Goal: Transaction & Acquisition: Purchase product/service

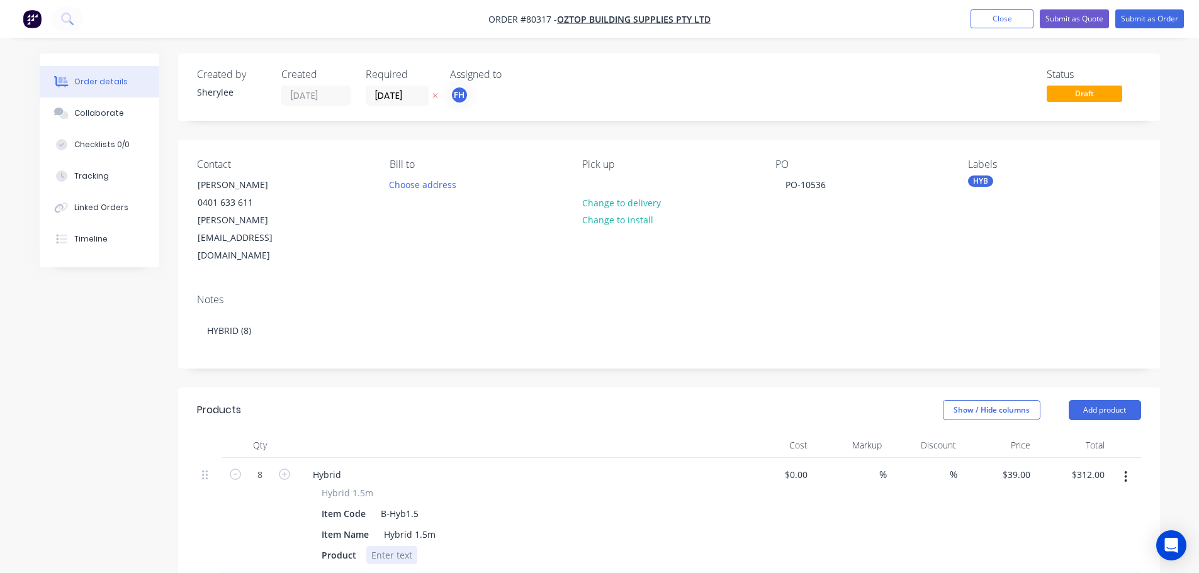
click at [399, 546] on div at bounding box center [391, 555] width 51 height 18
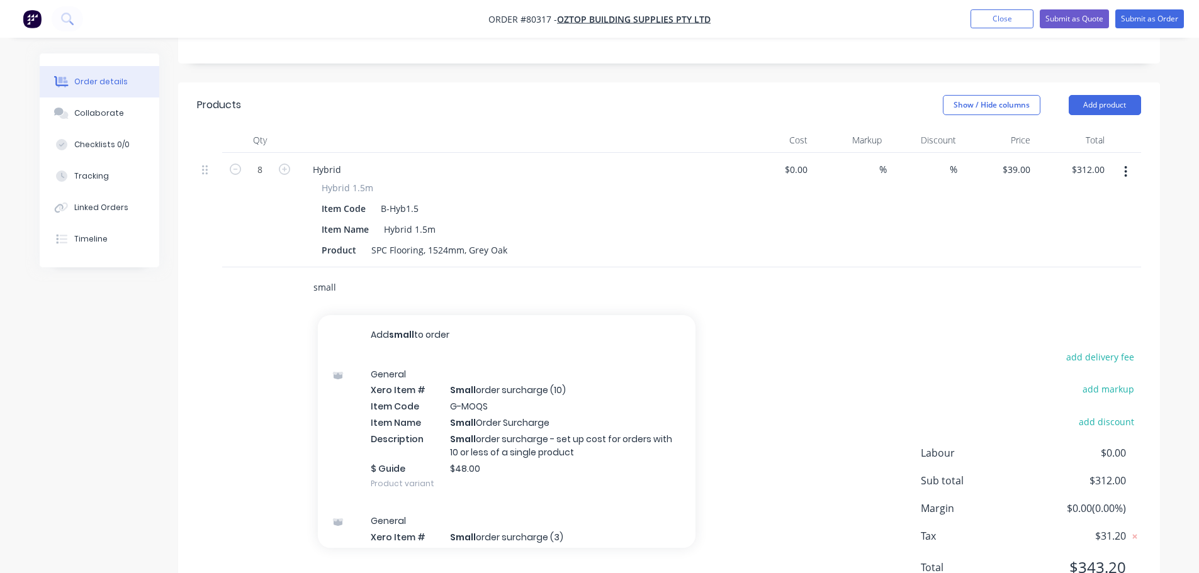
scroll to position [326, 0]
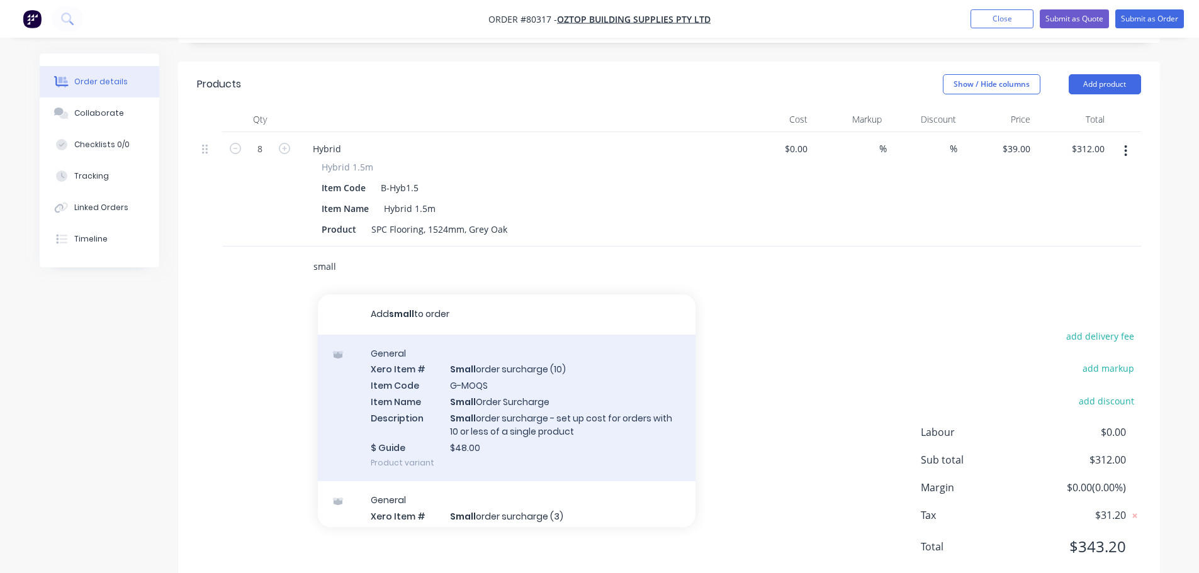
type input "small"
click at [542, 338] on div "General Xero Item # Small order surcharge (10) Item Code G-MOQS Item Name Small…" at bounding box center [507, 408] width 378 height 147
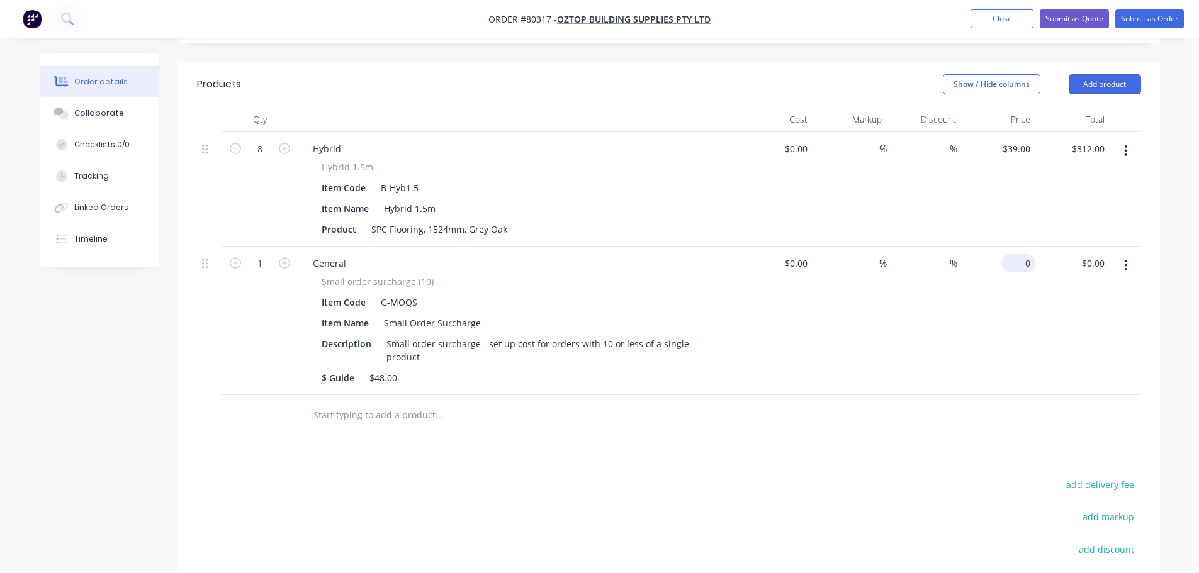
click at [1019, 254] on div "0 $0.00" at bounding box center [1018, 263] width 34 height 18
type input "$48.00"
click at [562, 398] on div at bounding box center [524, 415] width 453 height 41
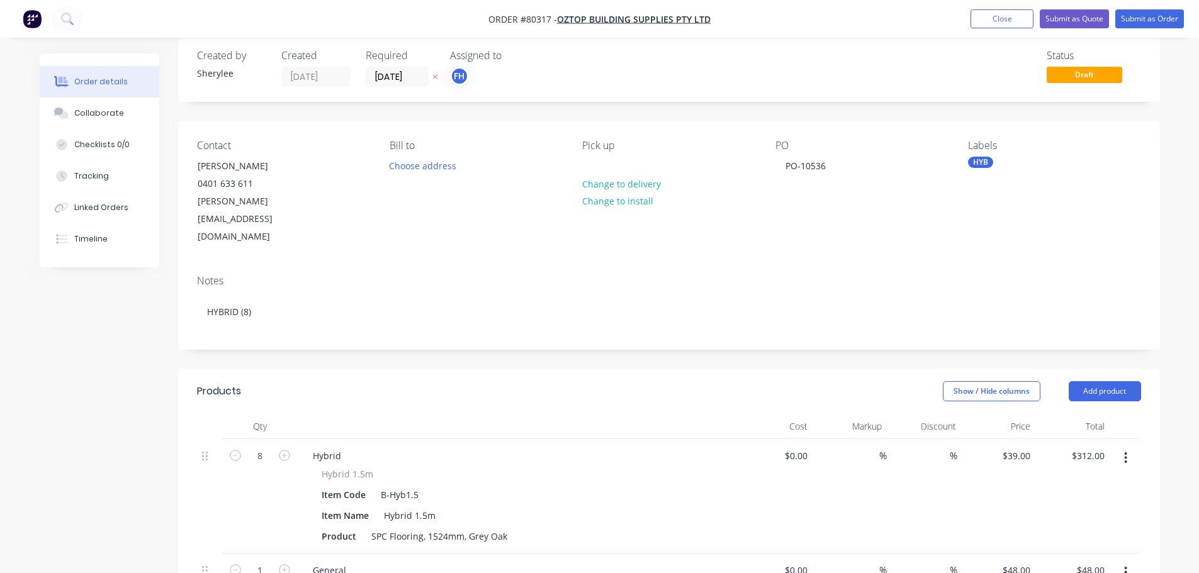
scroll to position [0, 0]
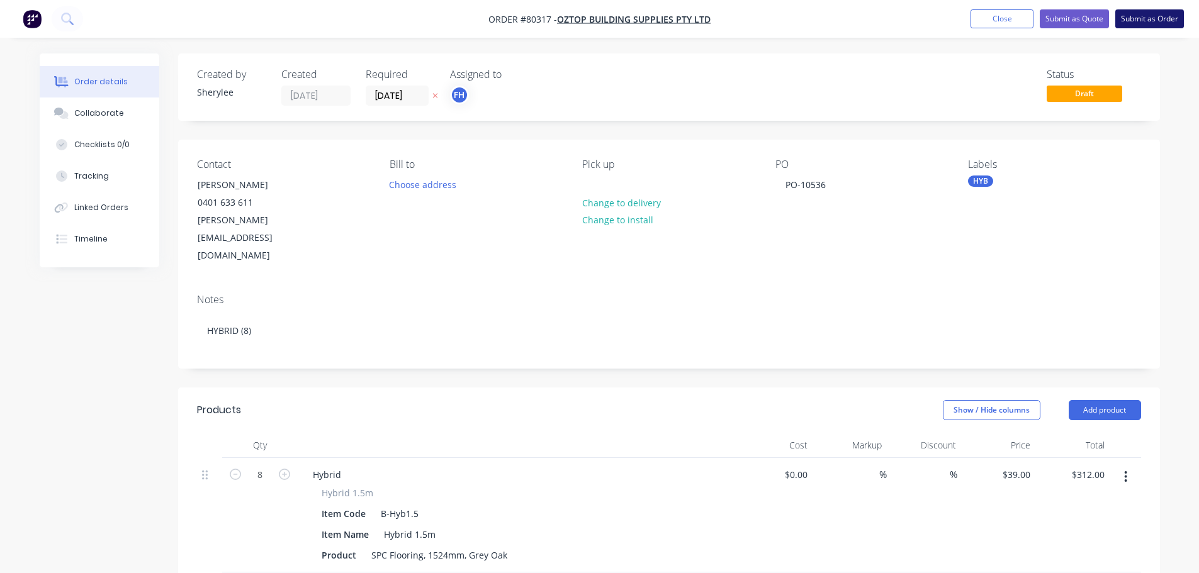
click at [1151, 18] on button "Submit as Order" at bounding box center [1149, 18] width 69 height 19
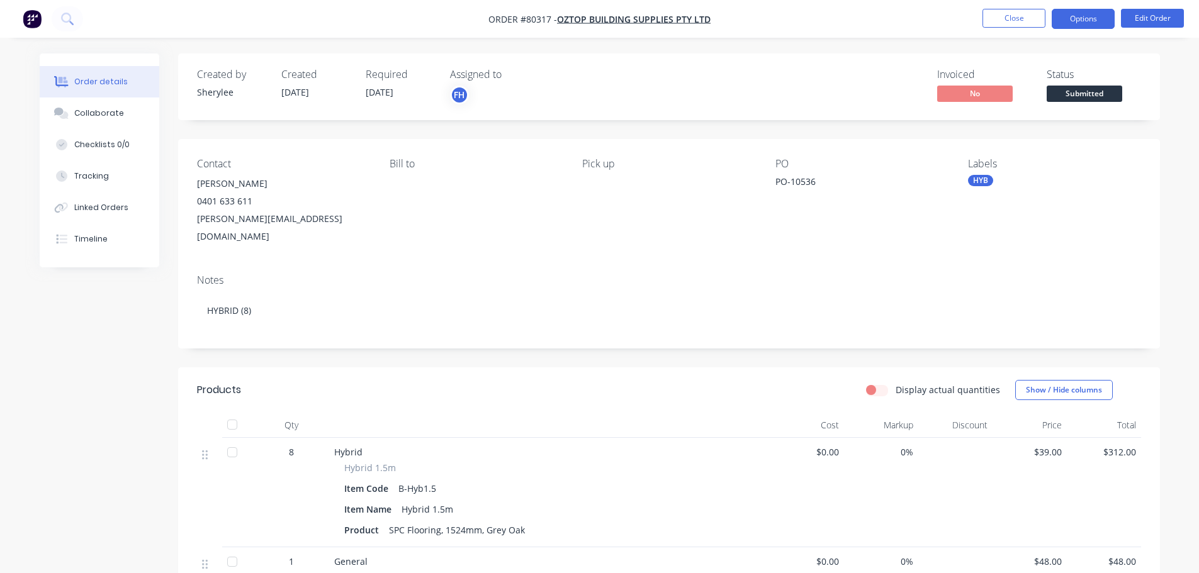
click at [1098, 21] on button "Options" at bounding box center [1083, 19] width 63 height 20
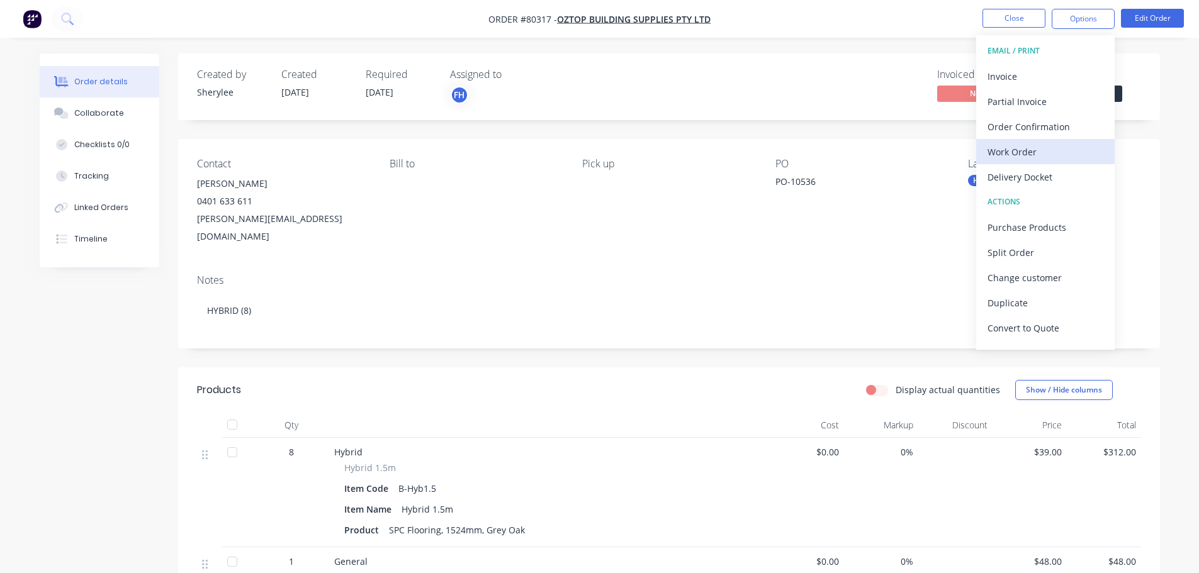
click at [1035, 147] on div "Work Order" at bounding box center [1045, 152] width 116 height 18
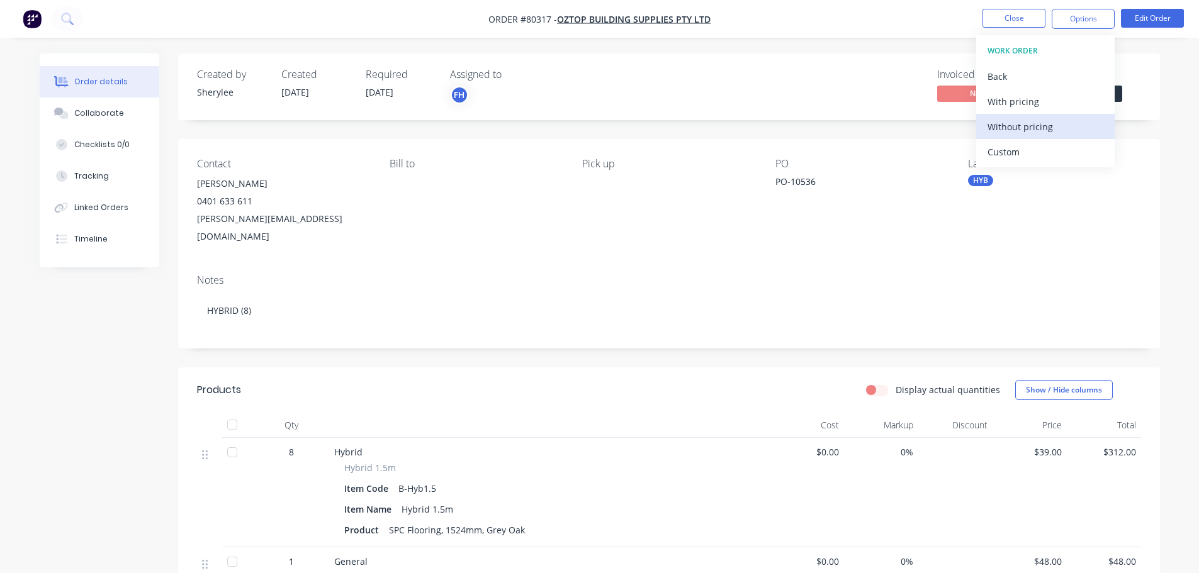
click at [1038, 125] on div "Without pricing" at bounding box center [1045, 127] width 116 height 18
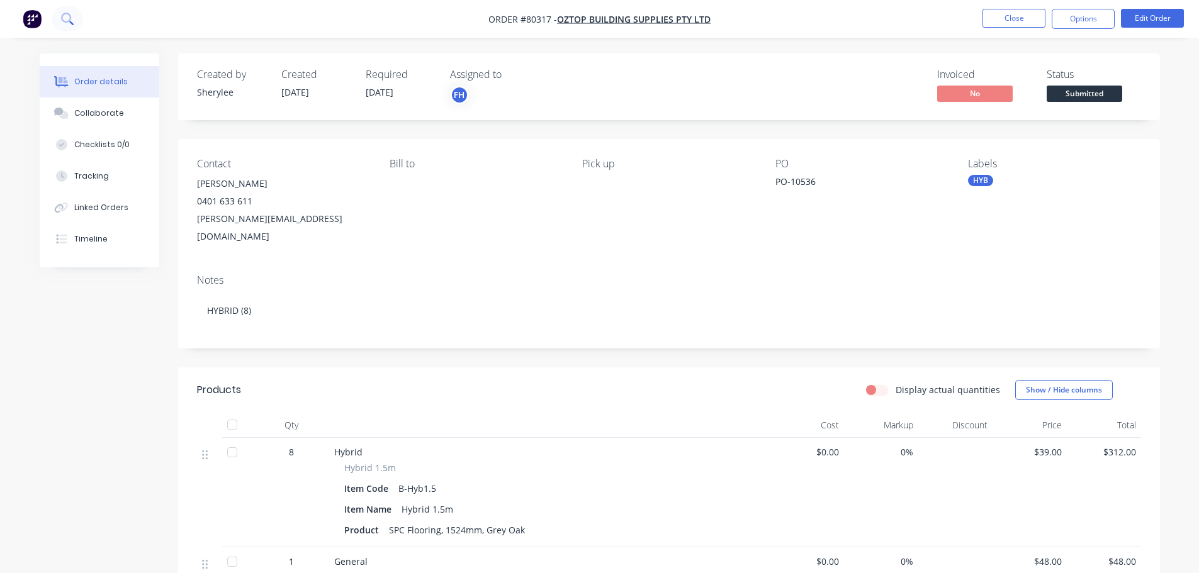
click at [57, 16] on button at bounding box center [67, 18] width 31 height 25
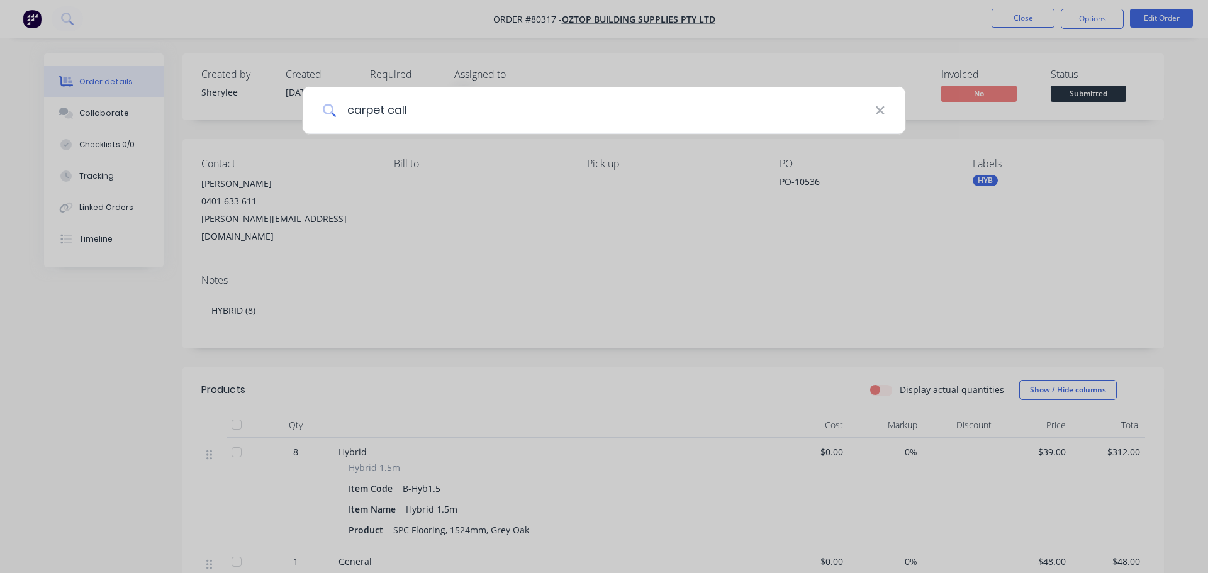
type input "carpet call"
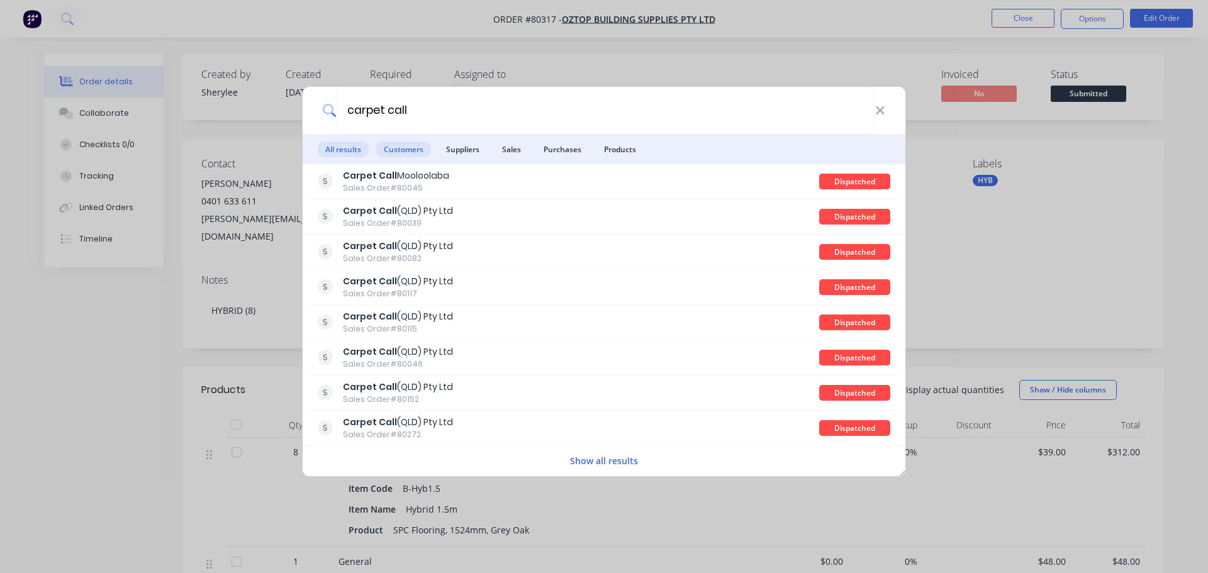
click at [398, 149] on span "Customers" at bounding box center [403, 150] width 55 height 16
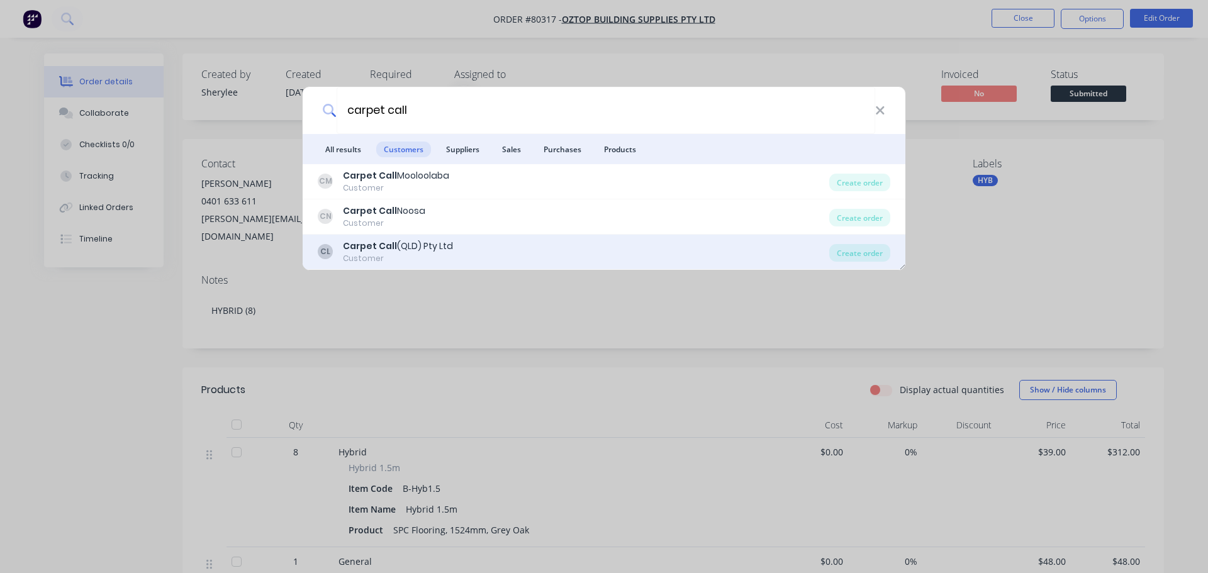
click at [403, 242] on div "Carpet Call (QLD) Pty Ltd" at bounding box center [398, 246] width 110 height 13
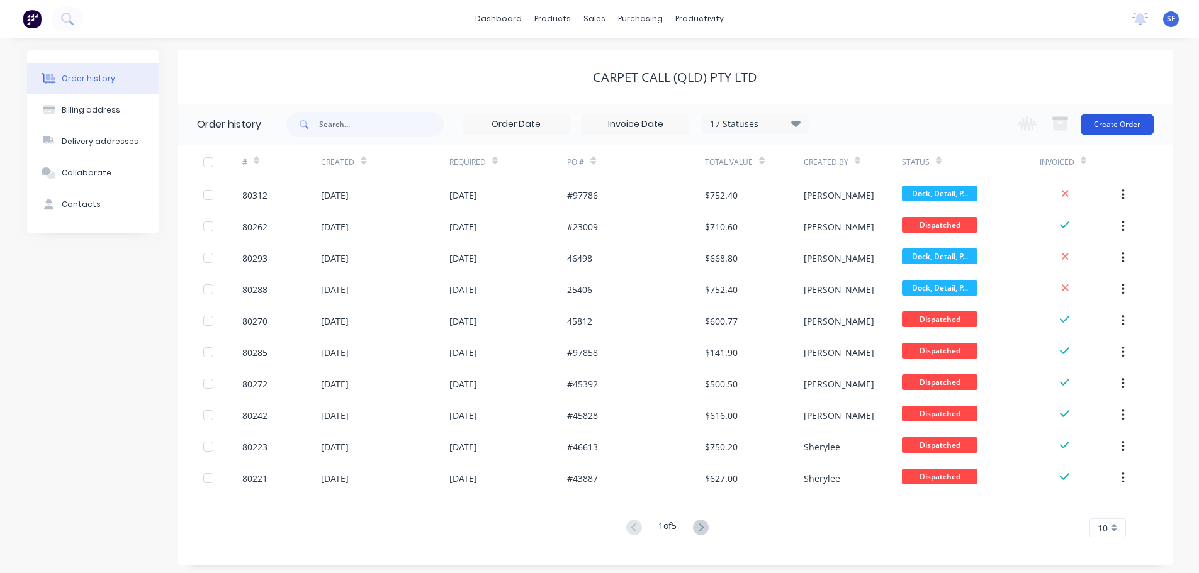
click at [1128, 121] on button "Create Order" at bounding box center [1117, 125] width 73 height 20
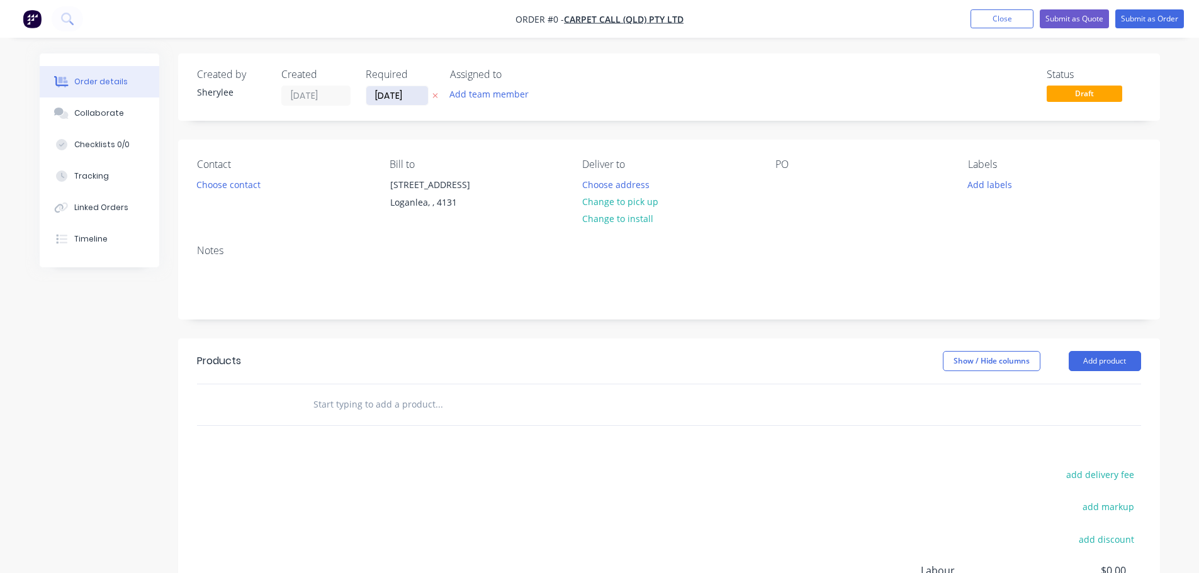
click at [401, 98] on input "18/08/25" at bounding box center [397, 95] width 62 height 19
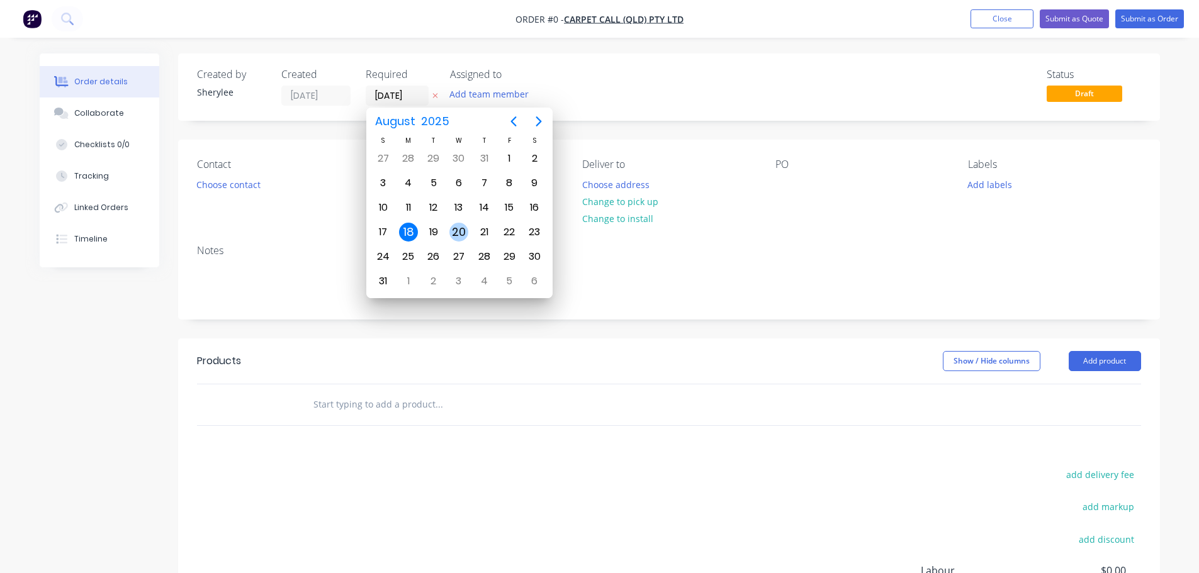
click at [458, 229] on div "20" at bounding box center [458, 232] width 19 height 19
type input "20/08/25"
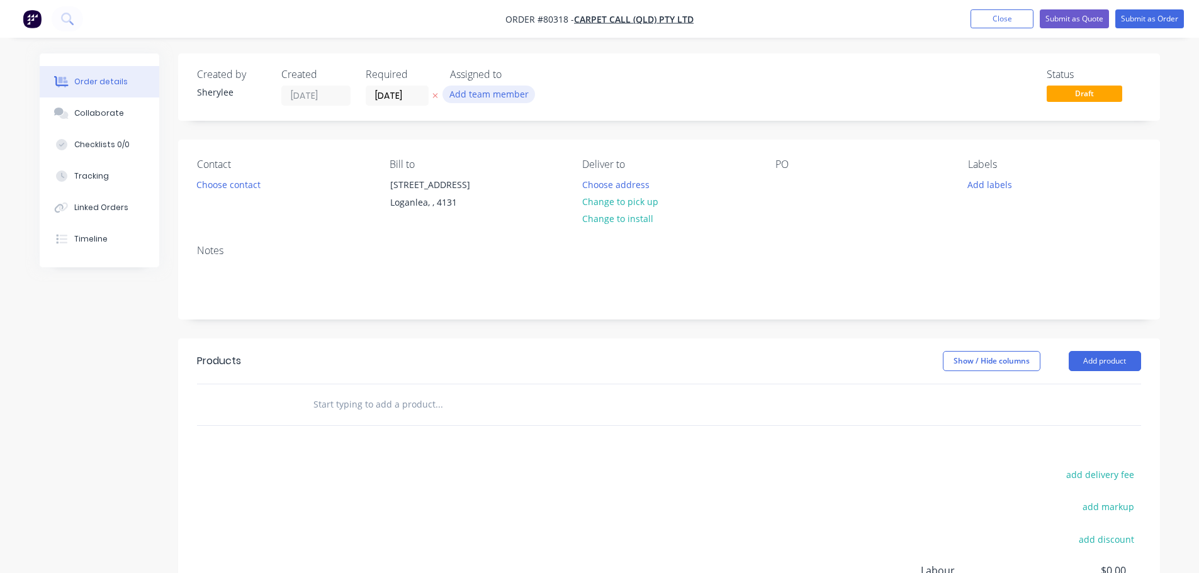
click at [480, 96] on button "Add team member" at bounding box center [488, 94] width 93 height 17
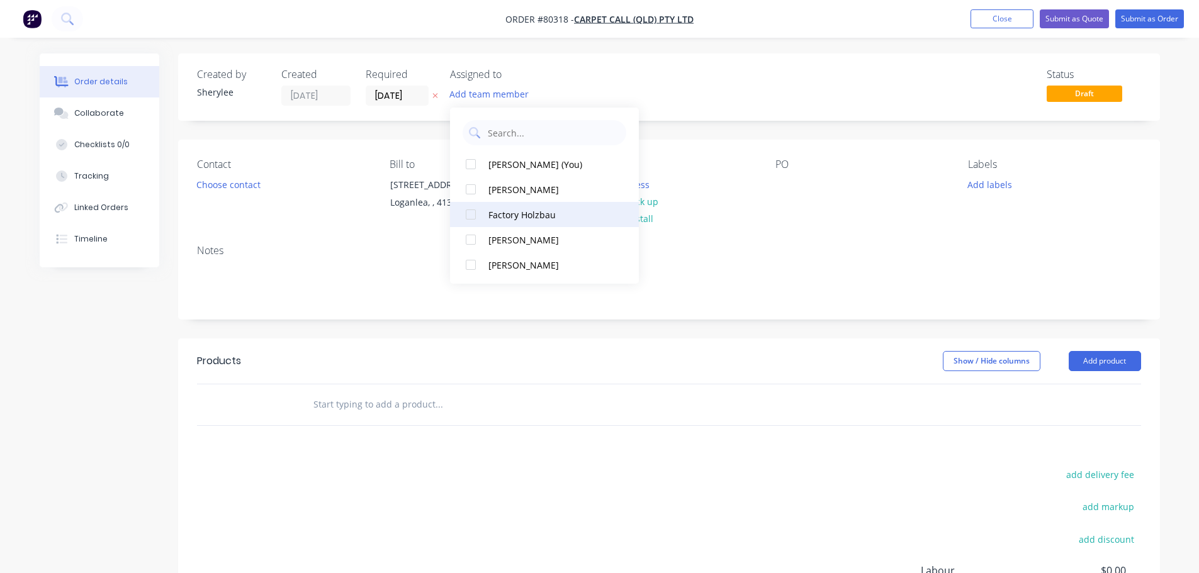
click at [473, 213] on div at bounding box center [470, 214] width 25 height 25
click at [235, 185] on button "Choose contact" at bounding box center [227, 184] width 77 height 17
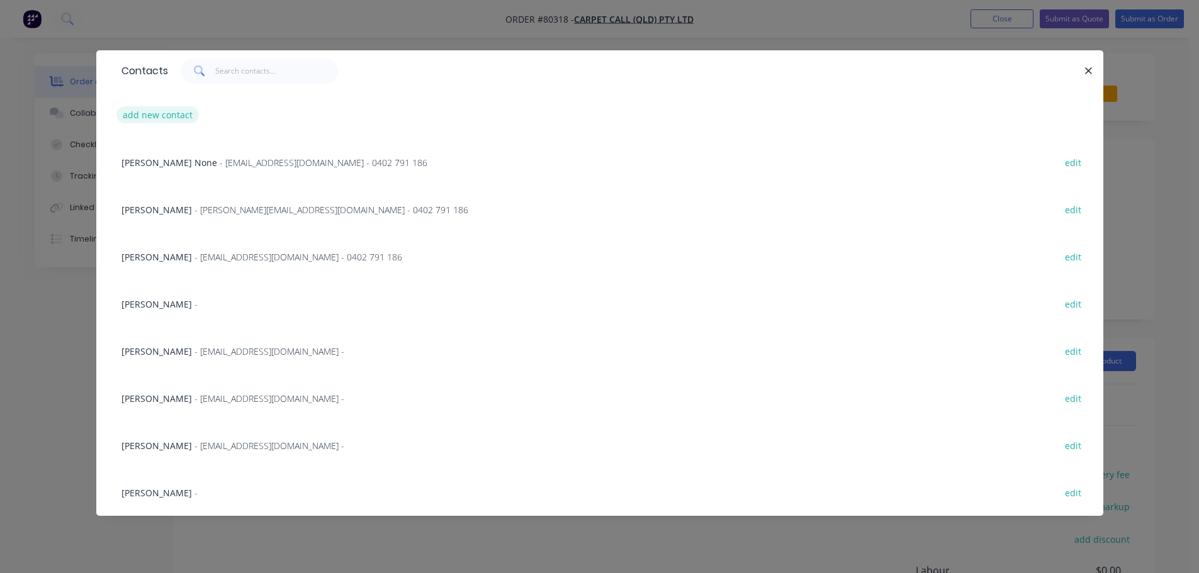
click at [181, 117] on button "add new contact" at bounding box center [157, 114] width 83 height 17
select select "AU"
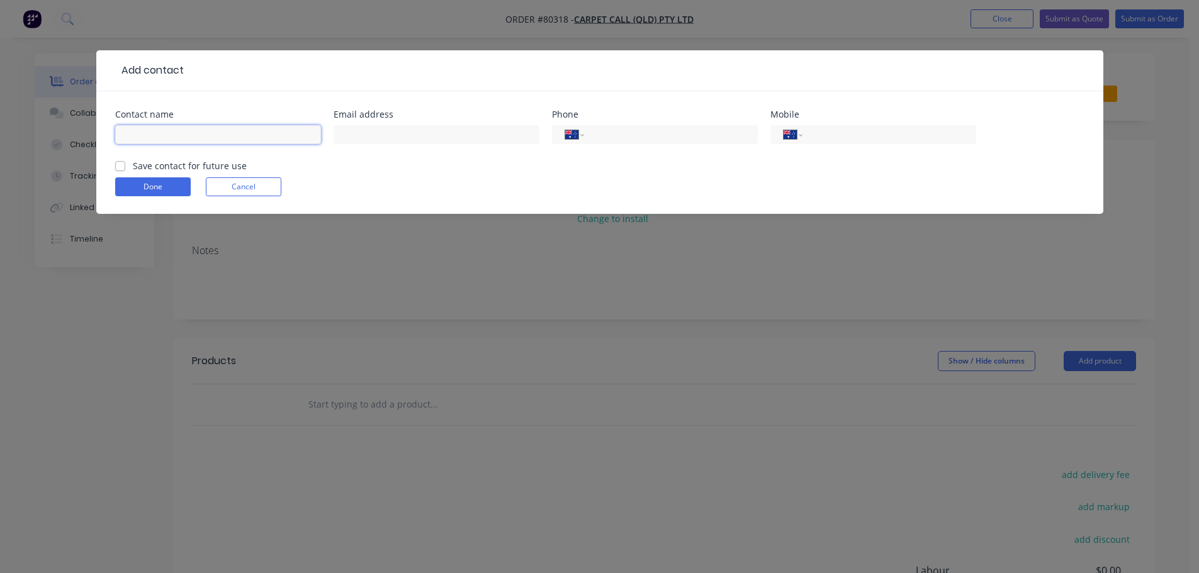
click at [196, 136] on input "text" at bounding box center [218, 134] width 206 height 19
type input "[PERSON_NAME]"
click at [349, 127] on input "text" at bounding box center [437, 134] width 206 height 19
type input "qld.ops@carpetcall.com"
click at [602, 137] on input "tel" at bounding box center [668, 135] width 151 height 14
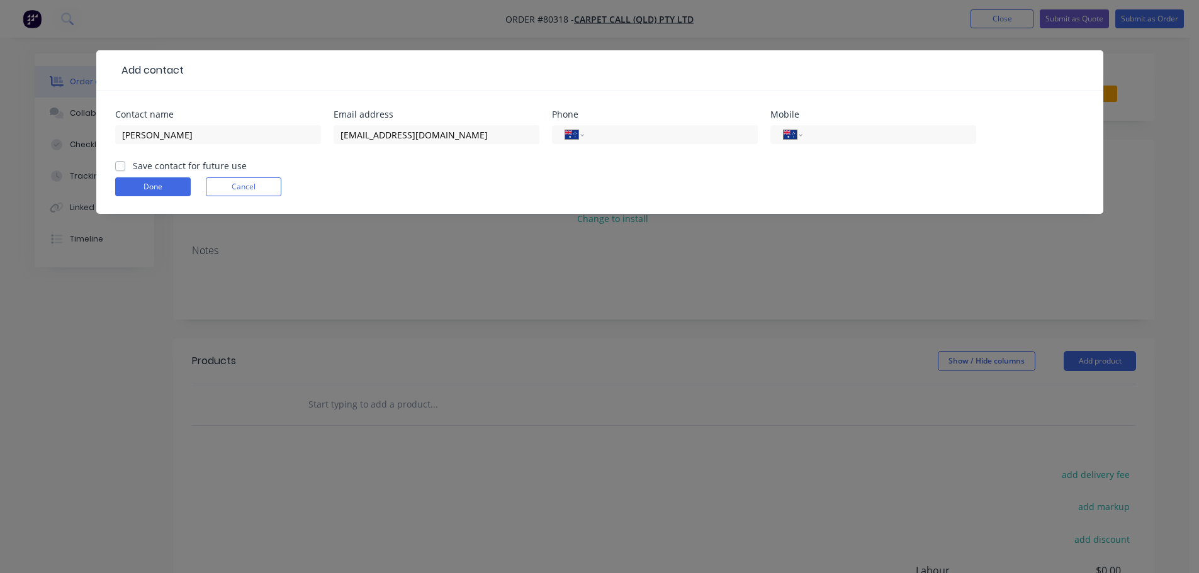
type input "[PHONE_NUMBER]"
click at [167, 164] on label "Save contact for future use" at bounding box center [190, 165] width 114 height 13
click at [125, 164] on input "Save contact for future use" at bounding box center [120, 165] width 10 height 12
checkbox input "true"
click at [164, 184] on button "Done" at bounding box center [153, 186] width 76 height 19
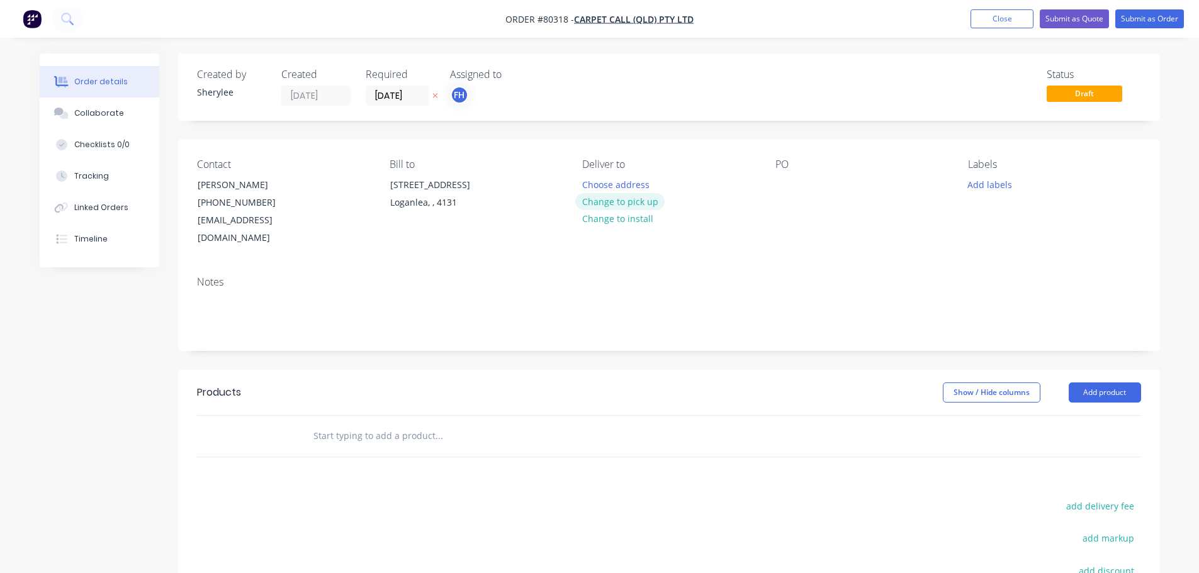
click at [619, 204] on button "Change to pick up" at bounding box center [619, 201] width 89 height 17
click at [799, 189] on div "PO" at bounding box center [861, 203] width 172 height 89
click at [790, 187] on div at bounding box center [785, 185] width 20 height 18
click at [784, 187] on div "46997" at bounding box center [797, 185] width 45 height 18
click at [984, 184] on button "Add labels" at bounding box center [990, 184] width 58 height 17
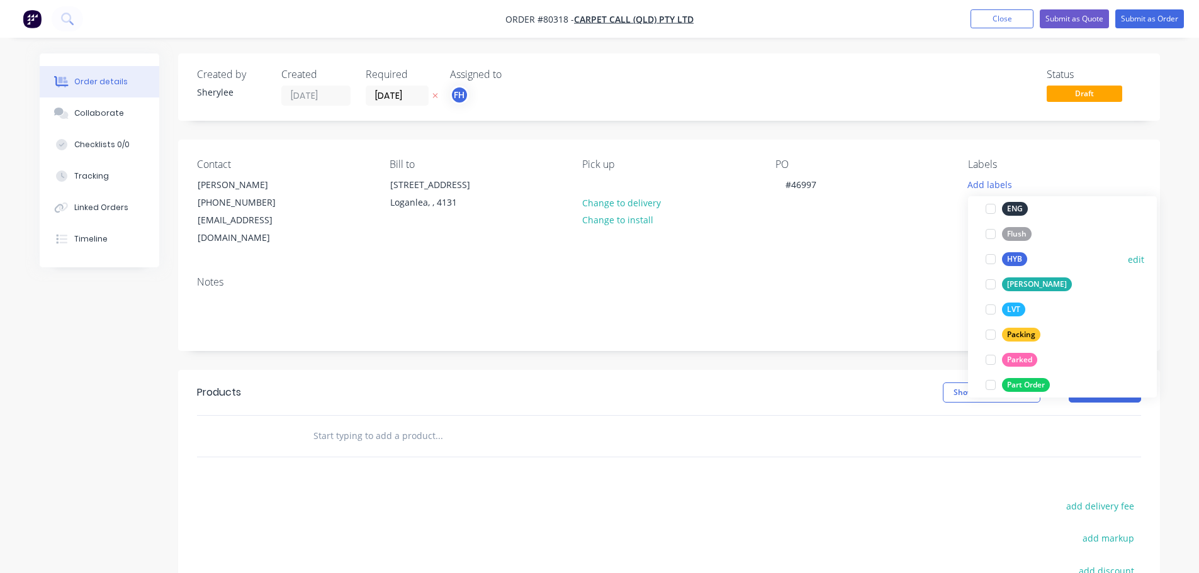
click at [994, 259] on div at bounding box center [990, 259] width 25 height 25
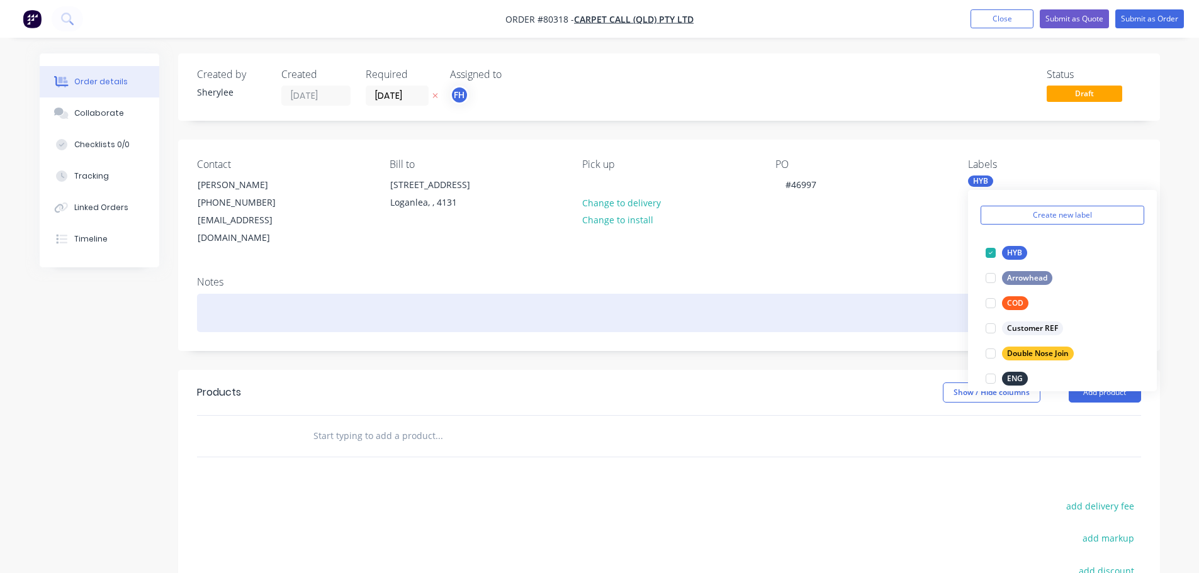
click at [333, 295] on div at bounding box center [669, 313] width 944 height 38
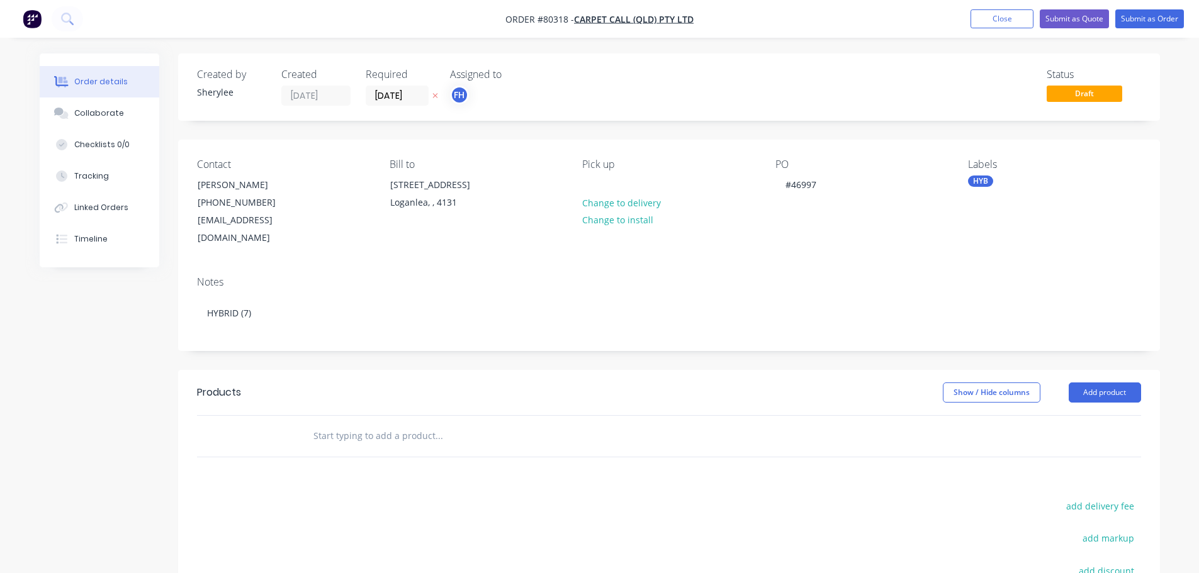
click at [337, 424] on input "text" at bounding box center [439, 436] width 252 height 25
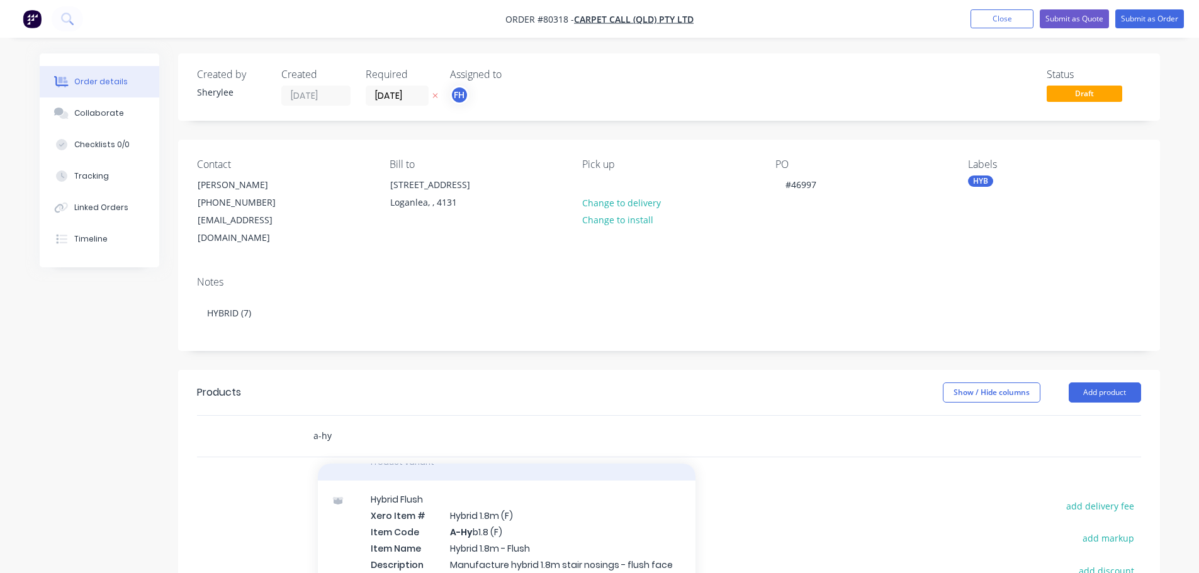
scroll to position [629, 0]
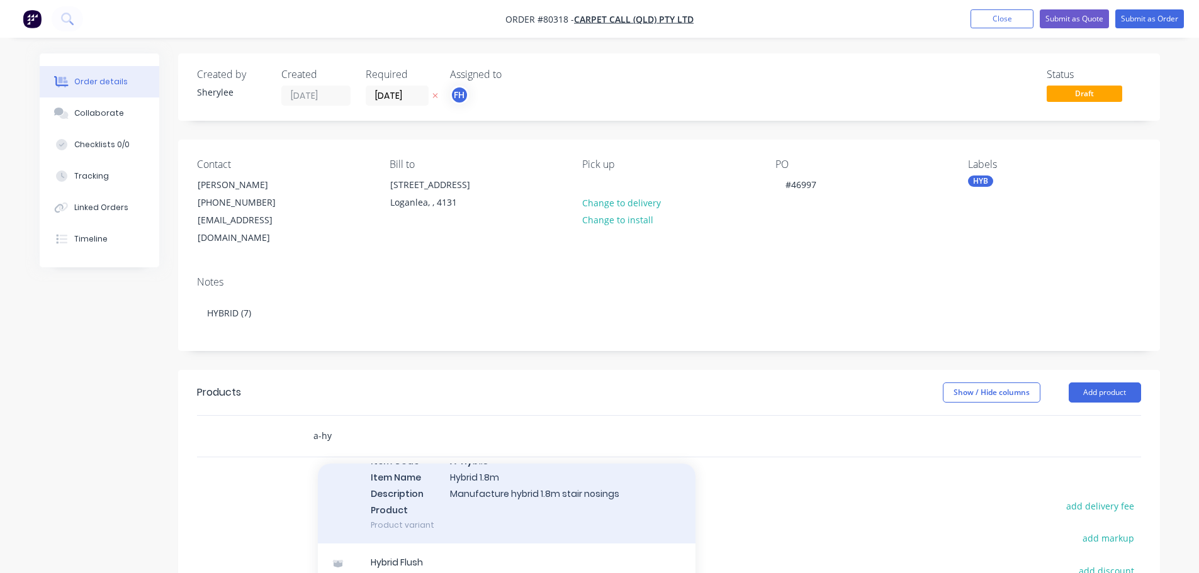
type input "a-hy"
click at [522, 470] on div "Hybrid Xero Item # Hybrid 1.8m Item Code A-Hy b1.8 Item Name Hybrid 1.8m Descri…" at bounding box center [507, 477] width 378 height 134
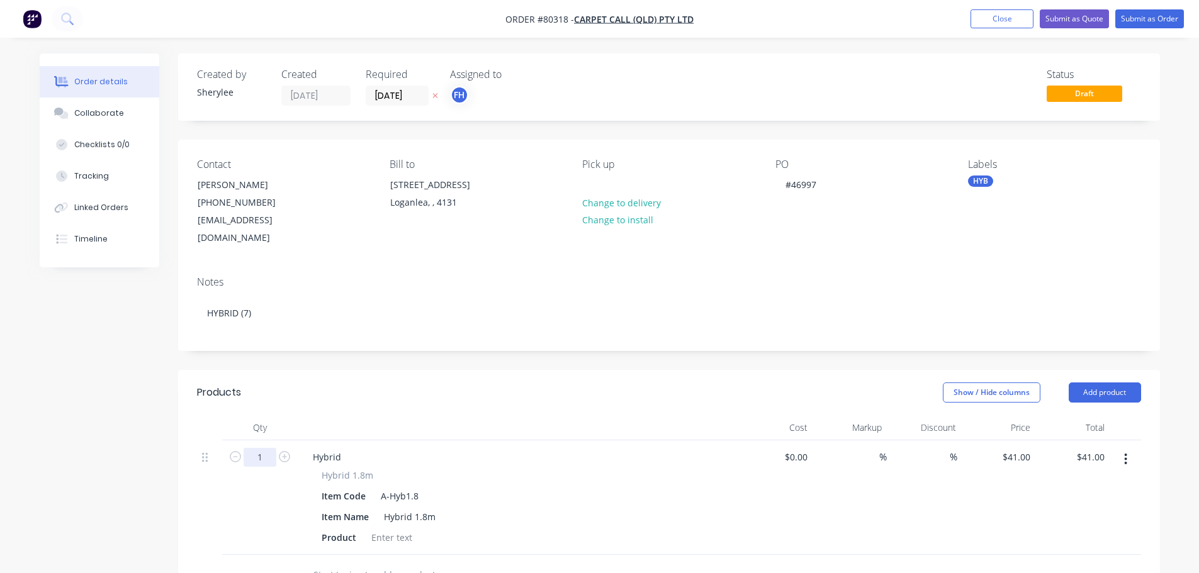
click at [268, 448] on input "1" at bounding box center [260, 457] width 33 height 19
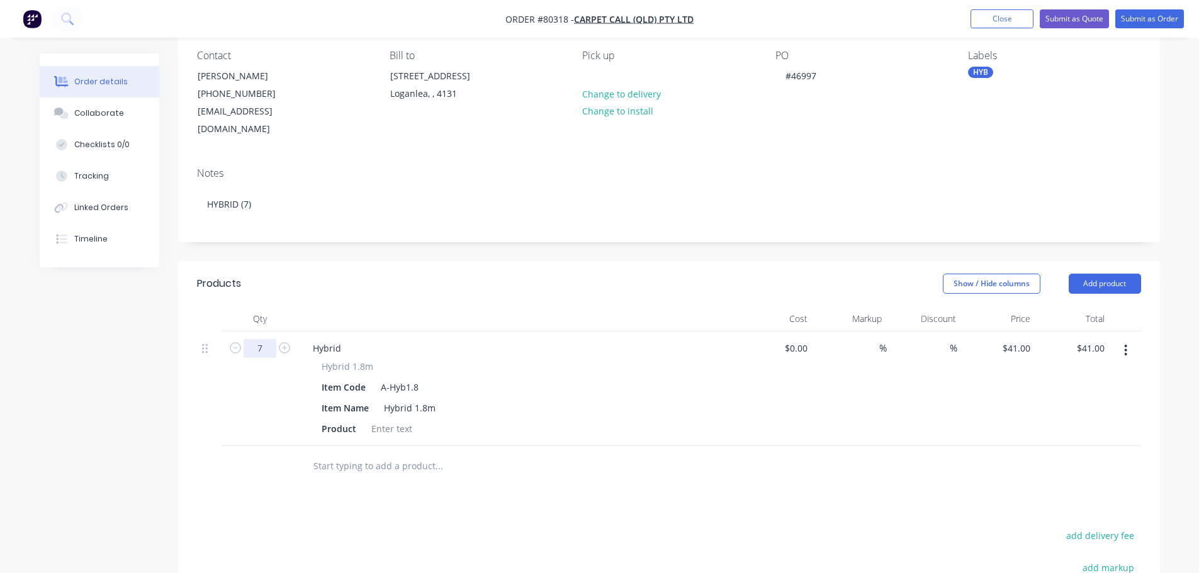
scroll to position [126, 0]
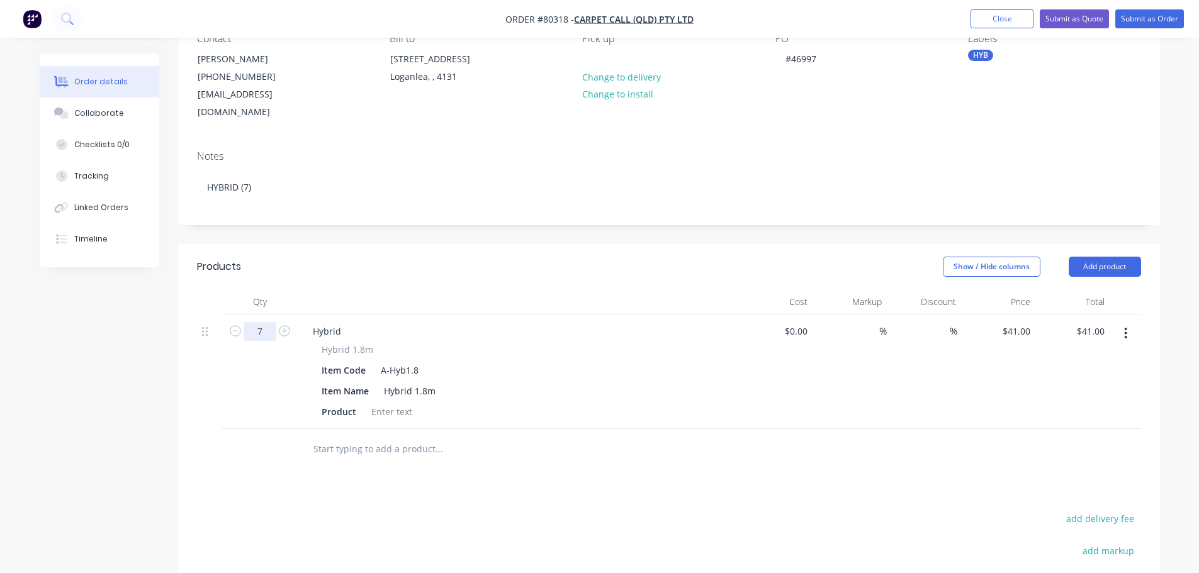
type input "7"
type input "$287.00"
click at [349, 437] on input "text" at bounding box center [439, 449] width 252 height 25
click at [400, 403] on div at bounding box center [391, 412] width 51 height 18
click at [397, 437] on input "text" at bounding box center [439, 449] width 252 height 25
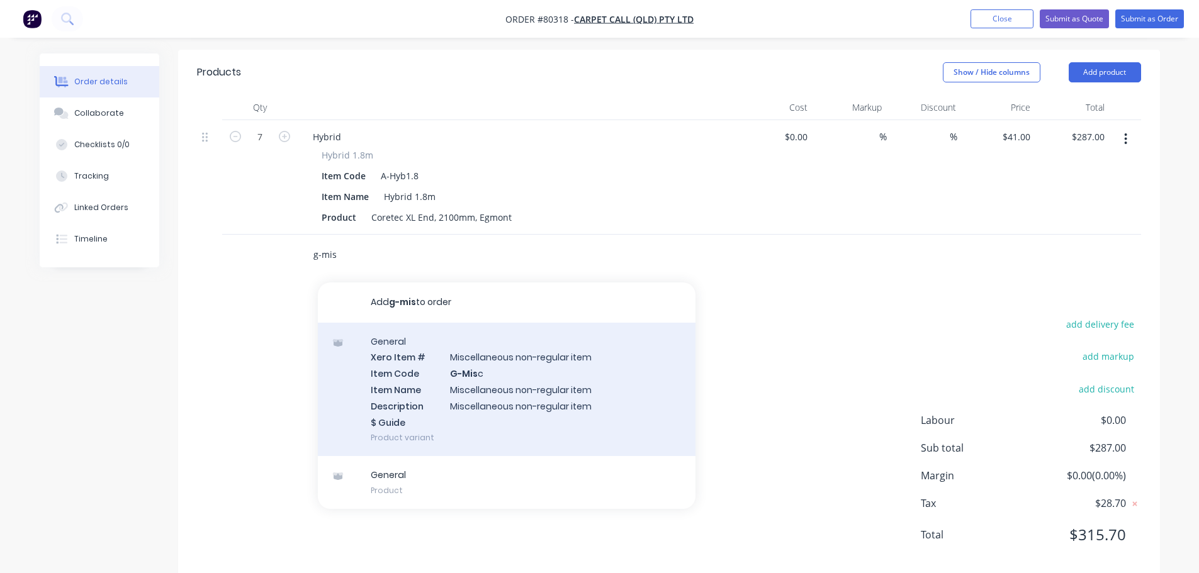
scroll to position [326, 0]
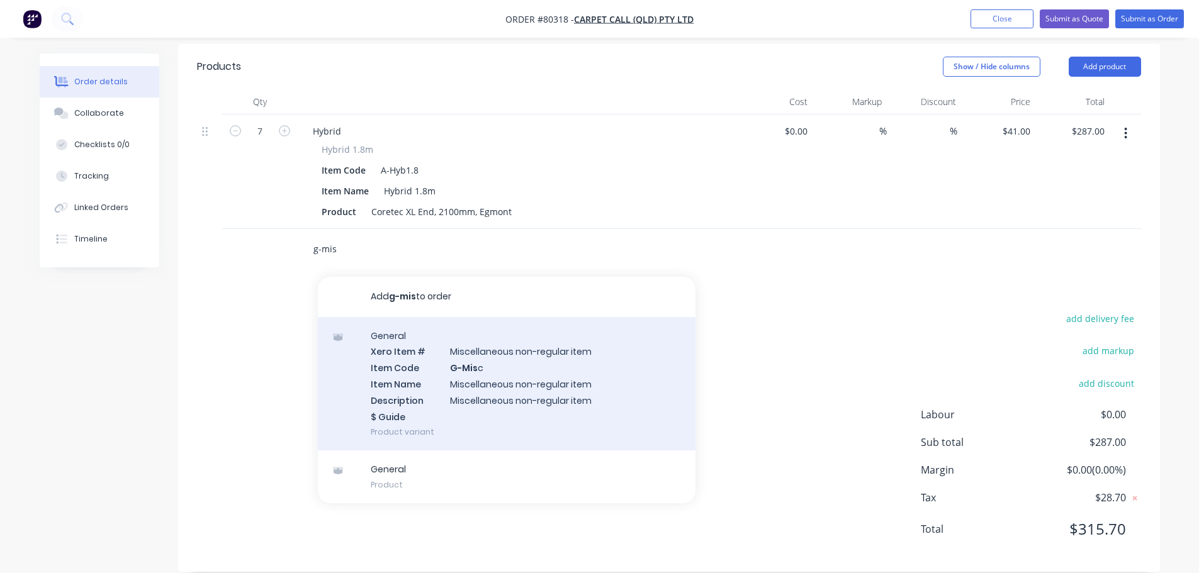
type input "g-mis"
click at [510, 349] on div "General Xero Item # Miscellaneous non-regular item Item Code G-Mis c Item Name …" at bounding box center [507, 384] width 378 height 134
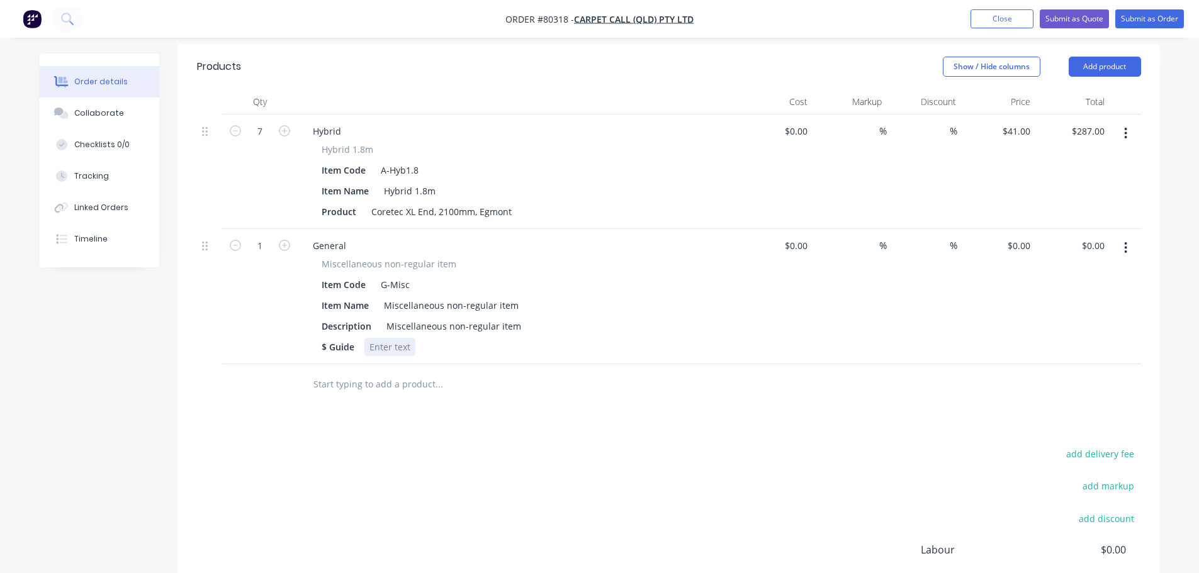
click at [400, 338] on div at bounding box center [389, 347] width 51 height 18
click at [267, 141] on input "1" at bounding box center [260, 131] width 33 height 19
type input "7"
click at [1023, 237] on input "0" at bounding box center [1020, 246] width 29 height 18
type input "$14.35"
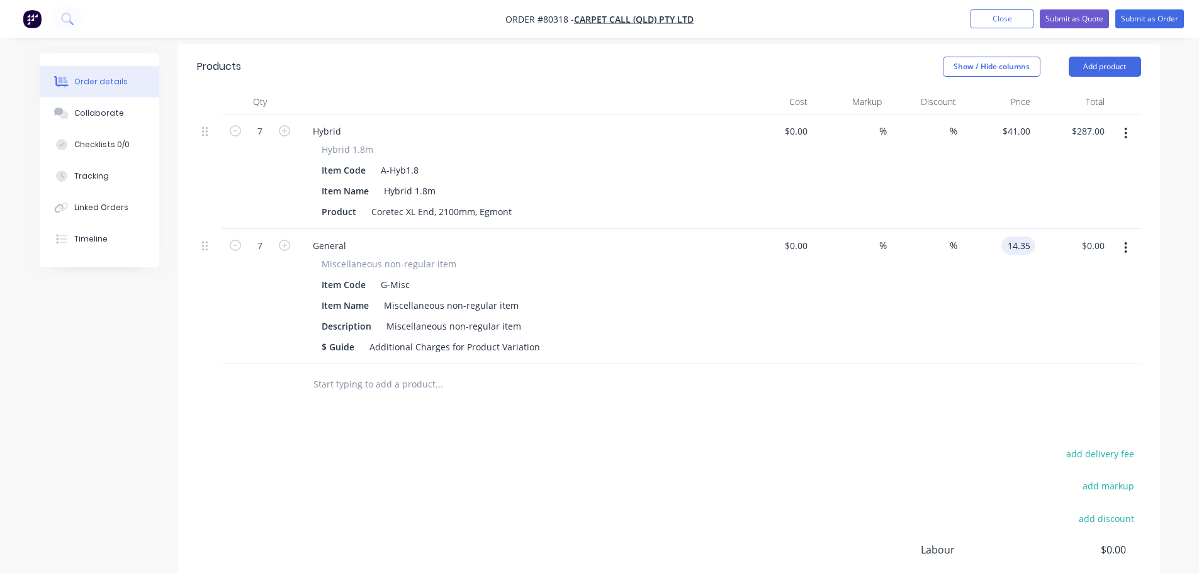
type input "$100.45"
click at [374, 372] on input "text" at bounding box center [439, 384] width 252 height 25
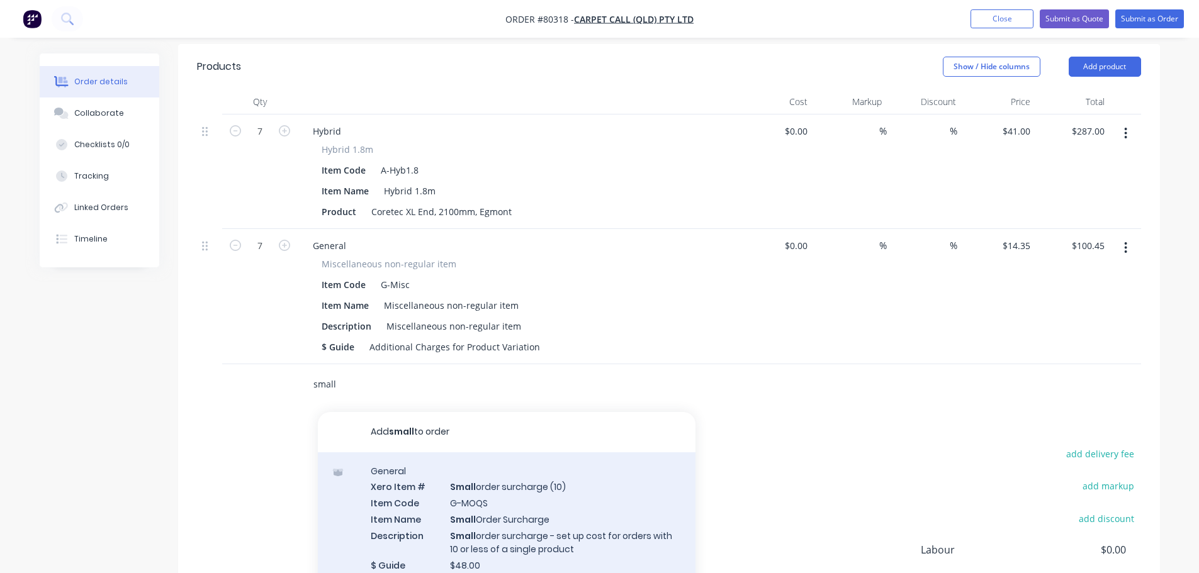
type input "small"
click at [488, 481] on div "General Xero Item # Small order surcharge (10) Item Code G-MOQS Item Name Small…" at bounding box center [507, 525] width 378 height 147
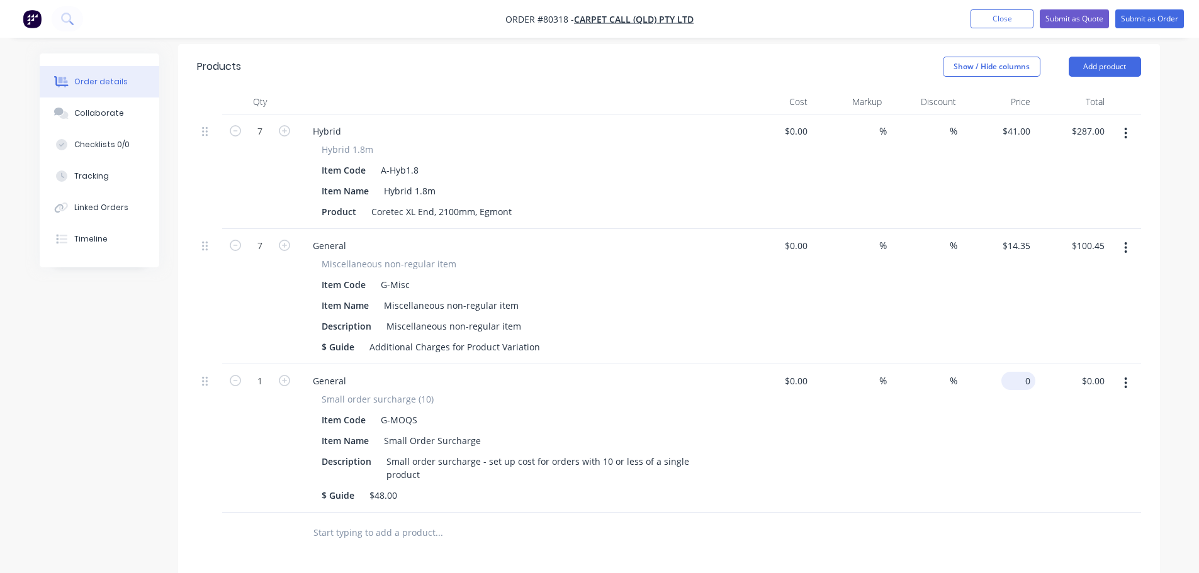
click at [1019, 372] on div "0 $0.00" at bounding box center [1018, 381] width 34 height 18
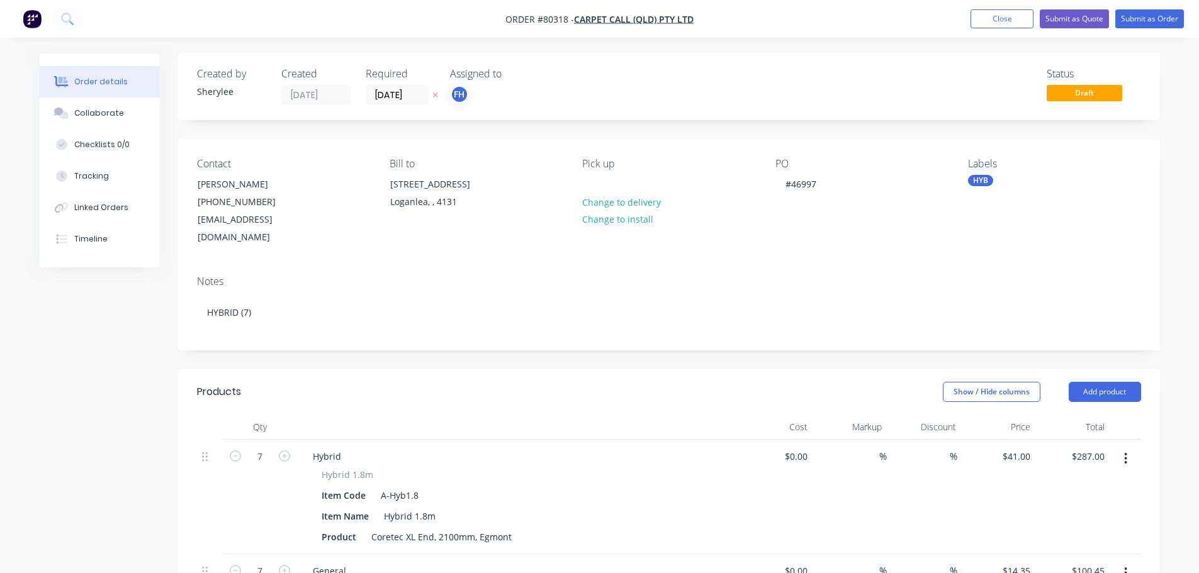
scroll to position [0, 0]
type input "$48.00"
click at [1147, 17] on button "Submit as Order" at bounding box center [1149, 18] width 69 height 19
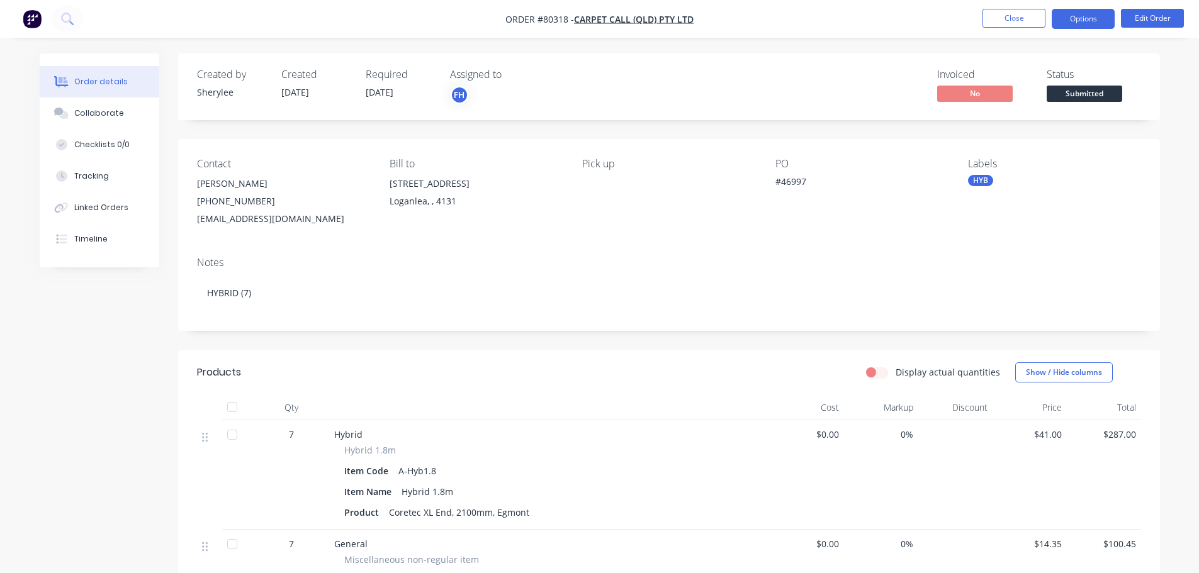
click at [1097, 20] on button "Options" at bounding box center [1083, 19] width 63 height 20
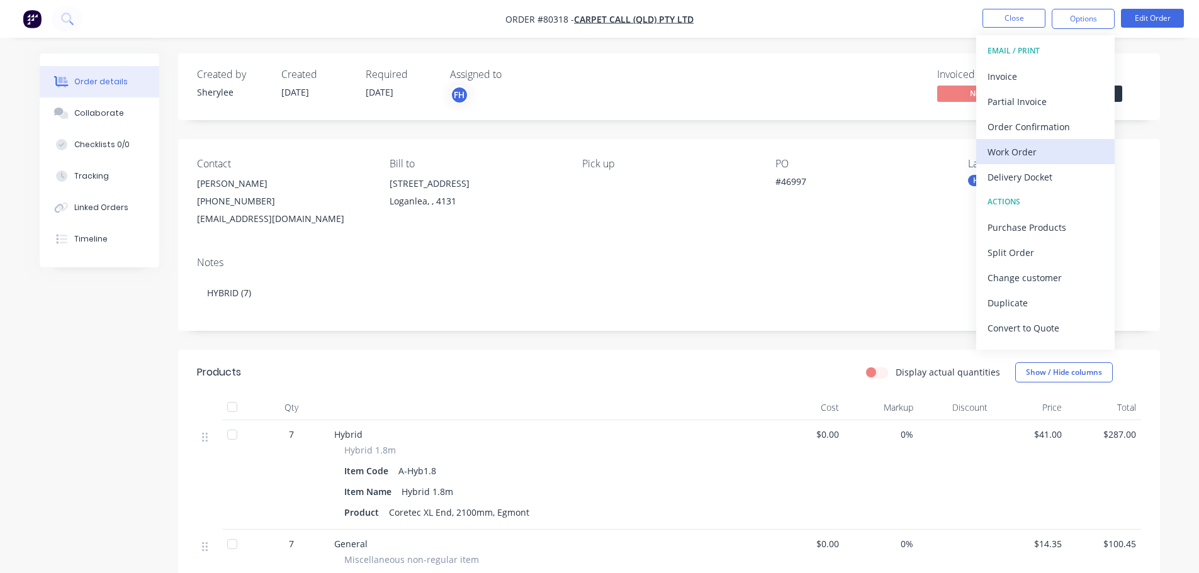
click at [1027, 154] on div "Work Order" at bounding box center [1045, 152] width 116 height 18
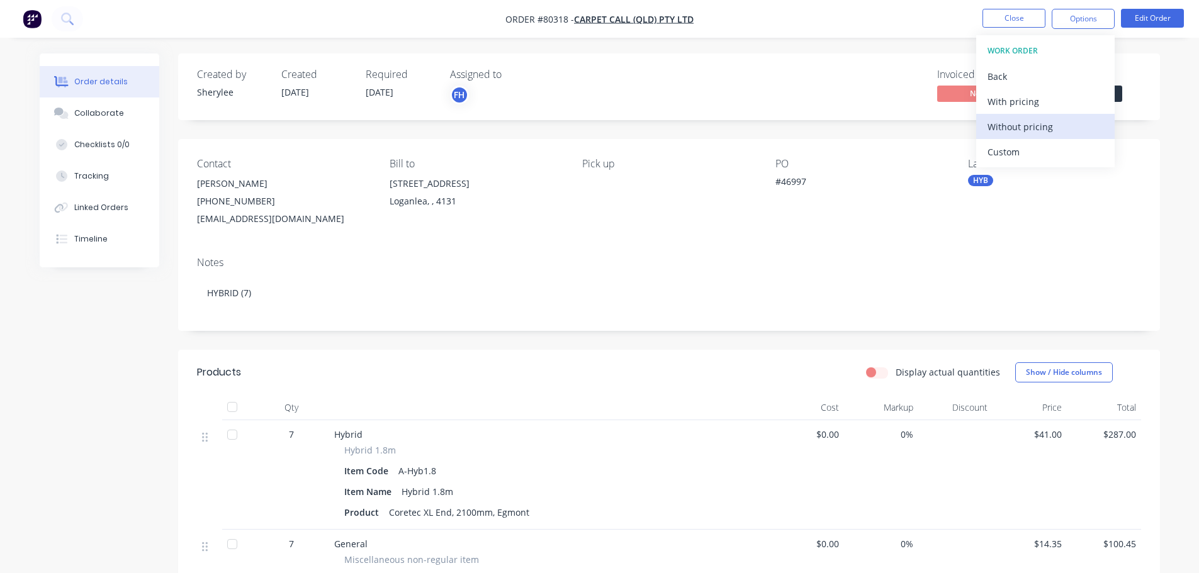
click at [1028, 130] on div "Without pricing" at bounding box center [1045, 127] width 116 height 18
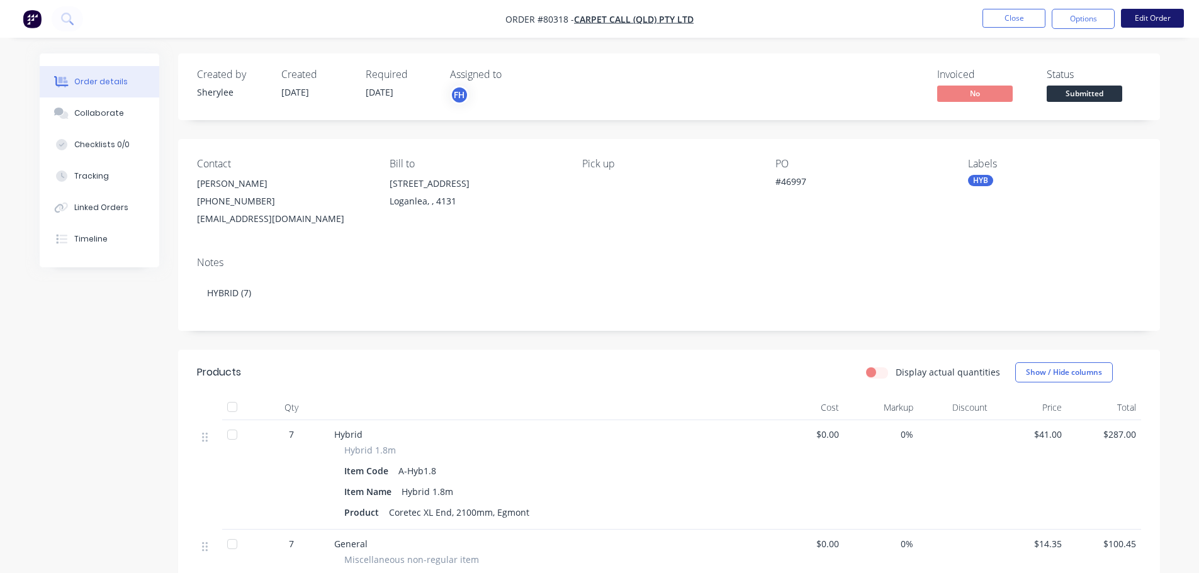
click at [1169, 12] on button "Edit Order" at bounding box center [1152, 18] width 63 height 19
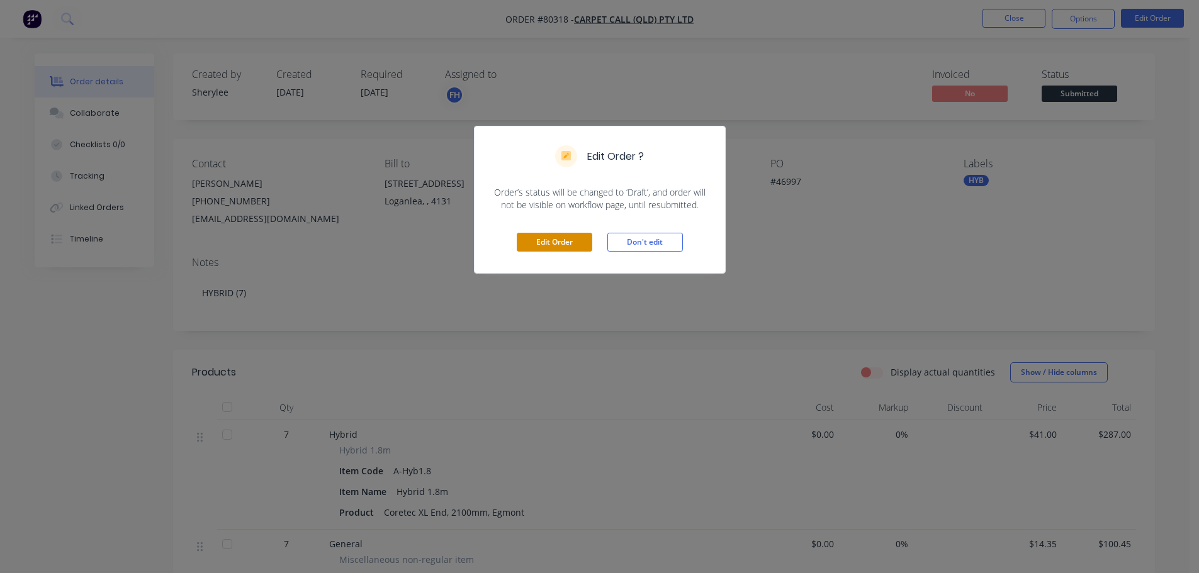
click at [574, 236] on button "Edit Order" at bounding box center [555, 242] width 76 height 19
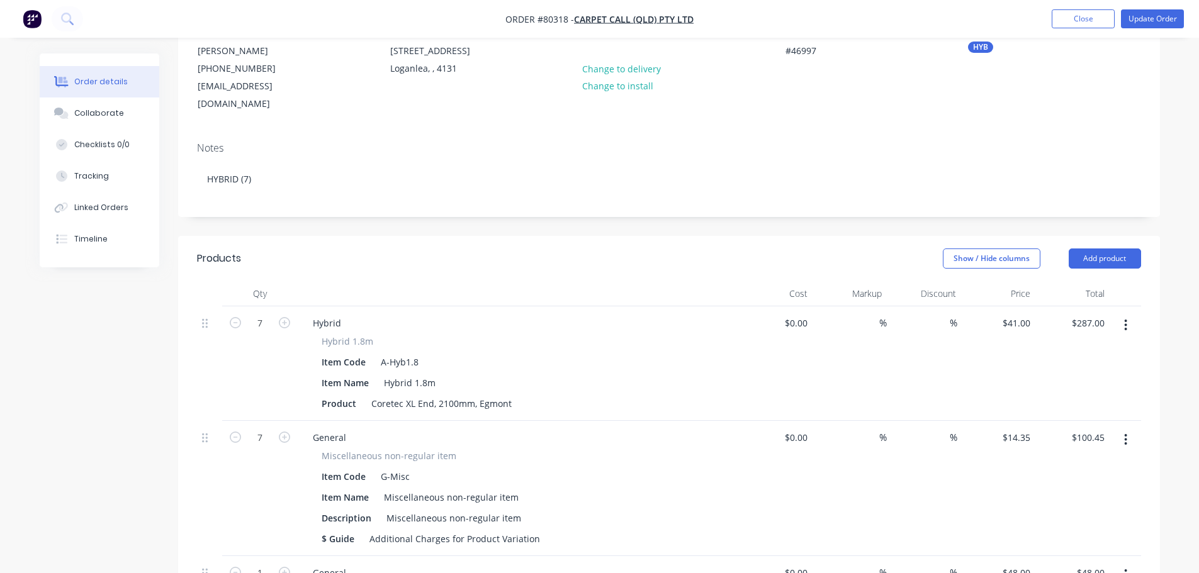
scroll to position [252, 0]
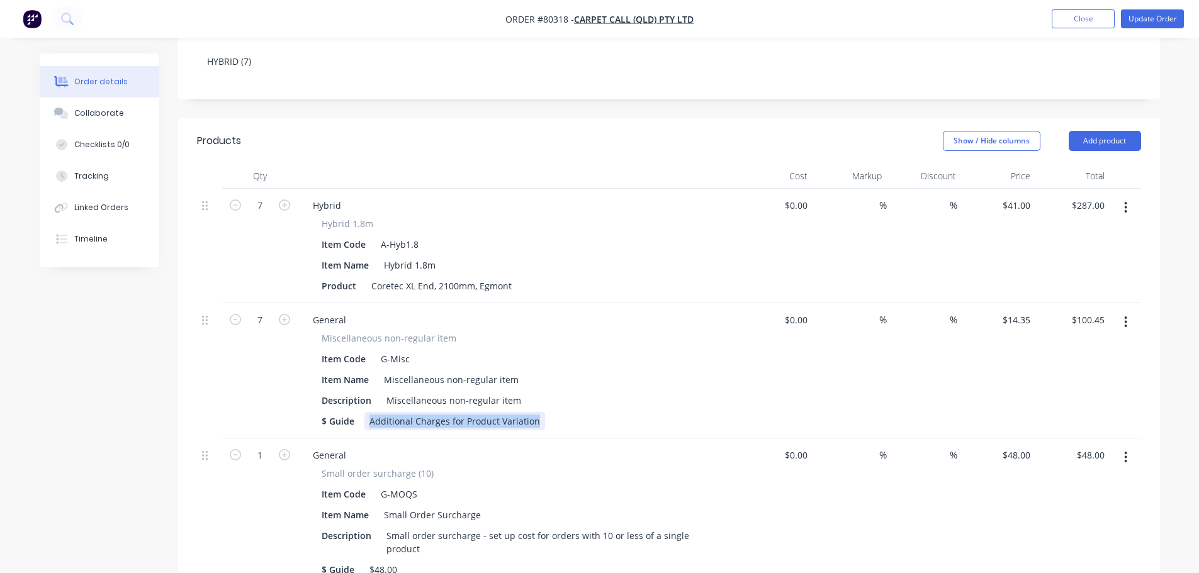
drag, startPoint x: 367, startPoint y: 398, endPoint x: 521, endPoint y: 407, distance: 154.4
click at [546, 412] on div "$ Guide Additional Charges for Product Variation" at bounding box center [516, 421] width 398 height 18
drag, startPoint x: 385, startPoint y: 381, endPoint x: 538, endPoint y: 376, distance: 153.6
click at [538, 391] on div "Description Miscellaneous non-regular item" at bounding box center [516, 400] width 398 height 18
paste div
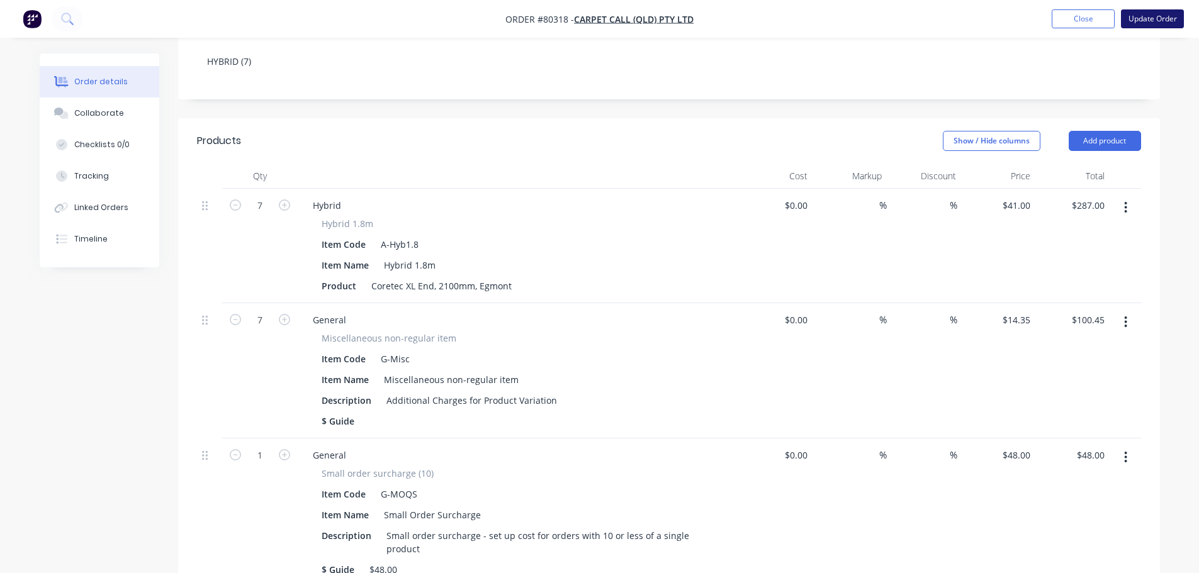
click at [1151, 21] on button "Update Order" at bounding box center [1152, 18] width 63 height 19
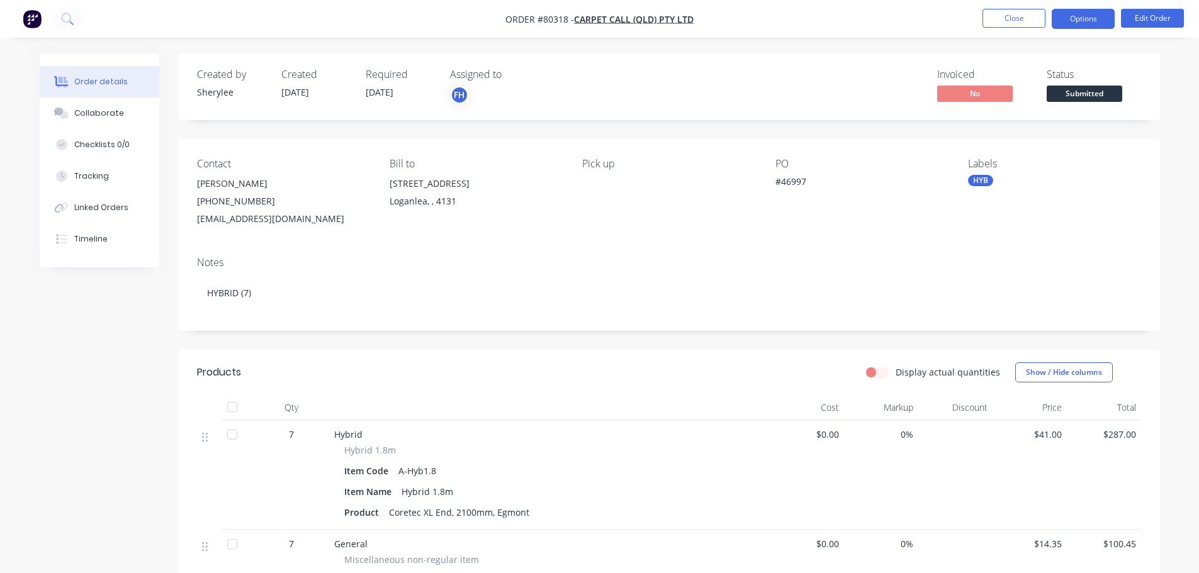
click at [1100, 23] on button "Options" at bounding box center [1083, 19] width 63 height 20
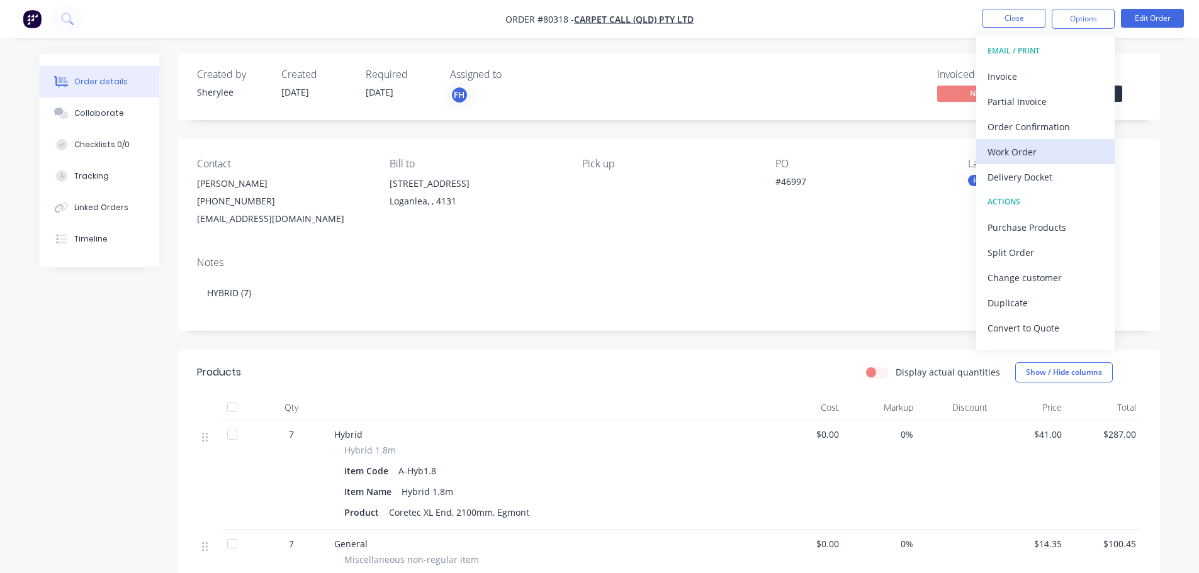
click at [1038, 151] on div "Work Order" at bounding box center [1045, 152] width 116 height 18
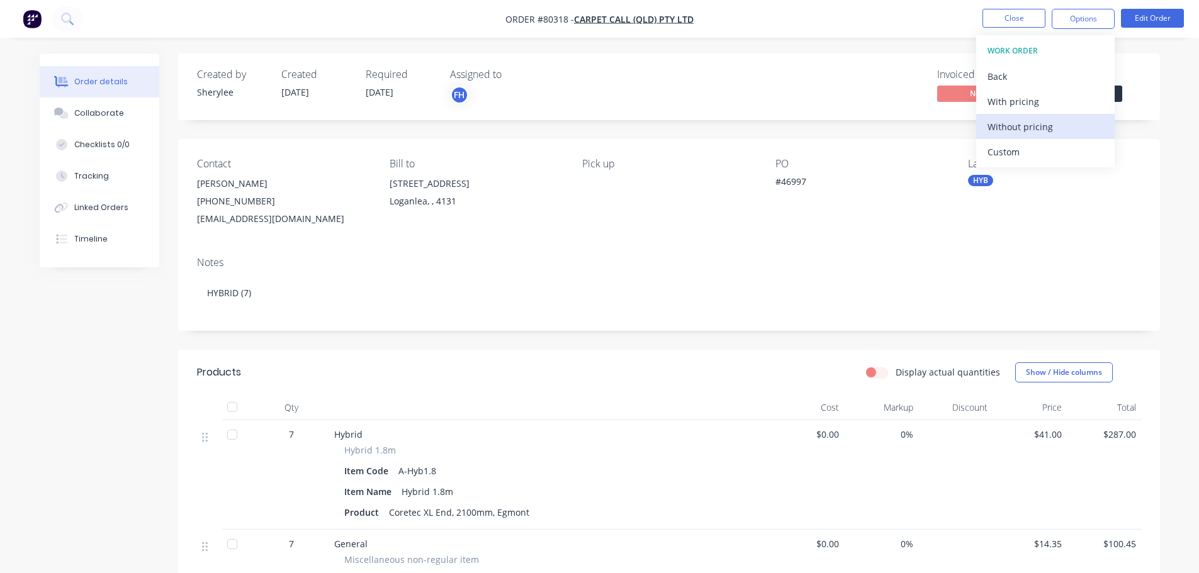
click at [1031, 123] on div "Without pricing" at bounding box center [1045, 127] width 116 height 18
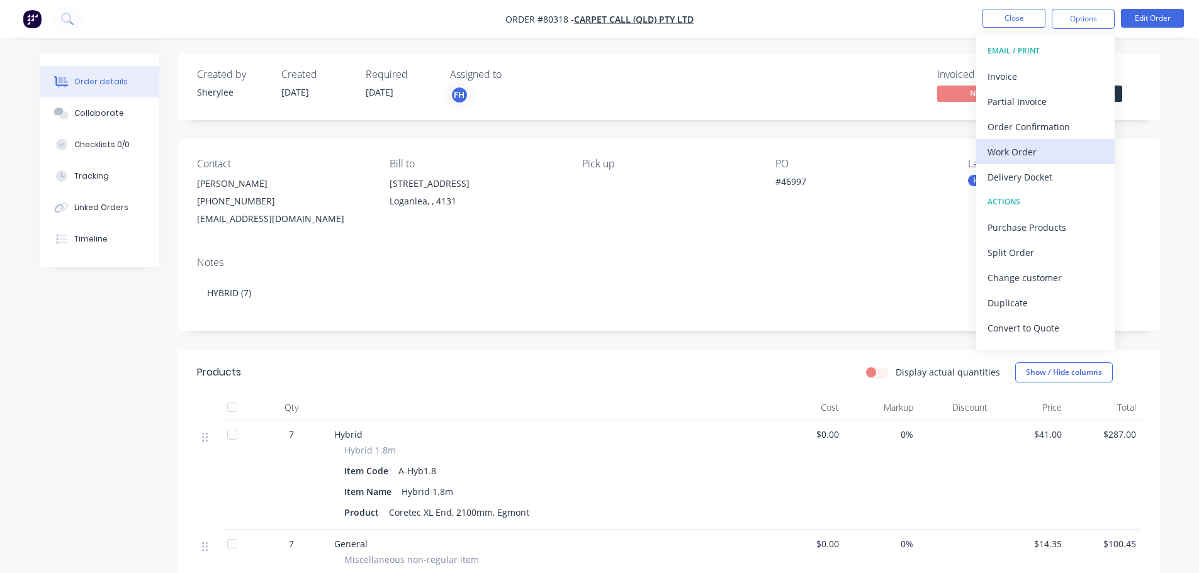
click at [1029, 152] on div "Work Order" at bounding box center [1045, 152] width 116 height 18
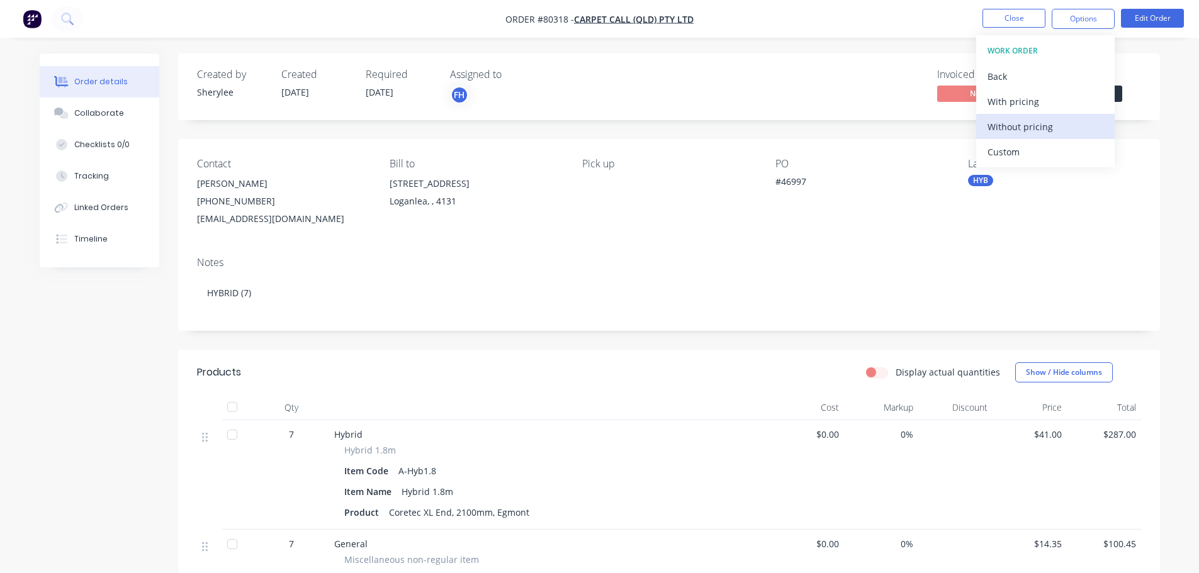
click at [1031, 131] on div "Without pricing" at bounding box center [1045, 127] width 116 height 18
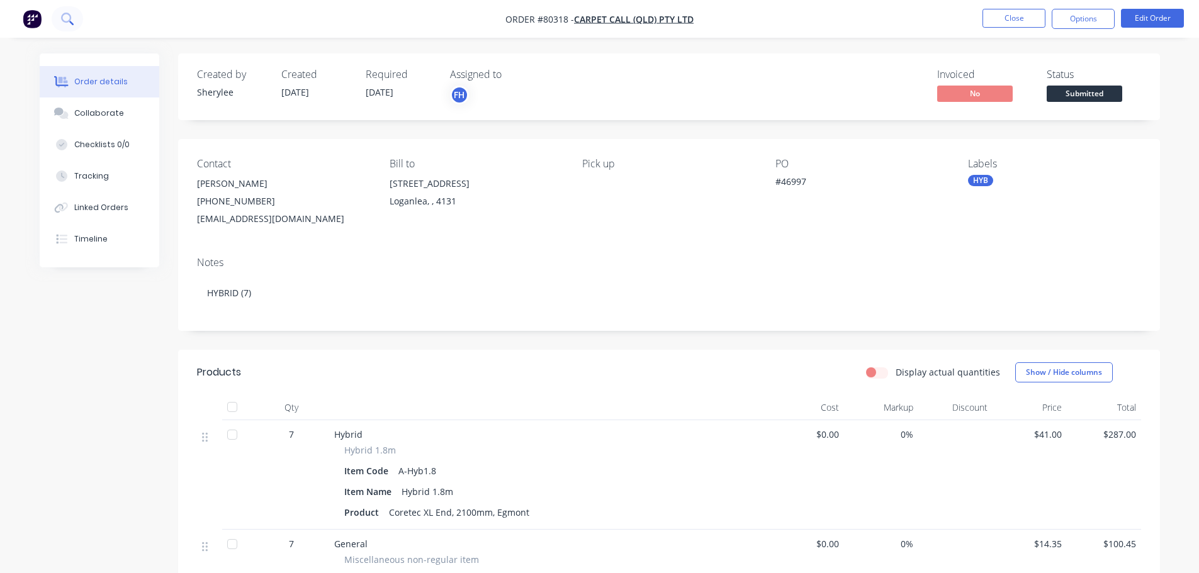
click at [65, 20] on icon at bounding box center [67, 19] width 12 height 12
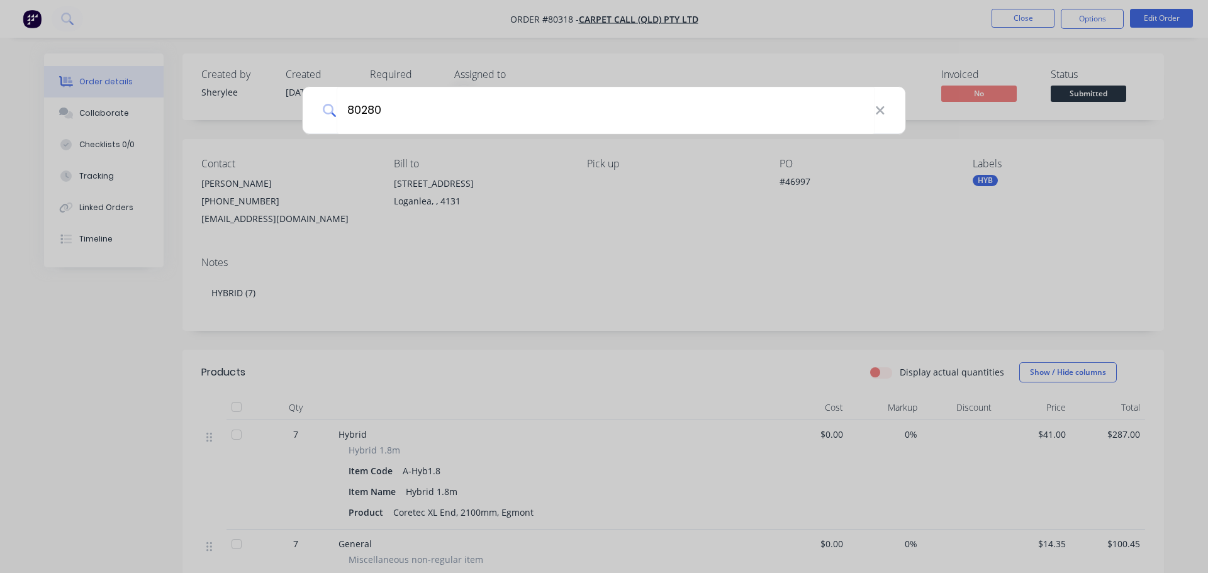
type input "80280"
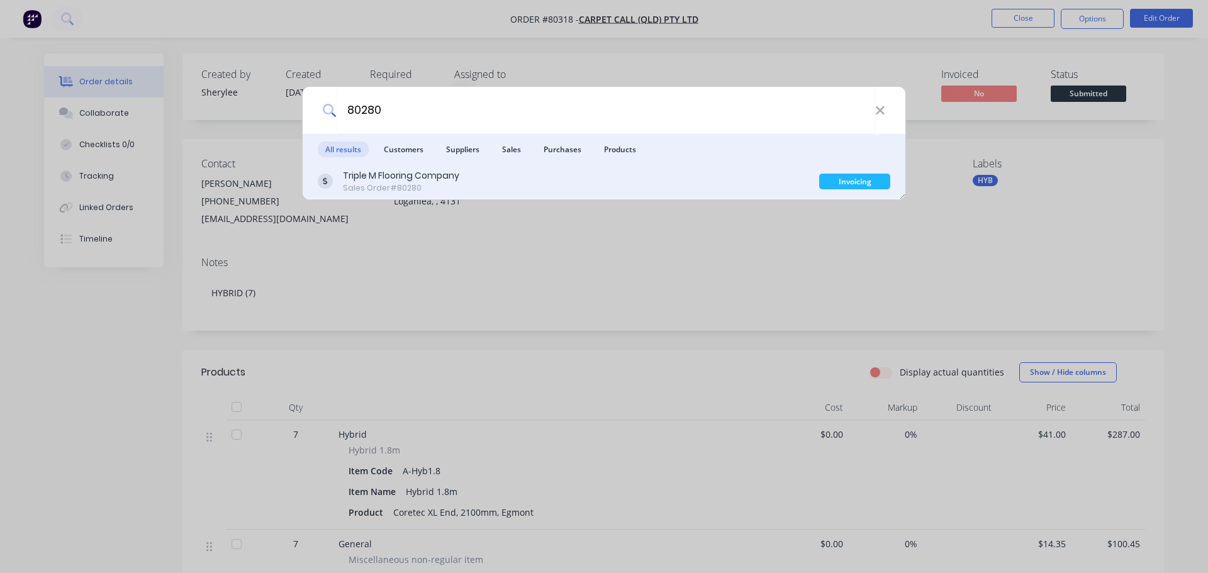
click at [473, 175] on div "Triple M Flooring Company Sales Order #80280" at bounding box center [569, 181] width 502 height 25
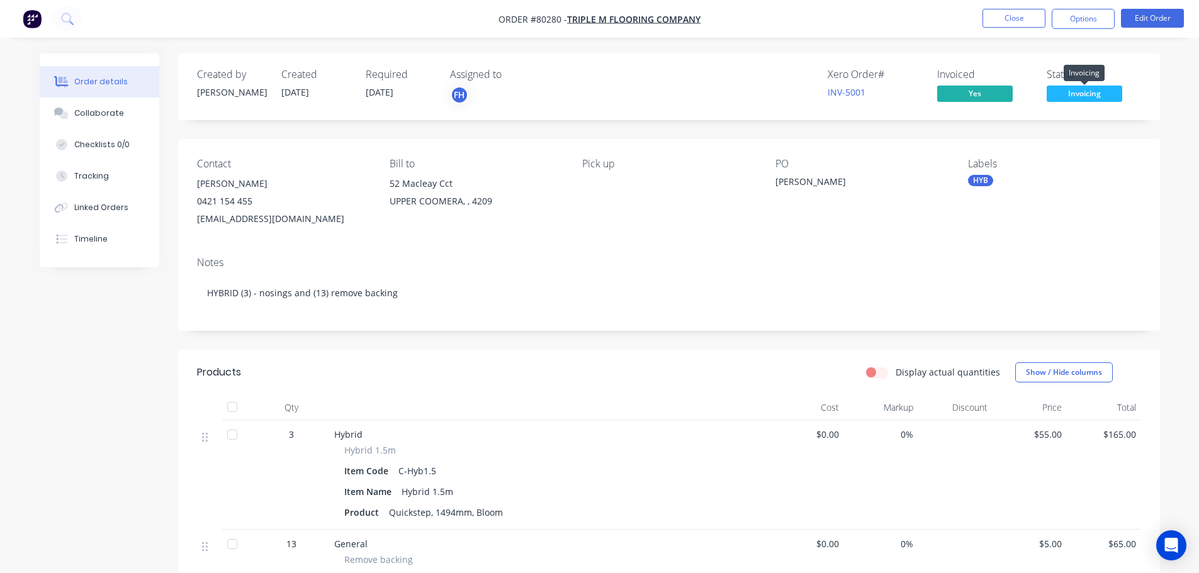
click at [1073, 94] on span "Invoicing" at bounding box center [1085, 94] width 76 height 16
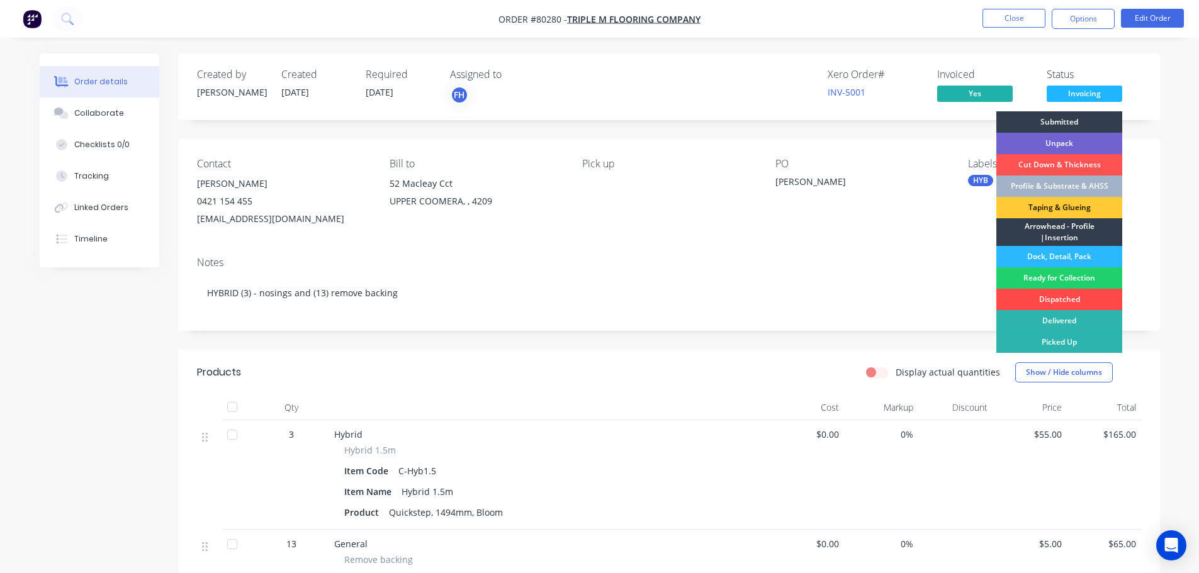
click at [1055, 299] on div "Dispatched" at bounding box center [1059, 299] width 126 height 21
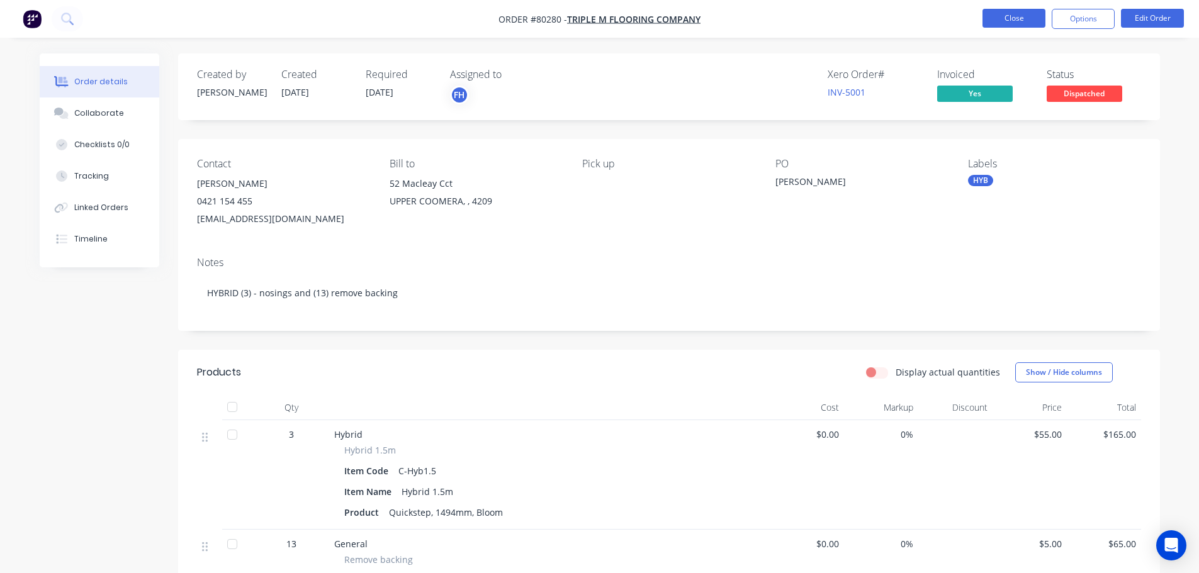
click at [1031, 23] on button "Close" at bounding box center [1013, 18] width 63 height 19
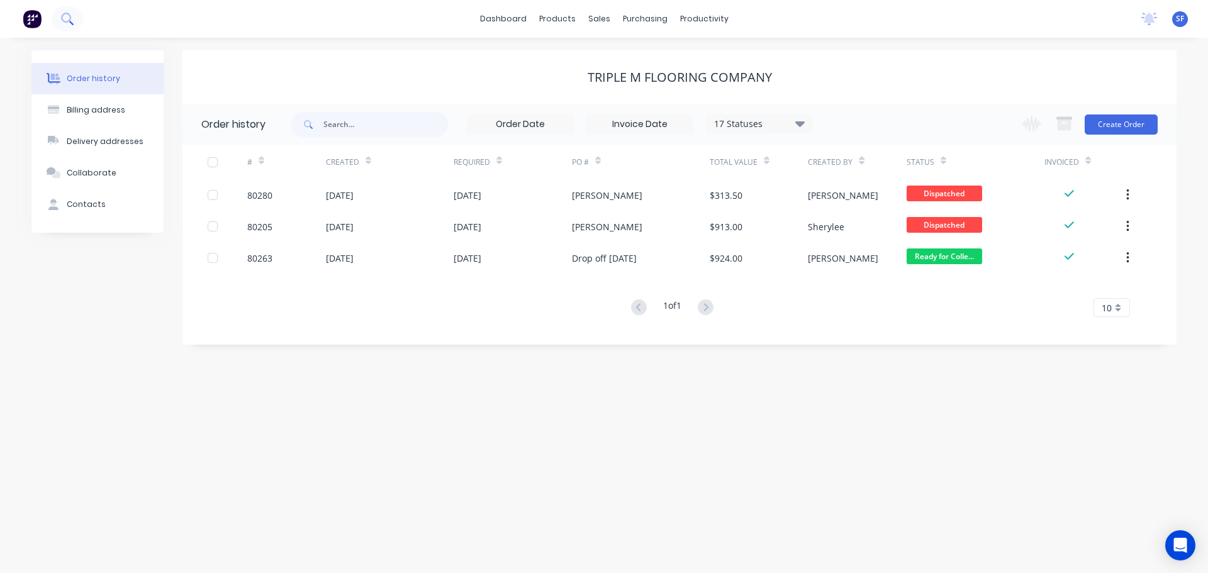
click at [69, 20] on icon at bounding box center [66, 18] width 10 height 10
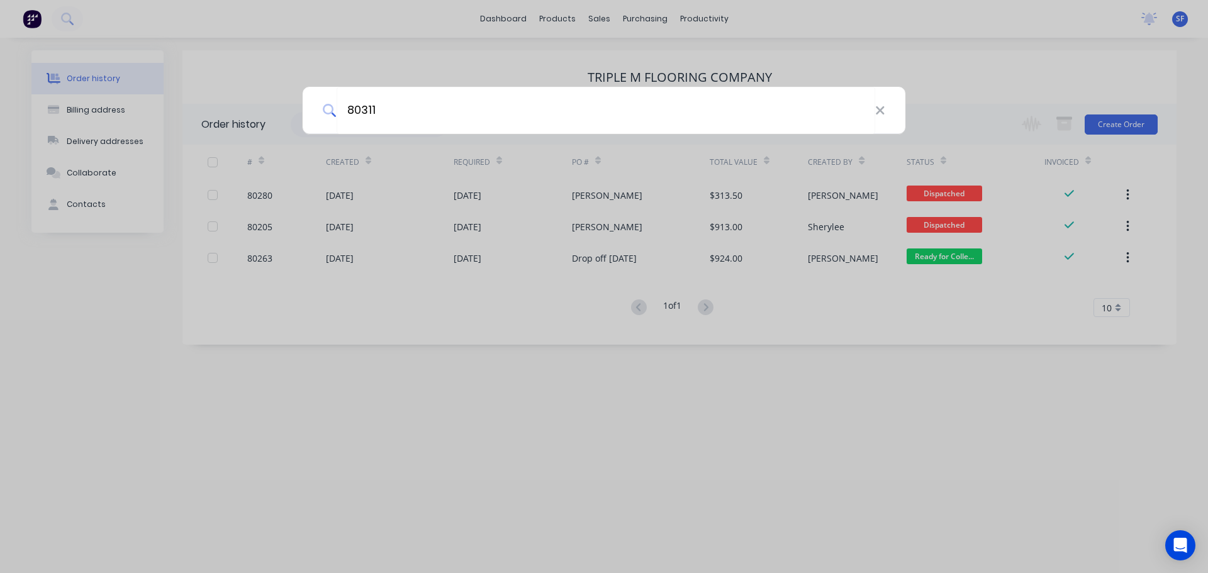
type input "80311"
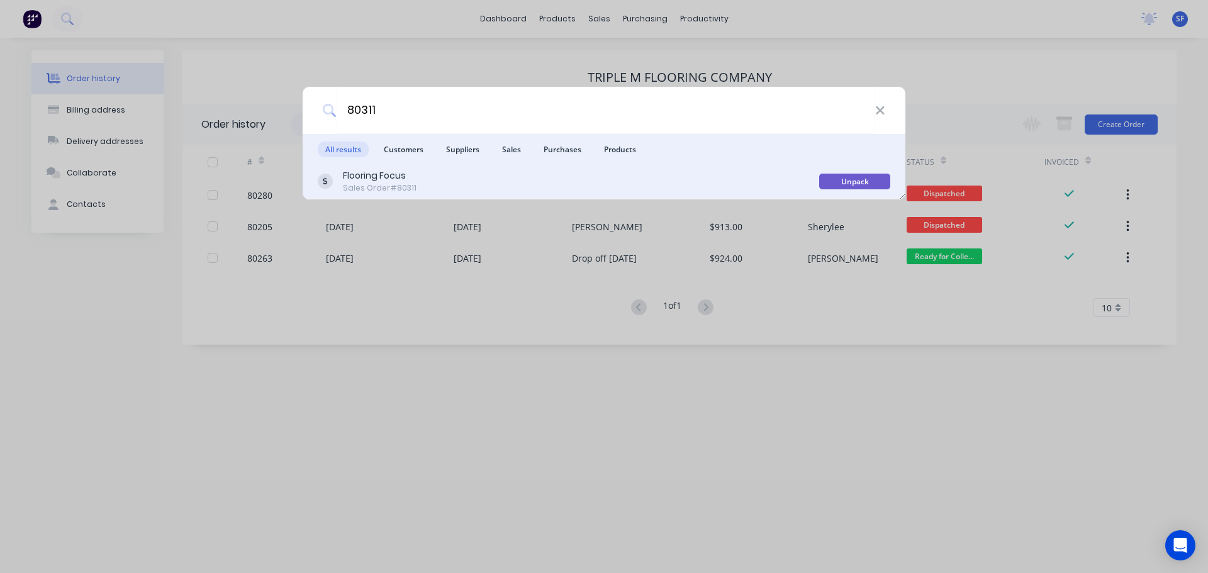
click at [433, 188] on div "Flooring Focus Sales Order #80311" at bounding box center [569, 181] width 502 height 25
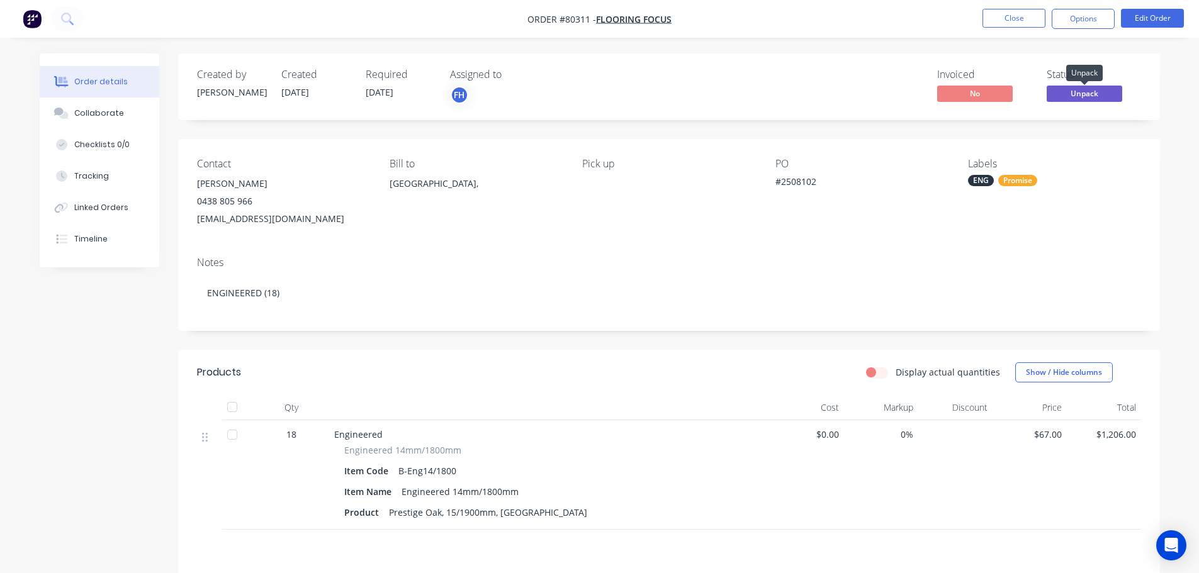
click at [1083, 93] on span "Unpack" at bounding box center [1085, 94] width 76 height 16
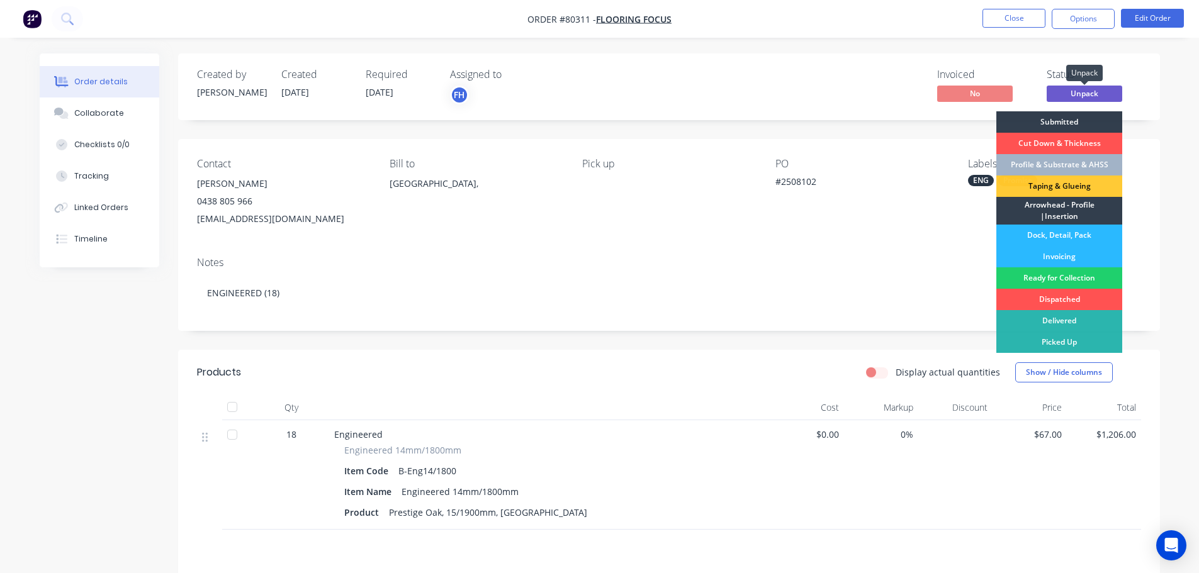
click at [1083, 93] on span "Unpack" at bounding box center [1085, 94] width 76 height 16
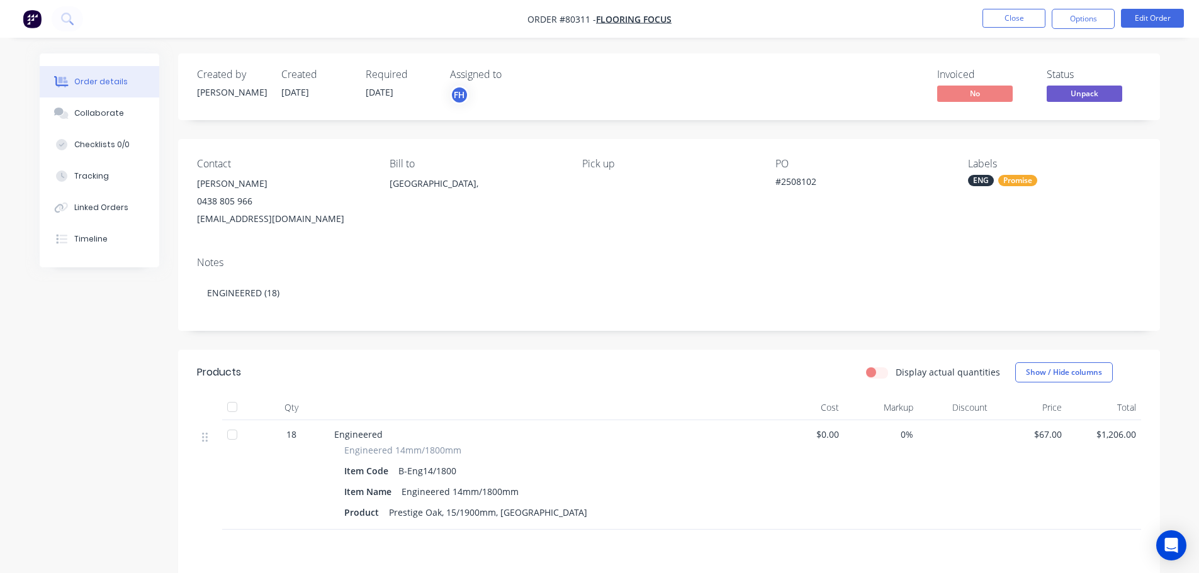
click at [1023, 183] on div "Promise" at bounding box center [1017, 180] width 39 height 11
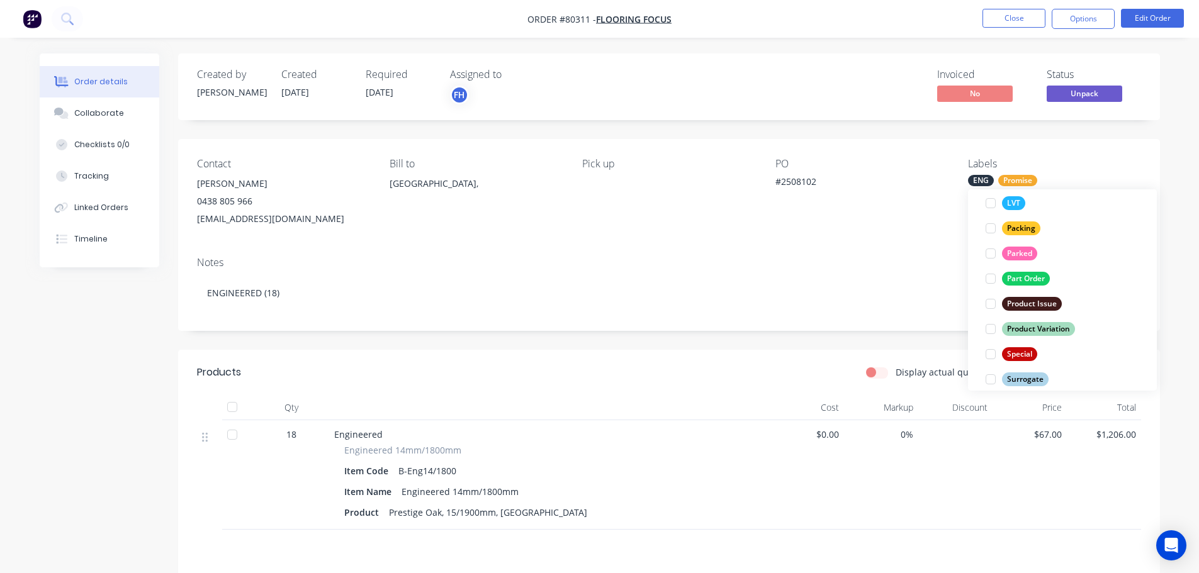
scroll to position [315, 0]
click at [989, 252] on div at bounding box center [990, 252] width 25 height 25
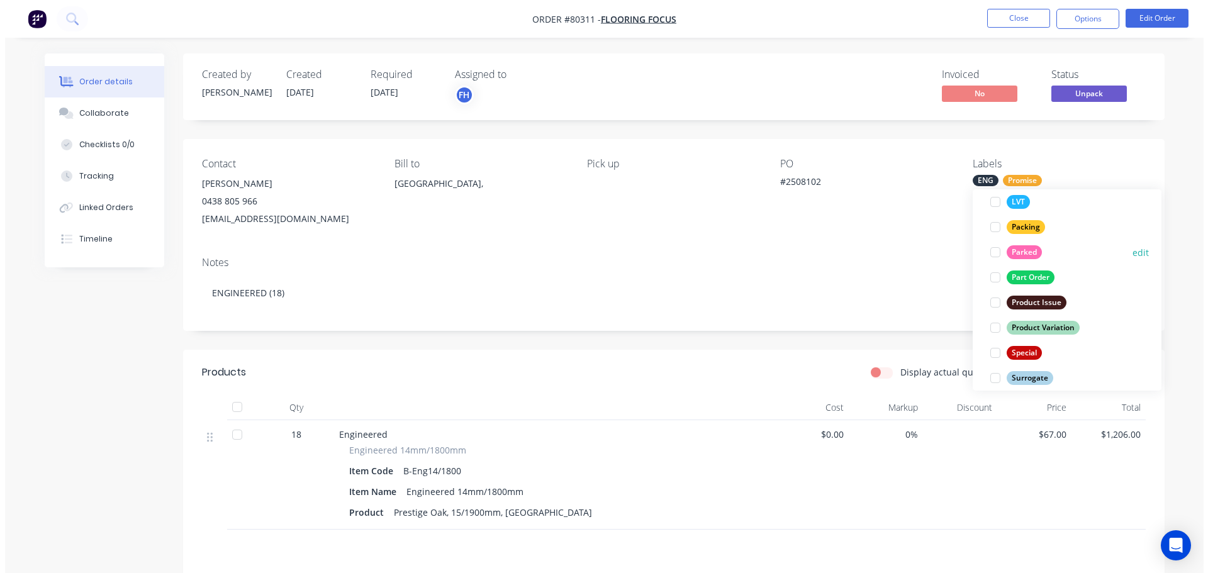
scroll to position [63, 0]
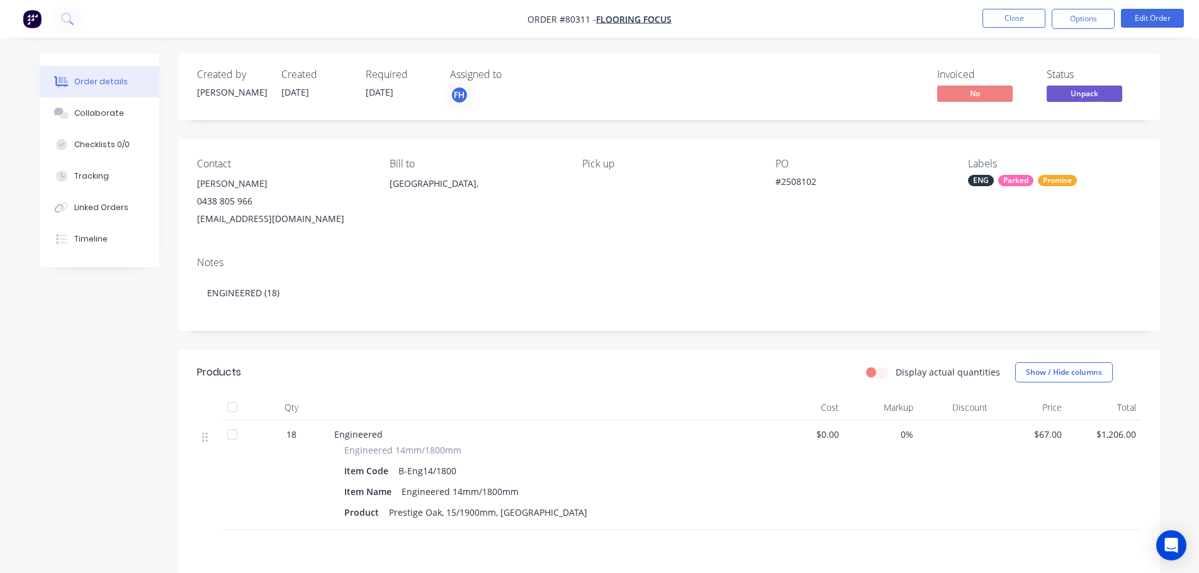
click at [886, 267] on div "Notes" at bounding box center [669, 263] width 944 height 12
click at [1019, 13] on button "Close" at bounding box center [1013, 18] width 63 height 19
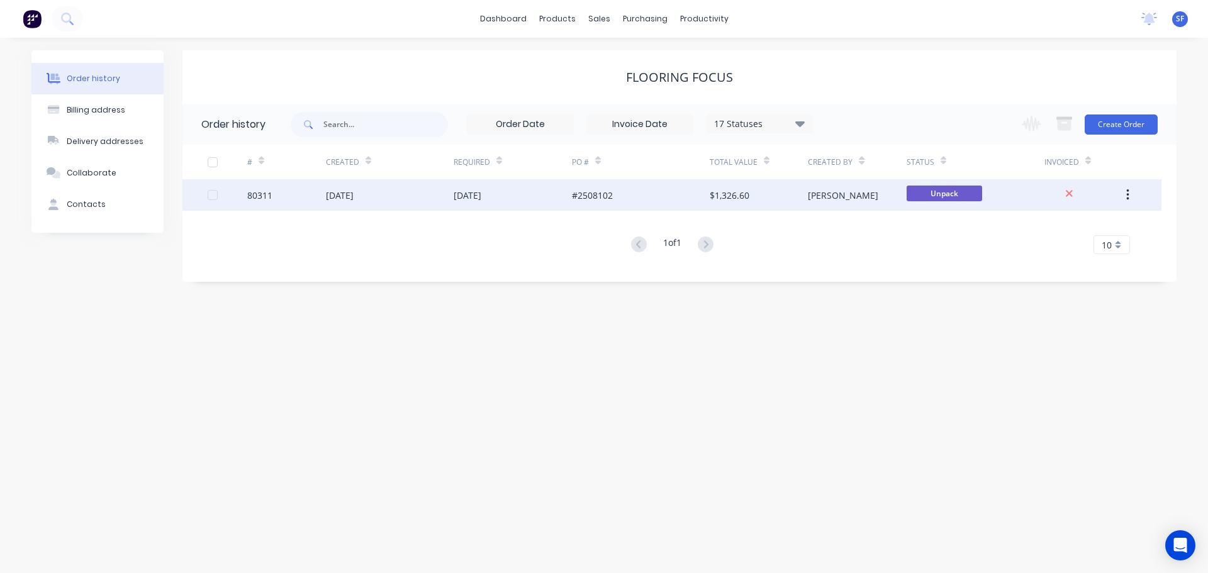
click at [959, 194] on span "Unpack" at bounding box center [945, 194] width 76 height 16
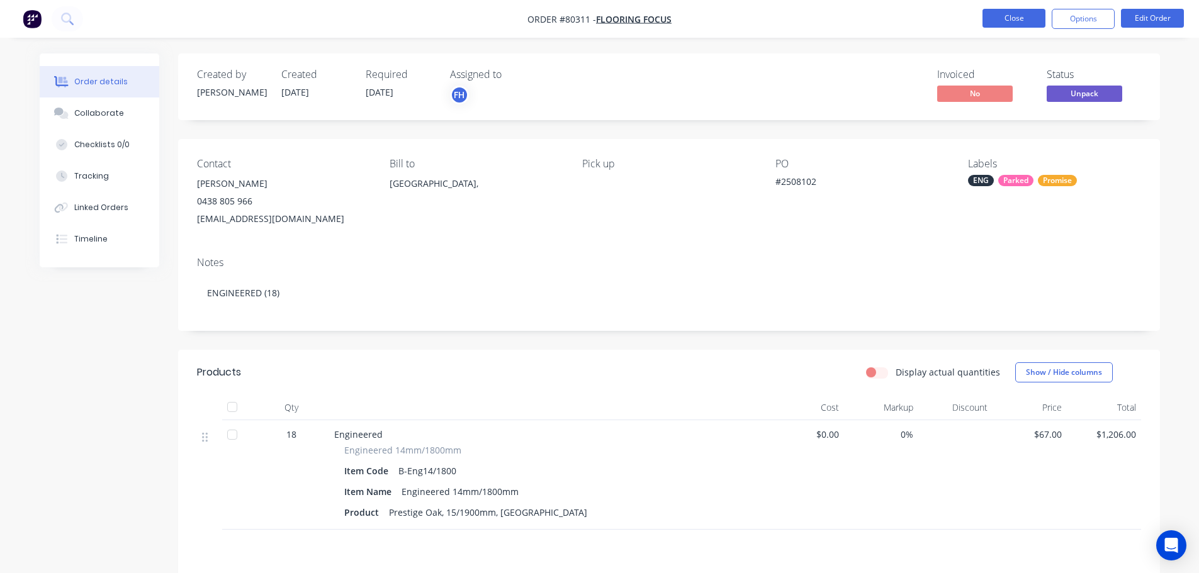
click at [1025, 16] on button "Close" at bounding box center [1013, 18] width 63 height 19
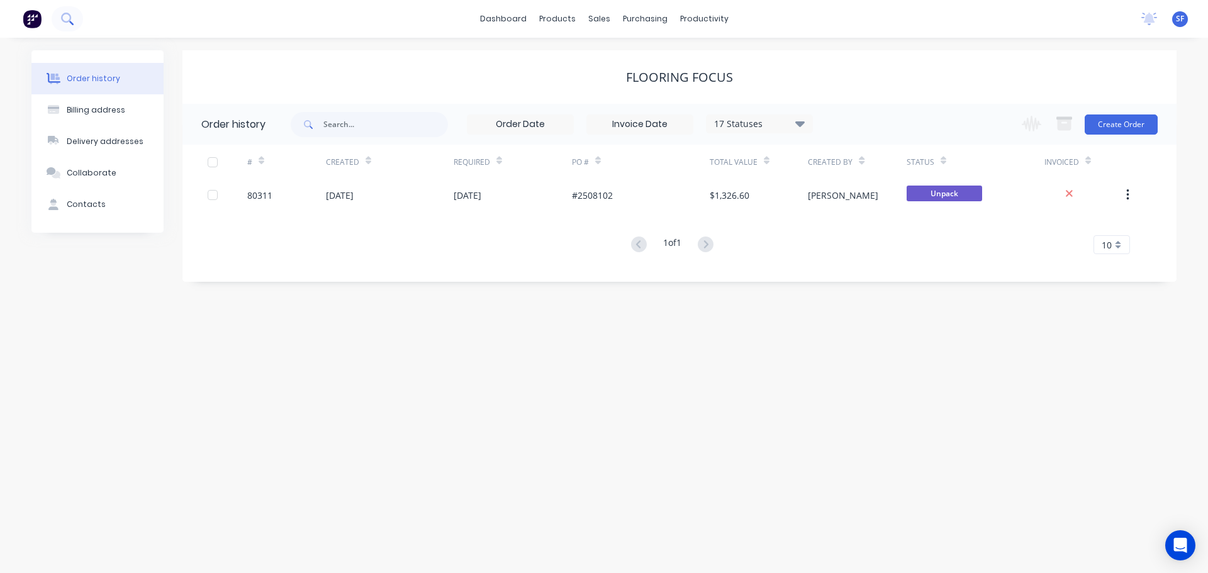
click at [64, 18] on icon at bounding box center [67, 19] width 12 height 12
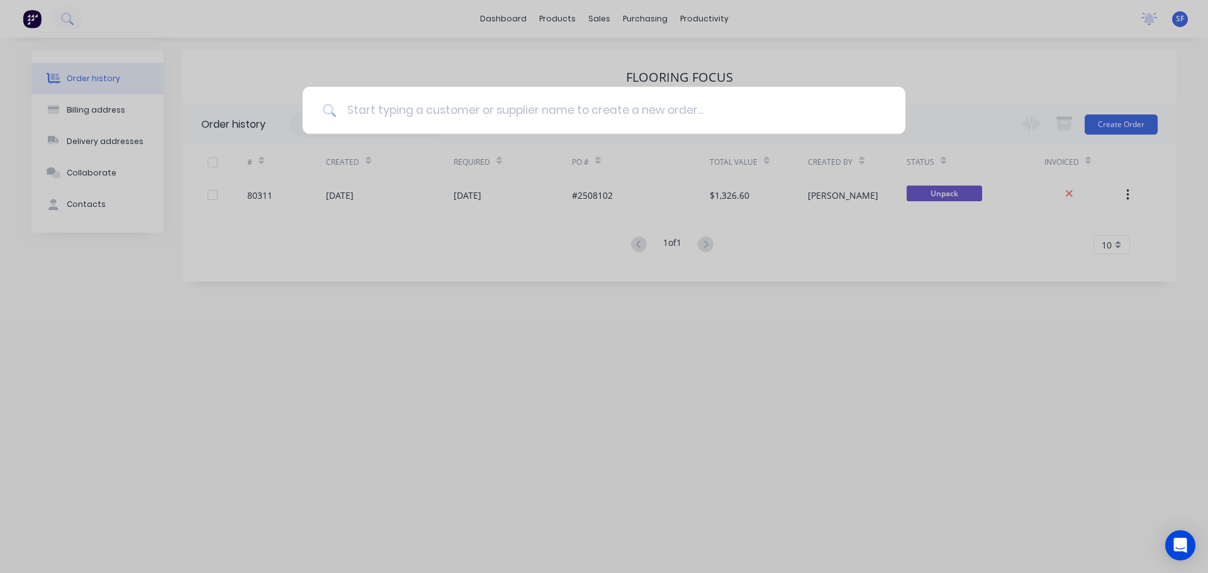
click at [371, 111] on input at bounding box center [611, 110] width 549 height 47
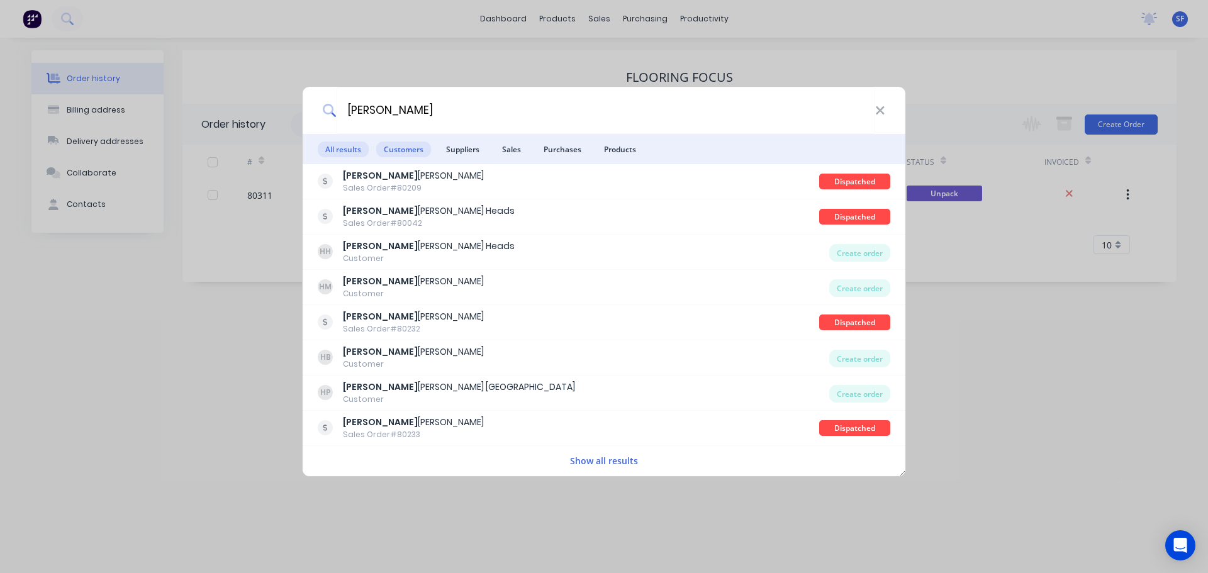
type input "harvey"
click at [396, 145] on span "Customers" at bounding box center [403, 150] width 55 height 16
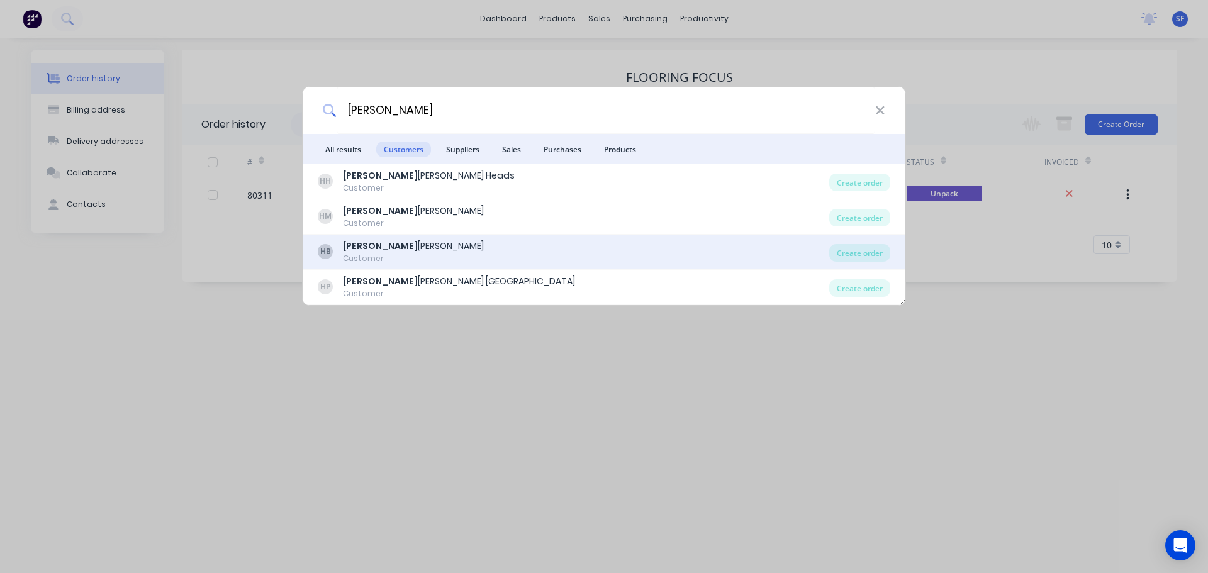
click at [396, 247] on div "Harvey Norman Bundall" at bounding box center [413, 246] width 141 height 13
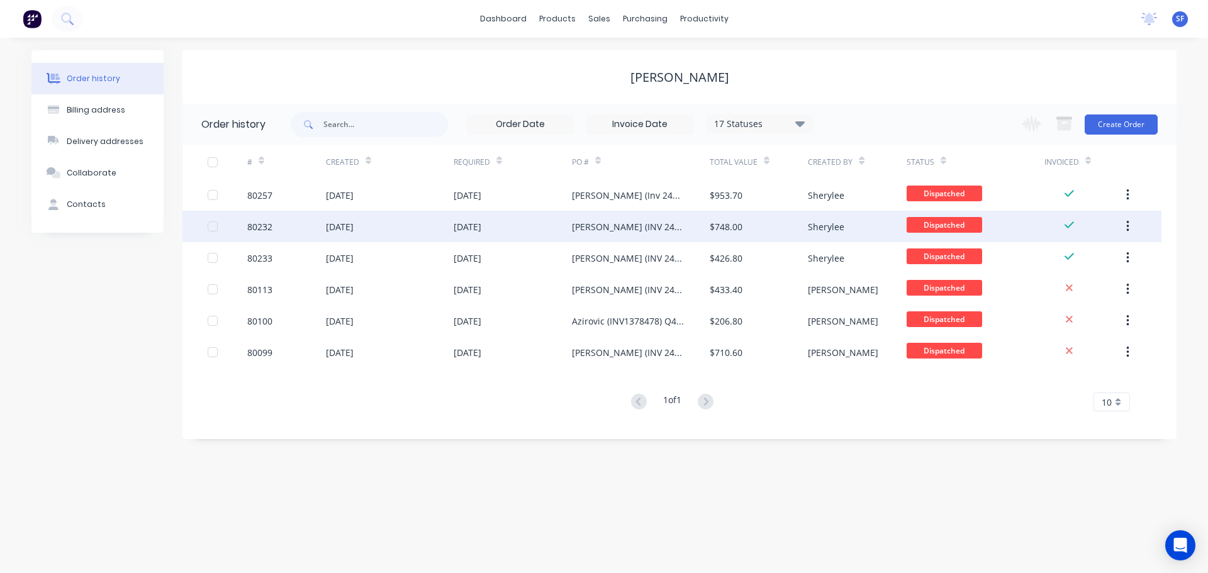
click at [429, 229] on div "28 Jul 2025" at bounding box center [390, 226] width 128 height 31
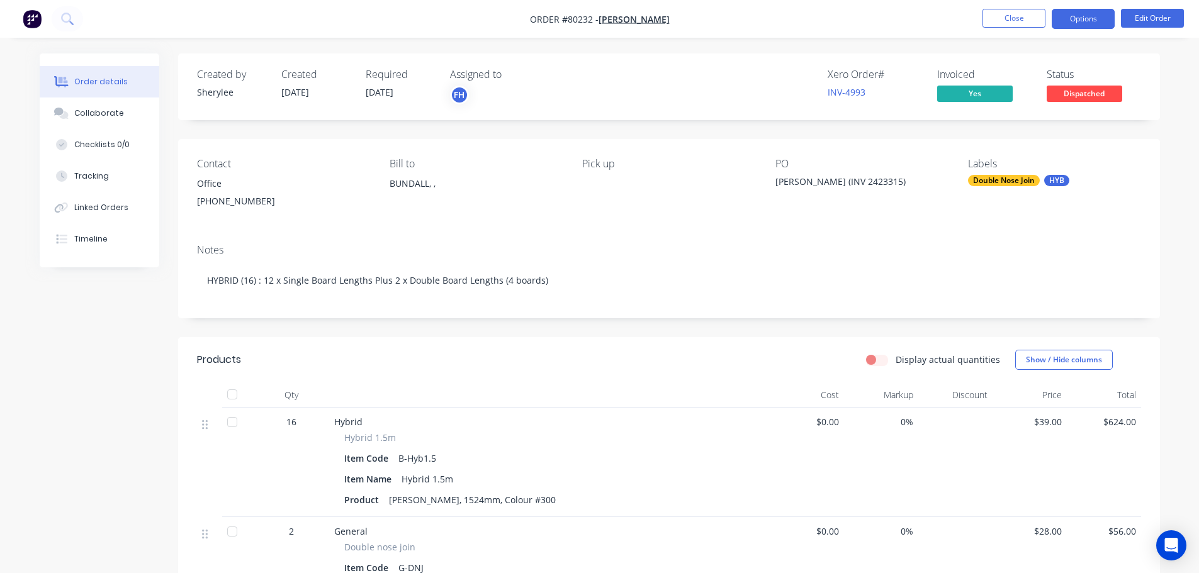
click at [1076, 19] on button "Options" at bounding box center [1083, 19] width 63 height 20
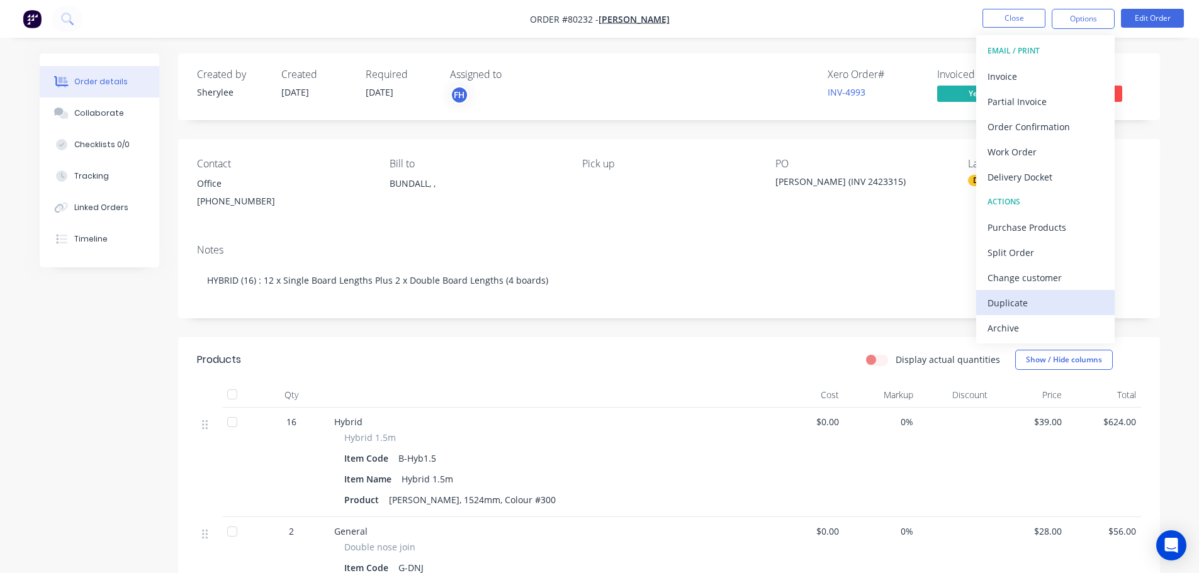
click at [1017, 303] on div "Duplicate" at bounding box center [1045, 303] width 116 height 18
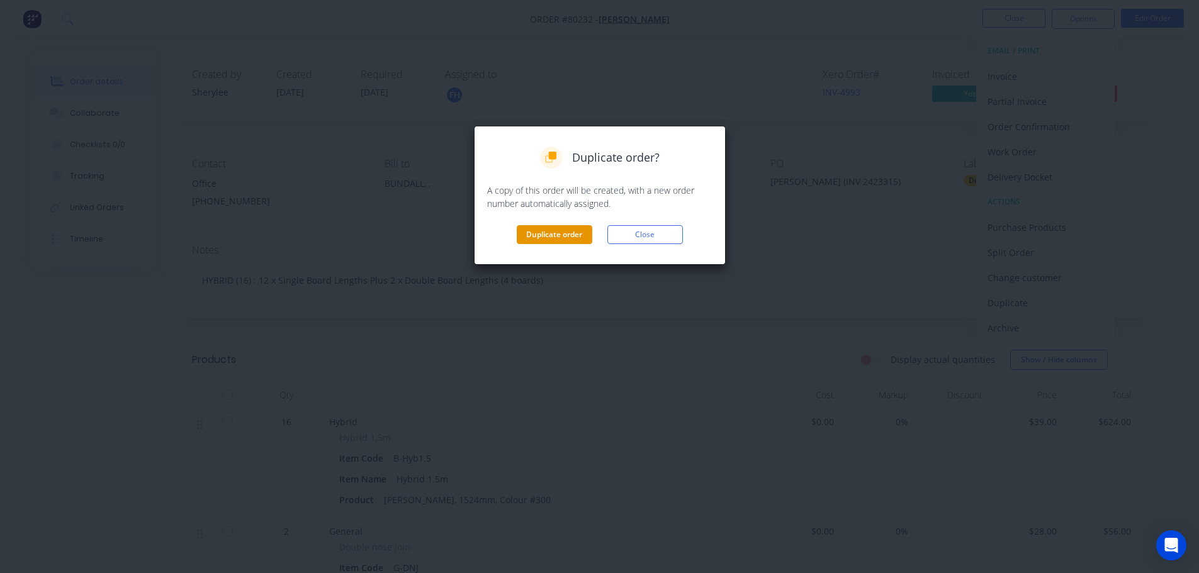
click at [566, 237] on button "Duplicate order" at bounding box center [555, 234] width 76 height 19
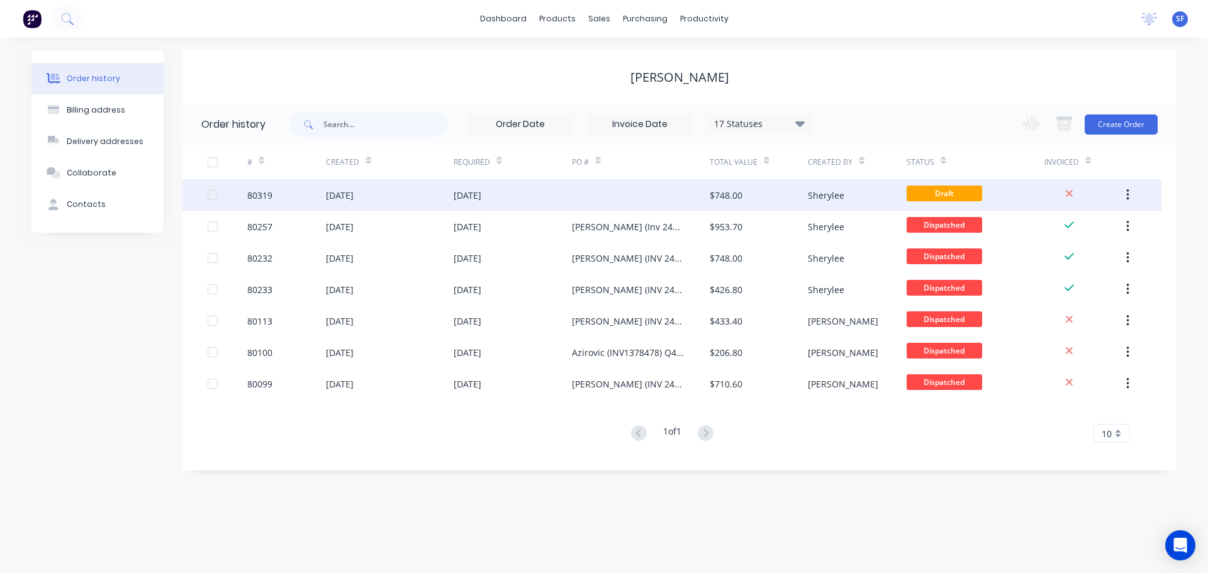
click at [407, 195] on div "18 Aug 2025" at bounding box center [390, 194] width 128 height 31
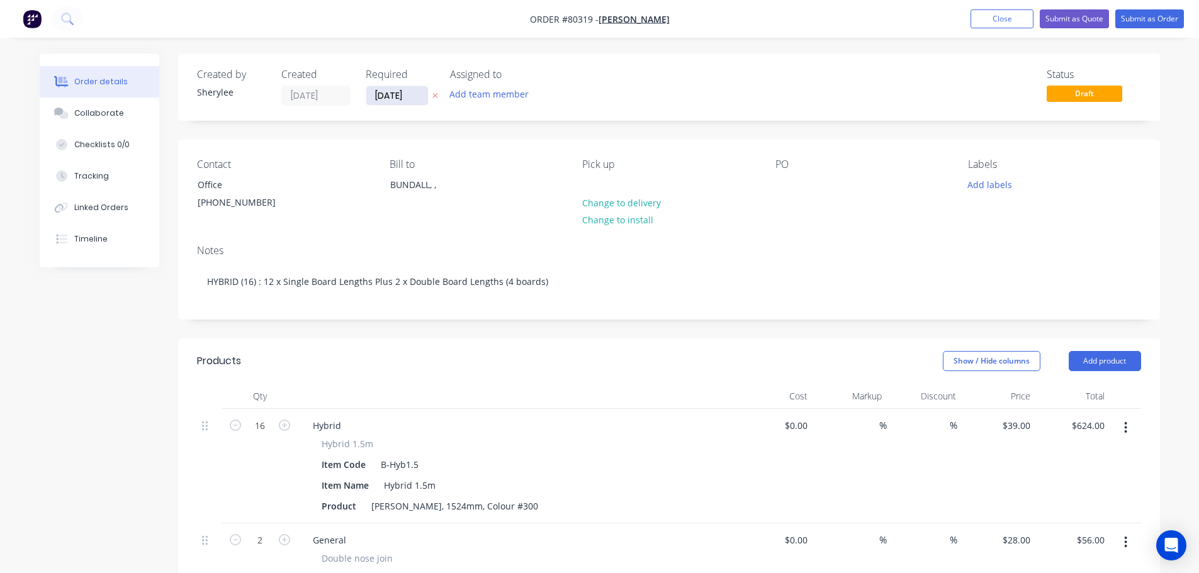
click at [413, 94] on input "18/08/25" at bounding box center [397, 95] width 62 height 19
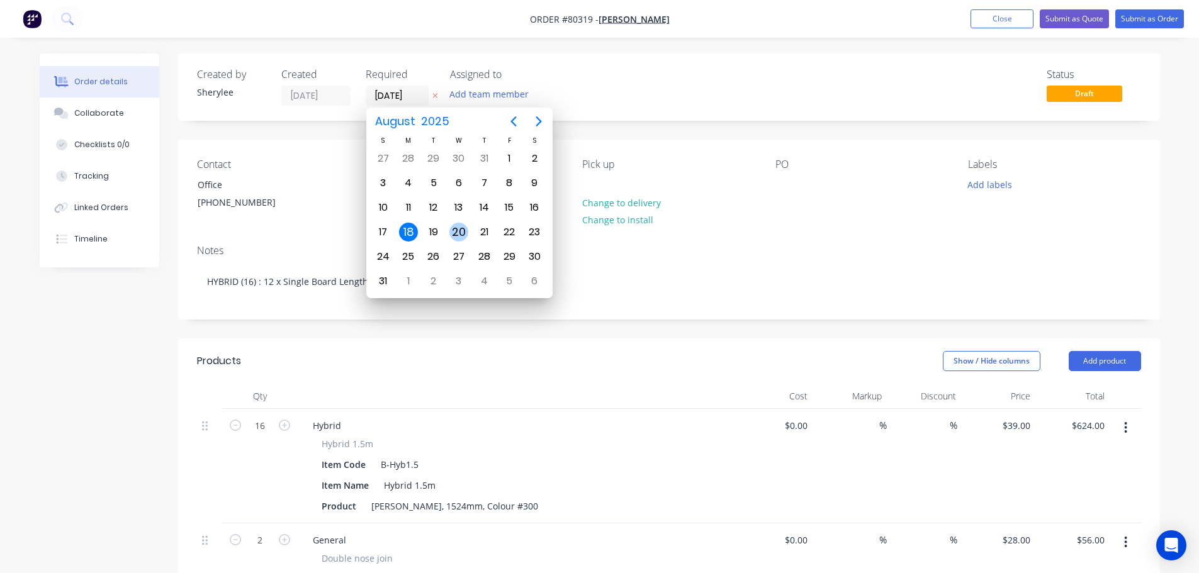
click at [461, 229] on div "20" at bounding box center [458, 232] width 19 height 19
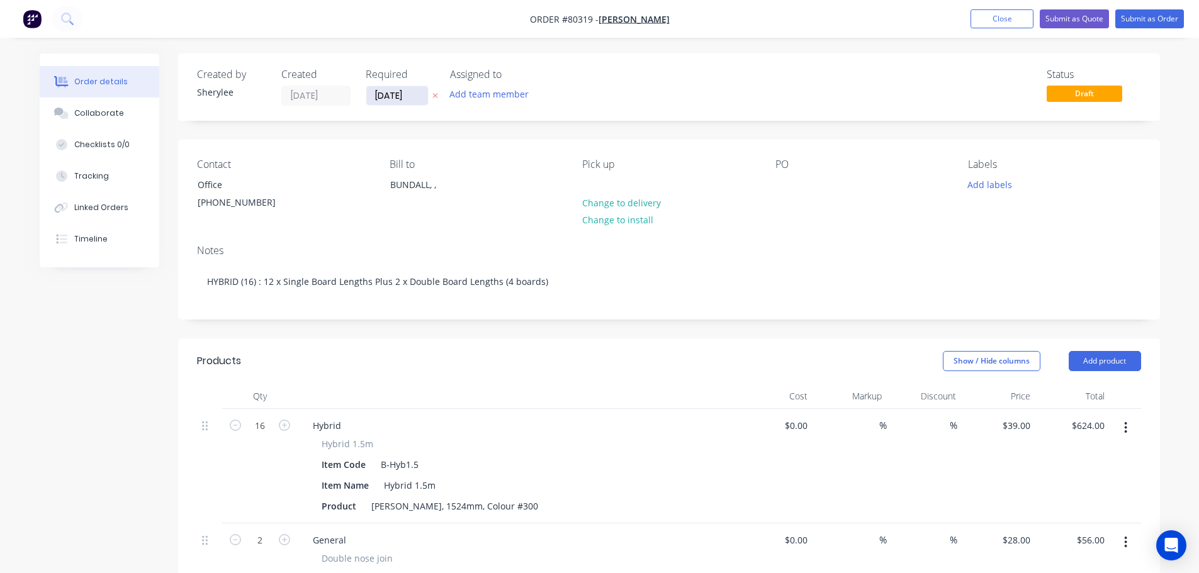
click at [391, 96] on input "20/08/25" at bounding box center [397, 95] width 62 height 19
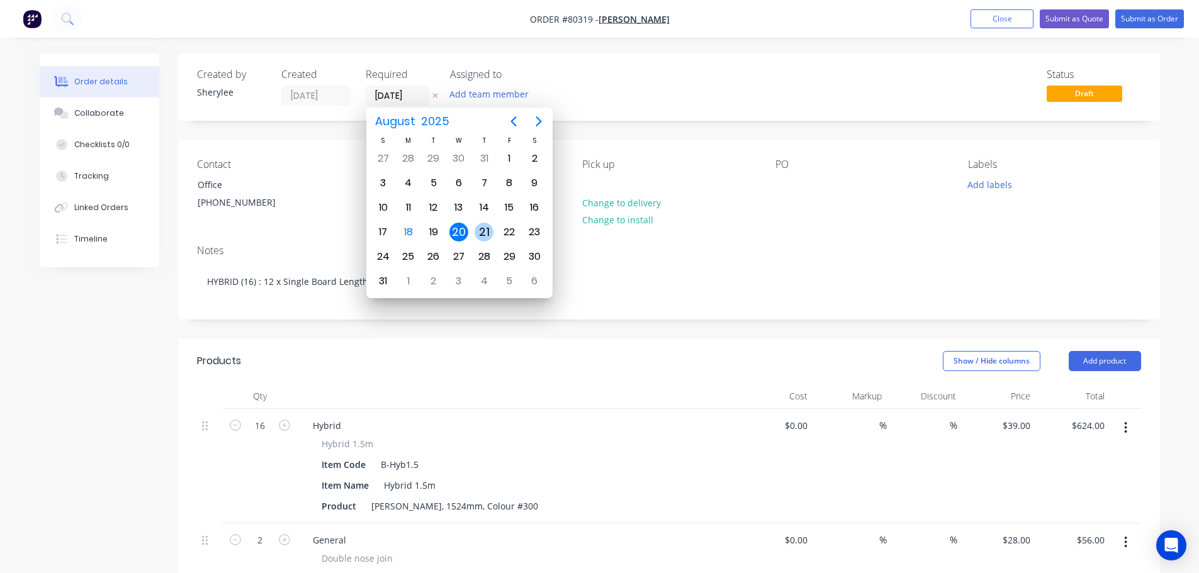
click at [480, 229] on div "21" at bounding box center [483, 232] width 19 height 19
type input "21/08/25"
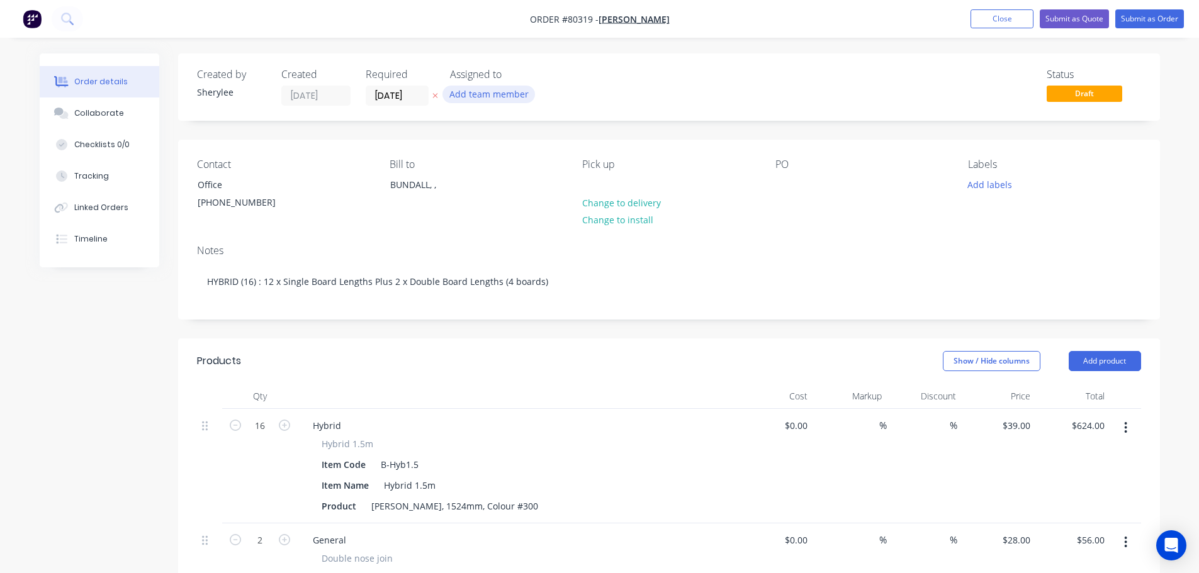
click at [480, 94] on button "Add team member" at bounding box center [488, 94] width 93 height 17
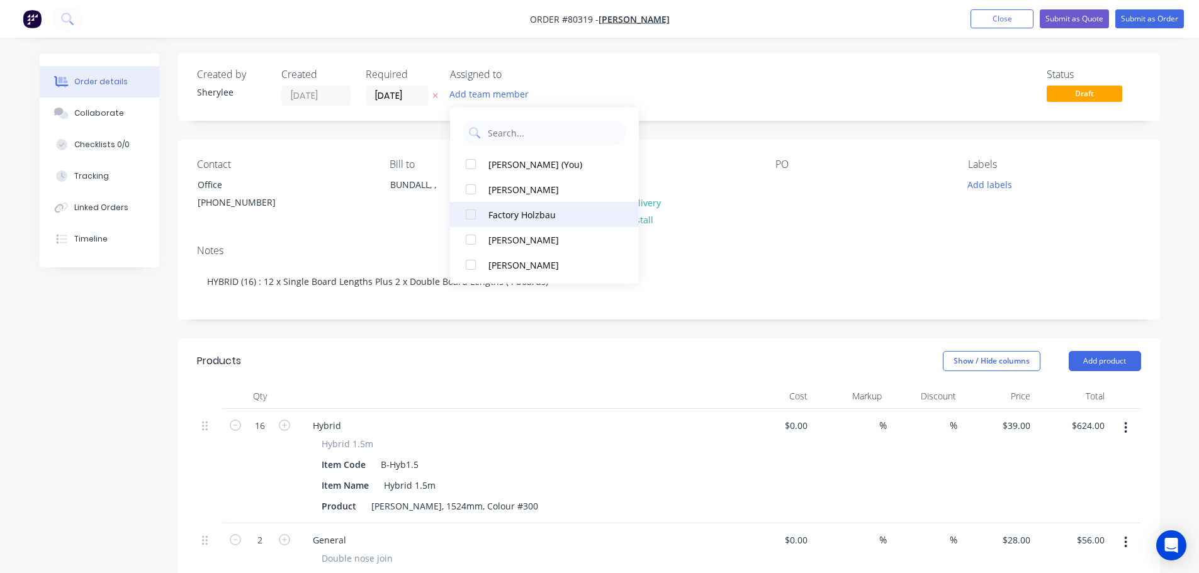
click at [473, 216] on div at bounding box center [470, 214] width 25 height 25
click at [306, 224] on div "Contact Office (07) 5570 0281 Bill to BUNDALL, , Pick up Change to delivery Cha…" at bounding box center [669, 187] width 982 height 95
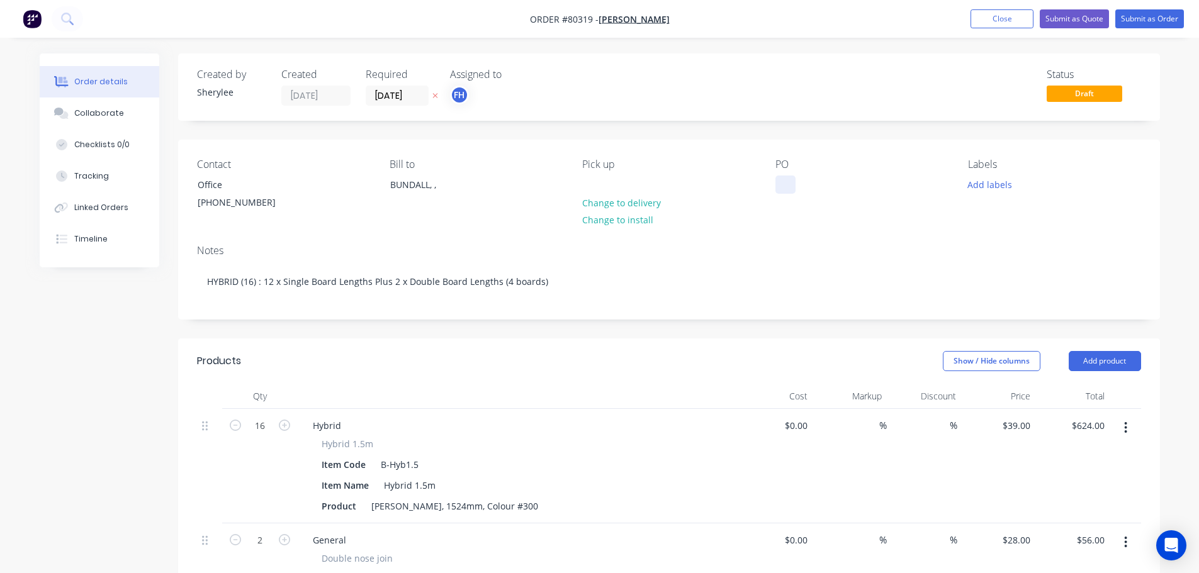
click at [792, 194] on div at bounding box center [785, 185] width 20 height 18
click at [987, 187] on button "Add labels" at bounding box center [990, 184] width 58 height 17
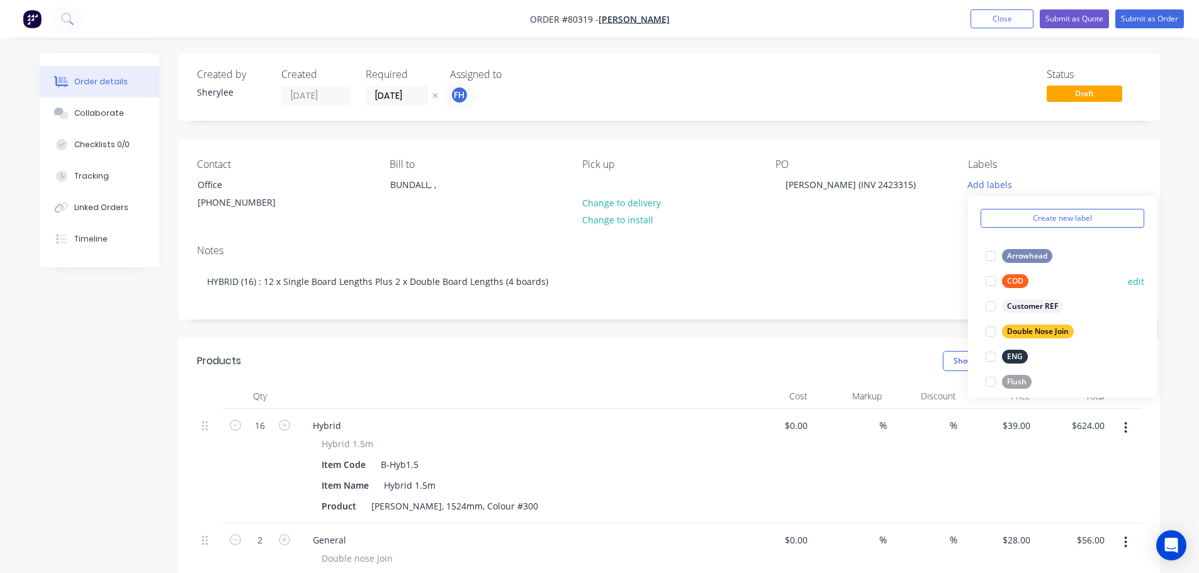
scroll to position [63, 0]
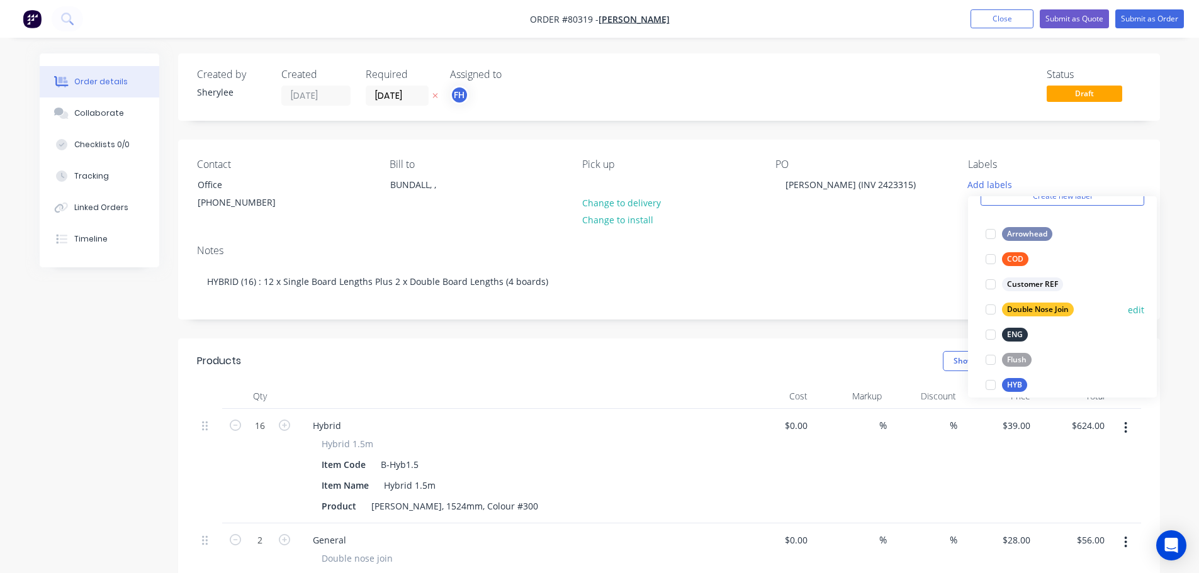
click at [991, 313] on div at bounding box center [990, 309] width 25 height 25
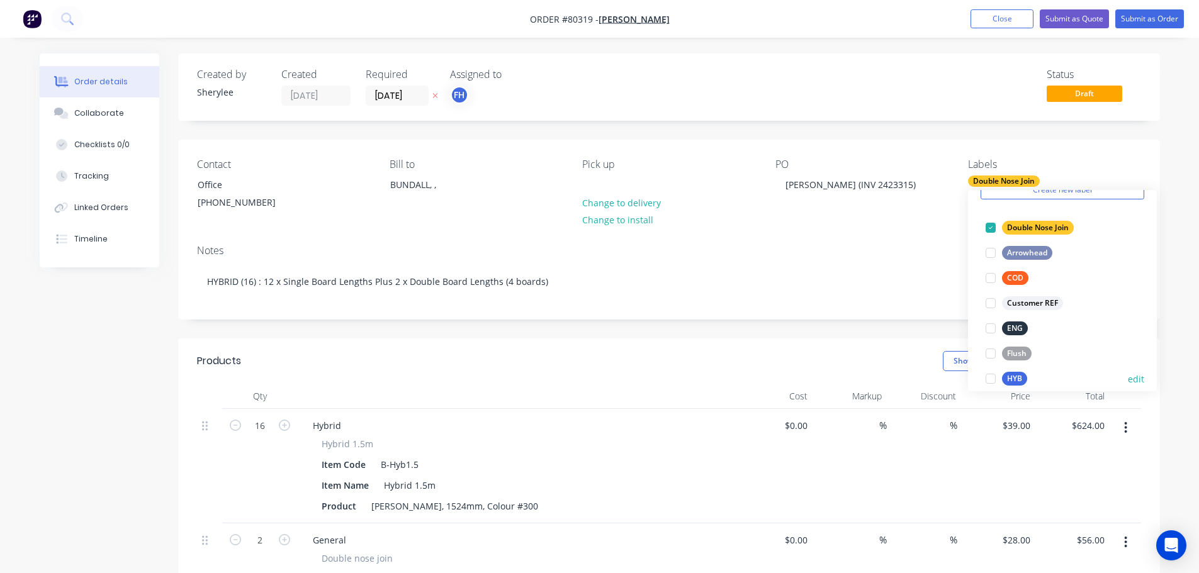
click at [991, 376] on div at bounding box center [990, 378] width 25 height 25
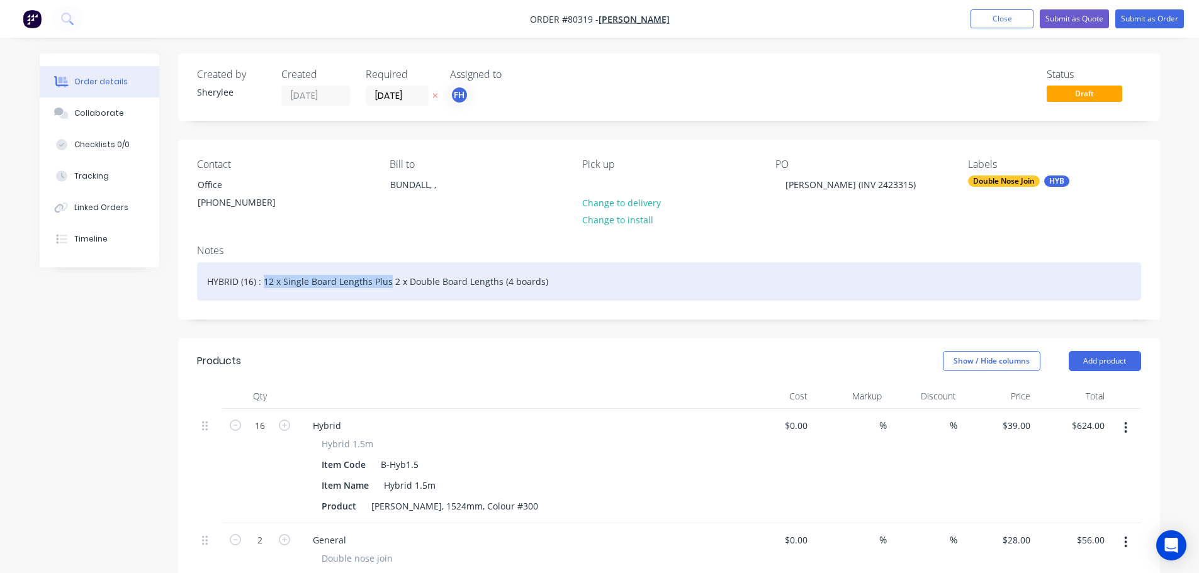
drag, startPoint x: 386, startPoint y: 280, endPoint x: 262, endPoint y: 281, distance: 124.0
click at [262, 281] on div "HYBRID (16) : 12 x Single Board Lengths Plus 2 x Double Board Lengths (4 boards)" at bounding box center [669, 281] width 944 height 38
click at [253, 281] on div "HYBRID (16) : 2 x Double Board Lengths (4 boards)" at bounding box center [669, 281] width 944 height 38
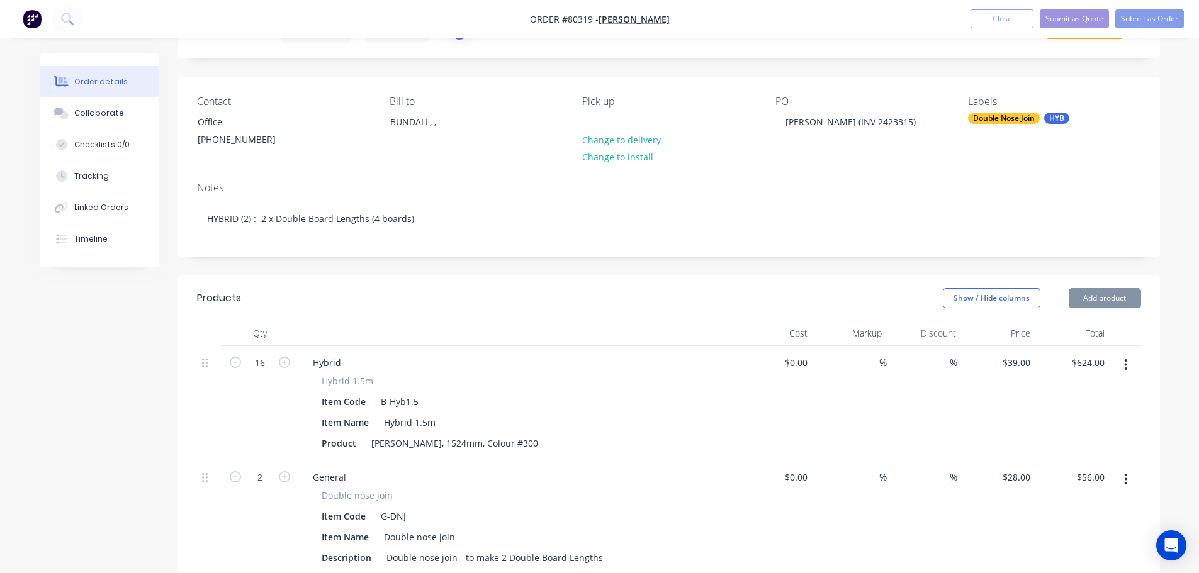
click at [1129, 362] on button "button" at bounding box center [1126, 365] width 30 height 23
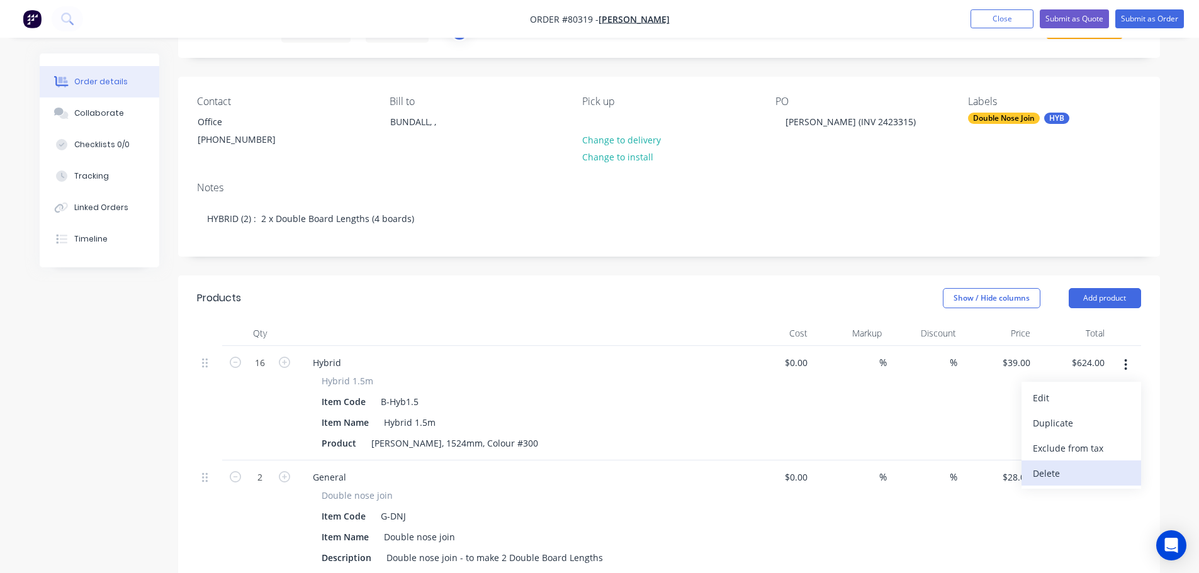
click at [1053, 474] on div "Delete" at bounding box center [1081, 473] width 97 height 18
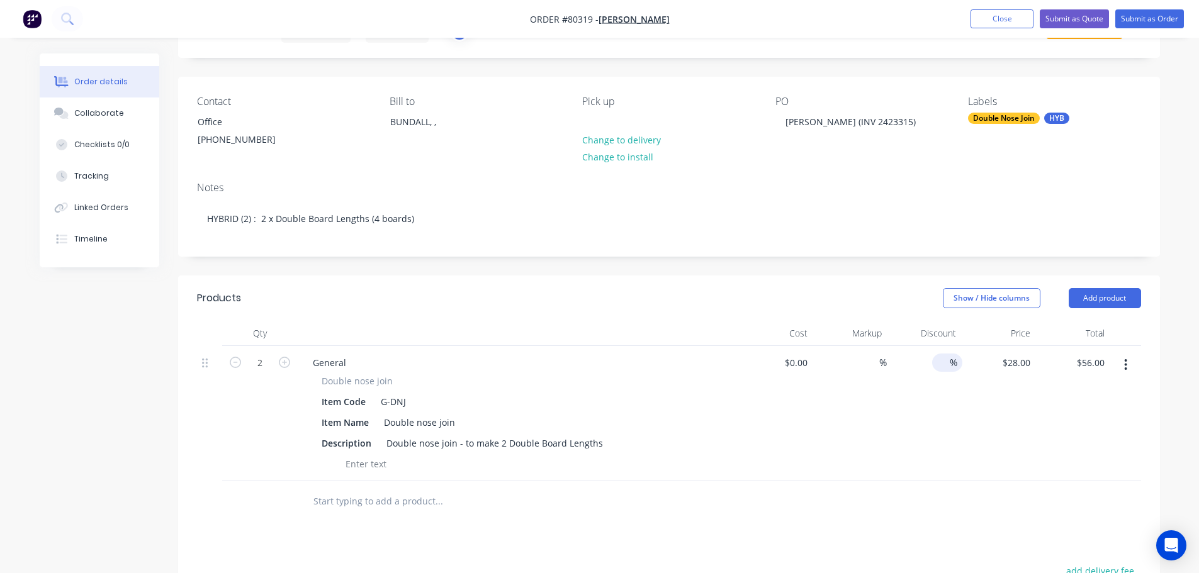
click at [943, 364] on input at bounding box center [941, 363] width 18 height 18
type input "100"
type input "28"
type input "$0.00"
type input "$28.00"
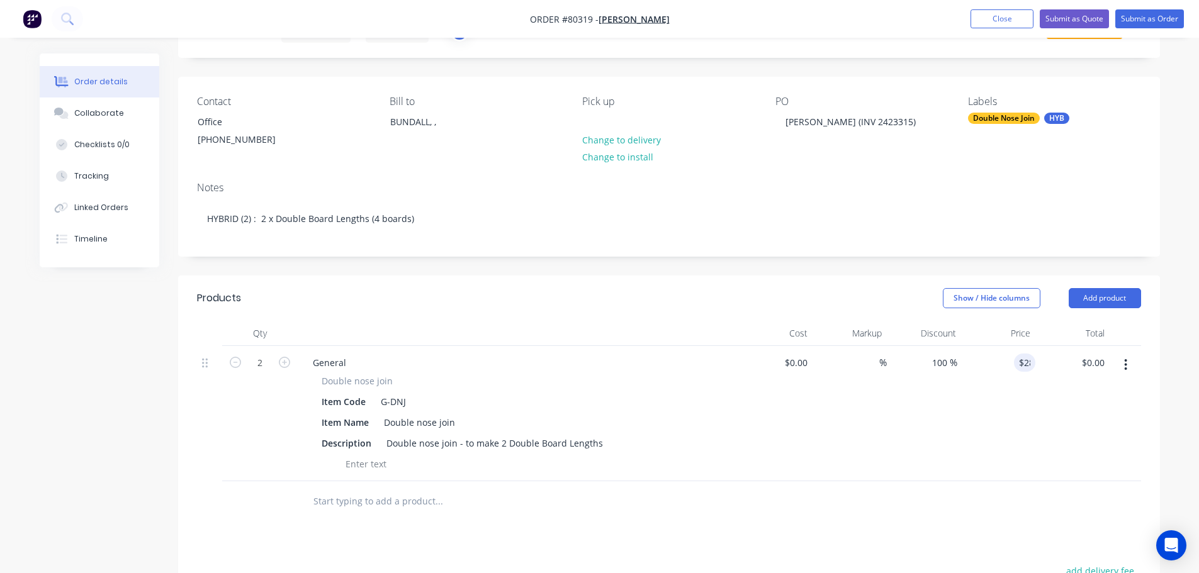
click at [378, 501] on input "text" at bounding box center [439, 501] width 252 height 25
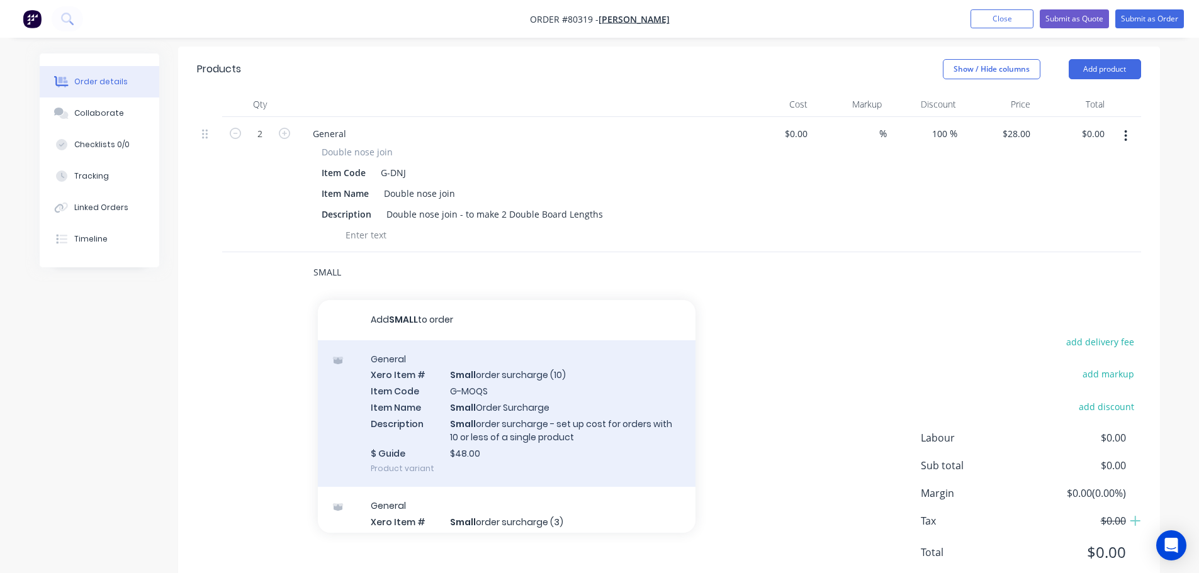
scroll to position [270, 0]
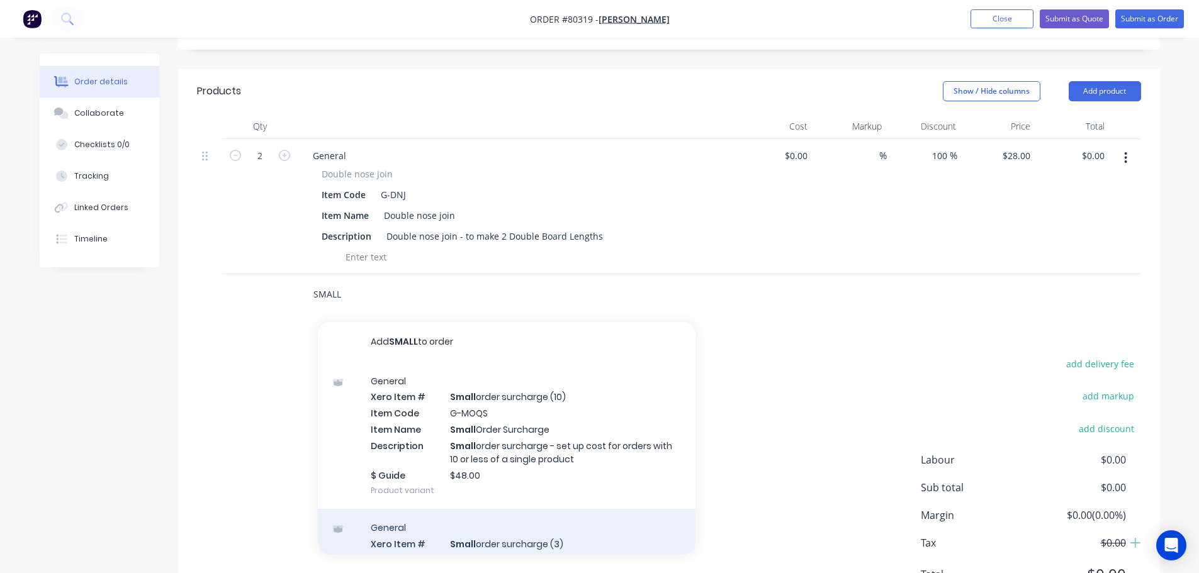
type input "SMALL"
click at [576, 531] on div "General Xero Item # Small order surcharge (3) Item Code G-XMOQS Item Name Small…" at bounding box center [507, 582] width 378 height 147
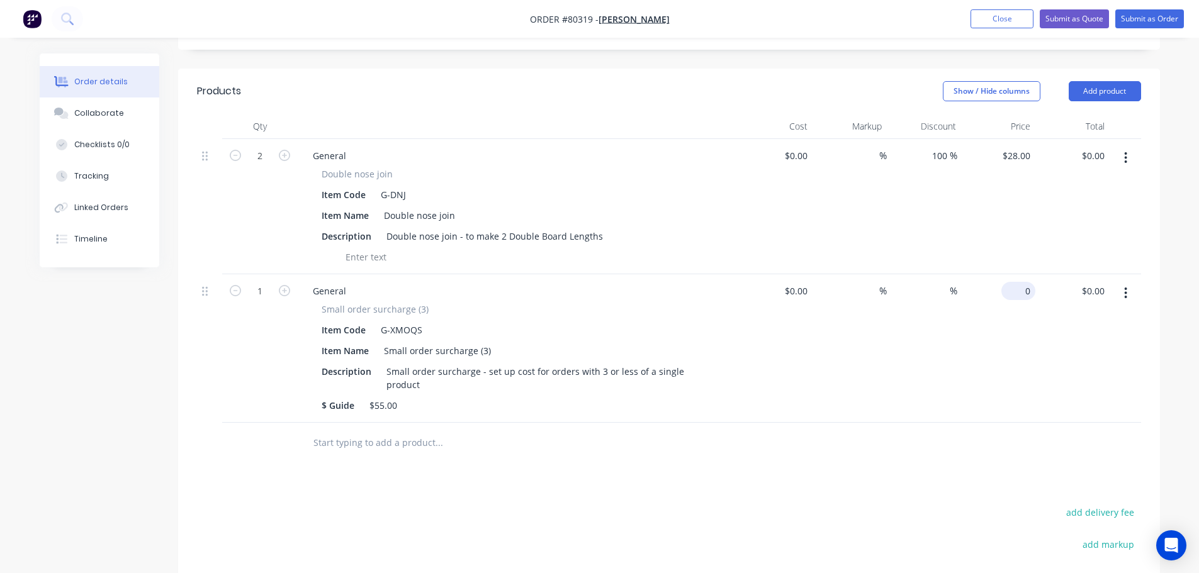
click at [1025, 289] on input "0" at bounding box center [1020, 291] width 29 height 18
type input "$55.00"
click at [941, 289] on input at bounding box center [941, 291] width 18 height 18
type input "100"
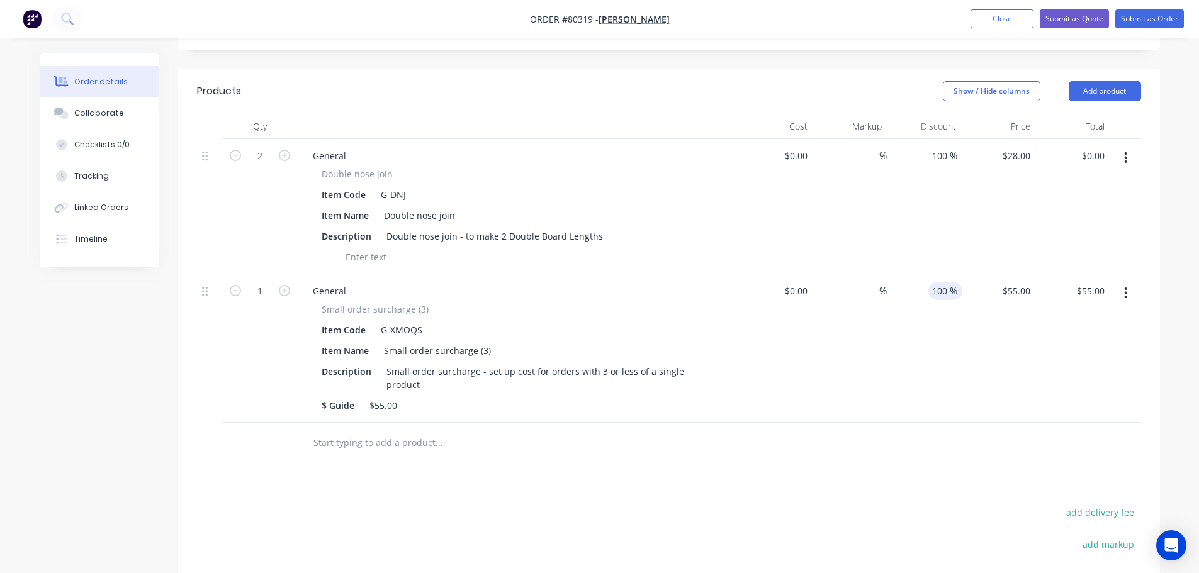
type input "$0.00"
click at [909, 393] on div "100 100 %" at bounding box center [924, 348] width 74 height 149
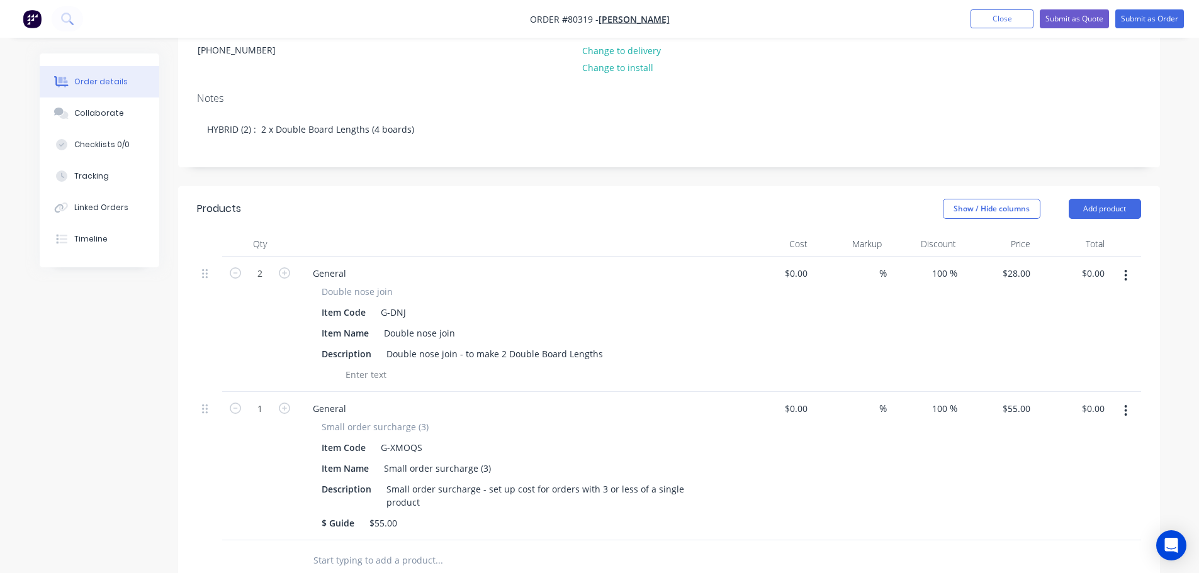
scroll to position [216, 0]
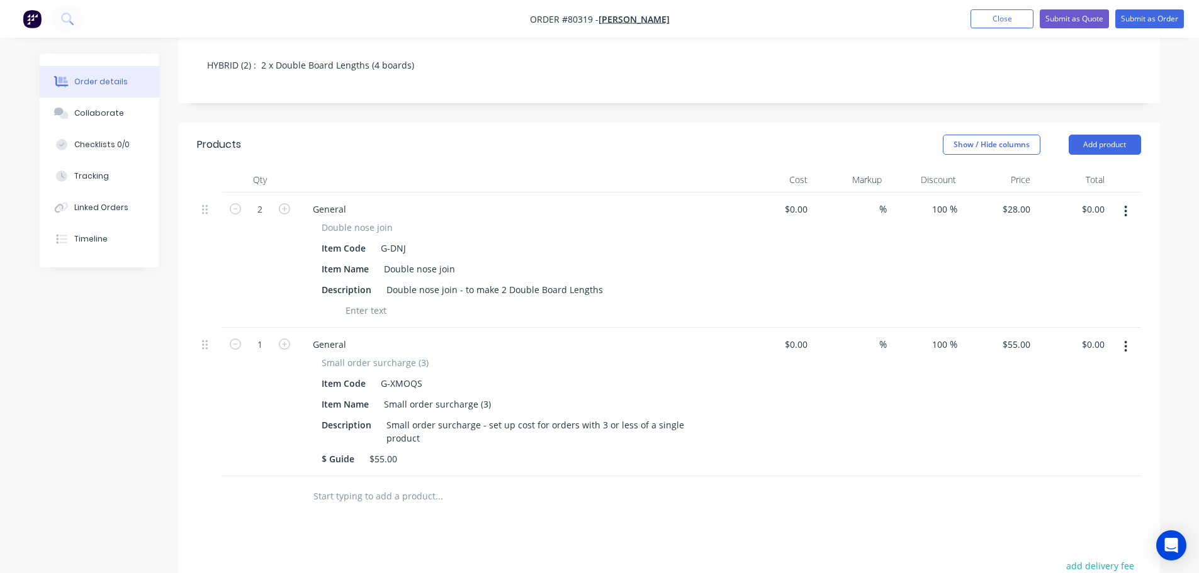
click at [391, 484] on input "text" at bounding box center [439, 496] width 252 height 25
click at [368, 312] on div at bounding box center [365, 310] width 51 height 18
click at [444, 485] on input "text" at bounding box center [439, 496] width 252 height 25
type input "h"
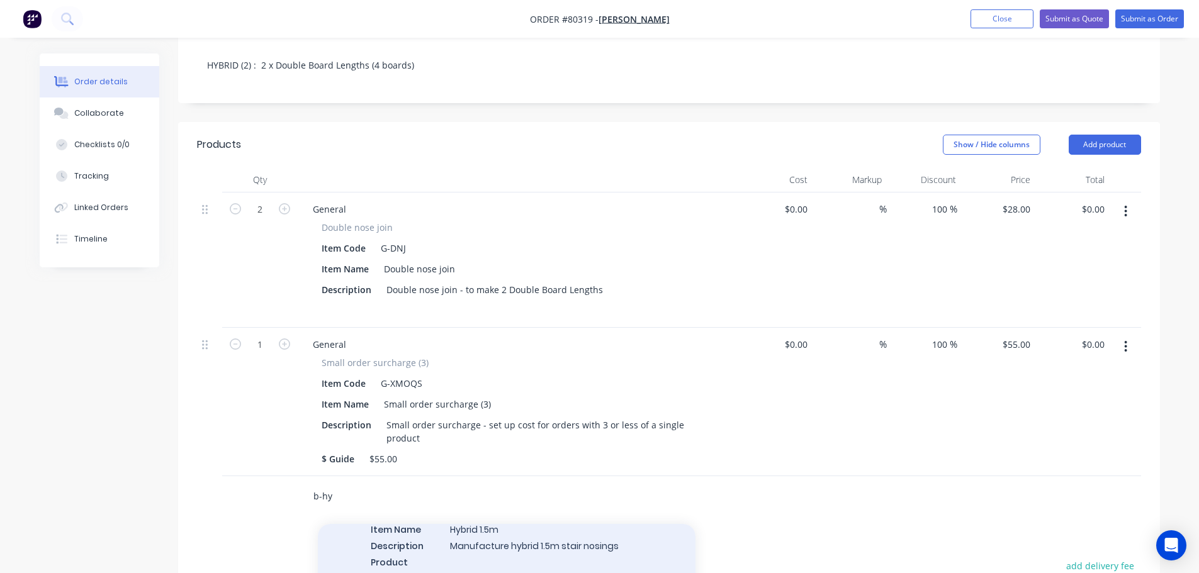
type input "b-hy"
click at [520, 516] on div "Hybrid Xero Item # Hybrid 1.5m Item Code B-Hy b1.5 Item Name Hybrid 1.5m Descri…" at bounding box center [507, 530] width 378 height 134
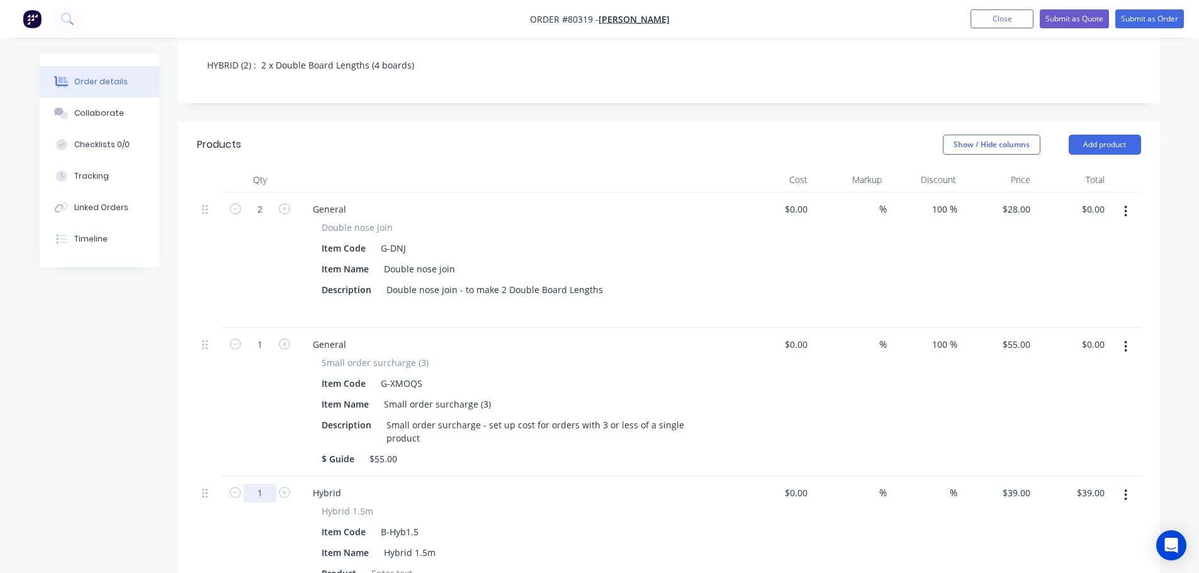
click at [266, 219] on input "1" at bounding box center [260, 209] width 33 height 19
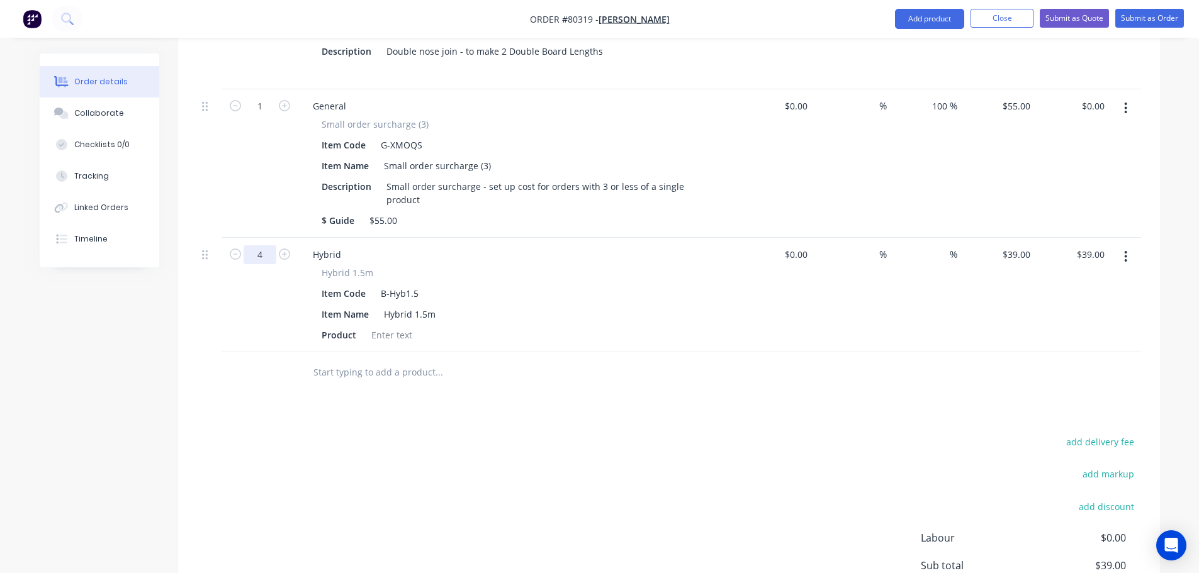
scroll to position [468, 0]
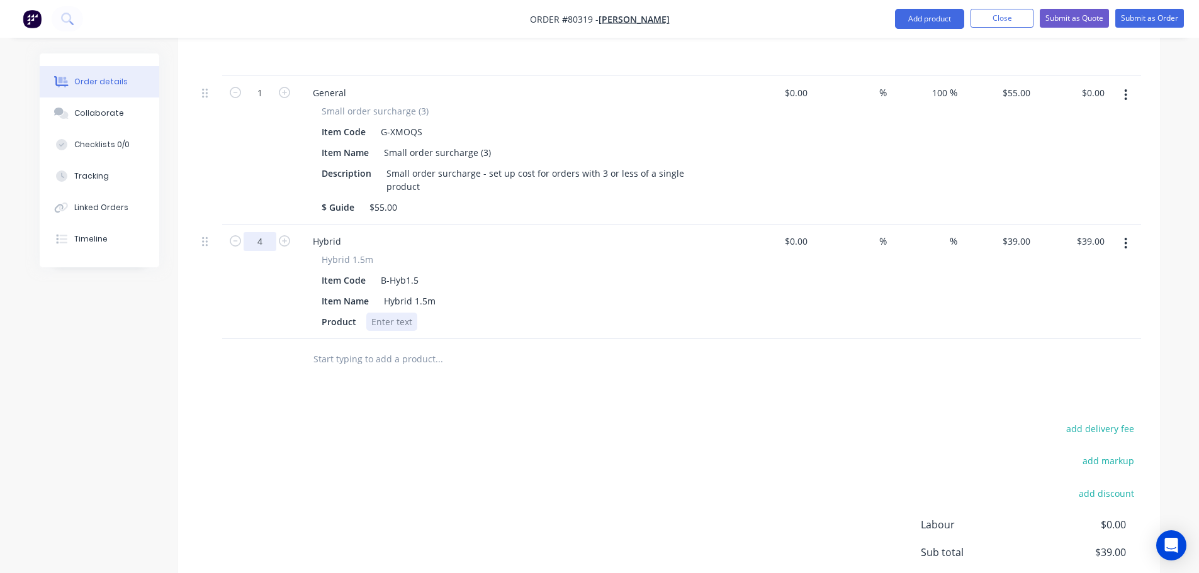
type input "4"
type input "$156.00"
click at [388, 313] on div at bounding box center [391, 322] width 51 height 18
click at [880, 234] on span "%" at bounding box center [883, 241] width 8 height 14
type input "100"
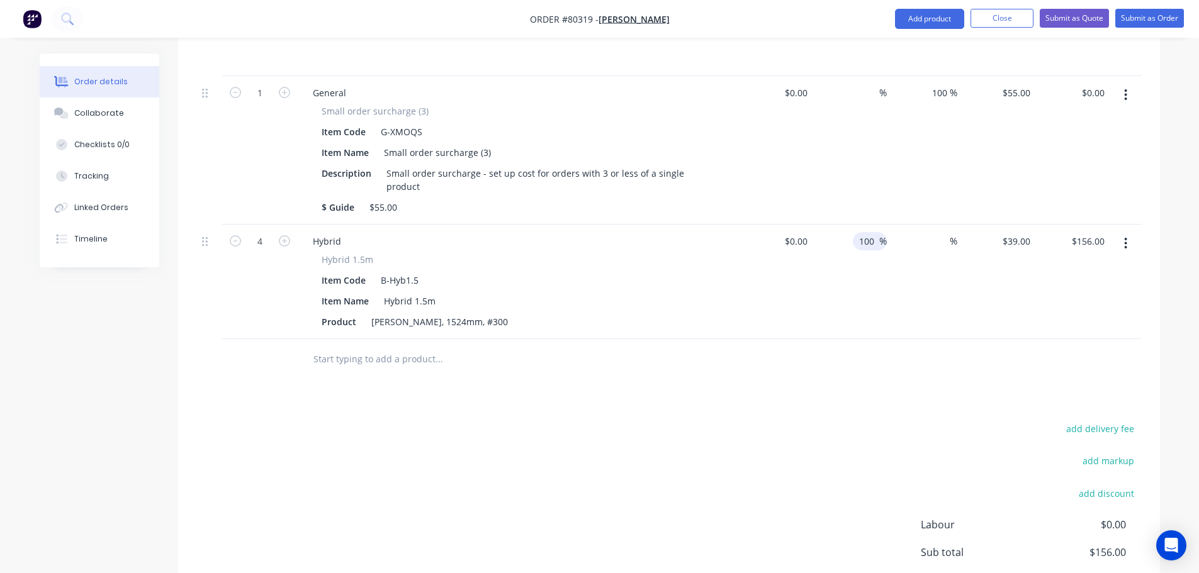
type input "$0.00"
click at [929, 278] on div "%" at bounding box center [924, 282] width 74 height 115
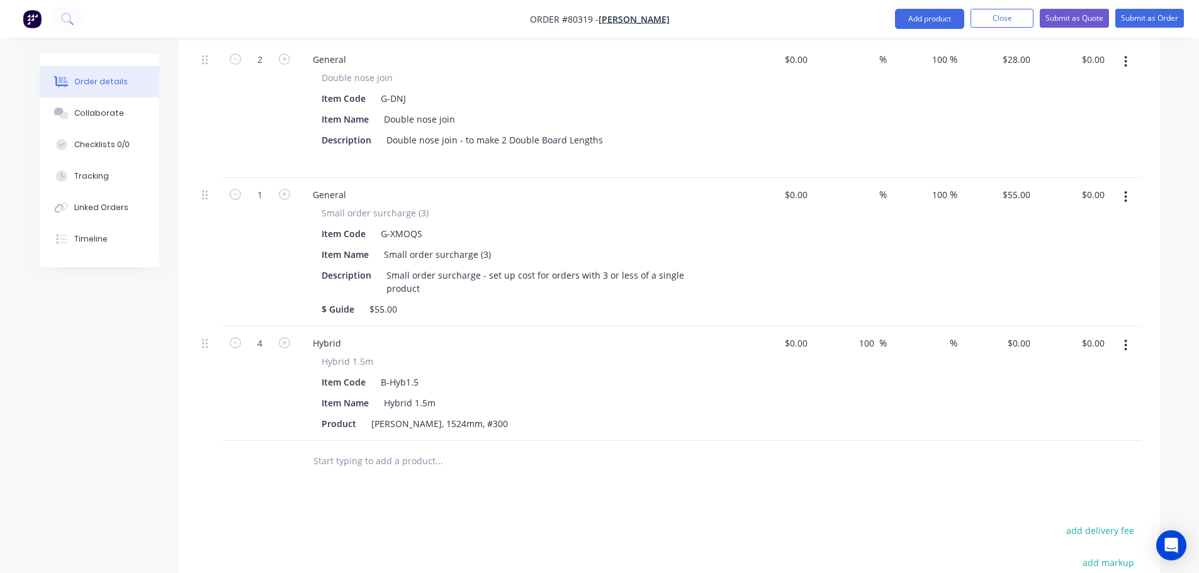
scroll to position [342, 0]
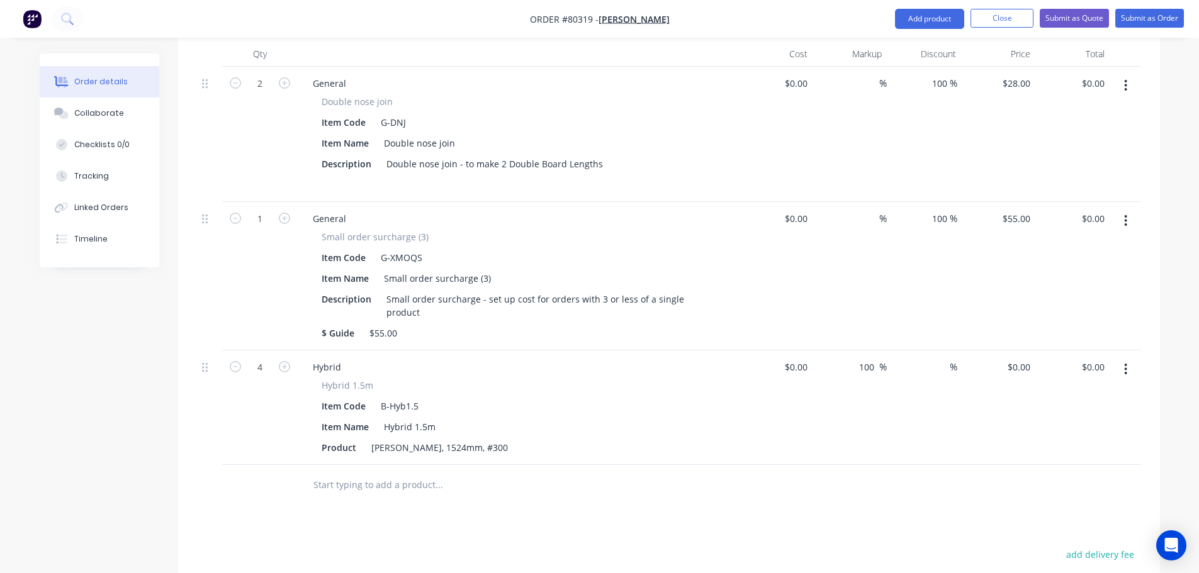
drag, startPoint x: 872, startPoint y: 357, endPoint x: 851, endPoint y: 358, distance: 20.8
click at [851, 358] on div "100 100 %" at bounding box center [849, 408] width 74 height 115
click at [942, 358] on input at bounding box center [941, 367] width 18 height 18
type input "100"
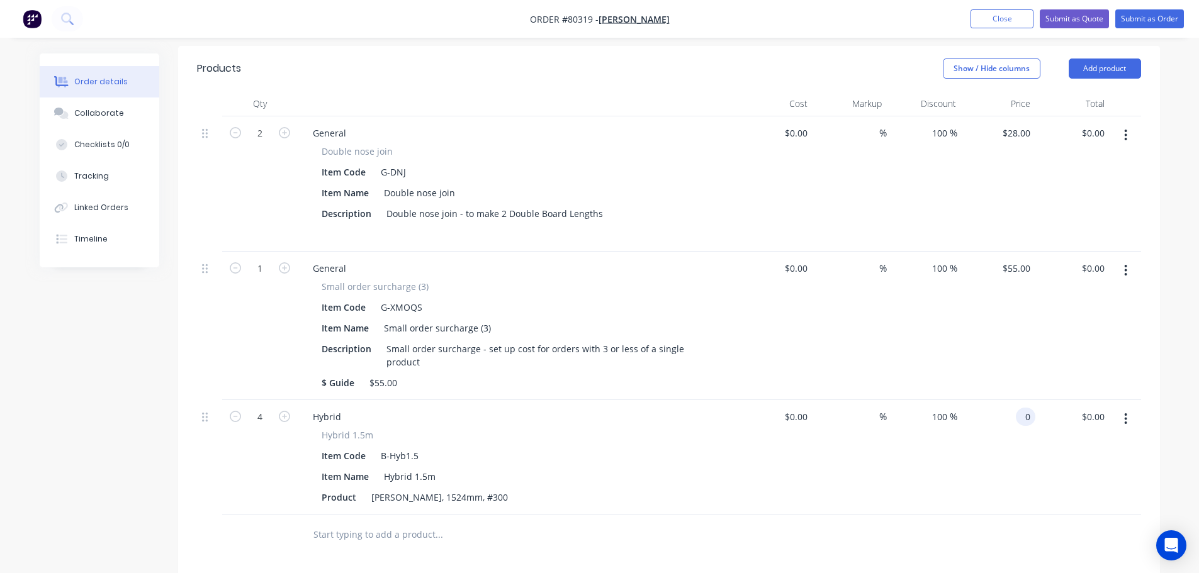
scroll to position [315, 0]
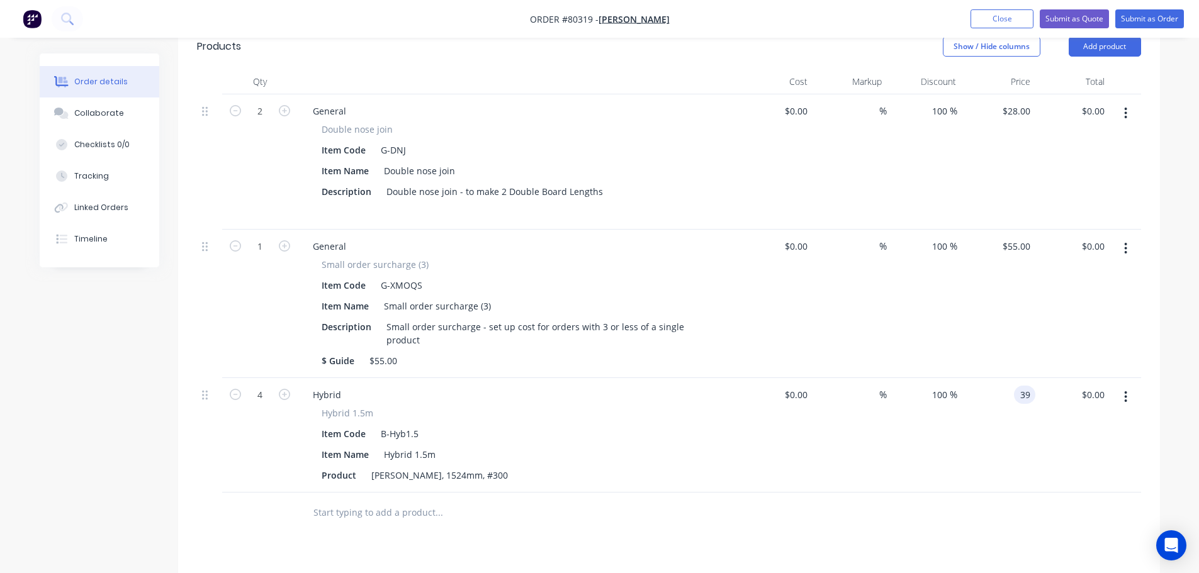
type input "$39.00"
type input "0.00"
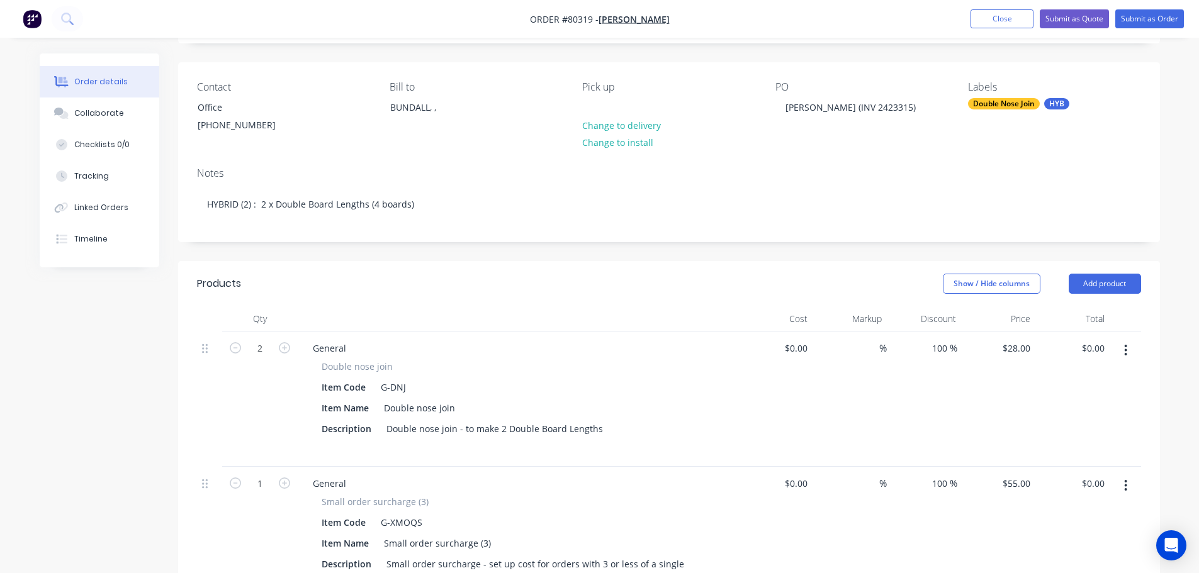
scroll to position [0, 0]
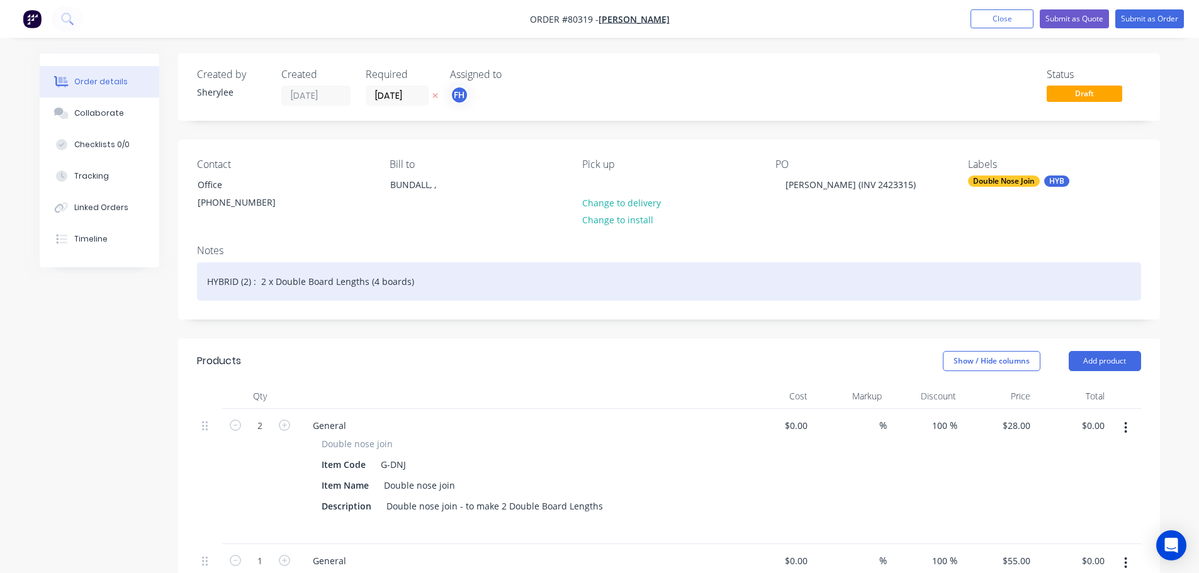
type input "$0.00"
click at [246, 284] on div "HYBRID (2) : 2 x Double Board Lengths (4 boards)" at bounding box center [669, 281] width 944 height 38
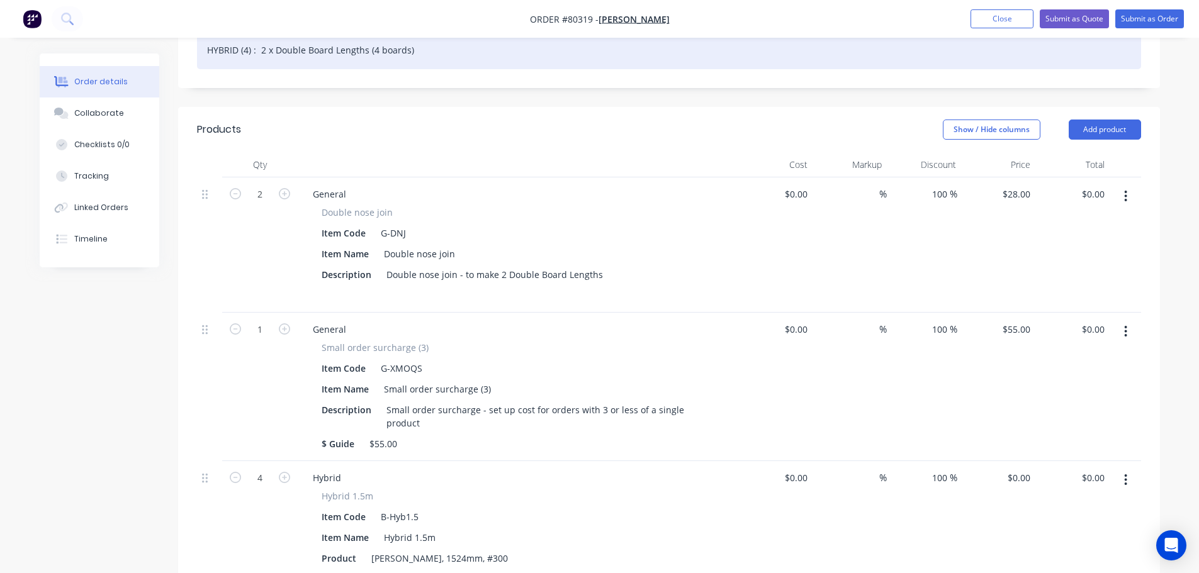
scroll to position [315, 0]
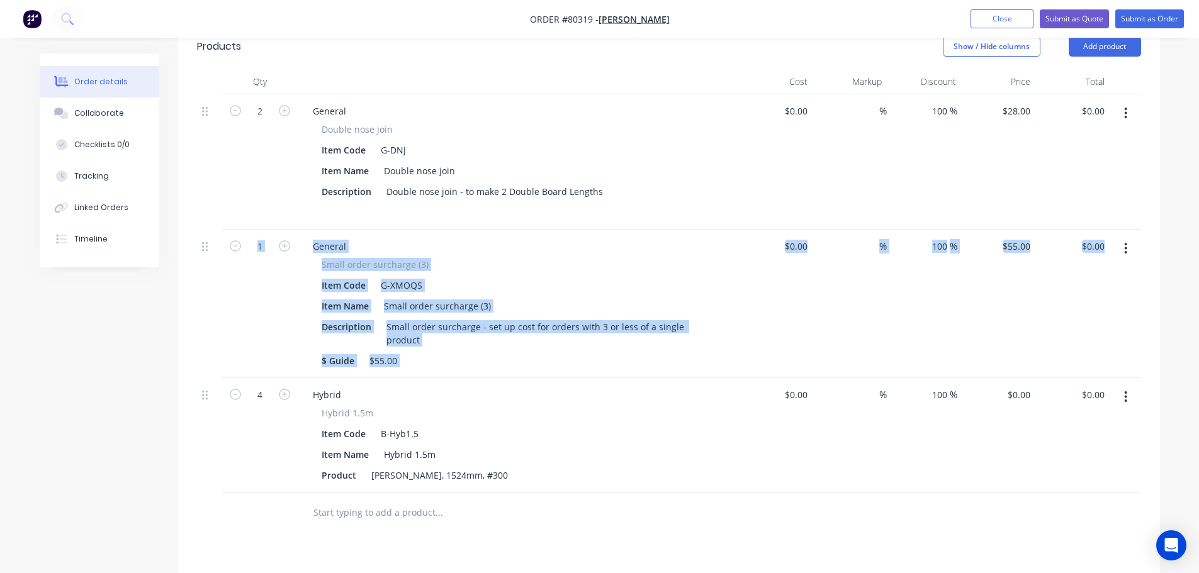
drag, startPoint x: 201, startPoint y: 386, endPoint x: 189, endPoint y: 318, distance: 69.0
click at [189, 318] on div "Qty Cost Markup Discount Price Total 2 General Double nose join Item Code G-DNJ…" at bounding box center [669, 301] width 982 height 464
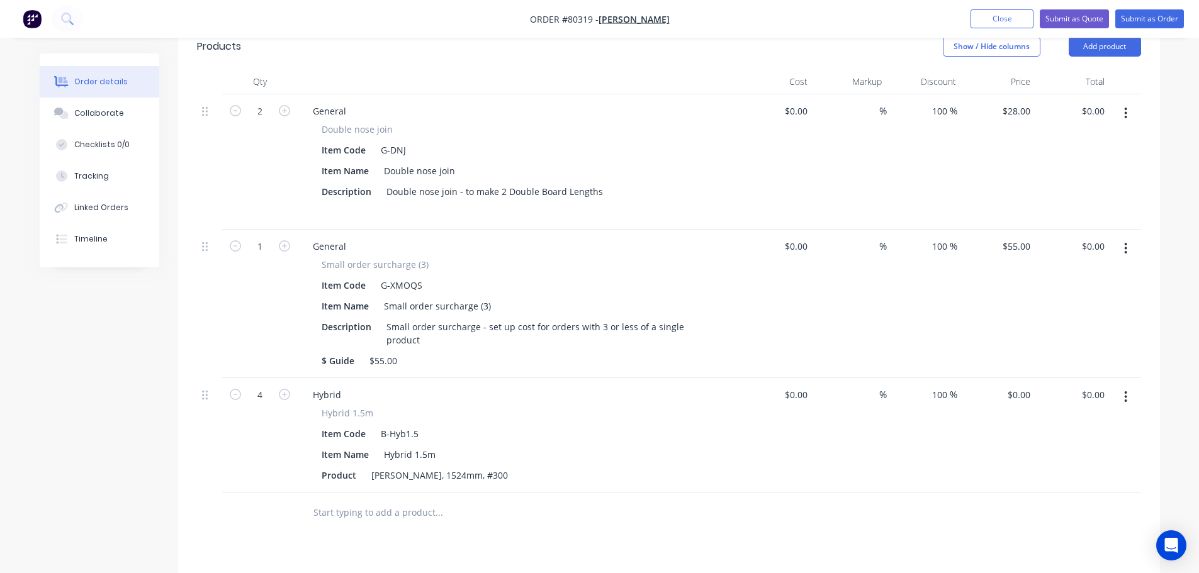
click at [215, 349] on div at bounding box center [209, 304] width 25 height 149
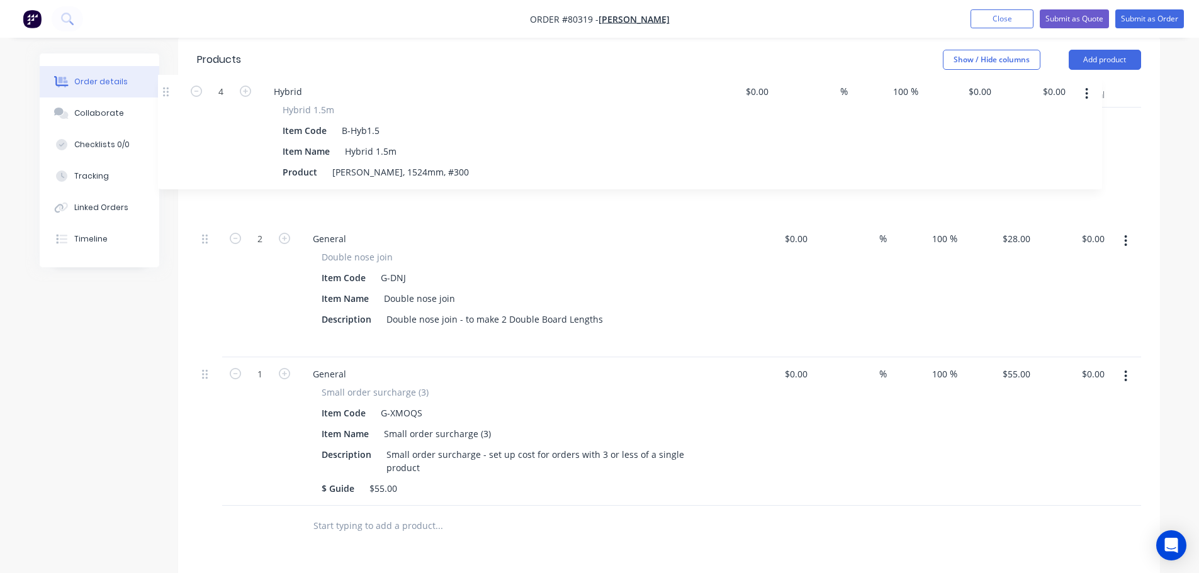
scroll to position [301, 0]
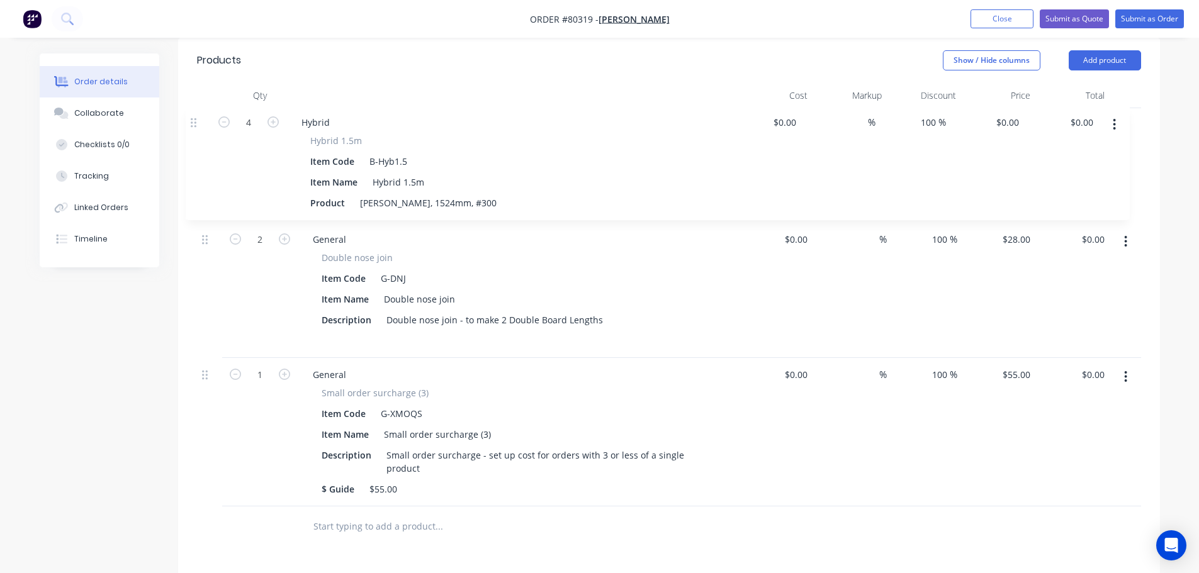
drag, startPoint x: 204, startPoint y: 383, endPoint x: 191, endPoint y: 121, distance: 262.7
click at [191, 121] on div "Qty Cost Markup Discount Price Total 2 General Double nose join Item Code G-DNJ…" at bounding box center [669, 315] width 982 height 464
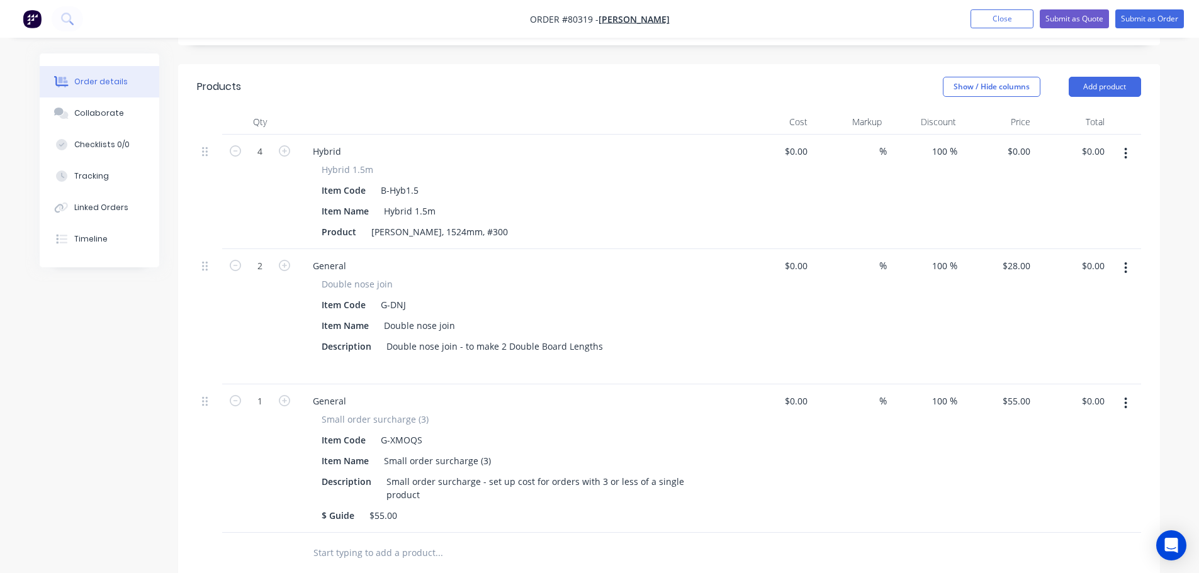
scroll to position [238, 0]
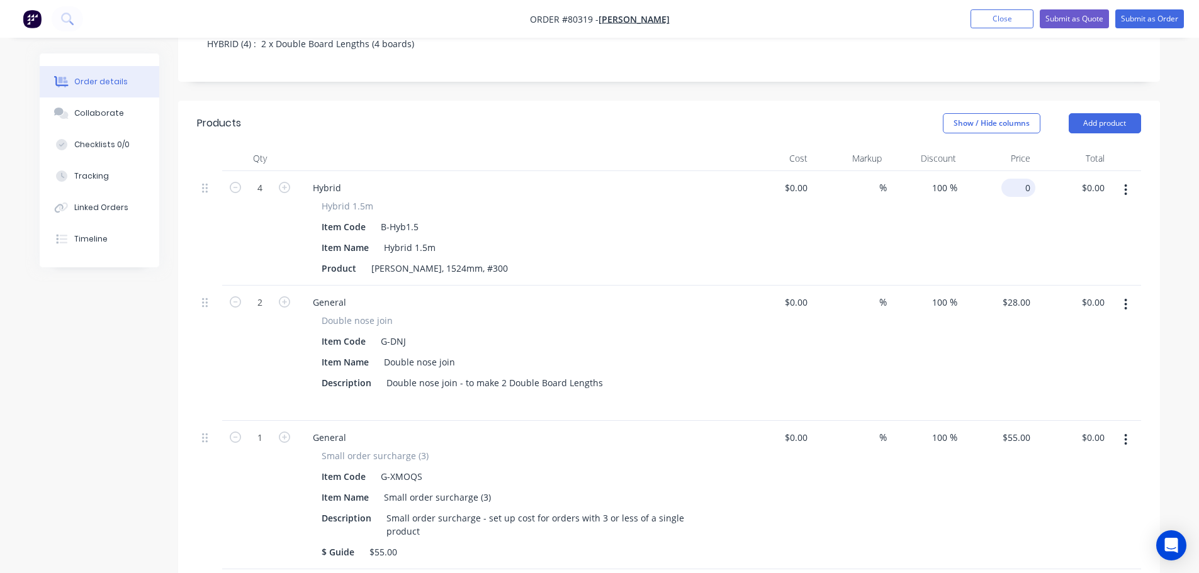
click at [1018, 191] on div "0 $0.00" at bounding box center [1018, 188] width 34 height 18
type input "$39.00"
click at [1045, 227] on div "$0.00 $0.00" at bounding box center [1072, 228] width 74 height 115
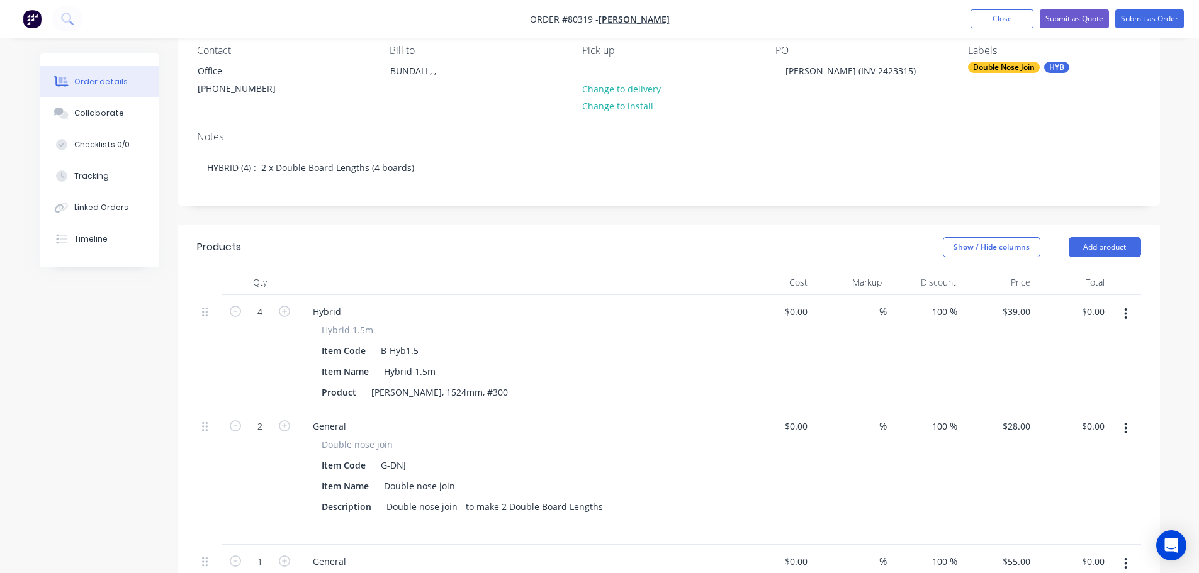
scroll to position [79, 0]
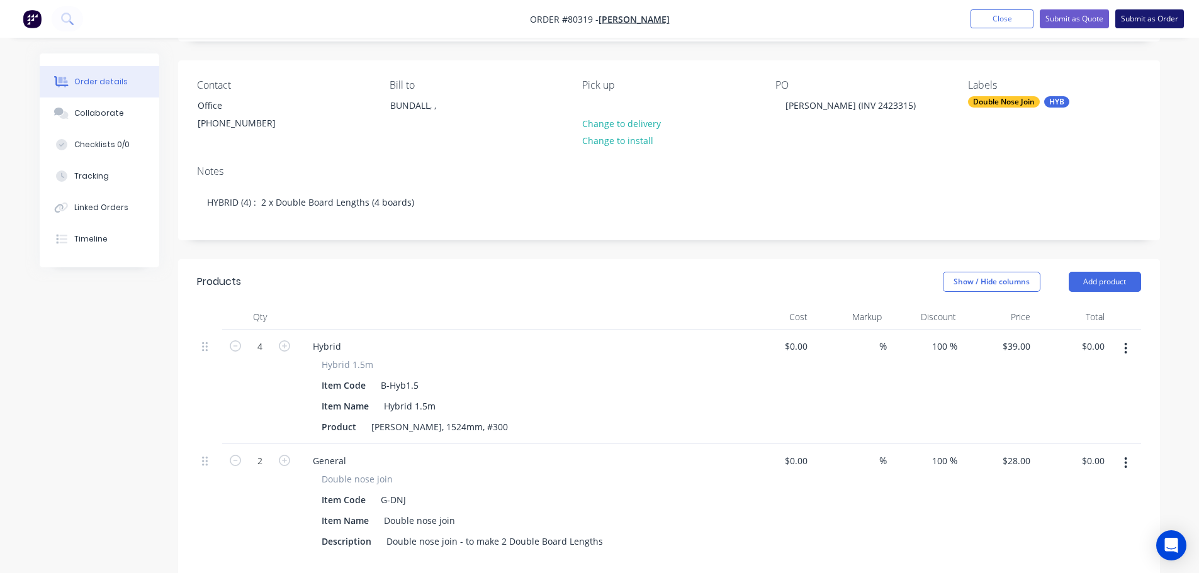
click at [1164, 17] on button "Submit as Order" at bounding box center [1149, 18] width 69 height 19
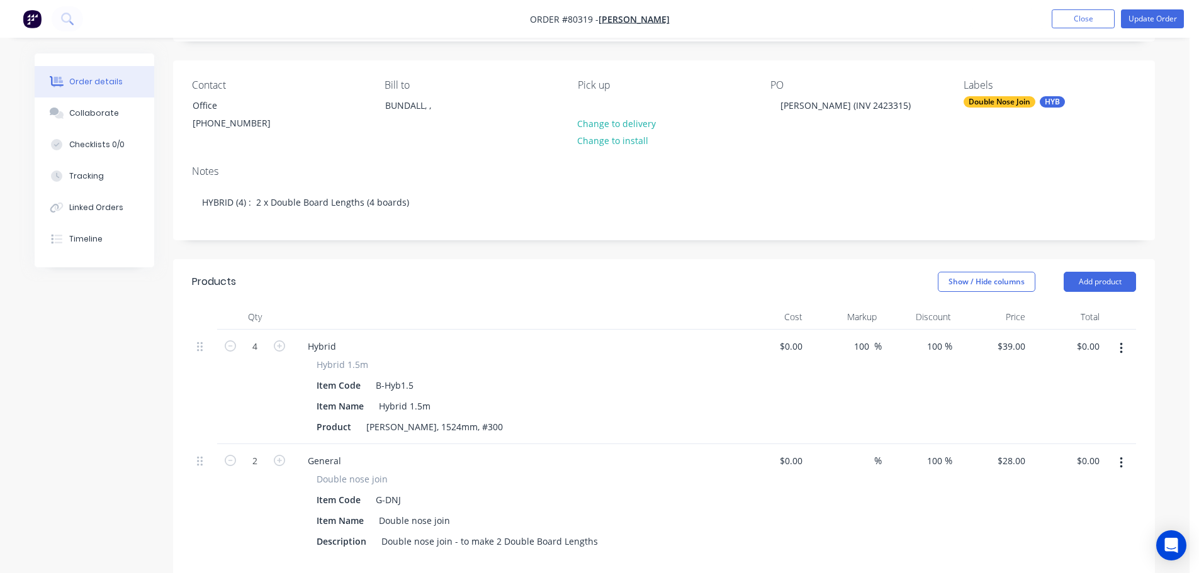
scroll to position [0, 0]
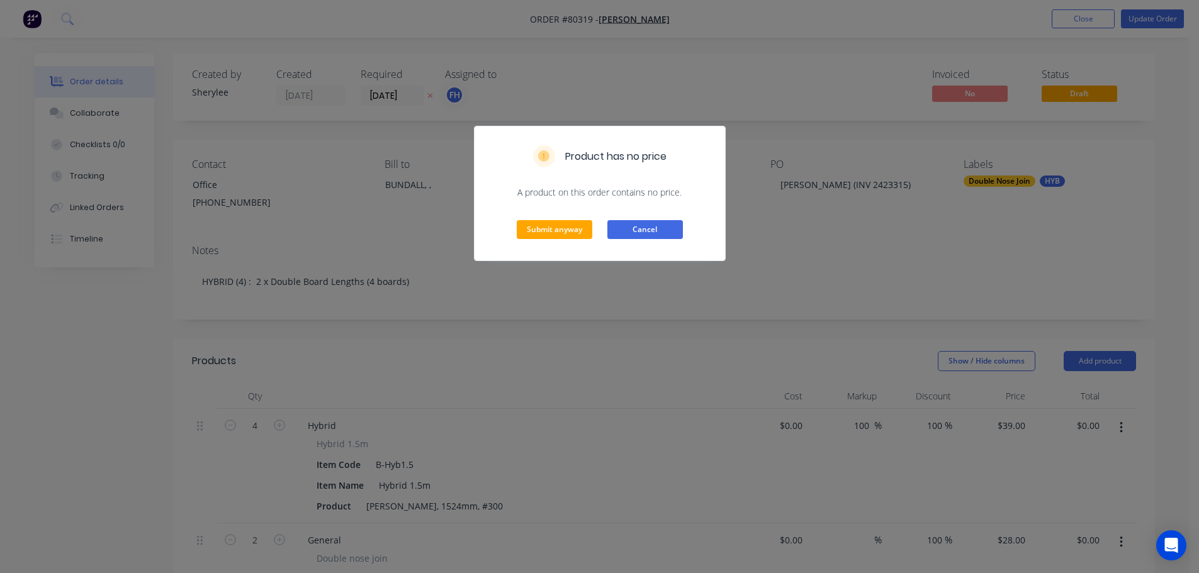
click at [650, 230] on button "Cancel" at bounding box center [645, 229] width 76 height 19
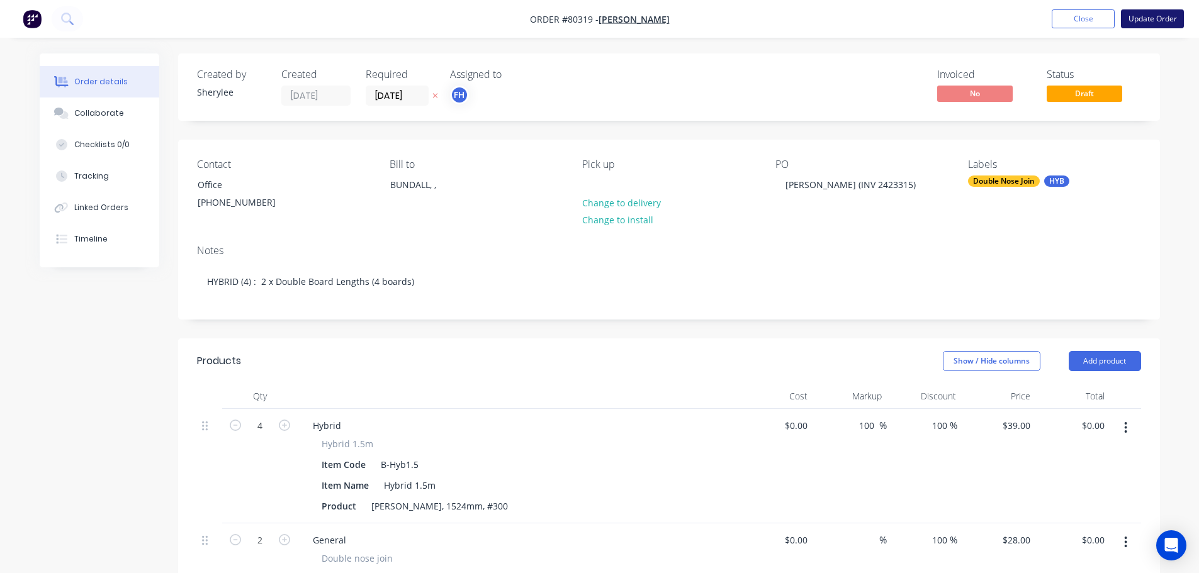
click at [1148, 15] on button "Update Order" at bounding box center [1152, 18] width 63 height 19
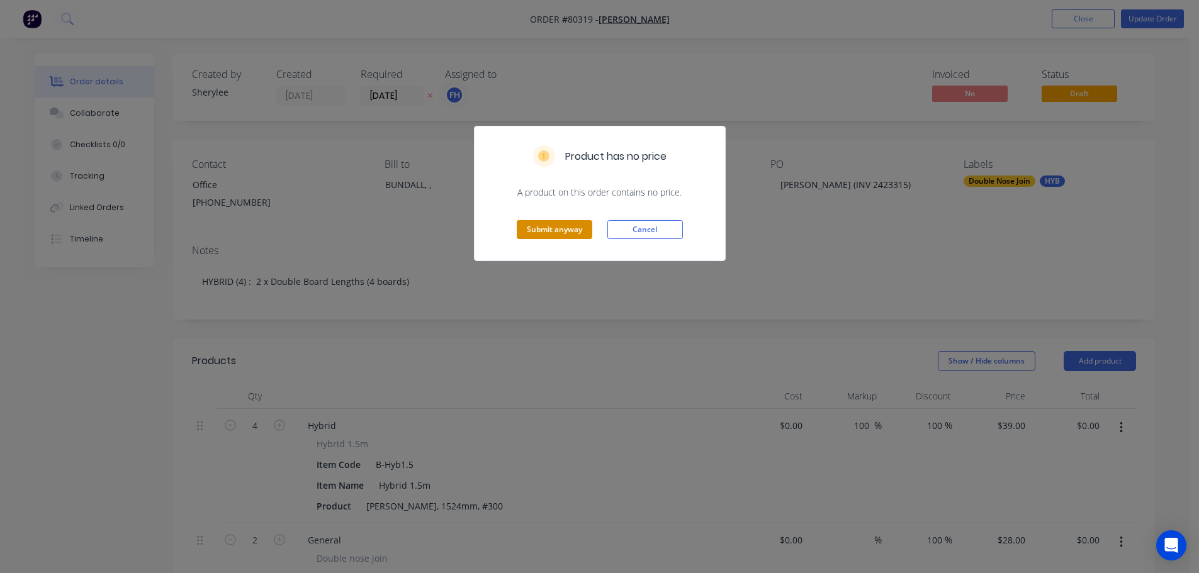
click at [549, 224] on button "Submit anyway" at bounding box center [555, 229] width 76 height 19
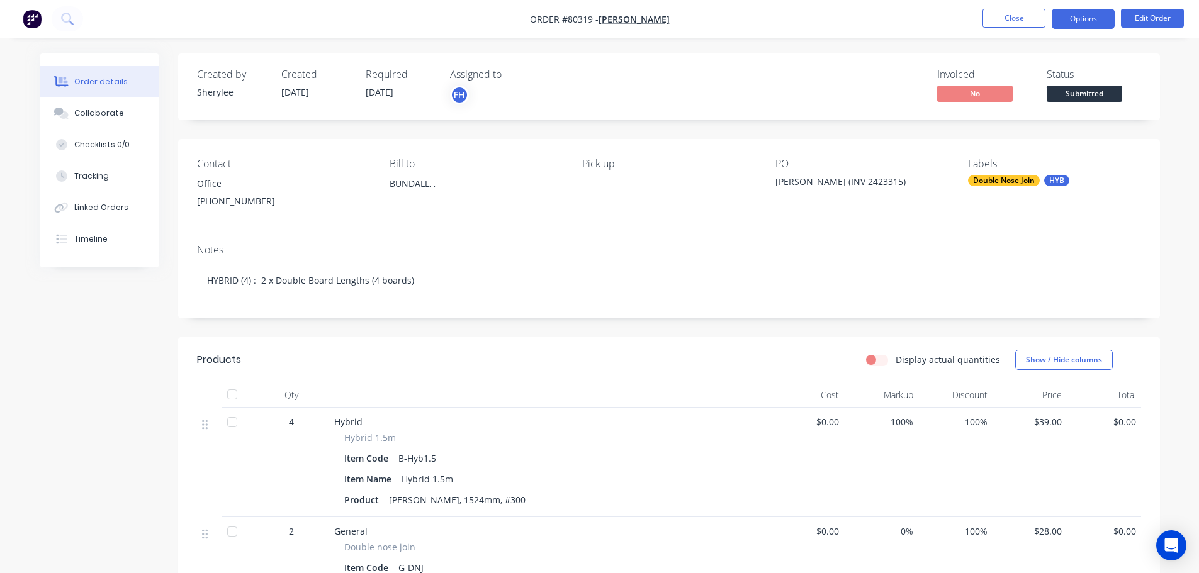
click at [1072, 19] on button "Options" at bounding box center [1083, 19] width 63 height 20
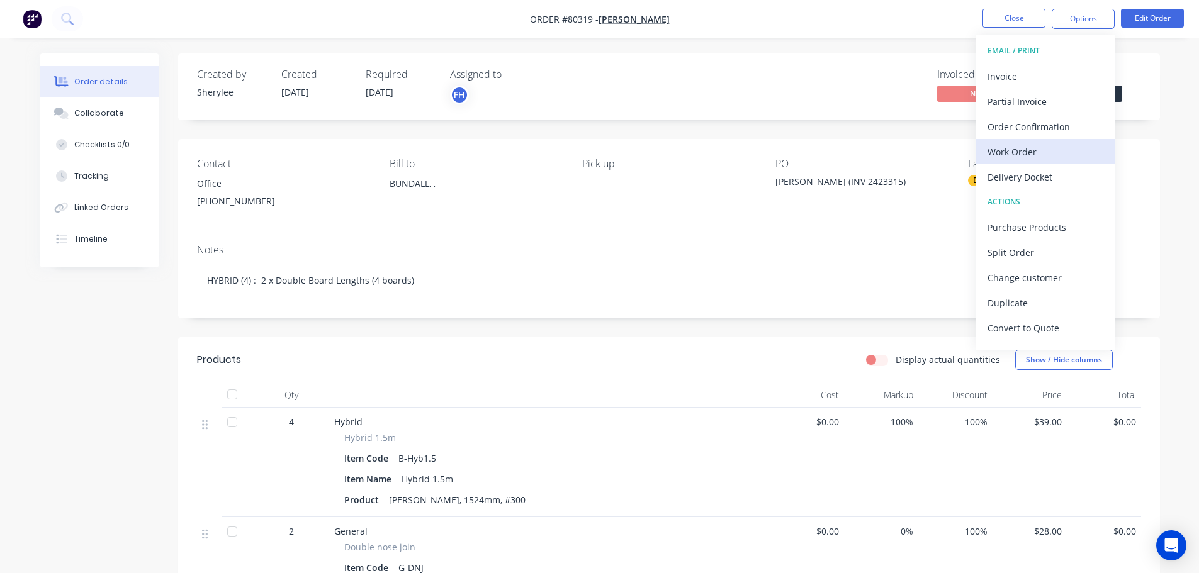
click at [1028, 149] on div "Work Order" at bounding box center [1045, 152] width 116 height 18
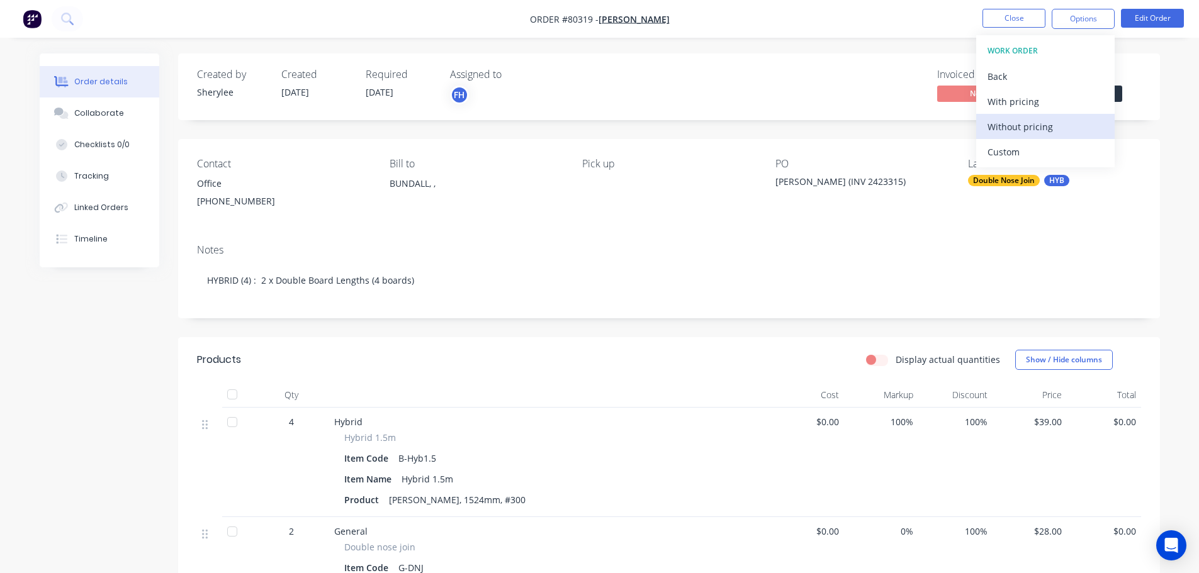
click at [1023, 120] on div "Without pricing" at bounding box center [1045, 127] width 116 height 18
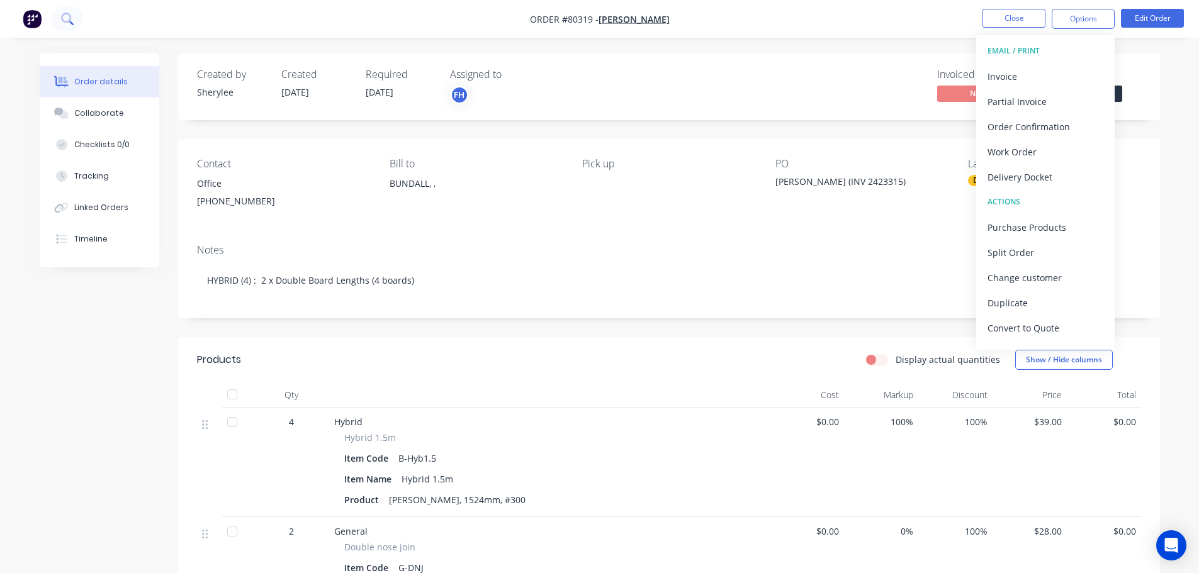
click at [68, 13] on icon at bounding box center [66, 18] width 10 height 10
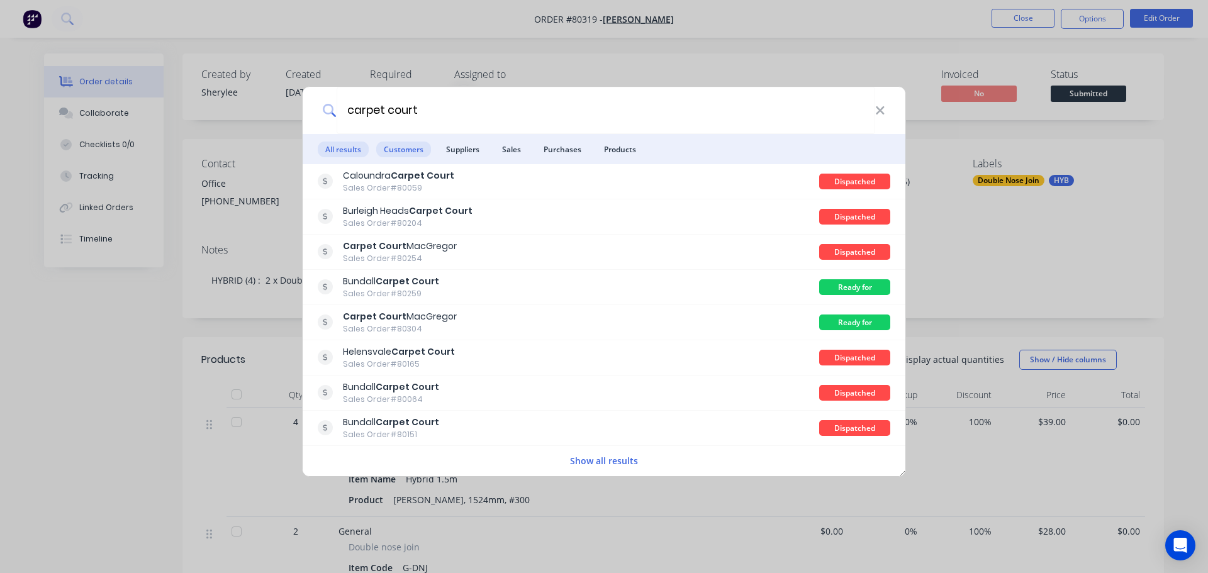
click at [396, 145] on span "Customers" at bounding box center [403, 150] width 55 height 16
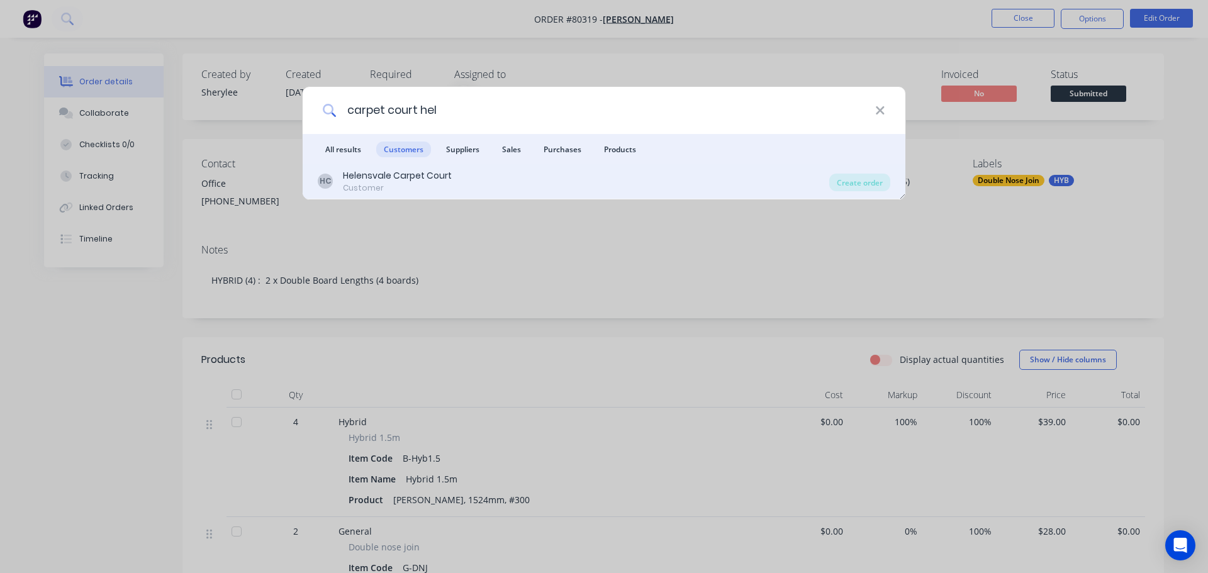
type input "carpet court hel"
click at [395, 174] on div "Helensvale Carpet Court" at bounding box center [397, 175] width 109 height 13
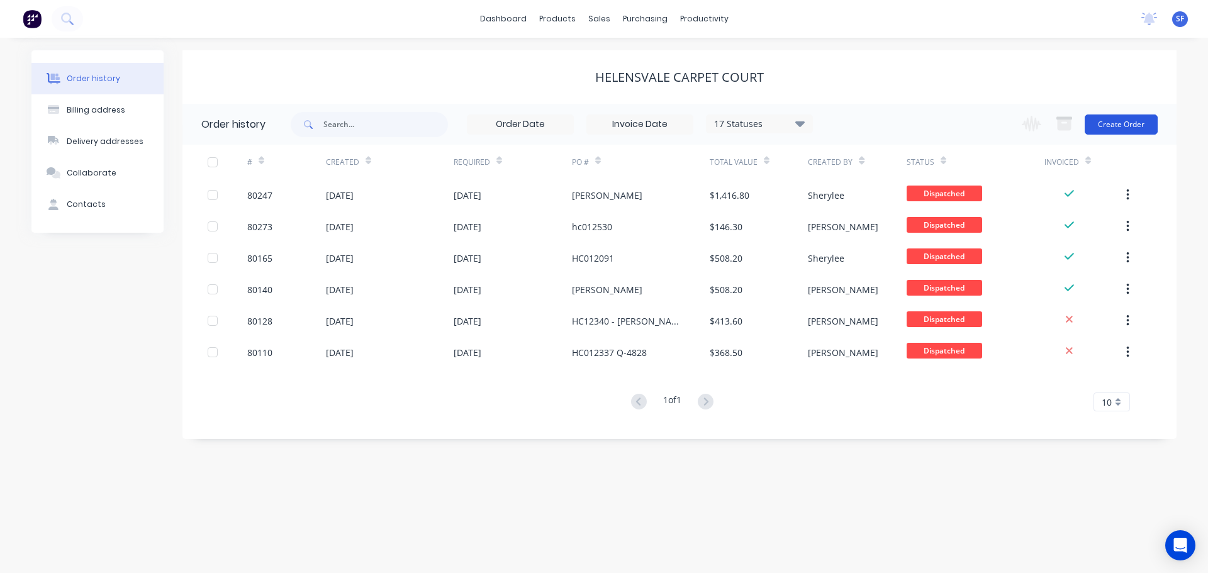
click at [1144, 122] on button "Create Order" at bounding box center [1121, 125] width 73 height 20
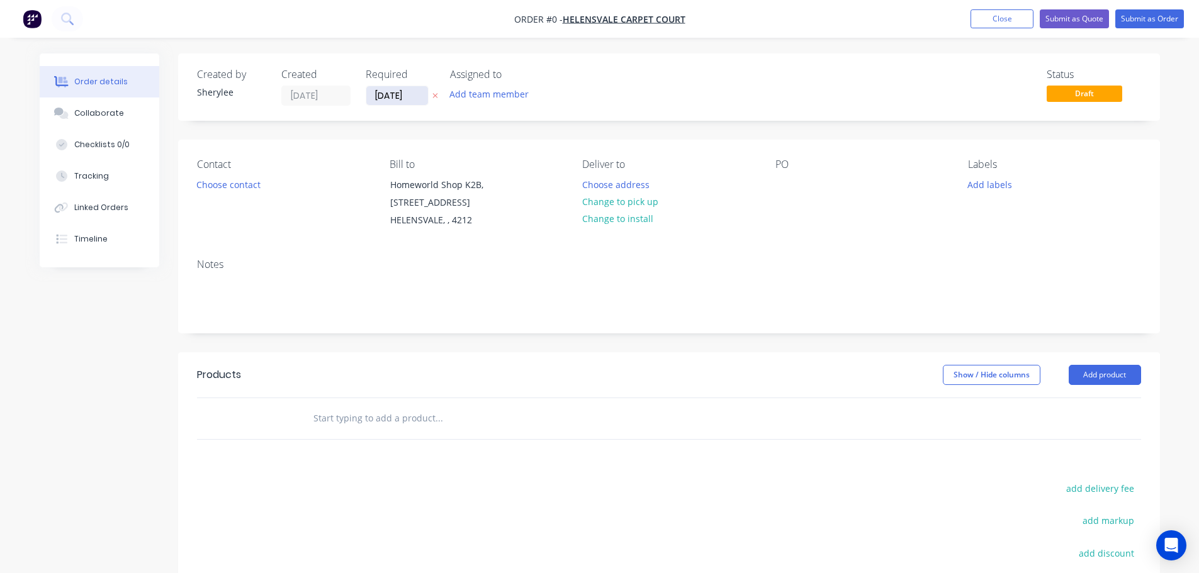
click at [408, 96] on input "[DATE]" at bounding box center [397, 95] width 62 height 19
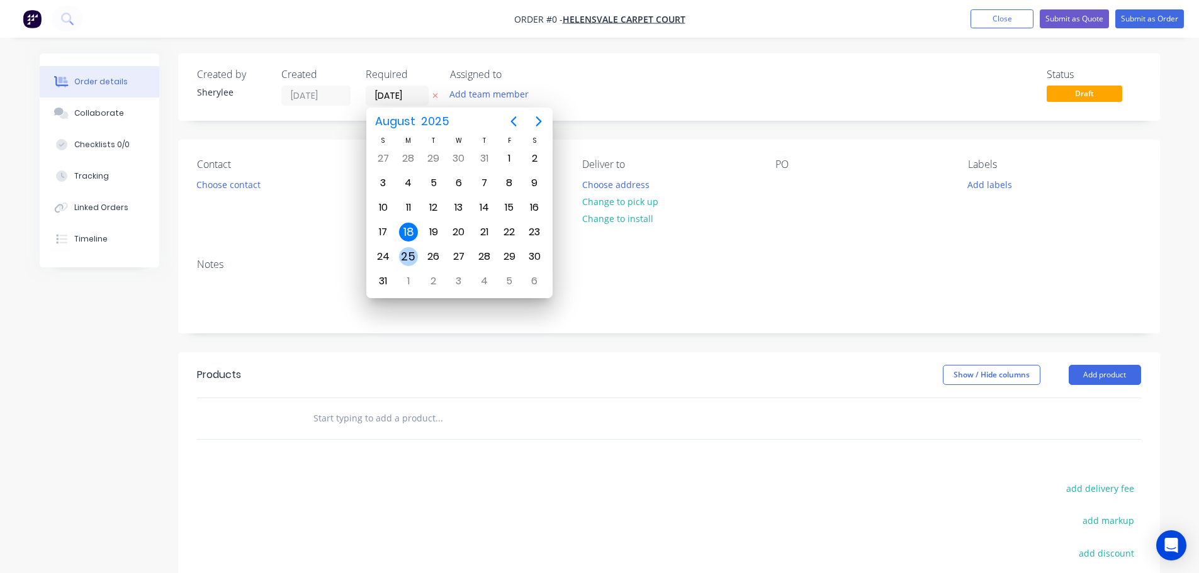
click at [409, 258] on div "25" at bounding box center [408, 256] width 19 height 19
type input "25/08/25"
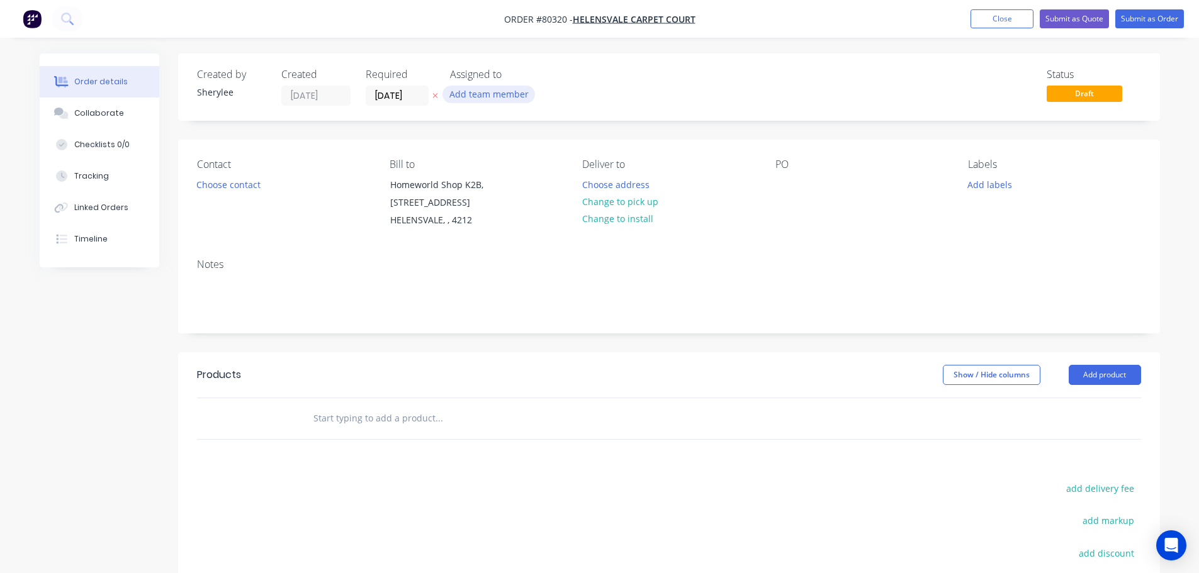
click at [485, 92] on button "Add team member" at bounding box center [488, 94] width 93 height 17
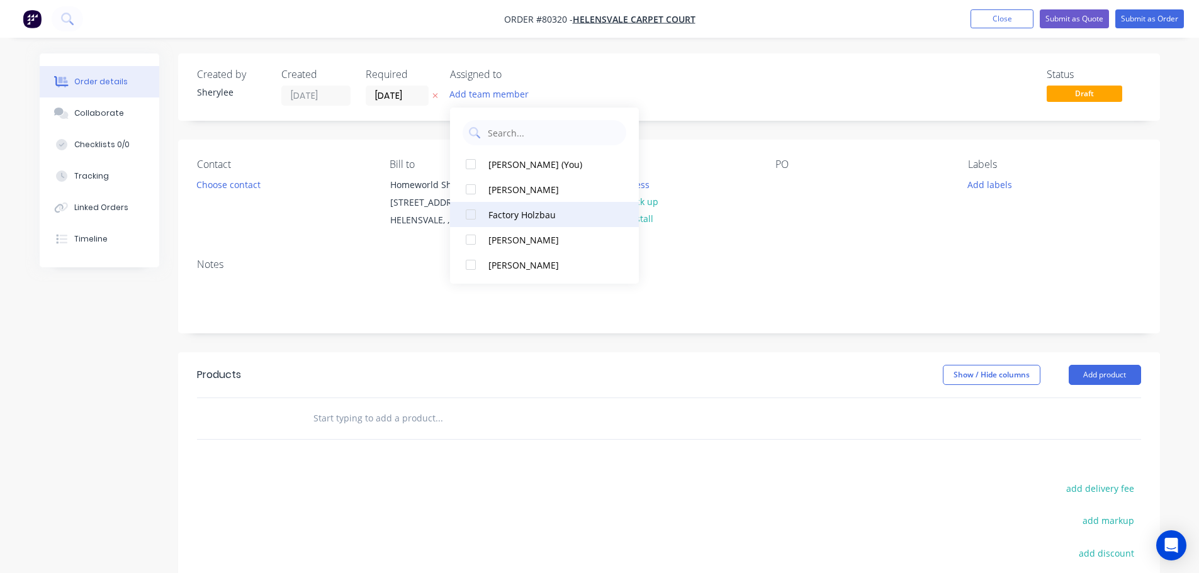
click at [469, 215] on div at bounding box center [470, 214] width 25 height 25
click at [252, 184] on button "Choose contact" at bounding box center [227, 184] width 77 height 17
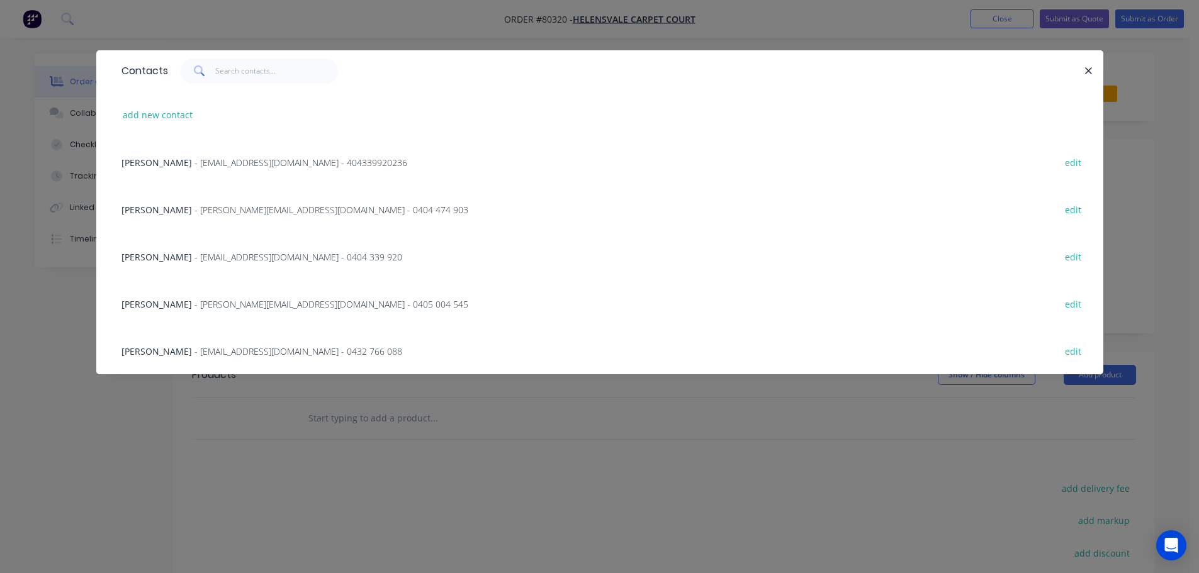
click at [252, 213] on span "- [PERSON_NAME][EMAIL_ADDRESS][DOMAIN_NAME] - 0404 474 903" at bounding box center [331, 210] width 274 height 12
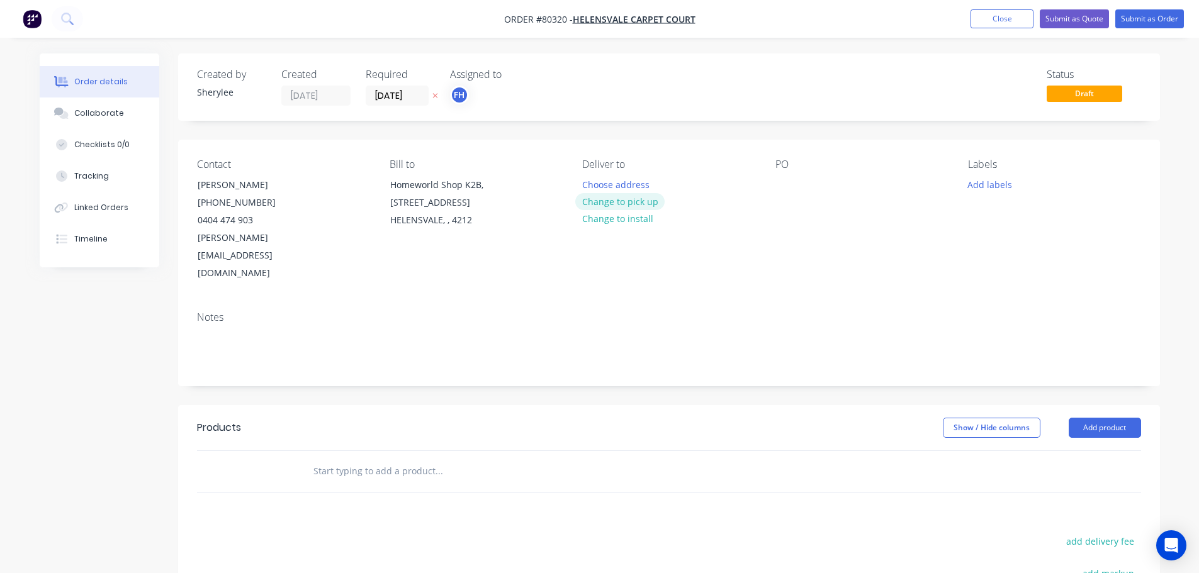
click at [627, 202] on button "Change to pick up" at bounding box center [619, 201] width 89 height 17
click at [783, 189] on div at bounding box center [785, 185] width 20 height 18
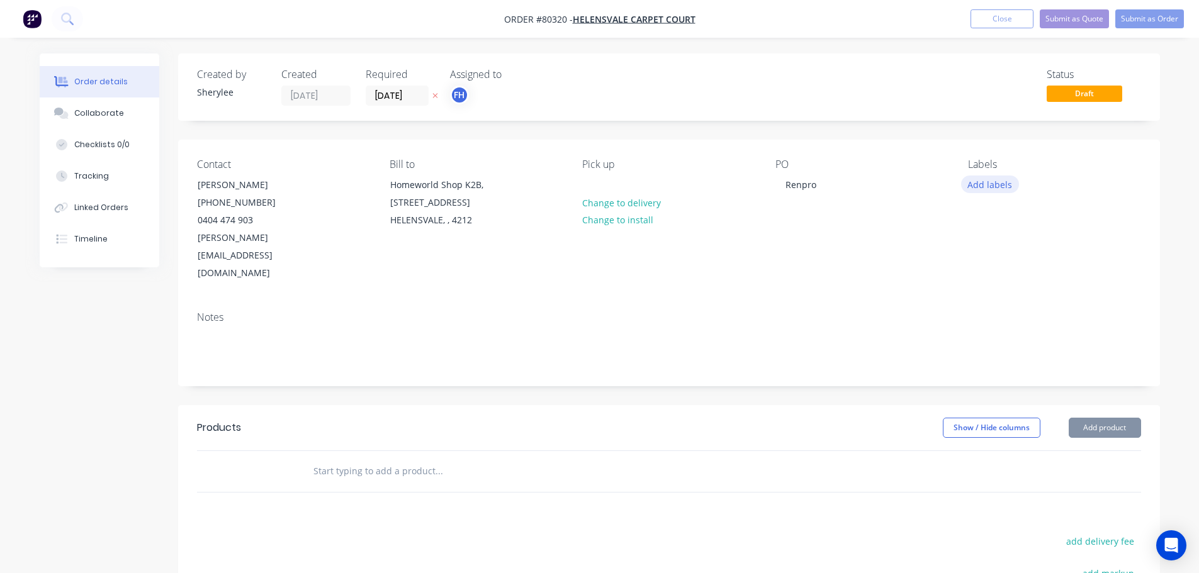
click at [991, 185] on button "Add labels" at bounding box center [990, 184] width 58 height 17
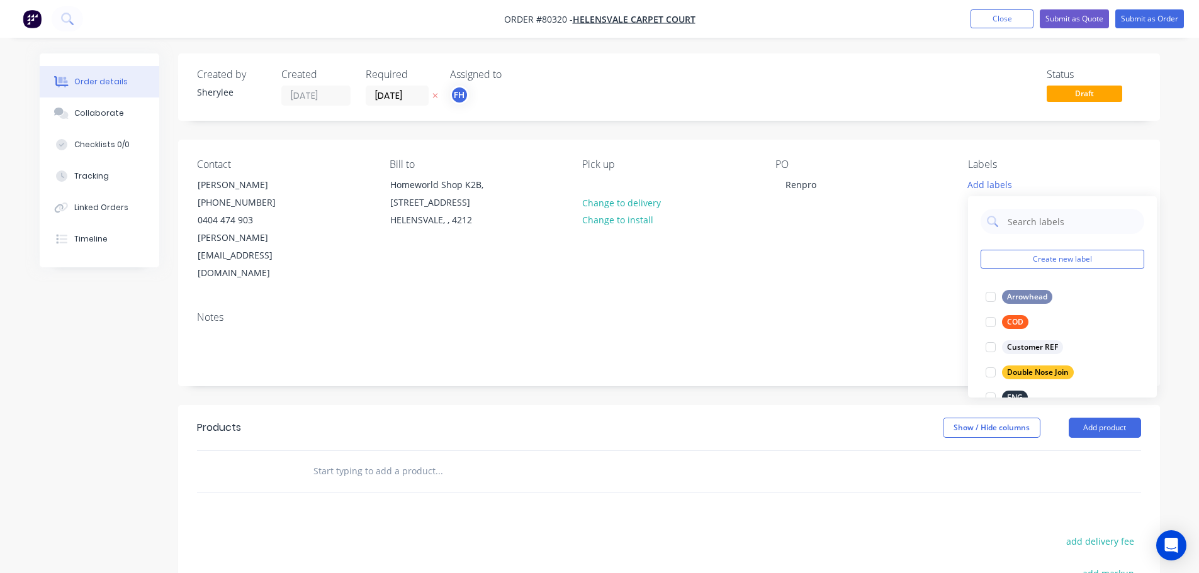
scroll to position [63, 0]
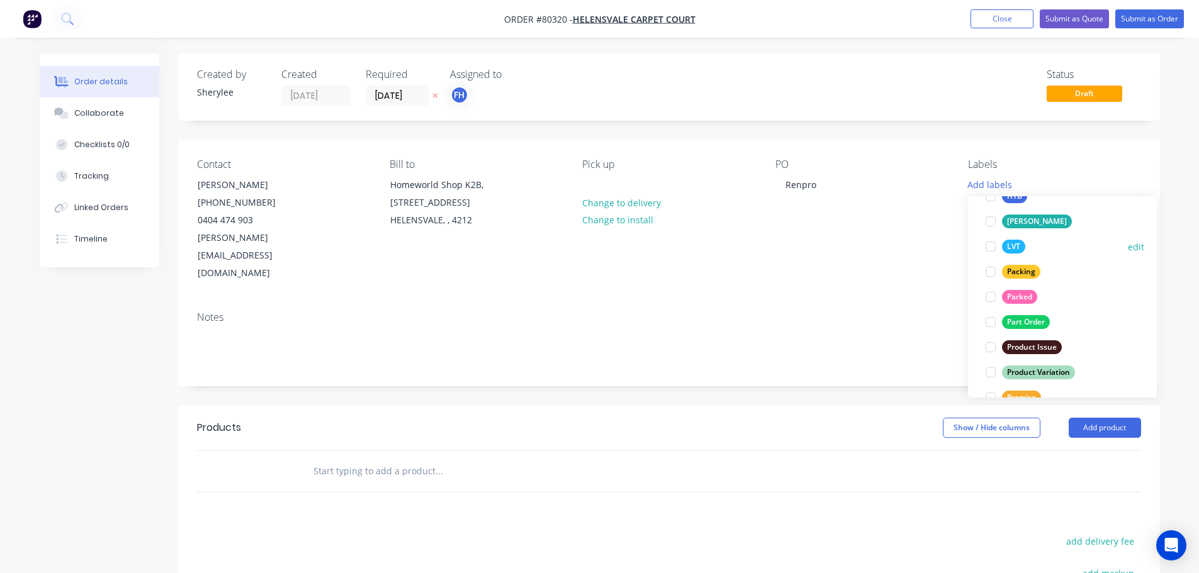
click at [991, 251] on div at bounding box center [990, 246] width 25 height 25
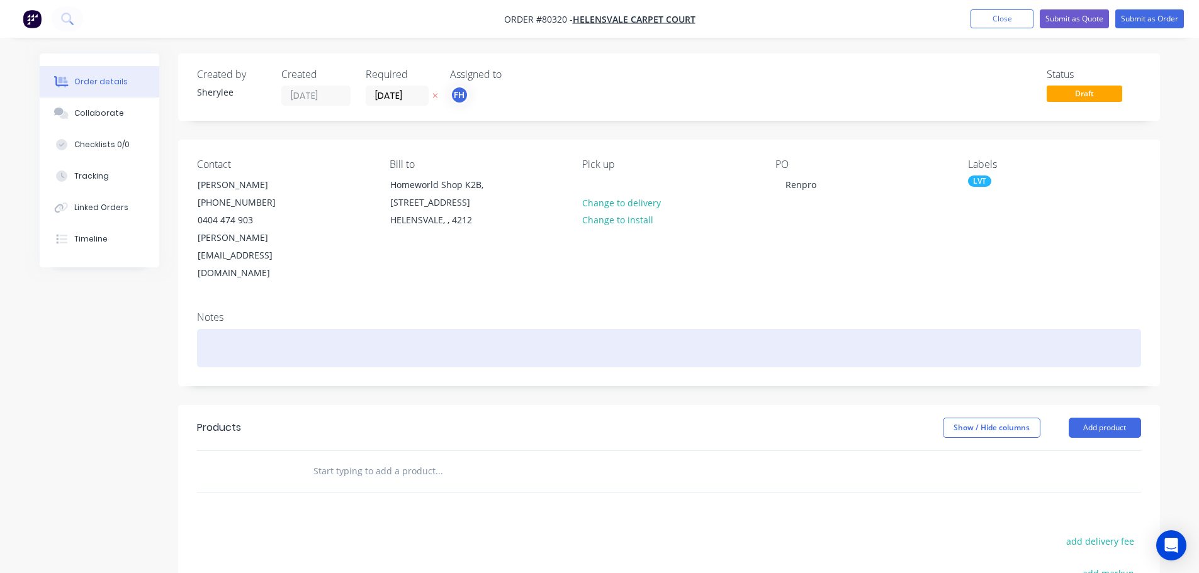
click at [351, 329] on div at bounding box center [669, 348] width 944 height 38
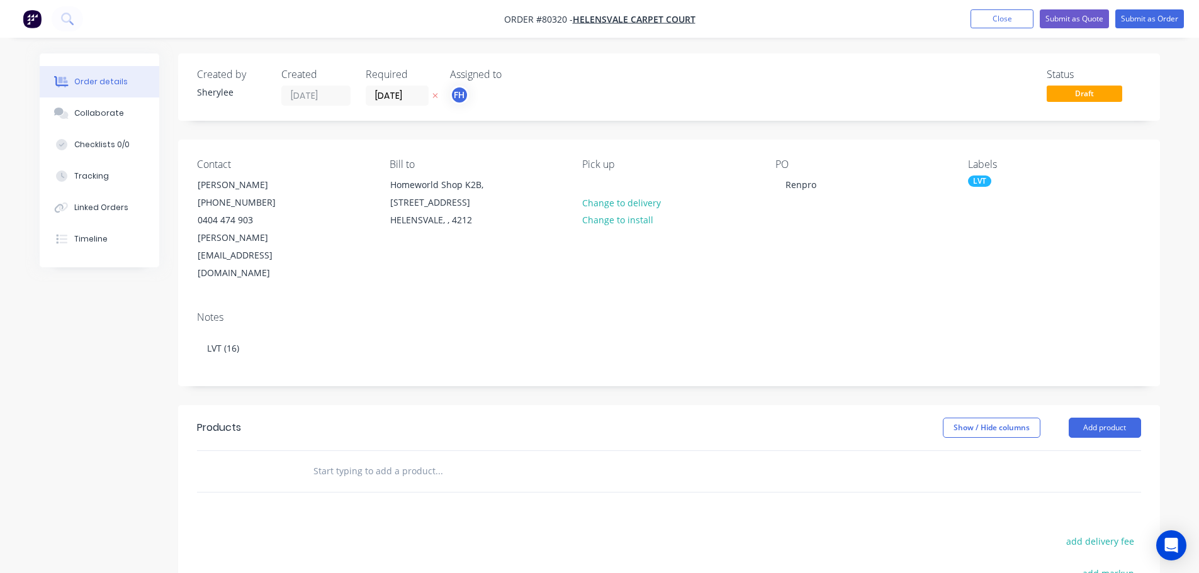
click at [333, 459] on input "text" at bounding box center [439, 471] width 252 height 25
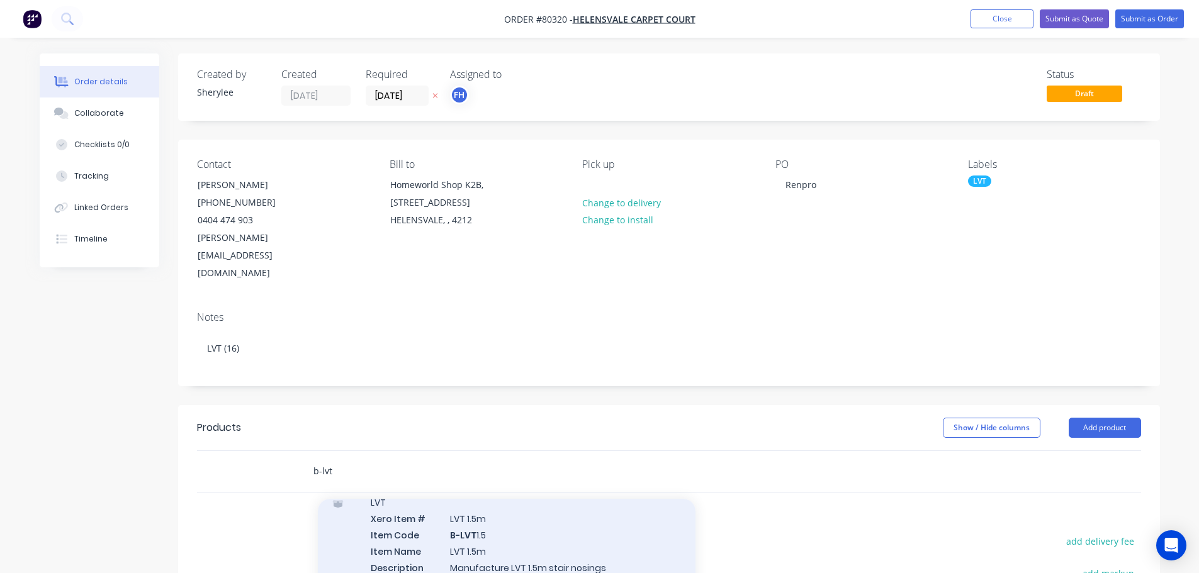
type input "b-lvt"
click at [508, 512] on div "LVT Xero Item # LVT 1.5m Item Code B-LVT 1.5 Item Name LVT 1.5m Description Man…" at bounding box center [507, 551] width 378 height 134
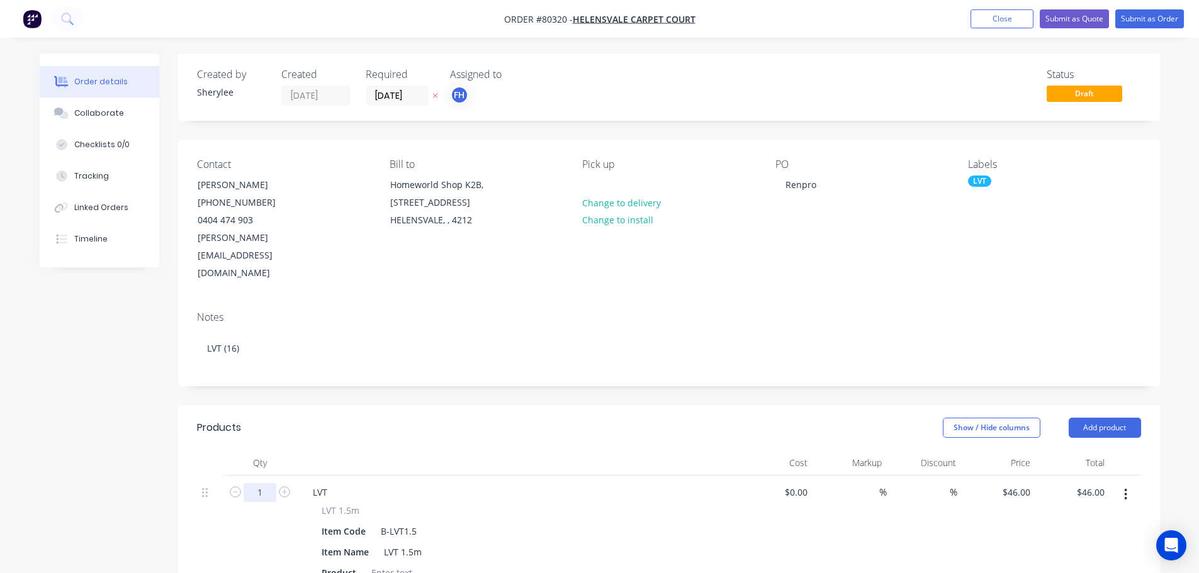
click at [263, 483] on input "1" at bounding box center [260, 492] width 33 height 19
type input "16"
type input "$736.00"
click at [391, 564] on div at bounding box center [391, 573] width 51 height 18
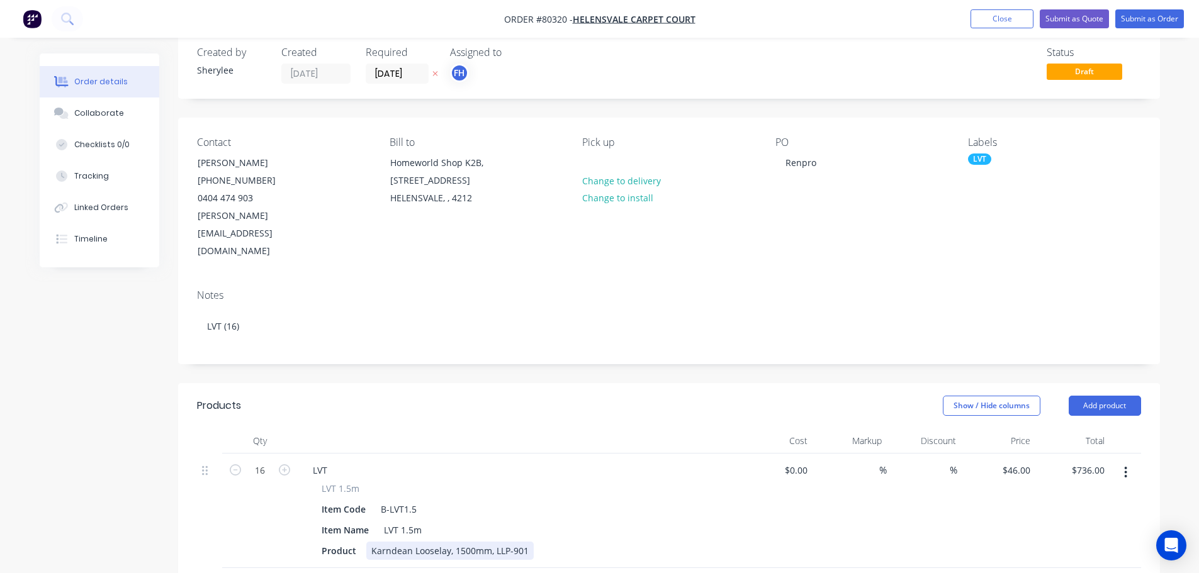
scroll to position [0, 0]
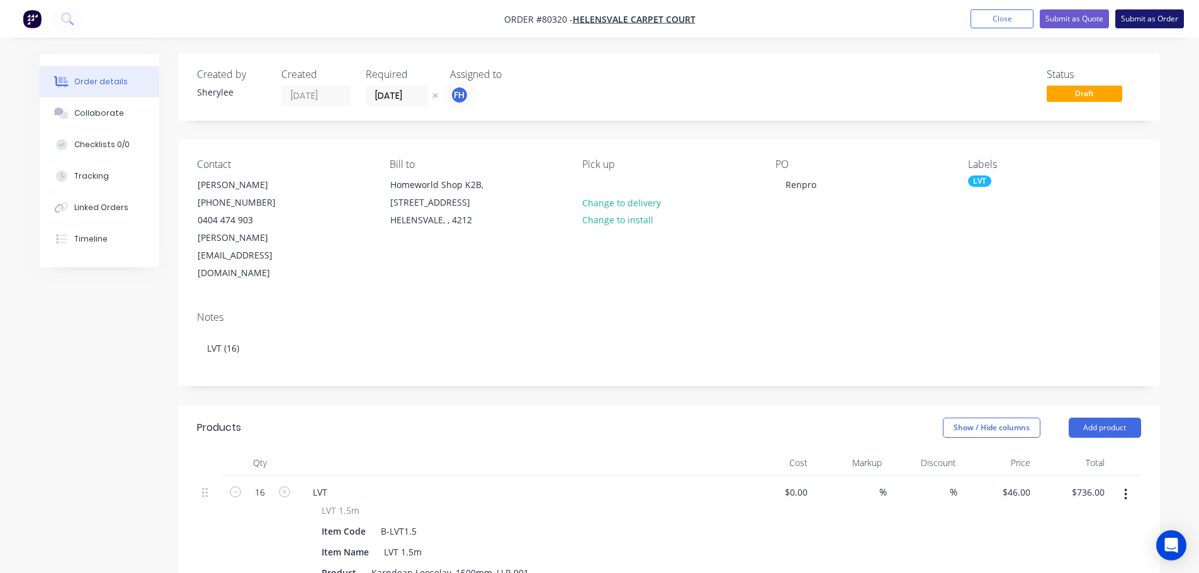
click at [1162, 23] on button "Submit as Order" at bounding box center [1149, 18] width 69 height 19
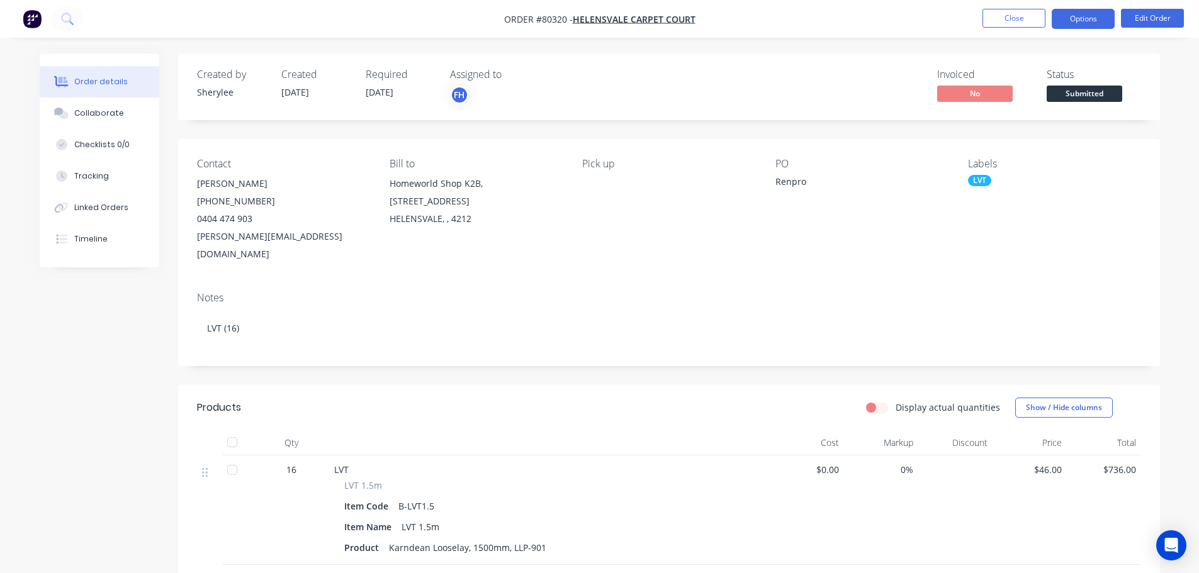
click at [1106, 16] on button "Options" at bounding box center [1083, 19] width 63 height 20
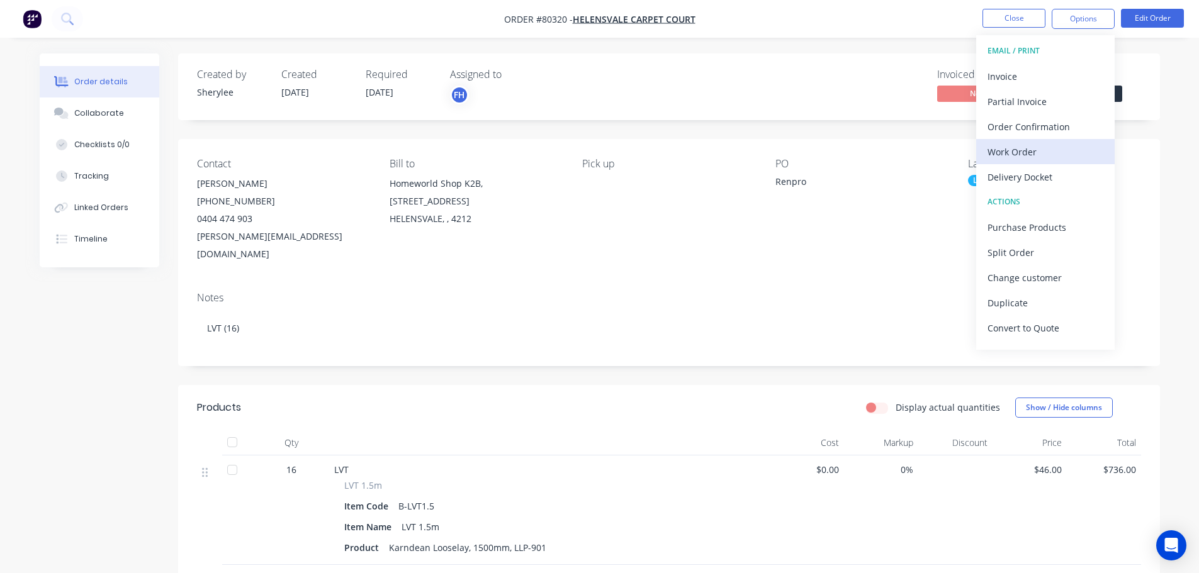
click at [1018, 148] on div "Work Order" at bounding box center [1045, 152] width 116 height 18
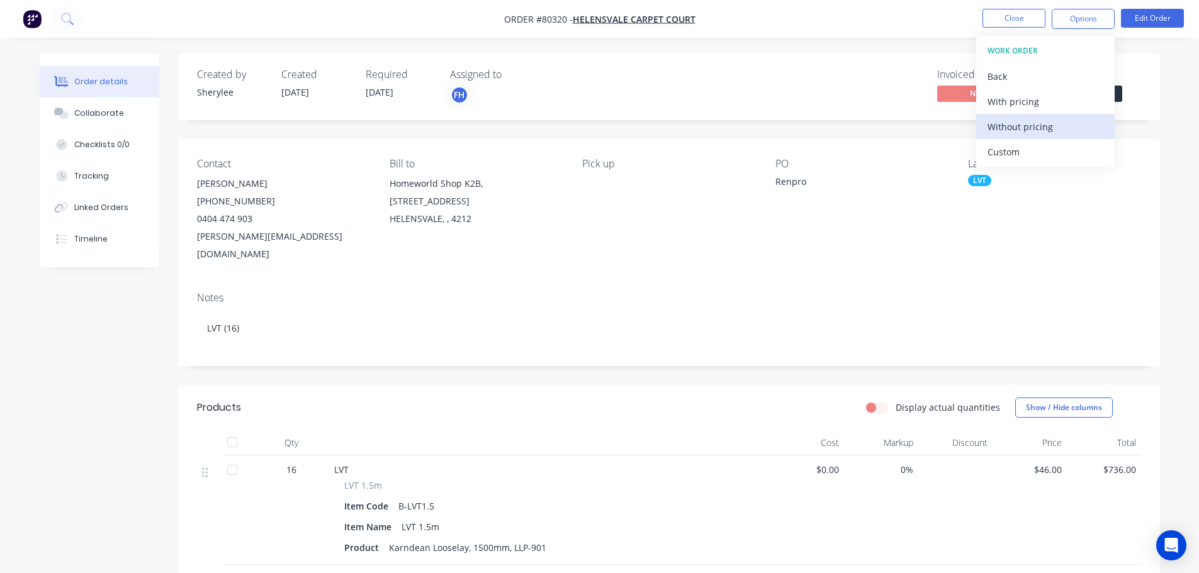
click at [1026, 125] on div "Without pricing" at bounding box center [1045, 127] width 116 height 18
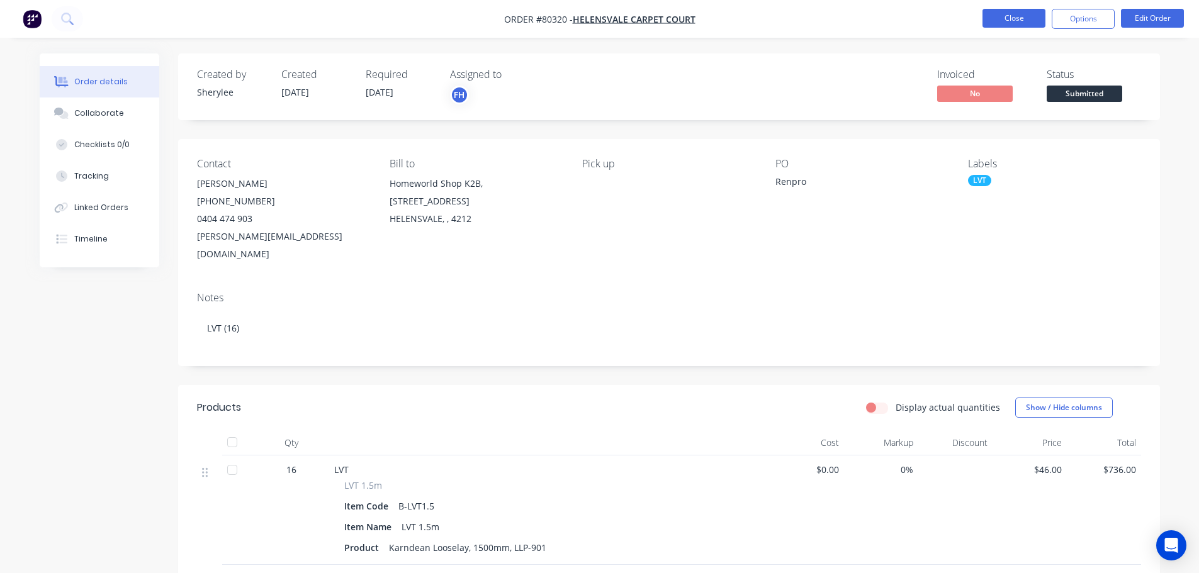
click at [1028, 18] on button "Close" at bounding box center [1013, 18] width 63 height 19
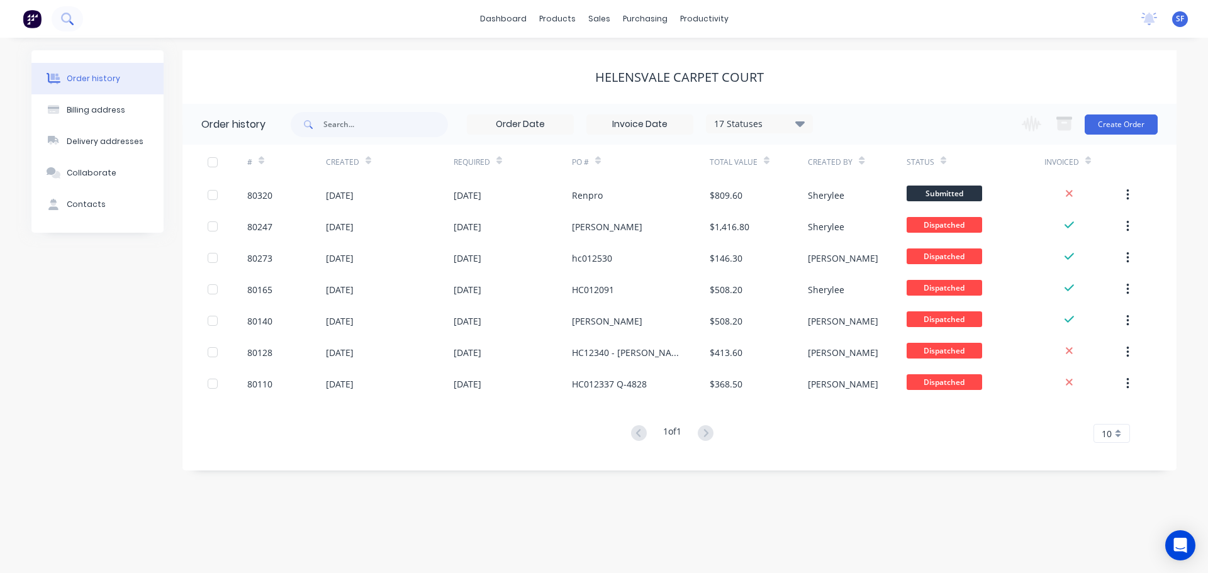
click at [64, 14] on icon at bounding box center [66, 18] width 10 height 10
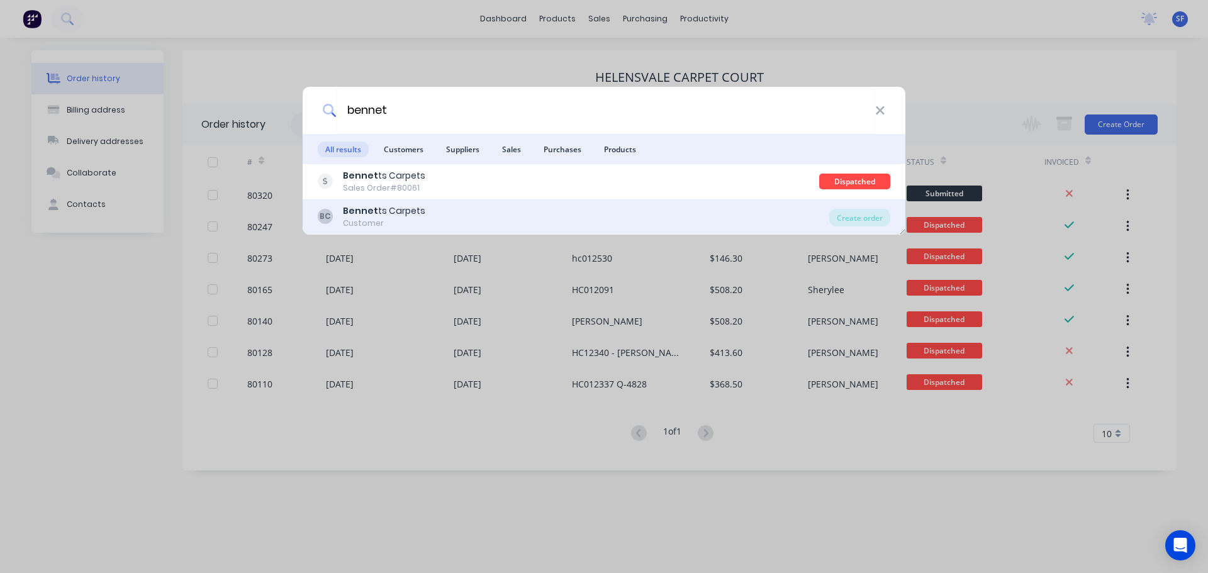
type input "bennet"
click at [400, 216] on div "Bennet ts Carpets" at bounding box center [384, 211] width 82 height 13
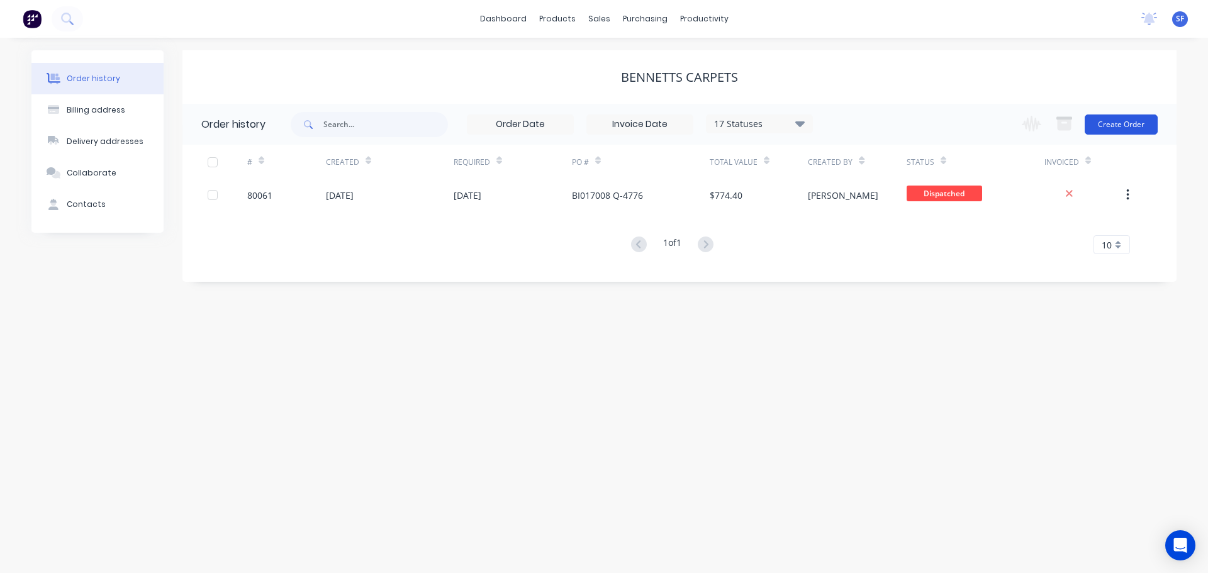
click at [1131, 122] on button "Create Order" at bounding box center [1121, 125] width 73 height 20
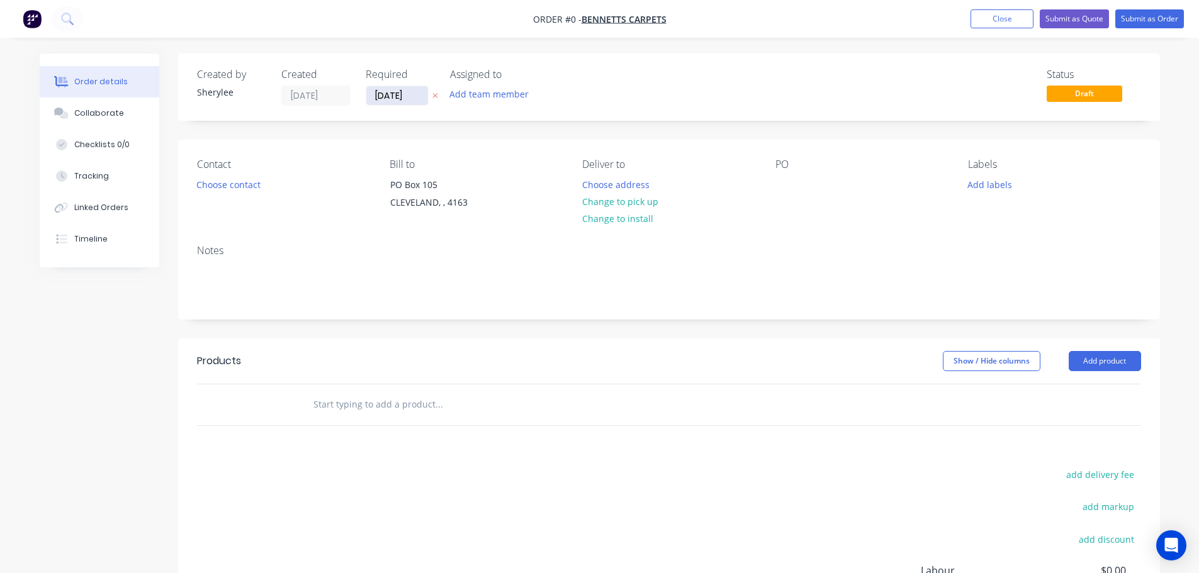
click at [388, 96] on input "[DATE]" at bounding box center [397, 95] width 62 height 19
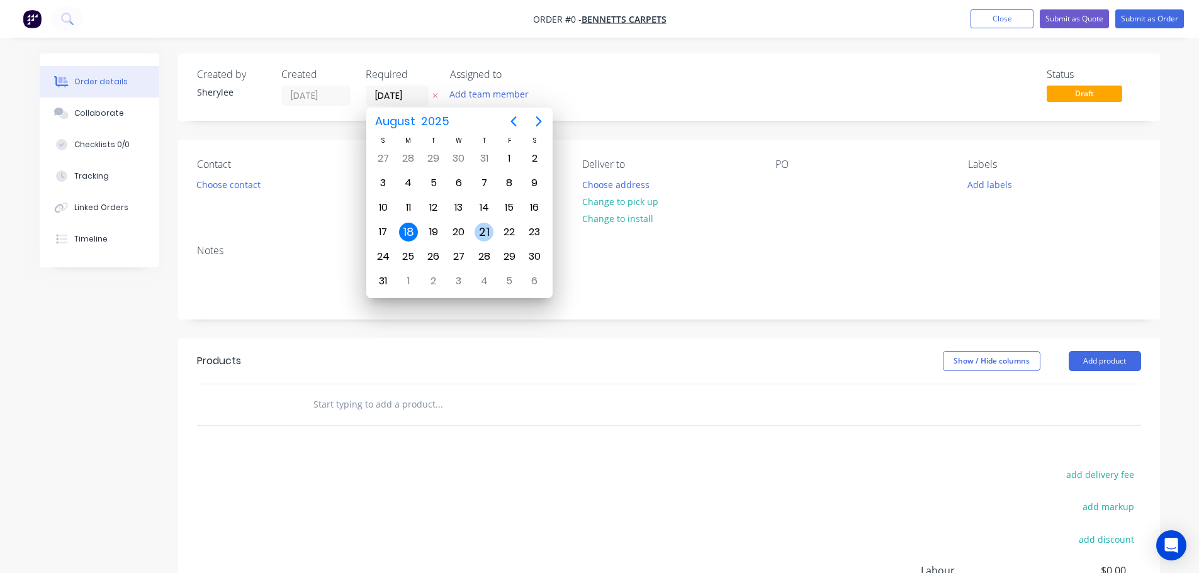
click at [484, 231] on div "21" at bounding box center [483, 232] width 19 height 19
type input "[DATE]"
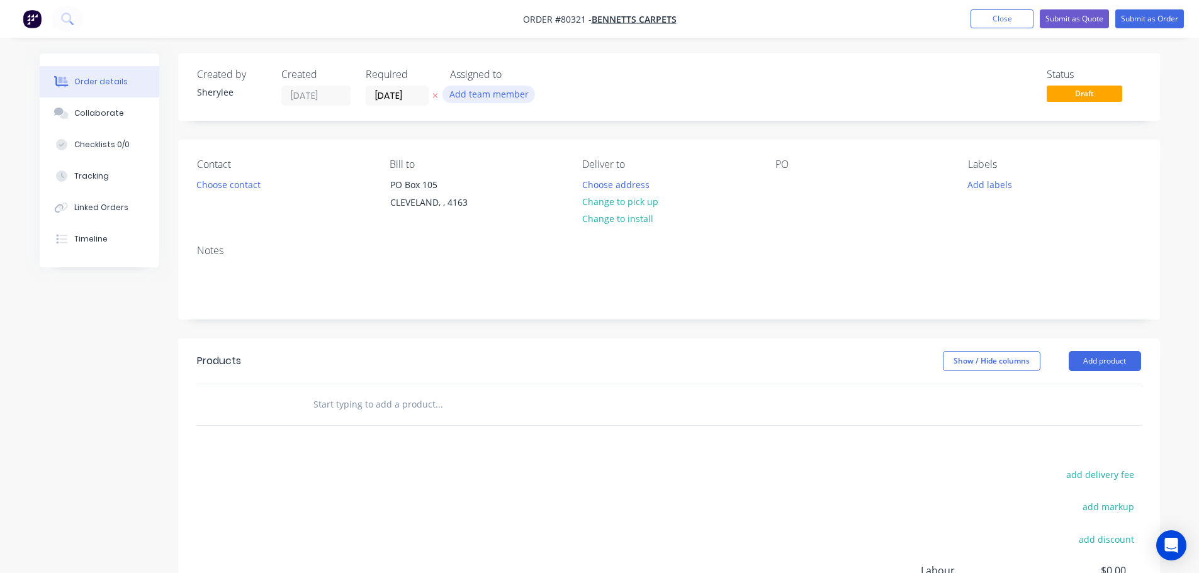
click at [492, 94] on button "Add team member" at bounding box center [488, 94] width 93 height 17
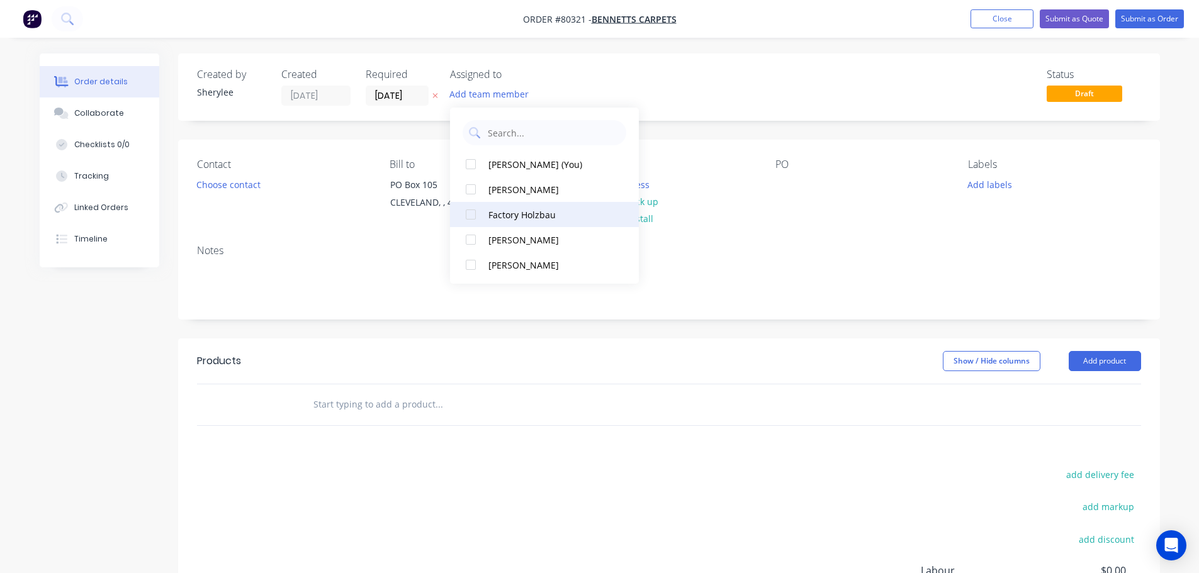
click at [475, 217] on div at bounding box center [470, 214] width 25 height 25
click at [245, 184] on button "Choose contact" at bounding box center [227, 184] width 77 height 17
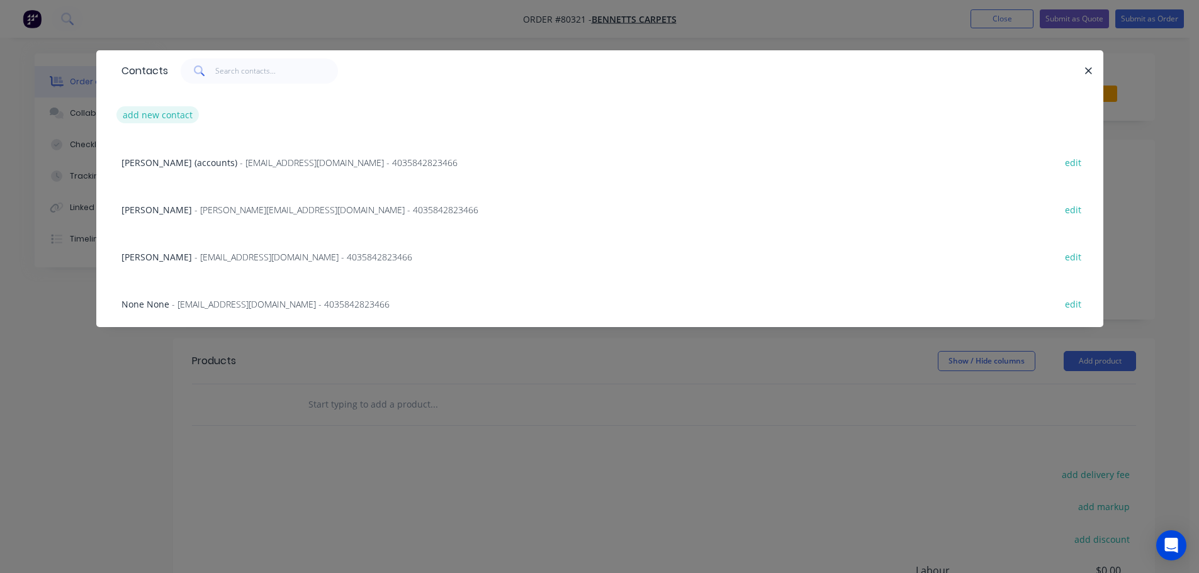
click at [180, 116] on button "add new contact" at bounding box center [157, 114] width 83 height 17
select select "AU"
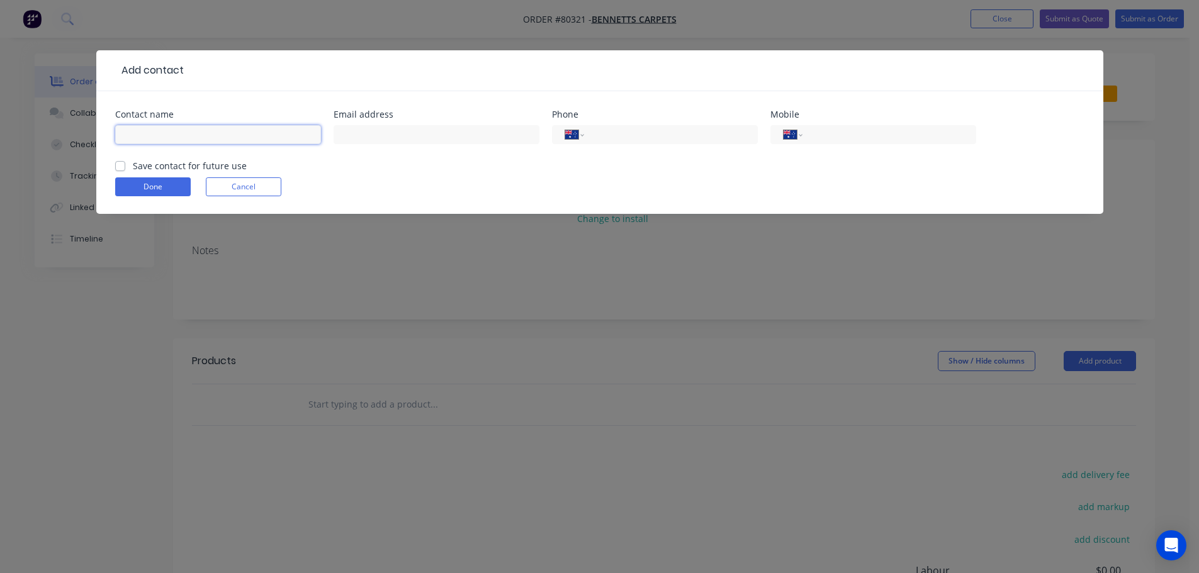
click at [202, 134] on input "text" at bounding box center [218, 134] width 206 height 19
type input "Mark Bennett"
click at [601, 126] on div "International [GEOGRAPHIC_DATA] [GEOGRAPHIC_DATA] [GEOGRAPHIC_DATA] [GEOGRAPHIC…" at bounding box center [655, 134] width 206 height 19
click at [682, 133] on input "tel" at bounding box center [668, 135] width 151 height 14
type input "3"
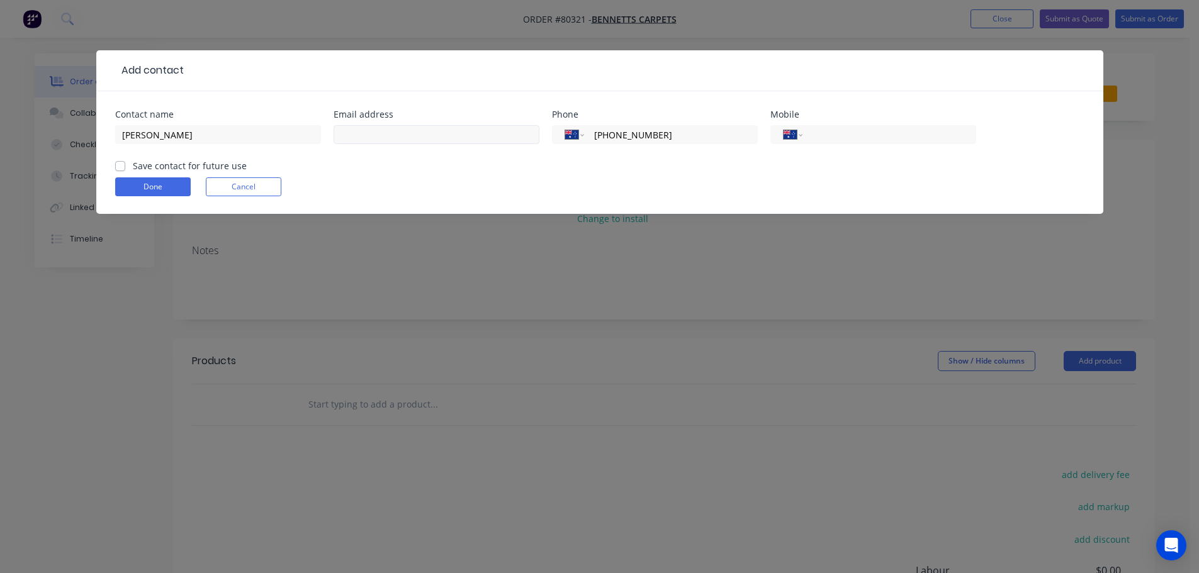
type input "(07) 3821 0907"
click at [356, 131] on input "text" at bounding box center [437, 134] width 206 height 19
type input "sales@bennettscarpets.com.au"
click at [116, 166] on div "Contact name Mark Bennett Email address sales@bennettscarpets.com.au Phone Inte…" at bounding box center [599, 152] width 1007 height 123
click at [133, 167] on label "Save contact for future use" at bounding box center [190, 165] width 114 height 13
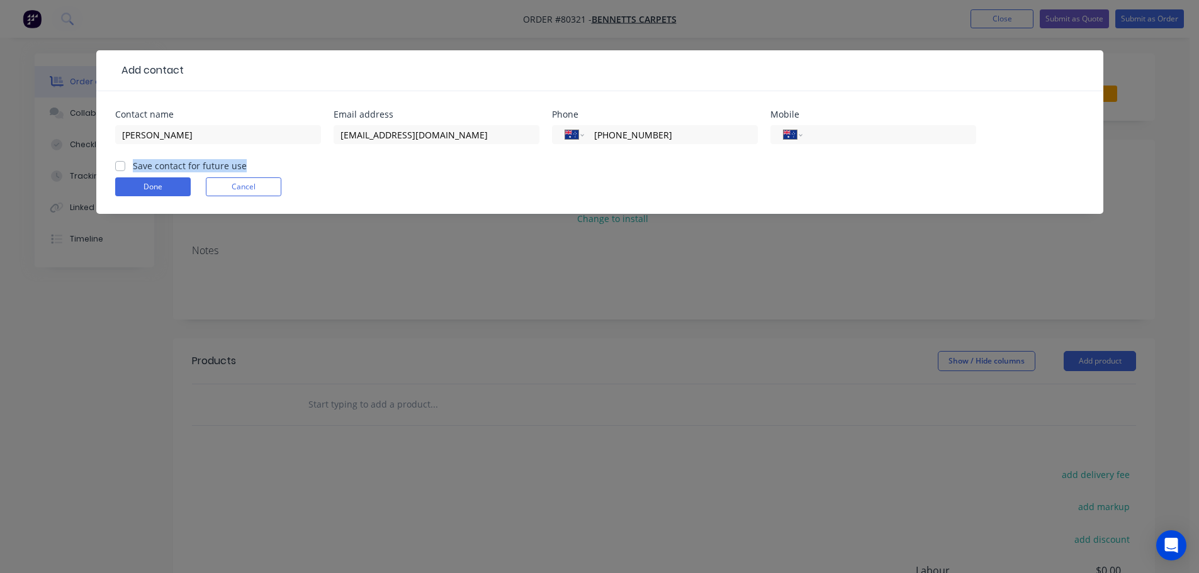
click at [115, 167] on input "Save contact for future use" at bounding box center [120, 165] width 10 height 12
checkbox input "true"
click at [150, 189] on button "Done" at bounding box center [153, 186] width 76 height 19
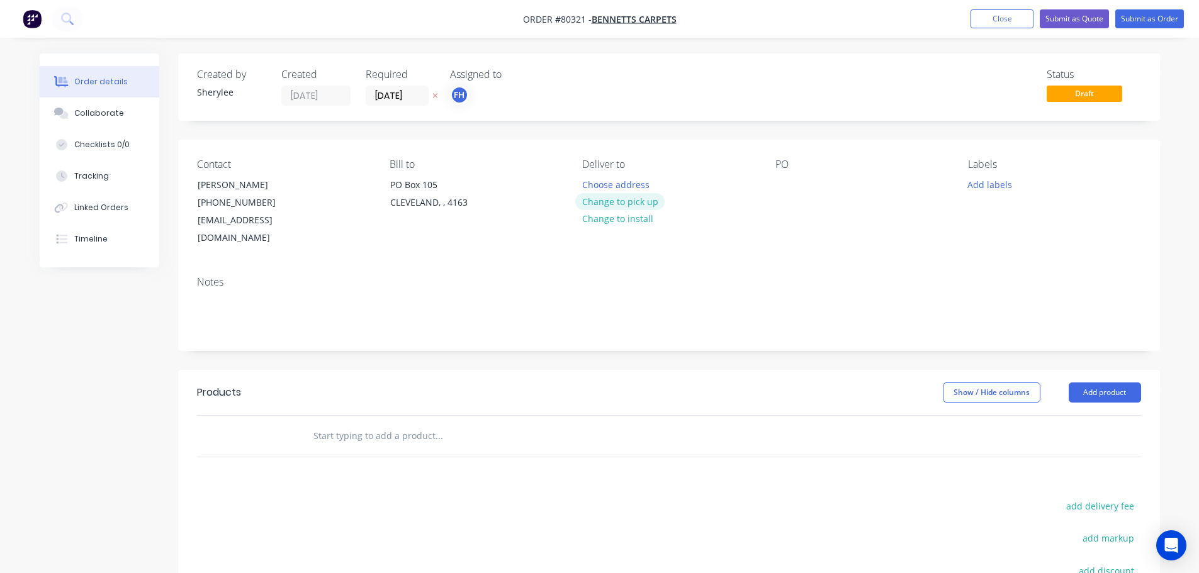
click at [592, 203] on button "Change to pick up" at bounding box center [619, 201] width 89 height 17
click at [782, 186] on div at bounding box center [785, 185] width 20 height 18
click at [1005, 186] on button "Add labels" at bounding box center [990, 184] width 58 height 17
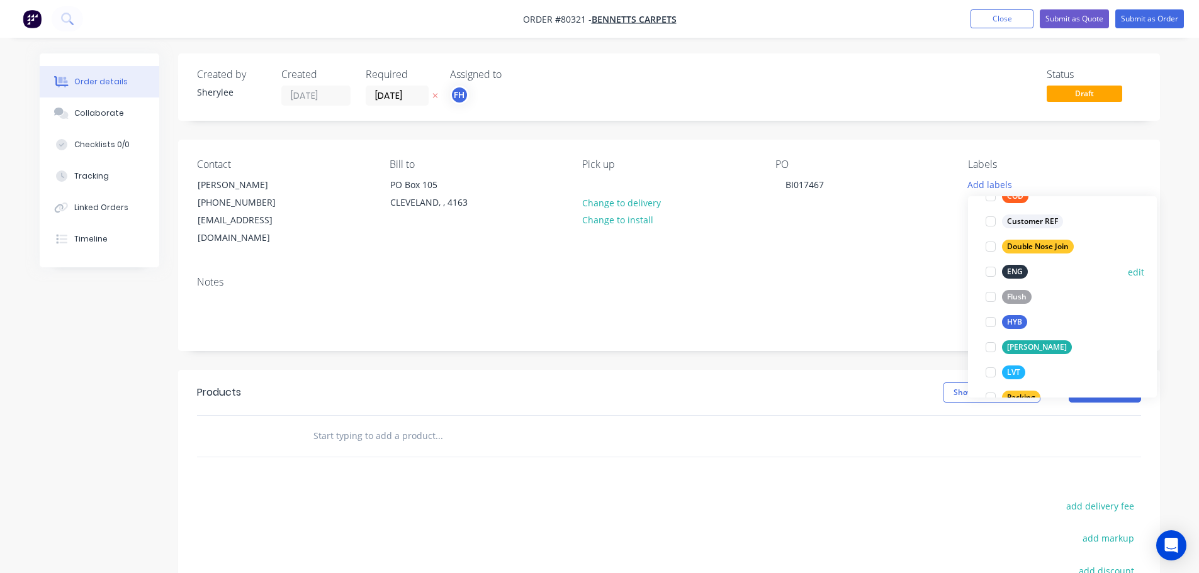
click at [992, 275] on div at bounding box center [990, 271] width 25 height 25
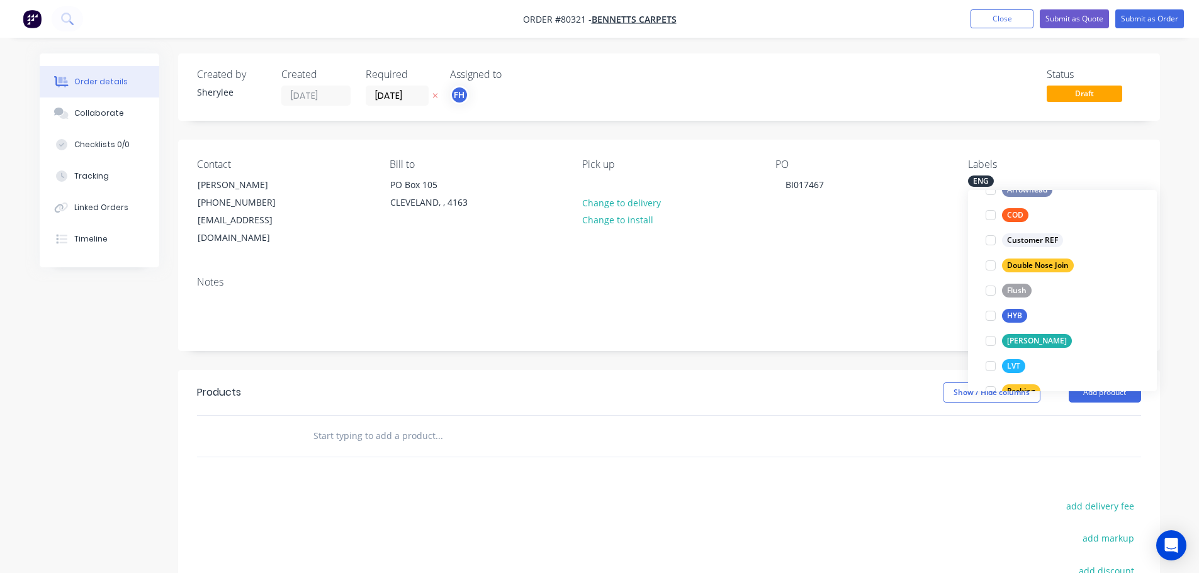
scroll to position [25, 0]
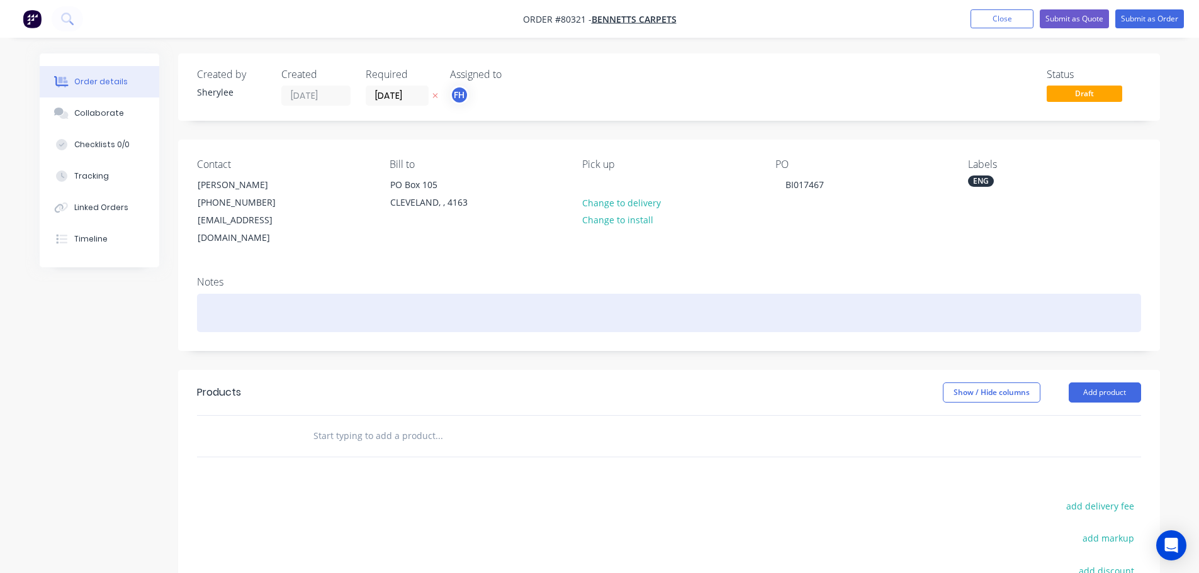
click at [379, 294] on div at bounding box center [669, 313] width 944 height 38
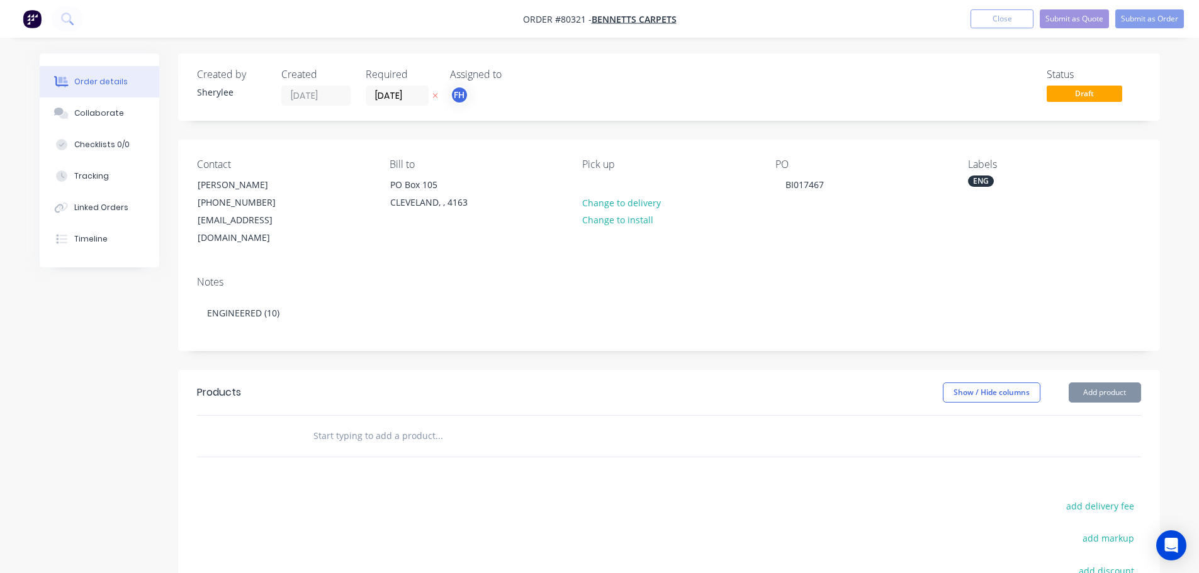
click at [367, 424] on input "text" at bounding box center [439, 436] width 252 height 25
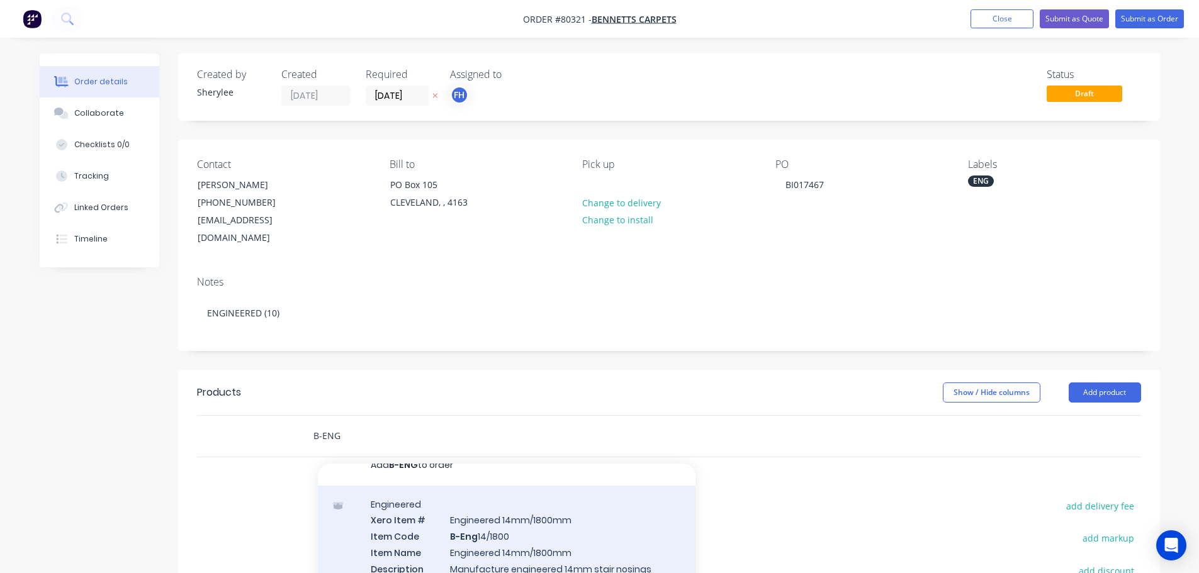
scroll to position [0, 0]
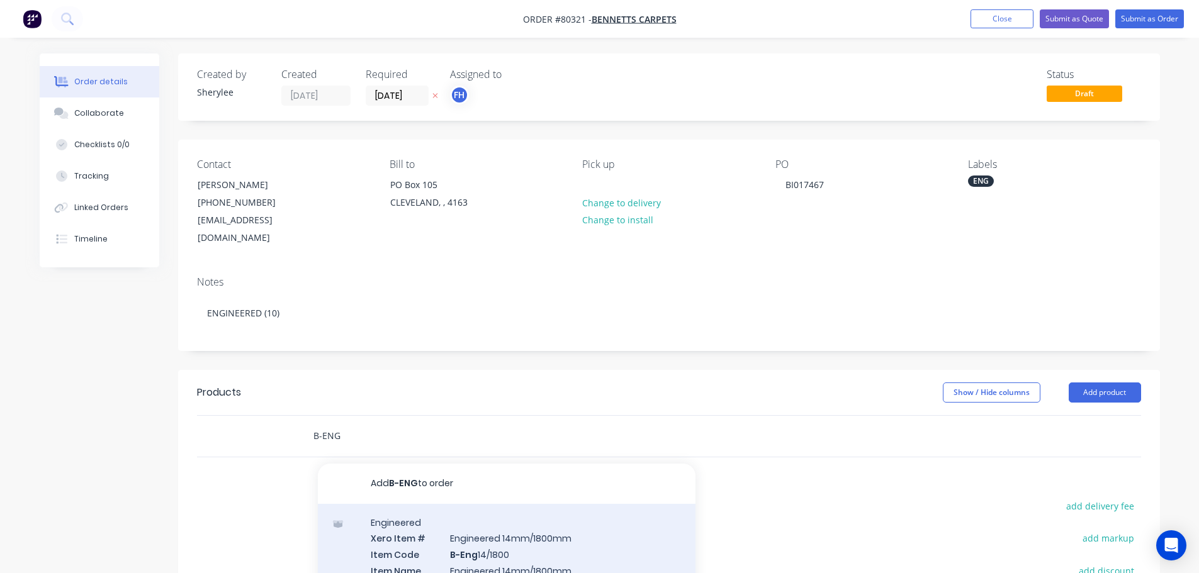
type input "B-ENG"
click at [573, 523] on div "Engineered Xero Item # Engineered 14mm/1800mm Item Code B-Eng 14/1800 Item Name…" at bounding box center [507, 577] width 378 height 147
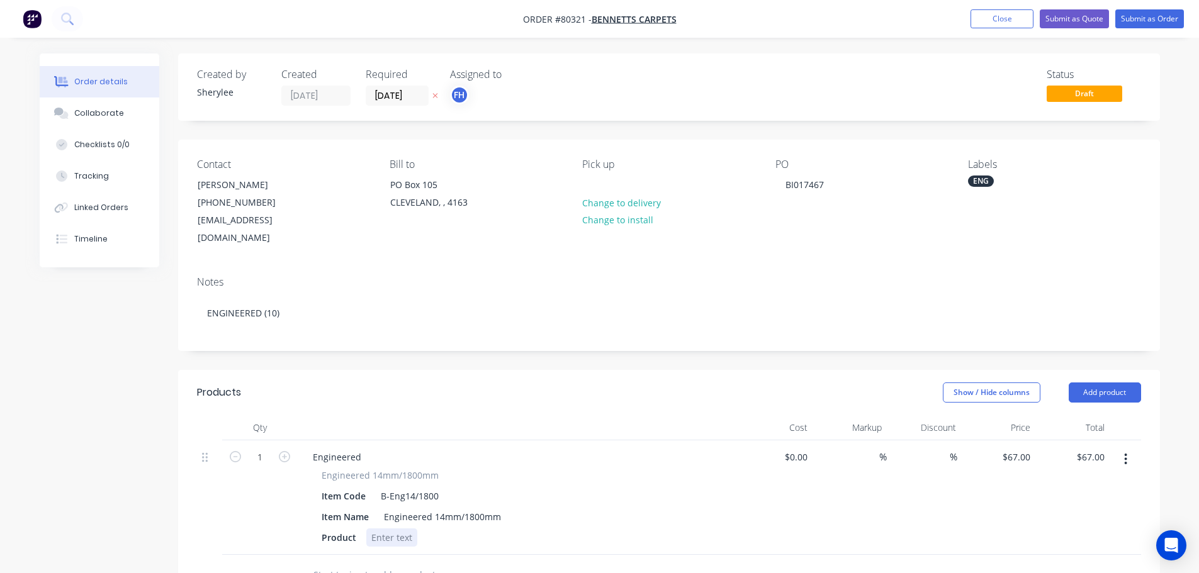
click at [398, 529] on div at bounding box center [391, 538] width 51 height 18
click at [266, 448] on input "1" at bounding box center [260, 457] width 33 height 19
type input "10"
type input "$670.00"
click at [393, 529] on div at bounding box center [391, 538] width 51 height 18
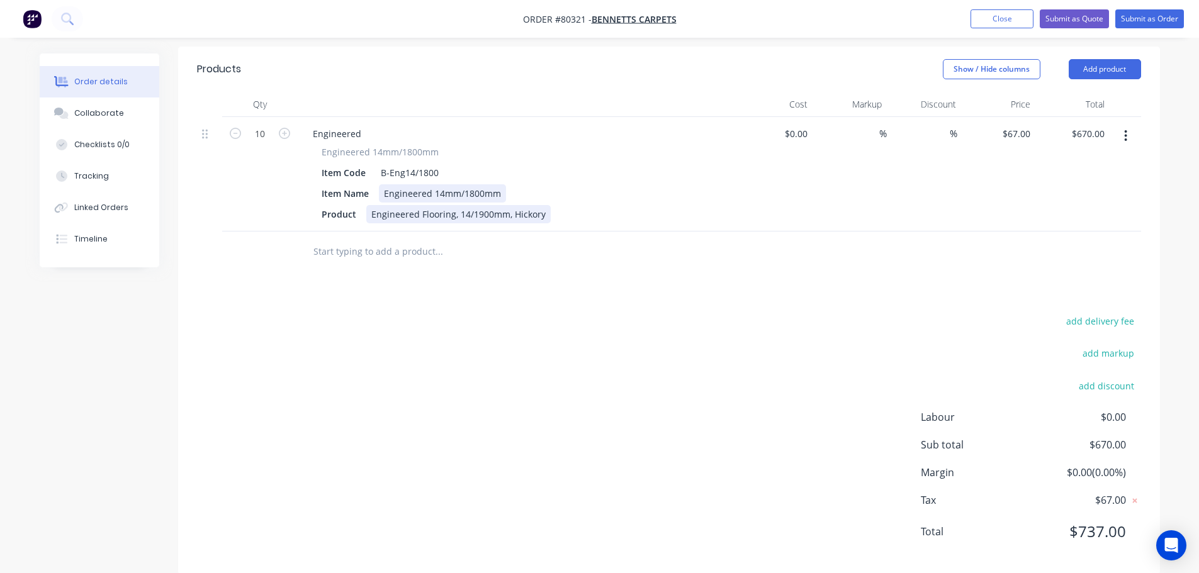
scroll to position [326, 0]
click at [354, 237] on input "text" at bounding box center [439, 249] width 252 height 25
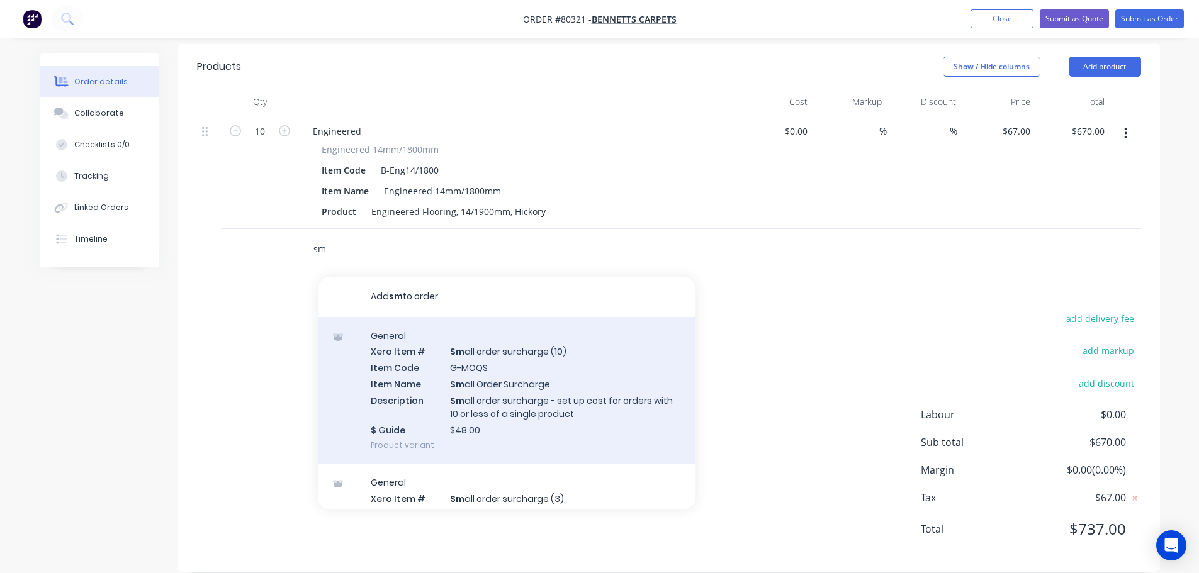
type input "sm"
click at [575, 360] on div "General Xero Item # Sm all order surcharge (10) Item Code G-MOQS Item Name Sm a…" at bounding box center [507, 390] width 378 height 147
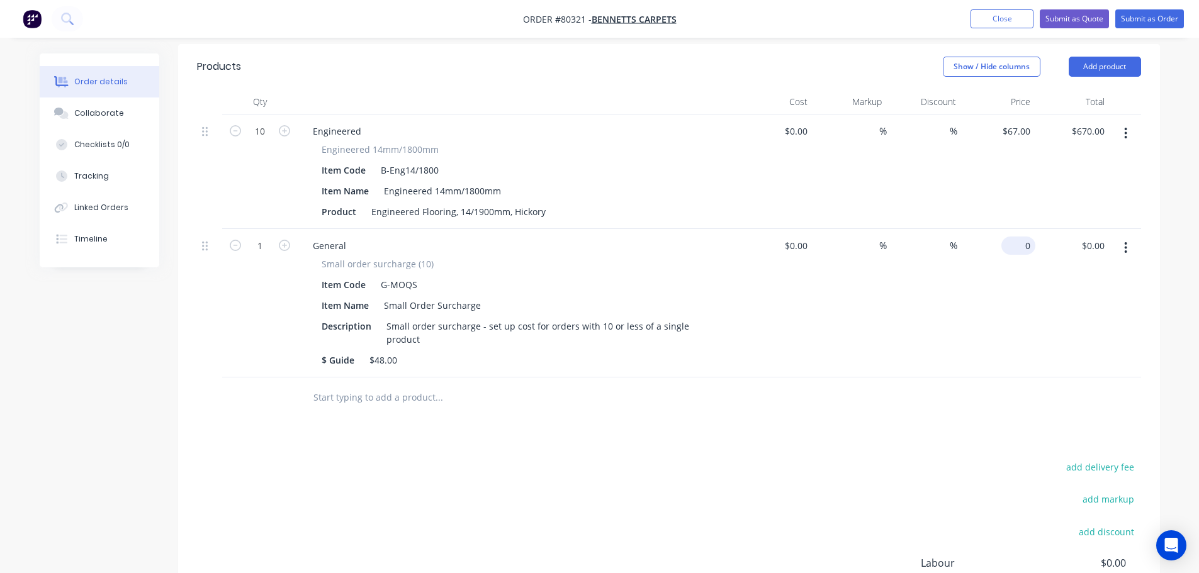
click at [1017, 237] on div "0 $0.00" at bounding box center [1018, 246] width 34 height 18
type input "$48.00"
click at [1152, 18] on button "Submit as Order" at bounding box center [1149, 18] width 69 height 19
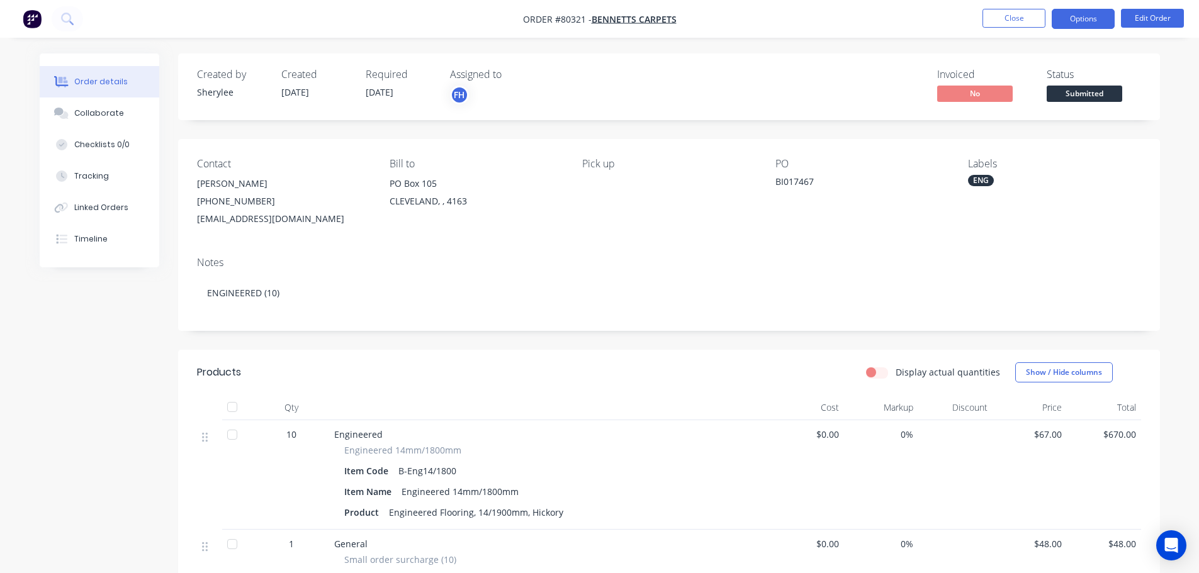
click at [1111, 14] on button "Options" at bounding box center [1083, 19] width 63 height 20
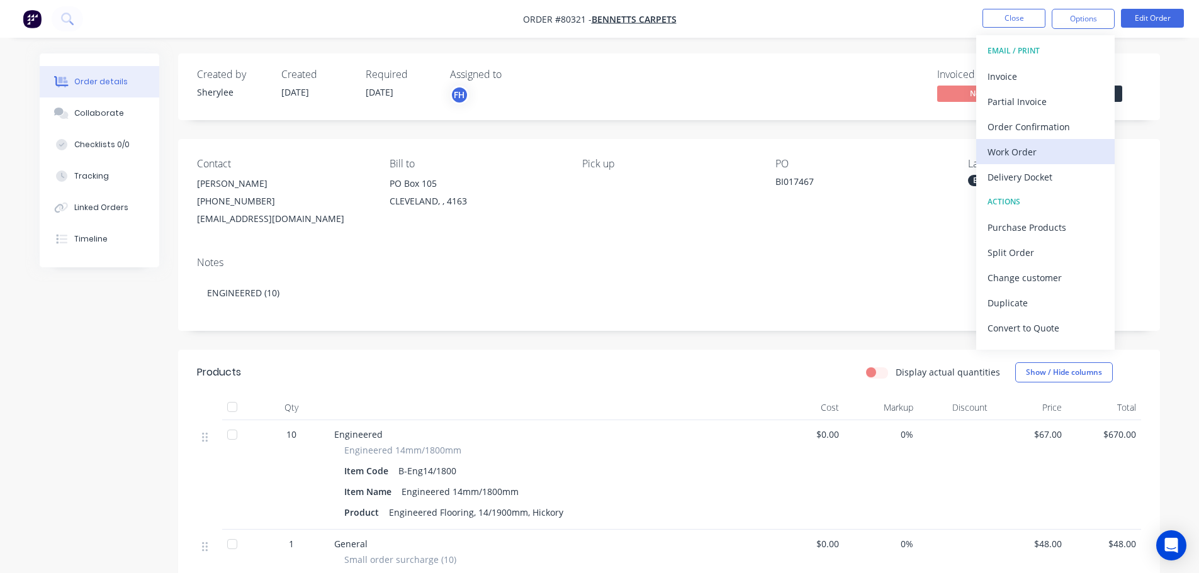
click at [1025, 143] on div "Work Order" at bounding box center [1045, 152] width 116 height 18
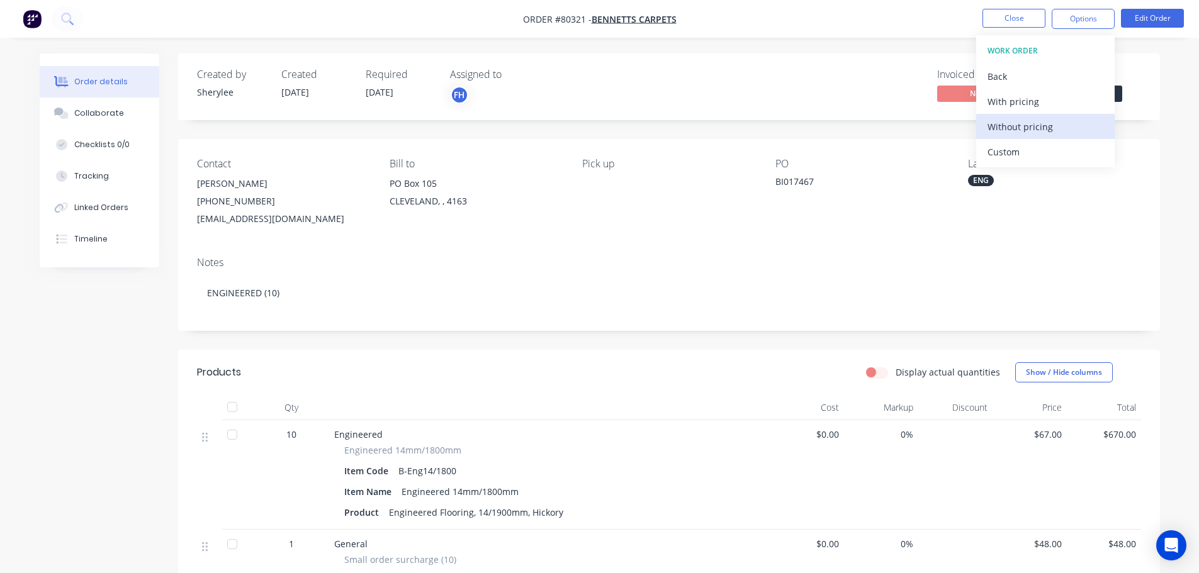
click at [1031, 126] on div "Without pricing" at bounding box center [1045, 127] width 116 height 18
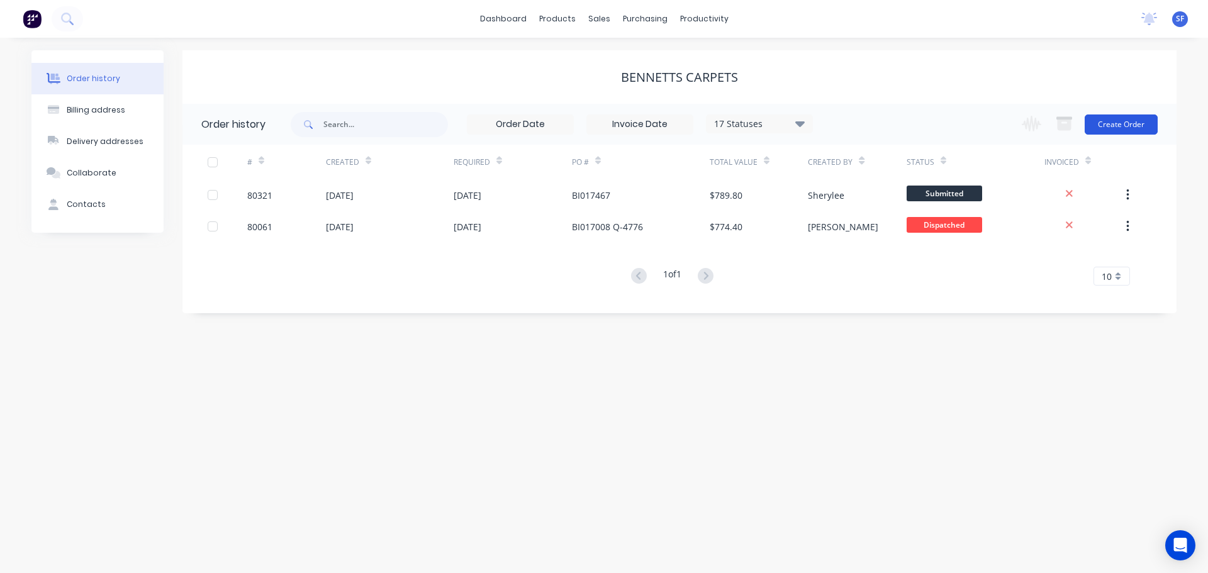
click at [1118, 123] on button "Create Order" at bounding box center [1121, 125] width 73 height 20
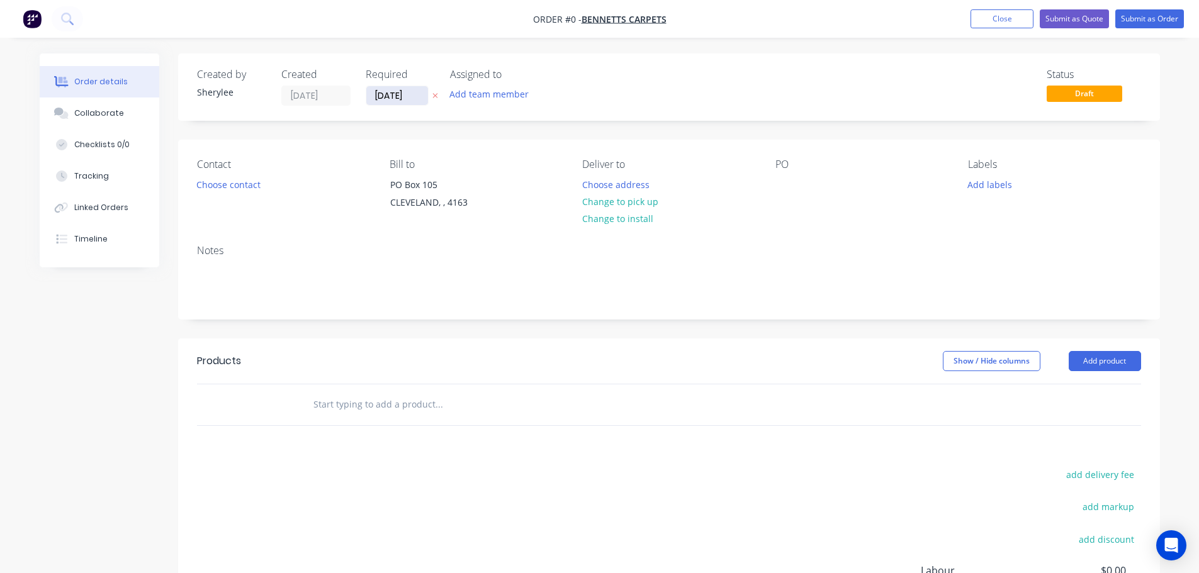
click at [396, 96] on input "[DATE]" at bounding box center [397, 95] width 62 height 19
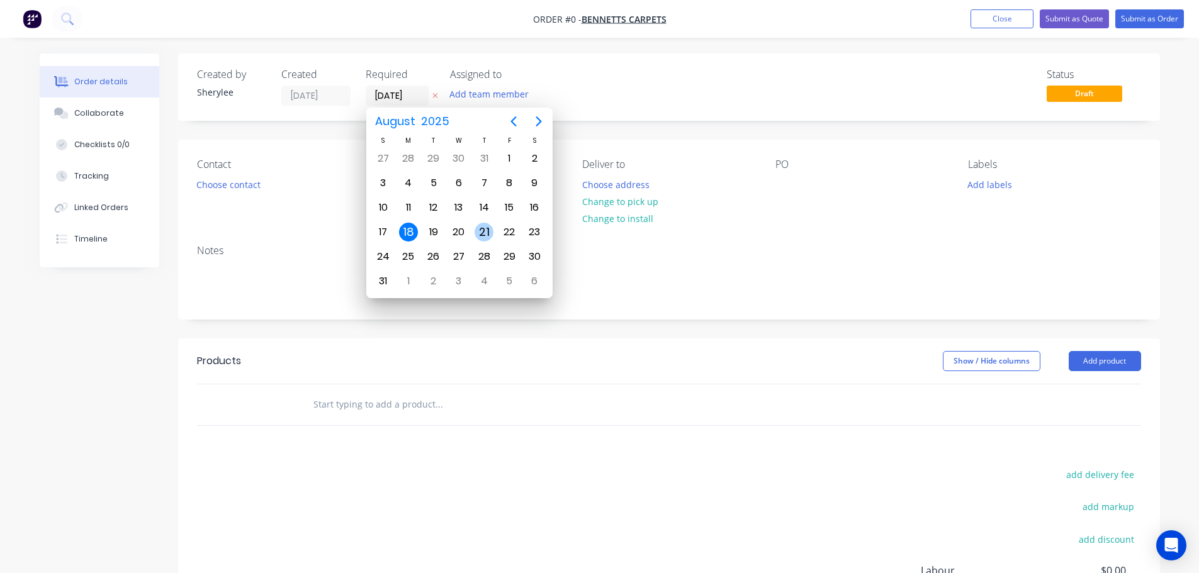
click at [477, 230] on div "21" at bounding box center [483, 232] width 19 height 19
type input "[DATE]"
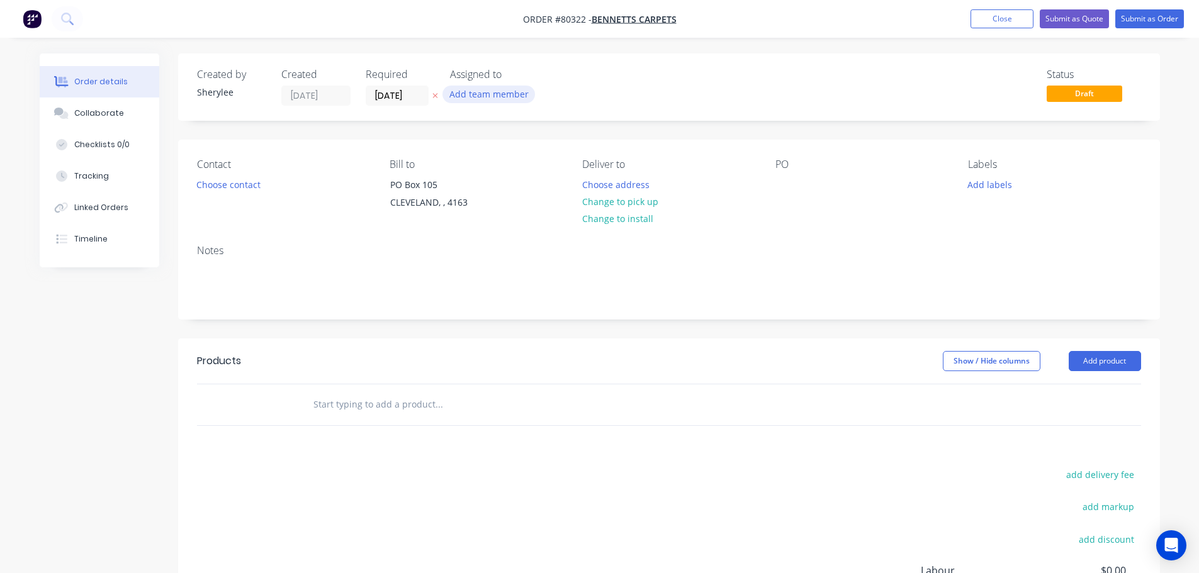
click at [484, 94] on button "Add team member" at bounding box center [488, 94] width 93 height 17
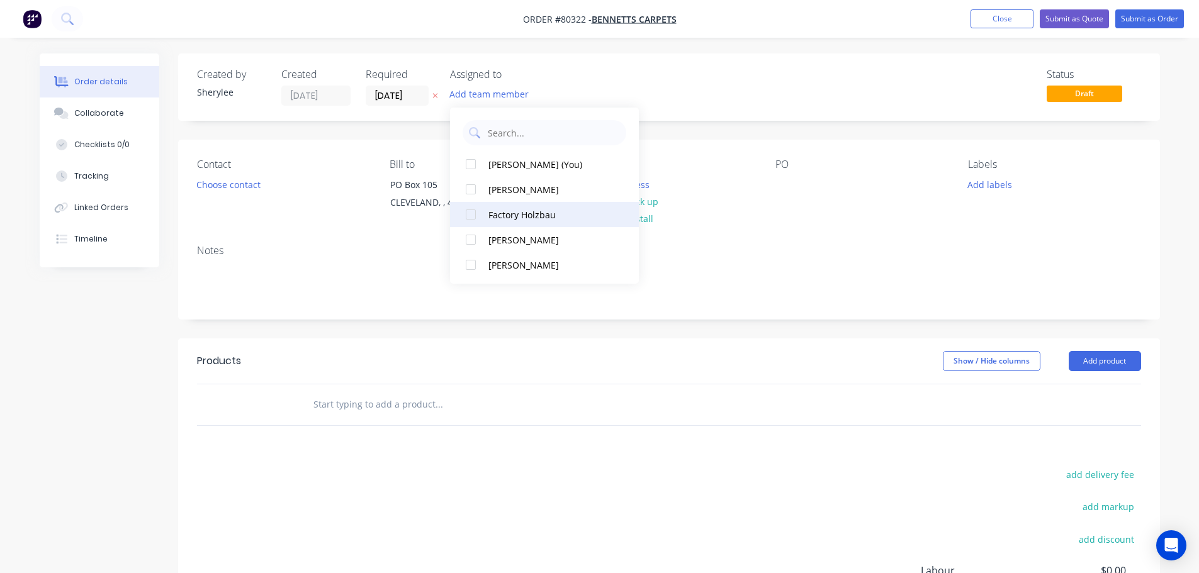
click at [468, 214] on div at bounding box center [470, 214] width 25 height 25
click at [222, 182] on button "Choose contact" at bounding box center [227, 184] width 77 height 17
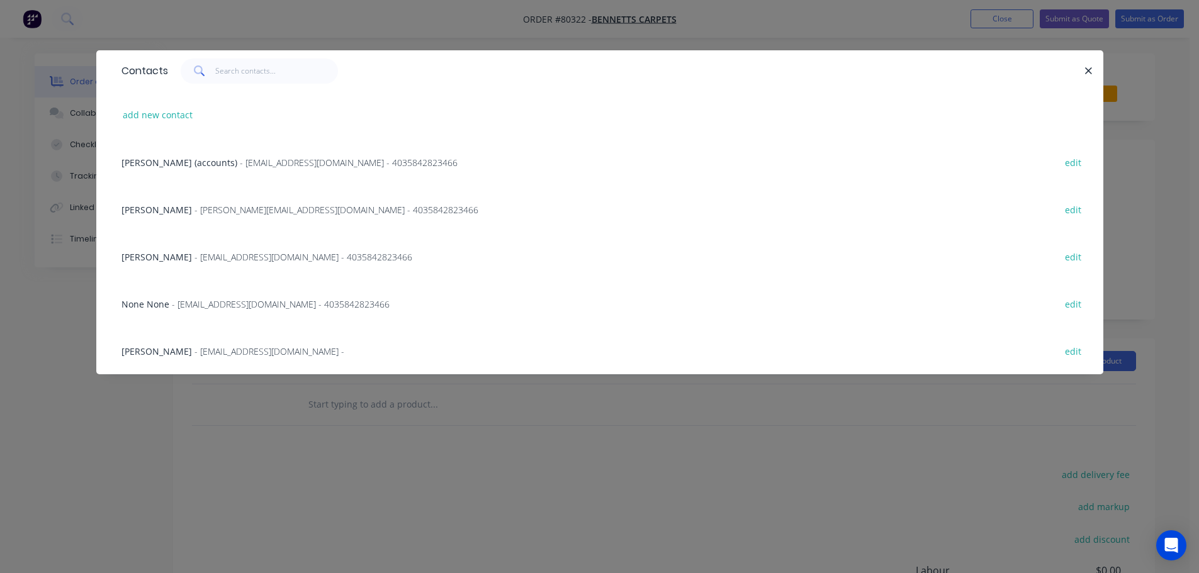
click at [240, 351] on span "- sales@bennettscarpets.com.au -" at bounding box center [269, 351] width 150 height 12
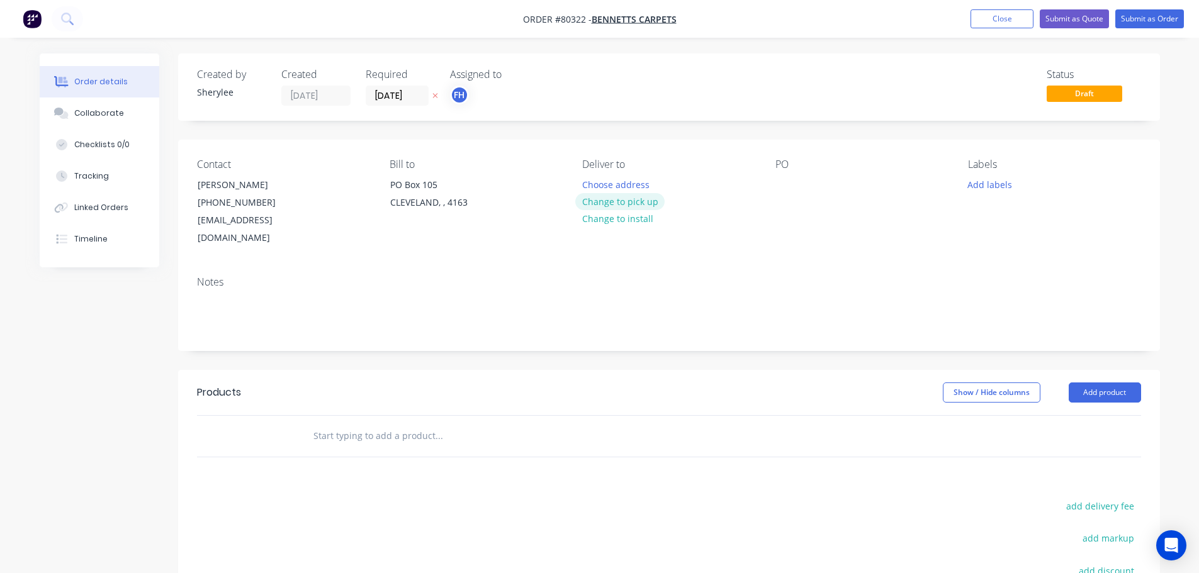
click at [622, 202] on button "Change to pick up" at bounding box center [619, 201] width 89 height 17
click at [785, 187] on div at bounding box center [785, 185] width 20 height 18
click at [999, 179] on button "Add labels" at bounding box center [990, 184] width 58 height 17
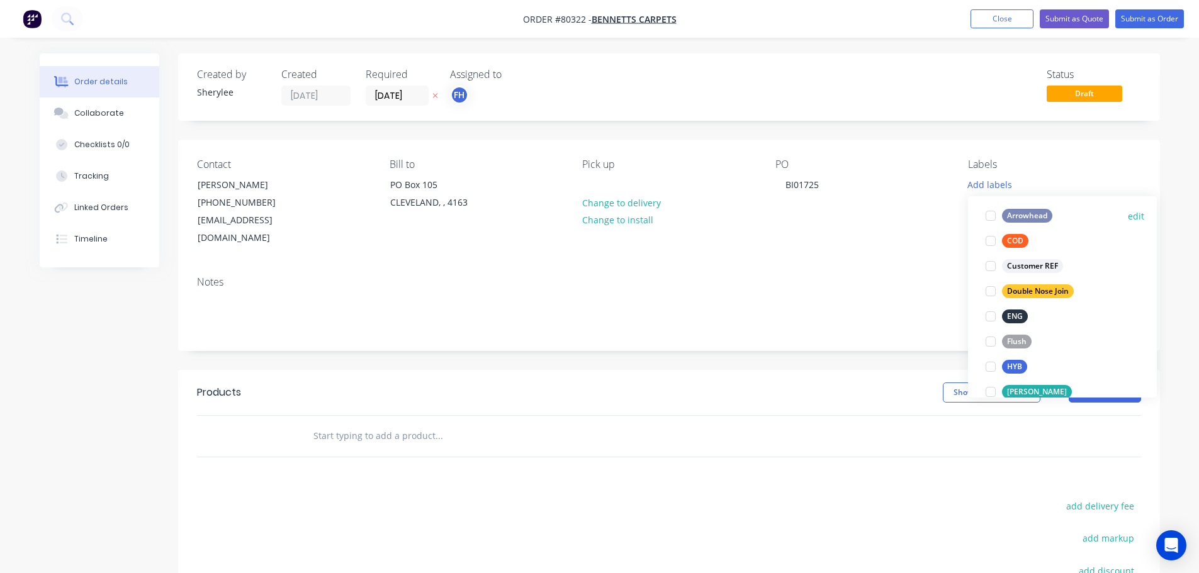
scroll to position [126, 0]
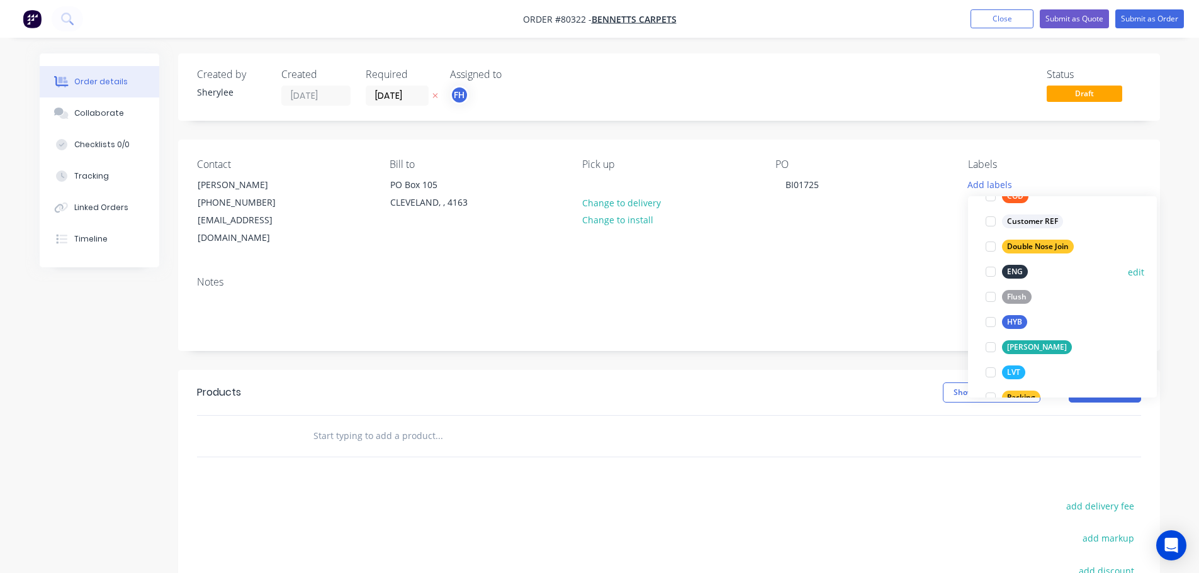
click at [991, 271] on div at bounding box center [990, 271] width 25 height 25
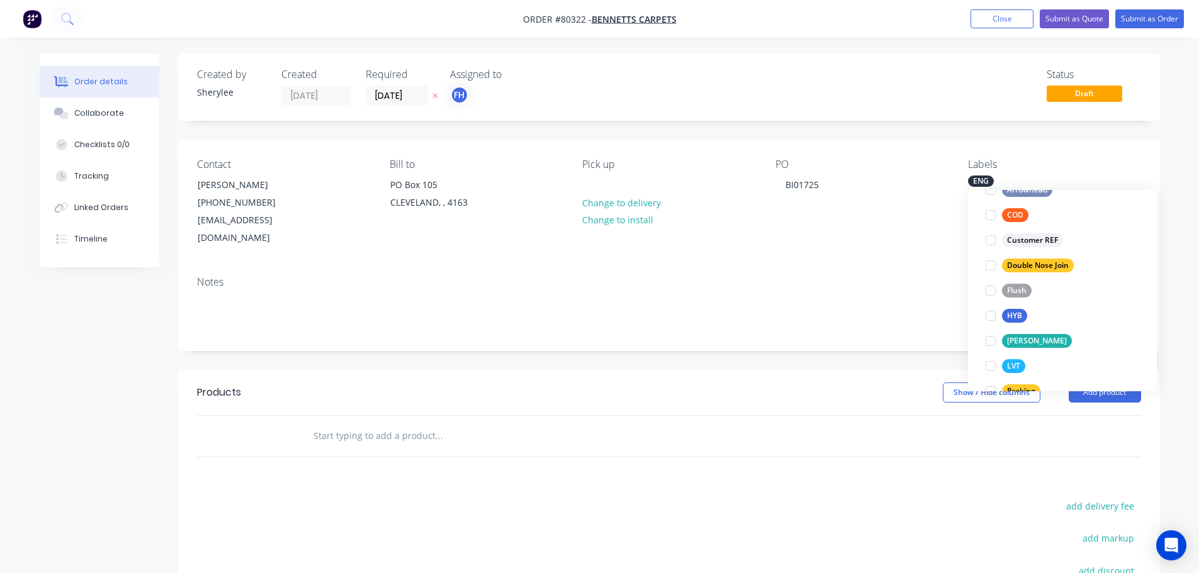
scroll to position [25, 0]
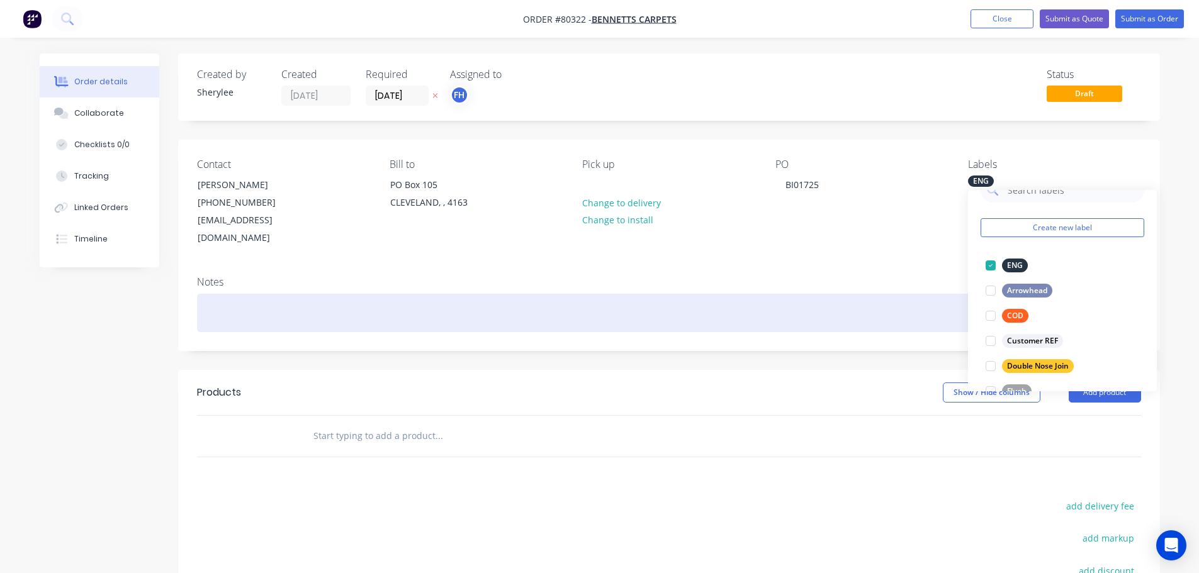
click at [264, 300] on div at bounding box center [669, 313] width 944 height 38
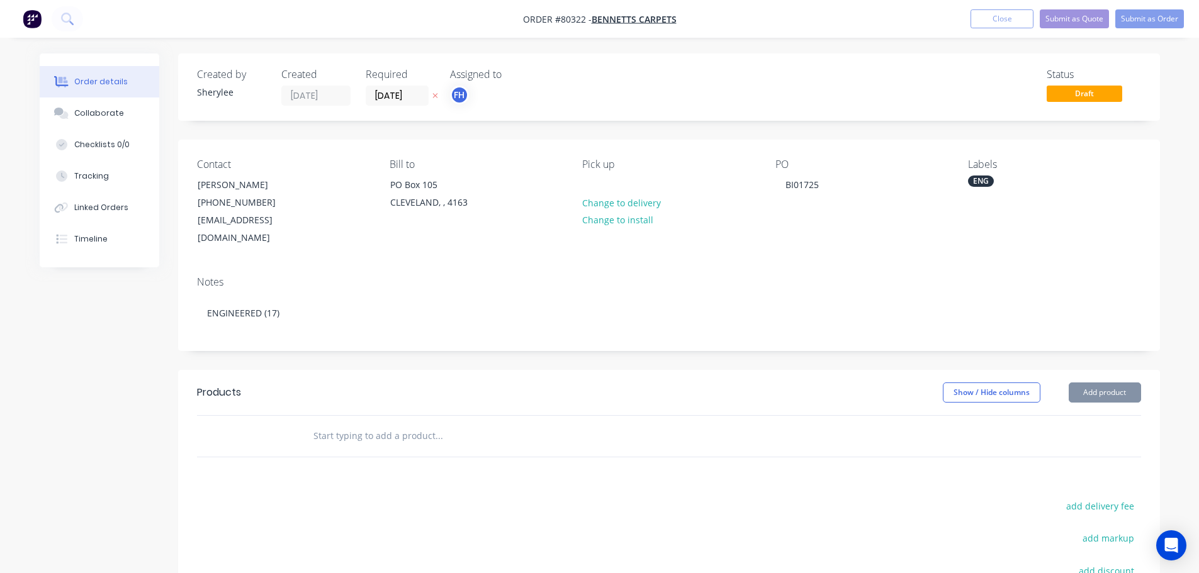
click at [362, 424] on input "text" at bounding box center [439, 436] width 252 height 25
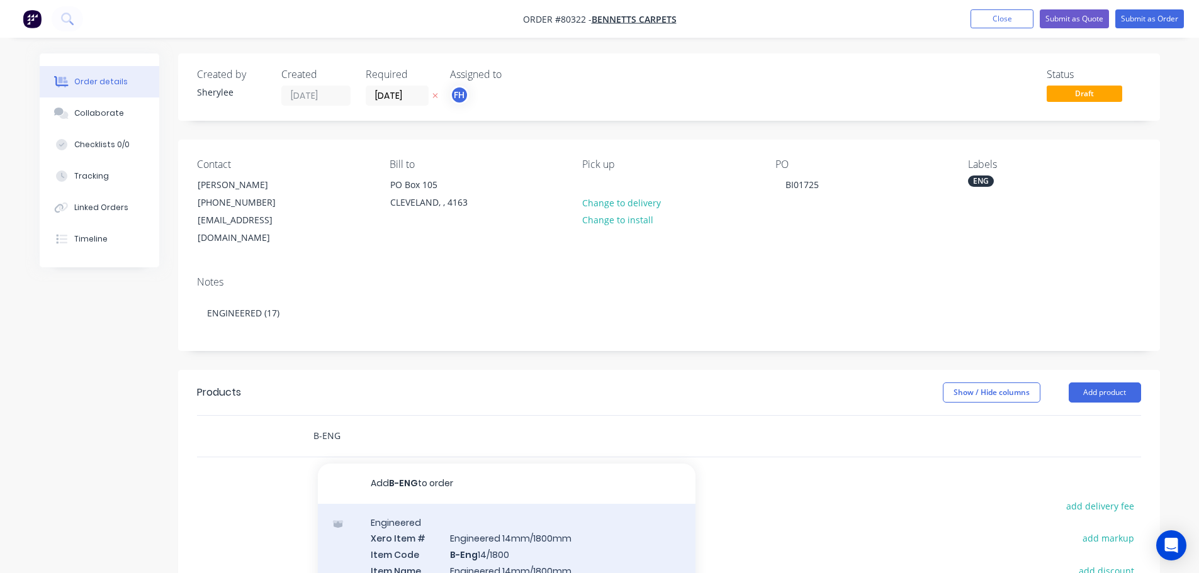
type input "B-ENG"
click at [561, 517] on div "Engineered Xero Item # Engineered 14mm/1800mm Item Code B-Eng 14/1800 Item Name…" at bounding box center [507, 577] width 378 height 147
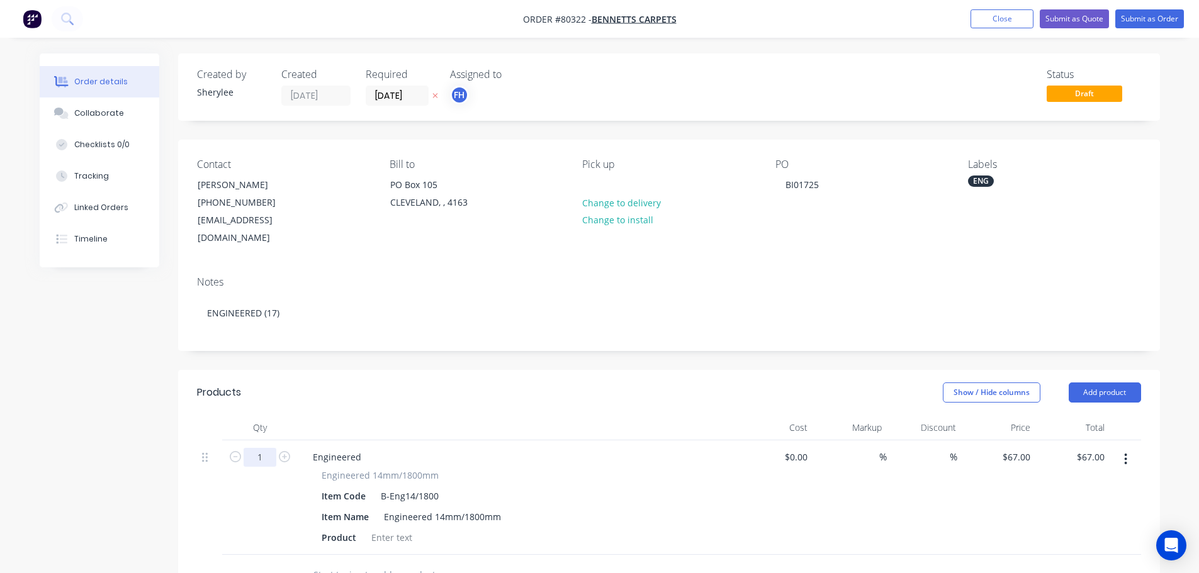
click at [263, 448] on input "1" at bounding box center [260, 457] width 33 height 19
type input "17"
type input "$1,139.00"
click at [400, 529] on div at bounding box center [391, 538] width 51 height 18
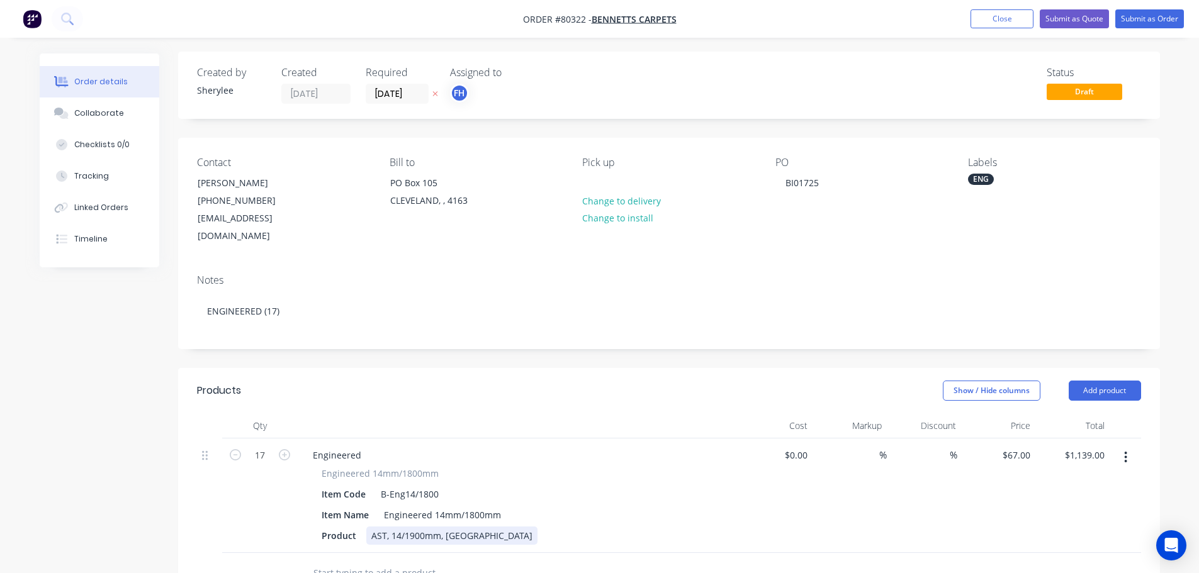
scroll to position [0, 0]
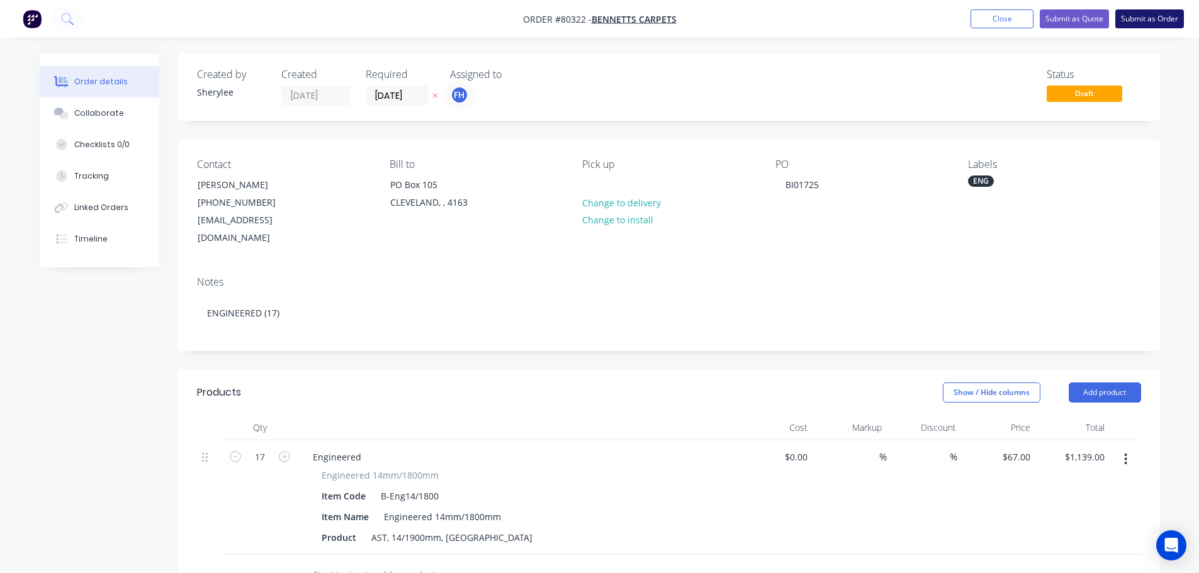
click at [1143, 20] on button "Submit as Order" at bounding box center [1149, 18] width 69 height 19
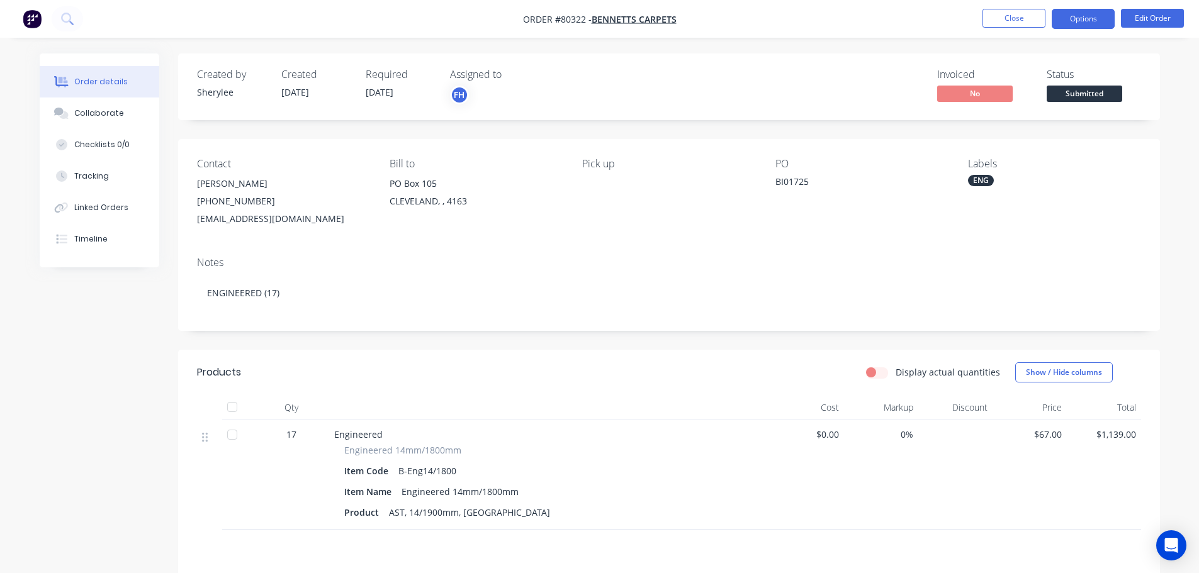
click at [1091, 21] on button "Options" at bounding box center [1083, 19] width 63 height 20
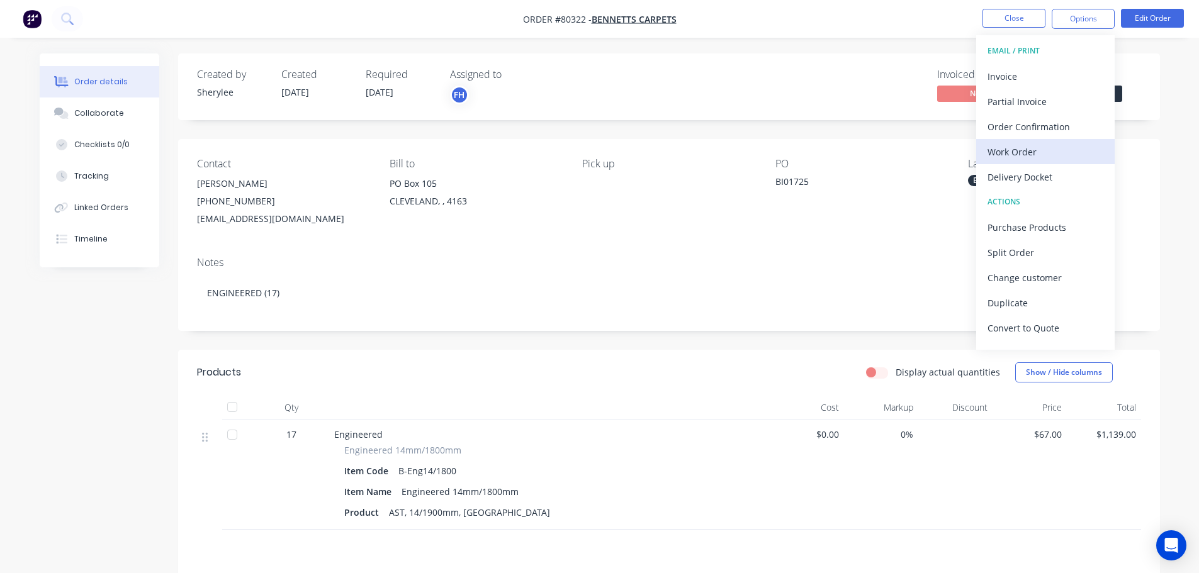
click at [1042, 148] on div "Work Order" at bounding box center [1045, 152] width 116 height 18
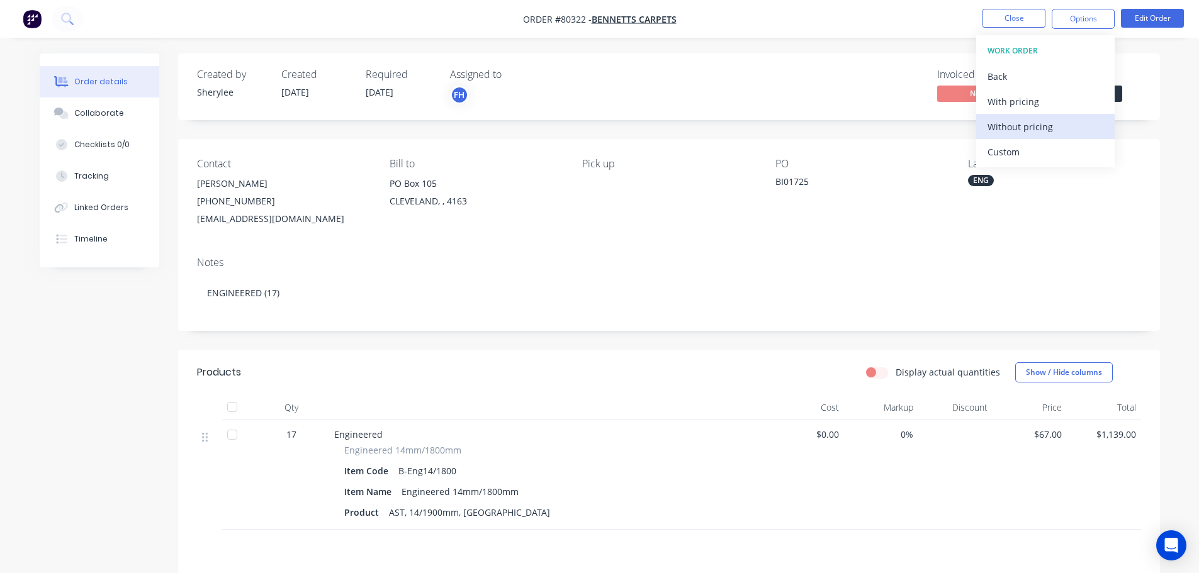
click at [1042, 121] on div "Without pricing" at bounding box center [1045, 127] width 116 height 18
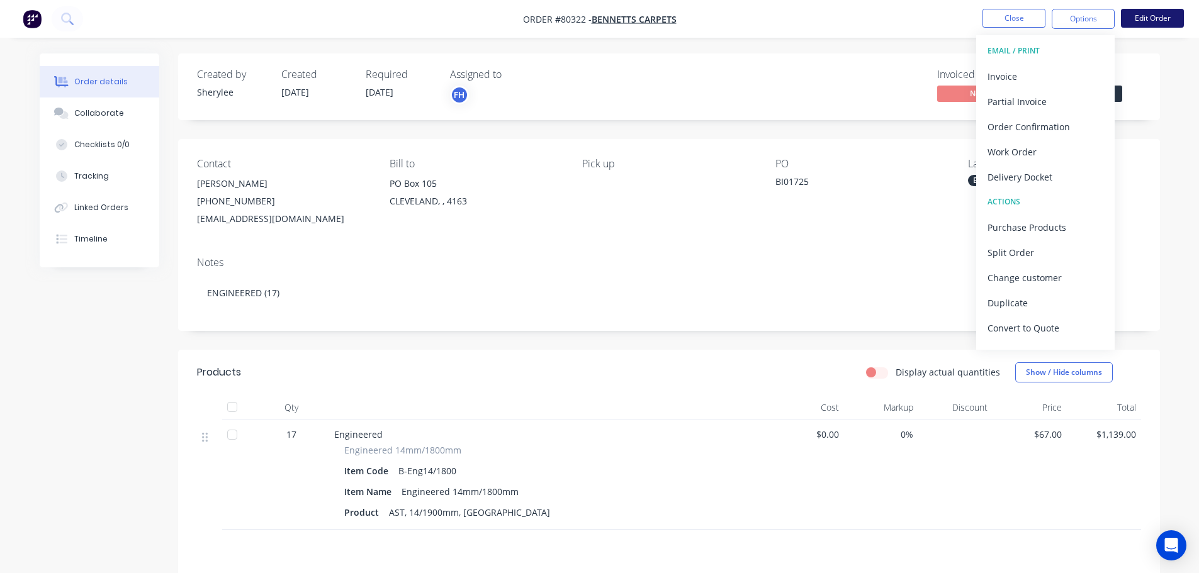
click at [1160, 13] on button "Edit Order" at bounding box center [1152, 18] width 63 height 19
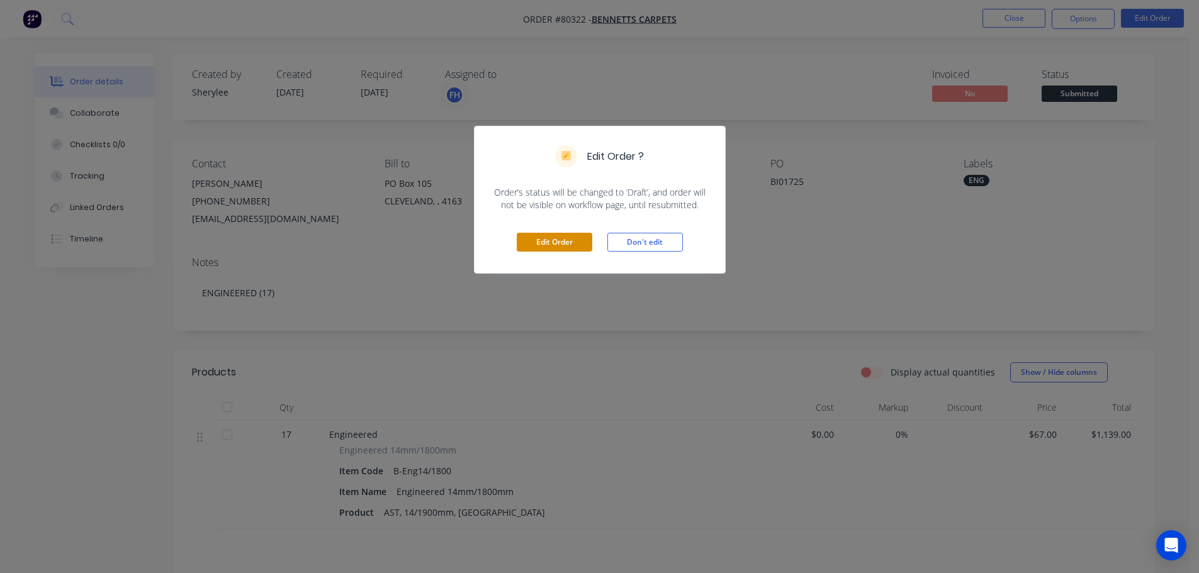
click at [577, 237] on button "Edit Order" at bounding box center [555, 242] width 76 height 19
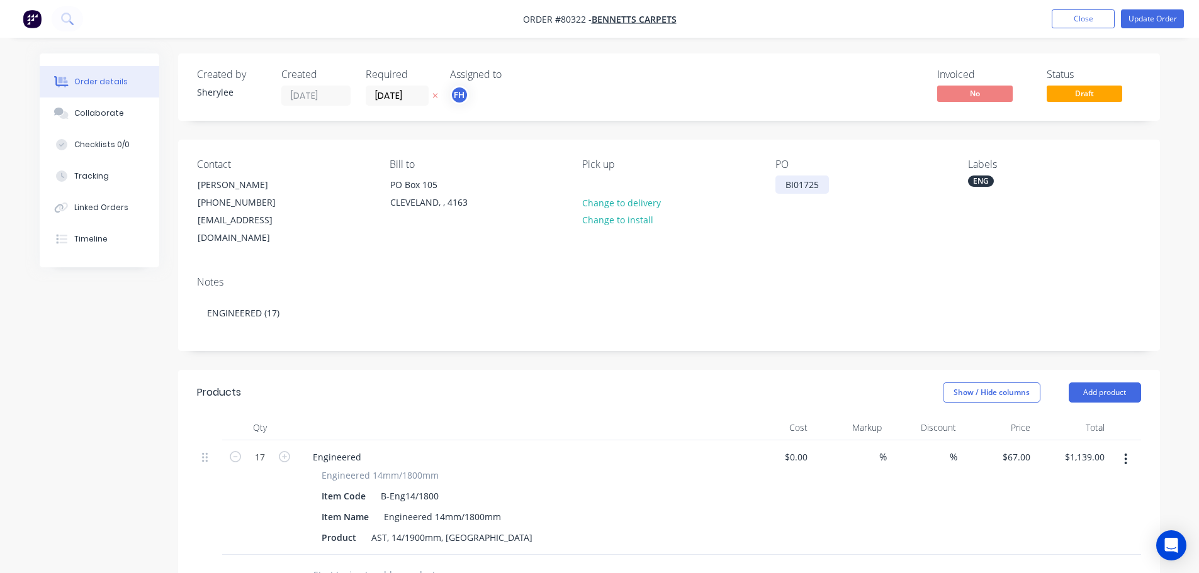
click at [808, 184] on div "BI01725" at bounding box center [801, 185] width 53 height 18
click at [65, 20] on icon at bounding box center [67, 19] width 12 height 12
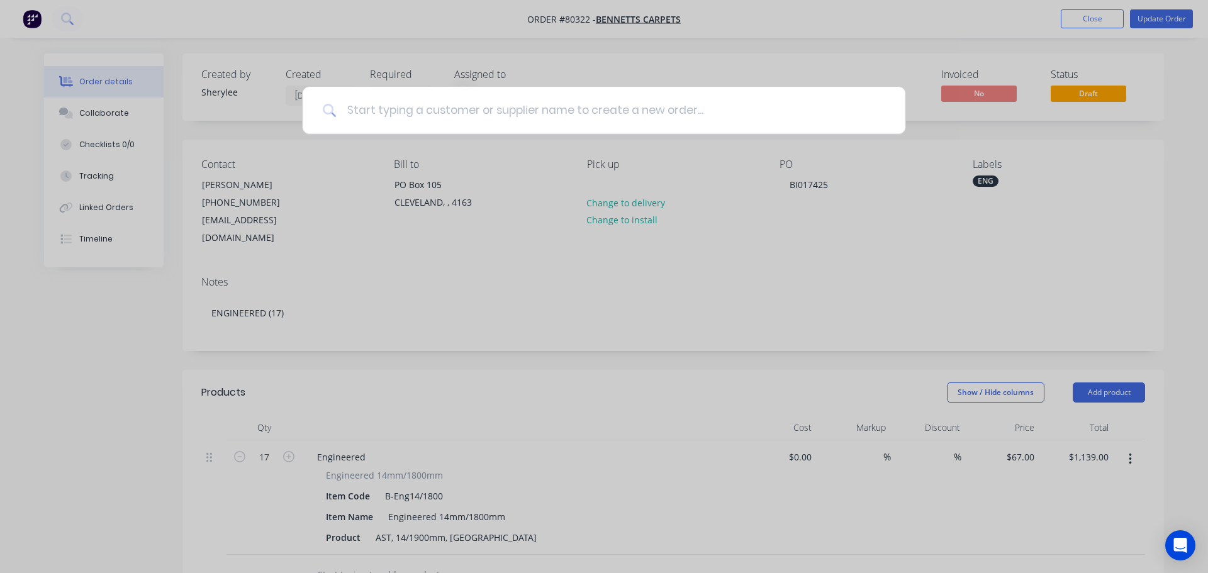
click at [431, 108] on input at bounding box center [611, 110] width 549 height 47
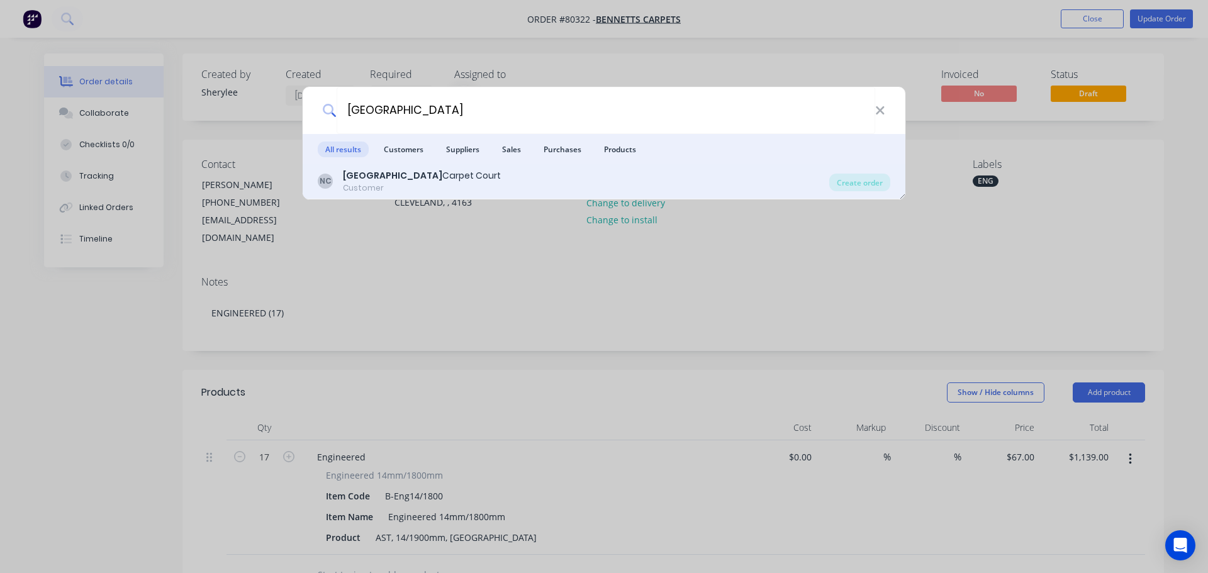
type input "north lakes"
click at [422, 172] on div "North Lakes Carpet Court" at bounding box center [422, 175] width 158 height 13
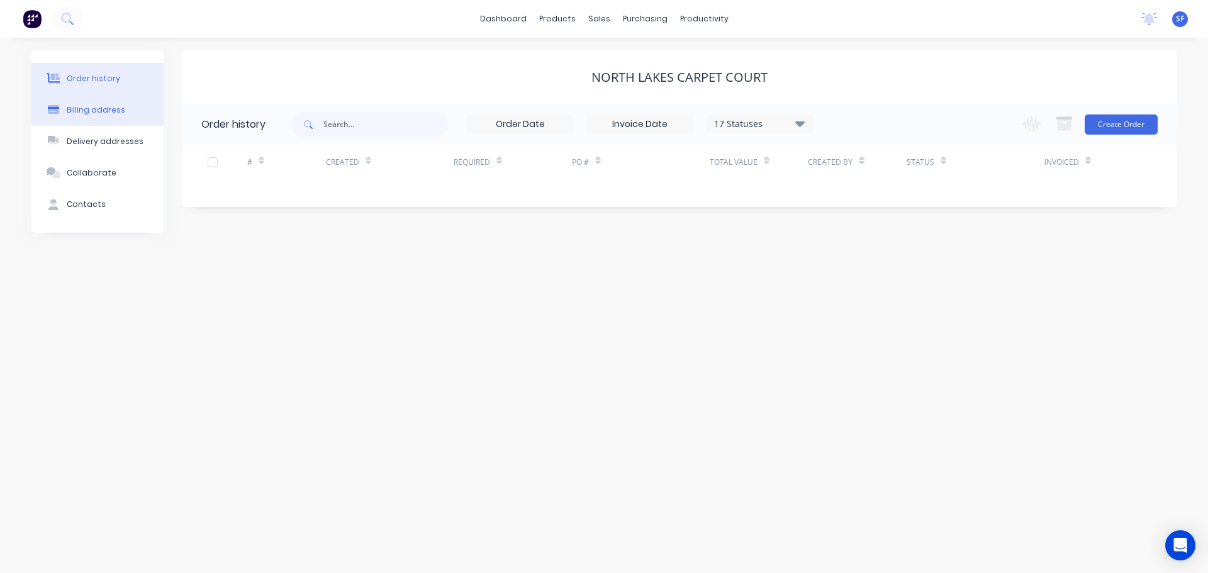
click at [106, 118] on button "Billing address" at bounding box center [97, 109] width 132 height 31
select select "AU"
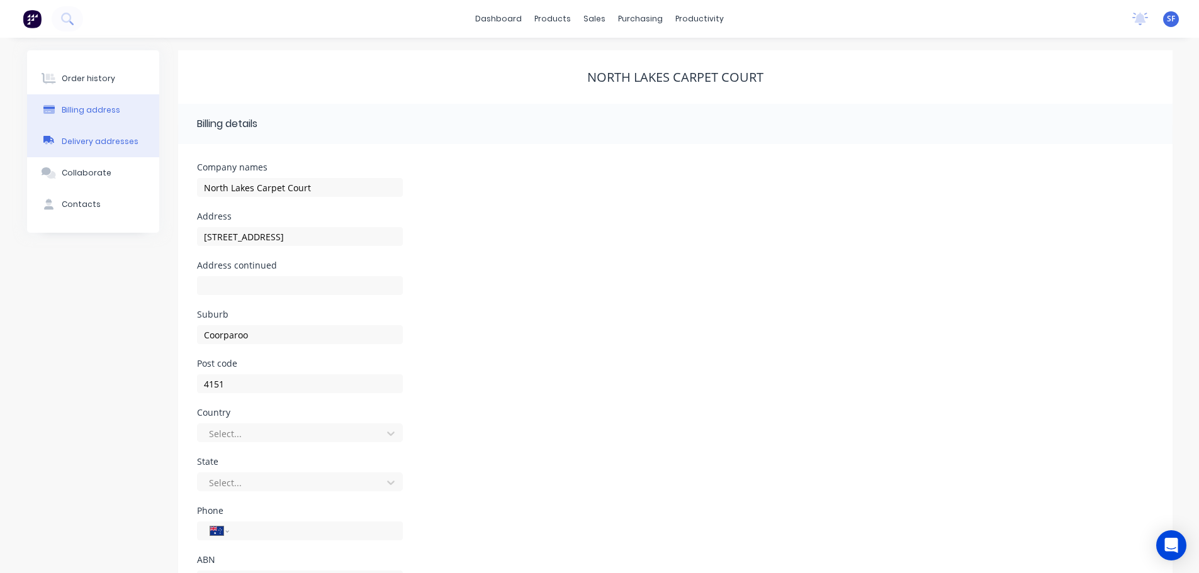
click at [82, 144] on div "Delivery addresses" at bounding box center [100, 141] width 77 height 11
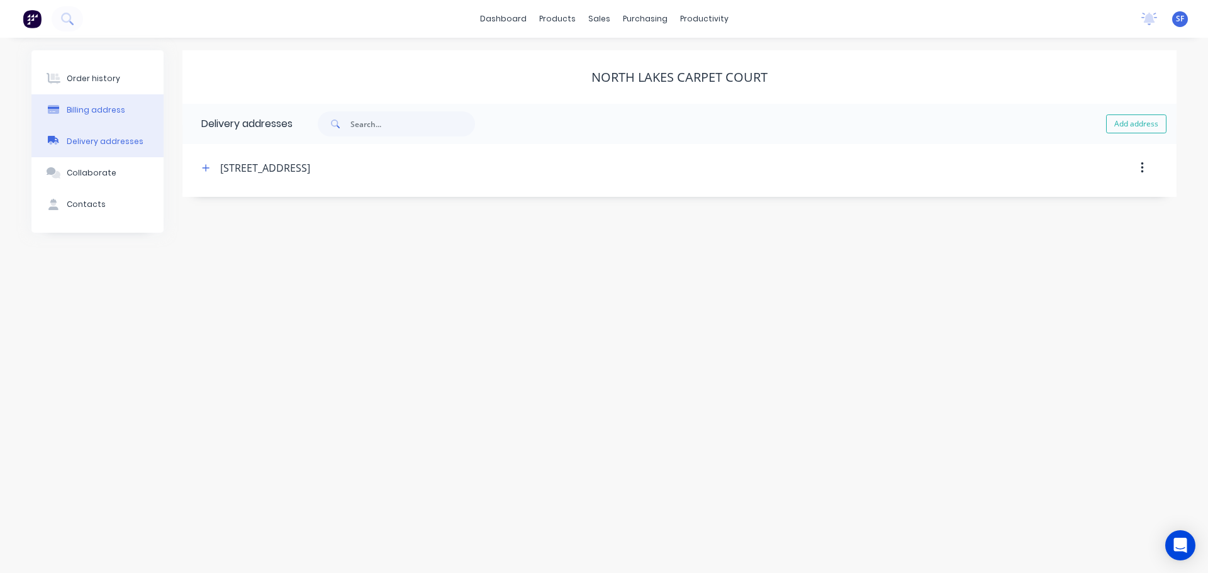
click at [92, 113] on div "Billing address" at bounding box center [96, 109] width 59 height 11
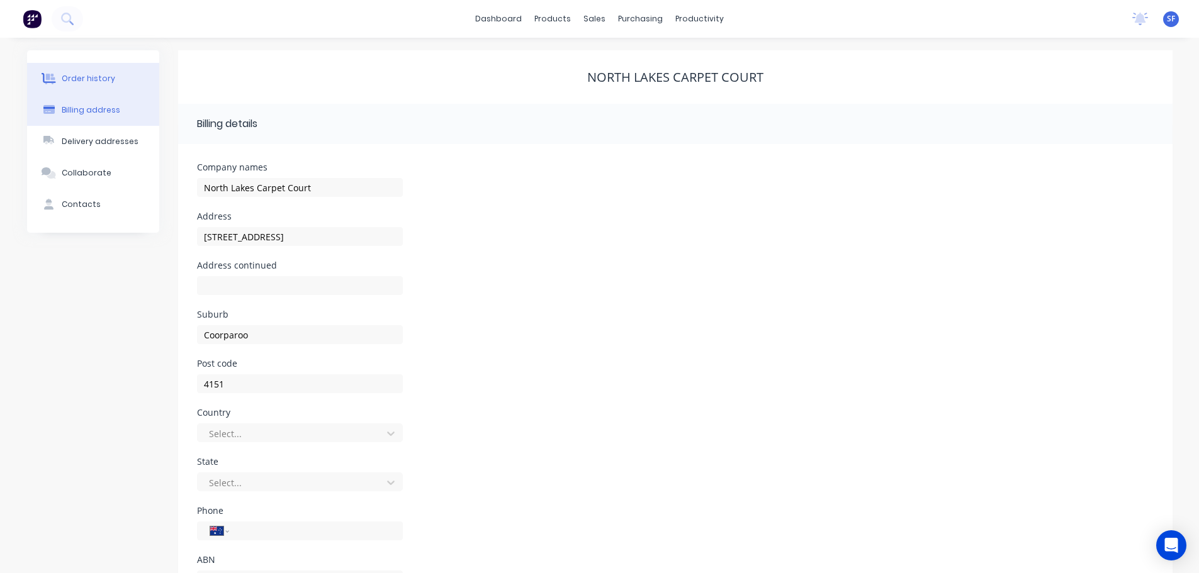
click at [99, 84] on button "Order history" at bounding box center [93, 78] width 132 height 31
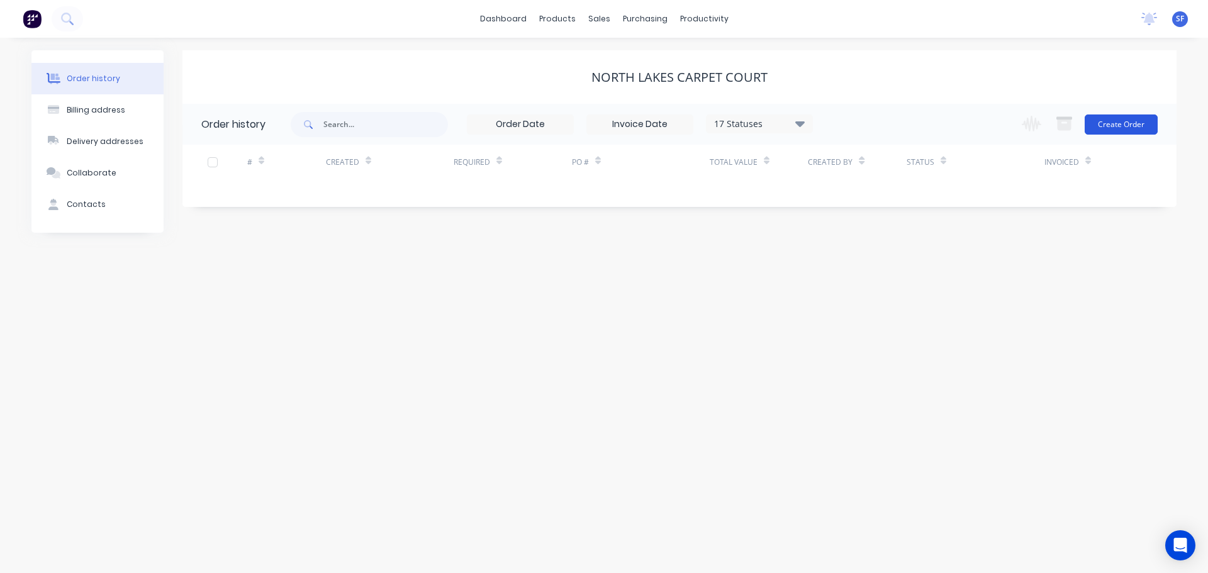
click at [1127, 129] on button "Create Order" at bounding box center [1121, 125] width 73 height 20
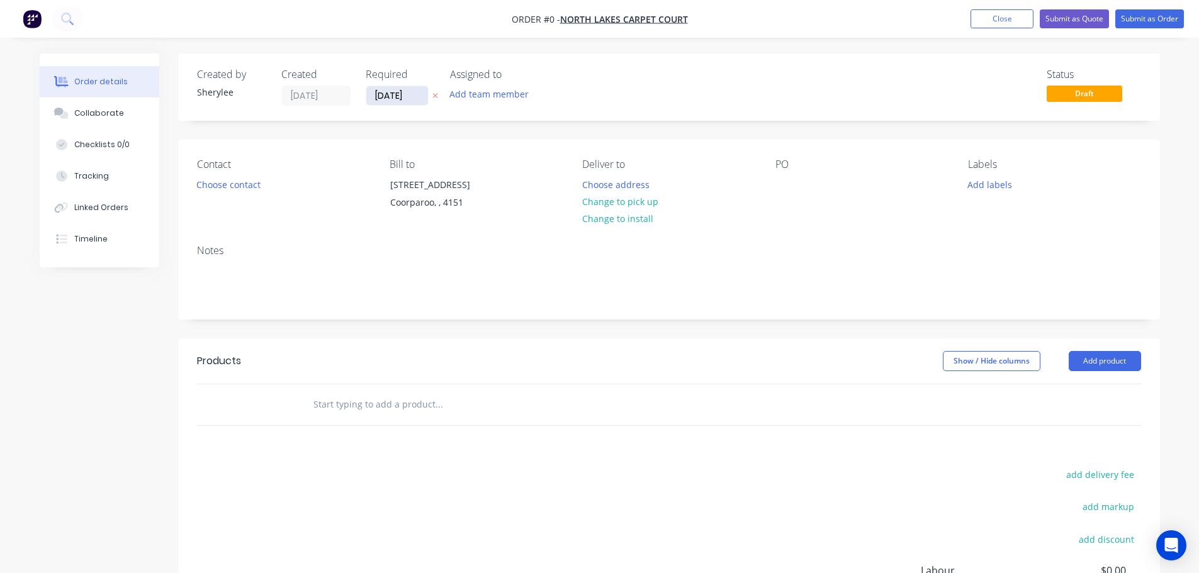
click at [385, 91] on input "[DATE]" at bounding box center [397, 95] width 62 height 19
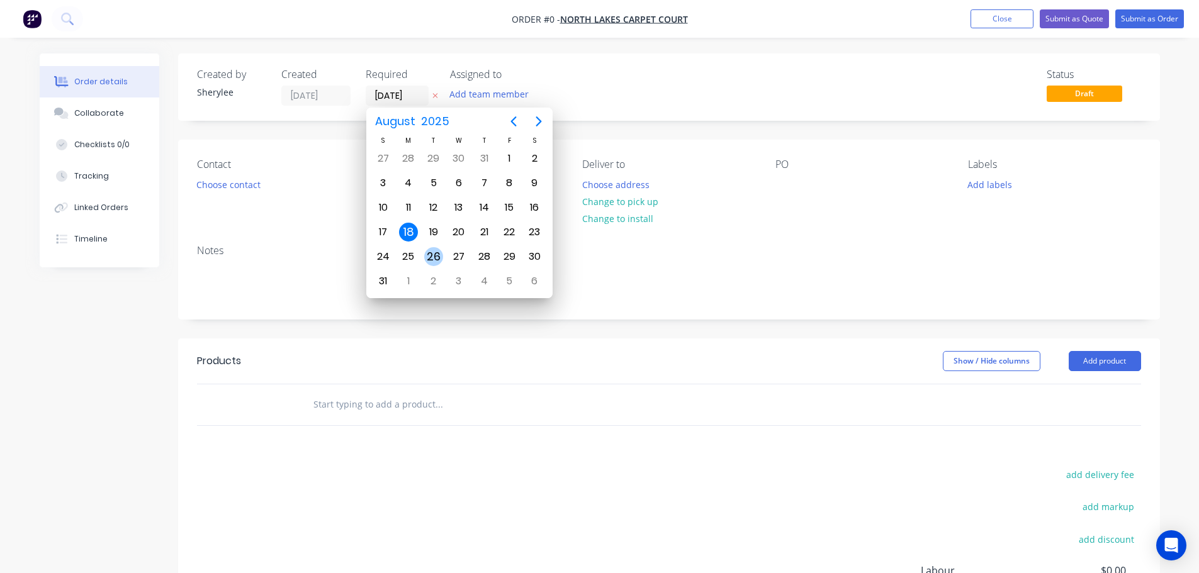
click at [435, 255] on div "26" at bounding box center [433, 256] width 19 height 19
type input "26/08/25"
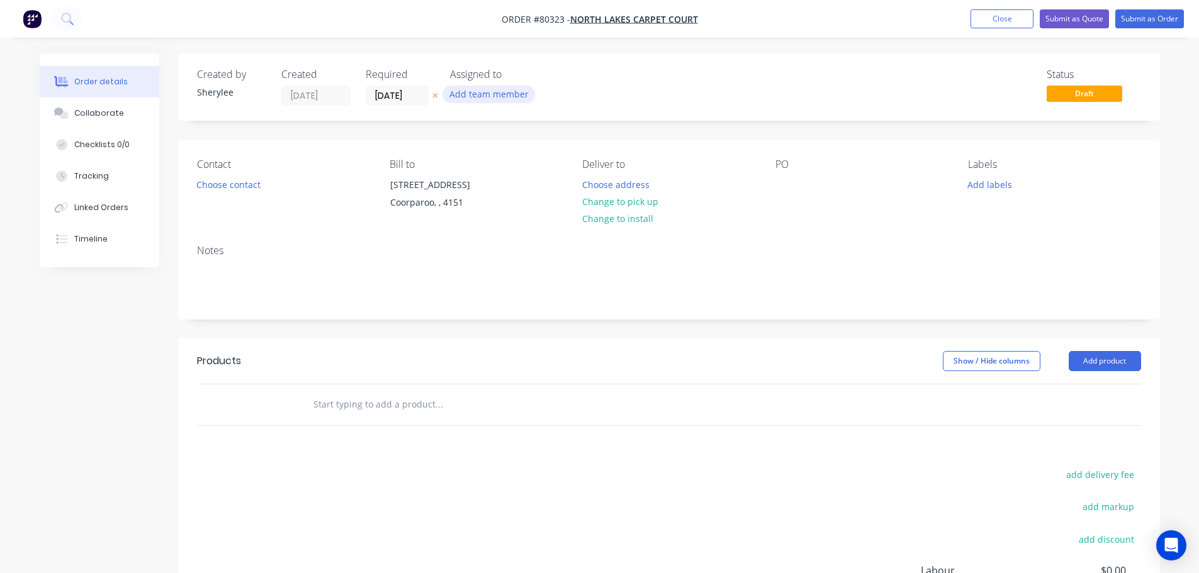
click at [486, 88] on button "Add team member" at bounding box center [488, 94] width 93 height 17
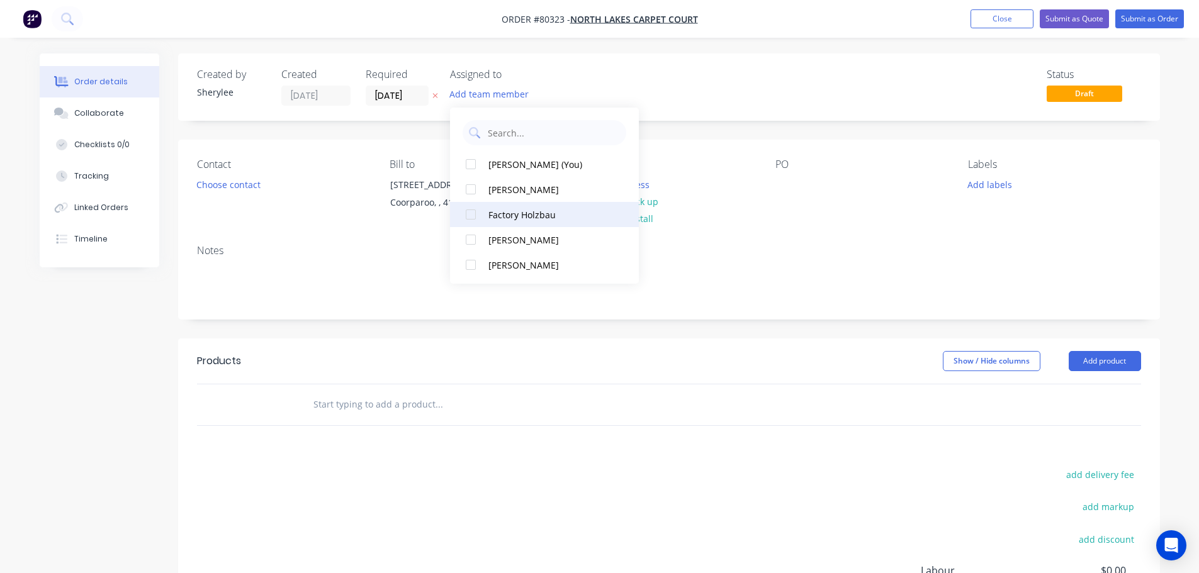
click at [474, 212] on div at bounding box center [470, 214] width 25 height 25
click at [247, 185] on button "Choose contact" at bounding box center [227, 184] width 77 height 17
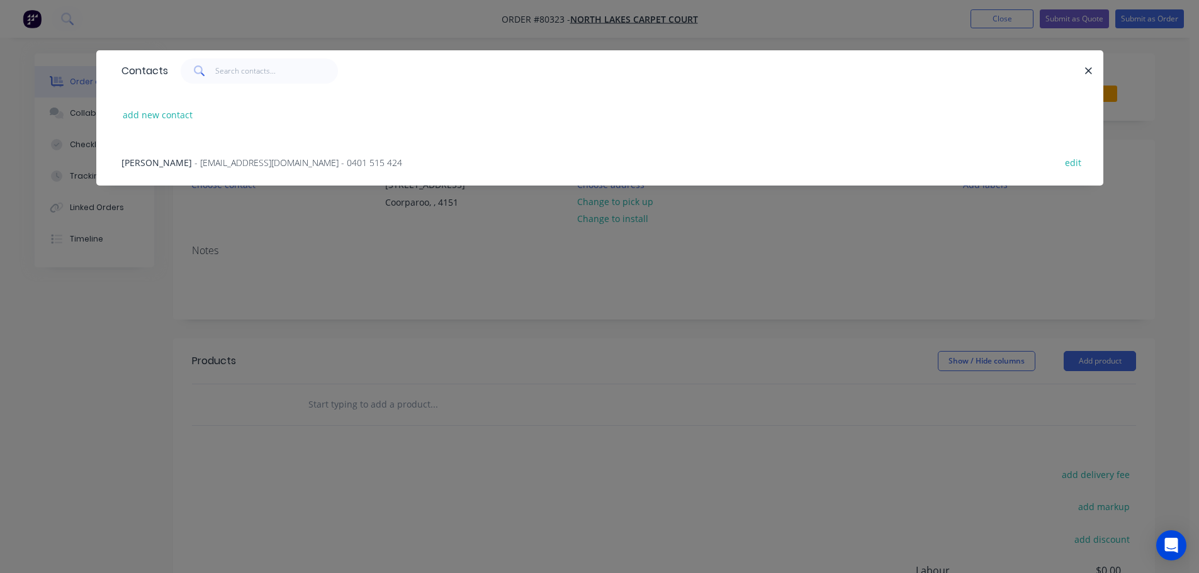
click at [269, 162] on span "- operations@caboolturecarpetcourt.com.au - 0401 515 424" at bounding box center [298, 163] width 208 height 12
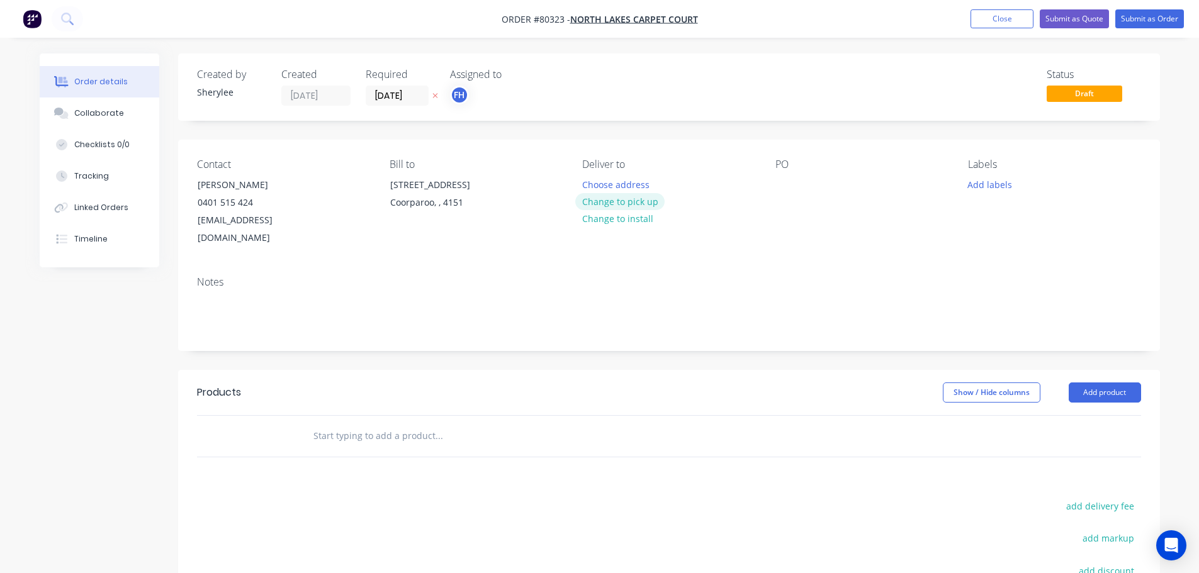
click at [618, 203] on button "Change to pick up" at bounding box center [619, 201] width 89 height 17
click at [786, 185] on div at bounding box center [785, 185] width 20 height 18
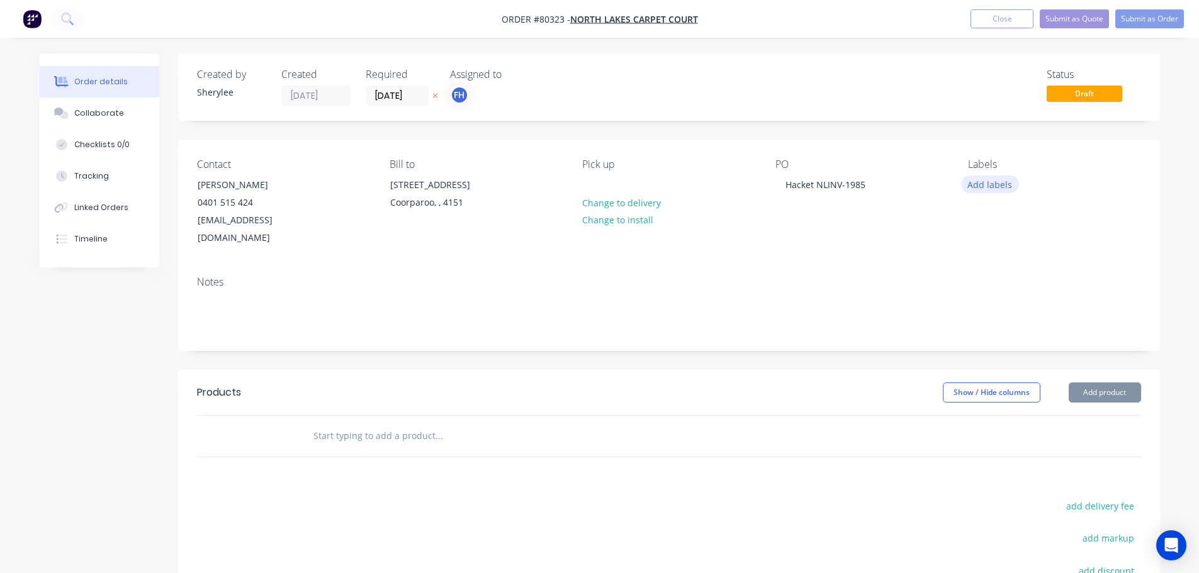
click at [991, 180] on button "Add labels" at bounding box center [990, 184] width 58 height 17
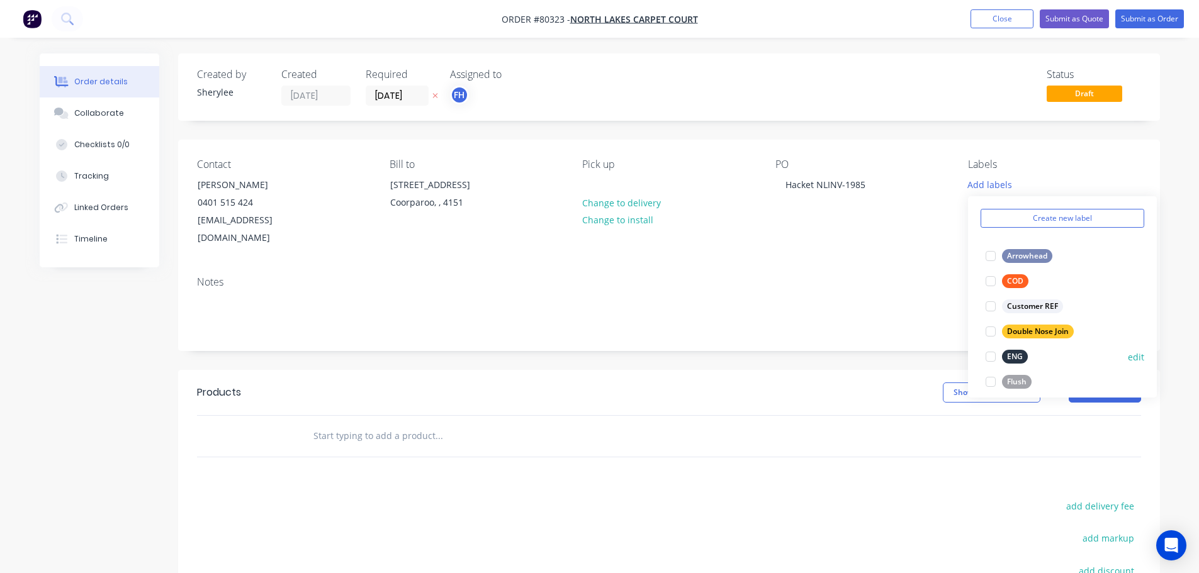
scroll to position [63, 0]
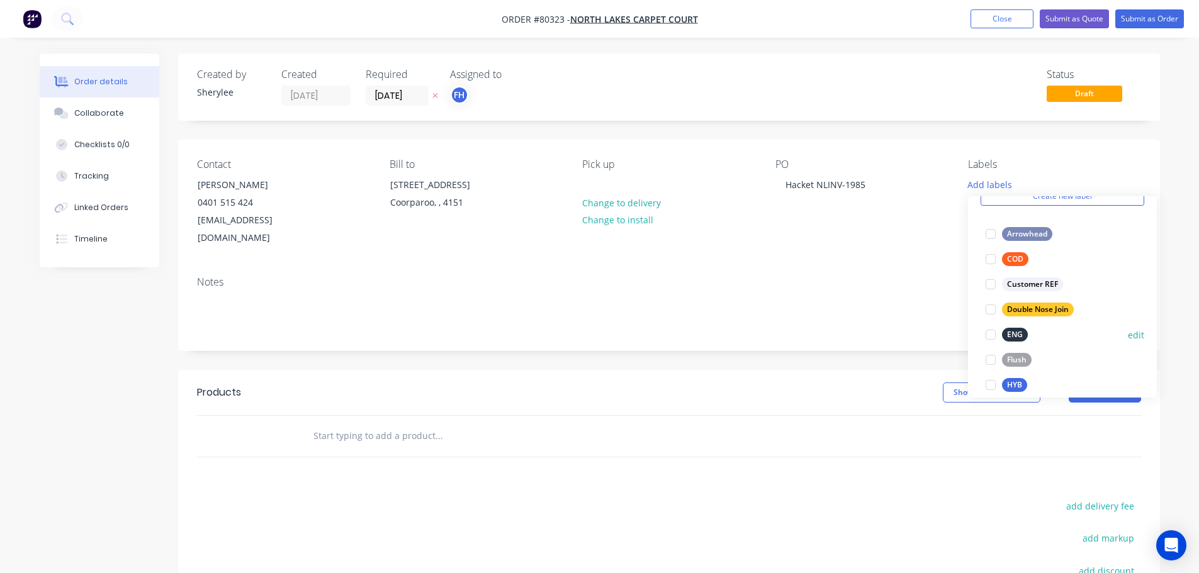
click at [989, 334] on div at bounding box center [990, 334] width 25 height 25
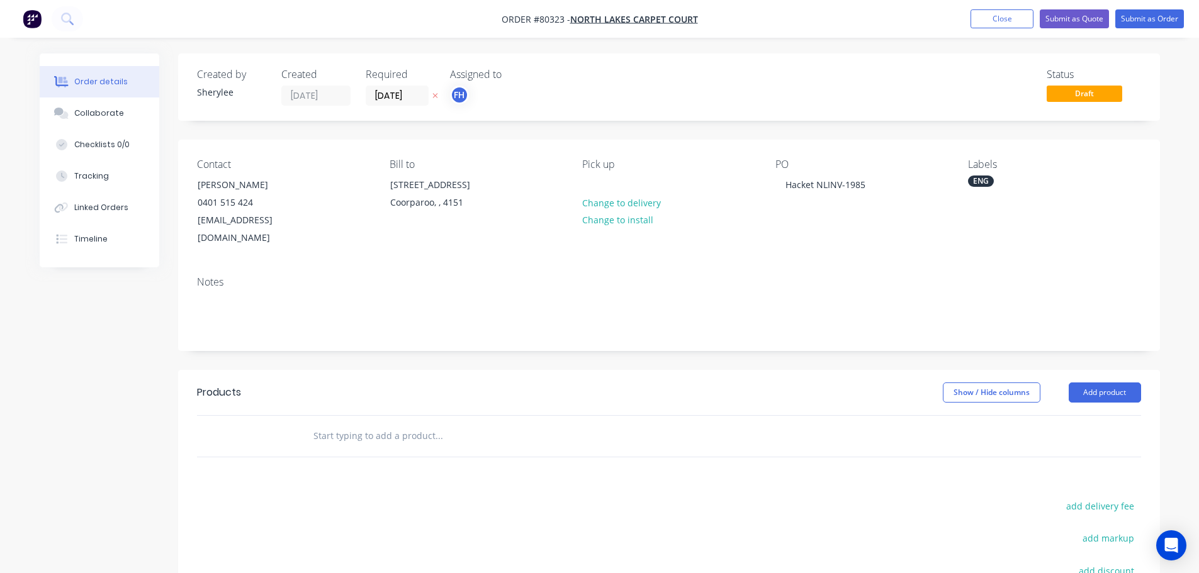
click at [928, 266] on div "Notes" at bounding box center [669, 308] width 982 height 84
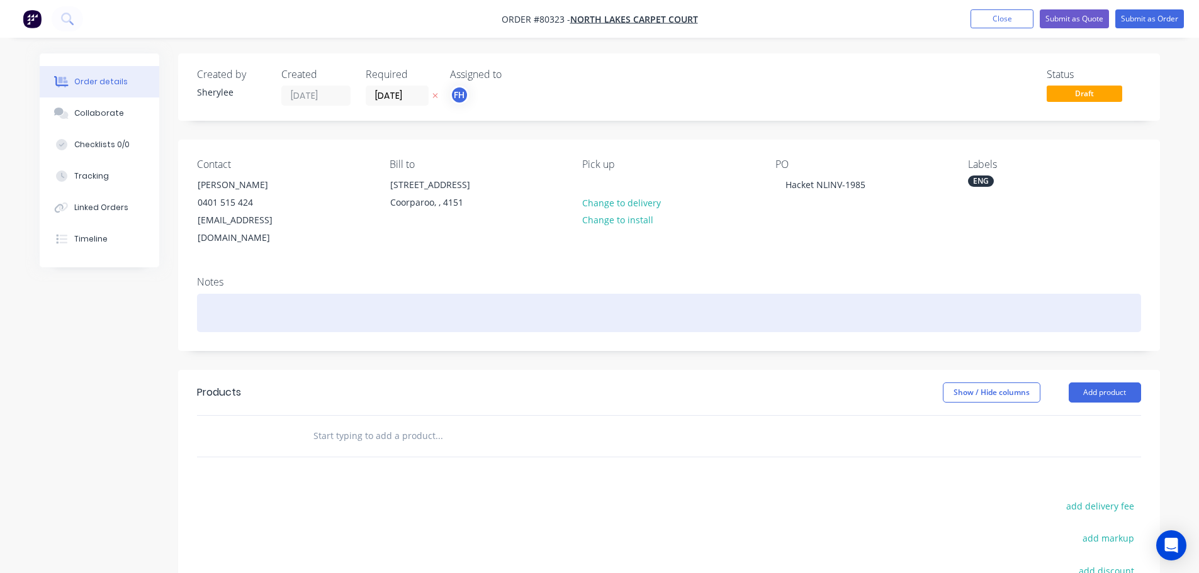
click at [236, 294] on div at bounding box center [669, 313] width 944 height 38
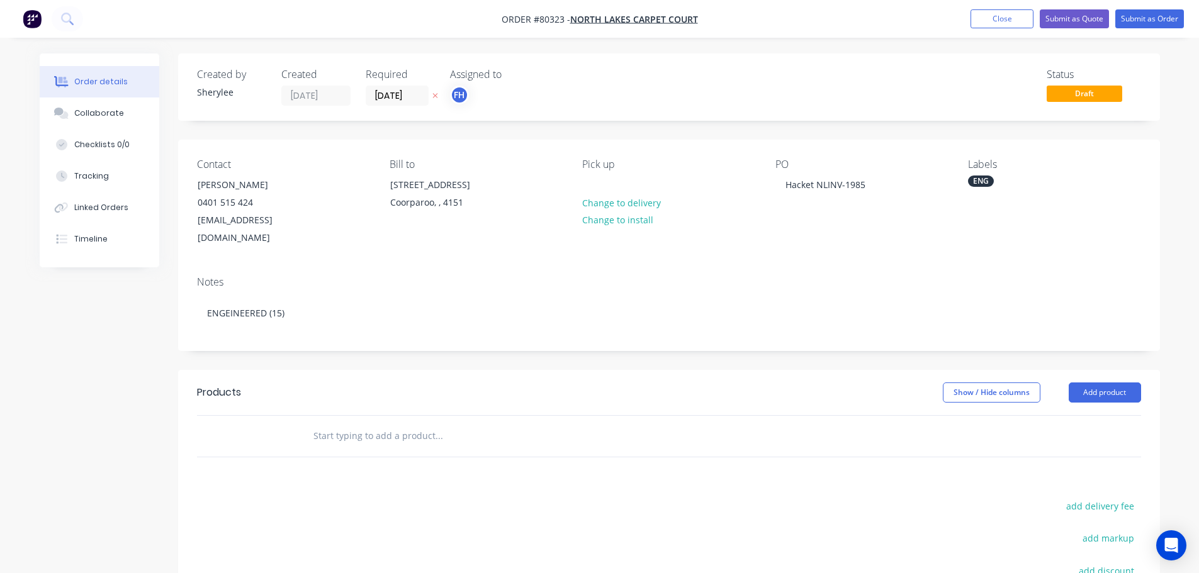
click at [374, 424] on input "text" at bounding box center [439, 436] width 252 height 25
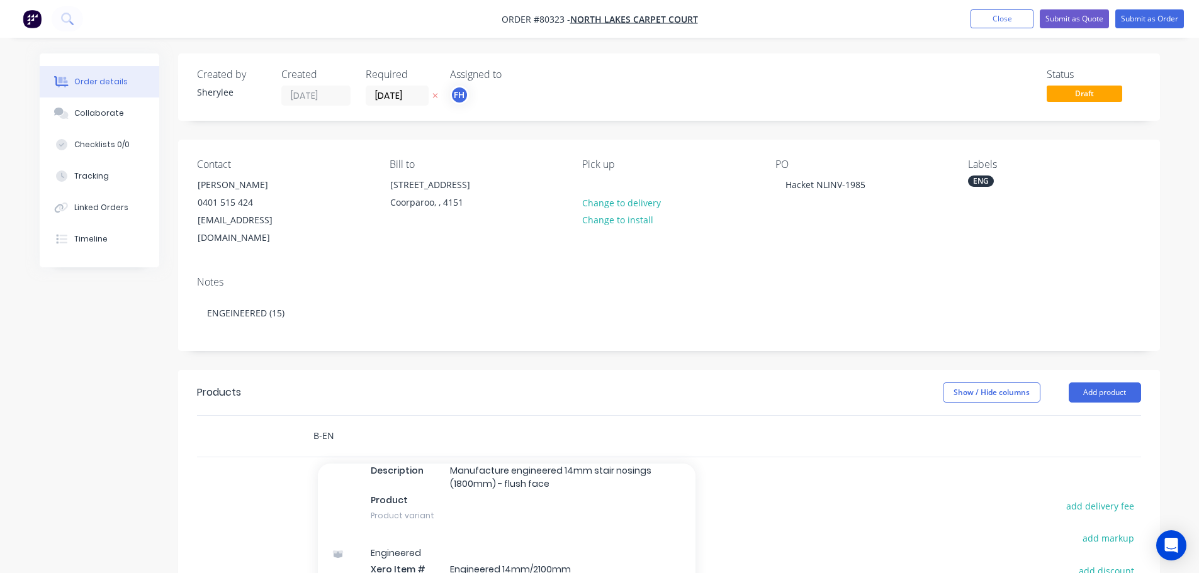
scroll to position [441, 0]
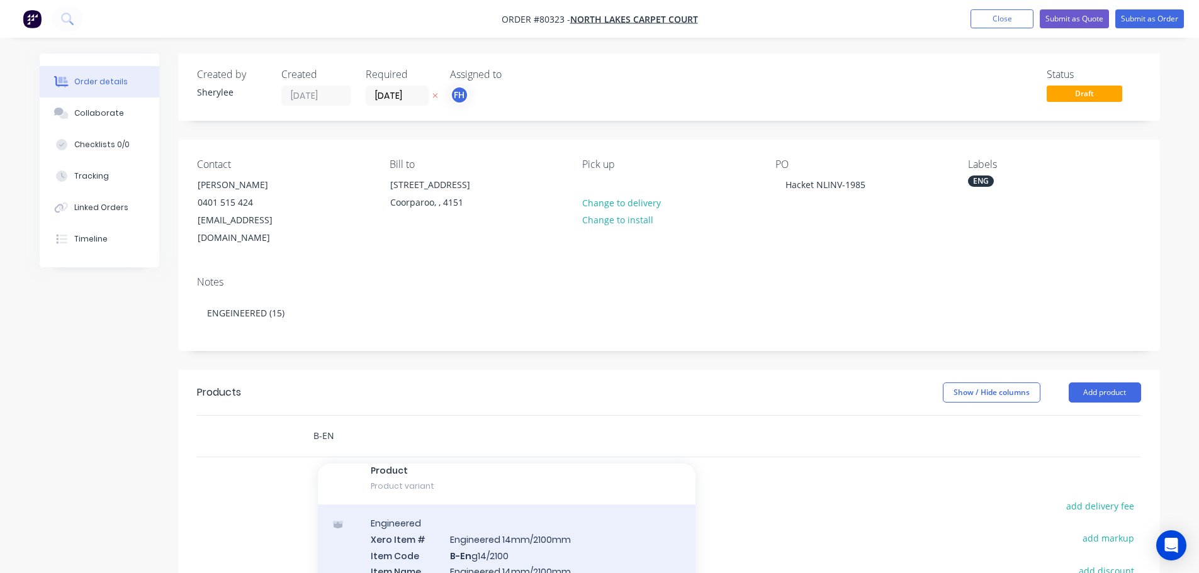
type input "B-EN"
click at [528, 534] on div "Engineered Xero Item # Engineered 14mm/2100mm Item Code B-En g14/2100 Item Name…" at bounding box center [507, 578] width 378 height 147
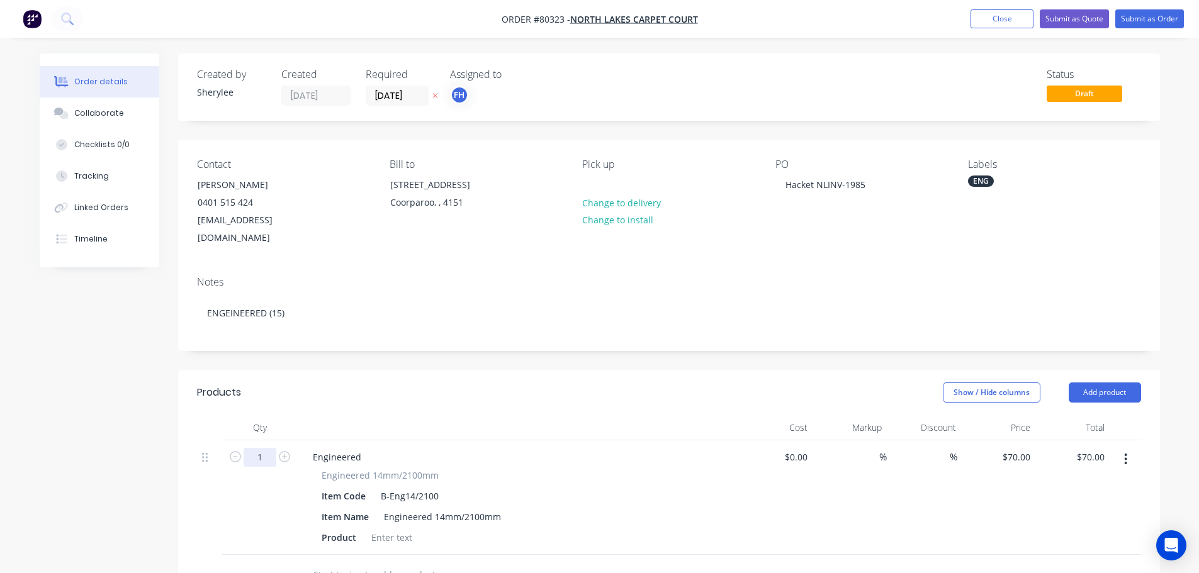
click at [264, 448] on input "1" at bounding box center [260, 457] width 33 height 19
type input "15"
type input "$1,050.00"
click at [400, 529] on div at bounding box center [391, 538] width 51 height 18
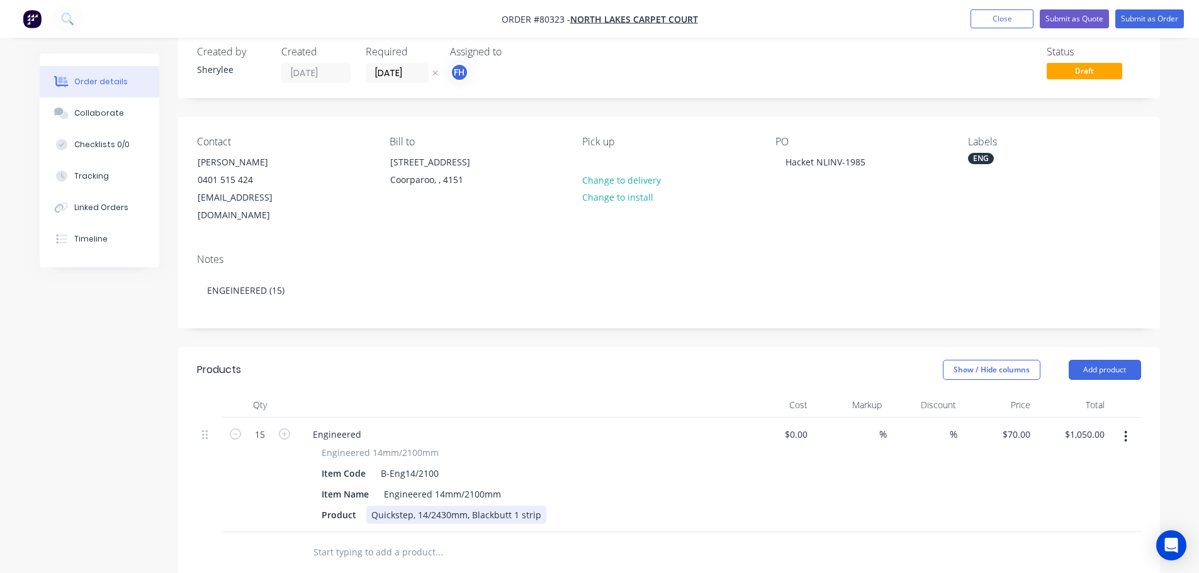
scroll to position [0, 0]
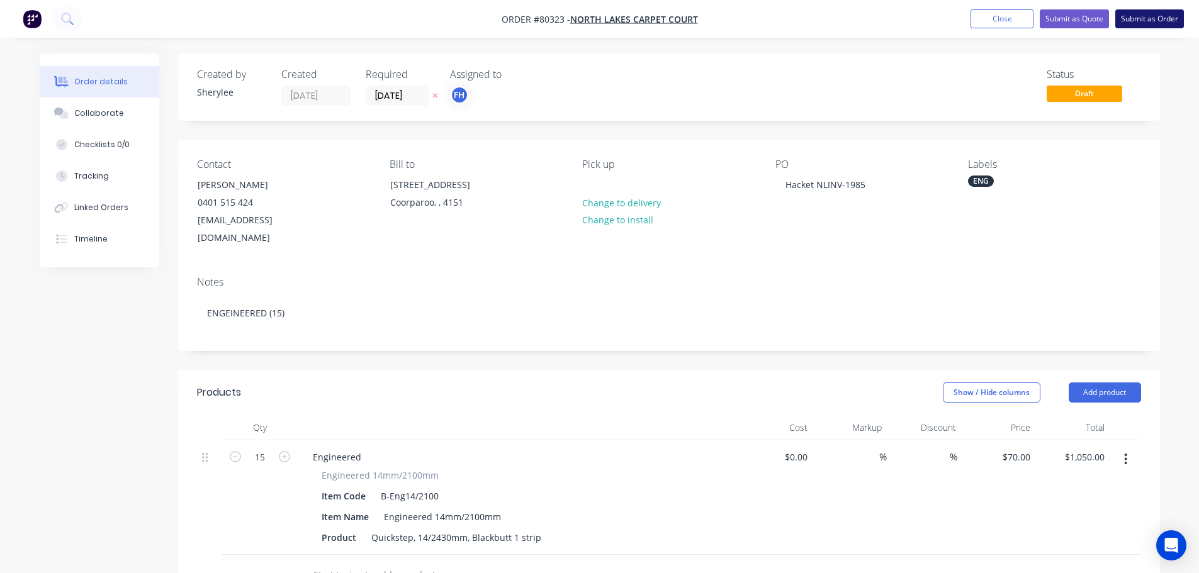
click at [1143, 21] on button "Submit as Order" at bounding box center [1149, 18] width 69 height 19
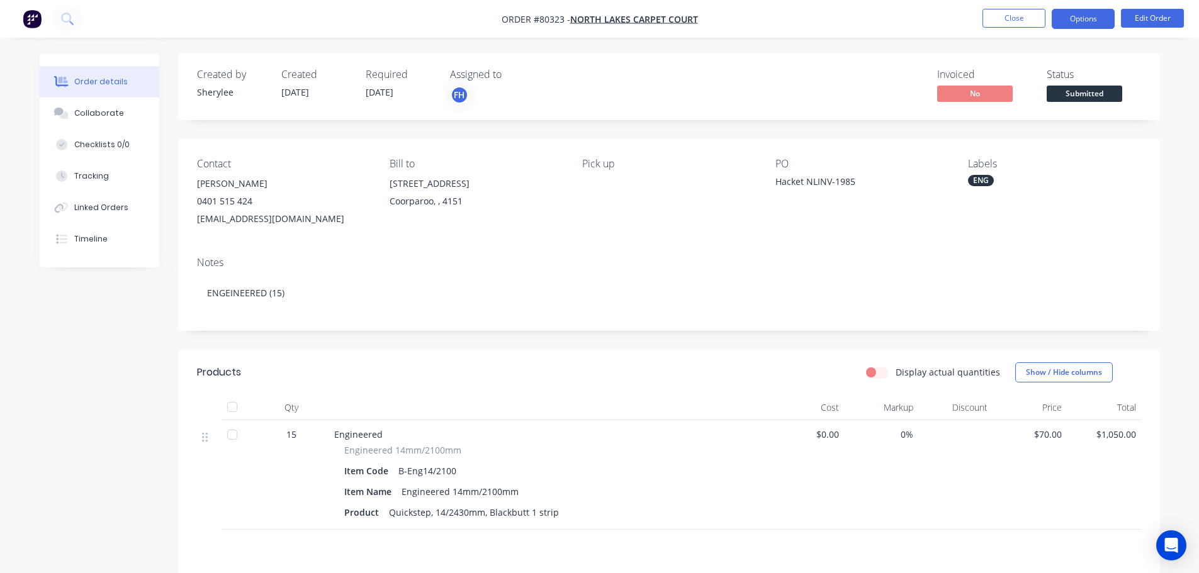
click at [1077, 22] on button "Options" at bounding box center [1083, 19] width 63 height 20
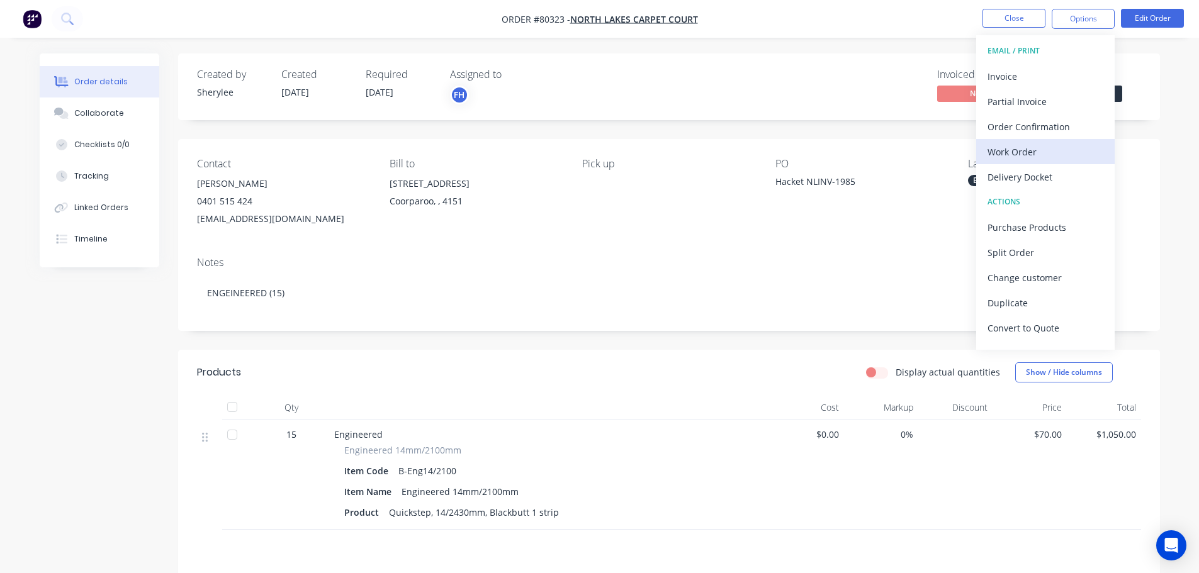
click at [1026, 148] on div "Work Order" at bounding box center [1045, 152] width 116 height 18
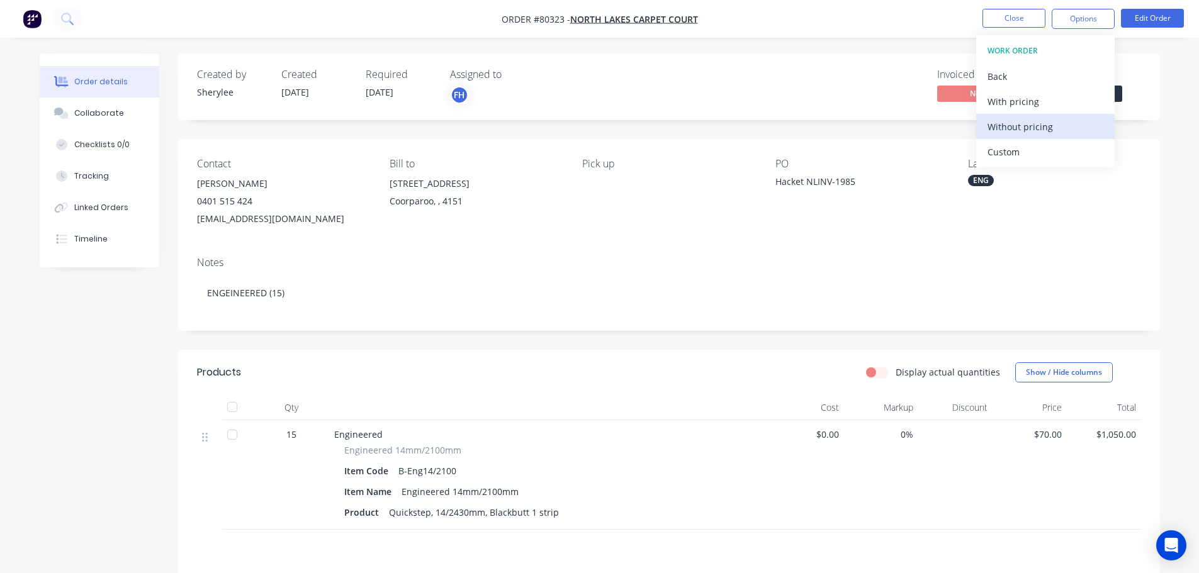
click at [1036, 126] on div "Without pricing" at bounding box center [1045, 127] width 116 height 18
click at [70, 17] on icon at bounding box center [66, 18] width 10 height 10
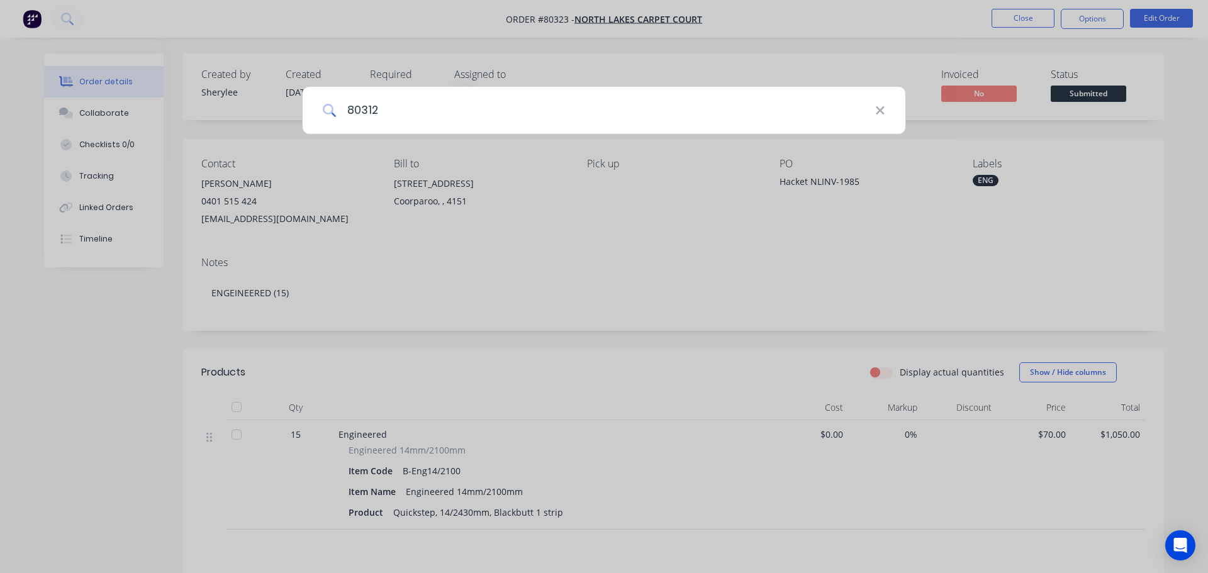
type input "80312"
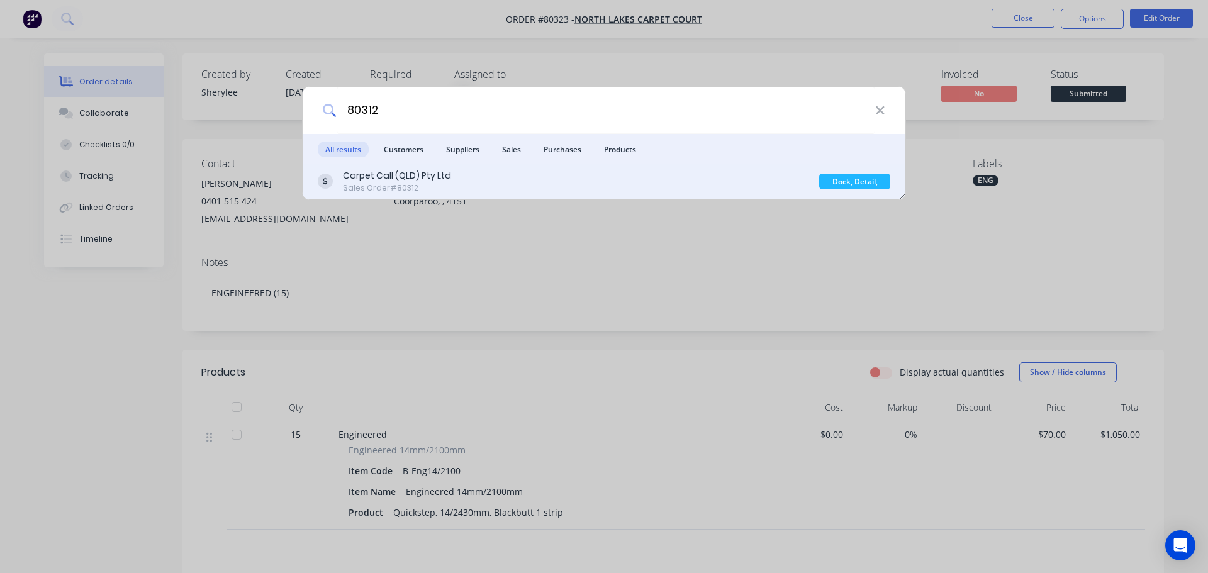
click at [465, 176] on div "Carpet Call (QLD) Pty Ltd Sales Order #80312" at bounding box center [569, 181] width 502 height 25
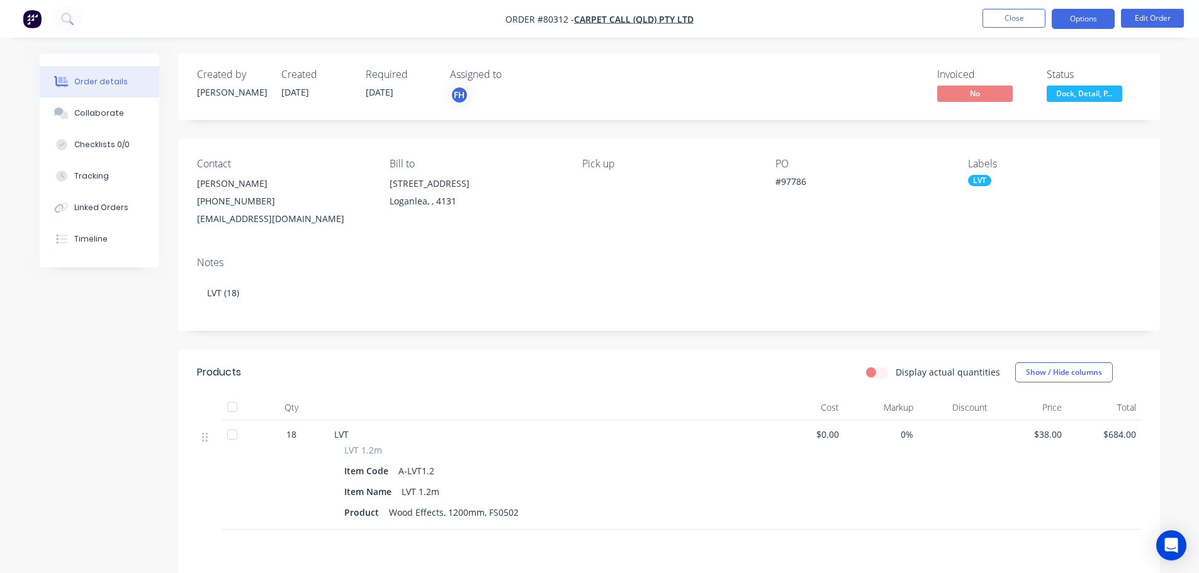
click at [1092, 20] on button "Options" at bounding box center [1083, 19] width 63 height 20
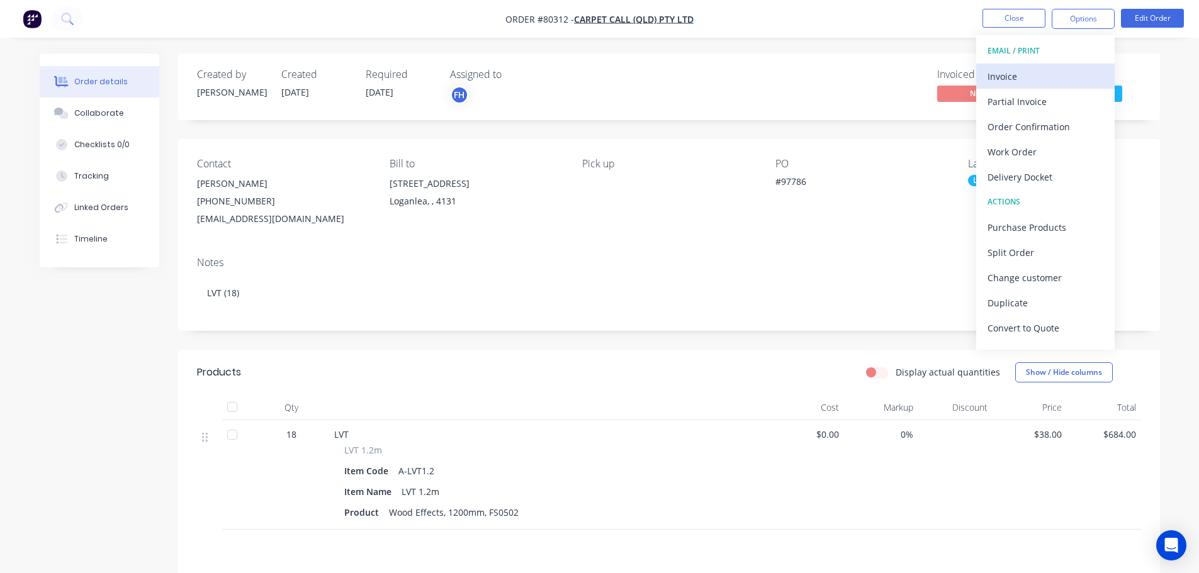
click at [1037, 72] on div "Invoice" at bounding box center [1045, 76] width 116 height 18
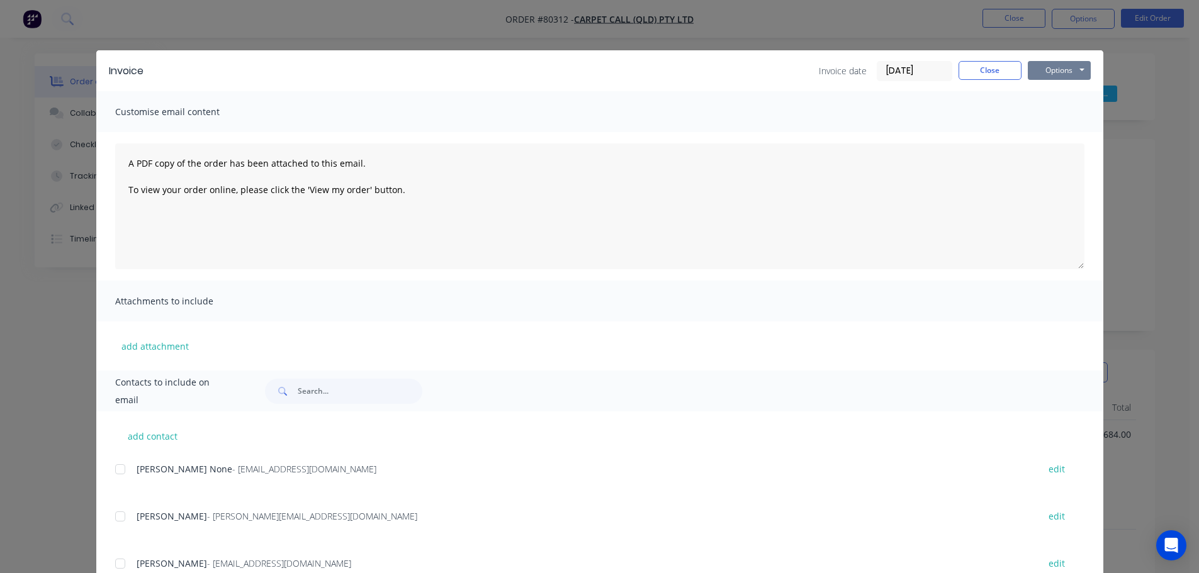
click at [1046, 72] on button "Options" at bounding box center [1059, 70] width 63 height 19
click at [1049, 118] on button "Print" at bounding box center [1068, 113] width 81 height 21
click at [987, 69] on button "Close" at bounding box center [989, 70] width 63 height 19
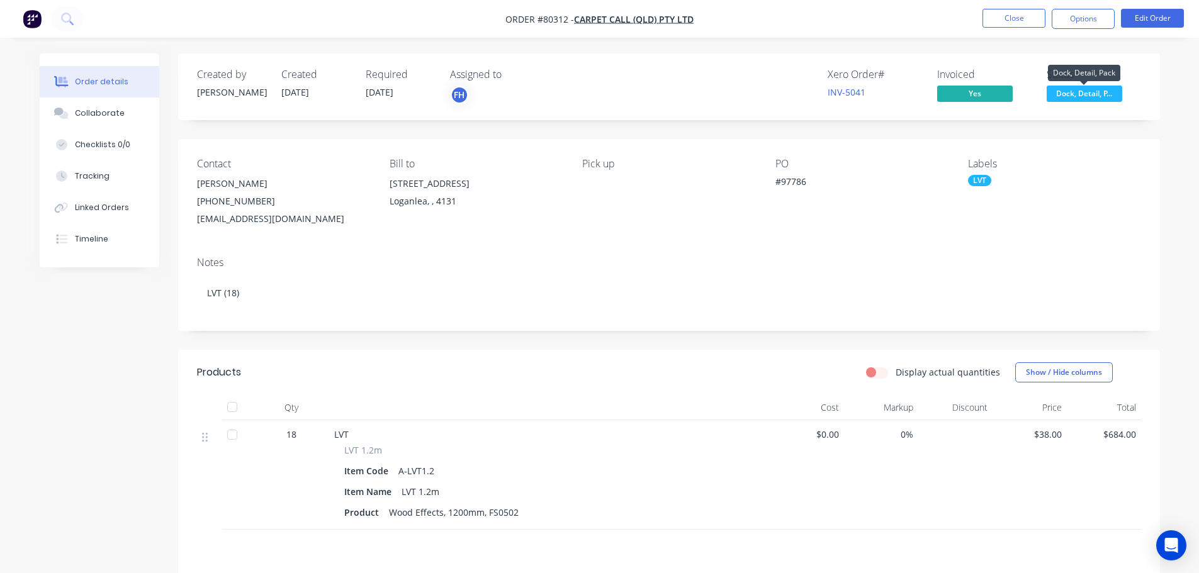
click at [1074, 95] on span "Dock, Detail, P..." at bounding box center [1085, 94] width 76 height 16
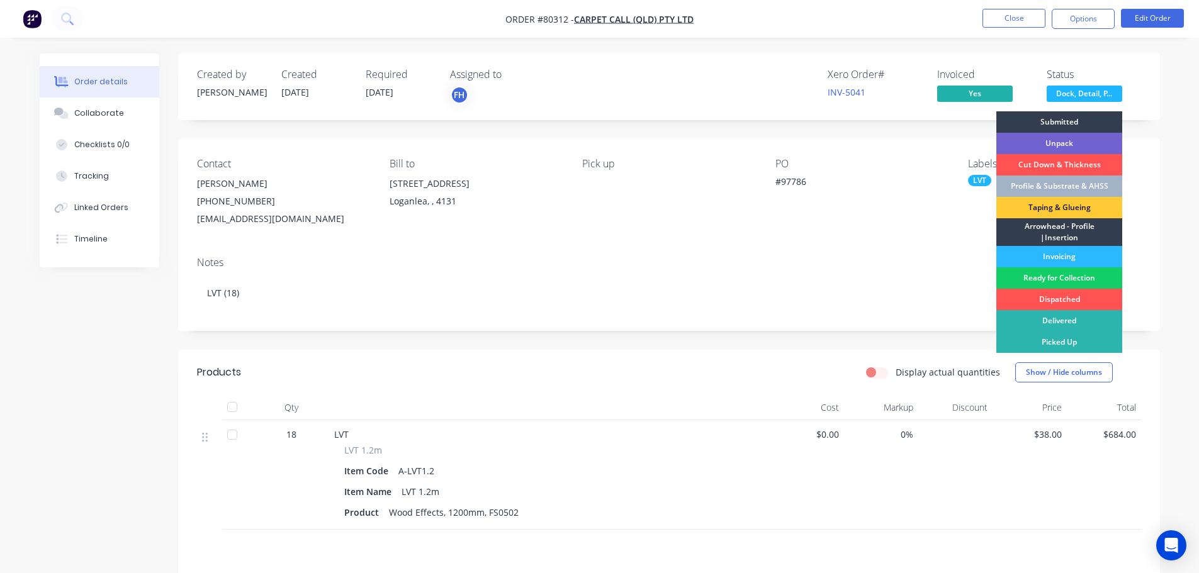
click at [1071, 274] on div "Ready for Collection" at bounding box center [1059, 277] width 126 height 21
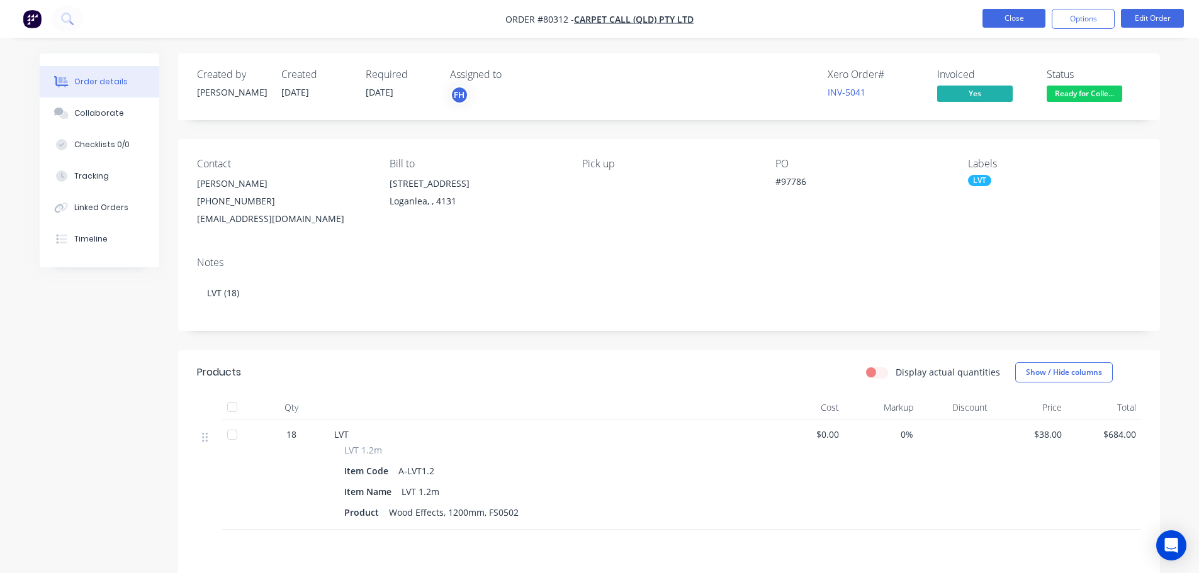
click at [1009, 19] on button "Close" at bounding box center [1013, 18] width 63 height 19
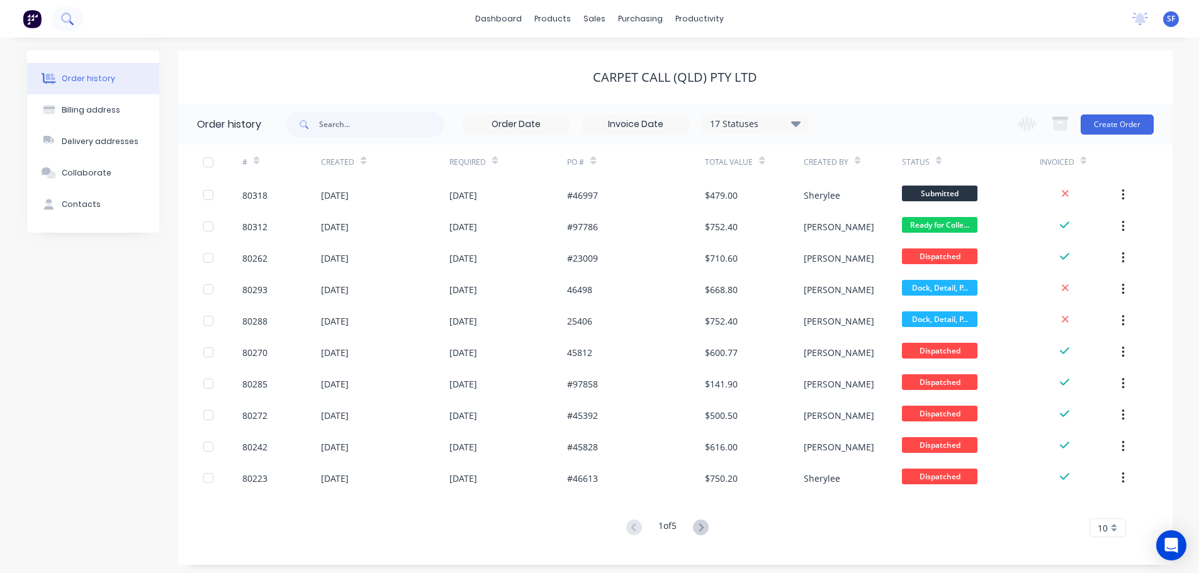
click at [69, 22] on icon at bounding box center [67, 19] width 12 height 12
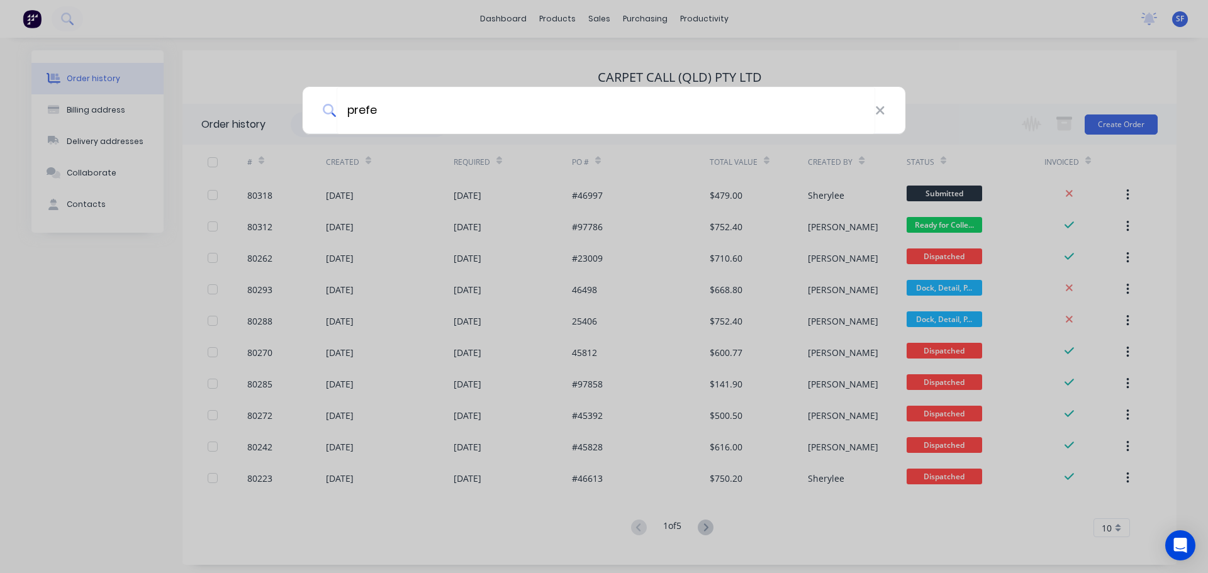
type input "prefe"
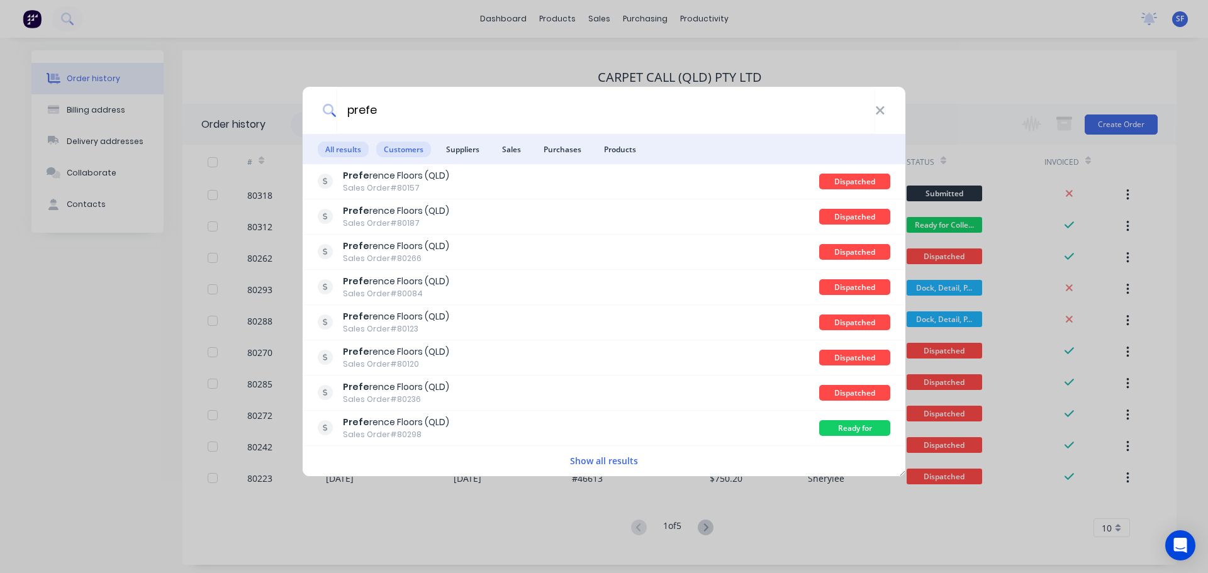
click at [396, 147] on span "Customers" at bounding box center [403, 150] width 55 height 16
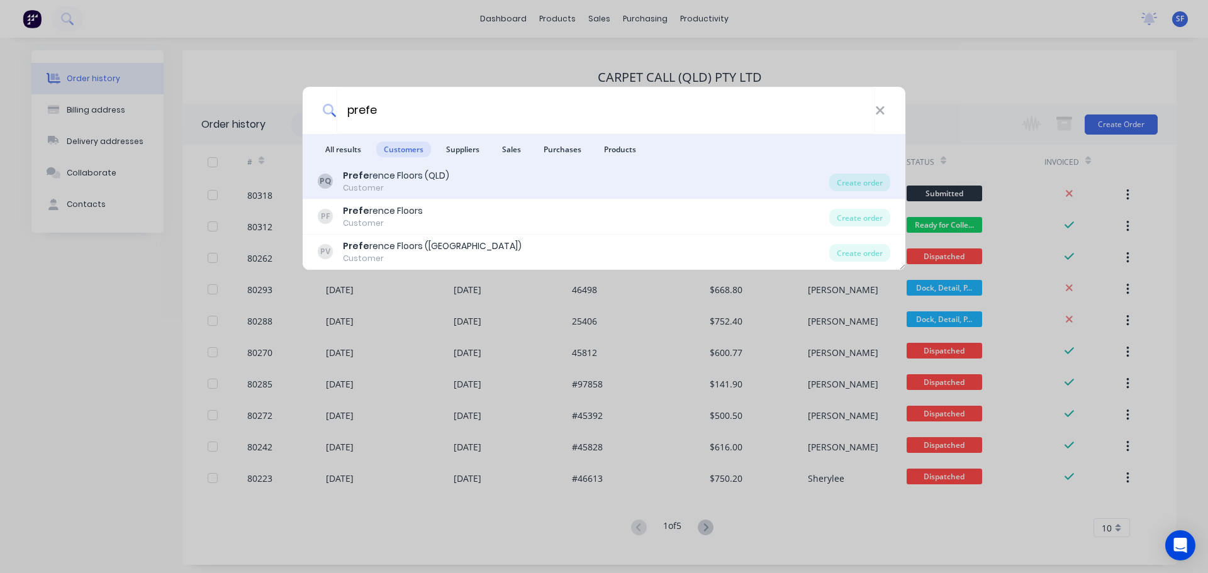
click at [401, 172] on div "Prefe rence Floors (QLD)" at bounding box center [396, 175] width 106 height 13
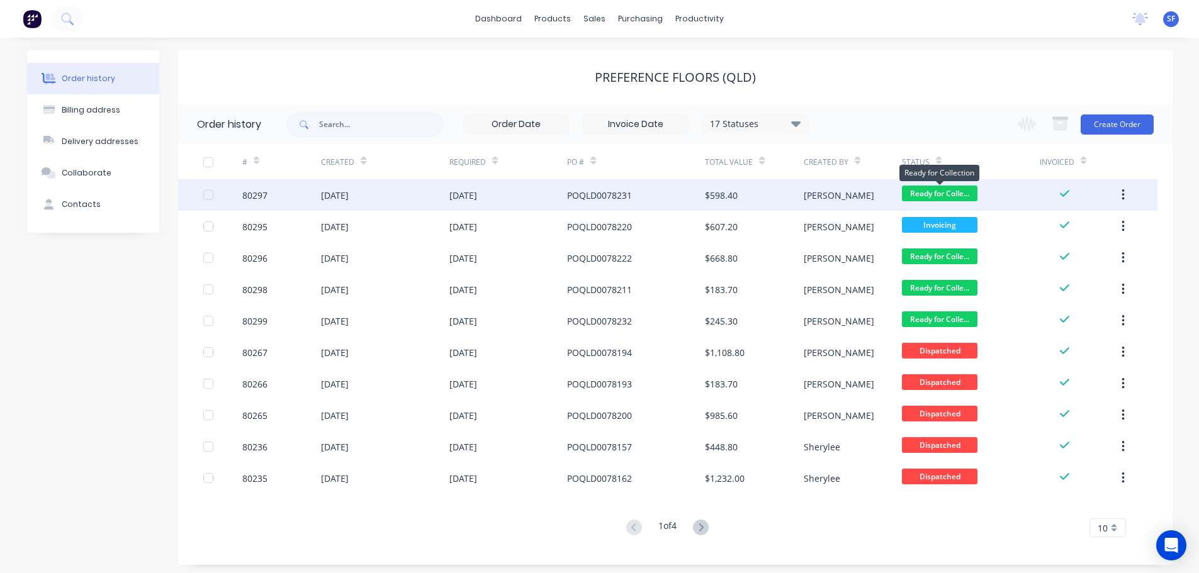
click at [938, 194] on span "Ready for Colle..." at bounding box center [940, 194] width 76 height 16
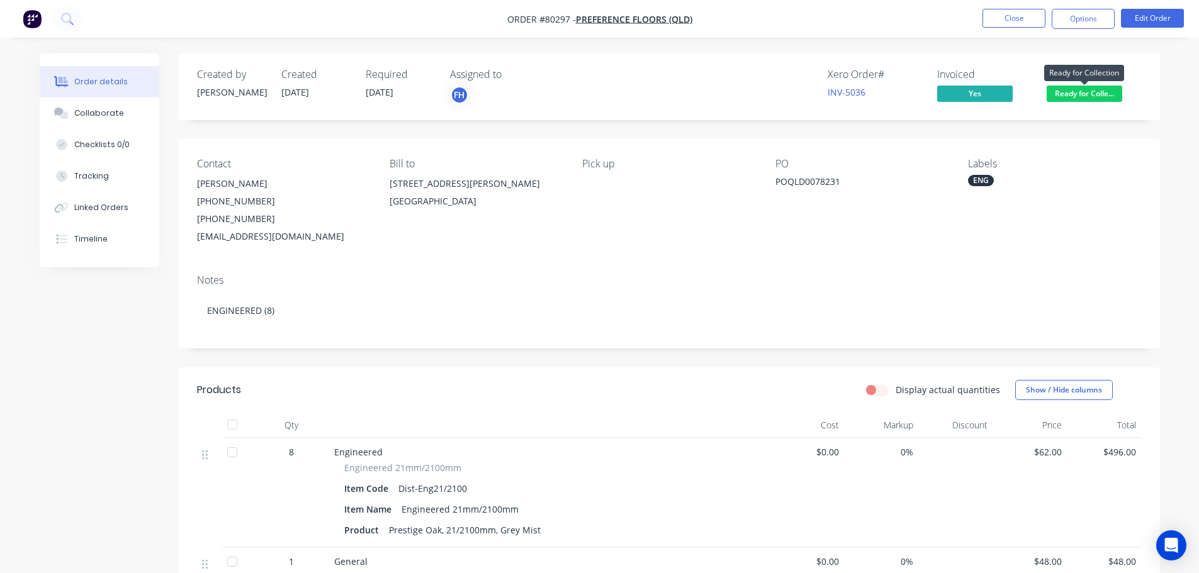
click at [1070, 100] on span "Ready for Colle..." at bounding box center [1085, 94] width 76 height 16
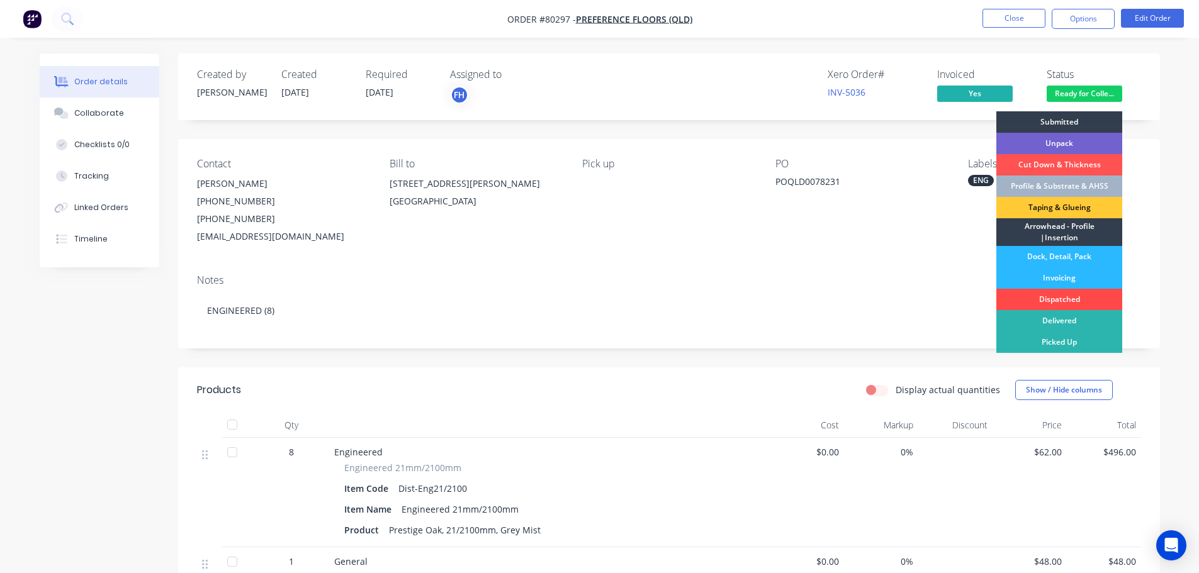
click at [1046, 300] on div "Dispatched" at bounding box center [1059, 299] width 126 height 21
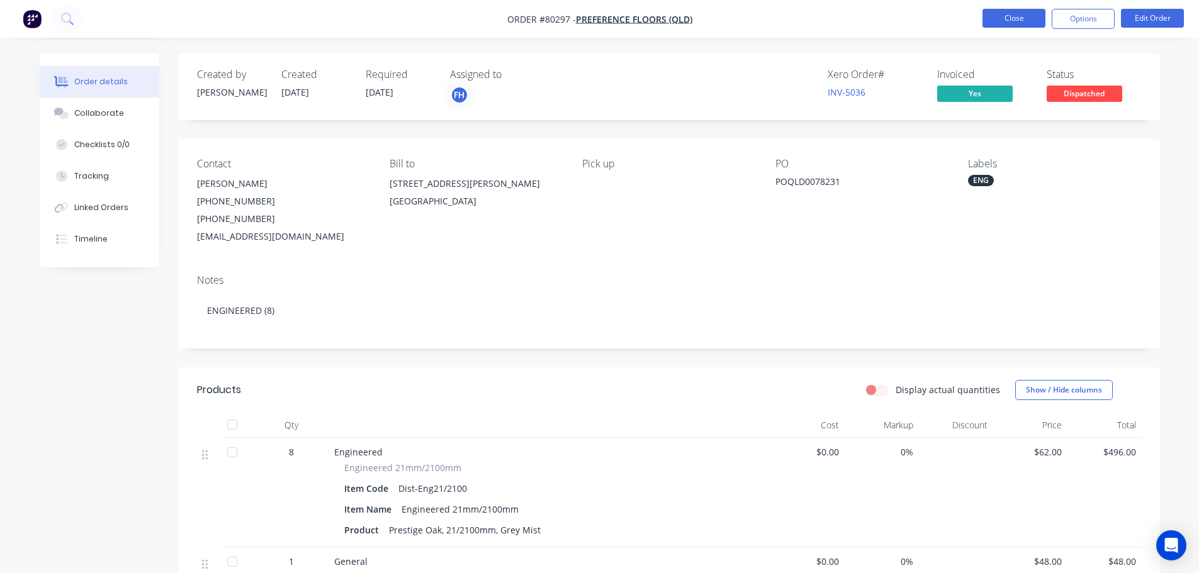
click at [997, 14] on button "Close" at bounding box center [1013, 18] width 63 height 19
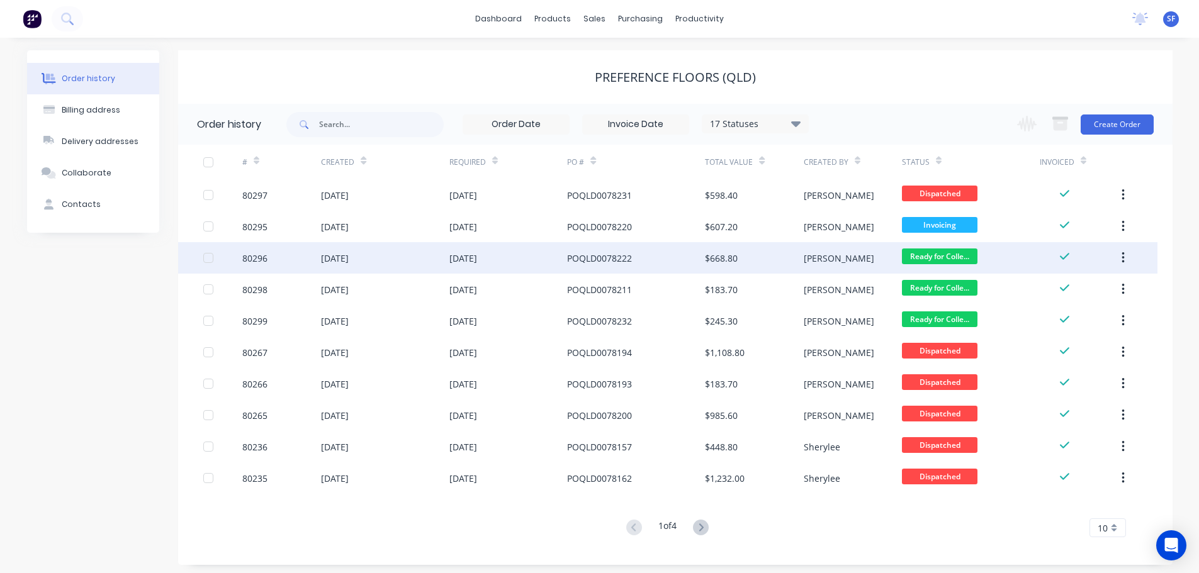
click at [870, 258] on div "[PERSON_NAME]" at bounding box center [853, 257] width 98 height 31
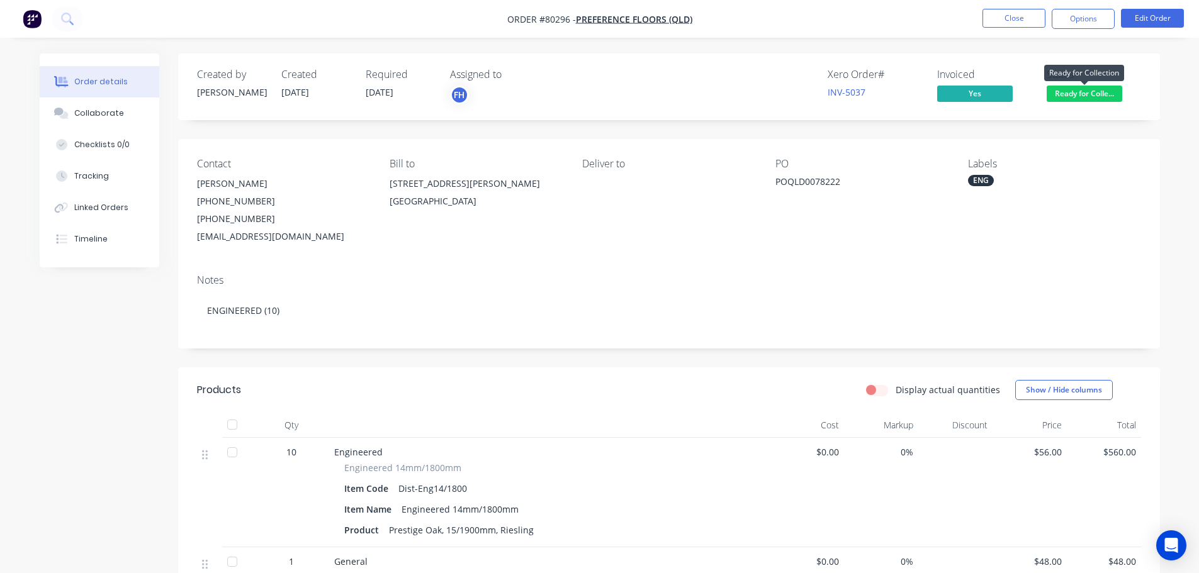
click at [1071, 86] on span "Ready for Colle..." at bounding box center [1085, 94] width 76 height 16
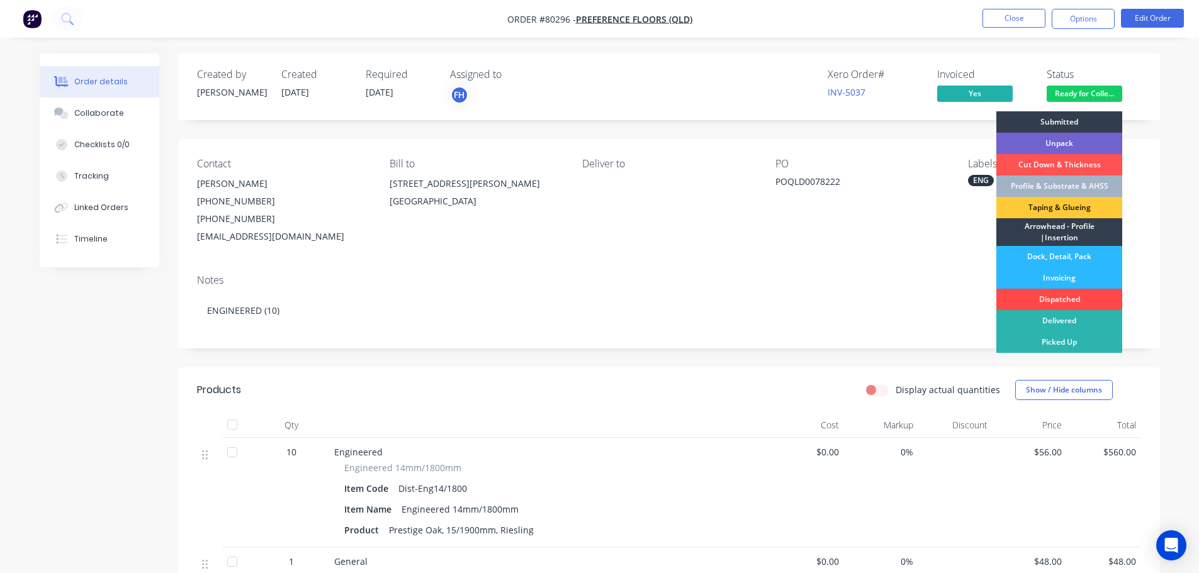
click at [1055, 296] on div "Dispatched" at bounding box center [1059, 299] width 126 height 21
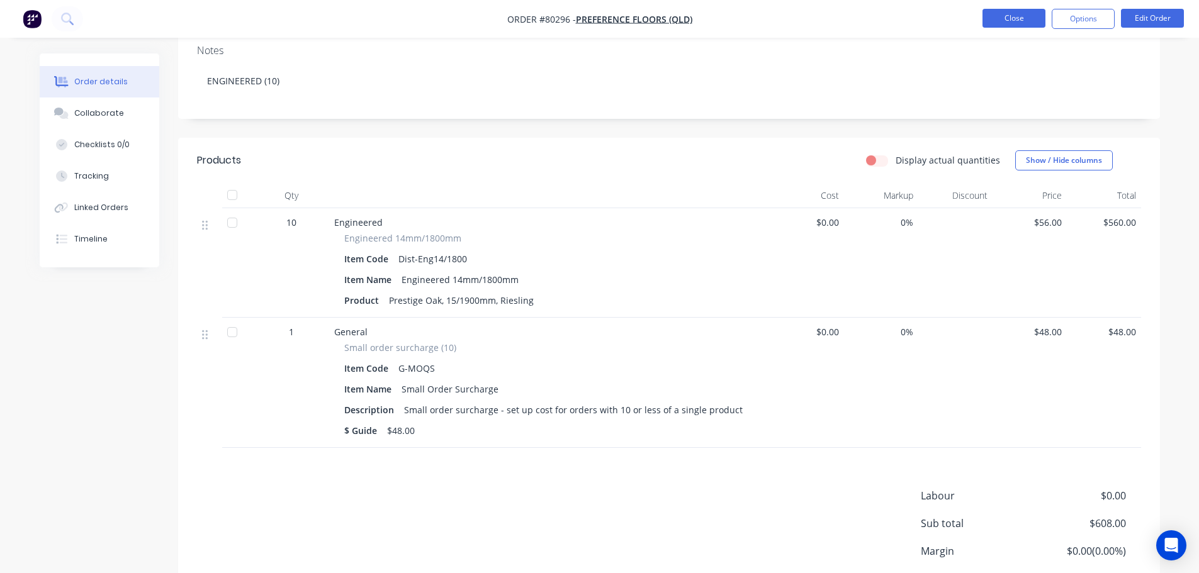
scroll to position [252, 0]
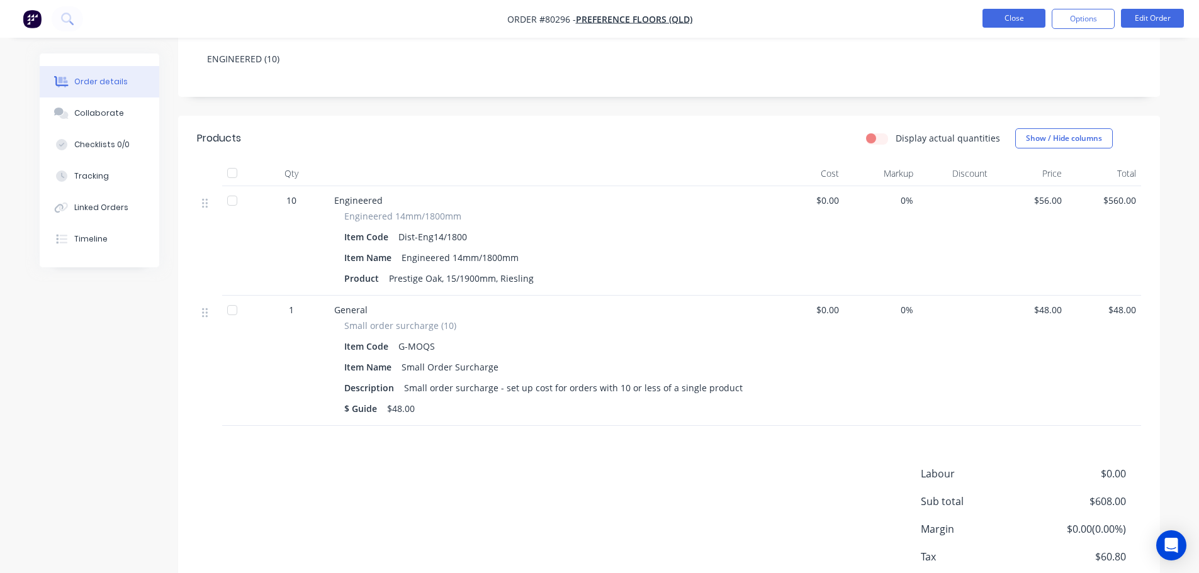
click at [1014, 20] on button "Close" at bounding box center [1013, 18] width 63 height 19
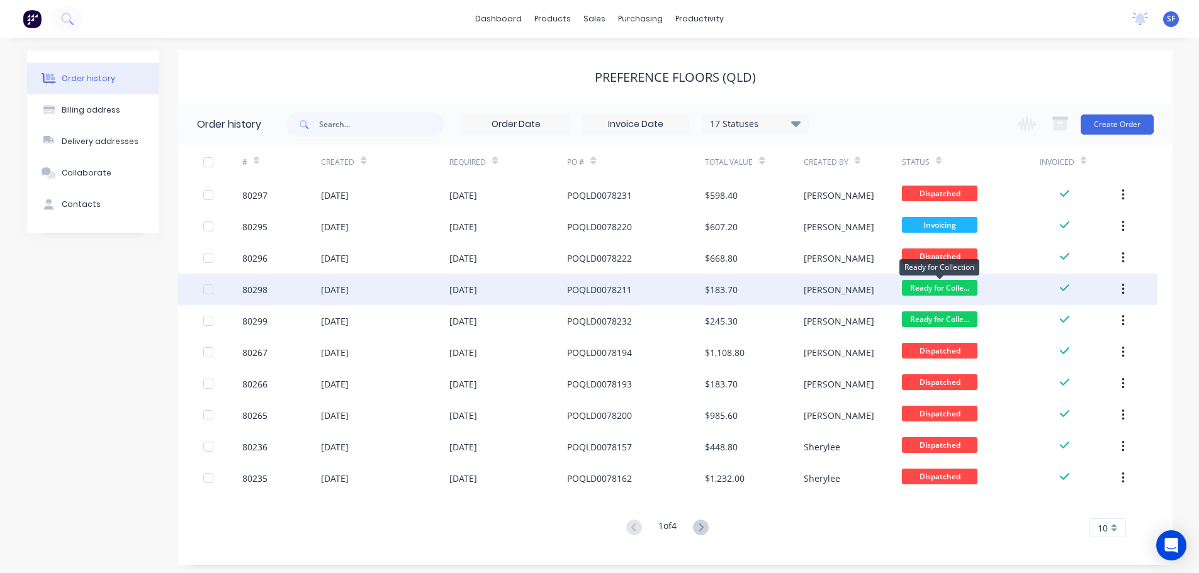
click at [937, 288] on span "Ready for Colle..." at bounding box center [940, 288] width 76 height 16
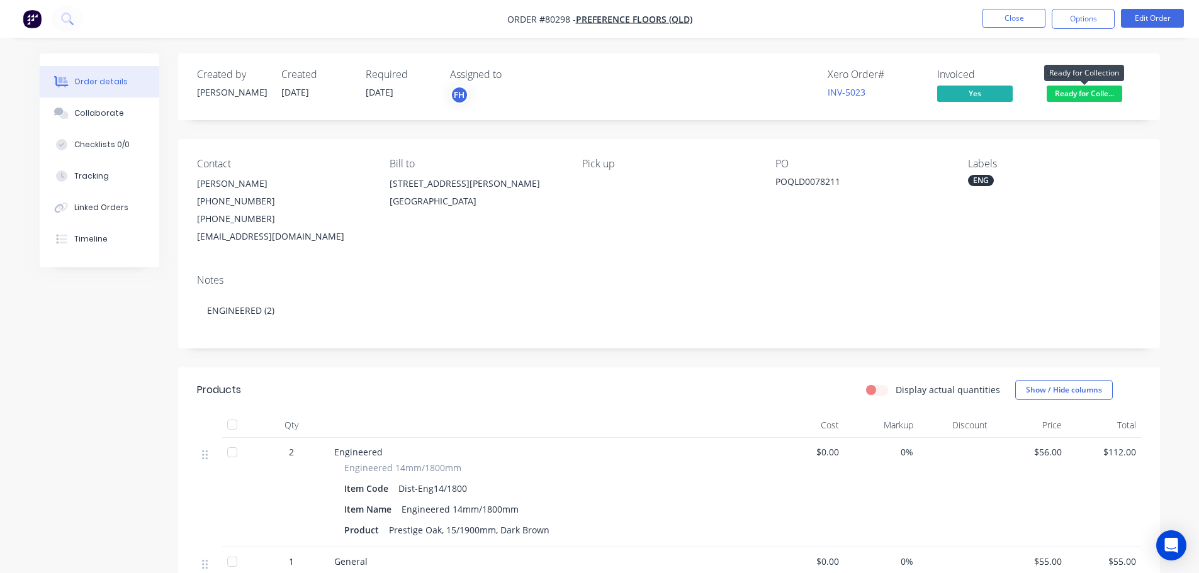
click at [1098, 98] on span "Ready for Colle..." at bounding box center [1085, 94] width 76 height 16
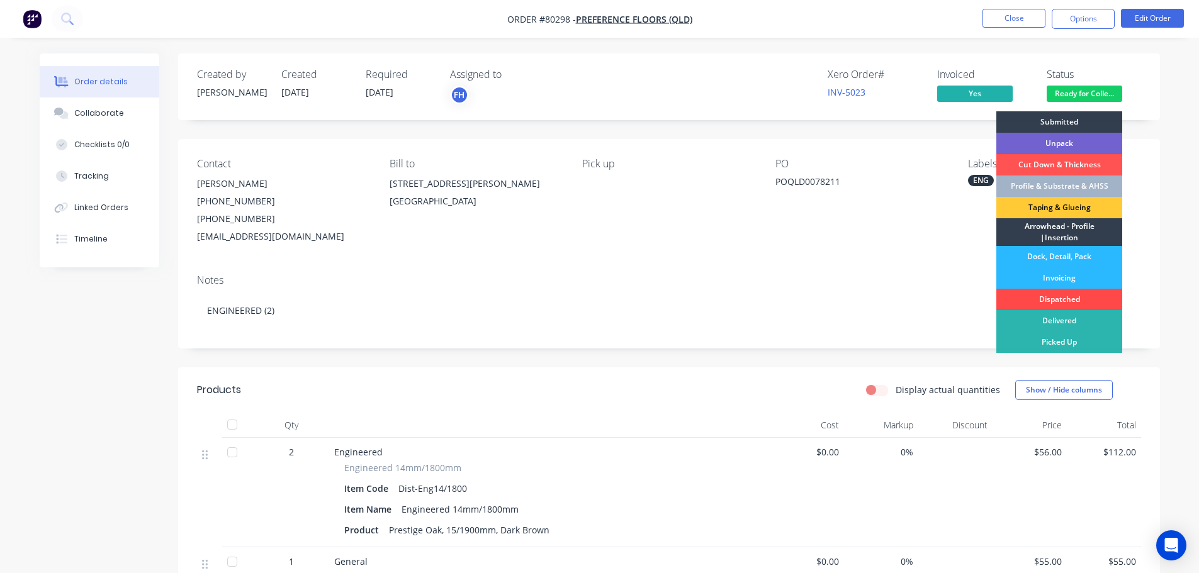
click at [1080, 296] on div "Dispatched" at bounding box center [1059, 299] width 126 height 21
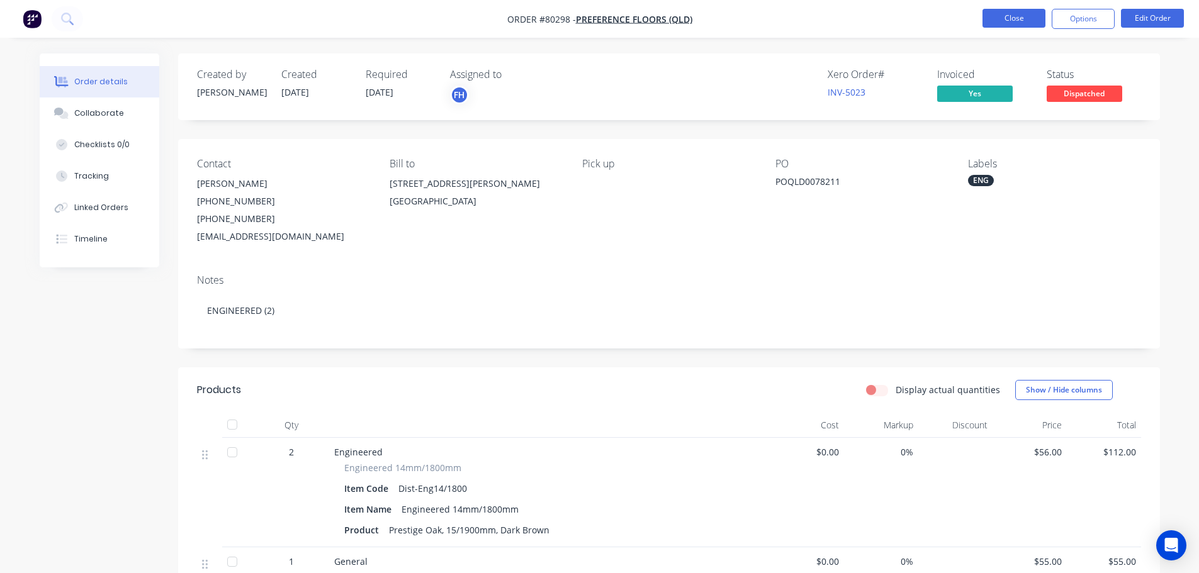
click at [1014, 20] on button "Close" at bounding box center [1013, 18] width 63 height 19
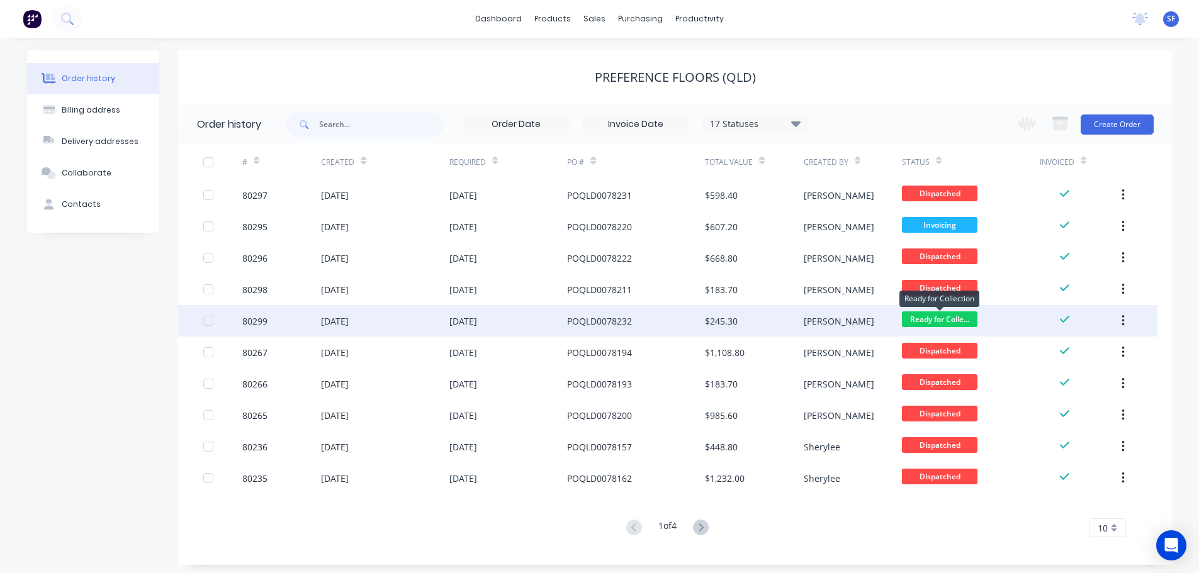
click at [954, 319] on span "Ready for Colle..." at bounding box center [940, 320] width 76 height 16
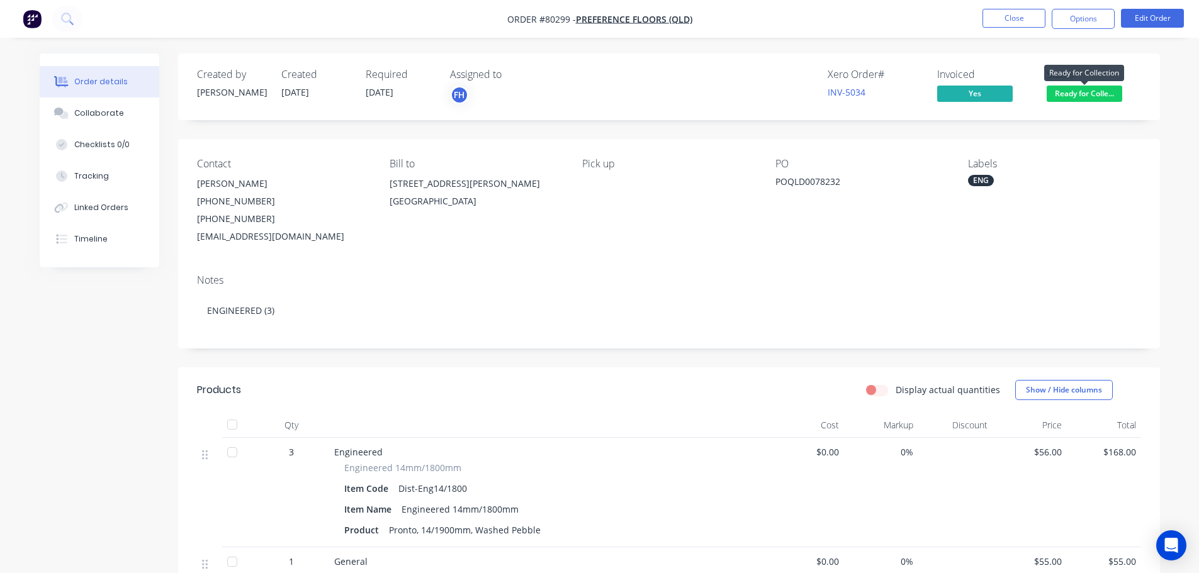
click at [1075, 89] on span "Ready for Colle..." at bounding box center [1085, 94] width 76 height 16
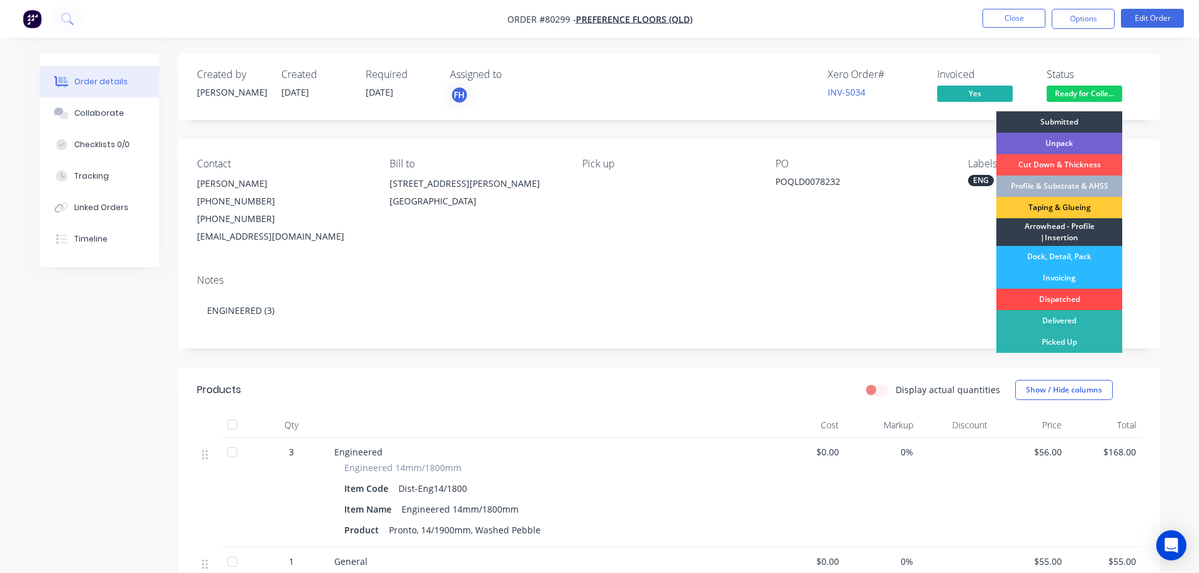
click at [1048, 293] on div "Dispatched" at bounding box center [1059, 299] width 126 height 21
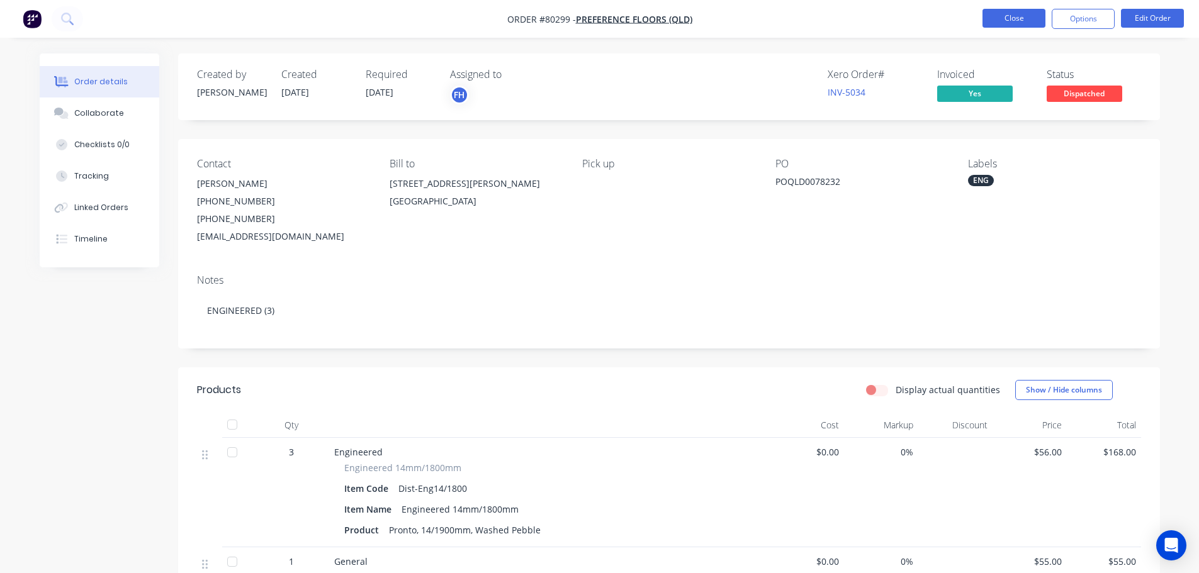
click at [1018, 18] on button "Close" at bounding box center [1013, 18] width 63 height 19
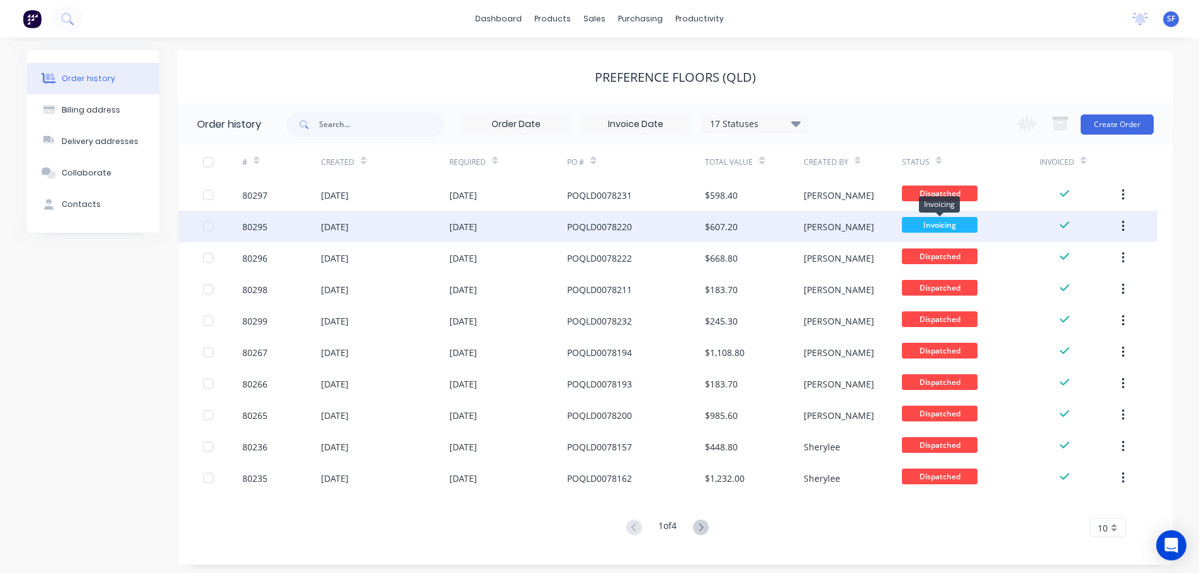
click at [941, 222] on span "Invoicing" at bounding box center [940, 225] width 76 height 16
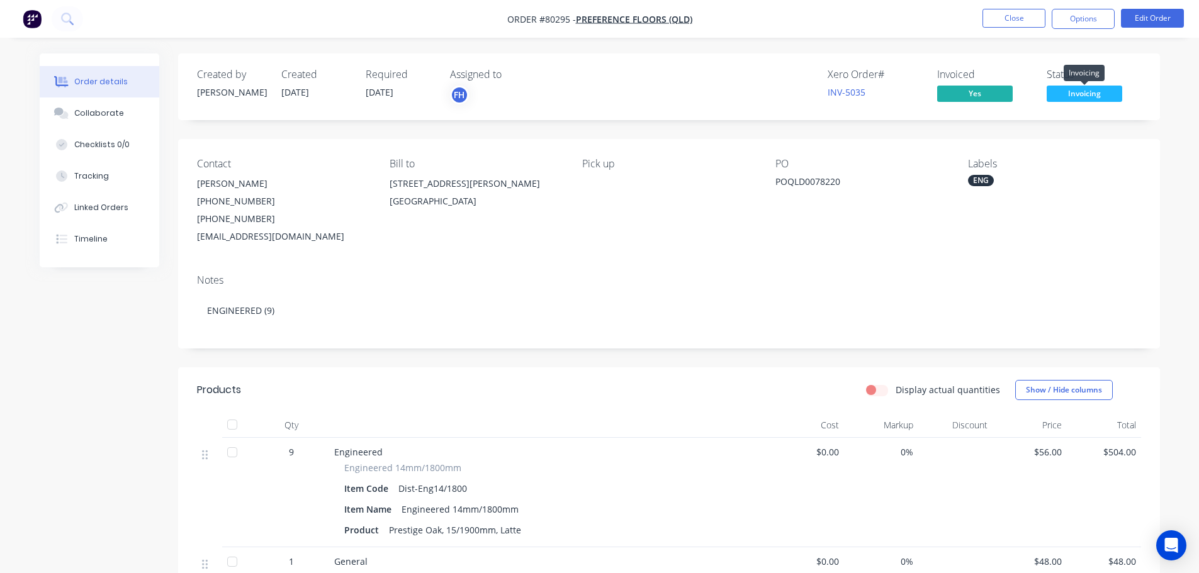
click at [1069, 89] on span "Invoicing" at bounding box center [1085, 94] width 76 height 16
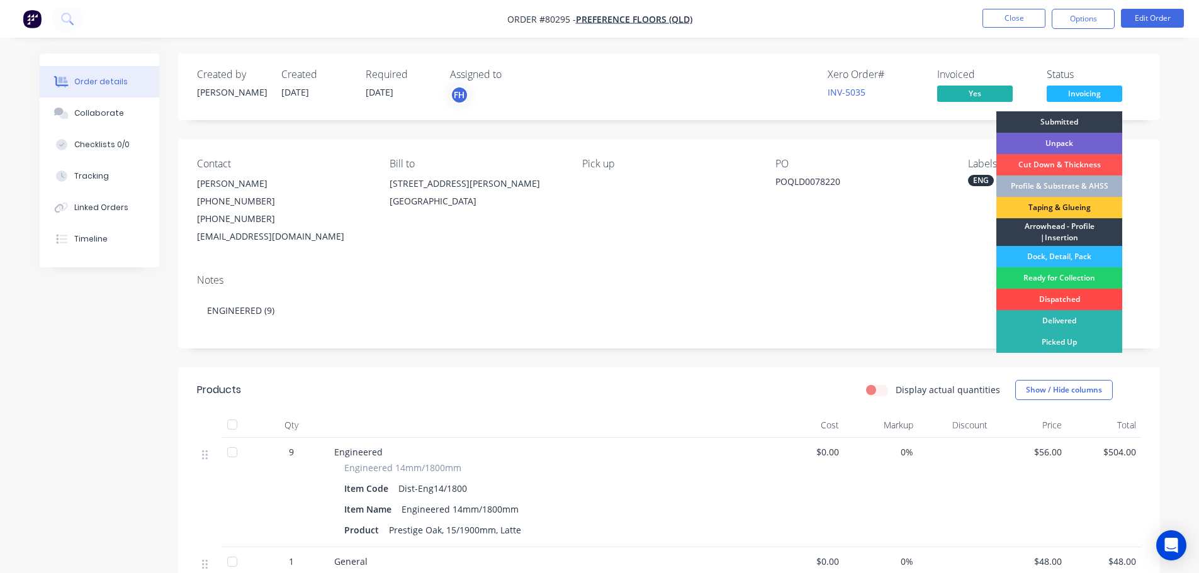
click at [1051, 301] on div "Dispatched" at bounding box center [1059, 299] width 126 height 21
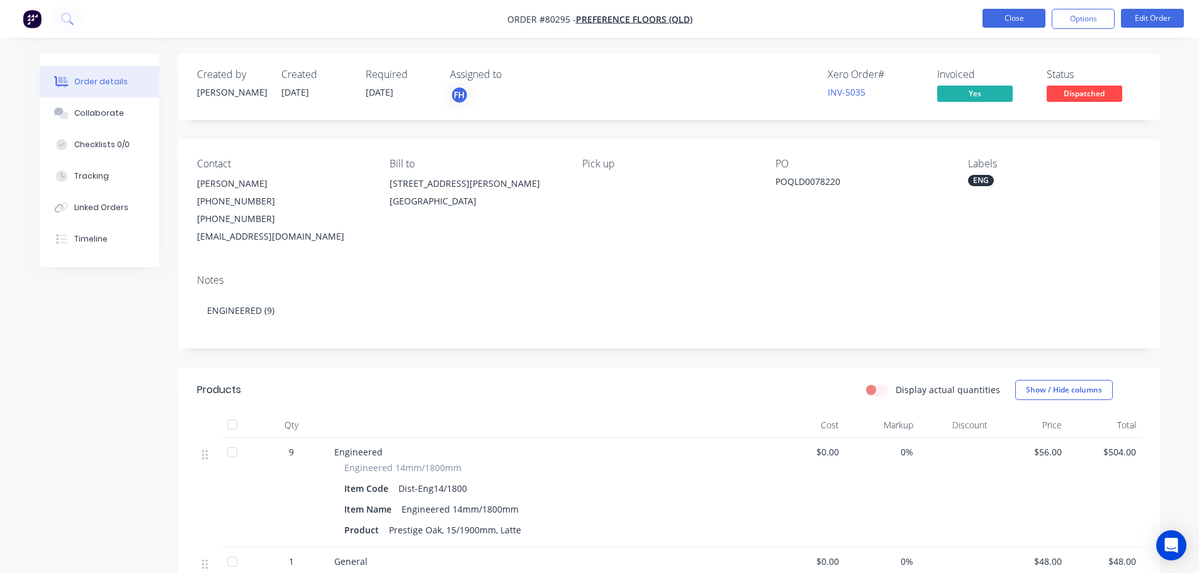
click at [1022, 13] on button "Close" at bounding box center [1013, 18] width 63 height 19
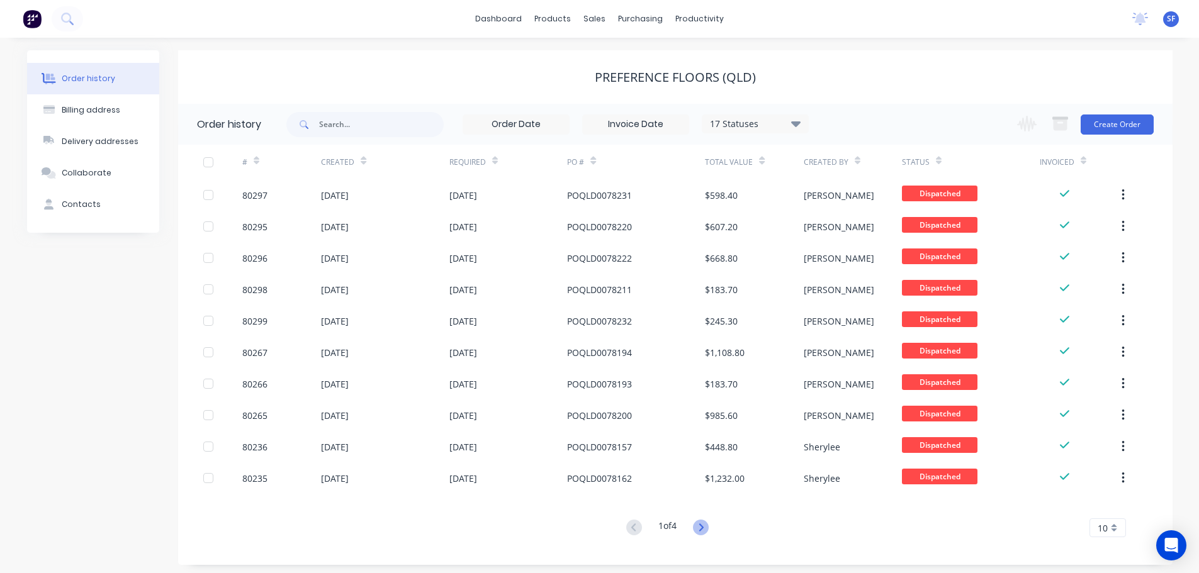
click at [707, 528] on icon at bounding box center [701, 528] width 16 height 16
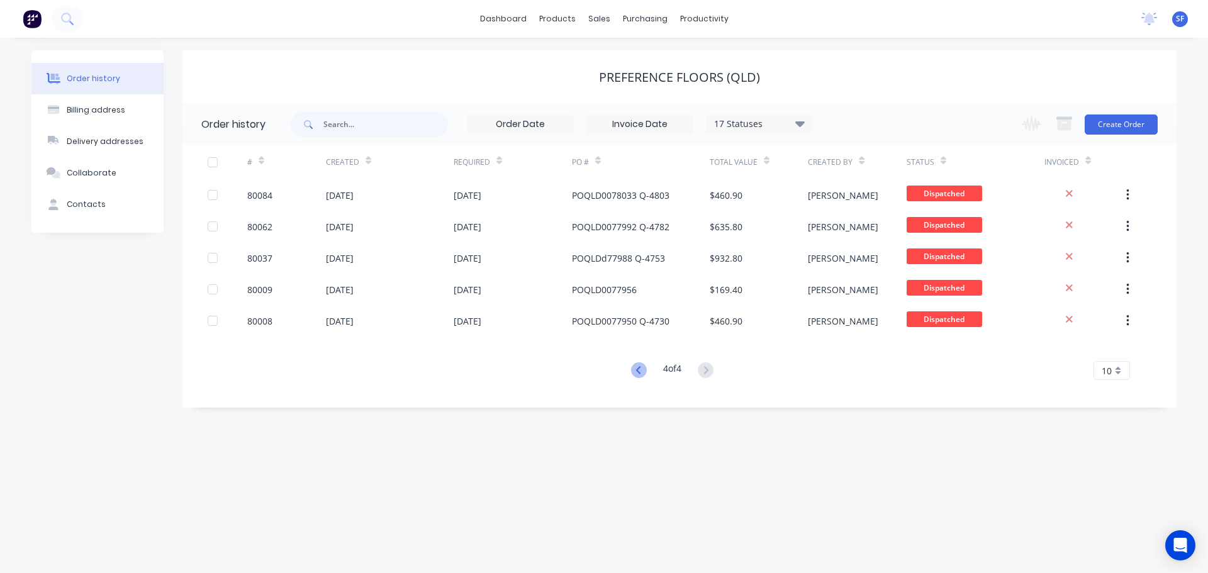
click at [637, 369] on icon at bounding box center [639, 370] width 16 height 16
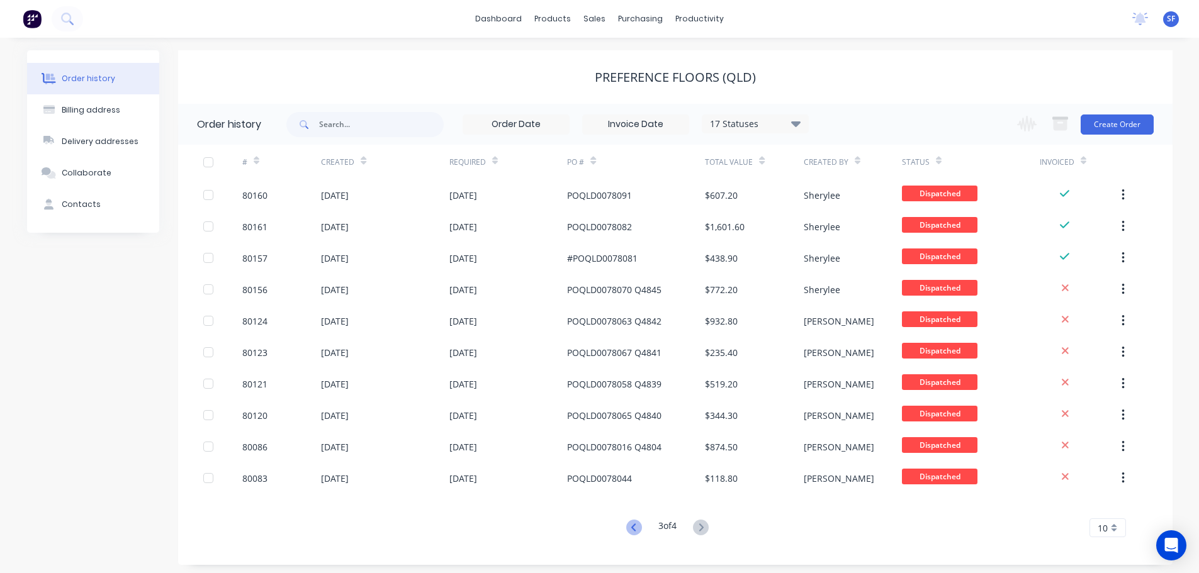
click at [634, 525] on icon at bounding box center [634, 528] width 16 height 16
click at [1116, 120] on button "Create Order" at bounding box center [1117, 125] width 73 height 20
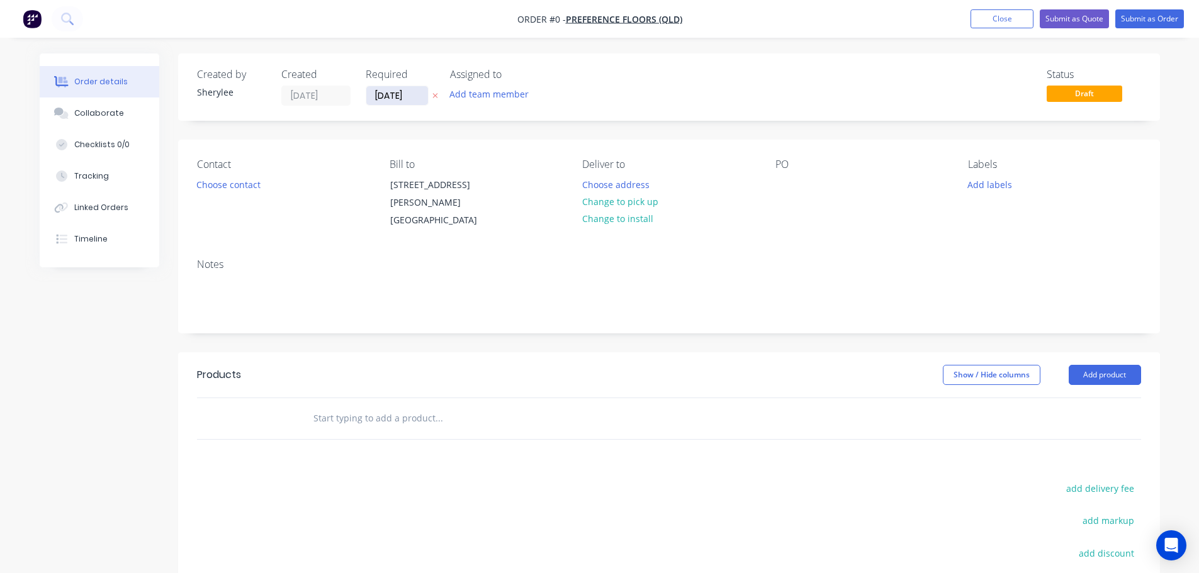
click at [405, 94] on input "[DATE]" at bounding box center [397, 95] width 62 height 19
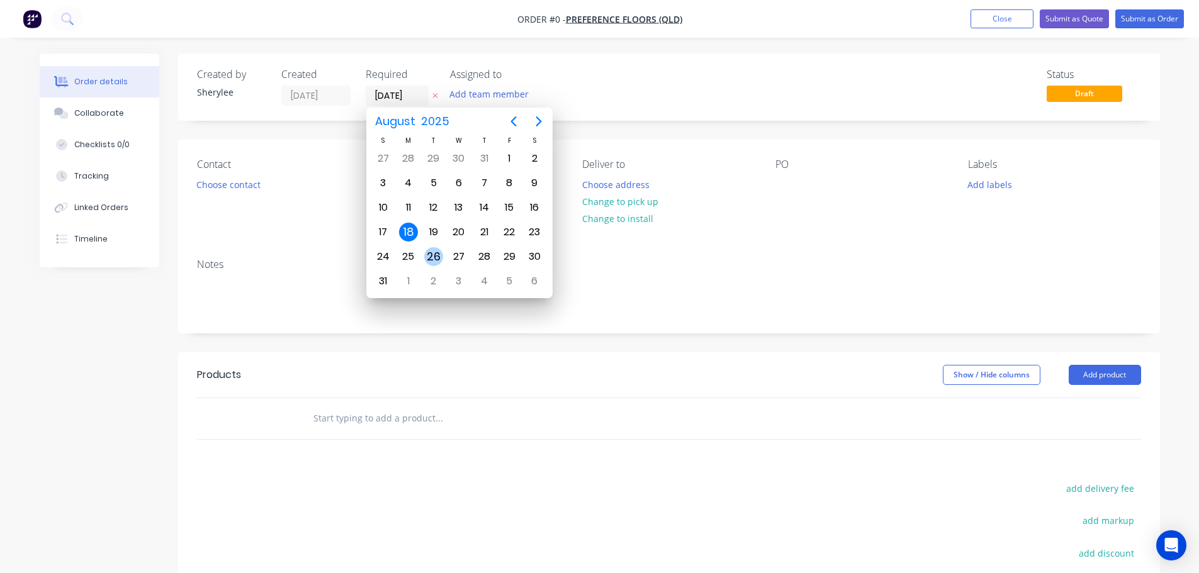
click at [424, 259] on div "26" at bounding box center [433, 256] width 19 height 19
type input "[DATE]"
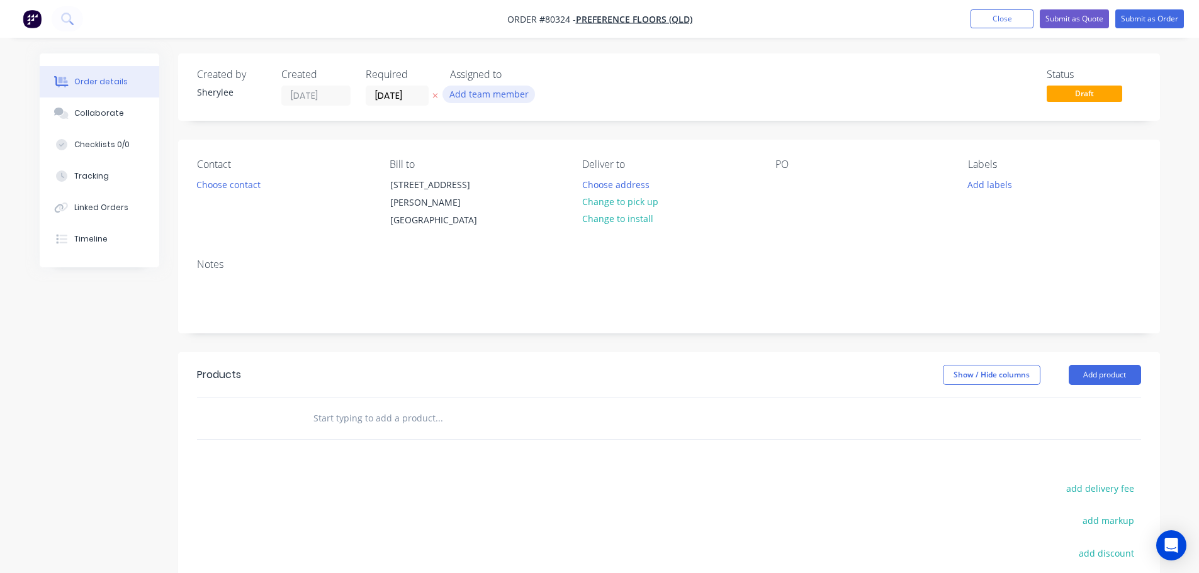
click at [476, 94] on button "Add team member" at bounding box center [488, 94] width 93 height 17
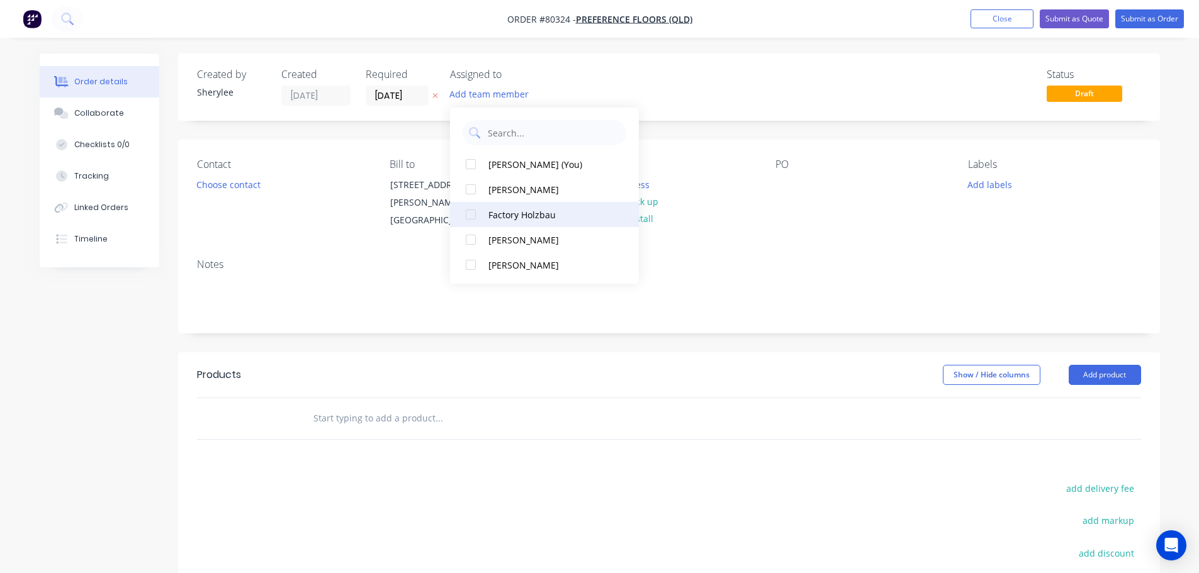
click at [471, 214] on div at bounding box center [470, 214] width 25 height 25
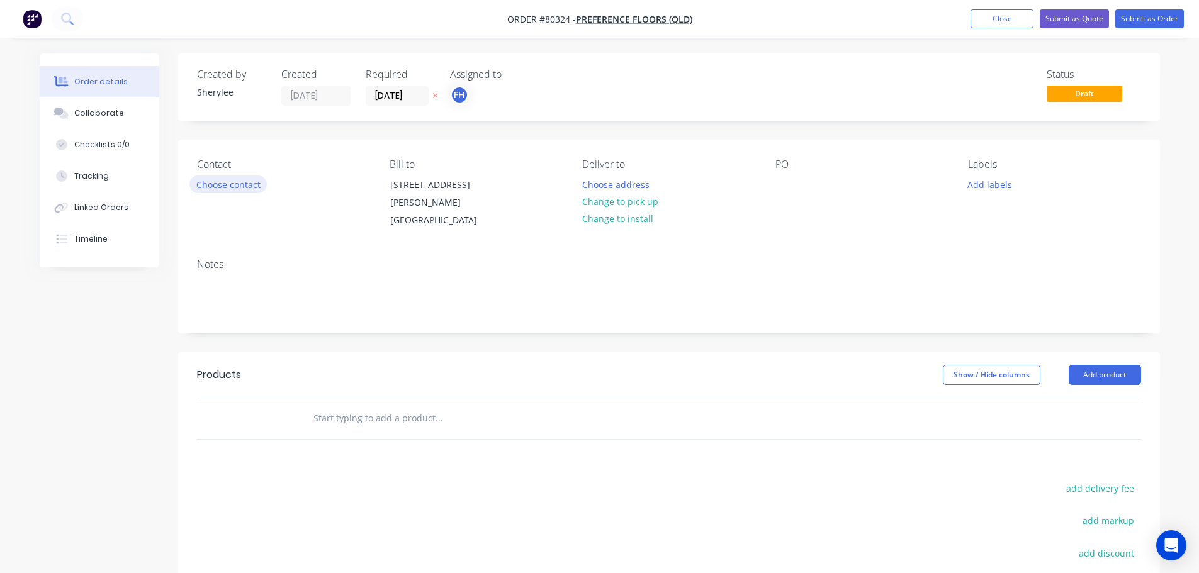
click at [210, 184] on button "Choose contact" at bounding box center [227, 184] width 77 height 17
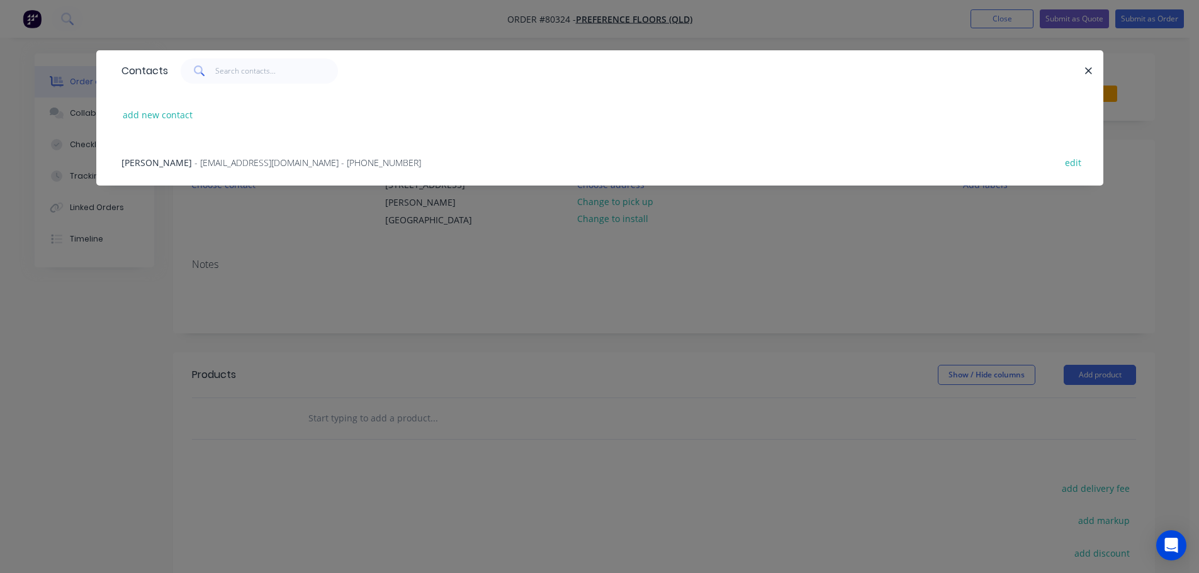
click at [225, 163] on span "- [EMAIL_ADDRESS][DOMAIN_NAME] - [PHONE_NUMBER]" at bounding box center [307, 163] width 227 height 12
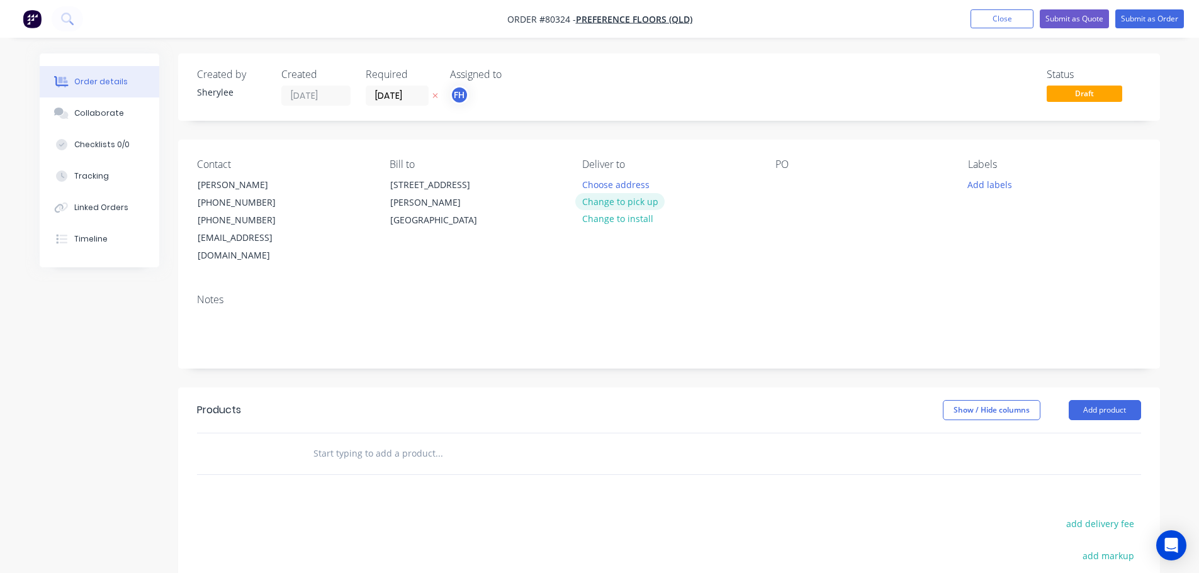
click at [598, 197] on button "Change to pick up" at bounding box center [619, 201] width 89 height 17
click at [783, 186] on div at bounding box center [785, 185] width 20 height 18
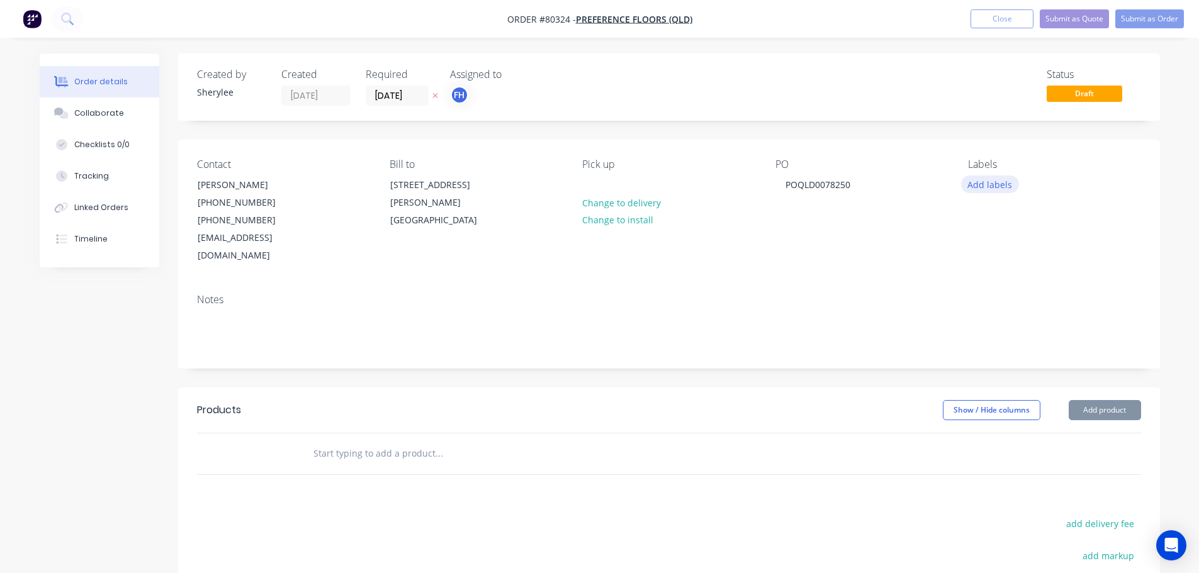
click at [1002, 185] on button "Add labels" at bounding box center [990, 184] width 58 height 17
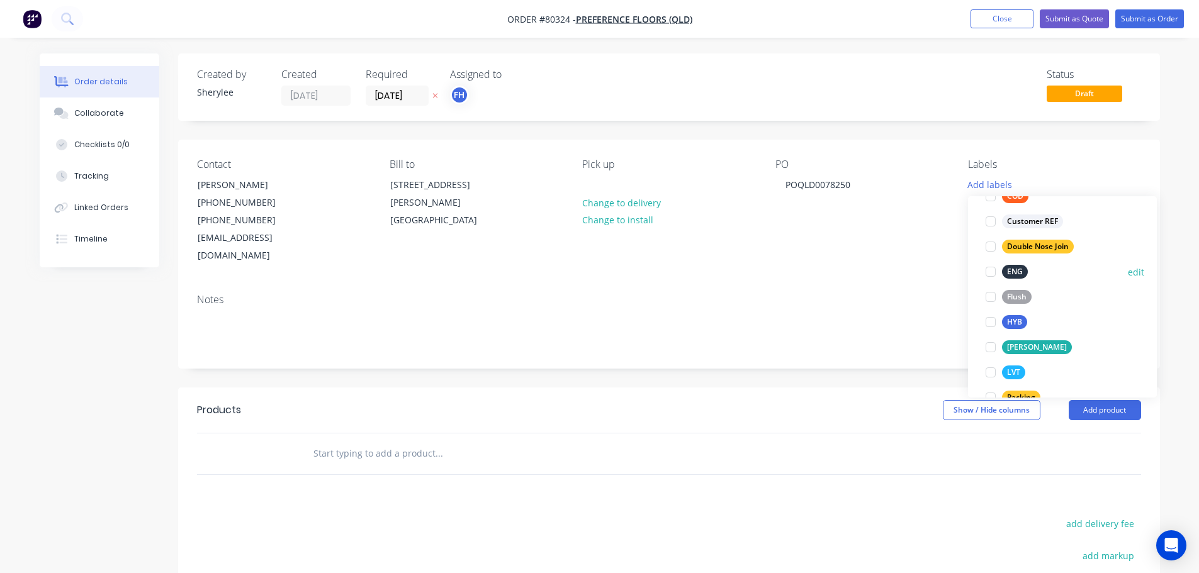
click at [993, 271] on div at bounding box center [990, 271] width 25 height 25
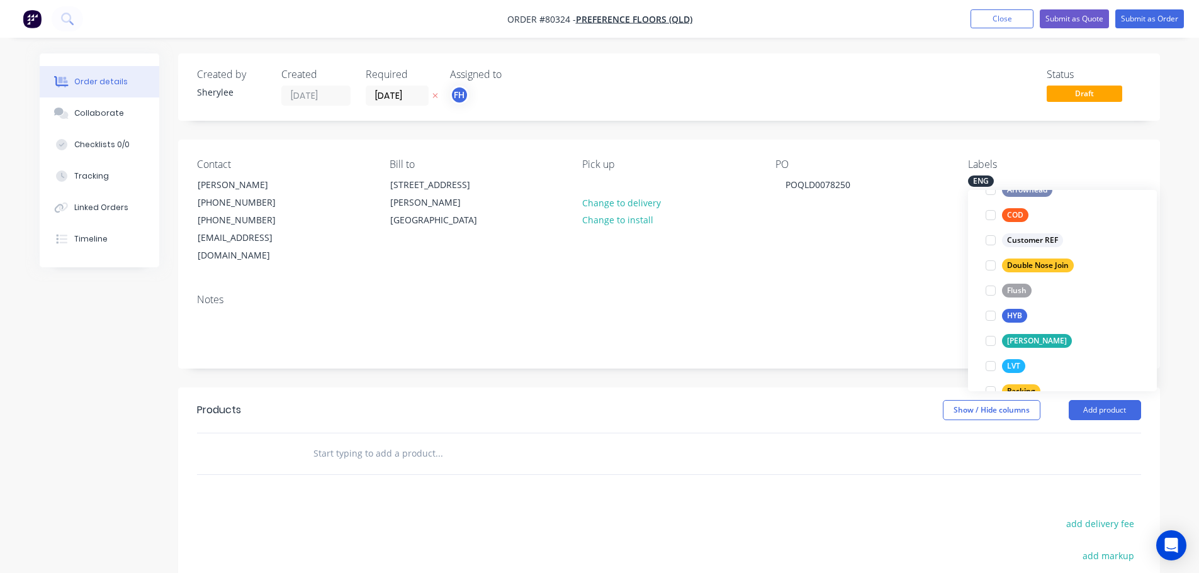
scroll to position [25, 0]
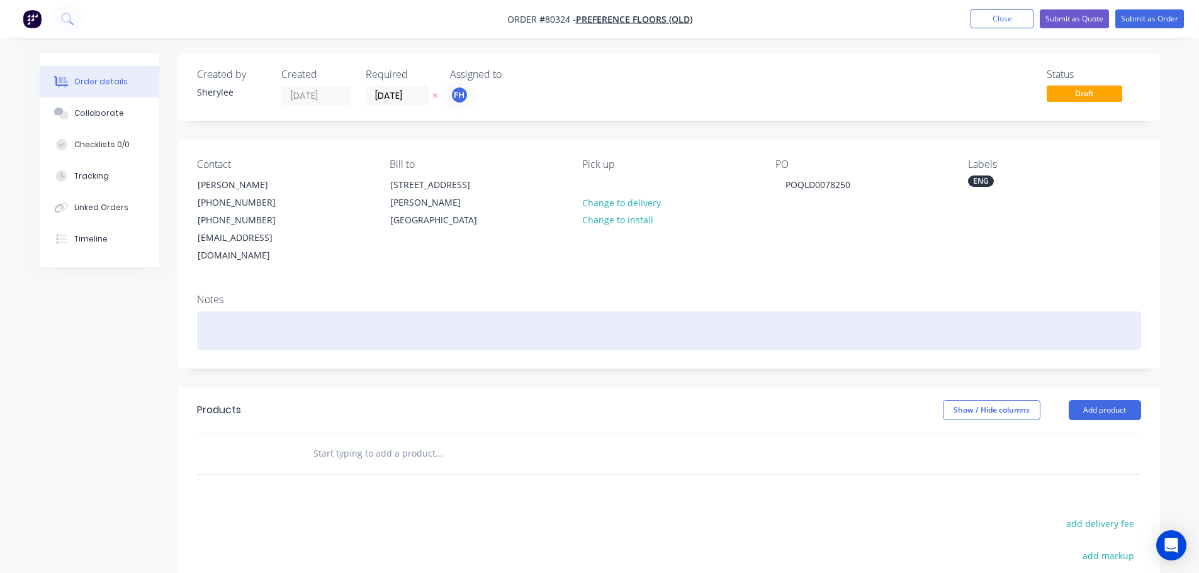
click at [233, 312] on div at bounding box center [669, 331] width 944 height 38
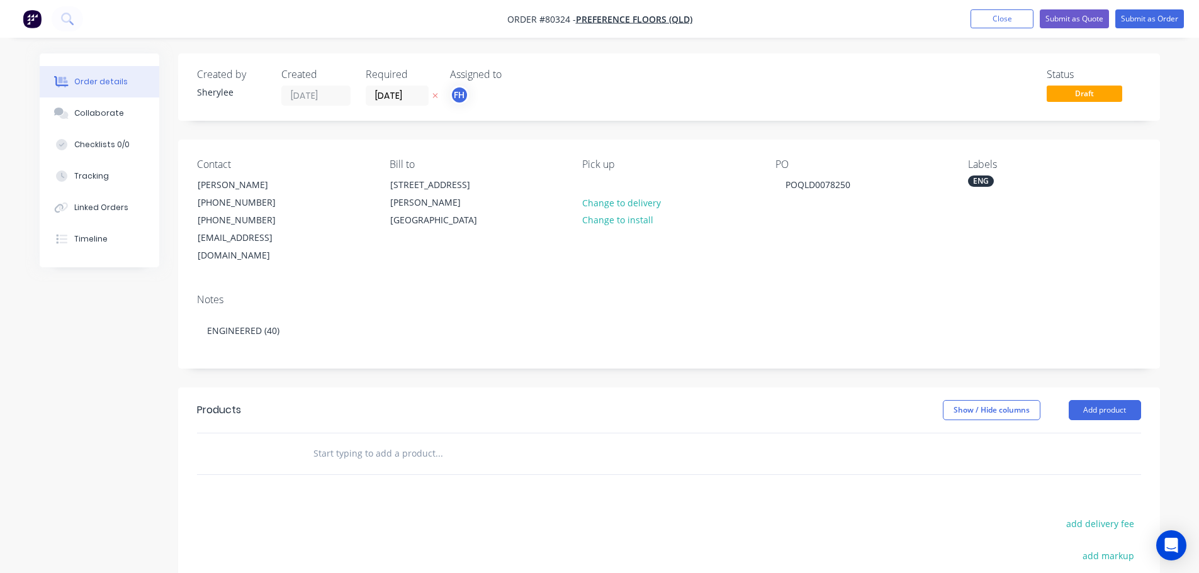
click at [345, 441] on input "text" at bounding box center [439, 453] width 252 height 25
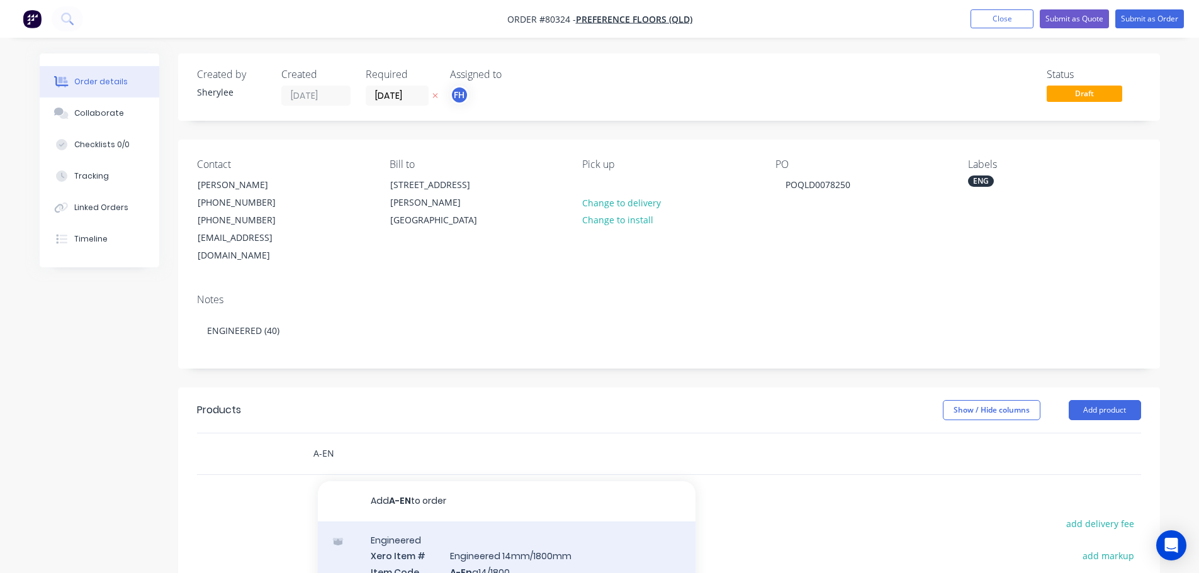
type input "A-EN"
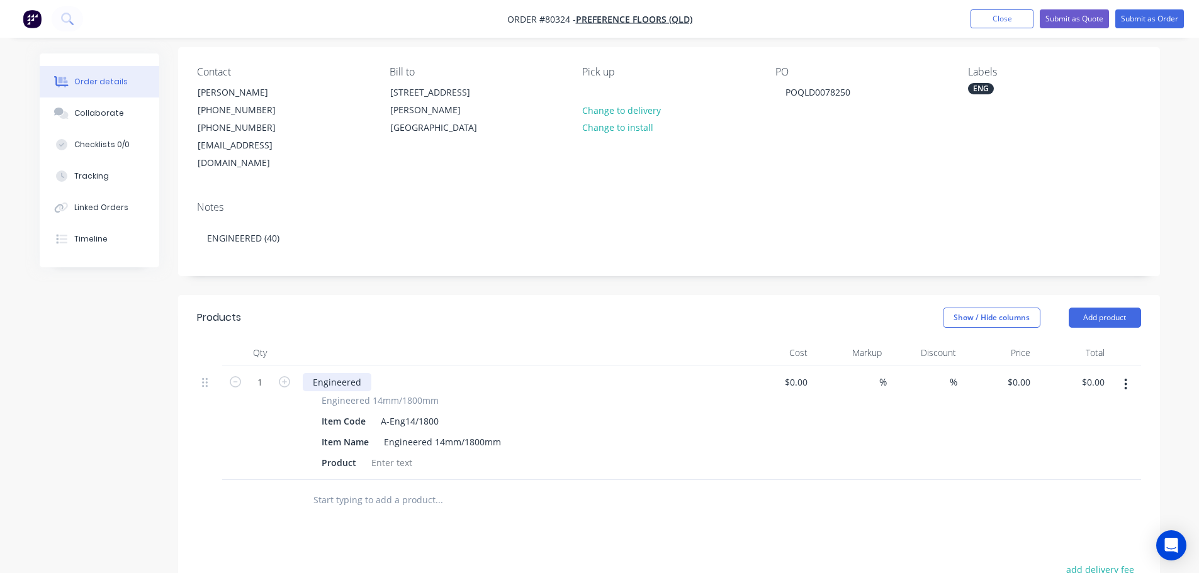
scroll to position [63, 0]
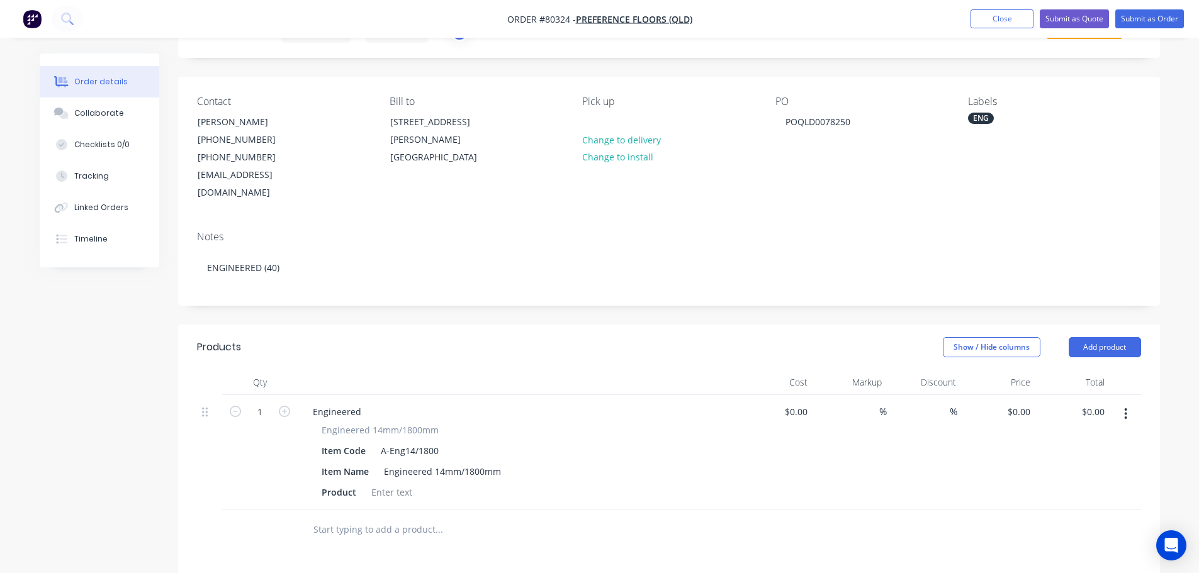
click at [1122, 403] on button "button" at bounding box center [1126, 414] width 30 height 23
click at [1064, 514] on div "Delete" at bounding box center [1081, 523] width 97 height 18
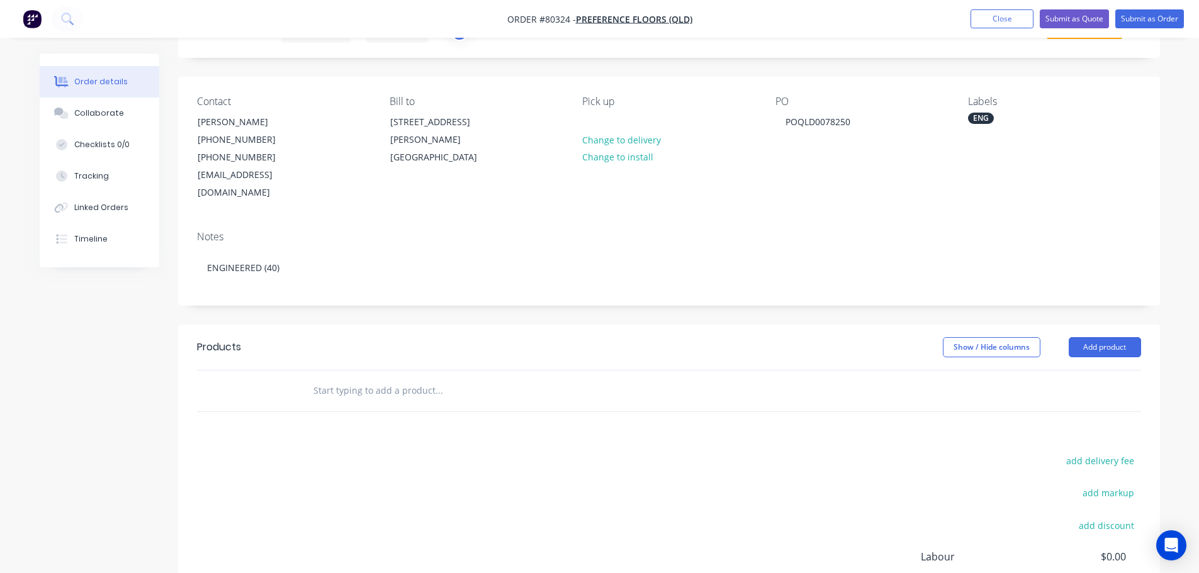
click at [400, 378] on input "text" at bounding box center [439, 390] width 252 height 25
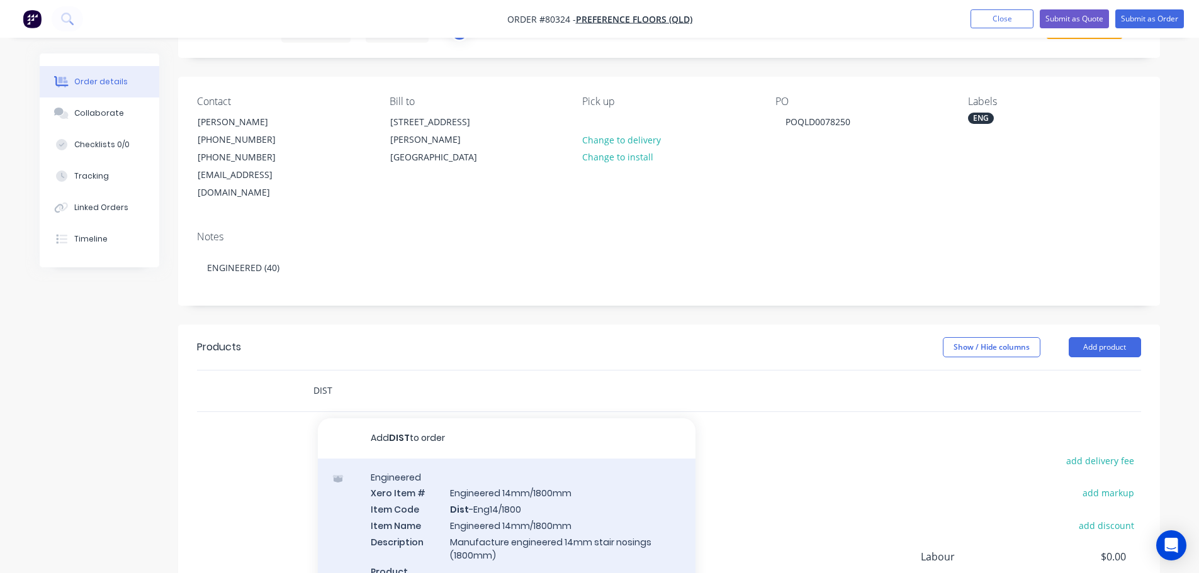
type input "DIST"
click at [508, 482] on div "Engineered Xero Item # Engineered 14mm/1800mm Item Code Dist -Eng14/1800 Item N…" at bounding box center [507, 532] width 378 height 147
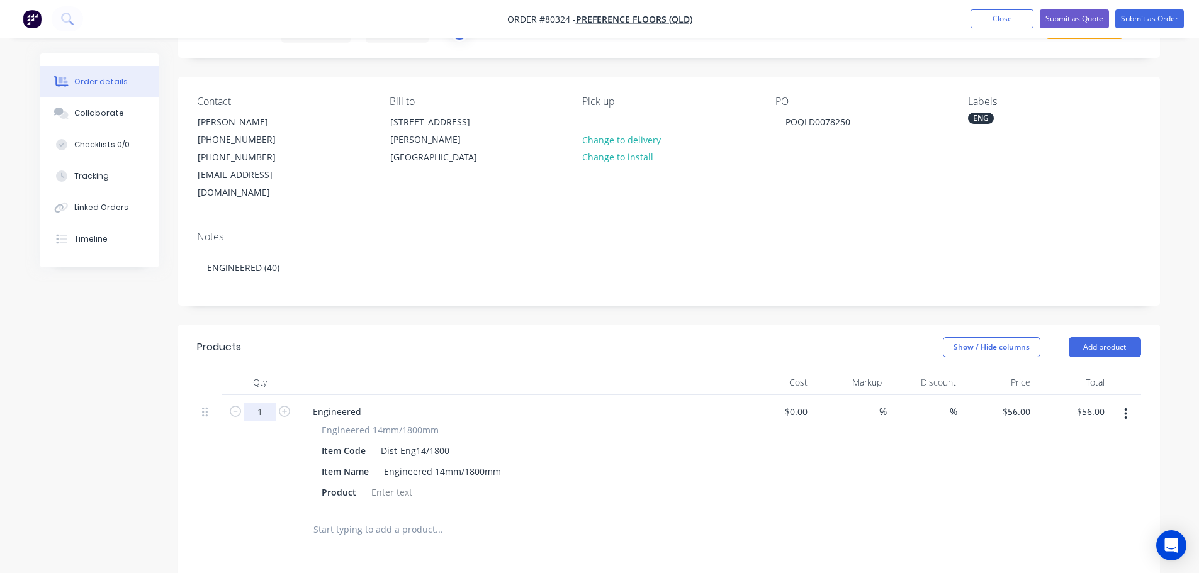
click at [267, 403] on input "1" at bounding box center [260, 412] width 33 height 19
type input "40"
type input "$2,240.00"
click at [378, 483] on div at bounding box center [391, 492] width 51 height 18
click at [440, 483] on div "Prestige Oak, 15-1900mm, Grey Wash" at bounding box center [449, 492] width 167 height 18
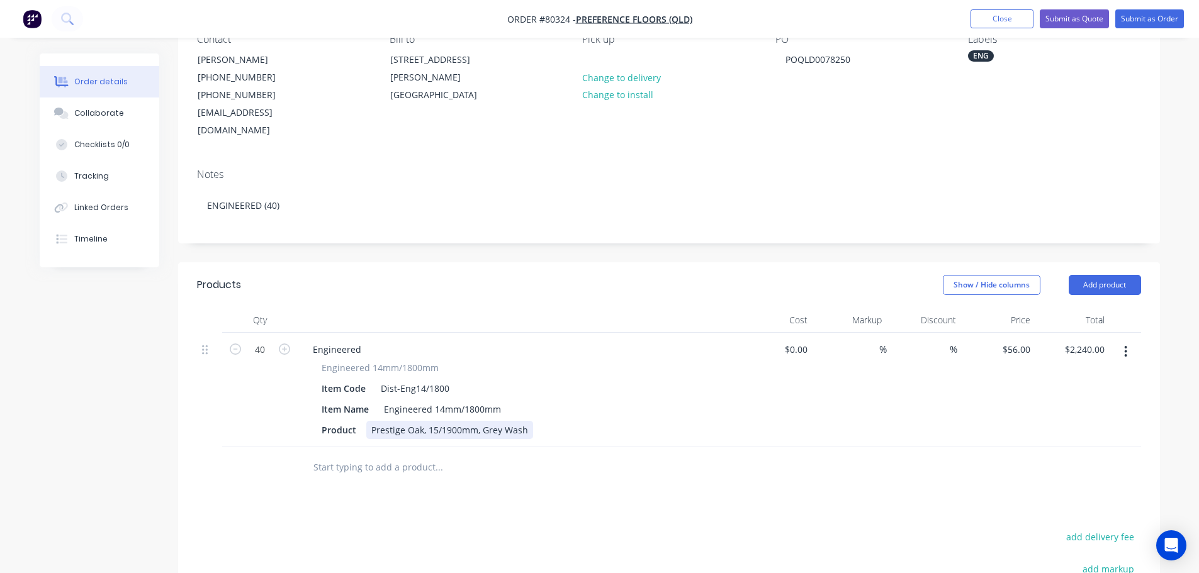
scroll to position [92, 0]
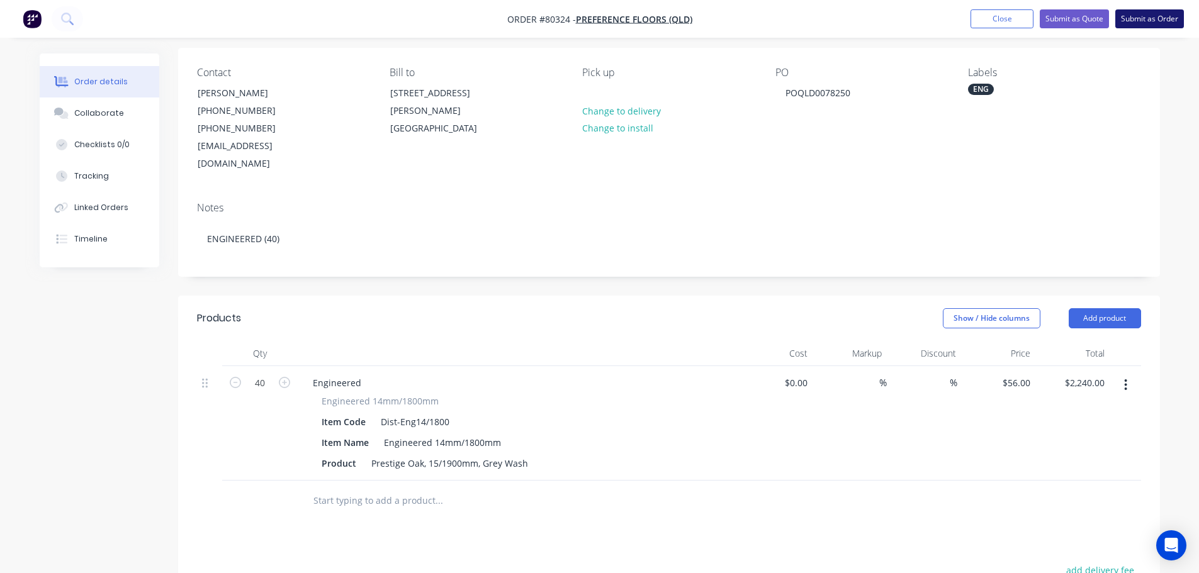
click at [1148, 20] on button "Submit as Order" at bounding box center [1149, 18] width 69 height 19
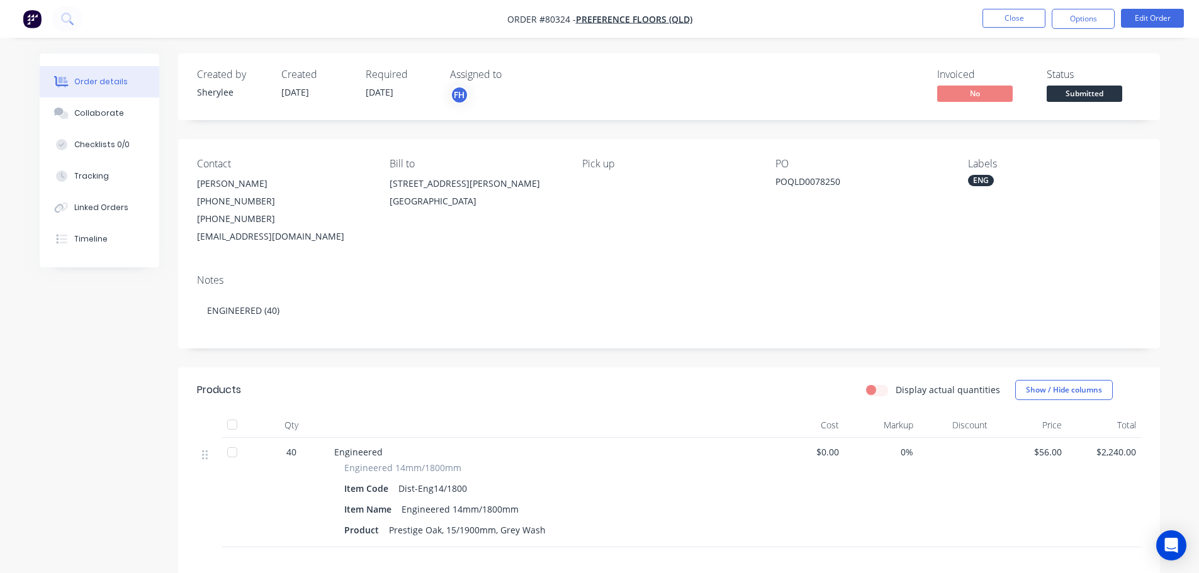
click at [1088, 33] on nav "Order #80324 - Preference Floors (QLD) Close Options Edit Order" at bounding box center [599, 19] width 1199 height 38
click at [1086, 21] on button "Options" at bounding box center [1083, 19] width 63 height 20
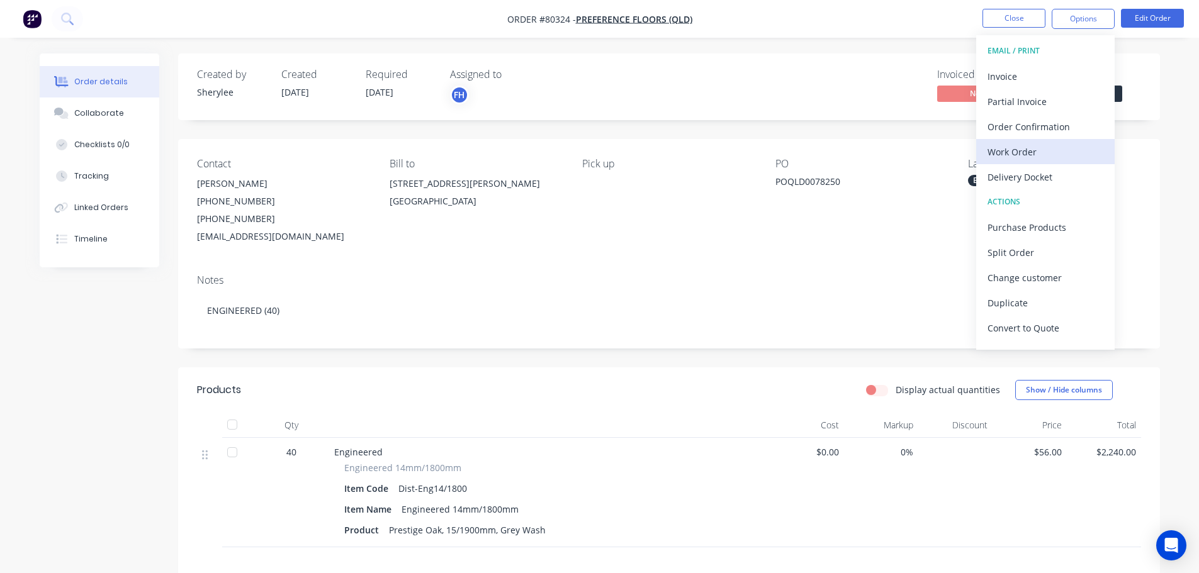
click at [1032, 142] on button "Work Order" at bounding box center [1045, 151] width 138 height 25
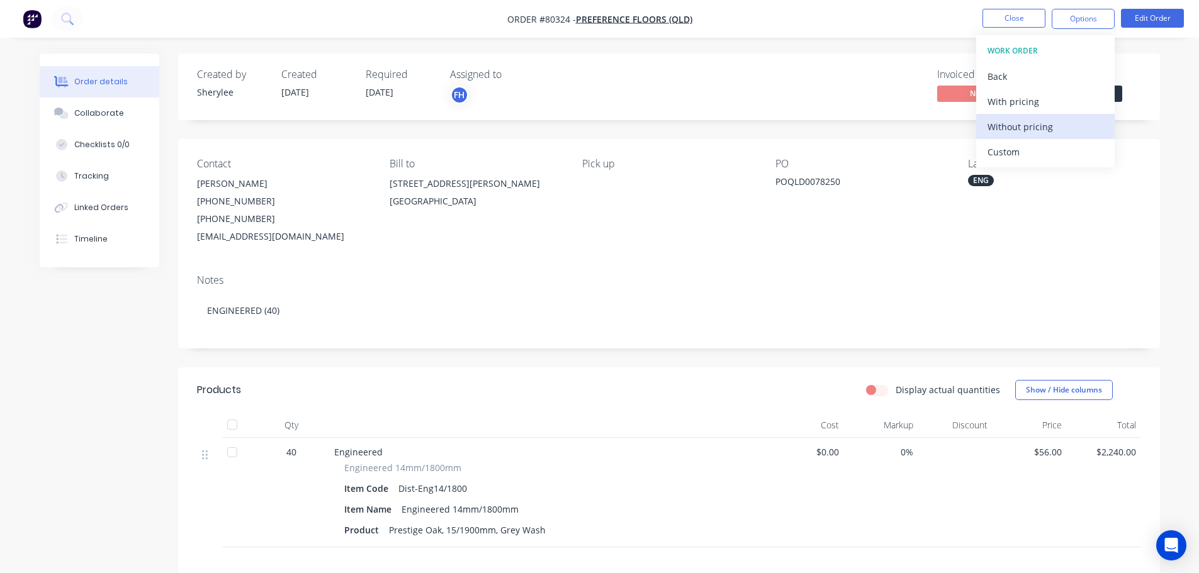
click at [1032, 123] on div "Without pricing" at bounding box center [1045, 127] width 116 height 18
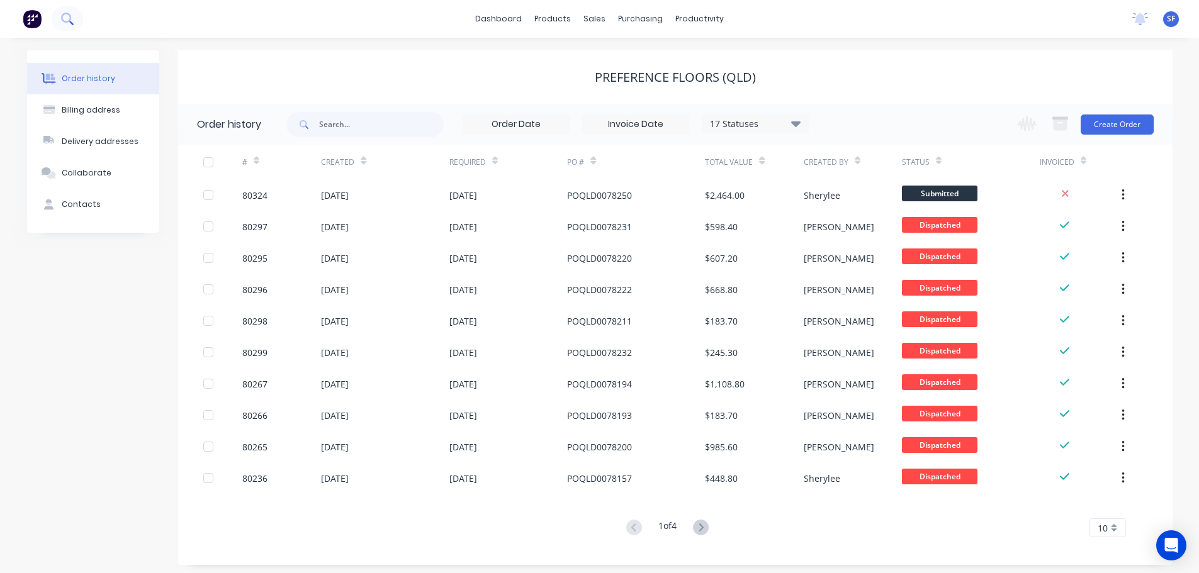
click at [68, 15] on icon at bounding box center [67, 19] width 12 height 12
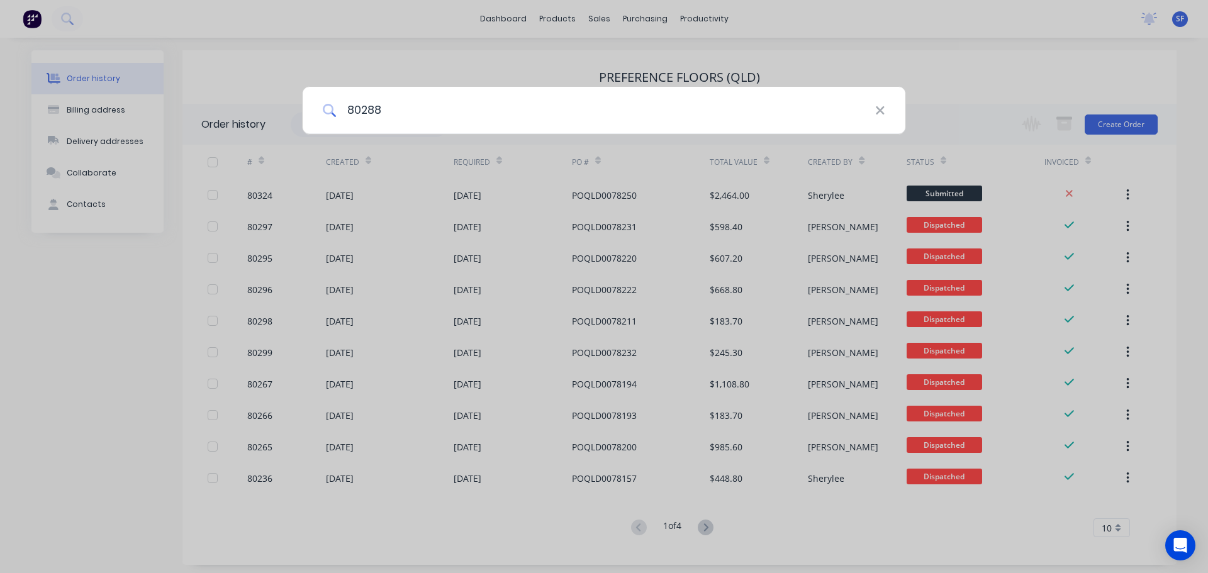
type input "80288"
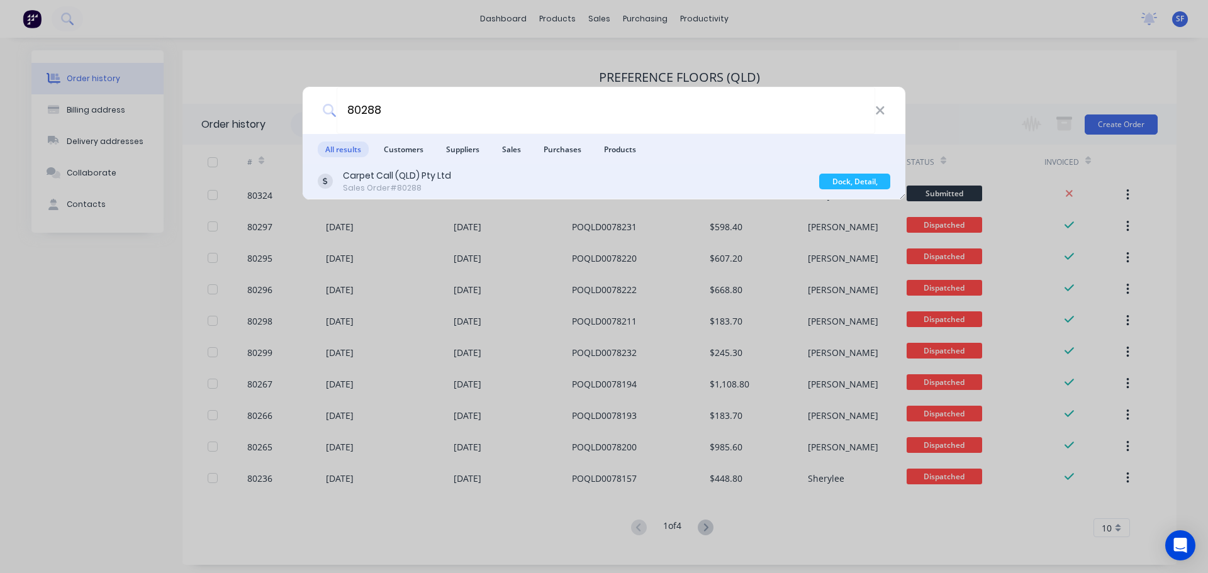
click at [432, 188] on div "Sales Order #80288" at bounding box center [397, 187] width 108 height 11
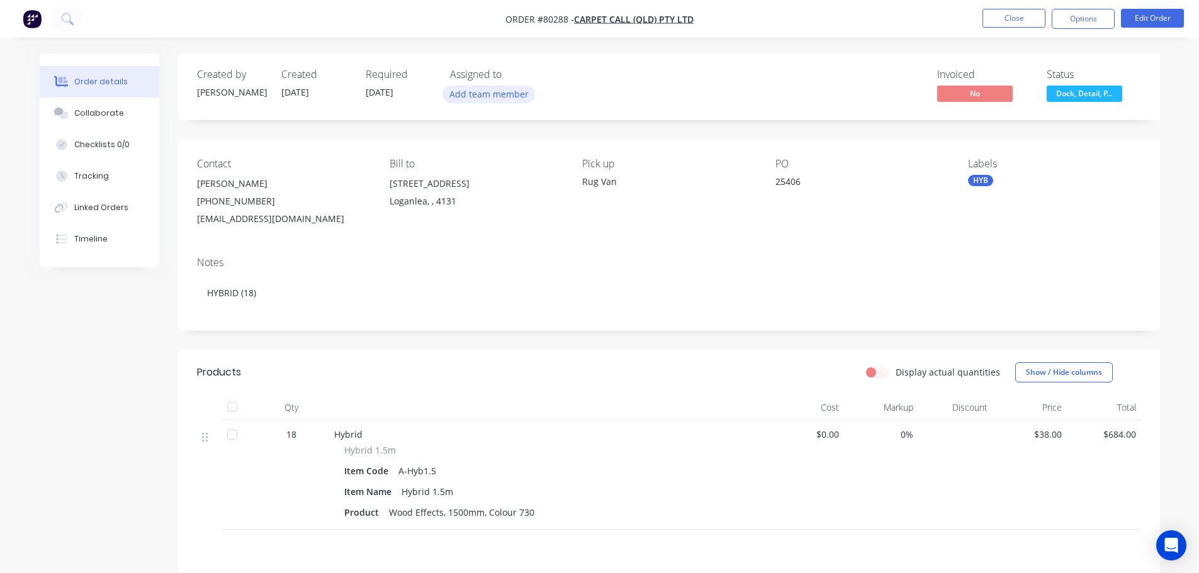
click at [466, 91] on button "Add team member" at bounding box center [488, 94] width 93 height 17
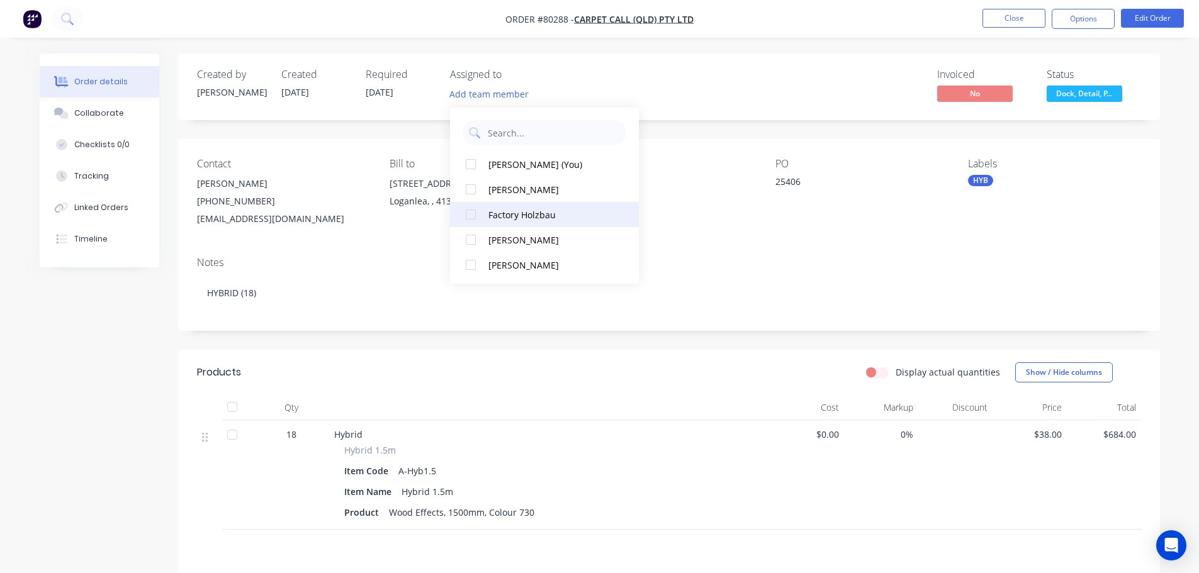
click at [466, 216] on div at bounding box center [470, 214] width 25 height 25
click at [654, 64] on div "Created by [PERSON_NAME] Created [DATE] Required [DATE] Assigned to FH Invoiced…" at bounding box center [669, 86] width 982 height 67
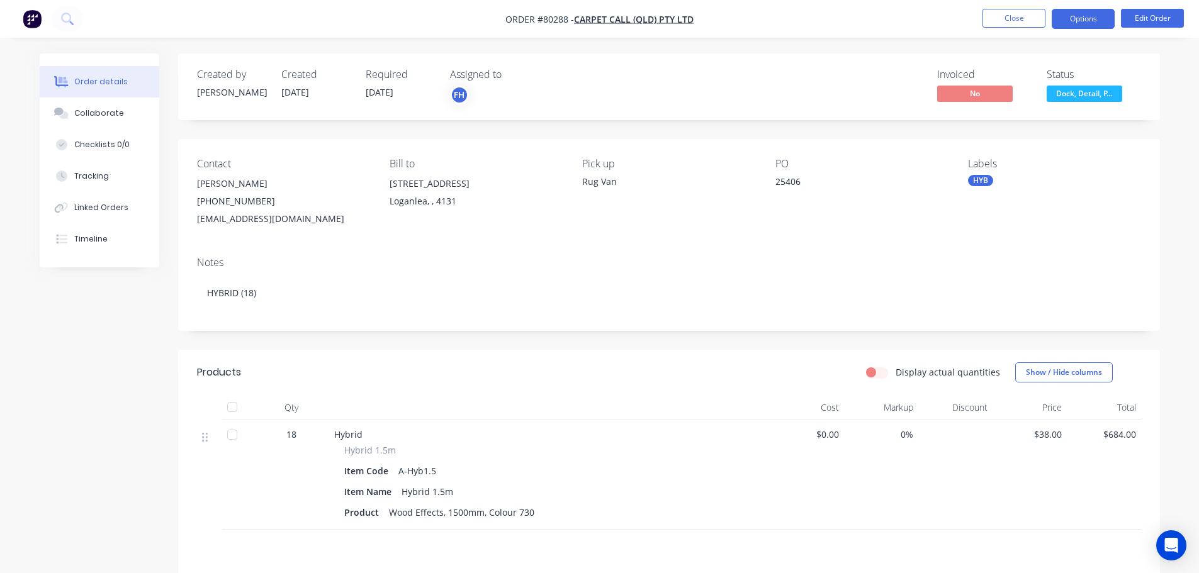
click at [1065, 21] on button "Options" at bounding box center [1083, 19] width 63 height 20
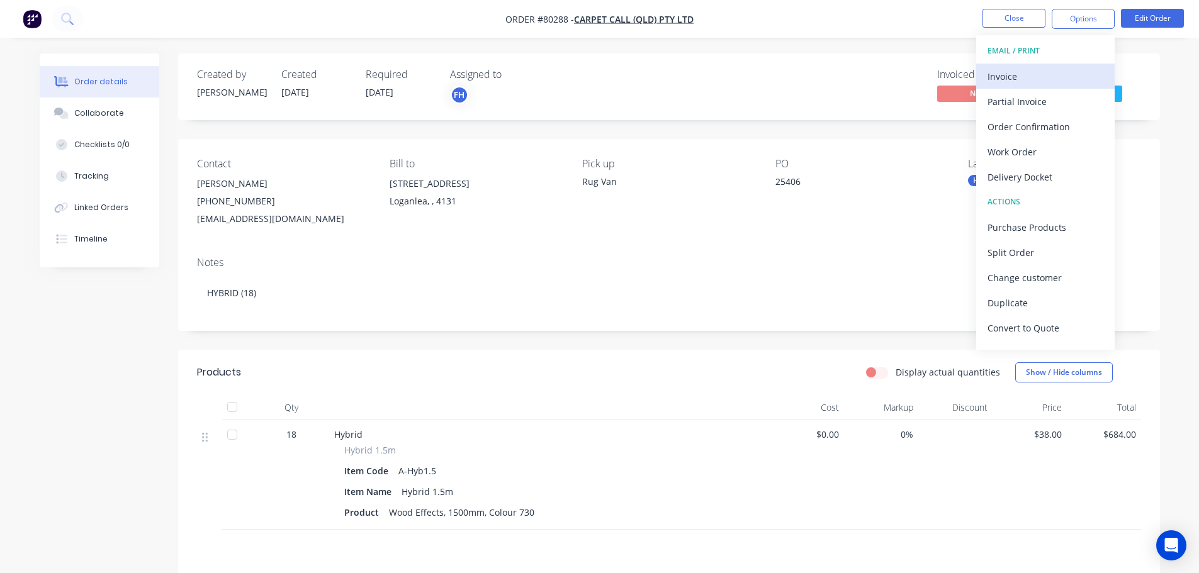
click at [1030, 67] on div "Invoice" at bounding box center [1045, 76] width 116 height 18
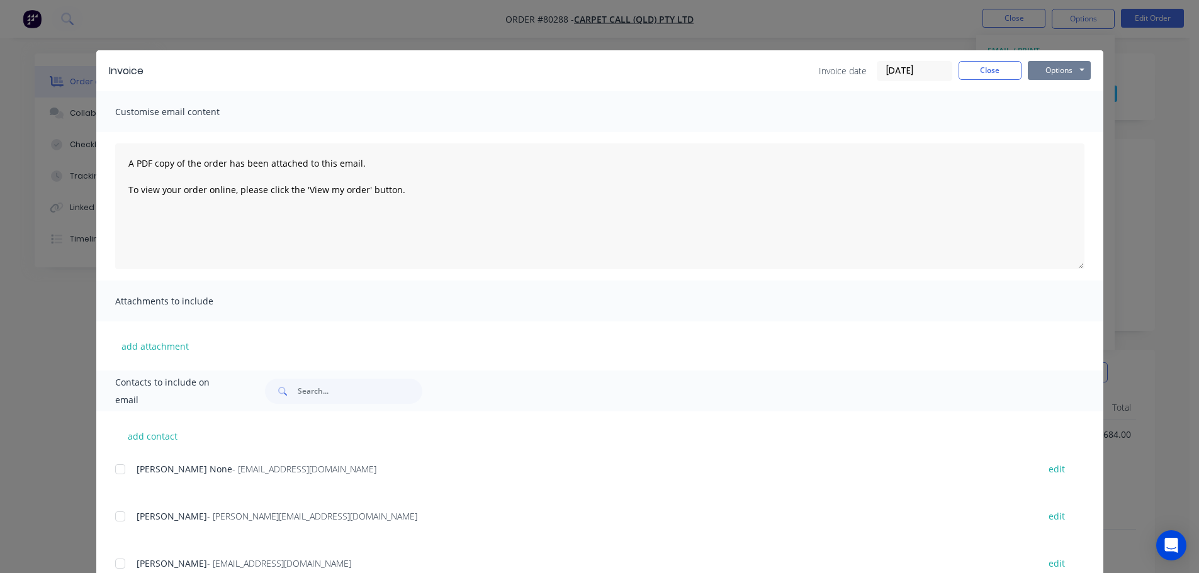
click at [1067, 67] on button "Options" at bounding box center [1059, 70] width 63 height 19
click at [1053, 106] on button "Print" at bounding box center [1068, 113] width 81 height 21
click at [997, 68] on button "Close" at bounding box center [989, 70] width 63 height 19
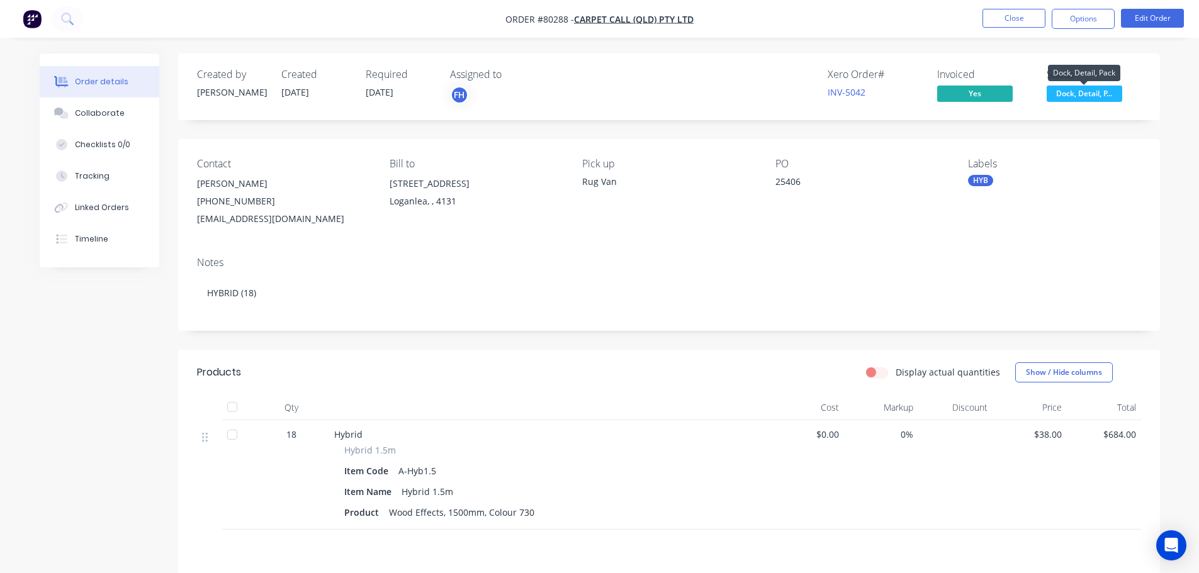
click at [1082, 97] on span "Dock, Detail, P..." at bounding box center [1085, 94] width 76 height 16
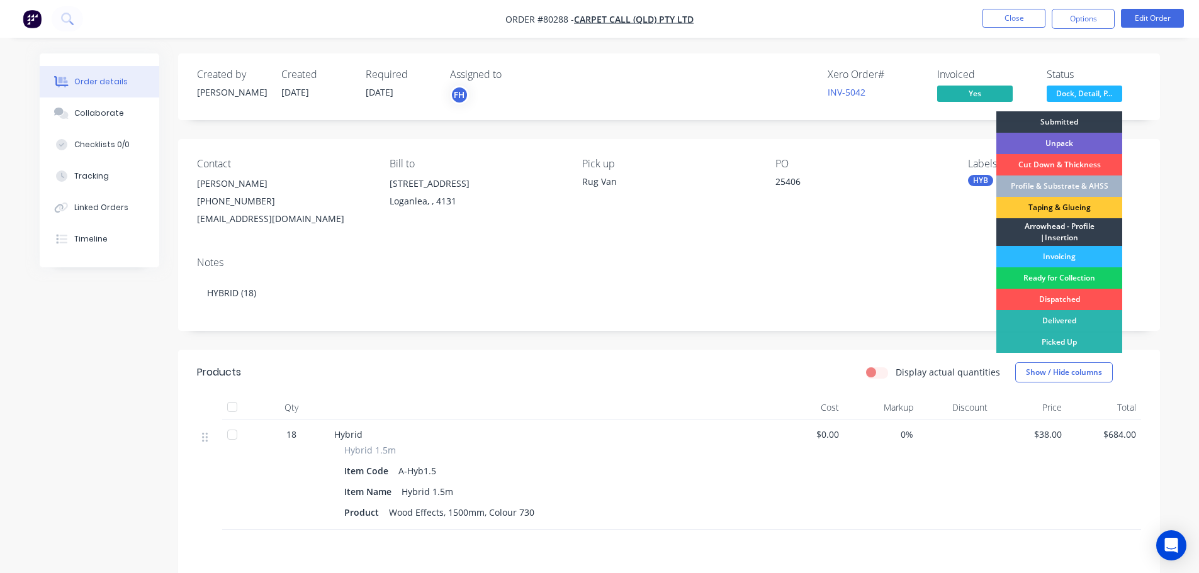
click at [1057, 276] on div "Ready for Collection" at bounding box center [1059, 277] width 126 height 21
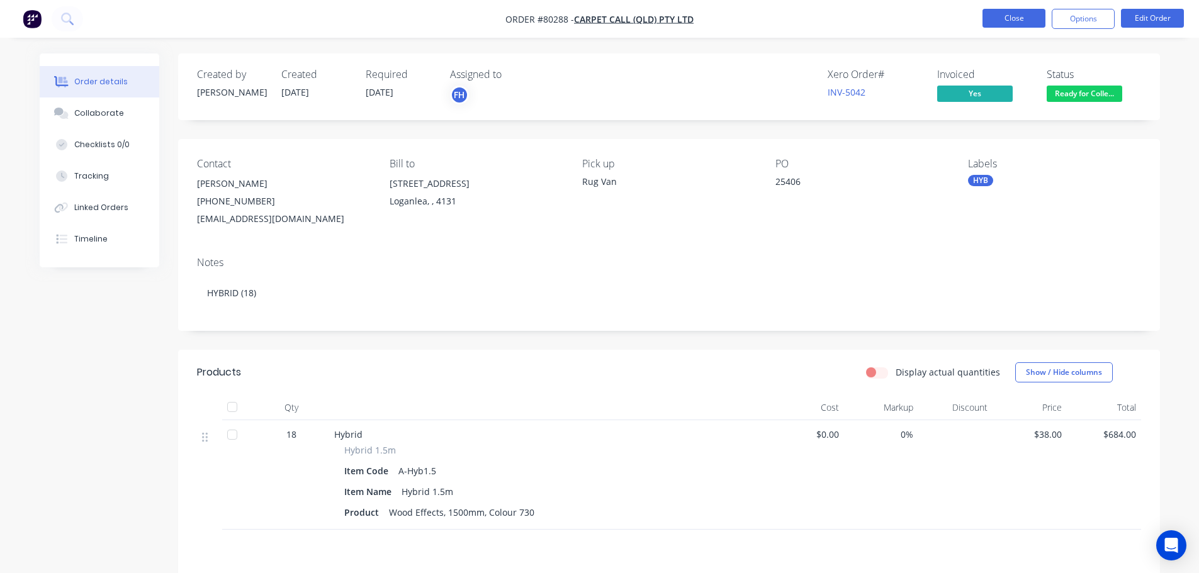
click at [1014, 15] on button "Close" at bounding box center [1013, 18] width 63 height 19
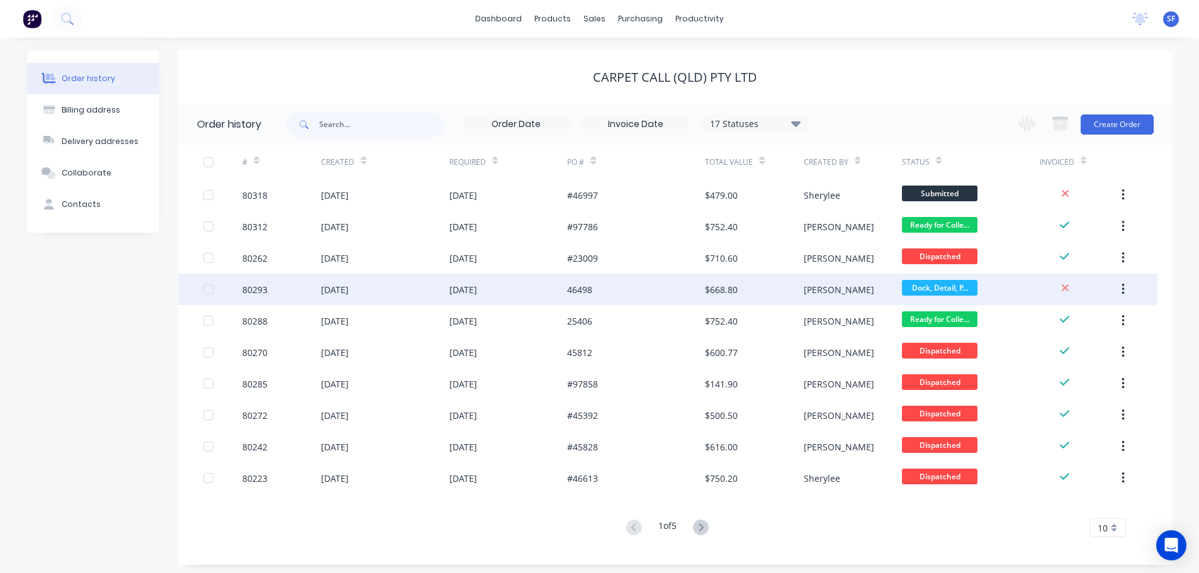
click at [262, 289] on div "80293" at bounding box center [254, 289] width 25 height 13
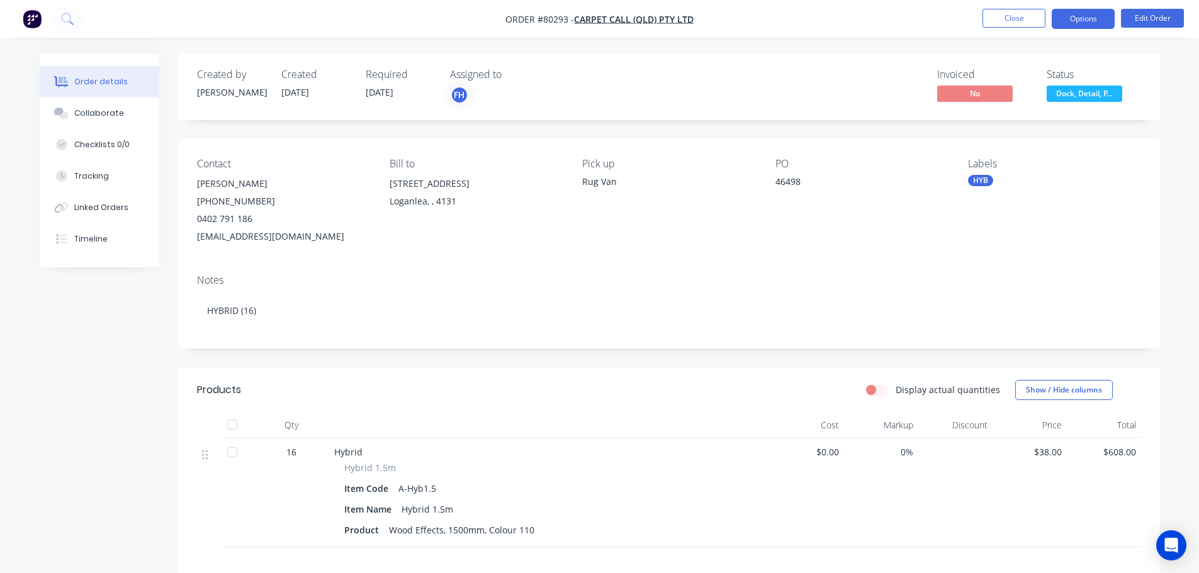
click at [1090, 20] on button "Options" at bounding box center [1083, 19] width 63 height 20
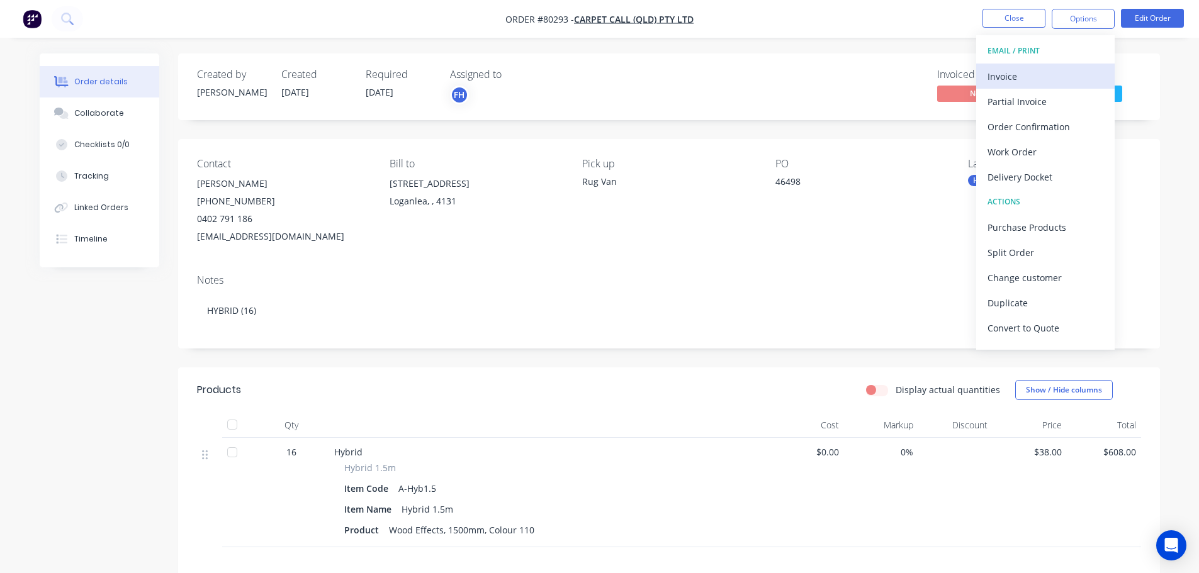
click at [1044, 72] on div "Invoice" at bounding box center [1045, 76] width 116 height 18
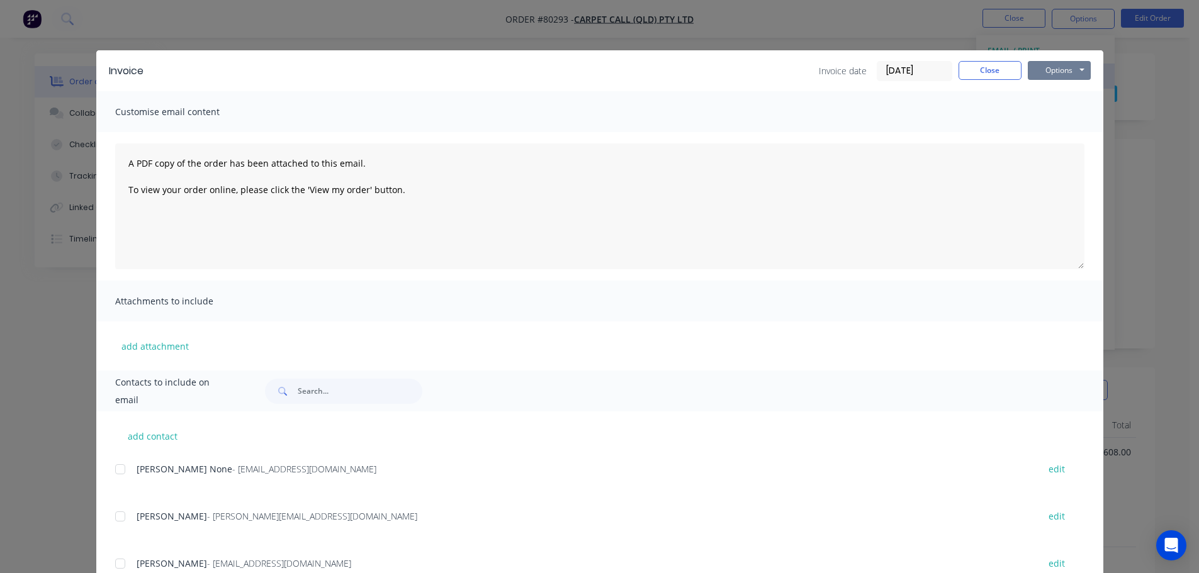
click at [1044, 72] on button "Options" at bounding box center [1059, 70] width 63 height 19
click at [1067, 111] on button "Print" at bounding box center [1068, 113] width 81 height 21
click at [980, 67] on button "Close" at bounding box center [989, 70] width 63 height 19
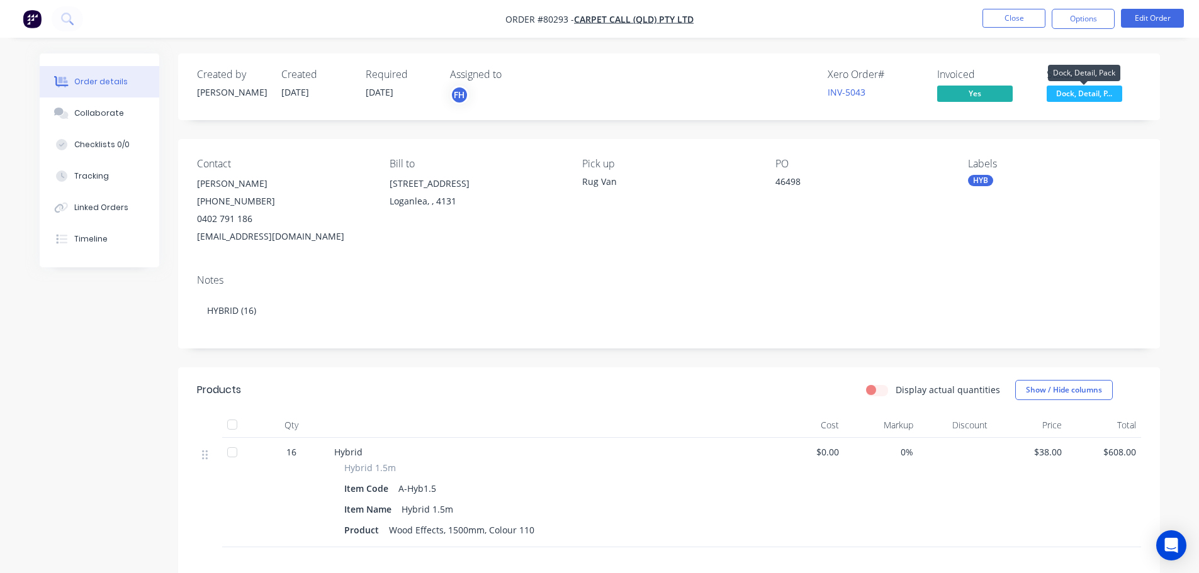
click at [1073, 92] on span "Dock, Detail, P..." at bounding box center [1085, 94] width 76 height 16
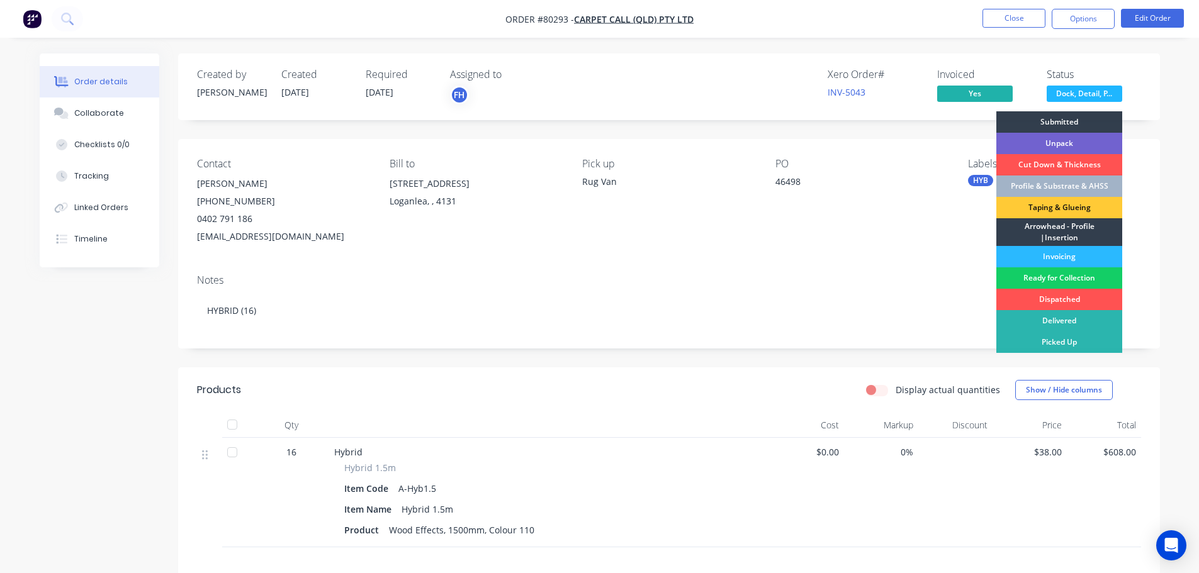
click at [1058, 279] on div "Ready for Collection" at bounding box center [1059, 277] width 126 height 21
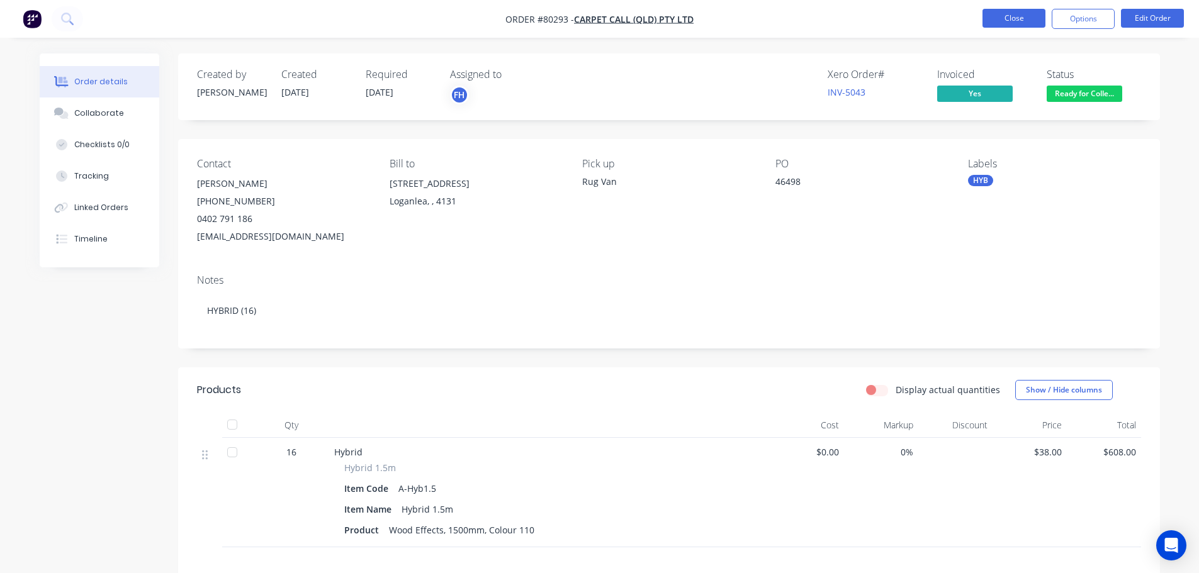
click at [1019, 24] on button "Close" at bounding box center [1013, 18] width 63 height 19
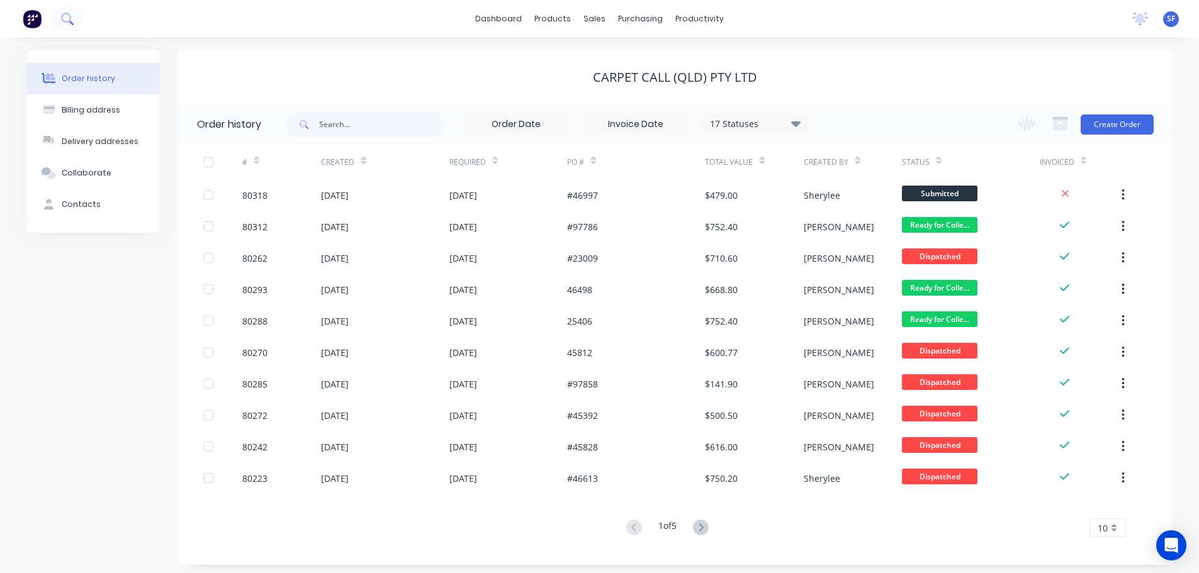
click at [70, 18] on icon at bounding box center [66, 18] width 10 height 10
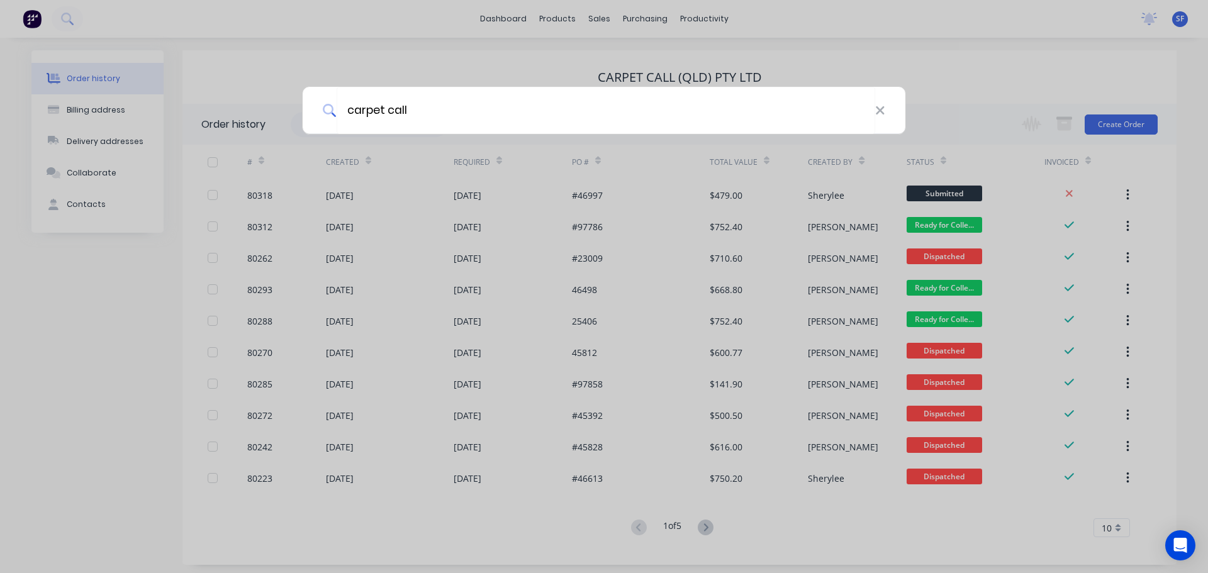
type input "carpet call"
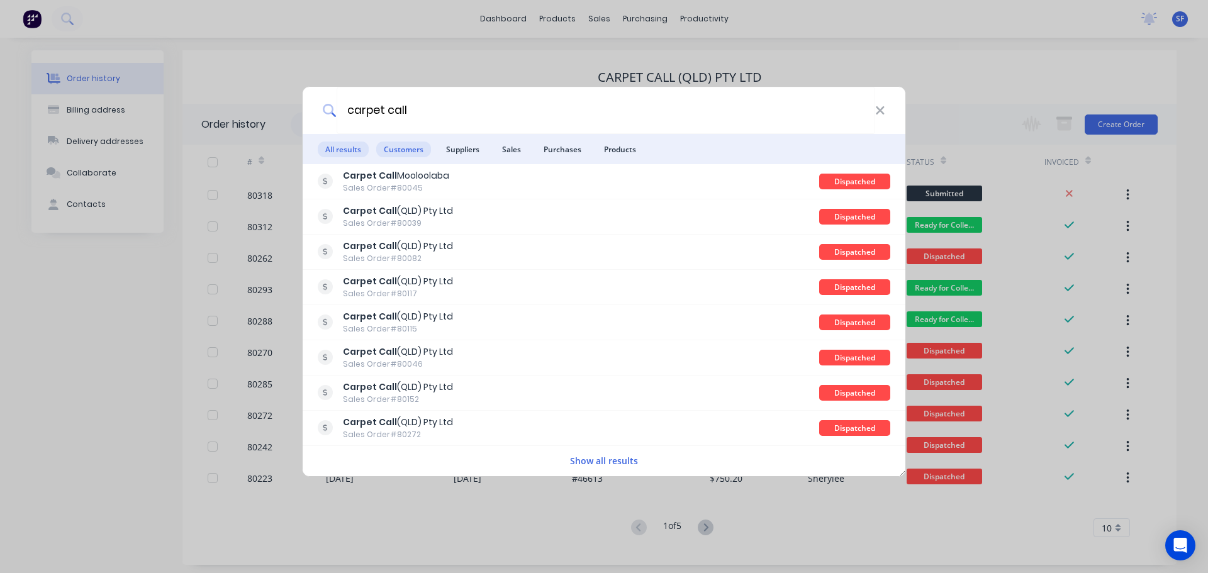
click at [402, 147] on span "Customers" at bounding box center [403, 150] width 55 height 16
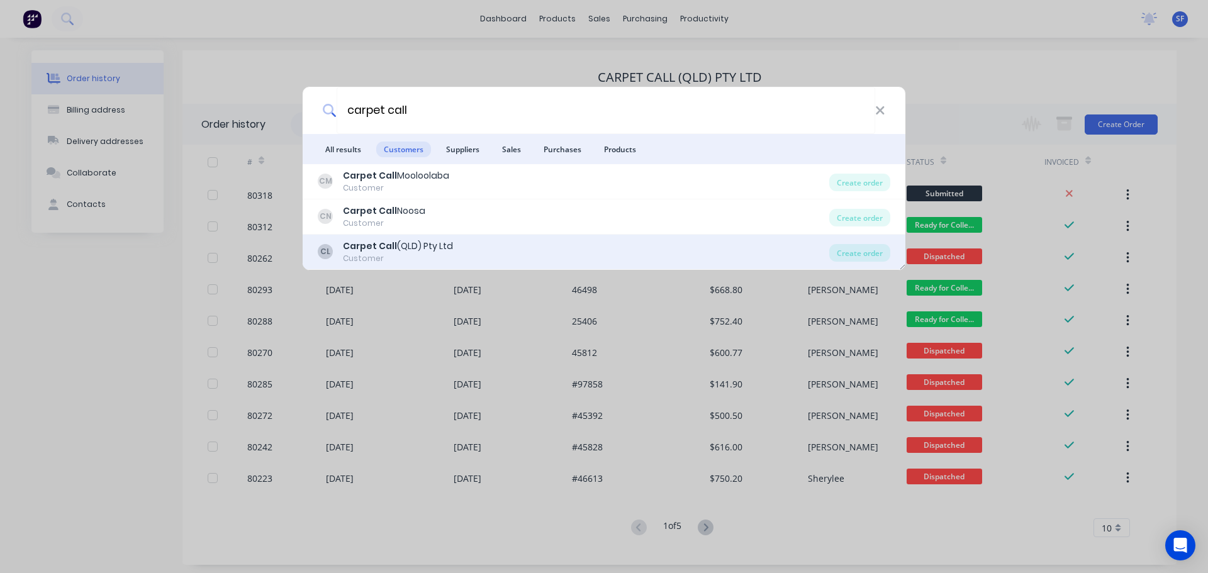
click at [405, 244] on div "Carpet Call (QLD) Pty Ltd" at bounding box center [398, 246] width 110 height 13
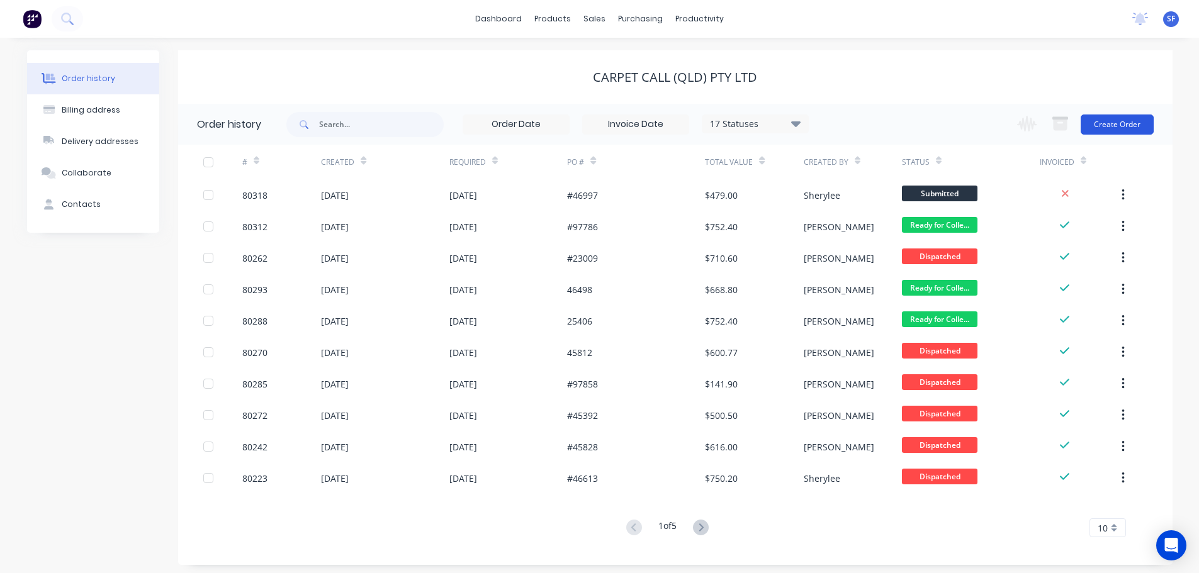
click at [1127, 123] on button "Create Order" at bounding box center [1117, 125] width 73 height 20
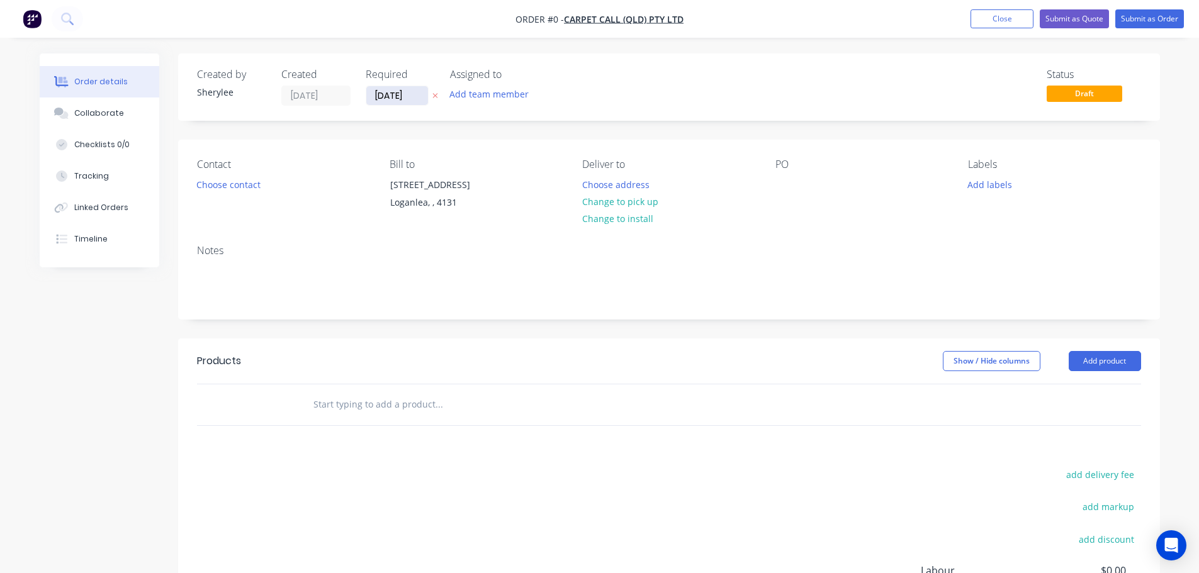
click at [409, 94] on input "[DATE]" at bounding box center [397, 95] width 62 height 19
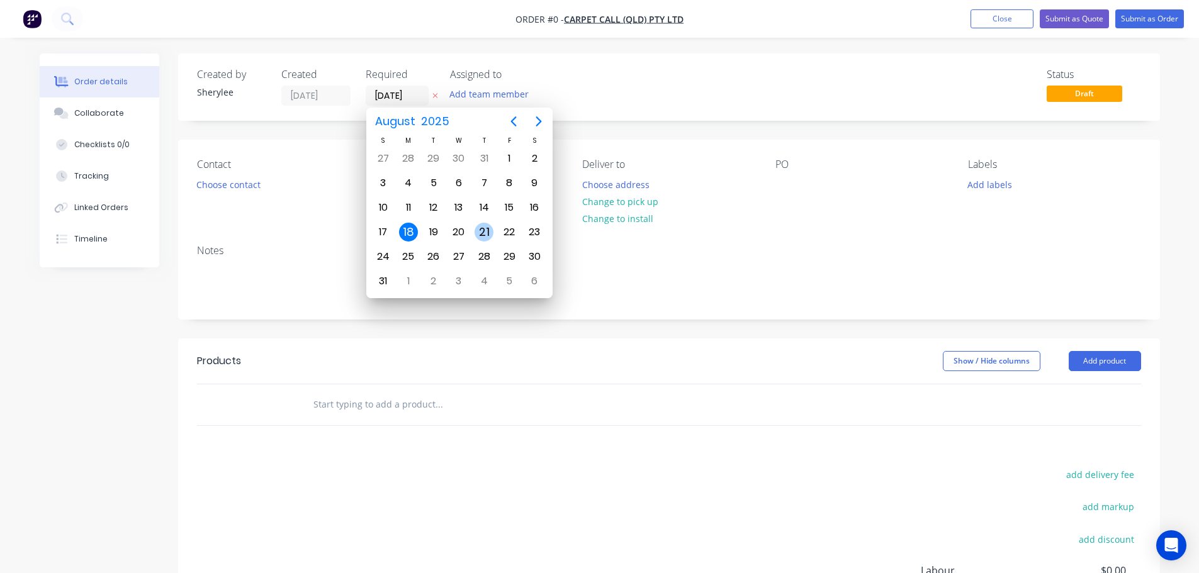
click at [483, 231] on div "21" at bounding box center [483, 232] width 19 height 19
type input "[DATE]"
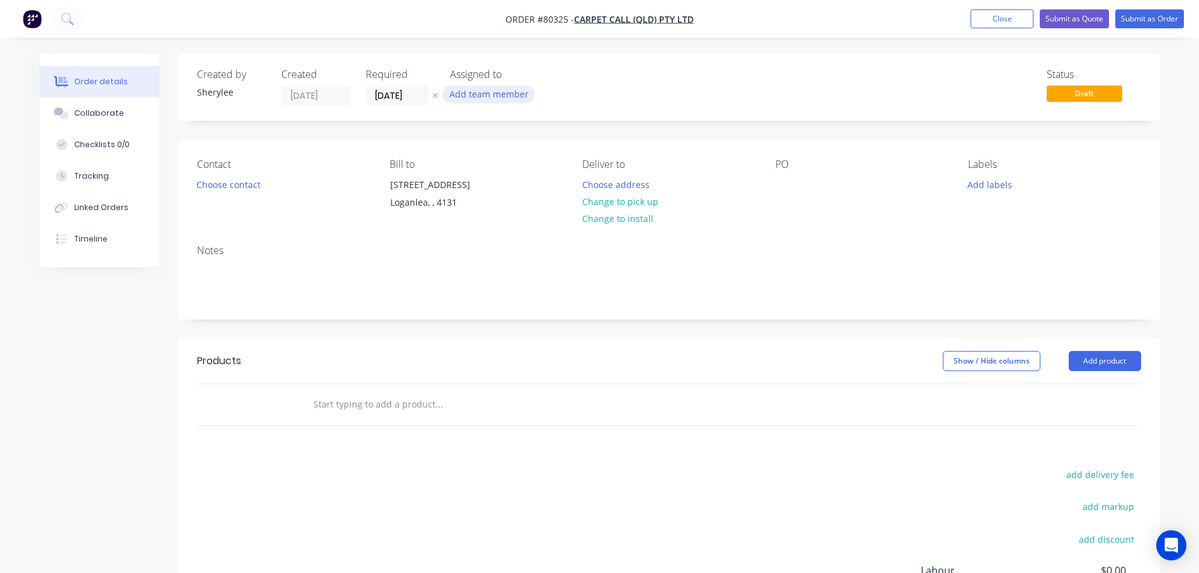
click at [480, 91] on button "Add team member" at bounding box center [488, 94] width 93 height 17
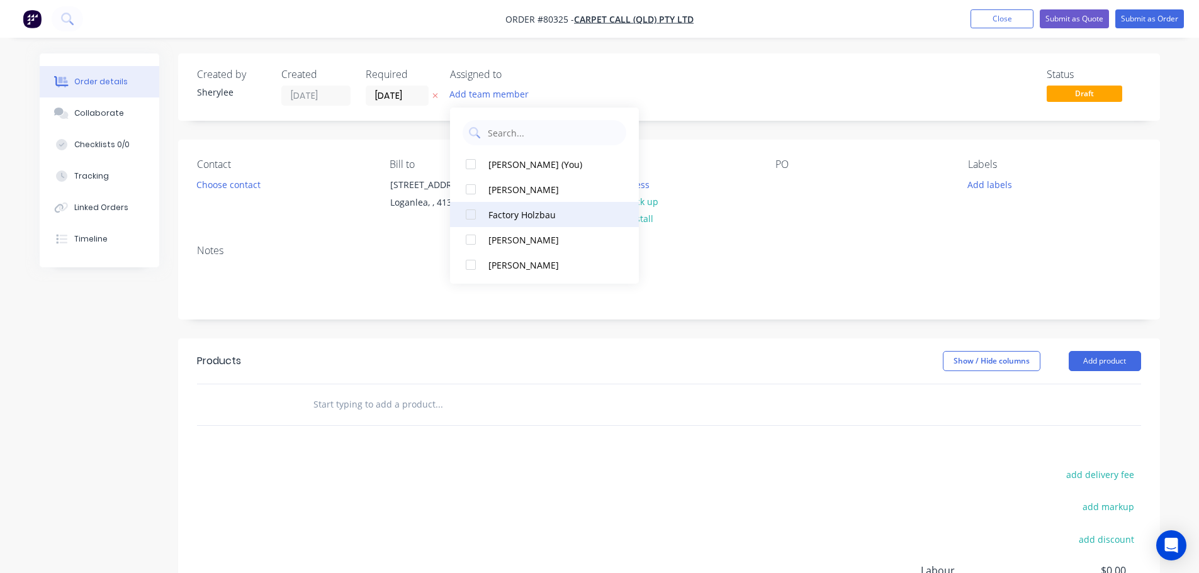
click at [471, 213] on div at bounding box center [470, 214] width 25 height 25
click at [399, 111] on div "Created by [PERSON_NAME] Created [DATE] Required [DATE] Assigned to FH Status D…" at bounding box center [669, 86] width 982 height 67
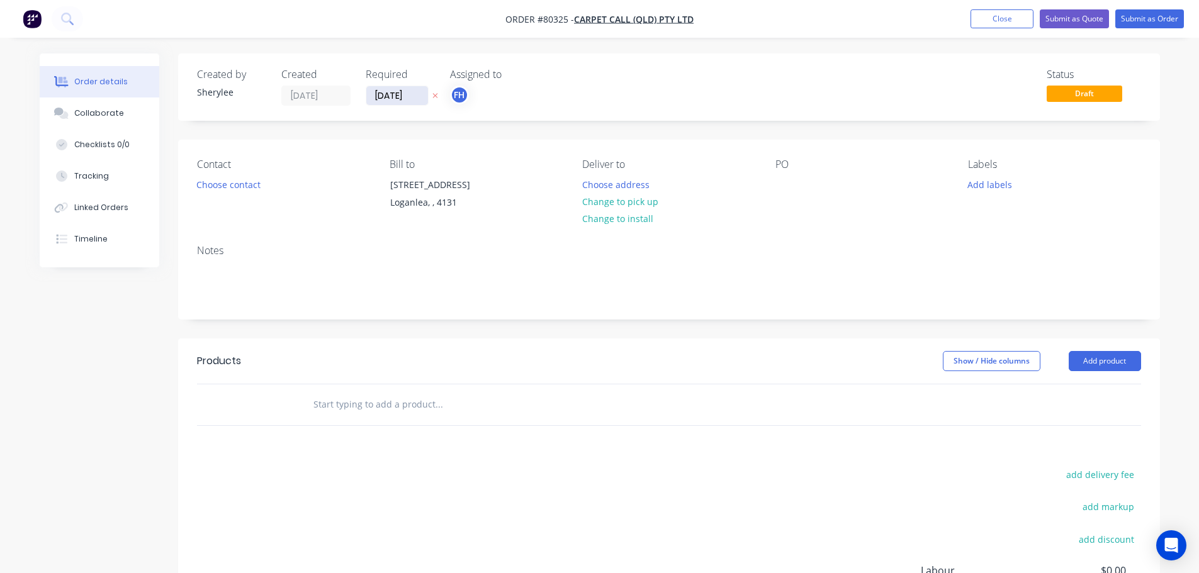
click at [413, 99] on input "[DATE]" at bounding box center [397, 95] width 62 height 19
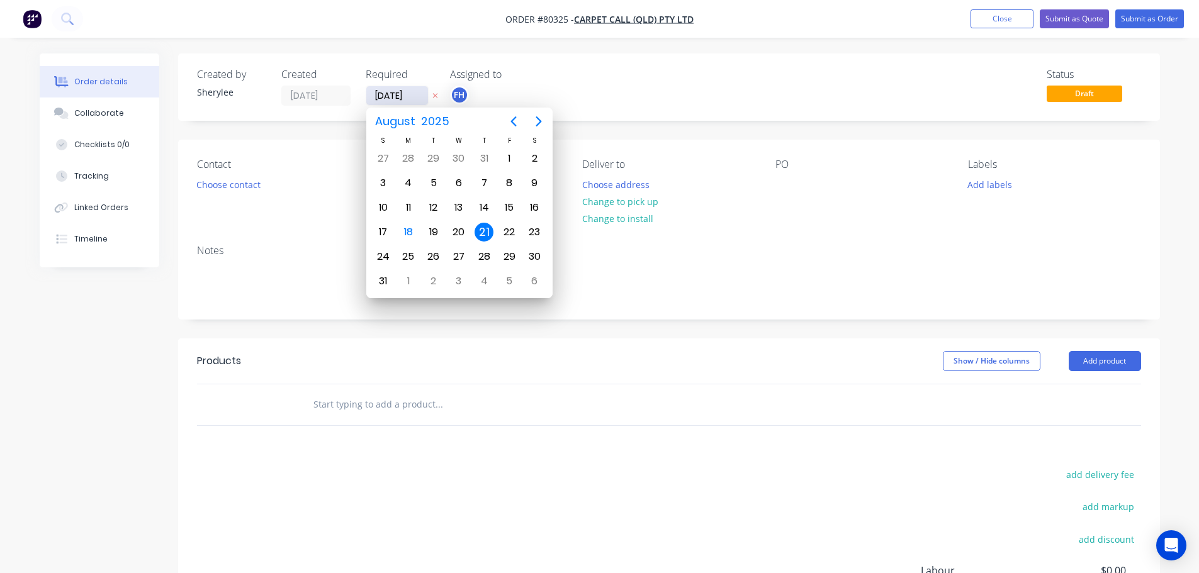
click at [413, 99] on input "[DATE]" at bounding box center [397, 95] width 62 height 19
click at [485, 230] on div "21" at bounding box center [483, 232] width 19 height 19
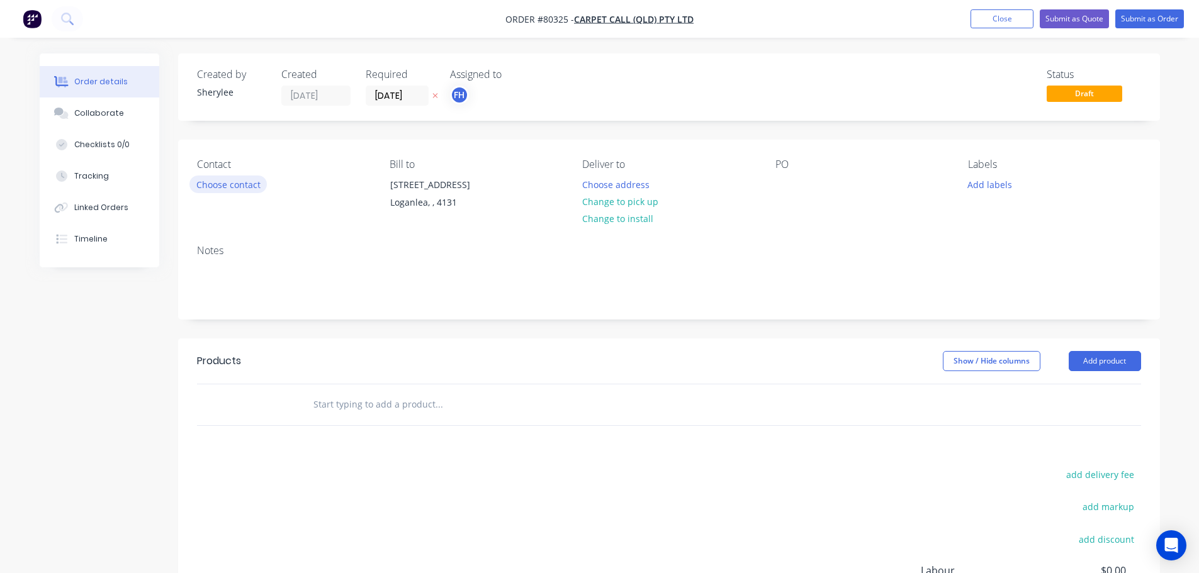
click at [225, 184] on button "Choose contact" at bounding box center [227, 184] width 77 height 17
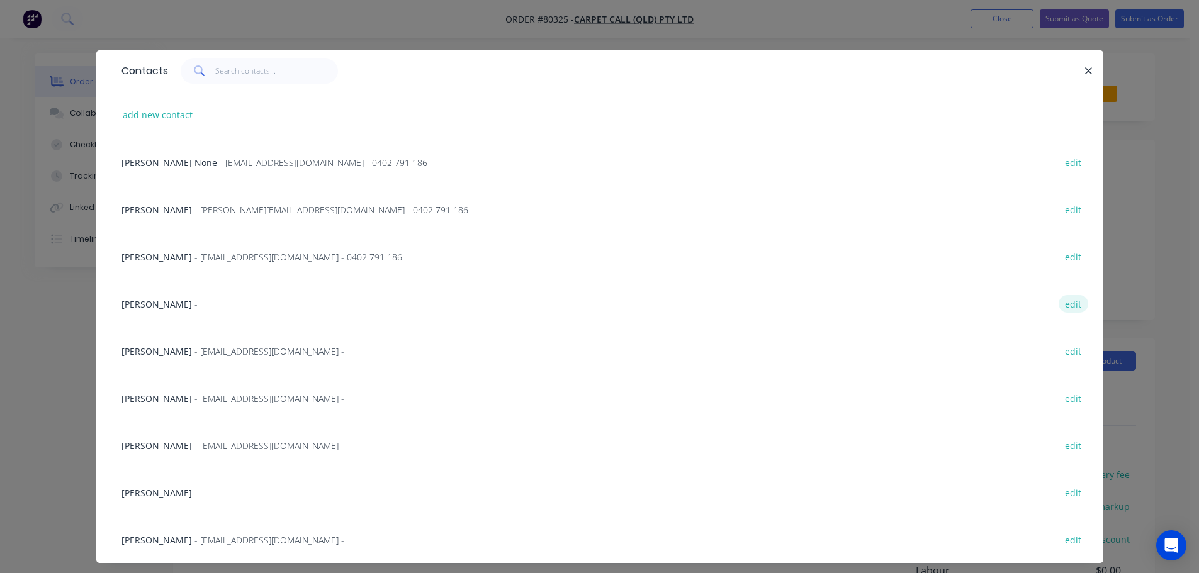
click at [1071, 301] on button "edit" at bounding box center [1073, 303] width 30 height 17
select select "AU"
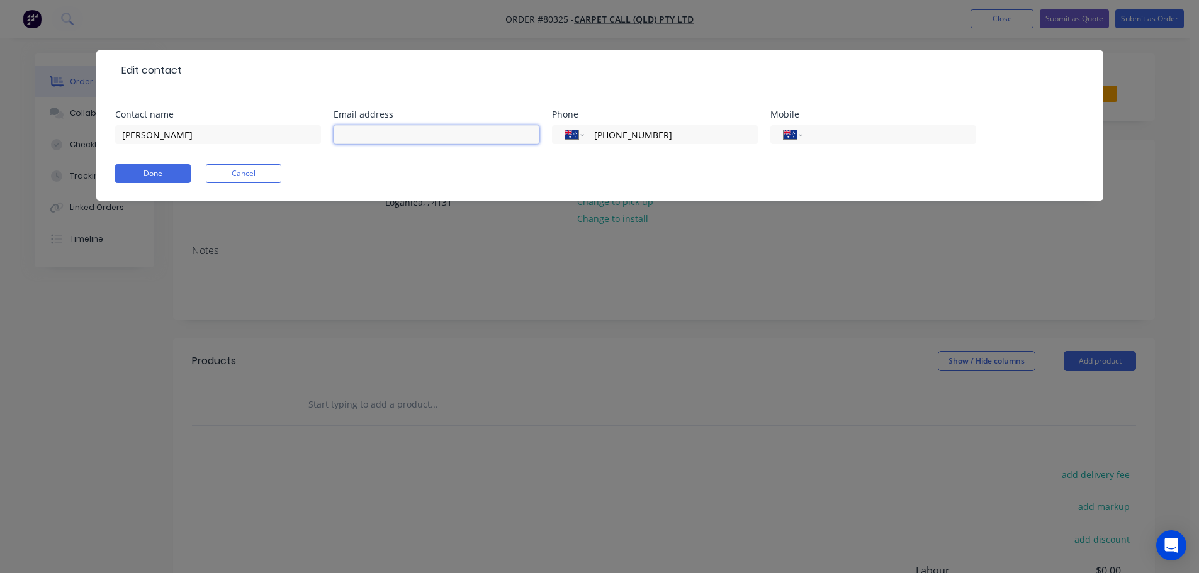
click at [366, 133] on input "text" at bounding box center [437, 134] width 206 height 19
type input "[EMAIL_ADDRESS][DOMAIN_NAME]"
click at [163, 175] on button "Done" at bounding box center [153, 173] width 76 height 19
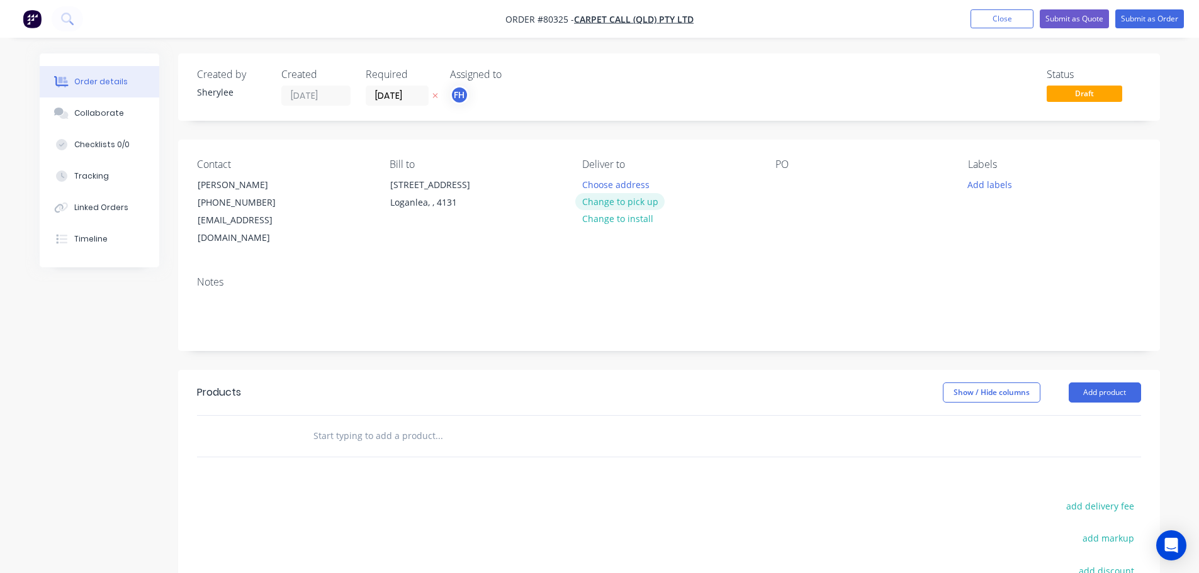
click at [641, 198] on button "Change to pick up" at bounding box center [619, 201] width 89 height 17
click at [785, 188] on div at bounding box center [785, 185] width 20 height 18
click at [993, 184] on button "Add labels" at bounding box center [990, 184] width 58 height 17
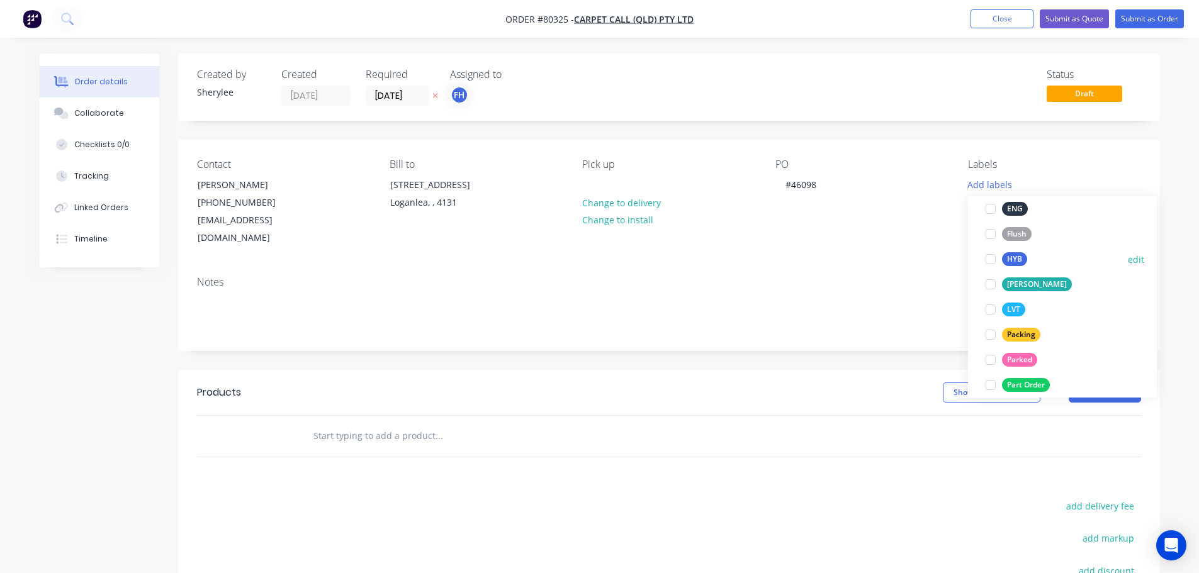
click at [991, 261] on div at bounding box center [990, 259] width 25 height 25
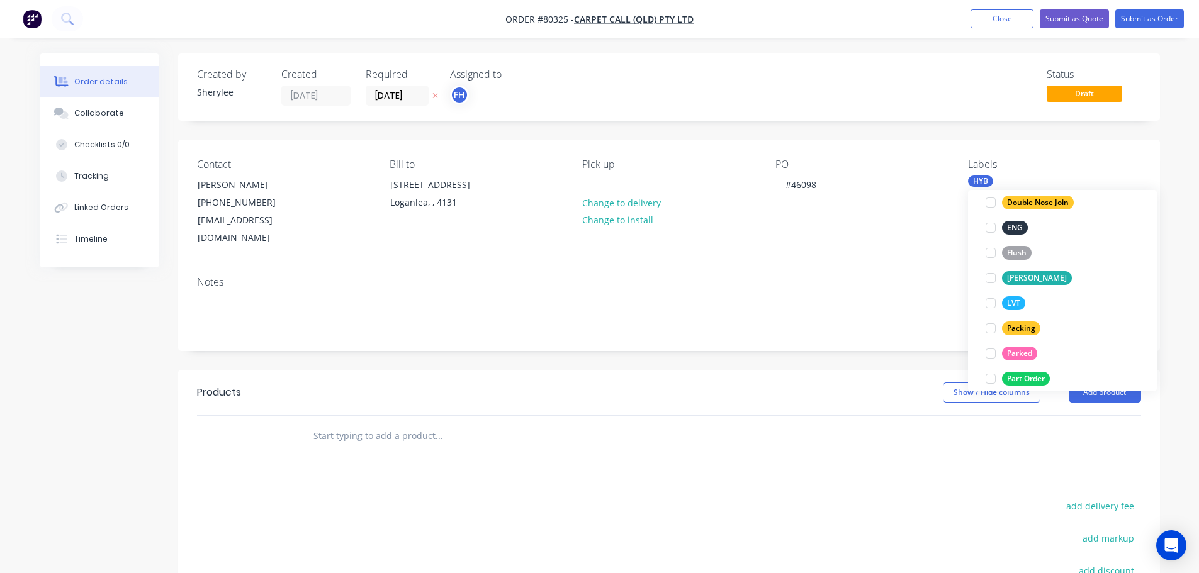
scroll to position [38, 0]
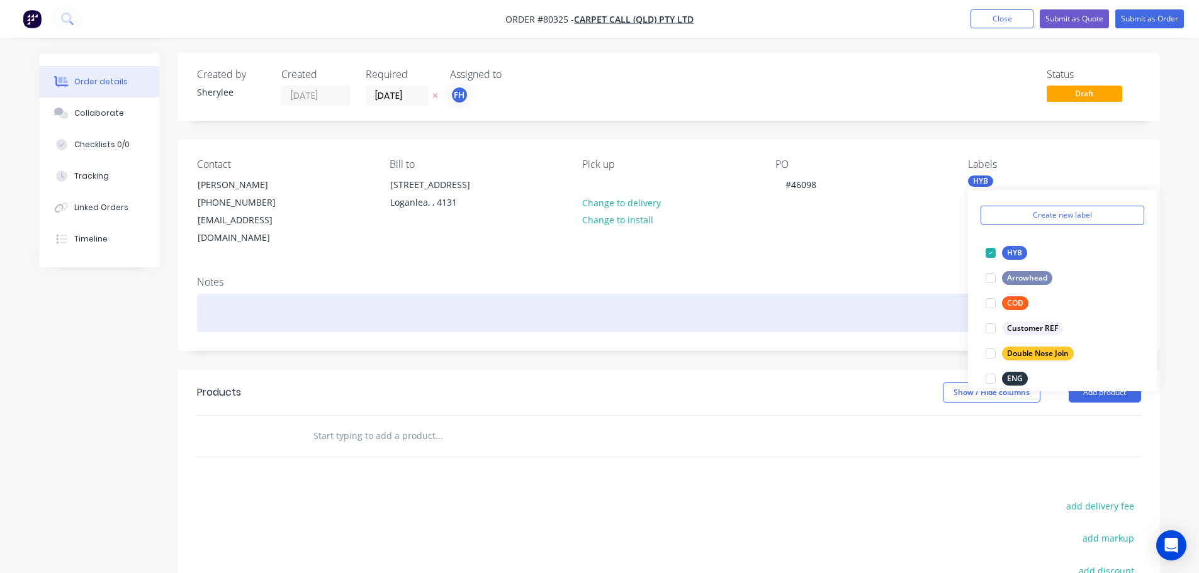
click at [267, 302] on div at bounding box center [669, 313] width 944 height 38
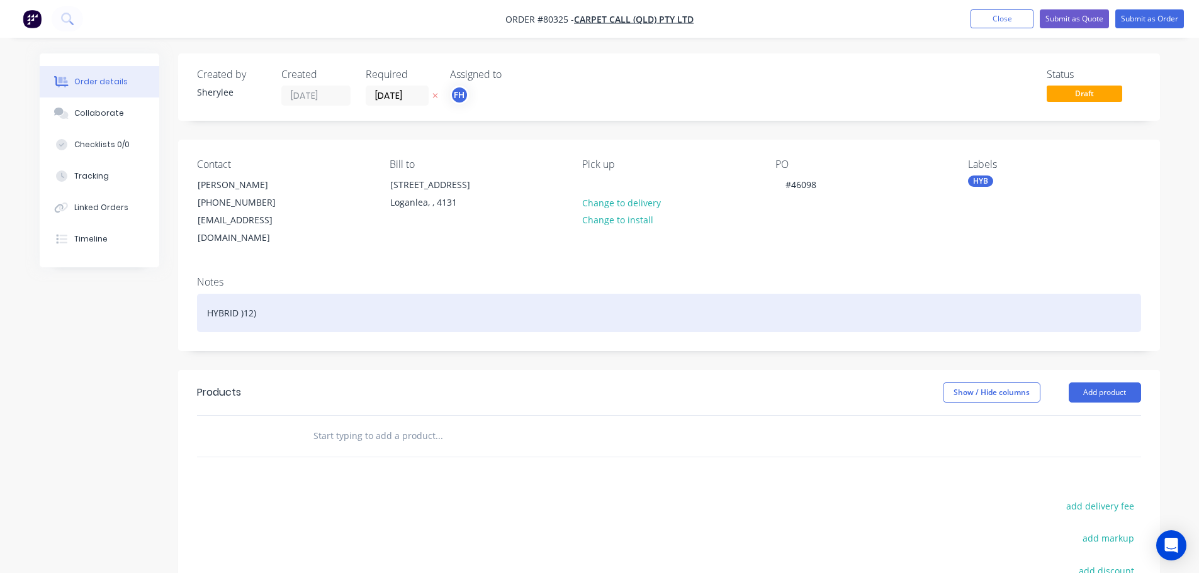
click at [244, 299] on div "HYBRID )12)" at bounding box center [669, 313] width 944 height 38
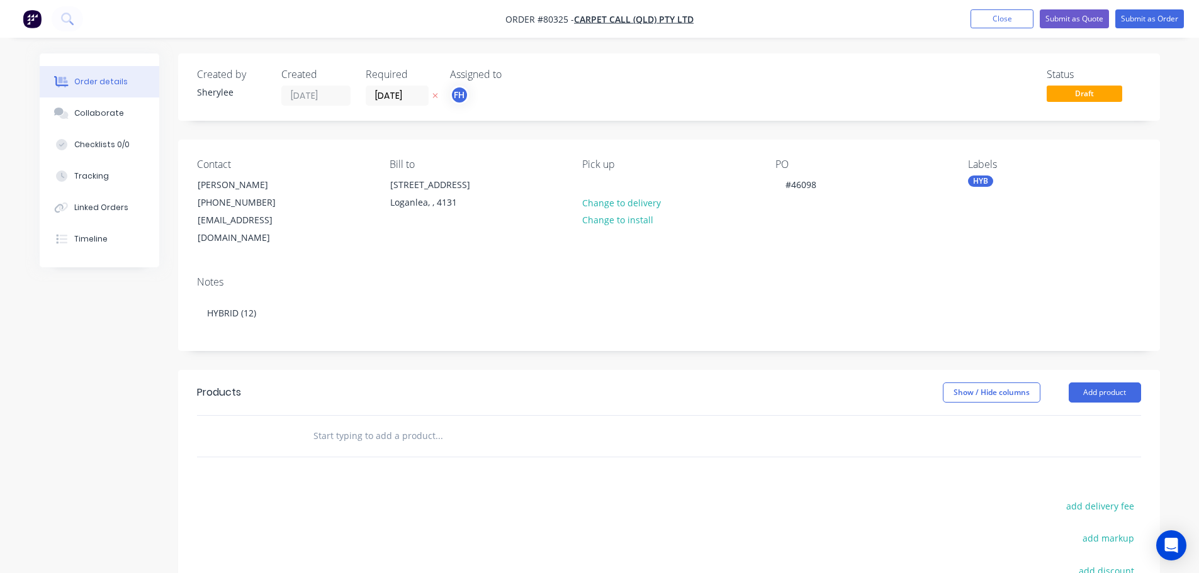
click at [356, 424] on input "text" at bounding box center [439, 436] width 252 height 25
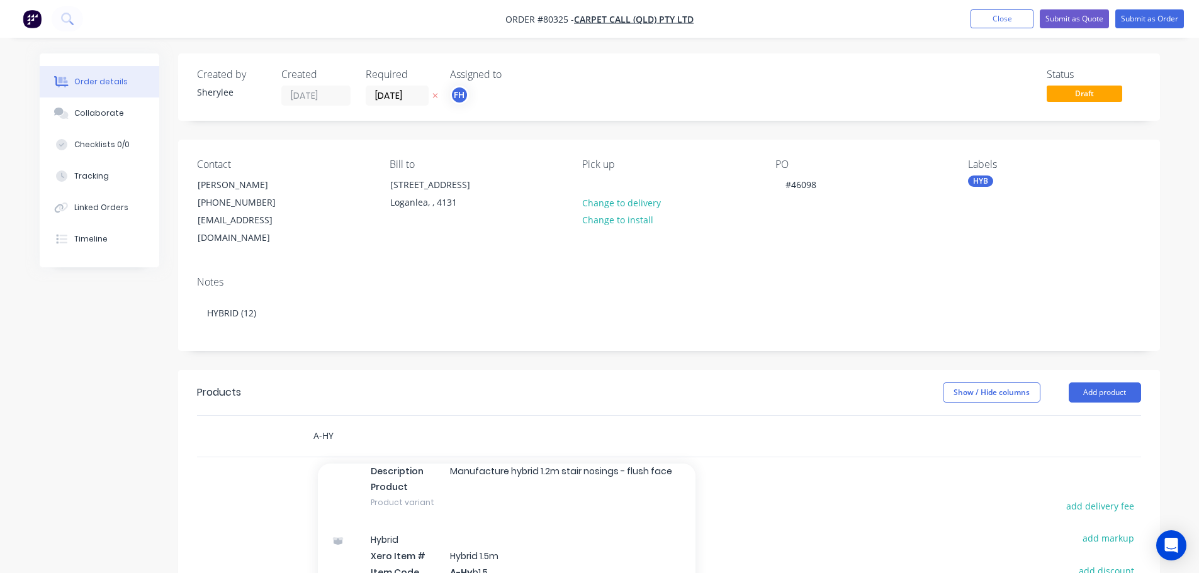
scroll to position [252, 0]
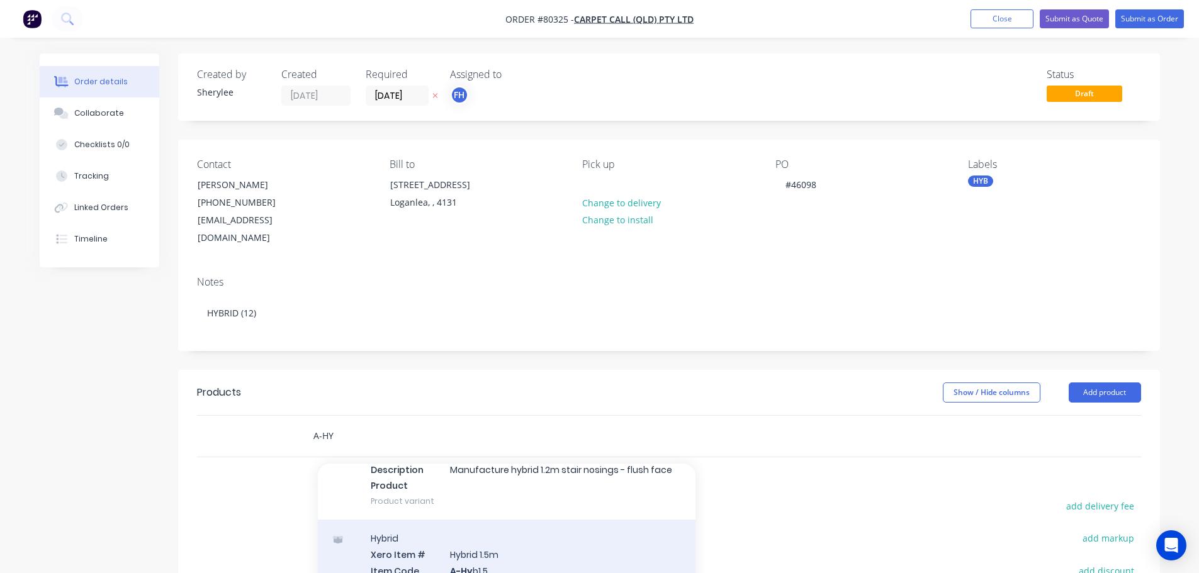
type input "A-HY"
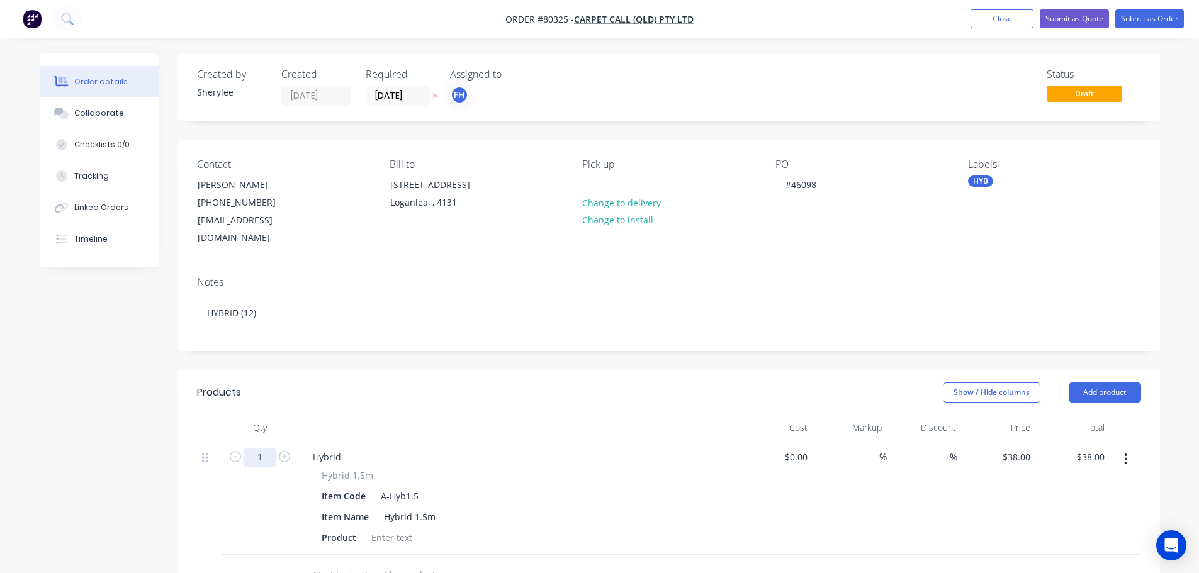
click at [258, 448] on input "1" at bounding box center [260, 457] width 33 height 19
type input "12"
type input "$456.00"
click at [395, 529] on div at bounding box center [391, 538] width 51 height 18
click at [496, 529] on div "Wood Effects, 1500mm, Colour#300" at bounding box center [445, 538] width 159 height 18
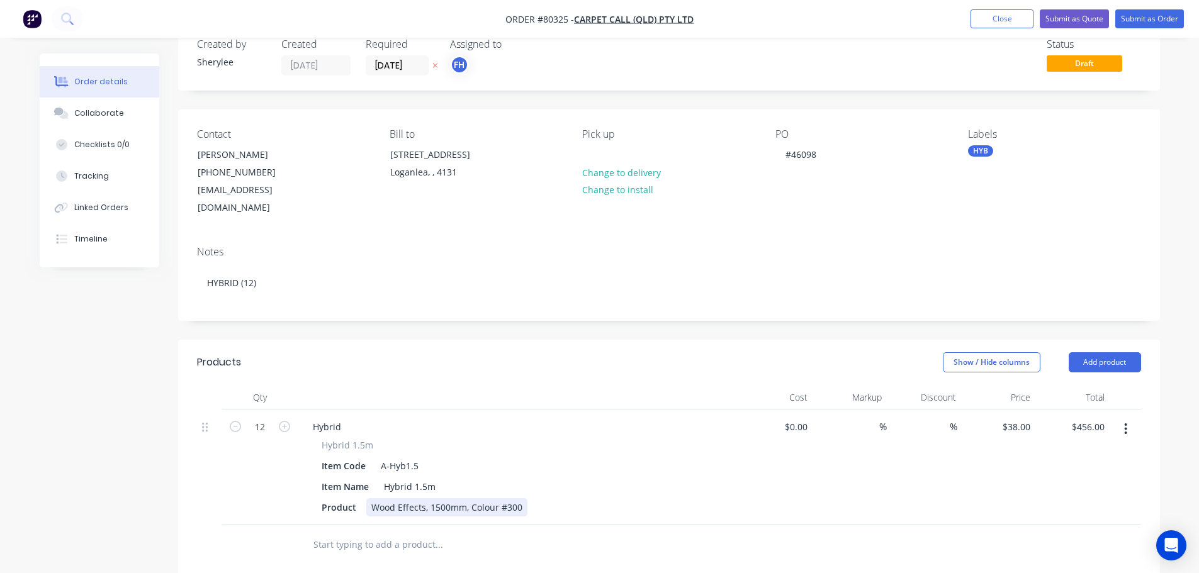
scroll to position [0, 0]
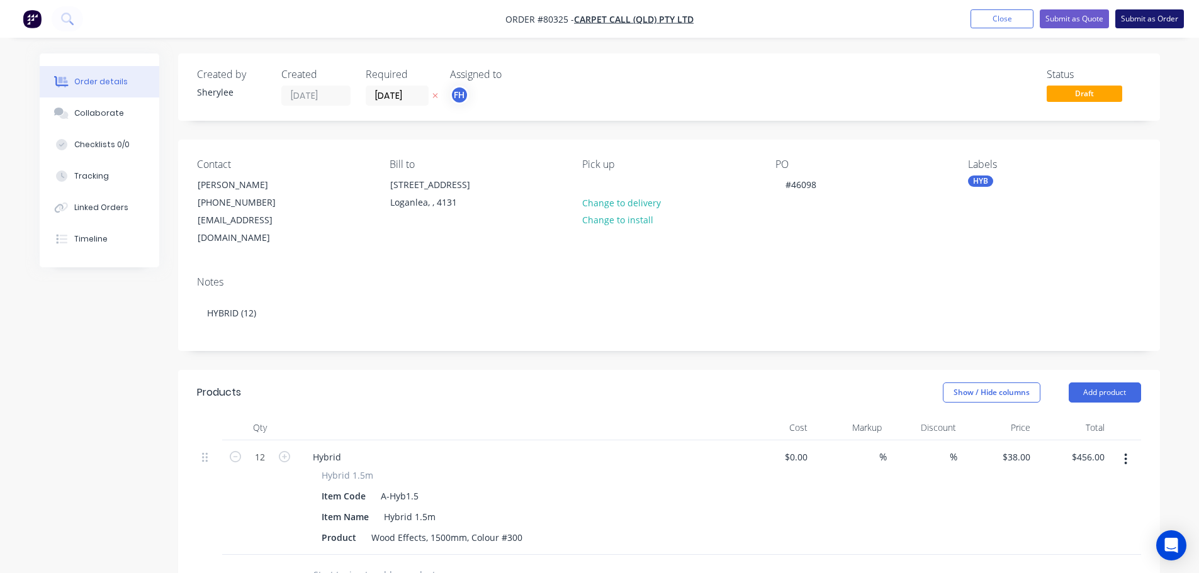
click at [1137, 15] on button "Submit as Order" at bounding box center [1149, 18] width 69 height 19
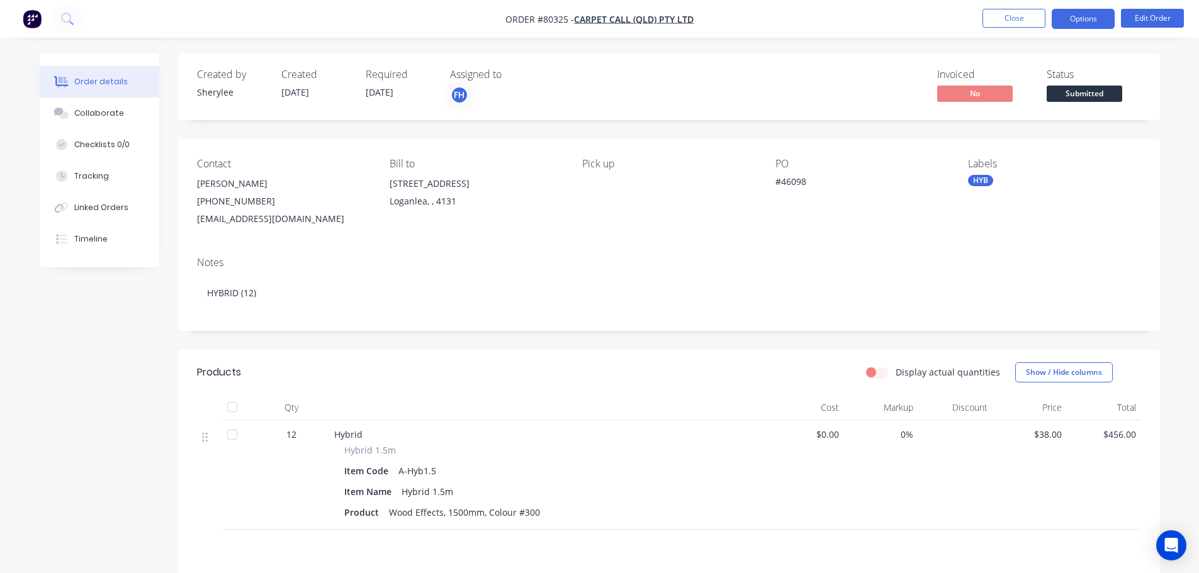
click at [1092, 20] on button "Options" at bounding box center [1083, 19] width 63 height 20
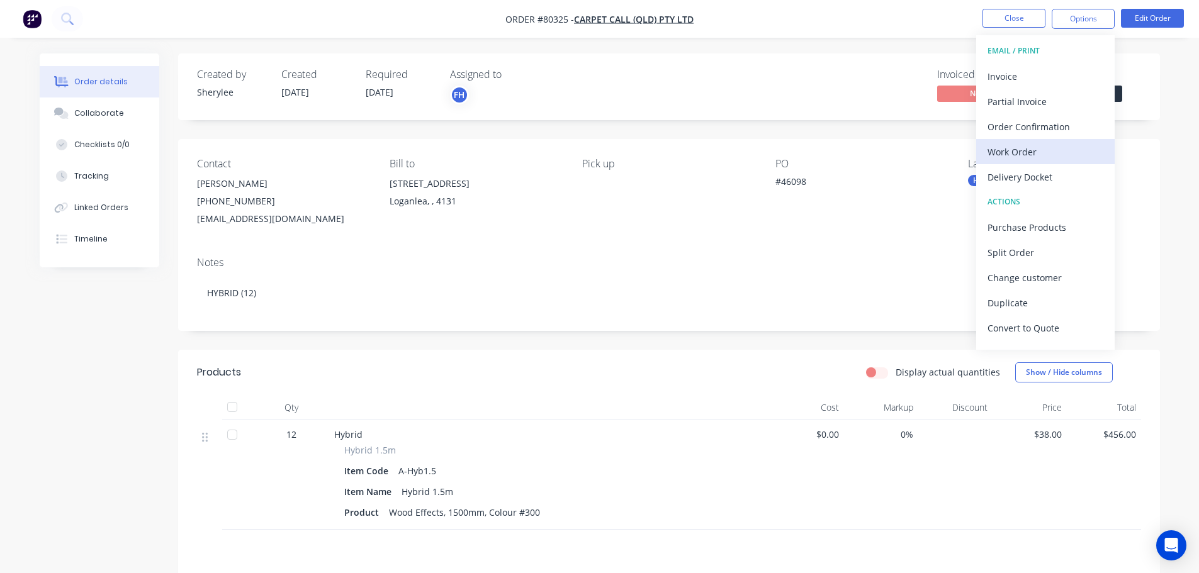
click at [1041, 149] on div "Work Order" at bounding box center [1045, 152] width 116 height 18
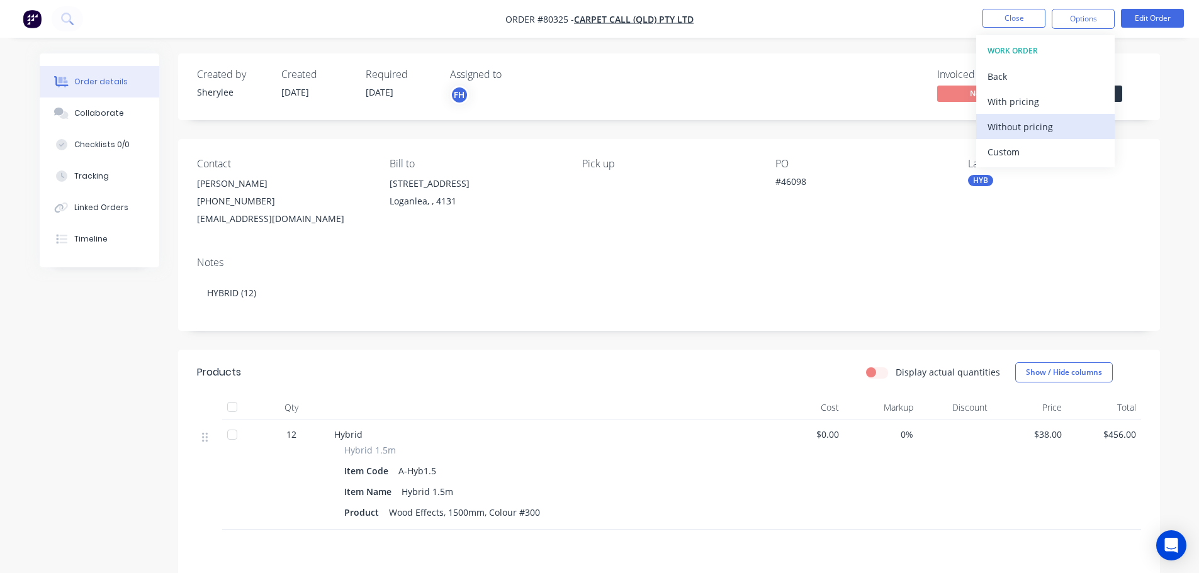
click at [1036, 126] on div "Without pricing" at bounding box center [1045, 127] width 116 height 18
click at [68, 17] on icon at bounding box center [67, 19] width 12 height 12
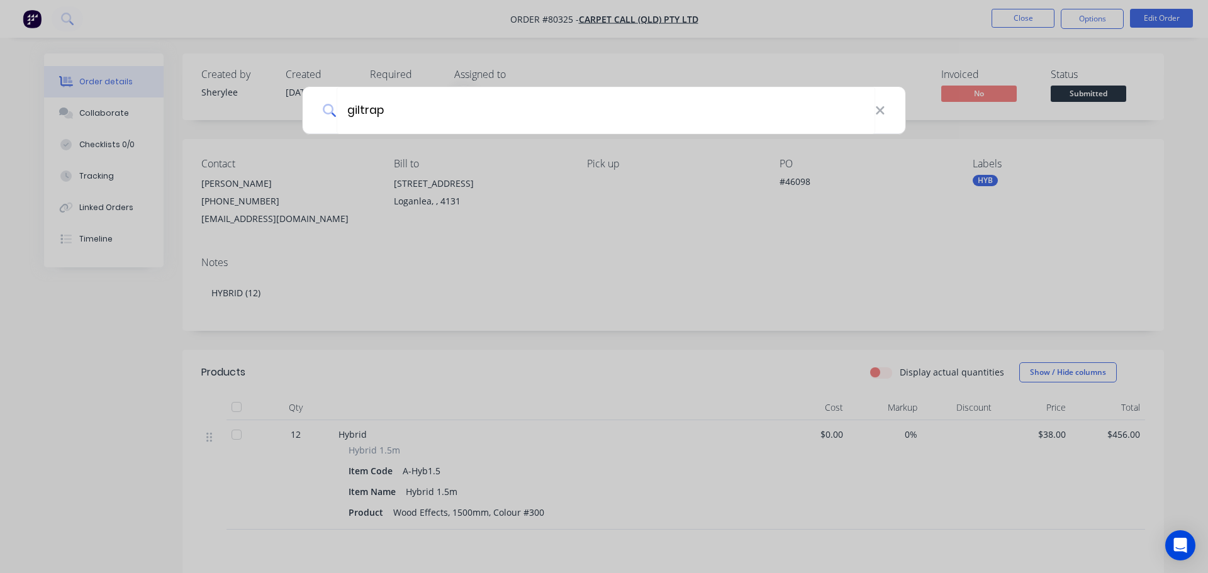
type input "giltrap"
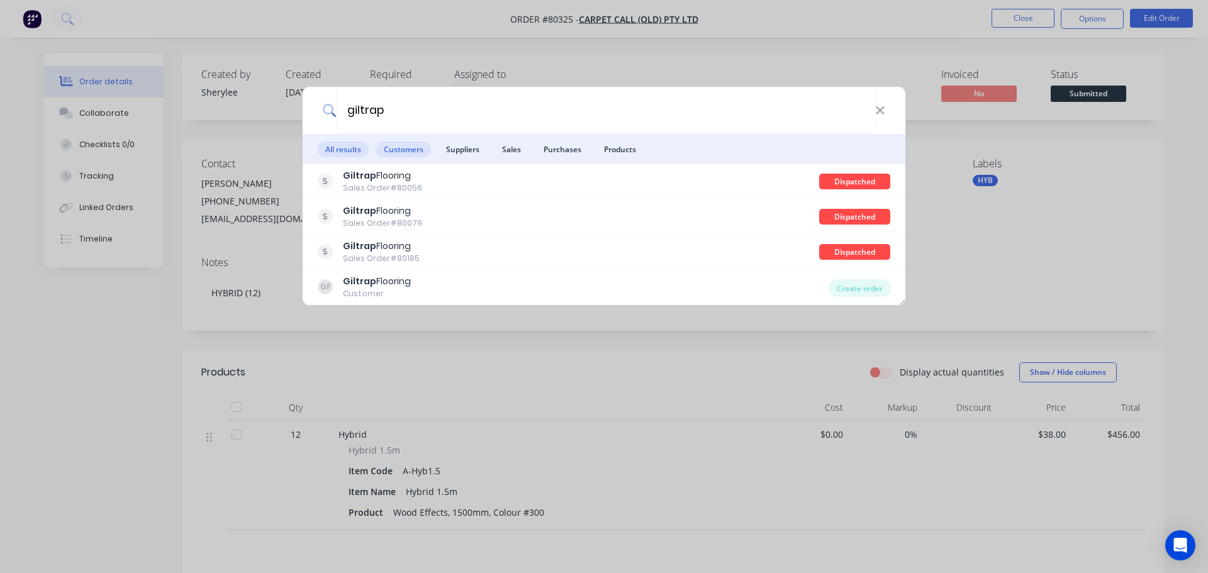
click at [400, 146] on span "Customers" at bounding box center [403, 150] width 55 height 16
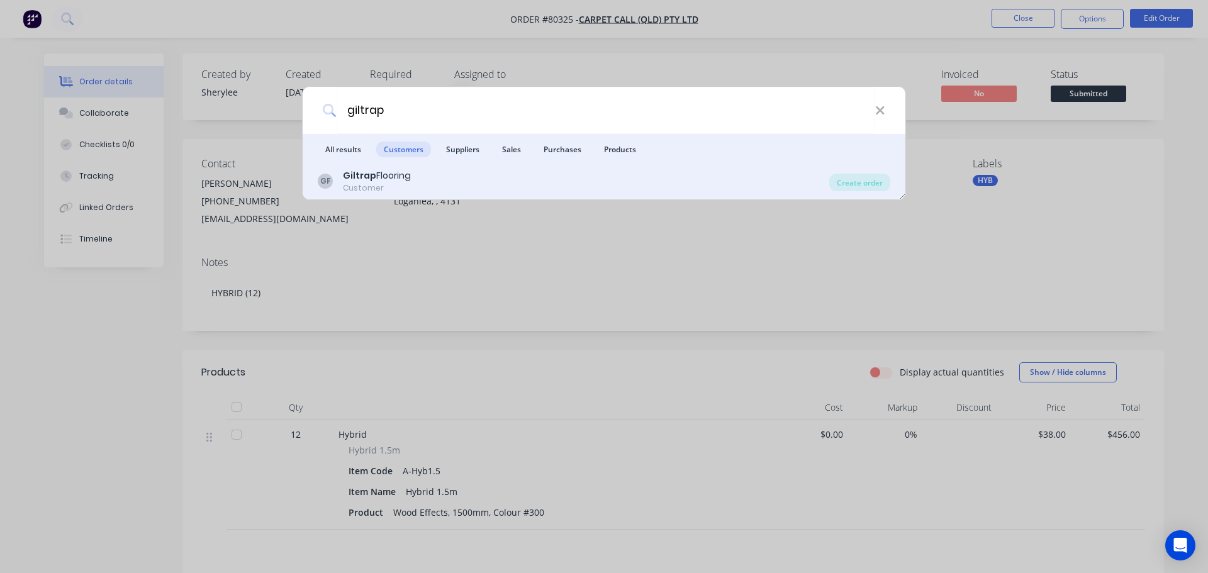
click at [405, 176] on div "Giltrap Flooring" at bounding box center [377, 175] width 68 height 13
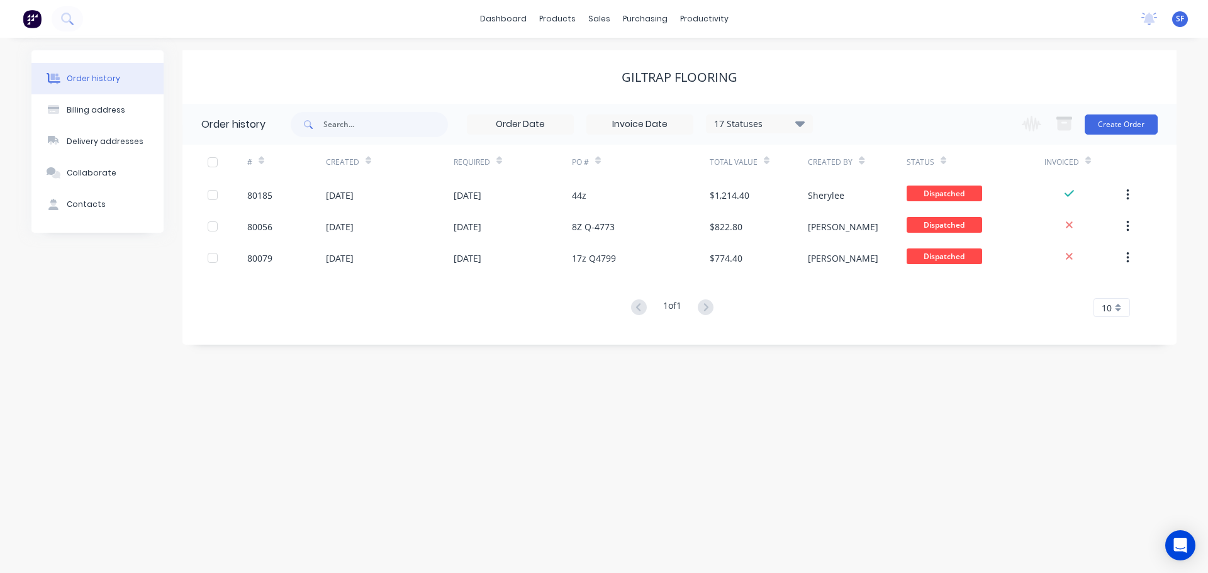
drag, startPoint x: 408, startPoint y: 167, endPoint x: 345, endPoint y: 427, distance: 266.8
click at [345, 429] on div "Order history Billing address Delivery addresses Collaborate Contacts Giltrap F…" at bounding box center [604, 306] width 1208 height 536
click at [1138, 132] on button "Create Order" at bounding box center [1121, 125] width 73 height 20
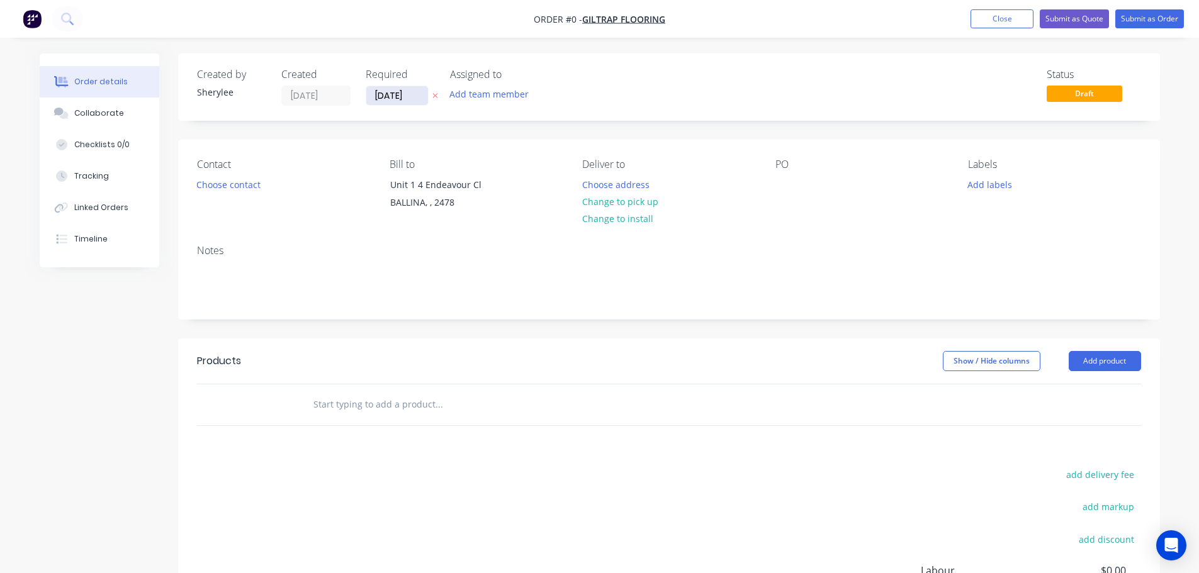
click at [409, 97] on input "[DATE]" at bounding box center [397, 95] width 62 height 19
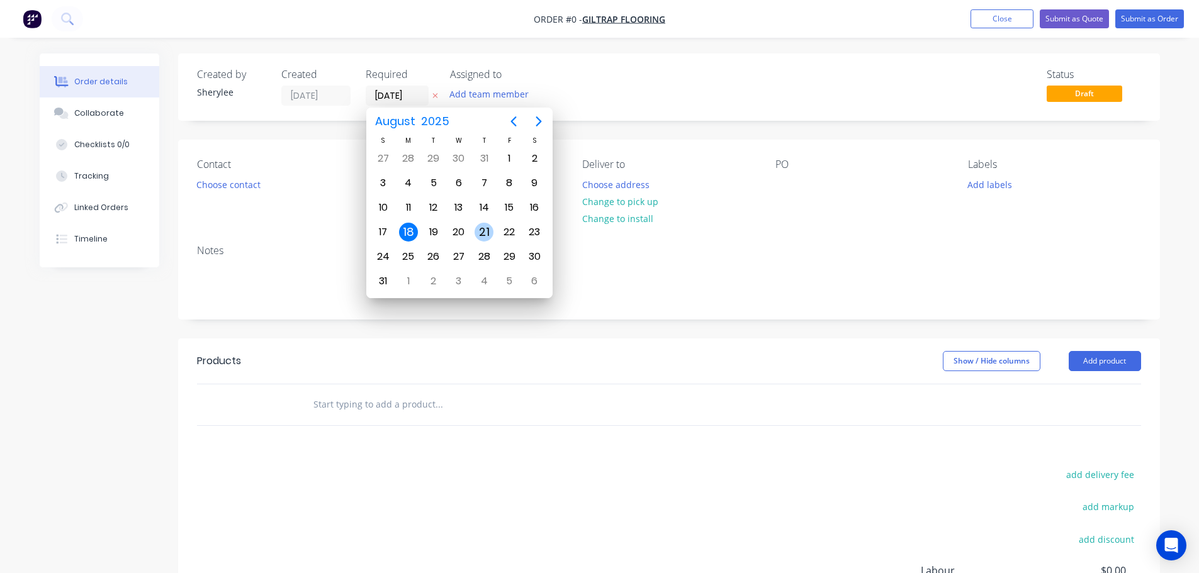
click at [484, 230] on div "21" at bounding box center [483, 232] width 19 height 19
type input "[DATE]"
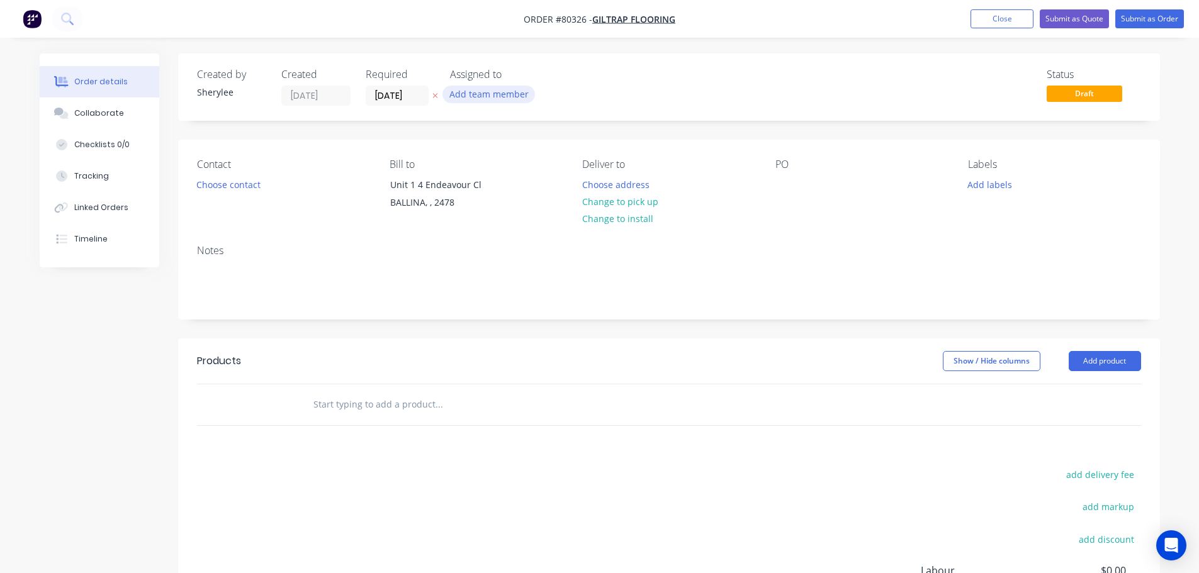
click at [493, 93] on button "Add team member" at bounding box center [488, 94] width 93 height 17
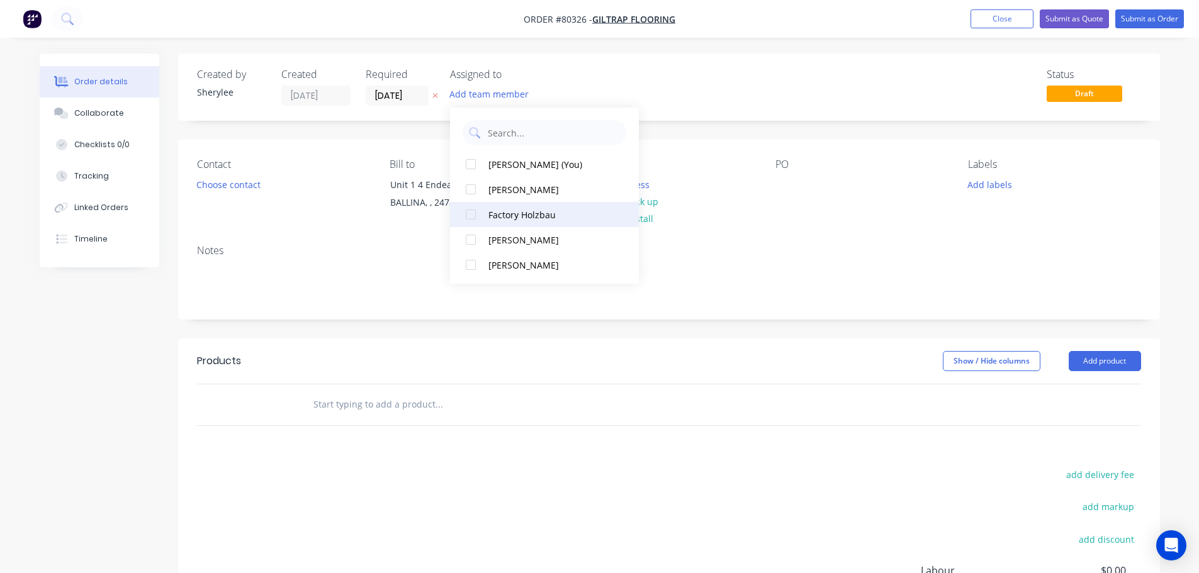
click at [471, 212] on div at bounding box center [470, 214] width 25 height 25
click at [252, 184] on button "Choose contact" at bounding box center [227, 184] width 77 height 17
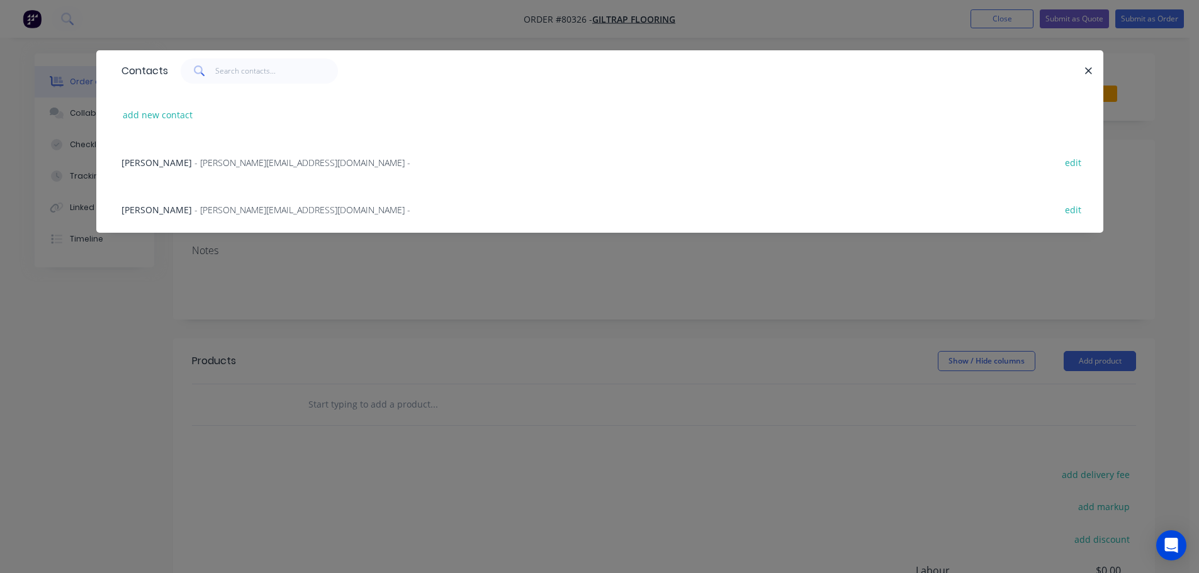
click at [259, 160] on span "- [PERSON_NAME][EMAIL_ADDRESS][DOMAIN_NAME] -" at bounding box center [302, 163] width 216 height 12
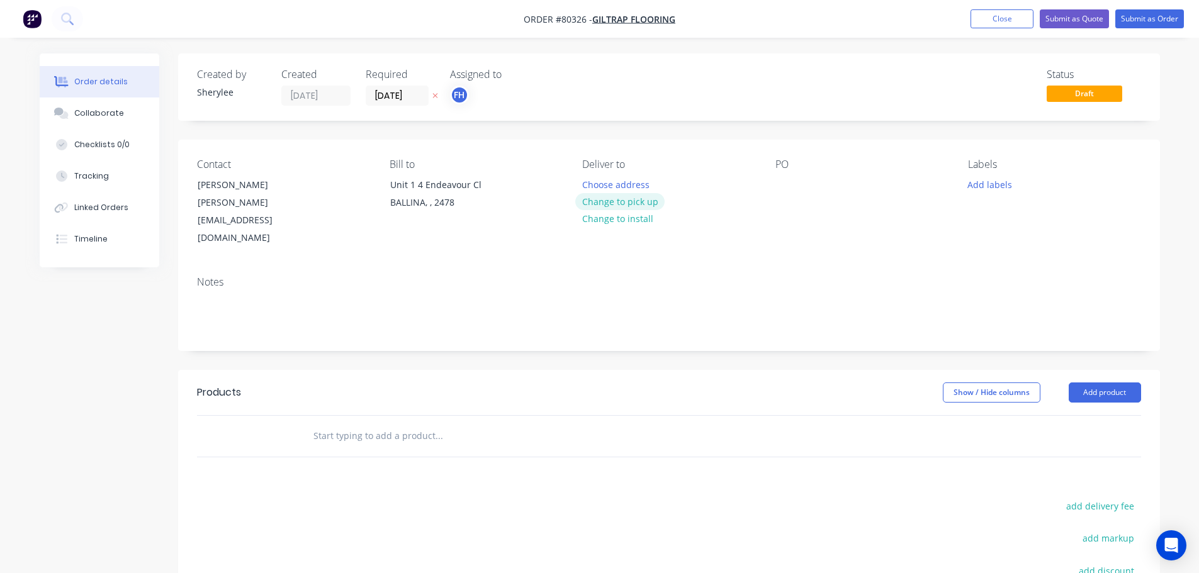
click at [611, 203] on button "Change to pick up" at bounding box center [619, 201] width 89 height 17
click at [790, 186] on div at bounding box center [785, 185] width 20 height 18
click at [982, 185] on button "Add labels" at bounding box center [990, 184] width 58 height 17
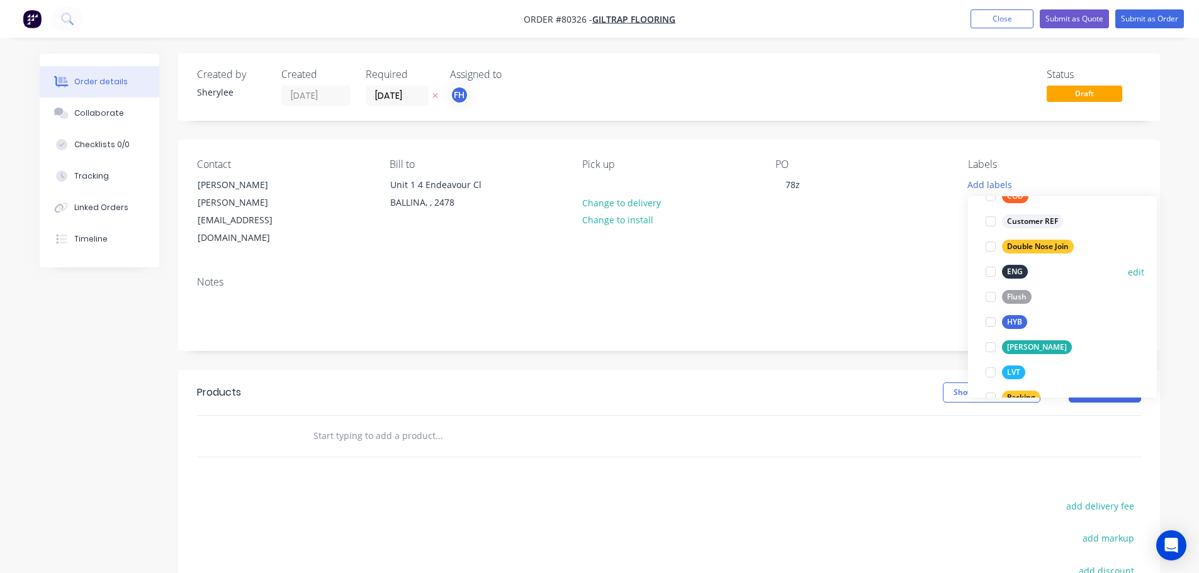
click at [992, 272] on div at bounding box center [990, 271] width 25 height 25
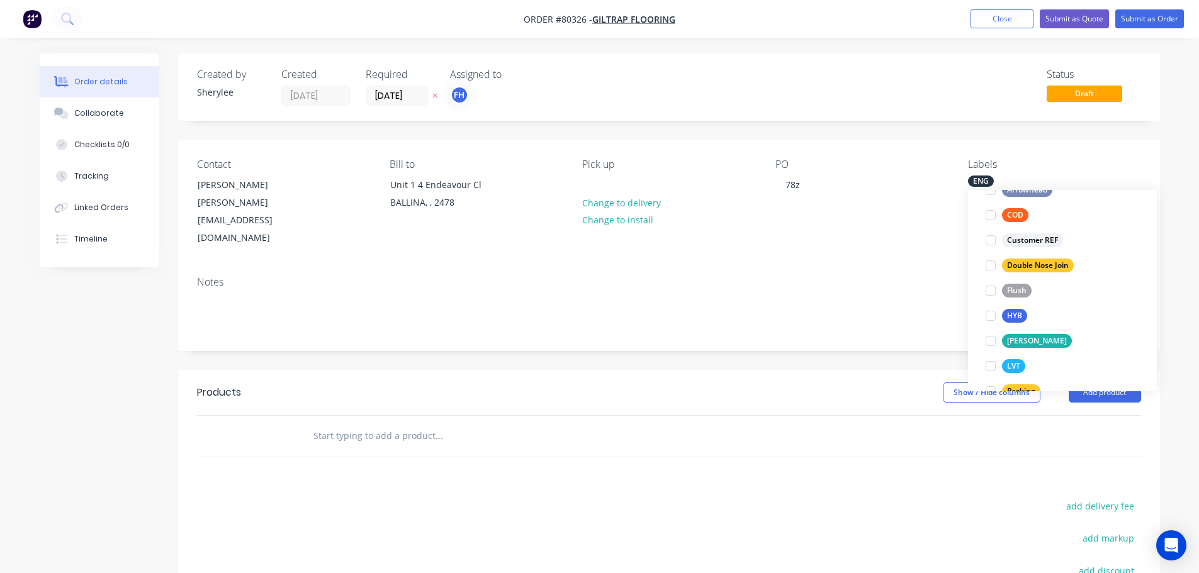
scroll to position [25, 0]
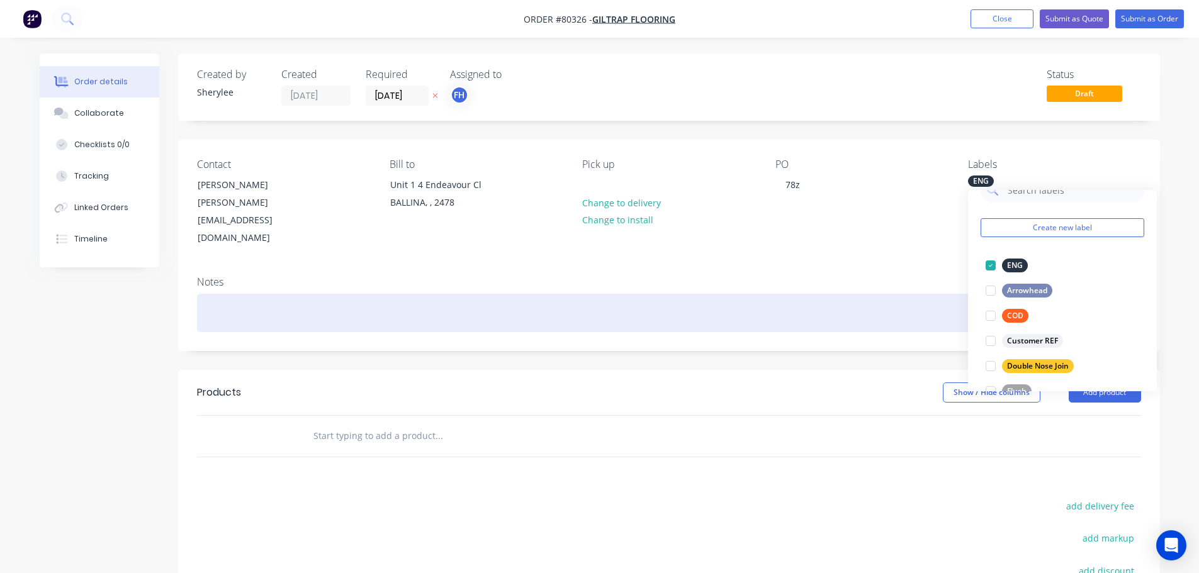
click at [891, 294] on div at bounding box center [669, 313] width 944 height 38
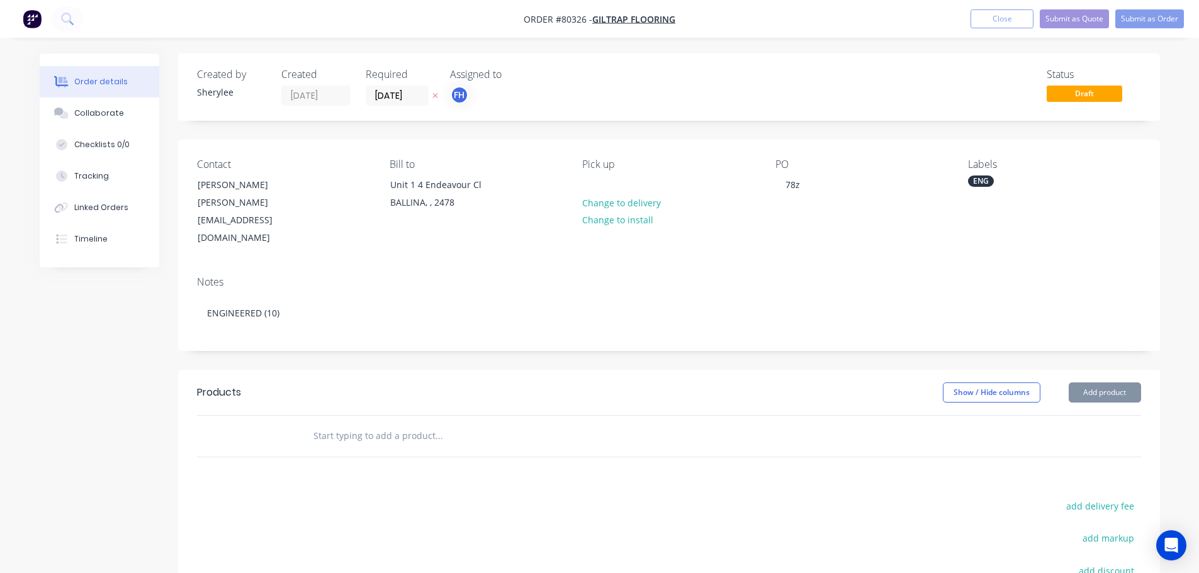
click at [412, 424] on input "text" at bounding box center [439, 436] width 252 height 25
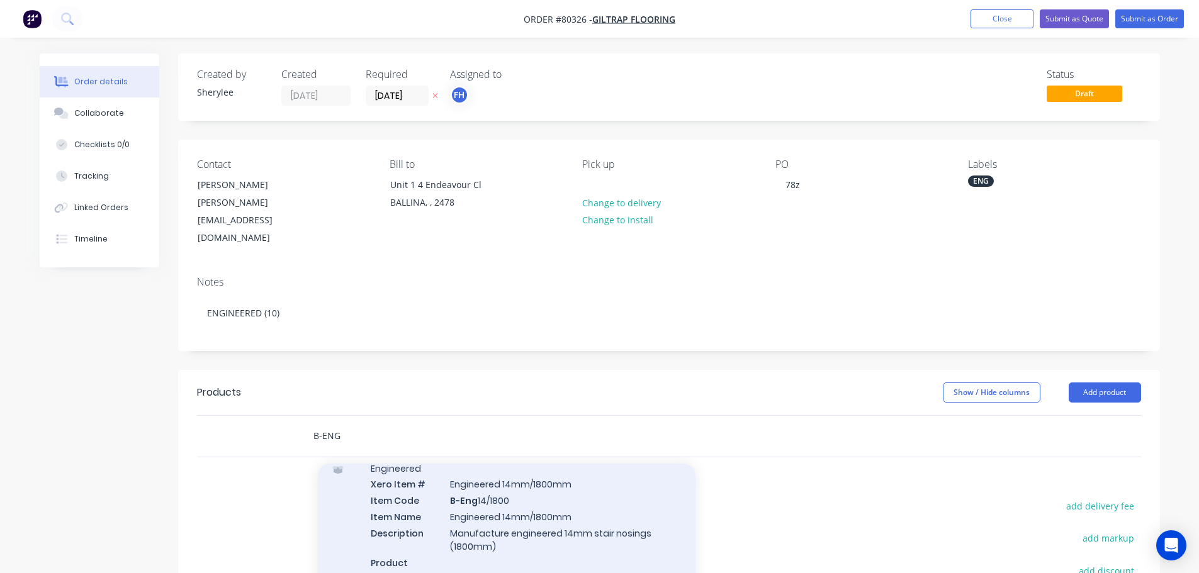
scroll to position [0, 0]
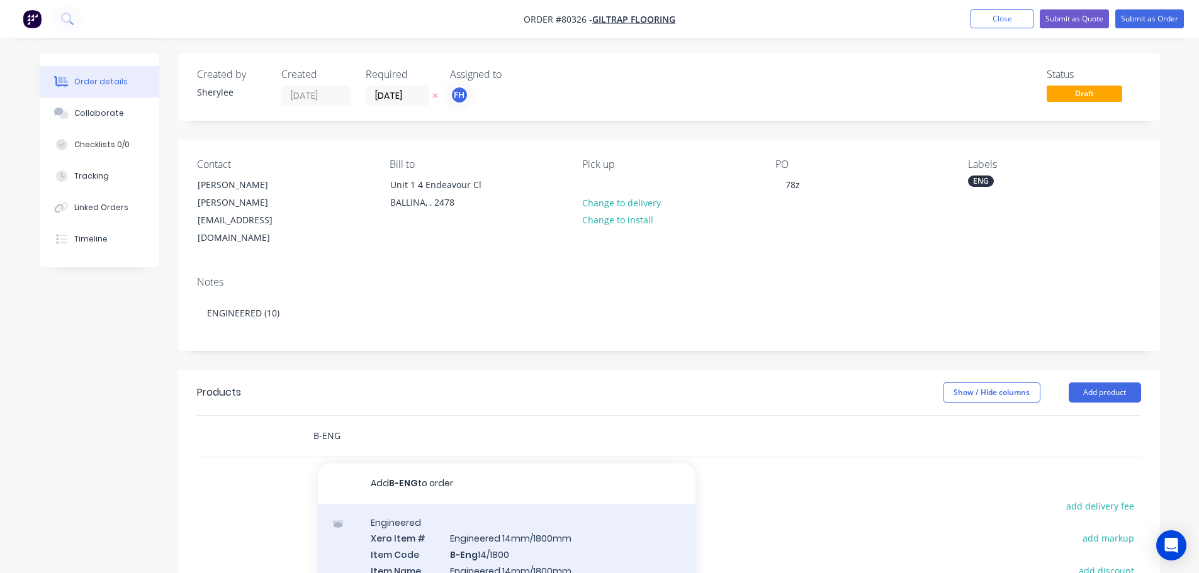
type input "B-ENG"
click at [514, 519] on div "Engineered Xero Item # Engineered 14mm/1800mm Item Code B-Eng 14/1800 Item Name…" at bounding box center [507, 577] width 378 height 147
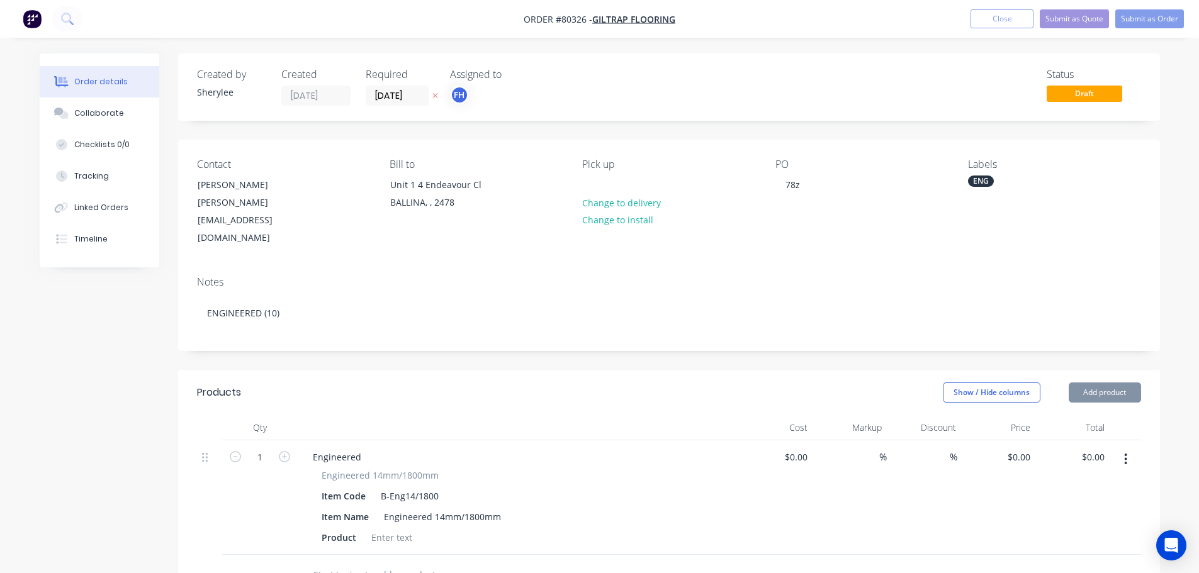
type input "$67.00"
click at [264, 448] on input "1" at bounding box center [260, 457] width 33 height 19
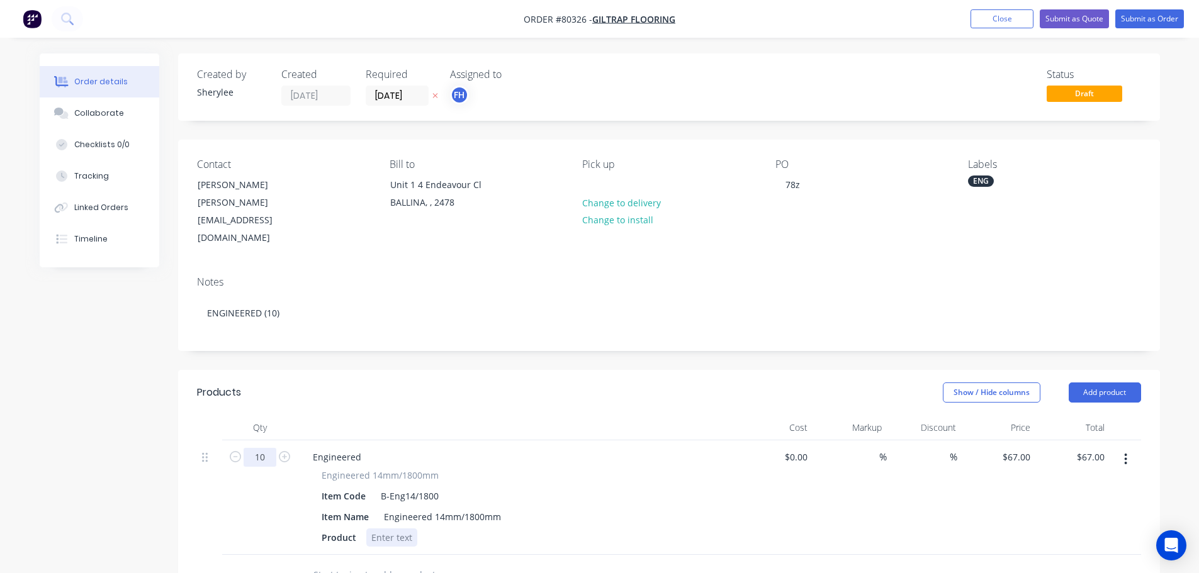
type input "10"
type input "$670.00"
click at [383, 529] on div at bounding box center [391, 538] width 51 height 18
click at [340, 563] on input "text" at bounding box center [439, 575] width 252 height 25
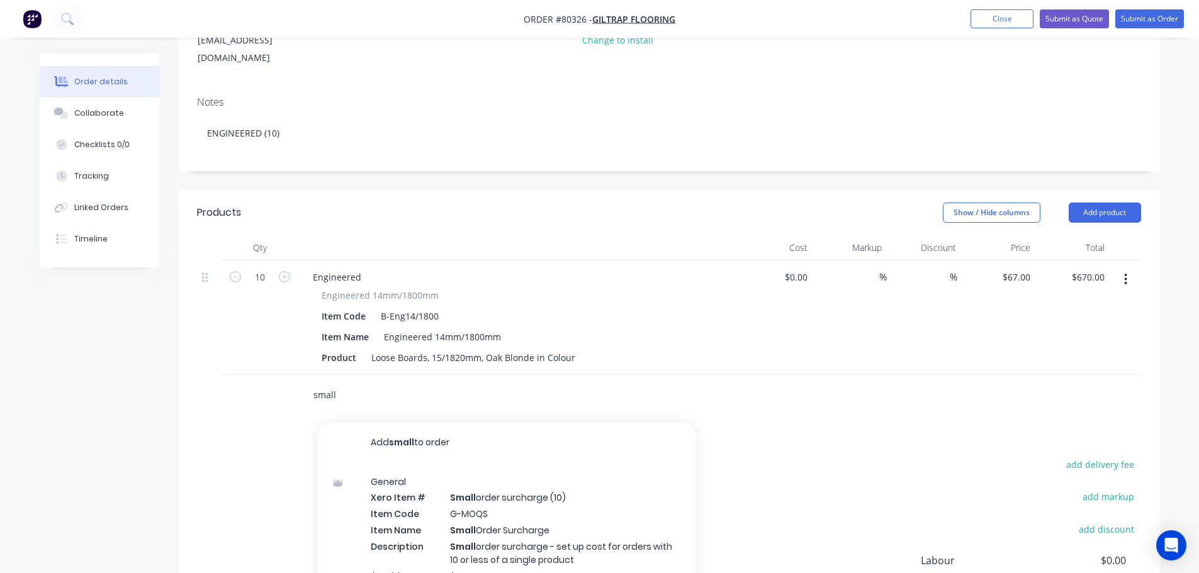
scroll to position [189, 0]
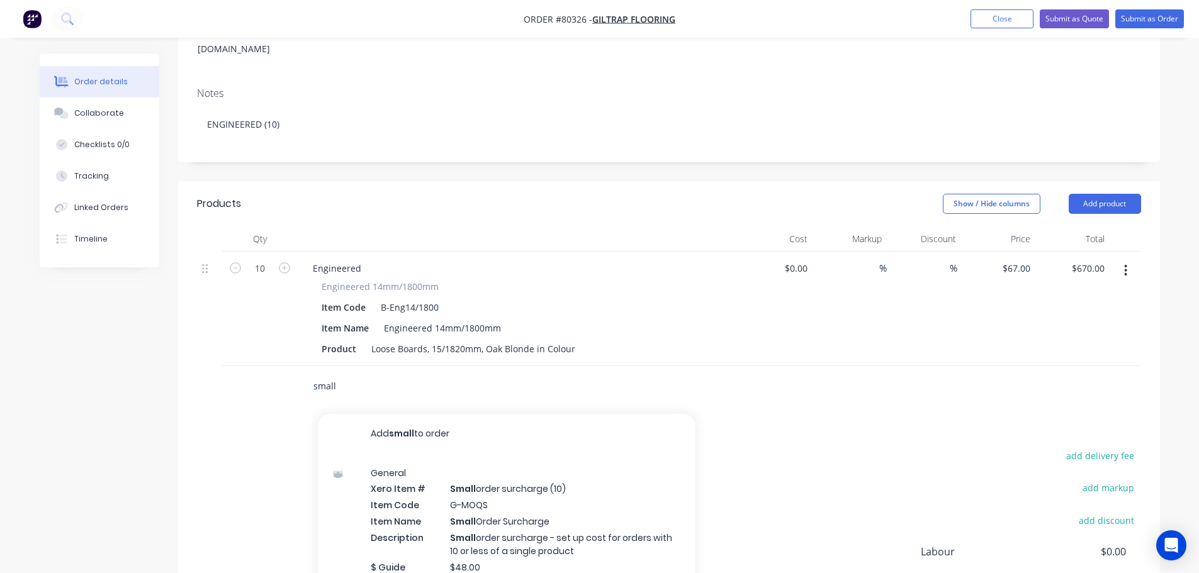
type input "small"
click at [547, 475] on div "General Xero Item # Small order surcharge (10) Item Code G-MOQS Item Name Small…" at bounding box center [507, 527] width 378 height 147
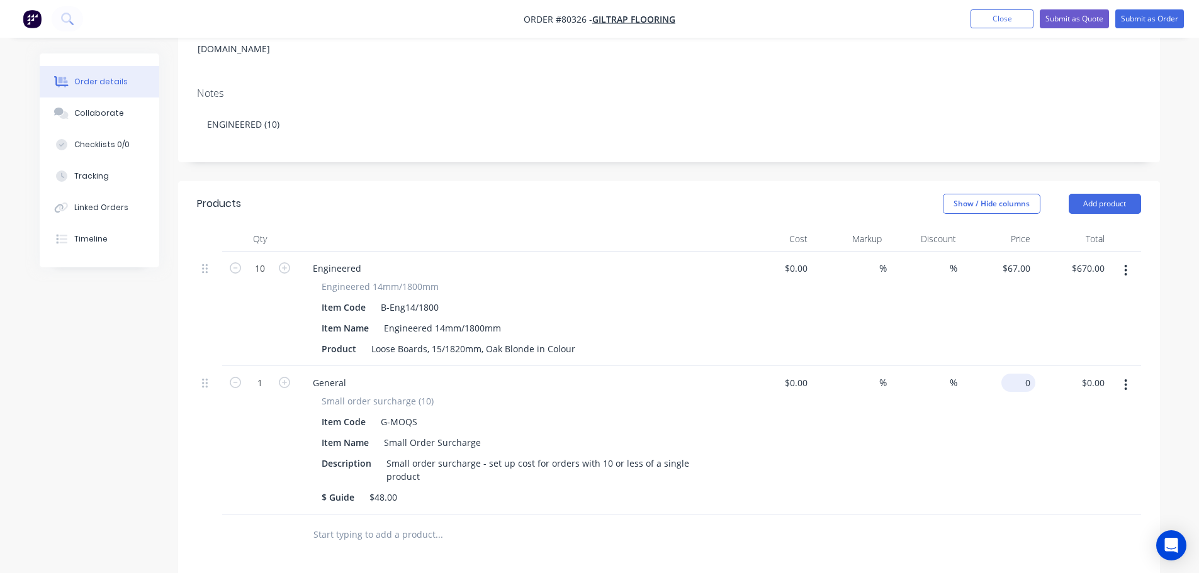
click at [1024, 374] on input "0" at bounding box center [1020, 383] width 29 height 18
type input "$48.00"
click at [617, 516] on div at bounding box center [524, 535] width 453 height 41
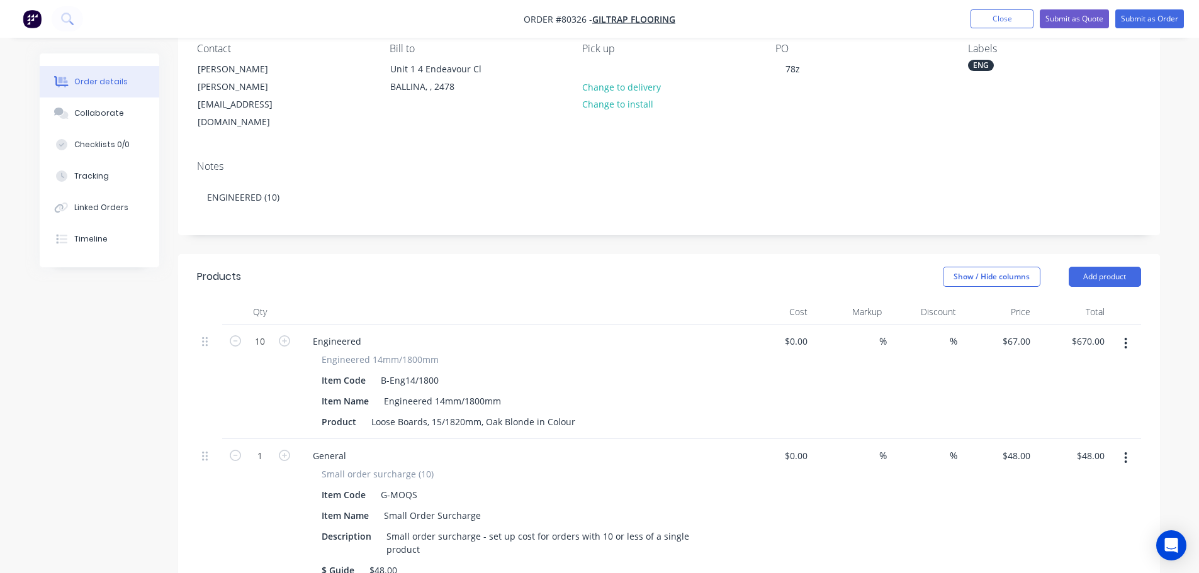
scroll to position [0, 0]
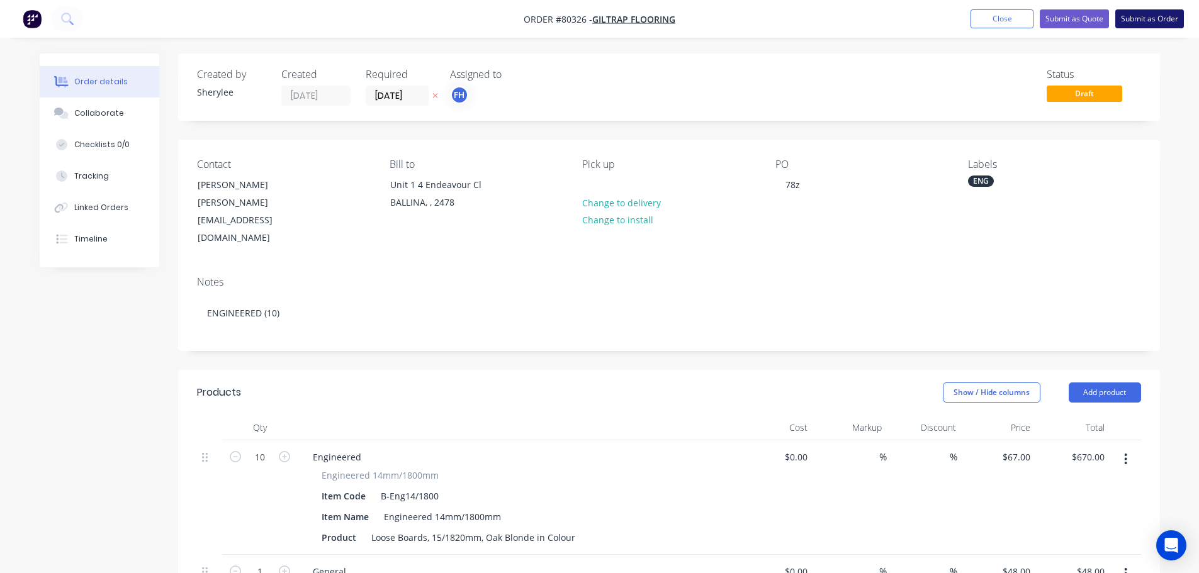
click at [1160, 9] on button "Submit as Order" at bounding box center [1149, 18] width 69 height 19
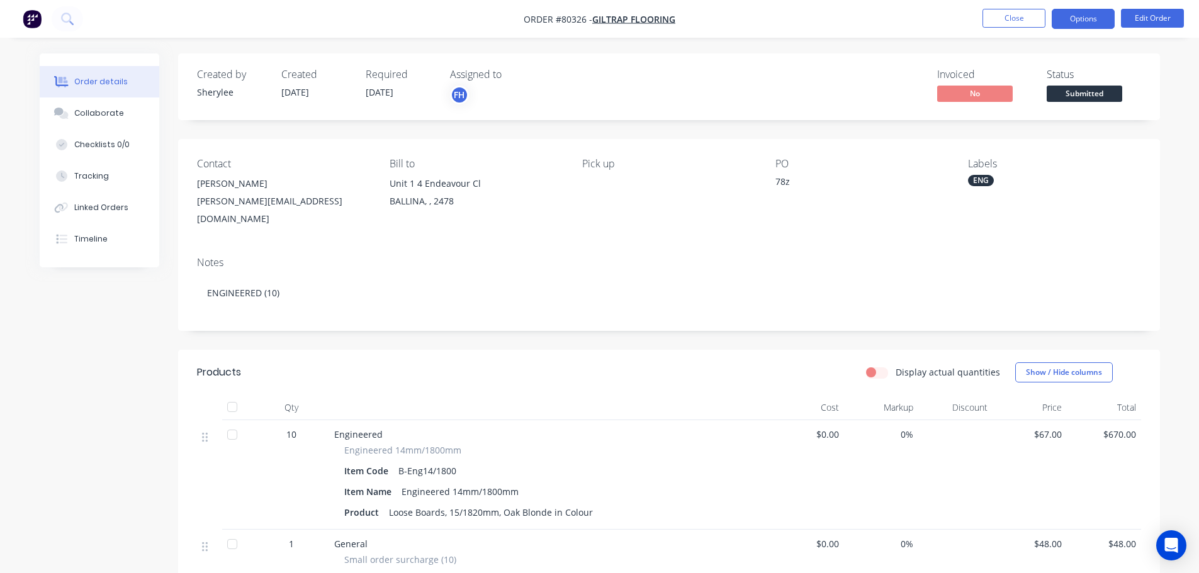
click at [1101, 21] on button "Options" at bounding box center [1083, 19] width 63 height 20
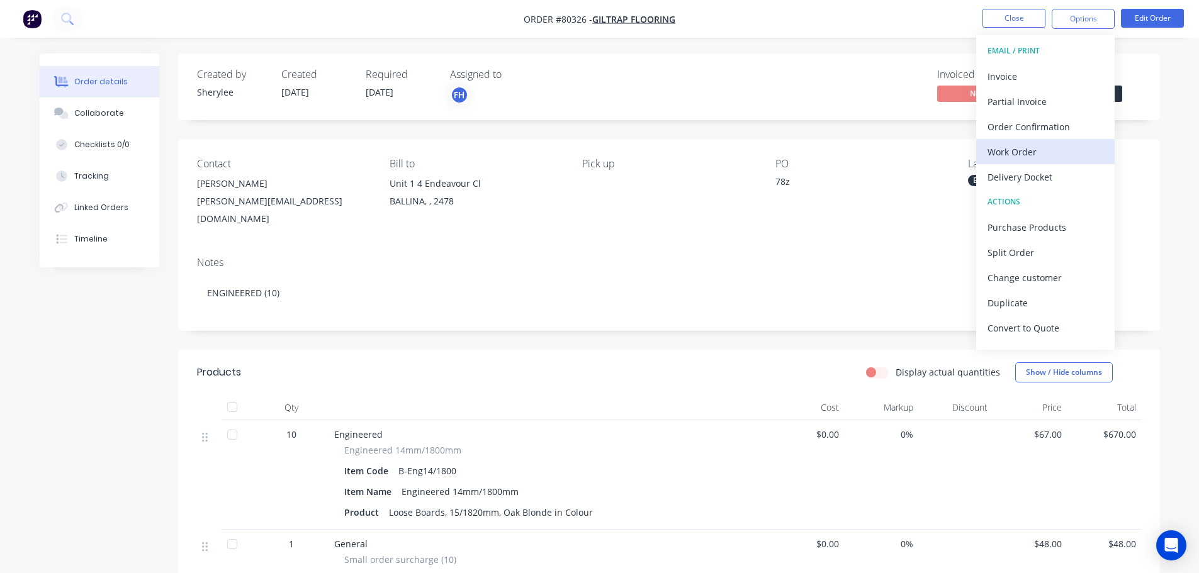
click at [1023, 148] on div "Work Order" at bounding box center [1045, 152] width 116 height 18
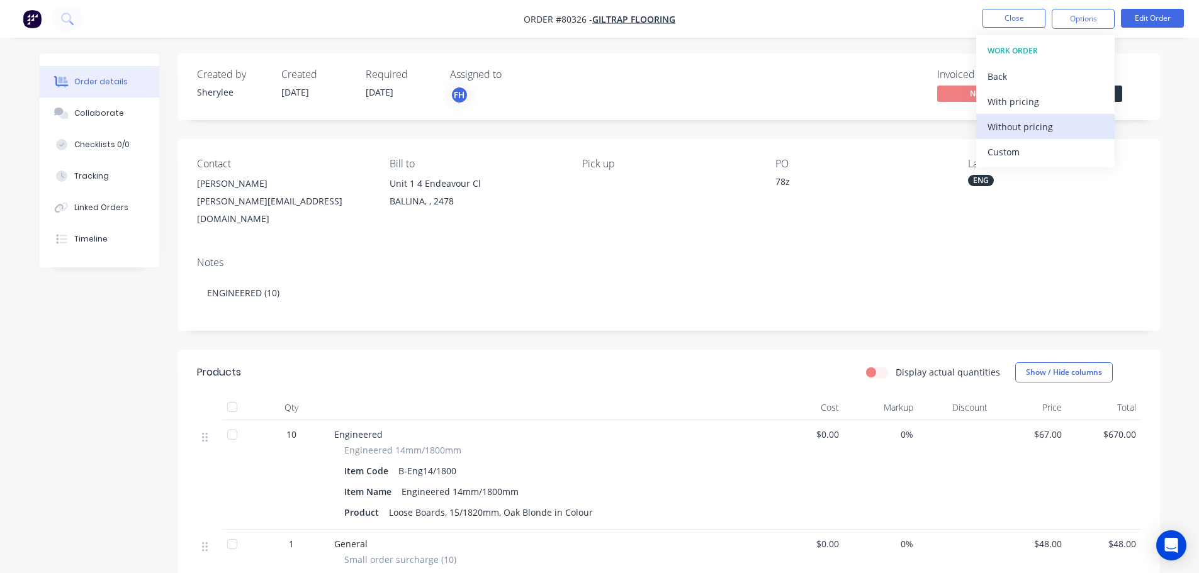
click at [1028, 129] on div "Without pricing" at bounding box center [1045, 127] width 116 height 18
click at [65, 18] on icon at bounding box center [67, 19] width 12 height 12
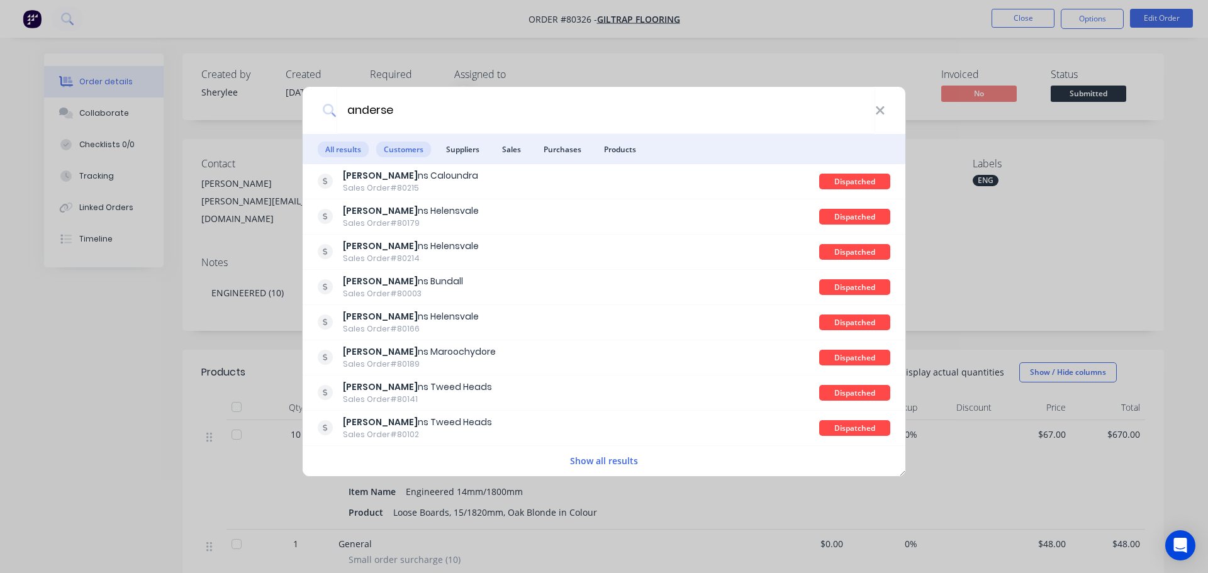
click at [400, 153] on span "Customers" at bounding box center [403, 150] width 55 height 16
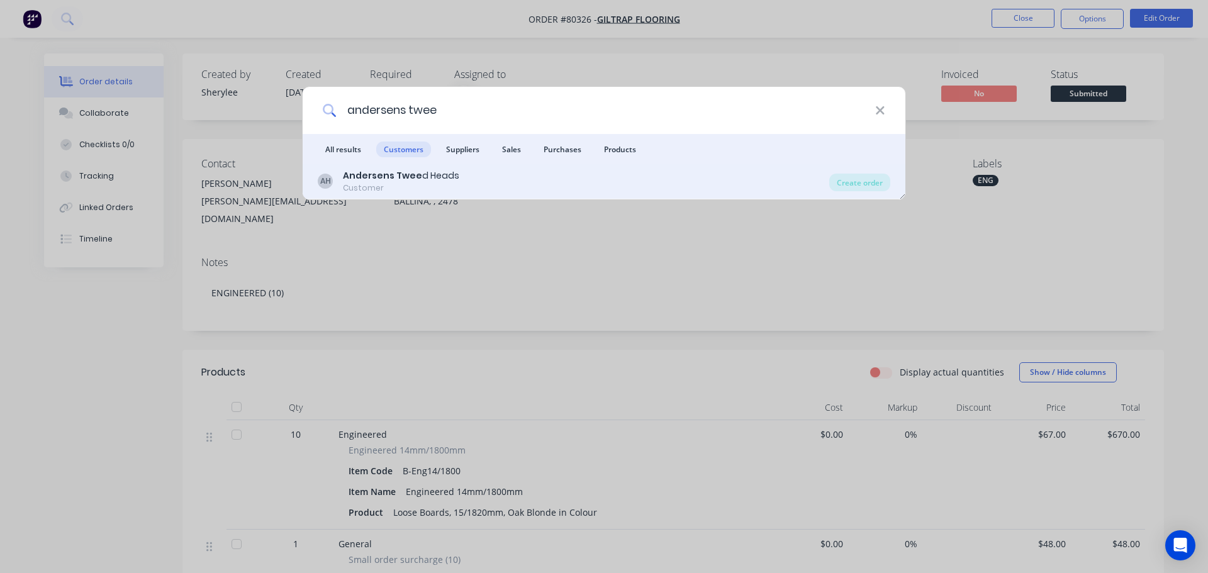
type input "andersens twee"
click at [408, 191] on div "Customer" at bounding box center [401, 187] width 116 height 11
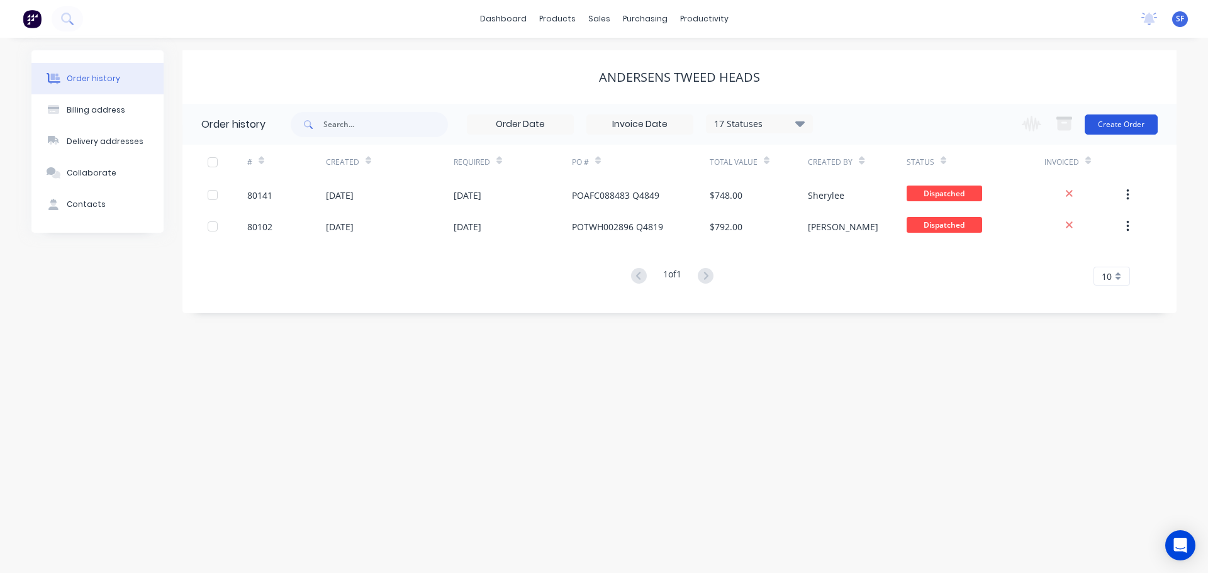
click at [1117, 121] on button "Create Order" at bounding box center [1121, 125] width 73 height 20
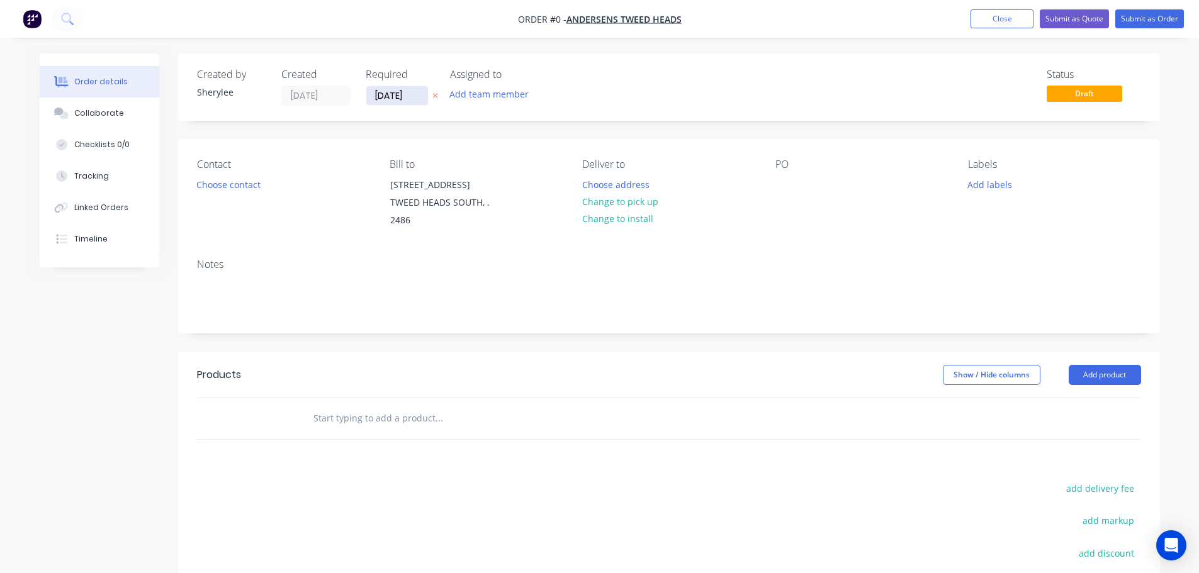
click at [393, 101] on input "[DATE]" at bounding box center [397, 95] width 62 height 19
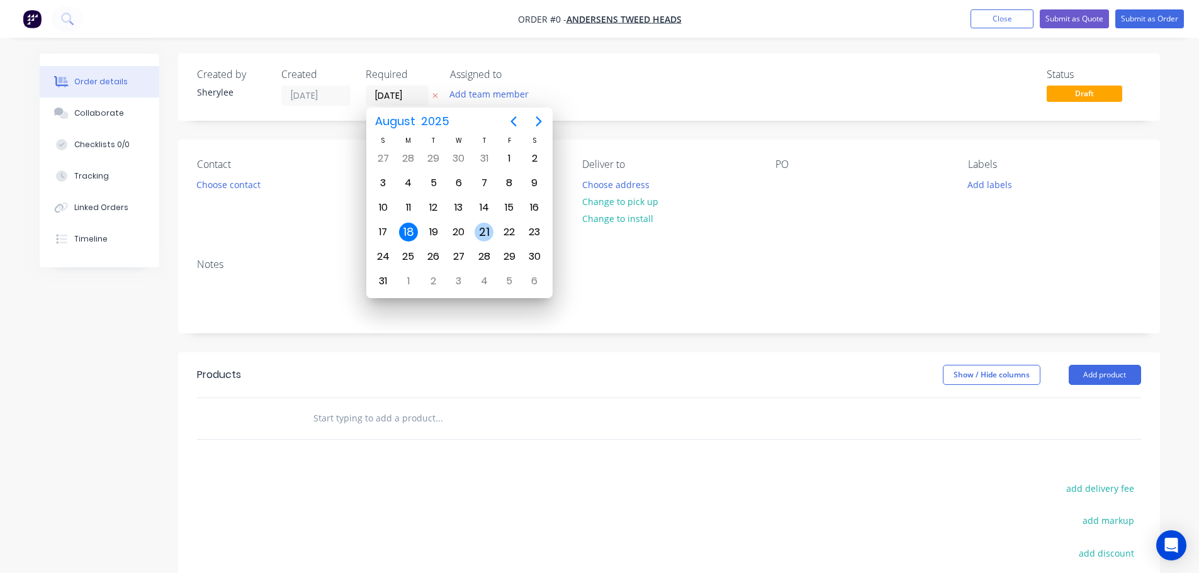
click at [481, 227] on div "21" at bounding box center [483, 232] width 19 height 19
type input "[DATE]"
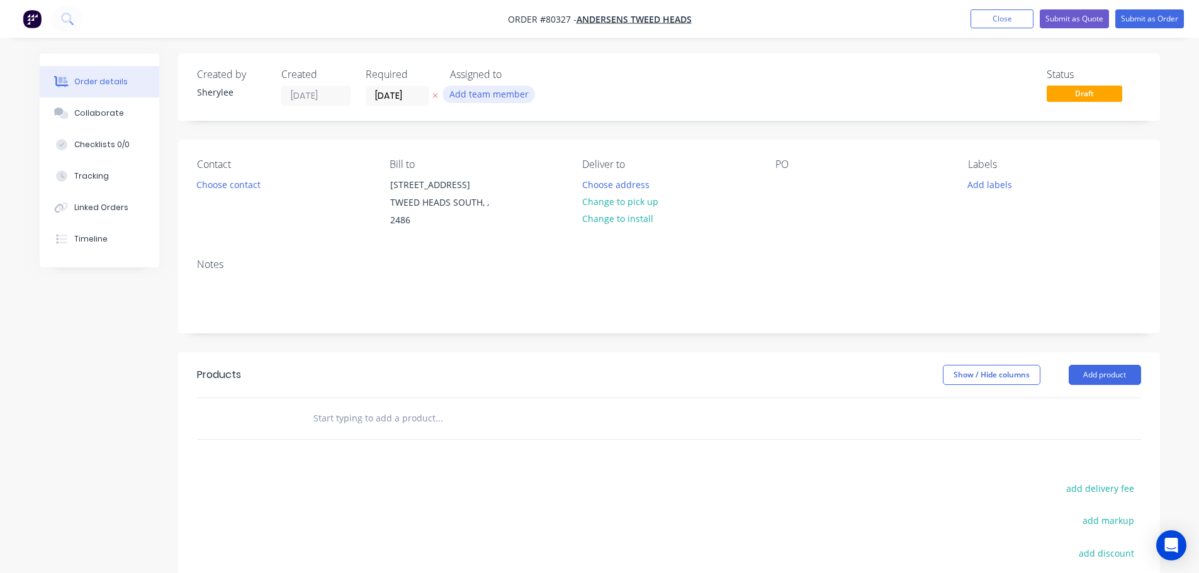
click at [485, 95] on button "Add team member" at bounding box center [488, 94] width 93 height 17
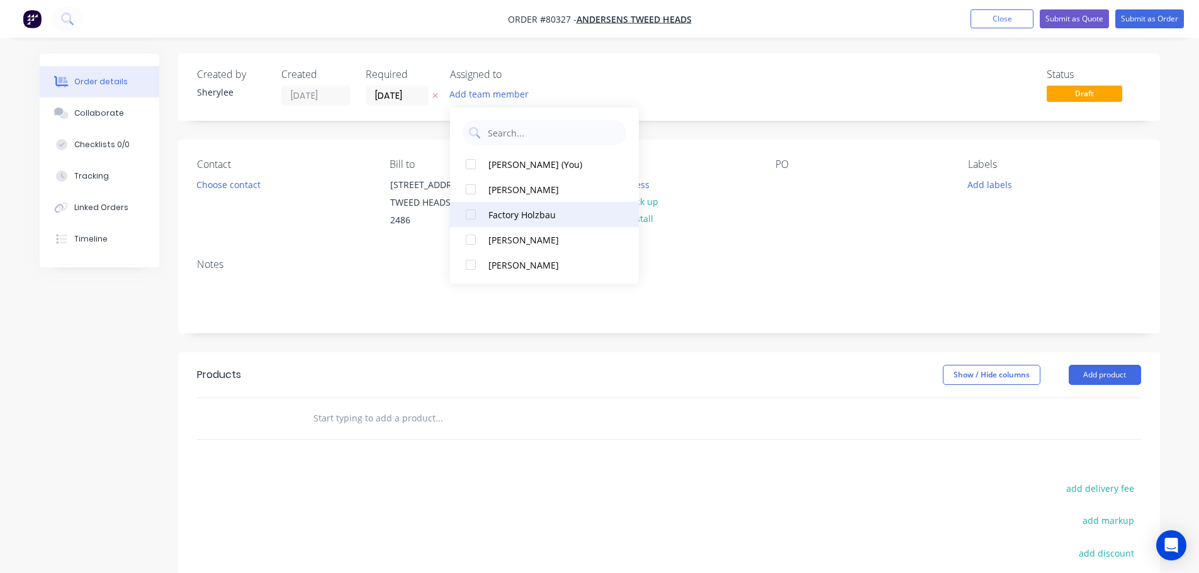
click at [473, 218] on div at bounding box center [470, 214] width 25 height 25
click at [229, 183] on button "Choose contact" at bounding box center [227, 184] width 77 height 17
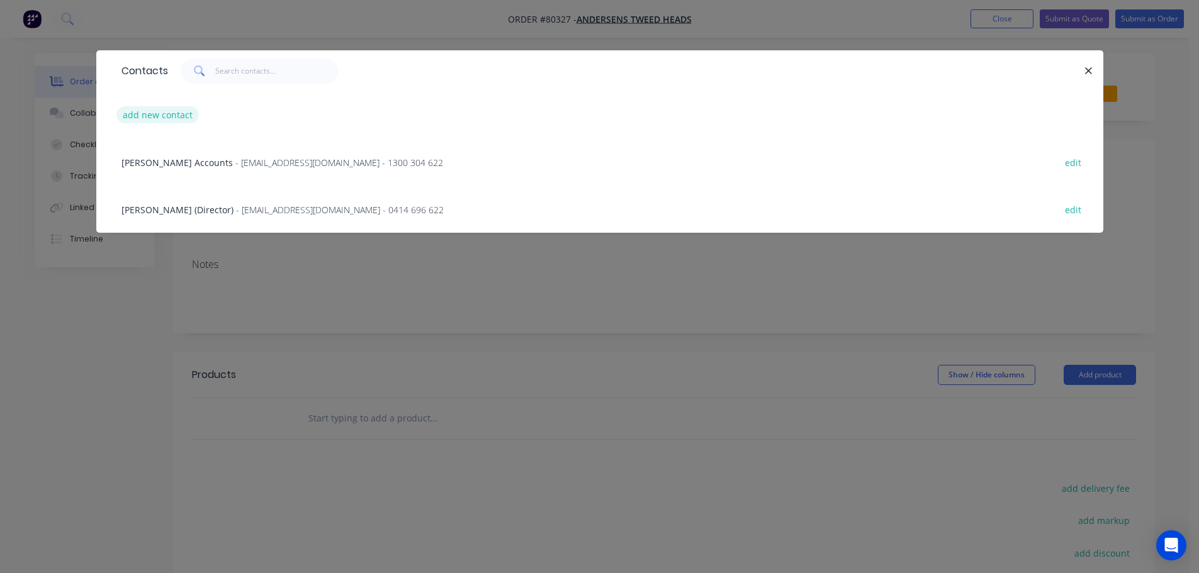
click at [154, 113] on button "add new contact" at bounding box center [157, 114] width 83 height 17
select select "AU"
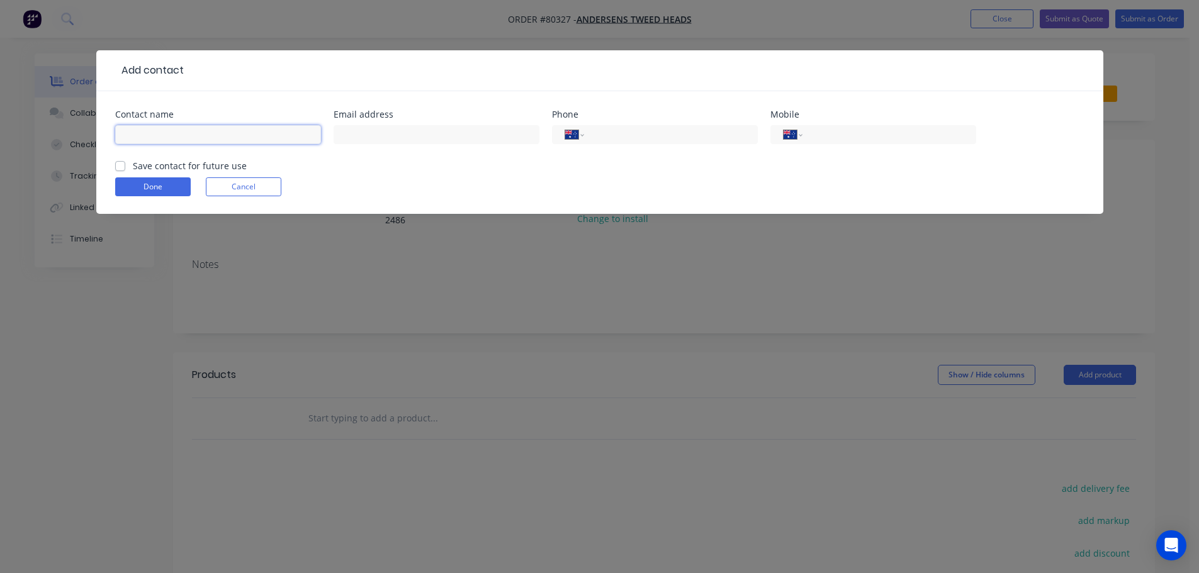
click at [171, 135] on input "text" at bounding box center [218, 134] width 206 height 19
type input "Sales"
click at [362, 137] on input "text" at bounding box center [437, 134] width 206 height 19
type input "[EMAIL_ADDRESS][DOMAIN_NAME]"
click at [612, 132] on input "tel" at bounding box center [668, 135] width 151 height 14
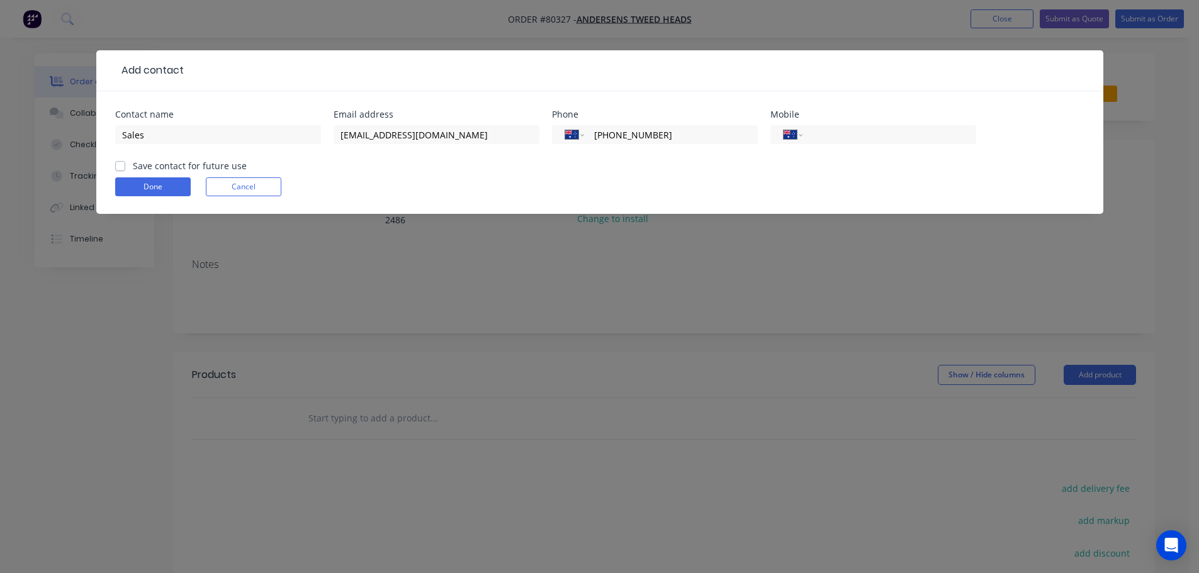
type input "[PHONE_NUMBER]"
click at [133, 164] on label "Save contact for future use" at bounding box center [190, 165] width 114 height 13
click at [116, 164] on input "Save contact for future use" at bounding box center [120, 165] width 10 height 12
checkbox input "true"
click at [156, 188] on button "Done" at bounding box center [153, 186] width 76 height 19
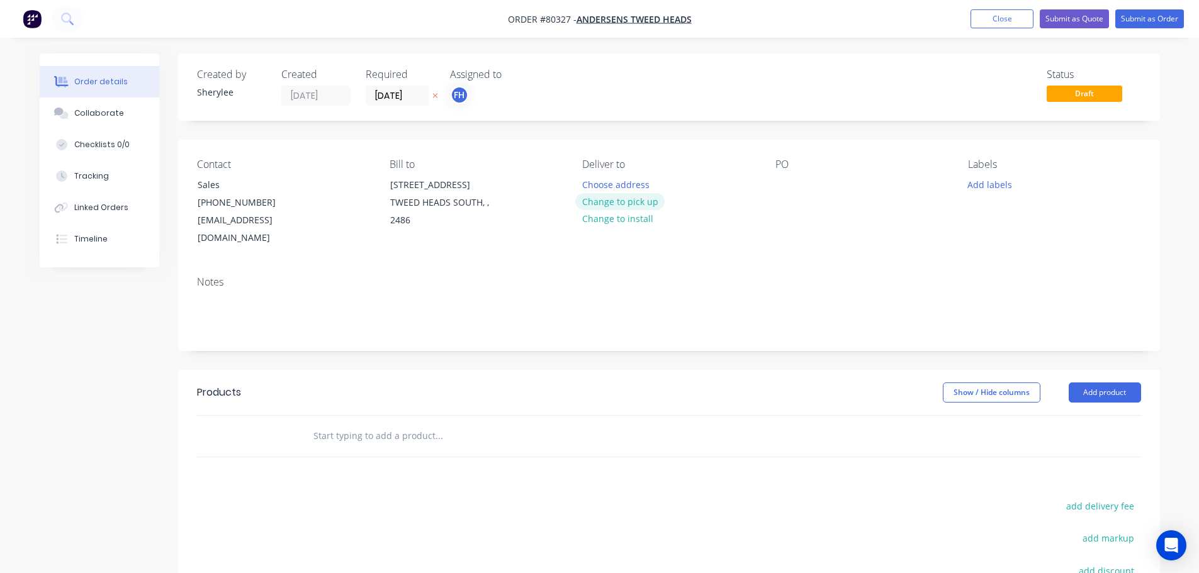
click at [631, 199] on button "Change to pick up" at bounding box center [619, 201] width 89 height 17
click at [785, 181] on div at bounding box center [785, 185] width 20 height 18
click at [979, 186] on button "Add labels" at bounding box center [990, 184] width 58 height 17
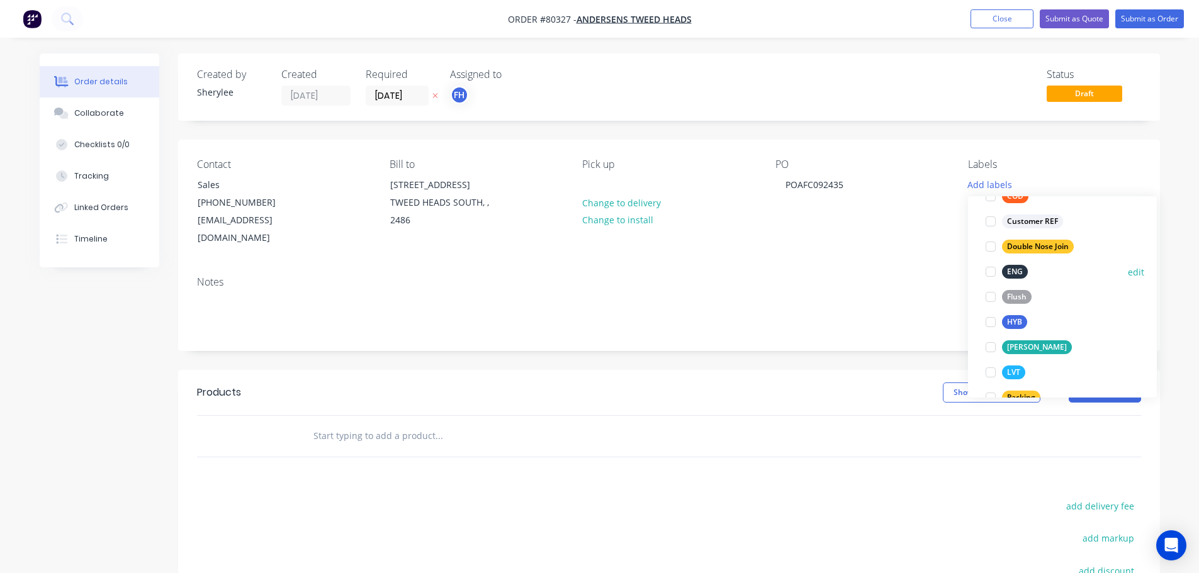
click at [991, 272] on div at bounding box center [990, 271] width 25 height 25
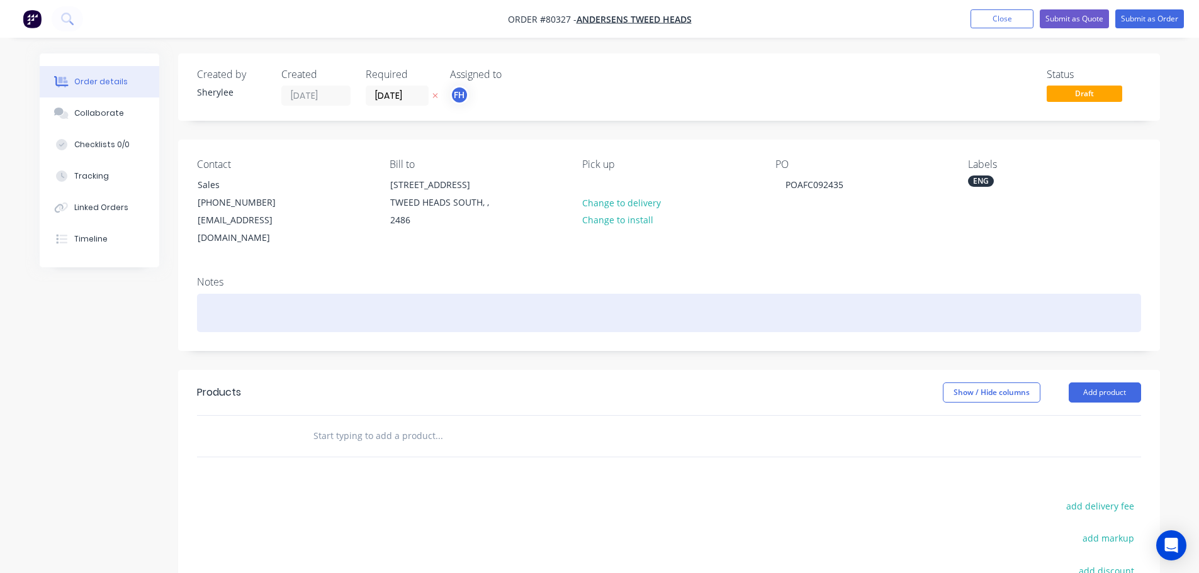
click at [320, 298] on div at bounding box center [669, 313] width 944 height 38
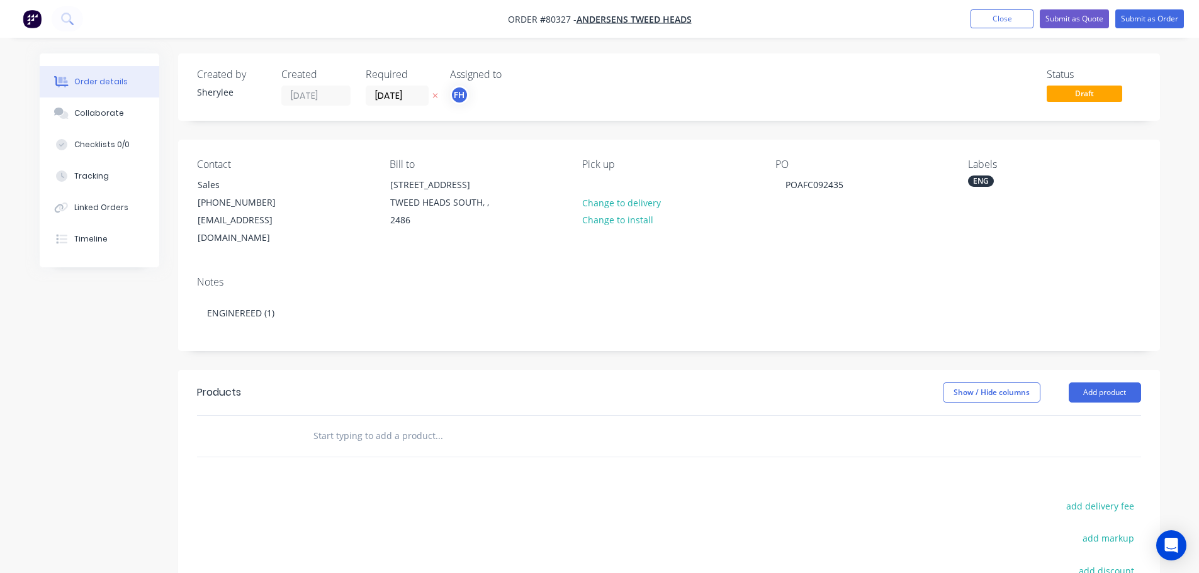
click at [344, 424] on input "text" at bounding box center [439, 436] width 252 height 25
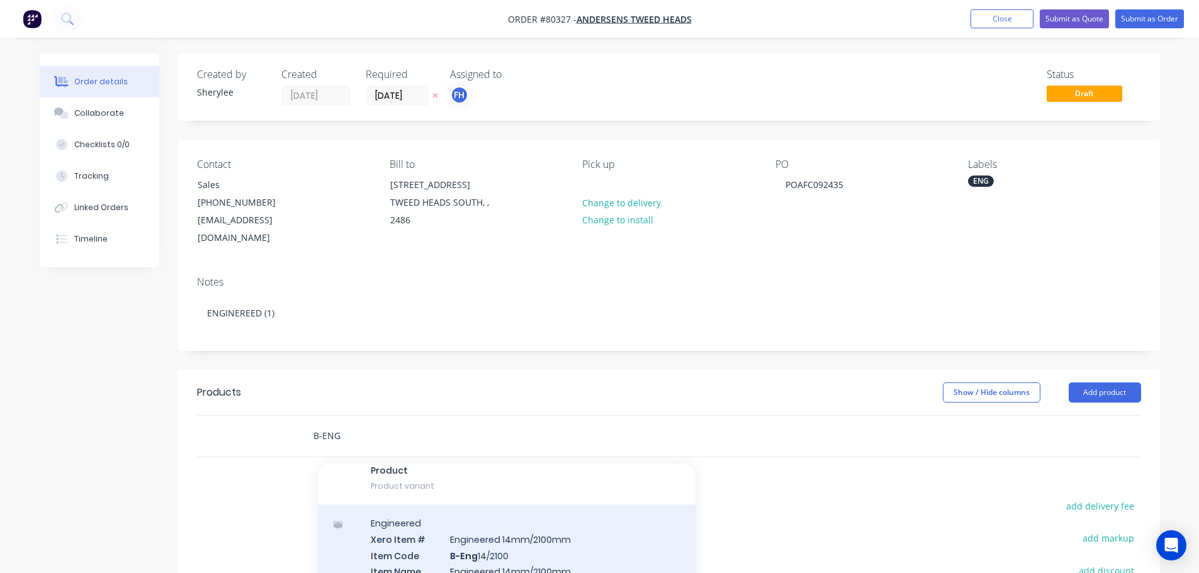
type input "B-ENG"
click at [535, 546] on div "Engineered Xero Item # Engineered 14mm/2100mm Item Code B-Eng 14/2100 Item Name…" at bounding box center [507, 578] width 378 height 147
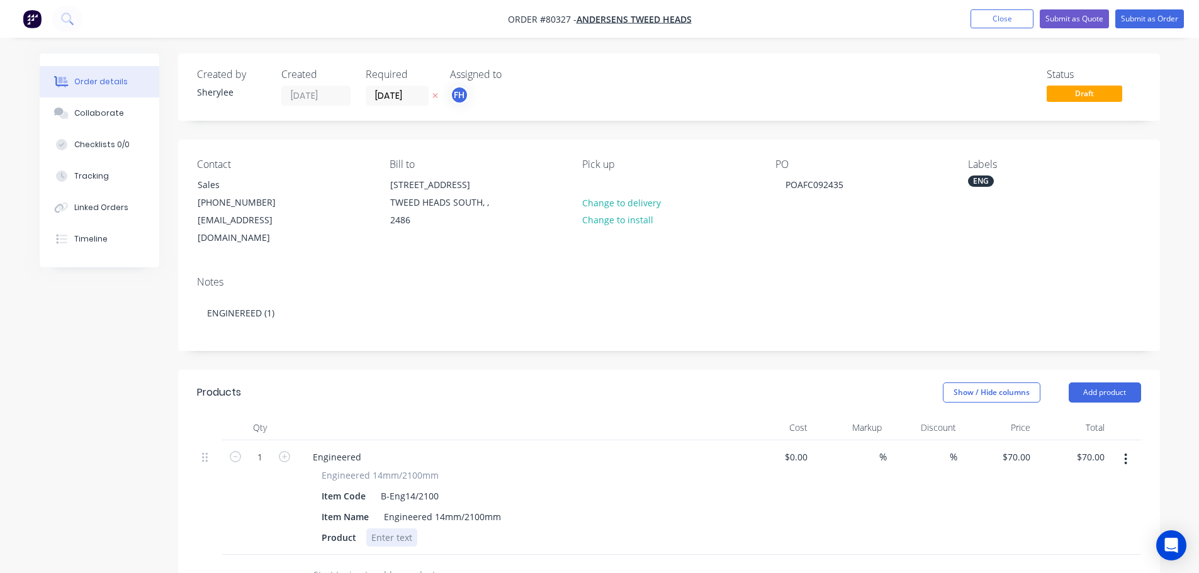
click at [409, 529] on div at bounding box center [391, 538] width 51 height 18
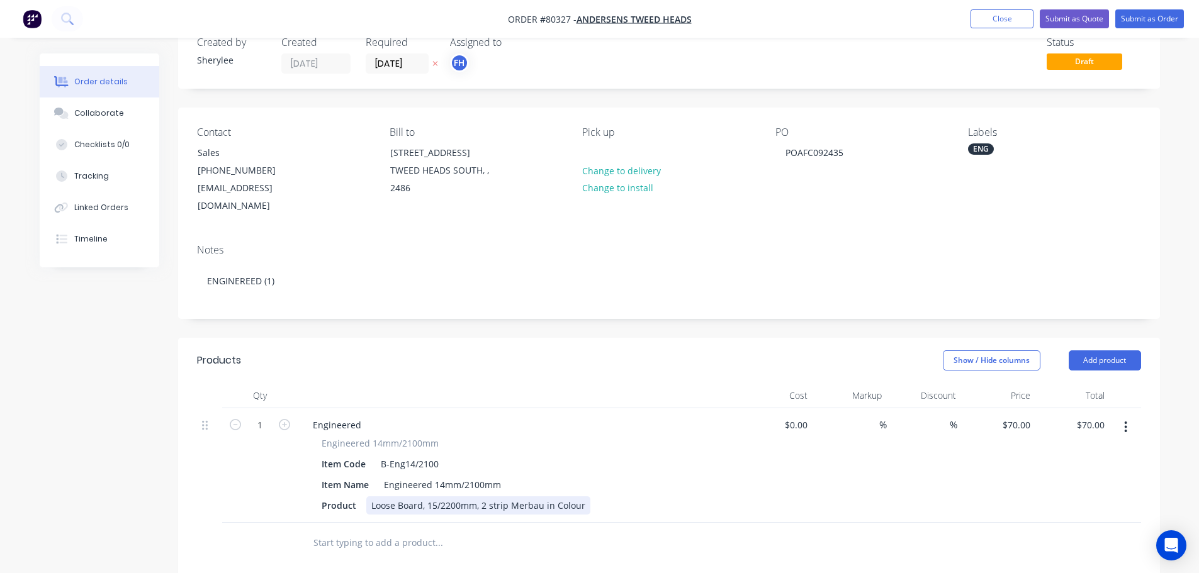
scroll to position [63, 0]
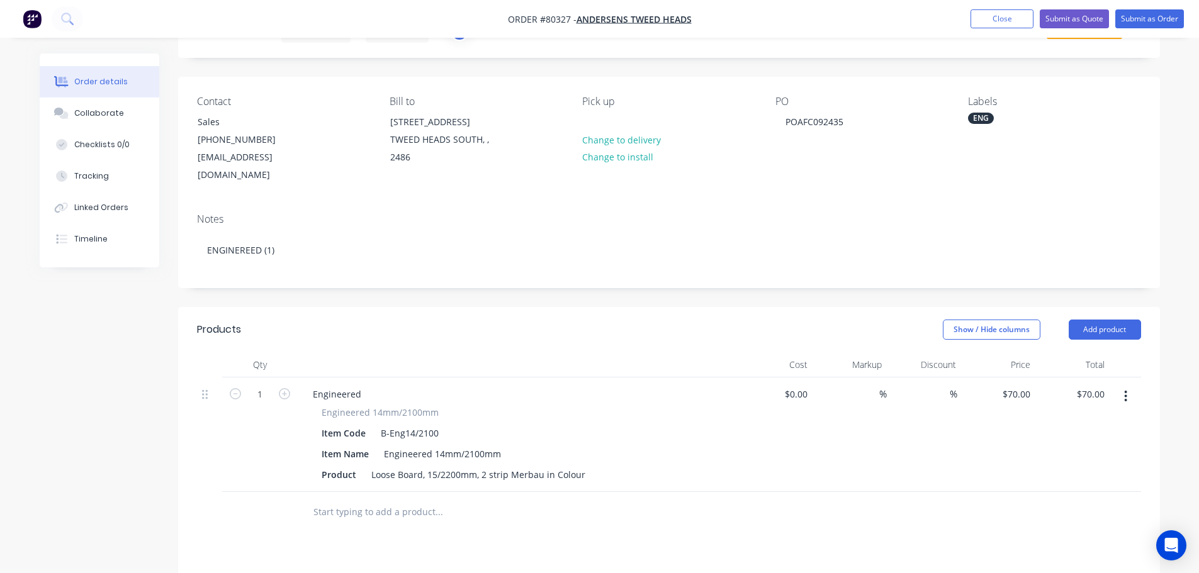
click at [401, 500] on input "text" at bounding box center [439, 512] width 252 height 25
type input "small"
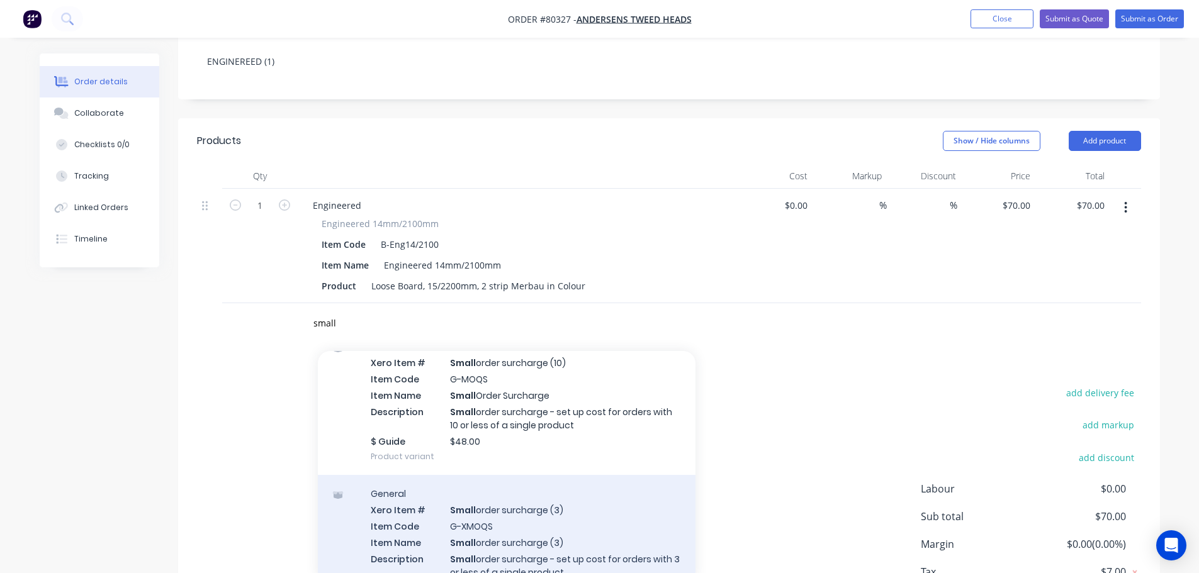
click at [578, 496] on div "General Xero Item # Small order surcharge (3) Item Code G-XMOQS Item Name Small…" at bounding box center [507, 548] width 378 height 147
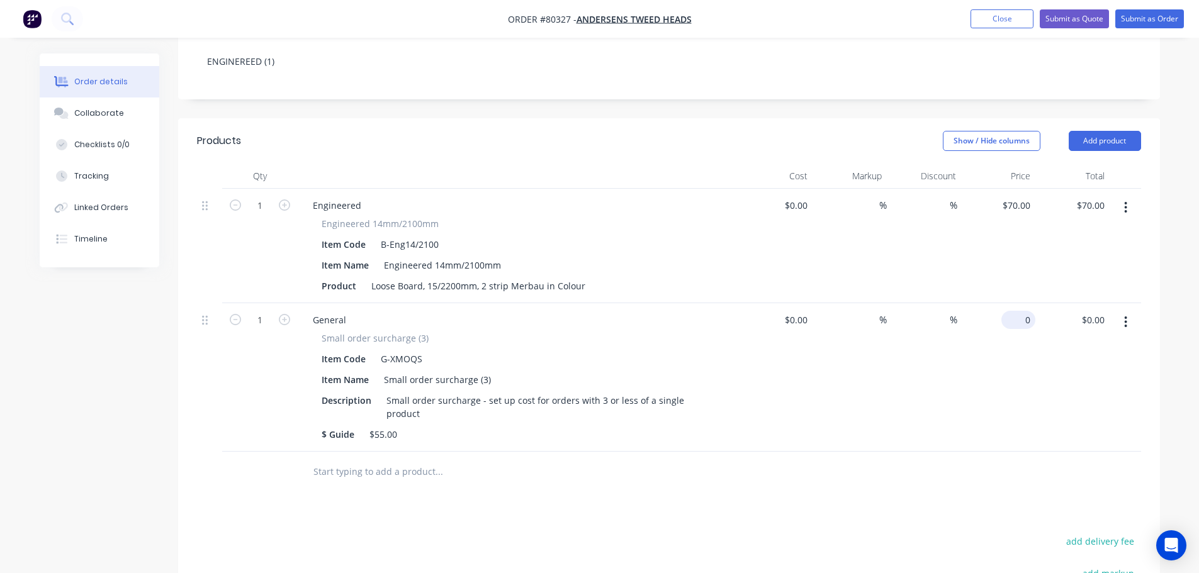
click at [1013, 303] on div "0 $0.00" at bounding box center [998, 377] width 74 height 149
type input "$55.00"
click at [529, 461] on div at bounding box center [524, 472] width 453 height 41
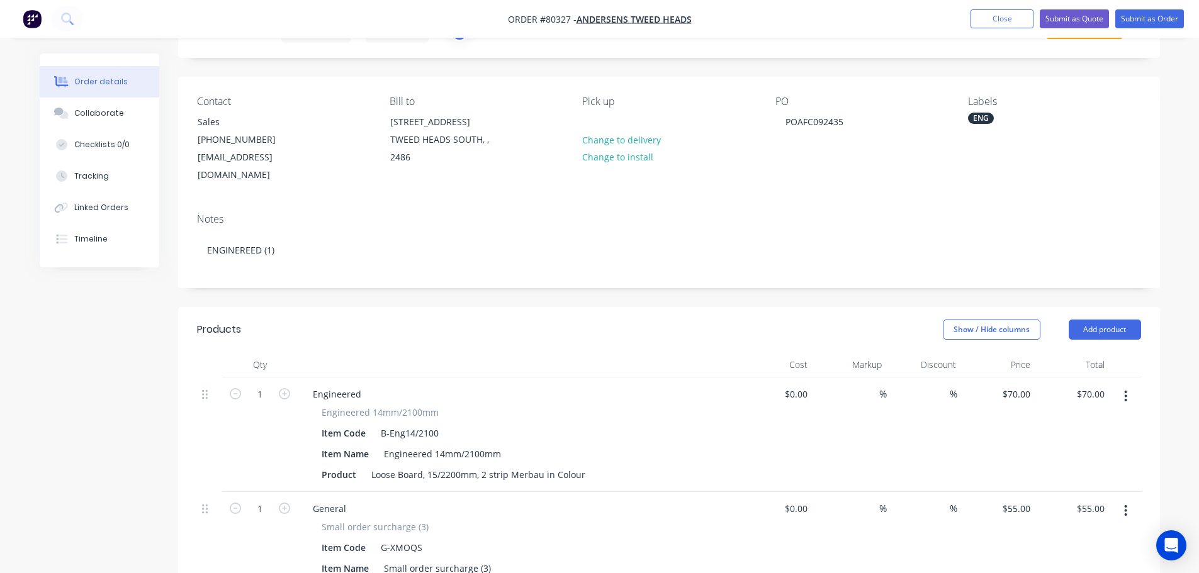
scroll to position [0, 0]
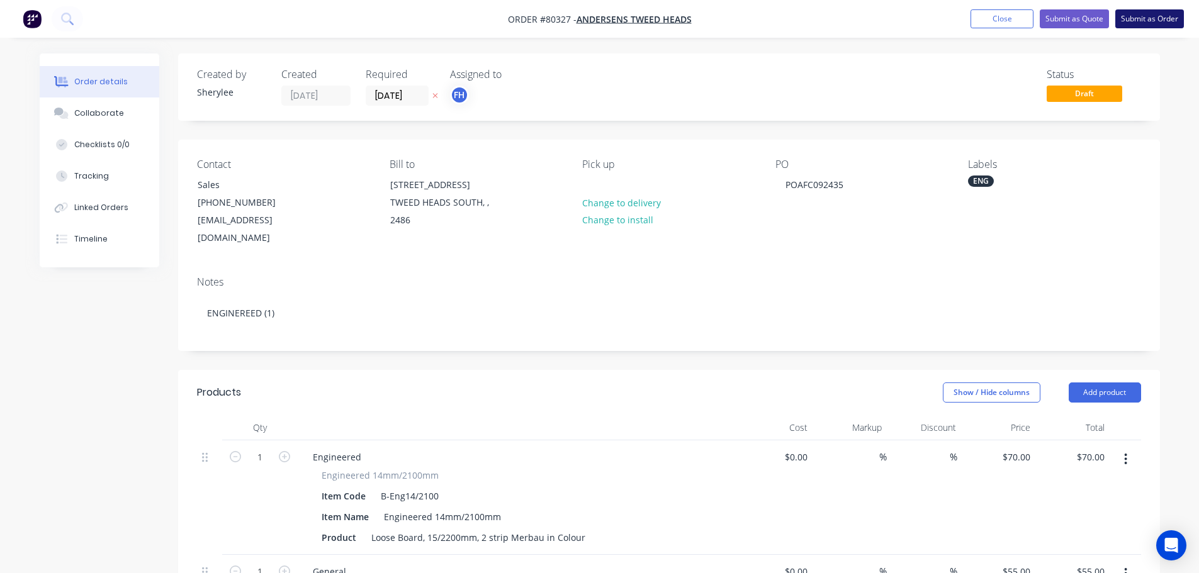
click at [1137, 18] on button "Submit as Order" at bounding box center [1149, 18] width 69 height 19
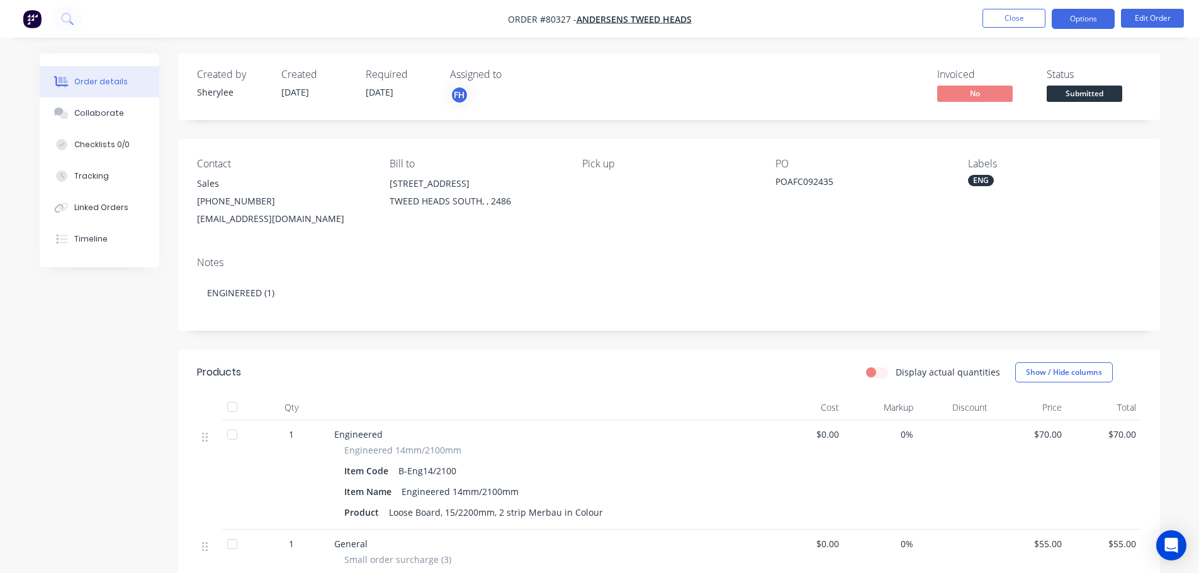
click at [1087, 18] on button "Options" at bounding box center [1083, 19] width 63 height 20
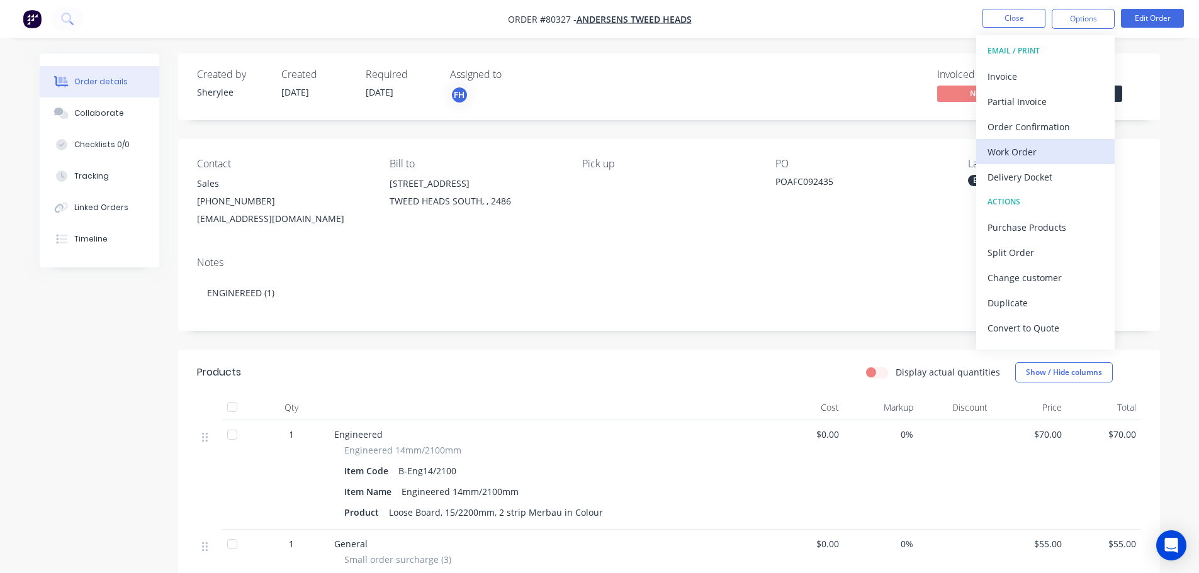
click at [1017, 150] on div "Work Order" at bounding box center [1045, 152] width 116 height 18
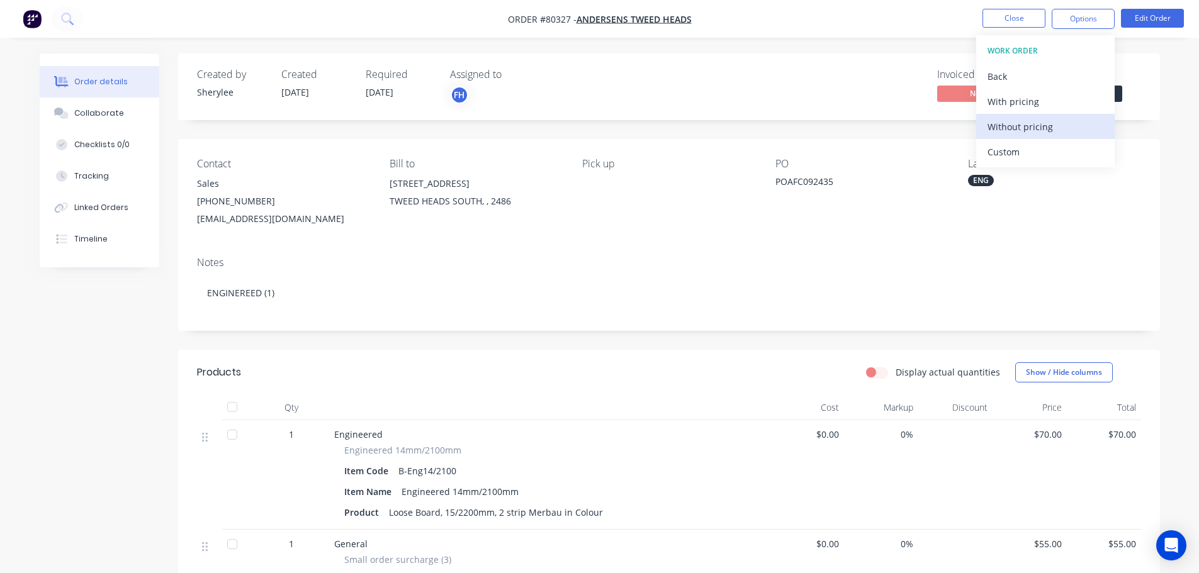
click at [1025, 128] on div "Without pricing" at bounding box center [1045, 127] width 116 height 18
click at [65, 20] on icon at bounding box center [67, 19] width 12 height 12
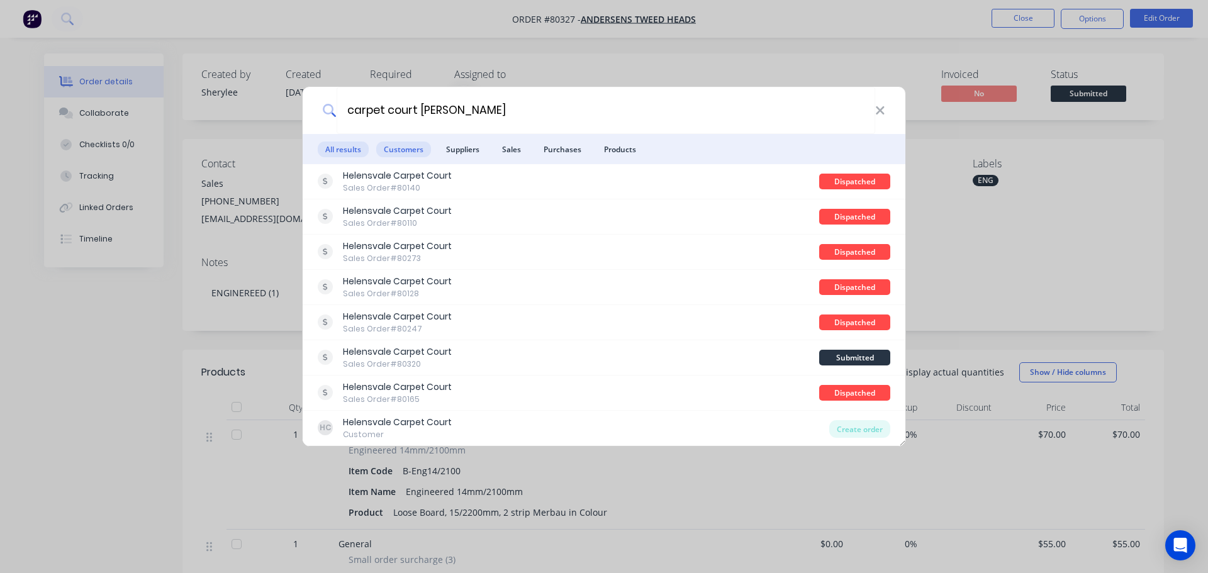
type input "carpet court [PERSON_NAME]"
click at [408, 148] on span "Customers" at bounding box center [403, 150] width 55 height 16
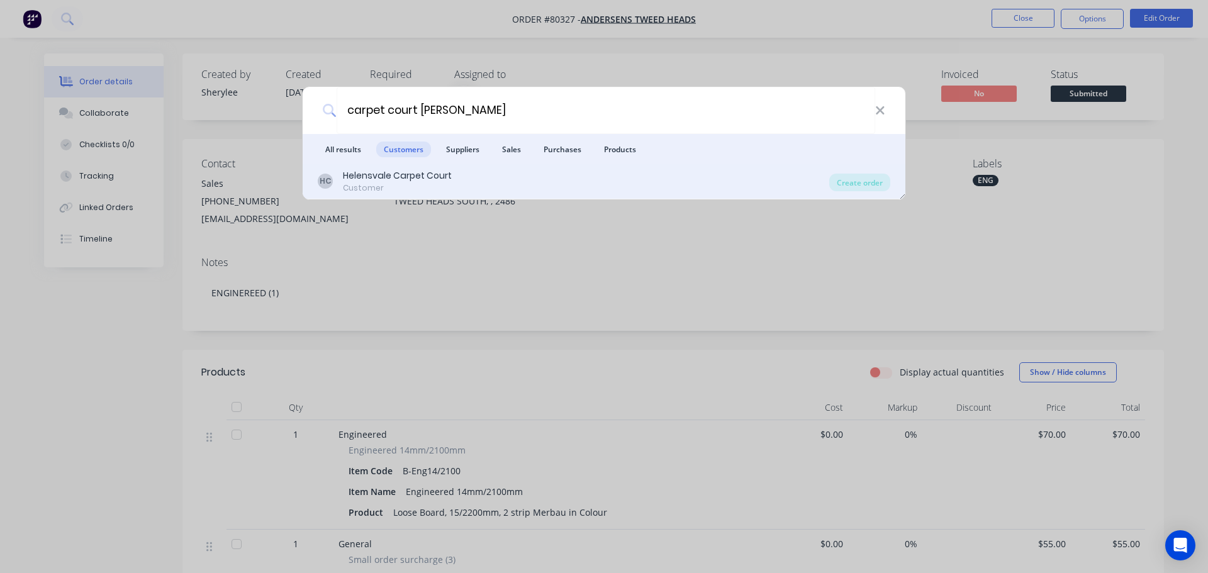
click at [408, 173] on div "Helensvale Carpet Court" at bounding box center [397, 175] width 109 height 13
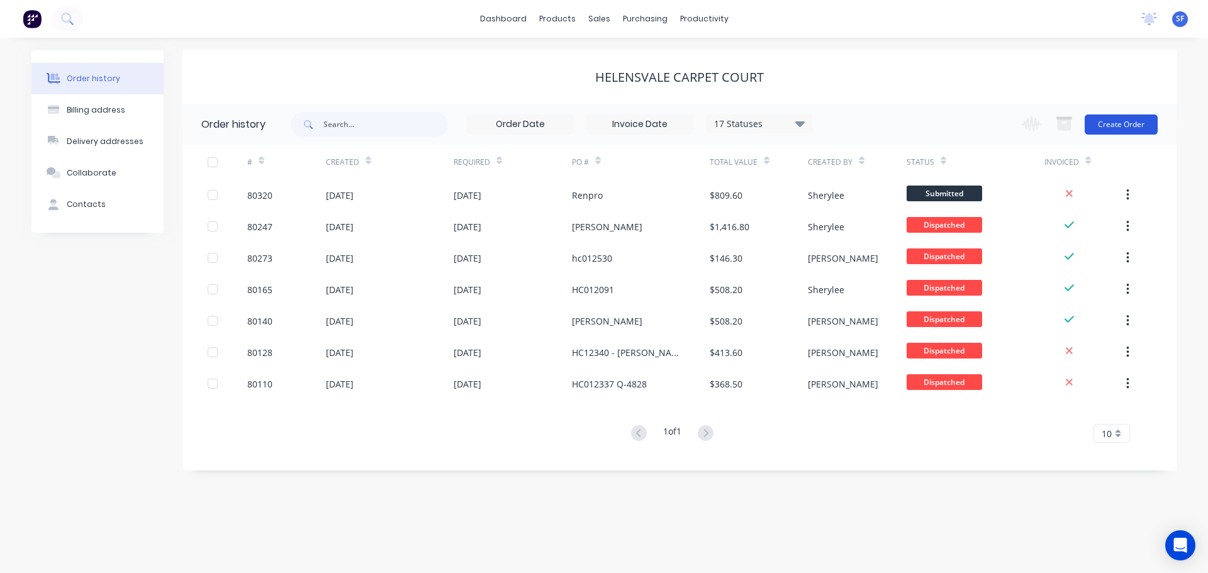
click at [1135, 125] on button "Create Order" at bounding box center [1121, 125] width 73 height 20
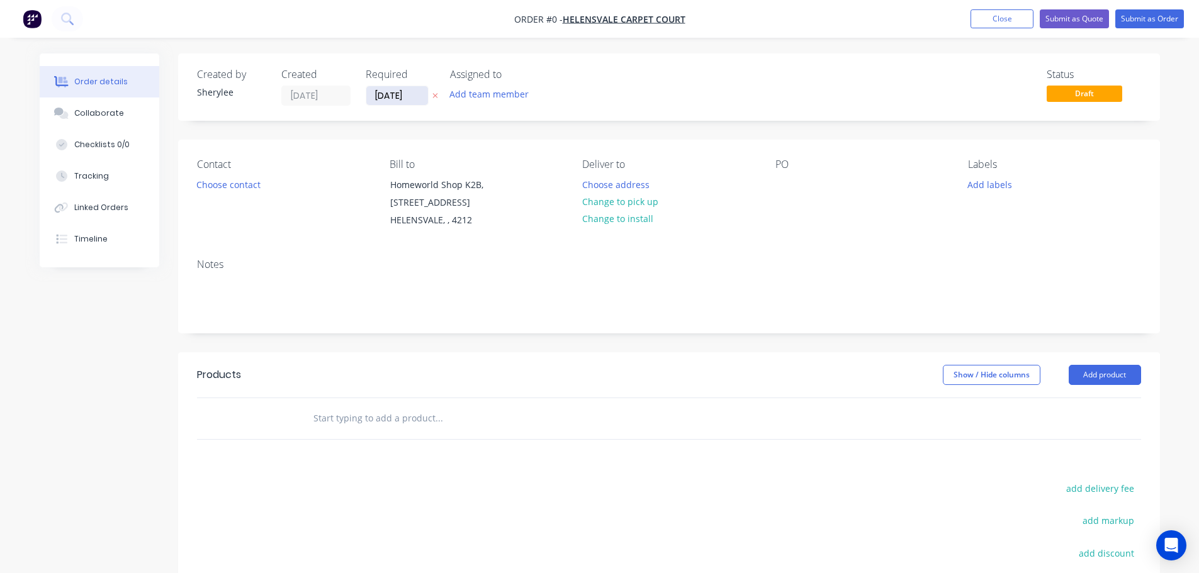
click at [387, 94] on input "[DATE]" at bounding box center [397, 95] width 62 height 19
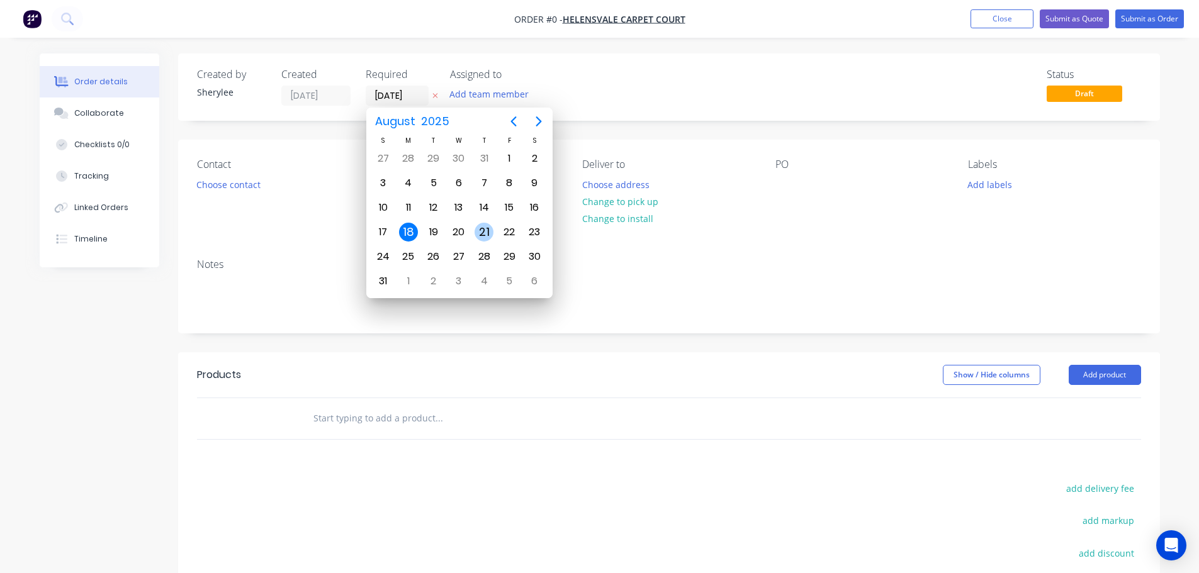
click at [487, 232] on div "21" at bounding box center [483, 232] width 19 height 19
type input "[DATE]"
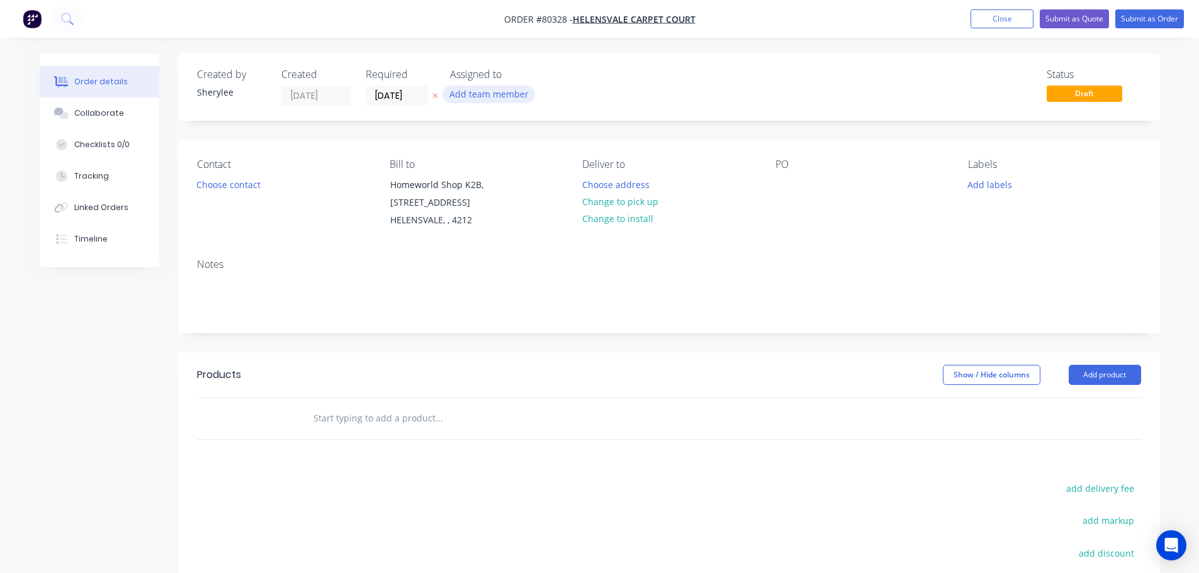
click at [492, 94] on button "Add team member" at bounding box center [488, 94] width 93 height 17
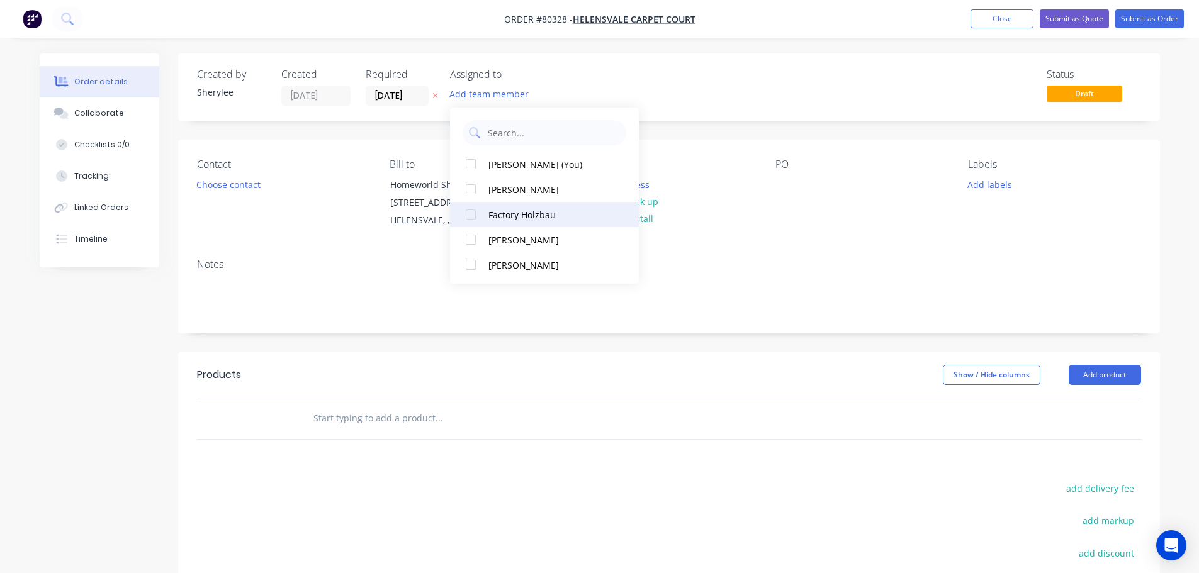
click at [471, 216] on div at bounding box center [470, 214] width 25 height 25
click at [216, 189] on button "Choose contact" at bounding box center [227, 184] width 77 height 17
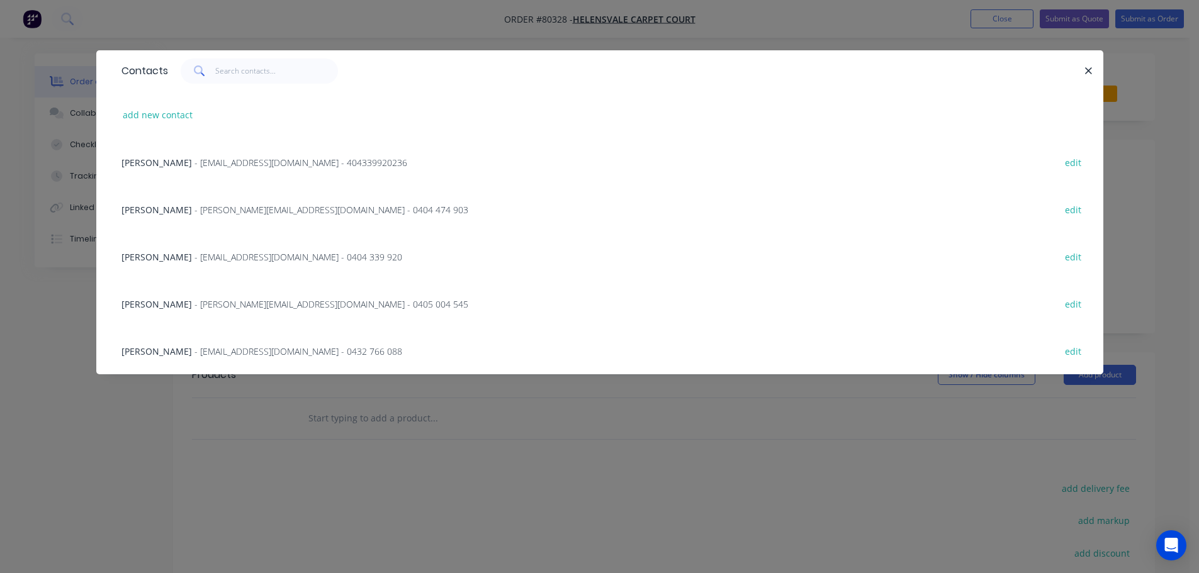
click at [215, 254] on span "- [EMAIL_ADDRESS][DOMAIN_NAME] - 0404 339 920" at bounding box center [298, 257] width 208 height 12
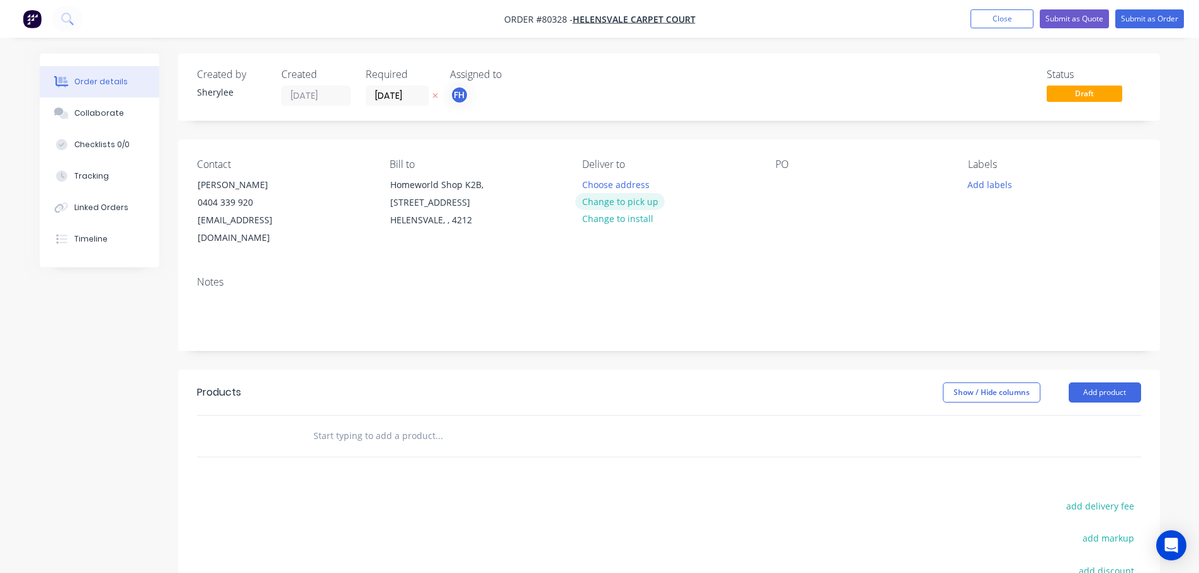
click at [638, 205] on button "Change to pick up" at bounding box center [619, 201] width 89 height 17
click at [795, 183] on div "PO" at bounding box center [861, 203] width 172 height 89
click at [790, 186] on div at bounding box center [785, 185] width 20 height 18
click at [987, 185] on button "Add labels" at bounding box center [990, 184] width 58 height 17
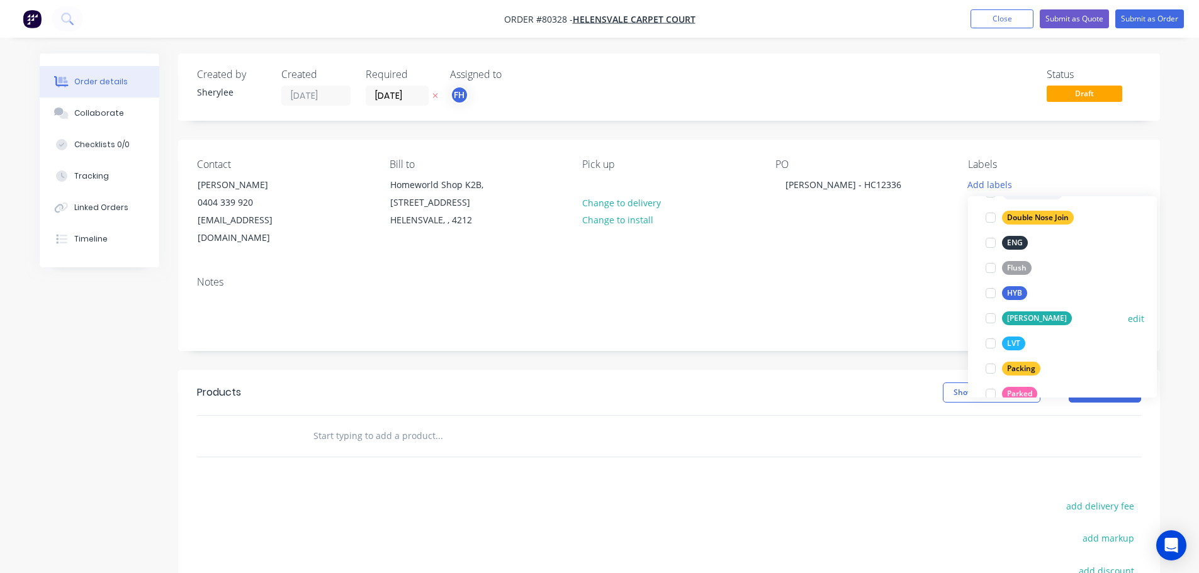
scroll to position [189, 0]
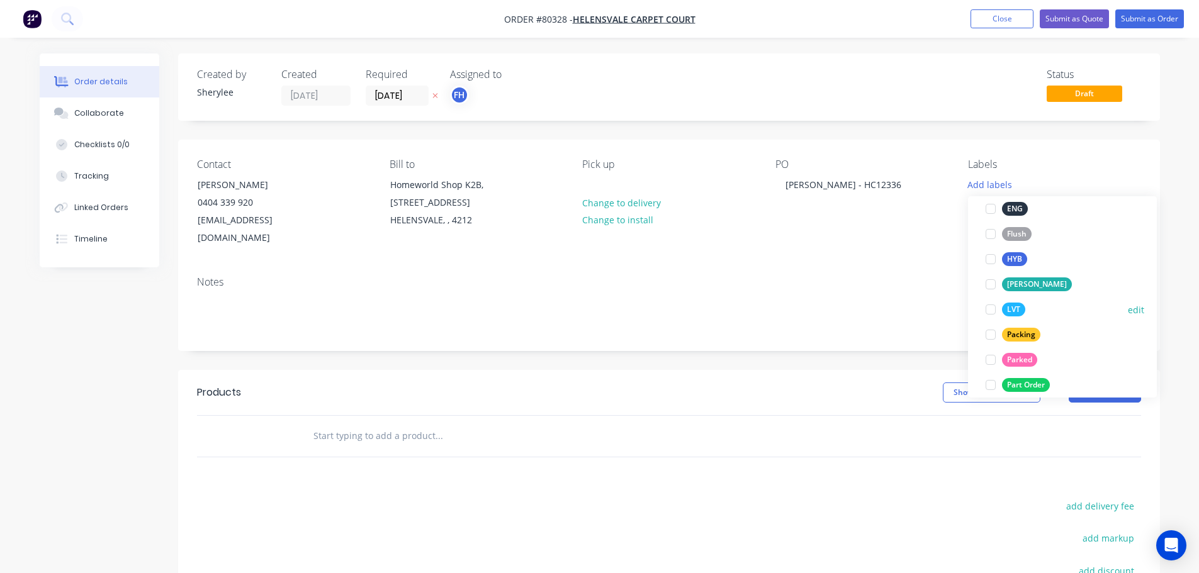
click at [986, 312] on div at bounding box center [990, 309] width 25 height 25
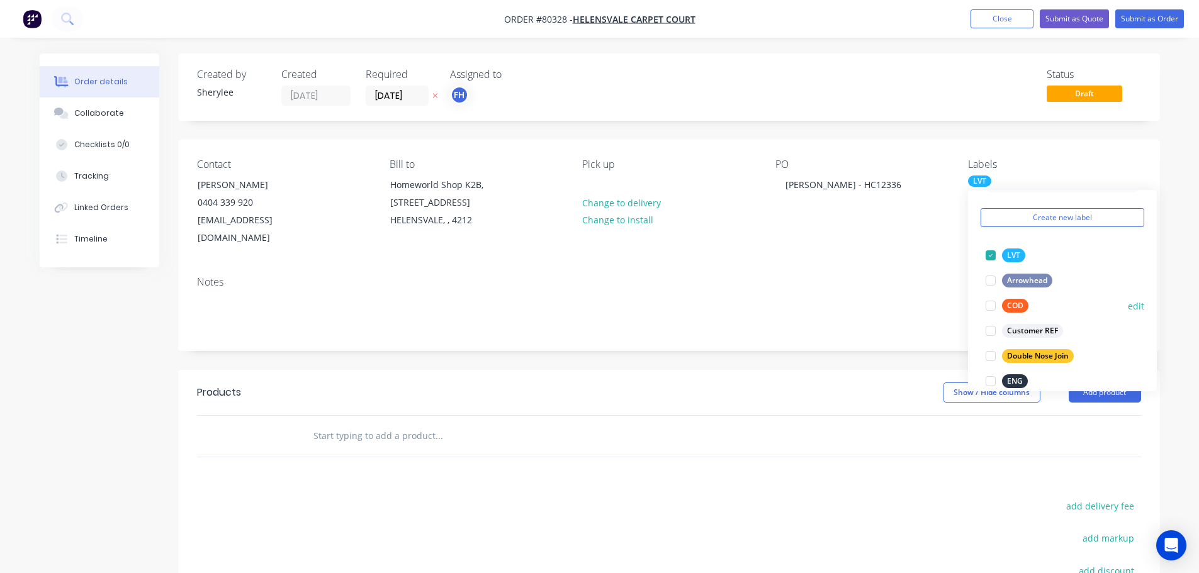
scroll to position [63, 0]
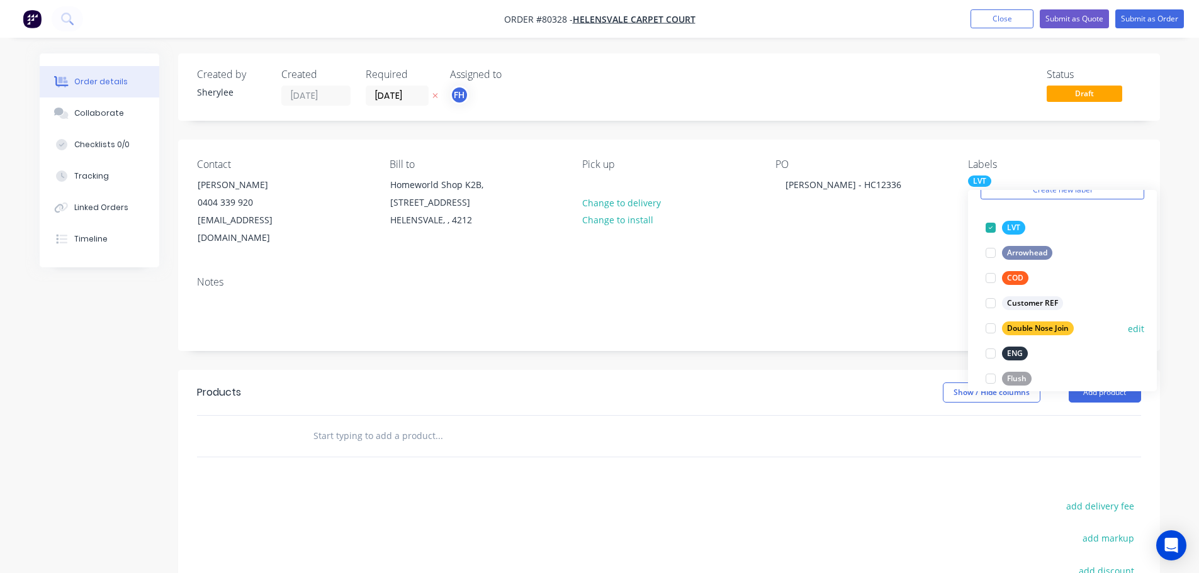
click at [990, 329] on div at bounding box center [990, 328] width 25 height 25
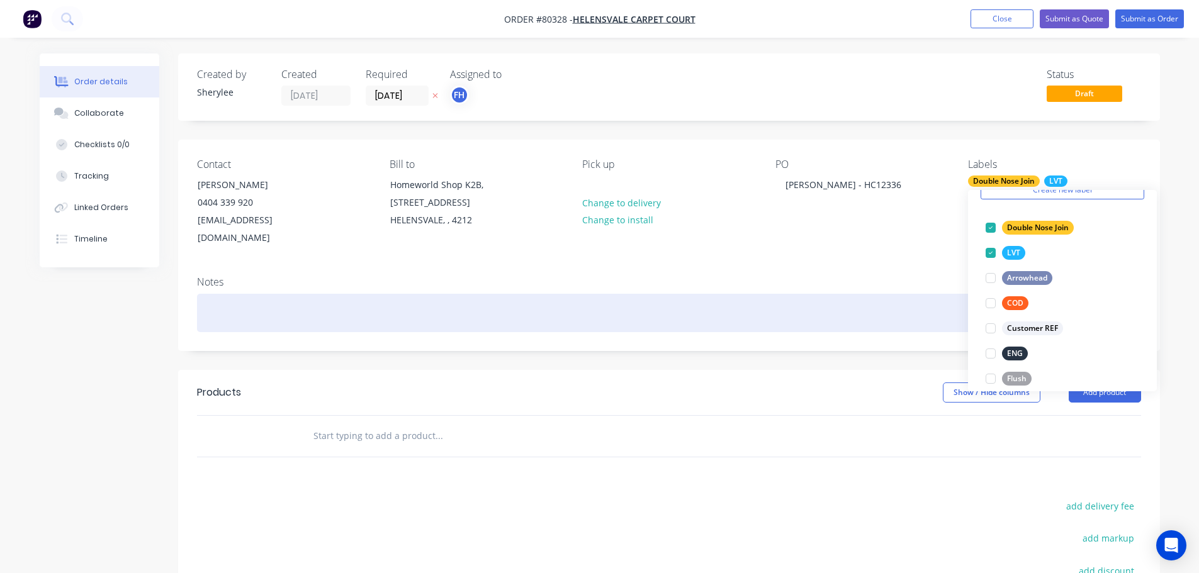
click at [245, 294] on div at bounding box center [669, 313] width 944 height 38
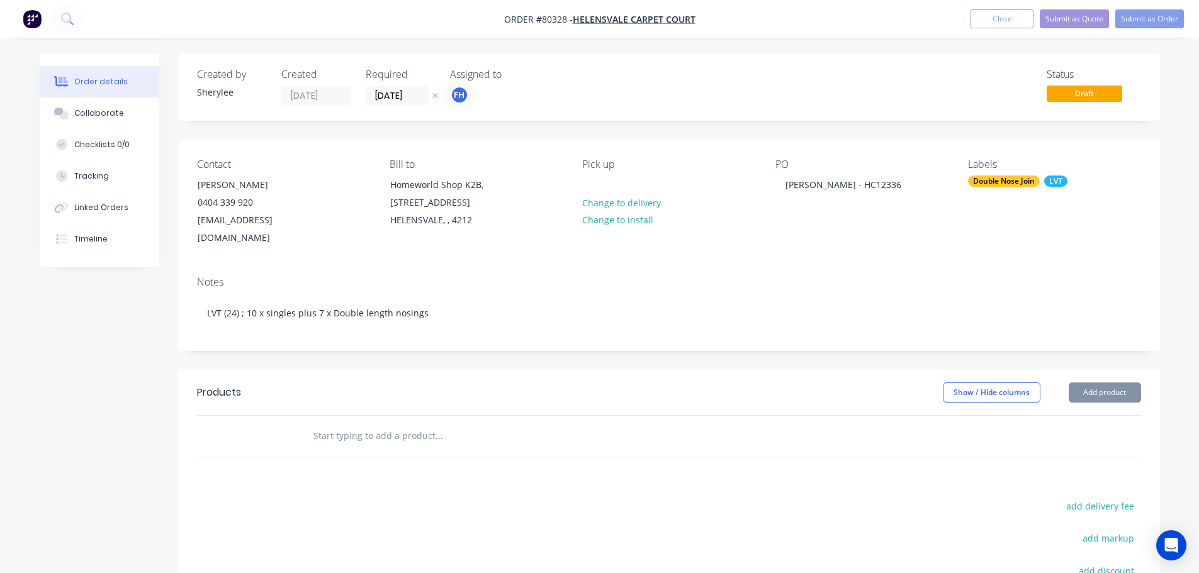
click at [359, 424] on input "text" at bounding box center [439, 436] width 252 height 25
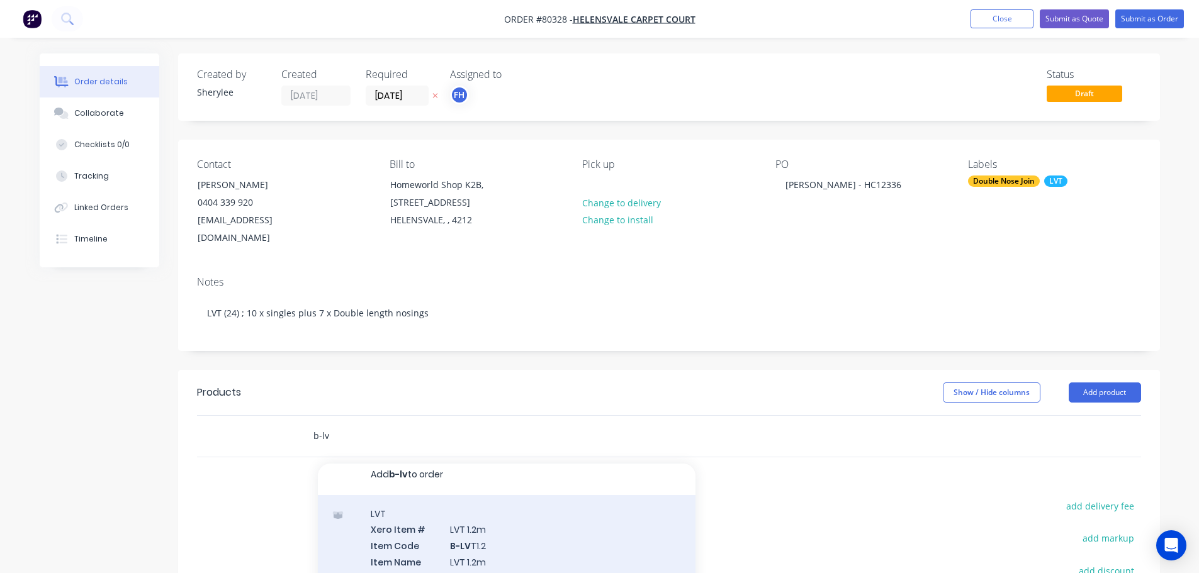
scroll to position [0, 0]
type input "b-lv"
click at [520, 514] on div "LVT Xero Item # LVT 1.2m Item Code B-LV T1.2 Item Name LVT 1.2m Description Man…" at bounding box center [507, 571] width 378 height 134
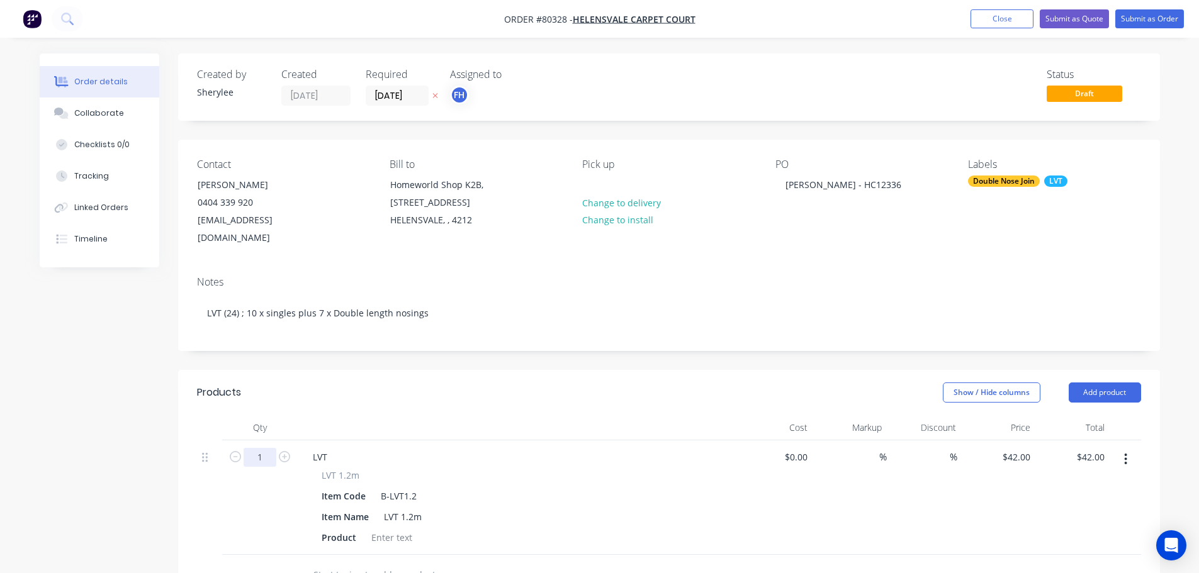
click at [267, 448] on input "1" at bounding box center [260, 457] width 33 height 19
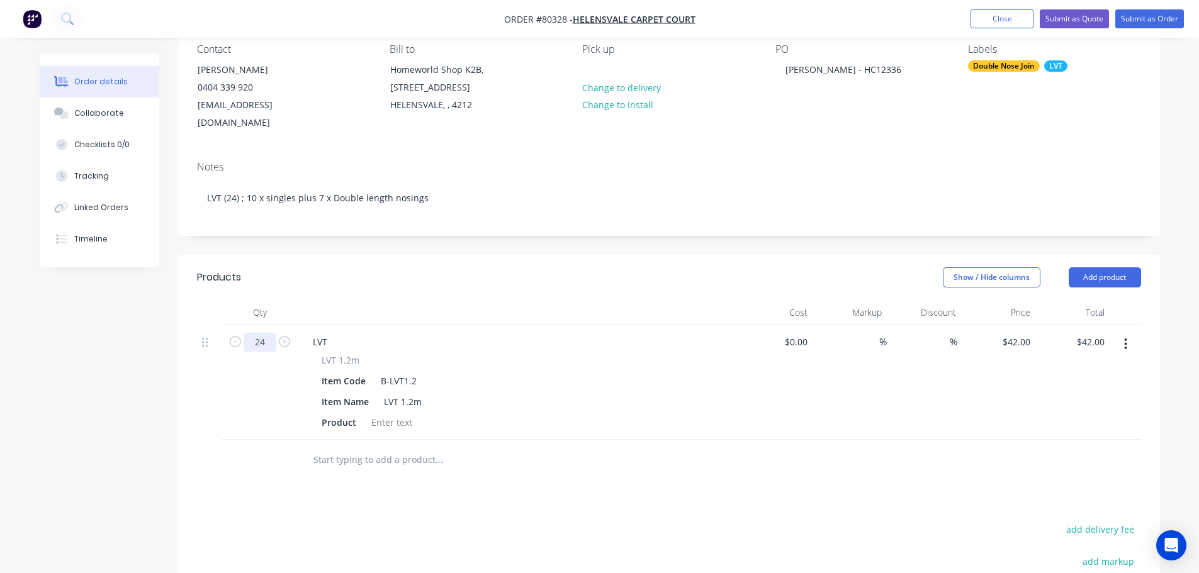
scroll to position [126, 0]
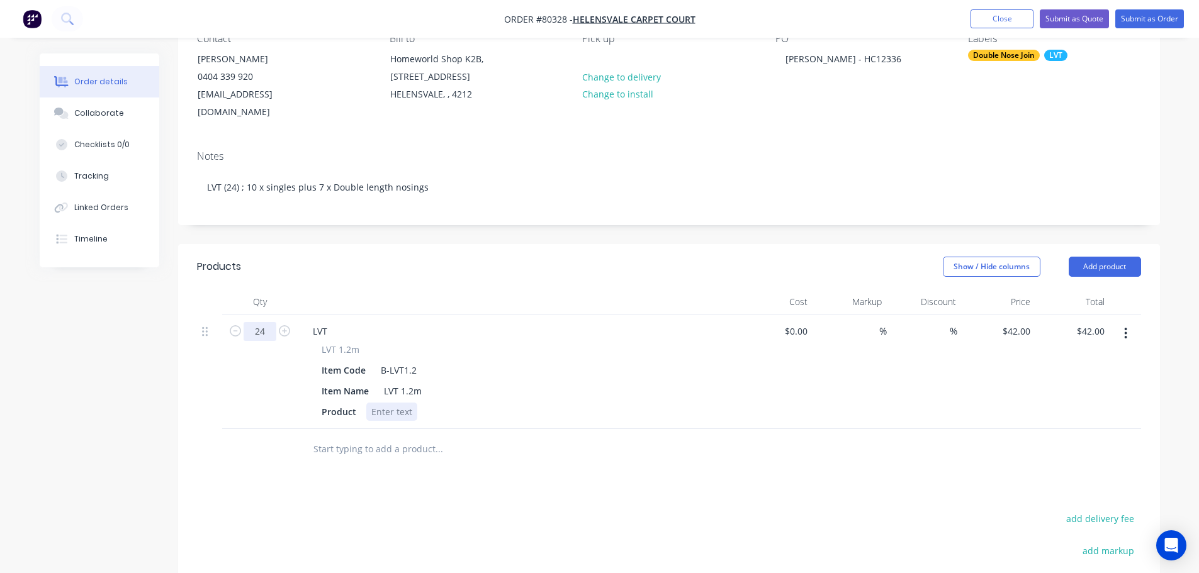
type input "24"
type input "$1,008.00"
click at [396, 403] on div at bounding box center [391, 412] width 51 height 18
click at [379, 437] on input "text" at bounding box center [439, 449] width 252 height 25
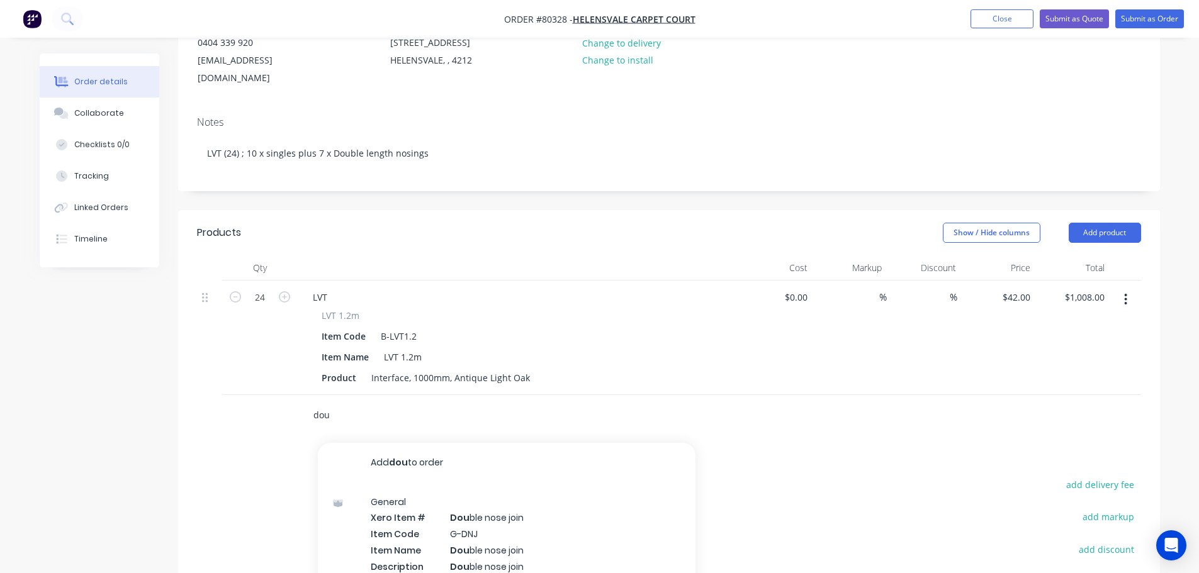
scroll to position [189, 0]
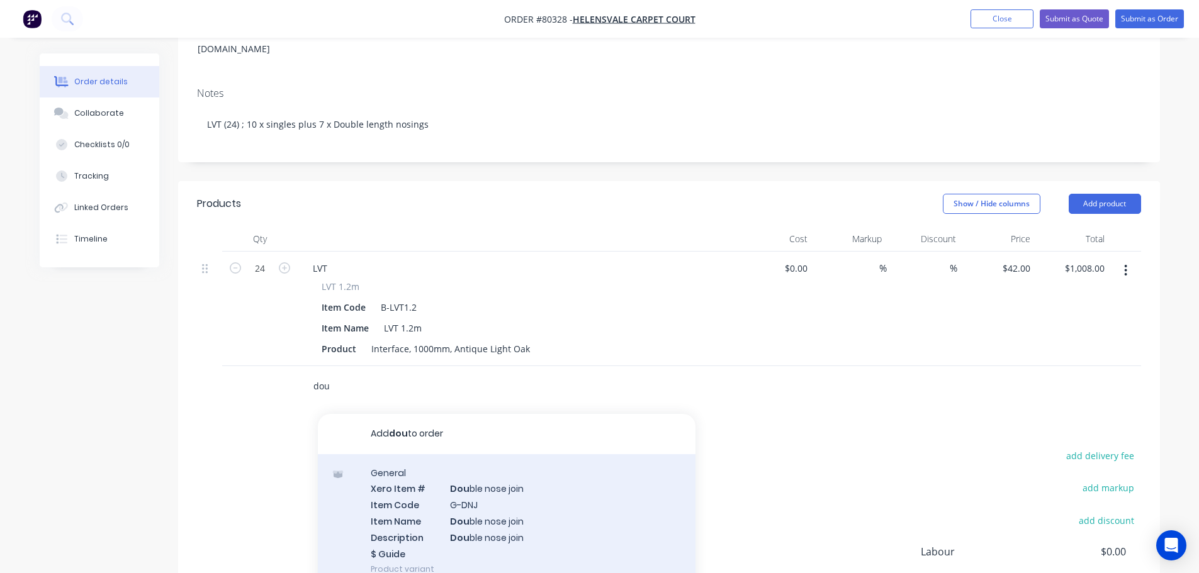
type input "dou"
click at [507, 473] on div "General Xero Item # Dou ble nose join Item Code G-DNJ Item Name Dou ble nose jo…" at bounding box center [507, 521] width 378 height 134
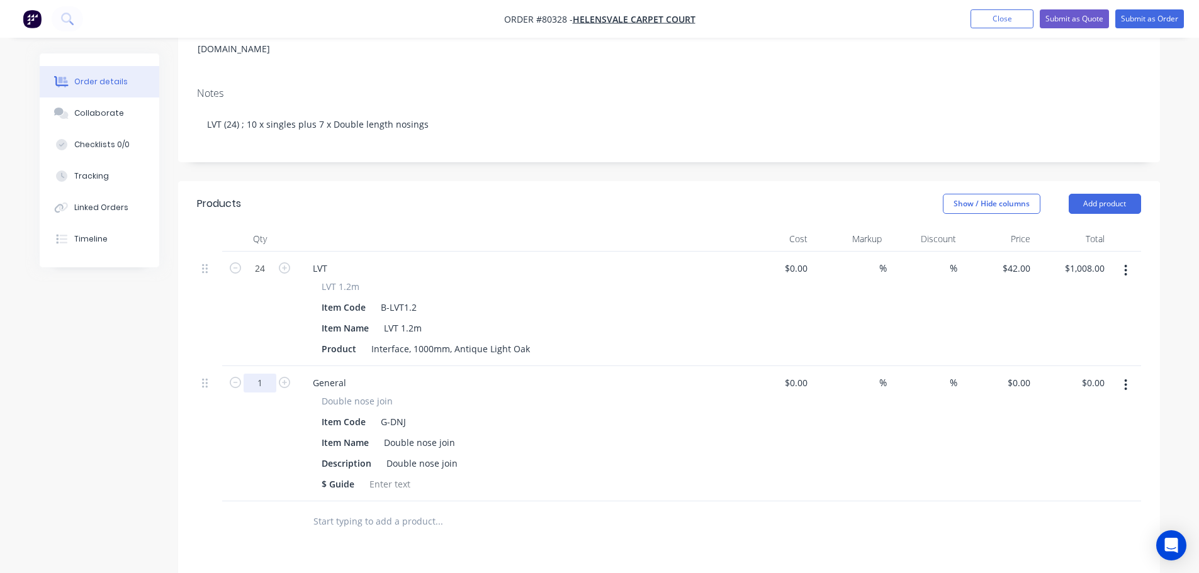
click at [264, 278] on input "1" at bounding box center [260, 268] width 33 height 19
type input "7"
click at [458, 454] on div "Double nose join" at bounding box center [421, 463] width 81 height 18
click at [1018, 374] on div "0 0" at bounding box center [1026, 383] width 20 height 18
type input "$28.00"
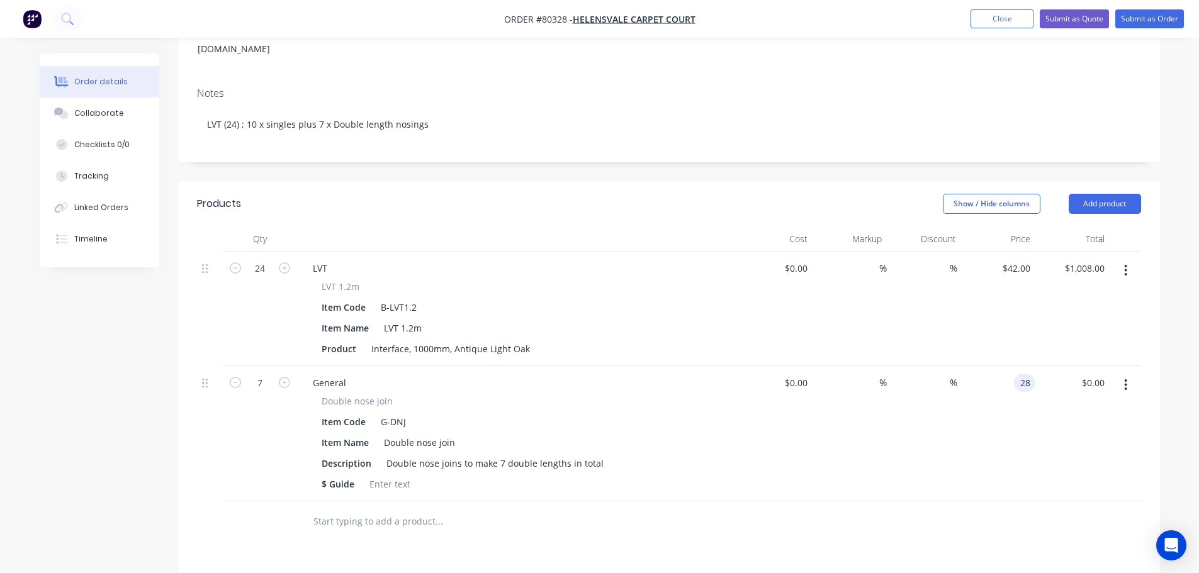
type input "$196.00"
click at [1029, 400] on div "$28.00 28" at bounding box center [998, 433] width 74 height 135
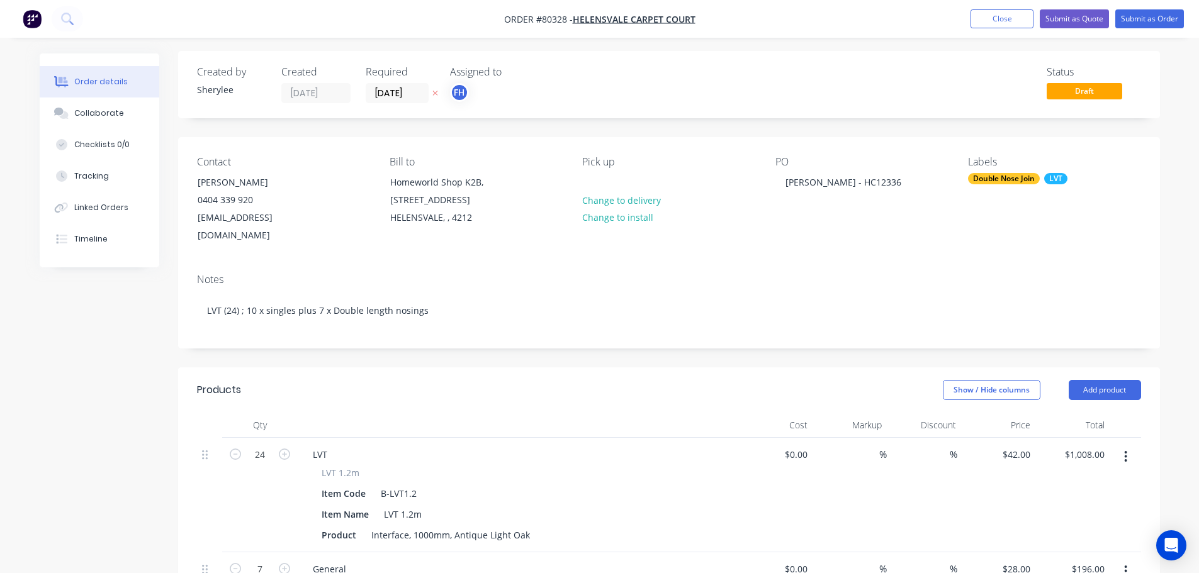
scroll to position [0, 0]
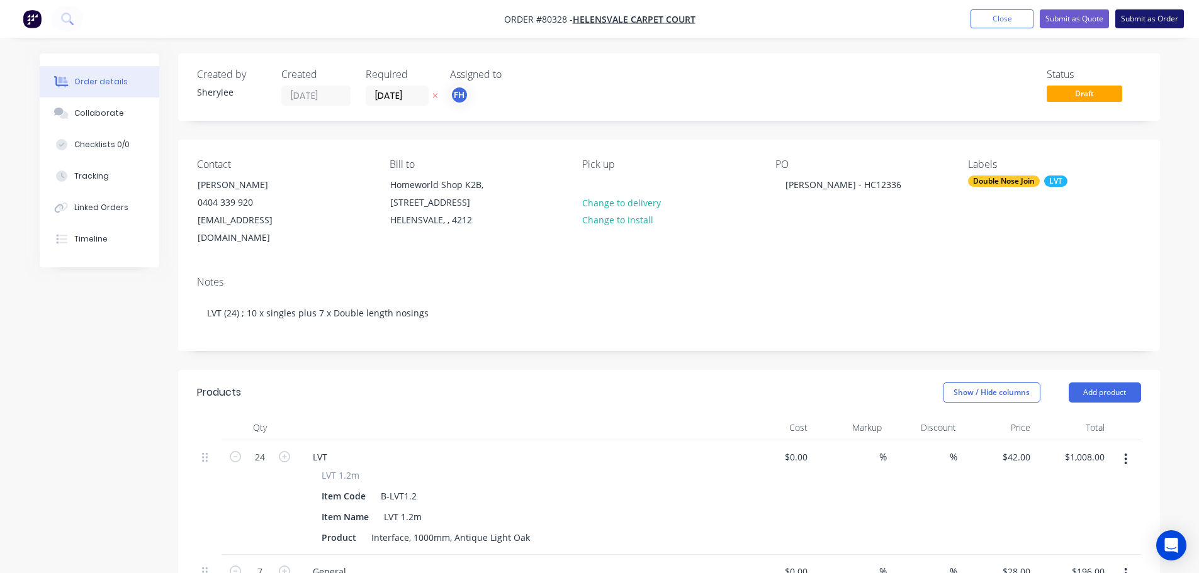
click at [1162, 14] on button "Submit as Order" at bounding box center [1149, 18] width 69 height 19
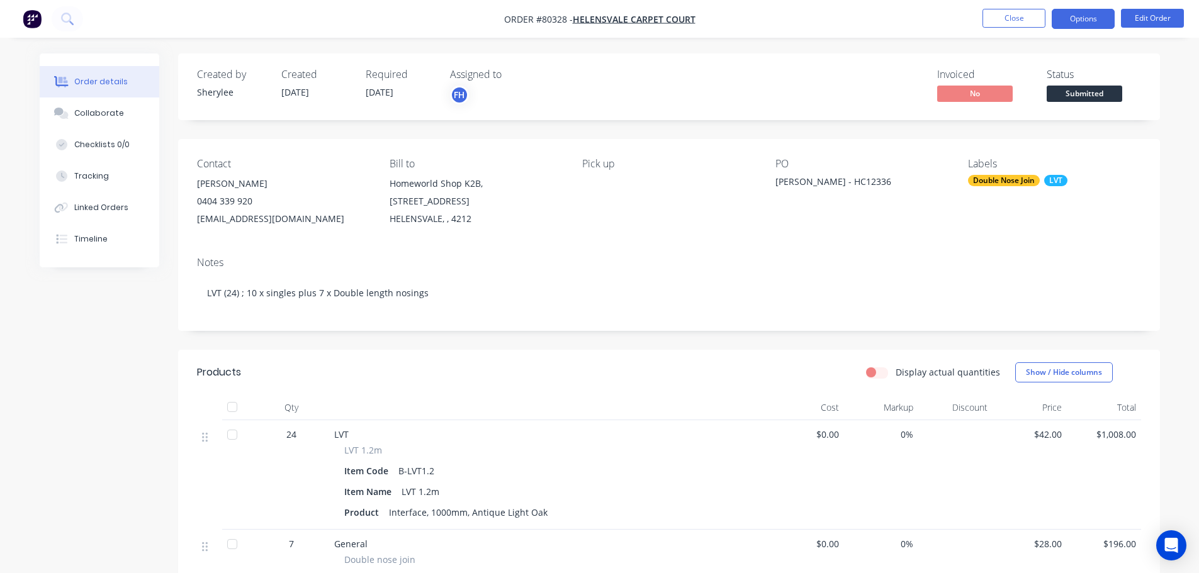
click at [1091, 22] on button "Options" at bounding box center [1083, 19] width 63 height 20
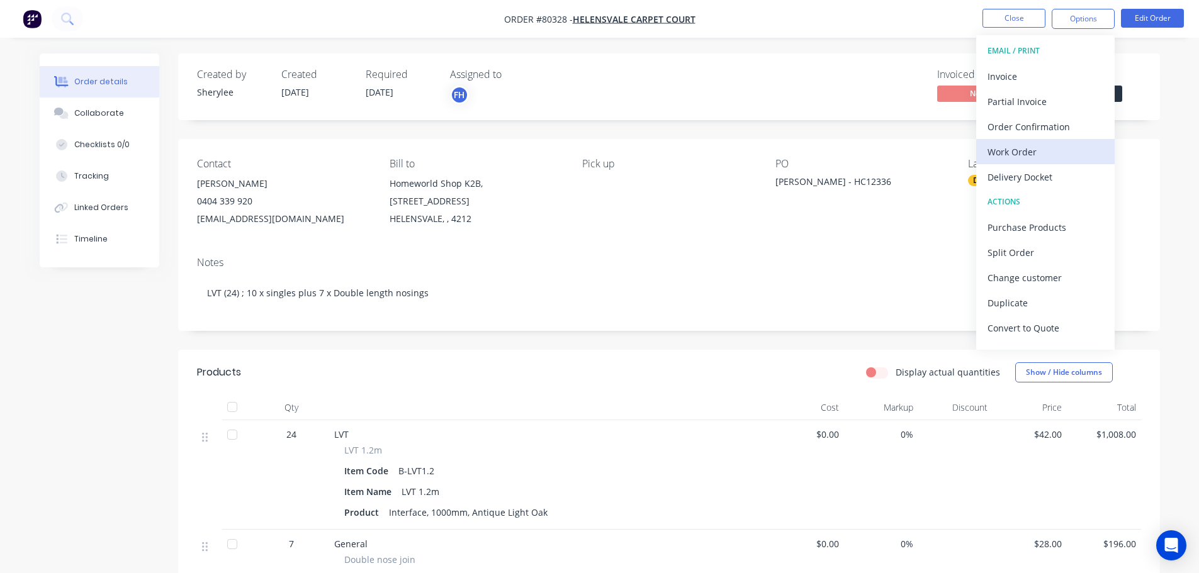
click at [1019, 150] on div "Work Order" at bounding box center [1045, 152] width 116 height 18
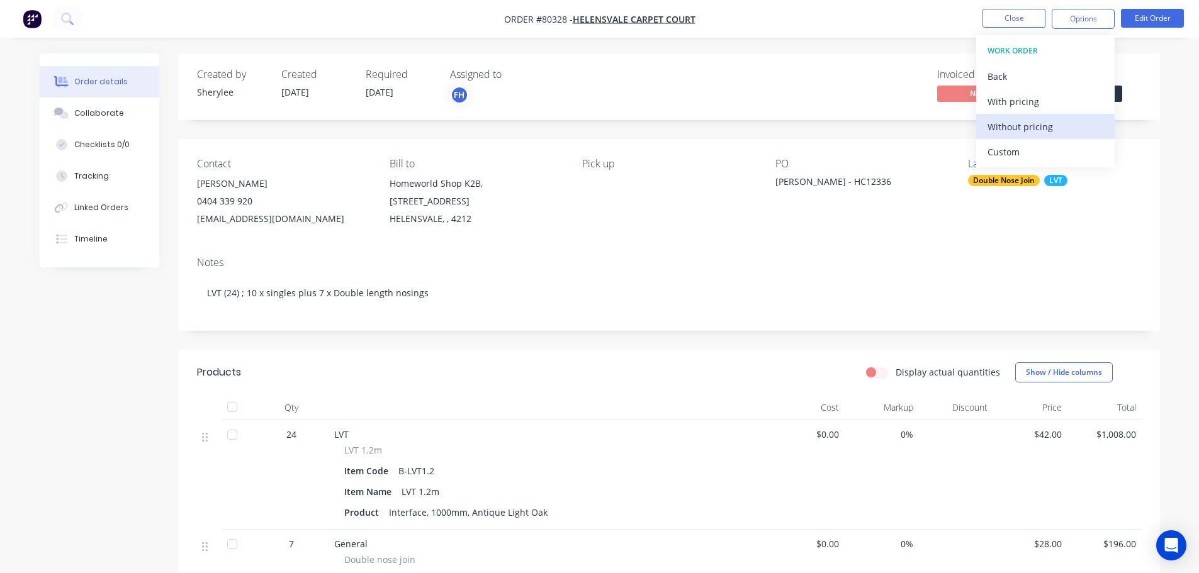
click at [1022, 130] on div "Without pricing" at bounding box center [1045, 127] width 116 height 18
